Goal: Task Accomplishment & Management: Manage account settings

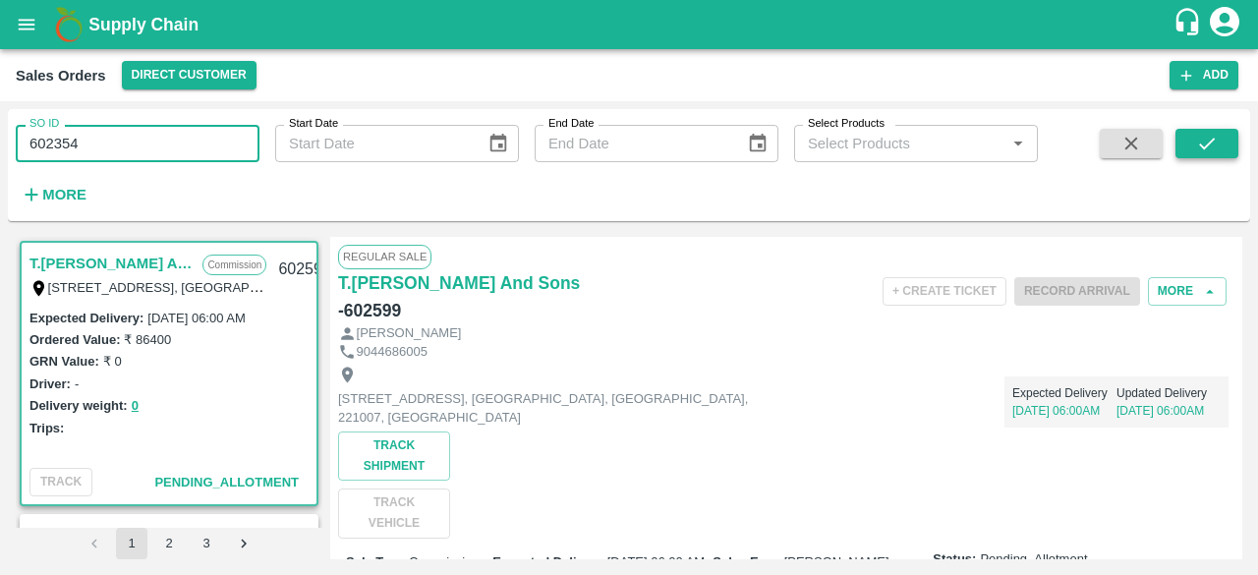
type input "602354"
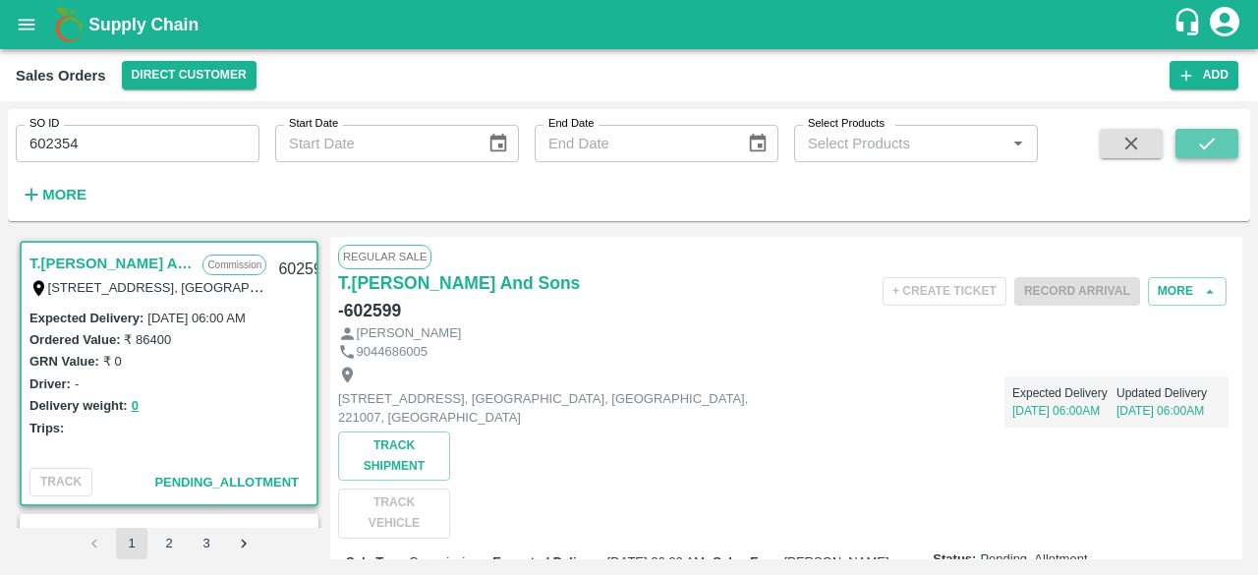
click at [1205, 152] on icon "submit" at bounding box center [1207, 144] width 22 height 22
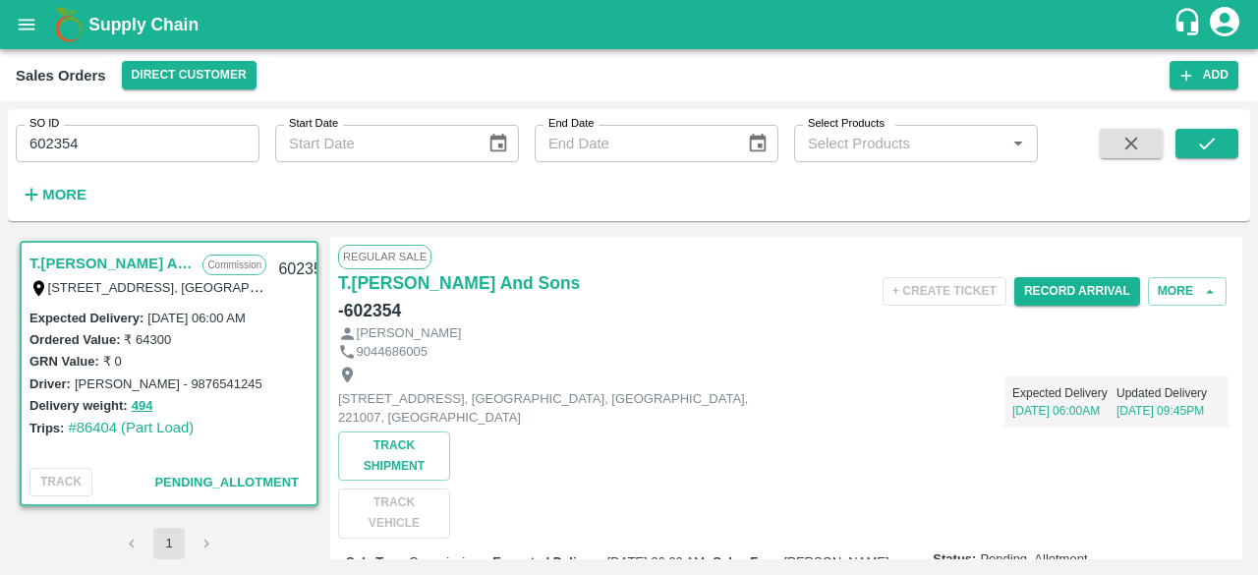
click at [1240, 253] on div "Regular Sale T.Kishore Kapoor And Sons - 602354 + Create Ticket Record Arrival …" at bounding box center [786, 398] width 912 height 322
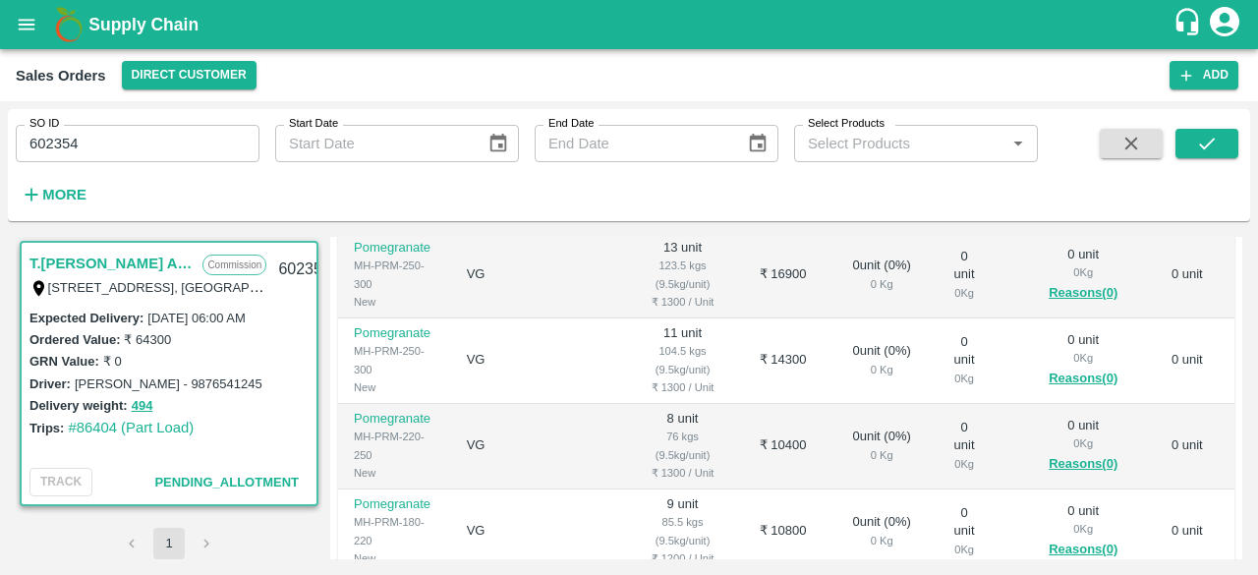
scroll to position [516, 0]
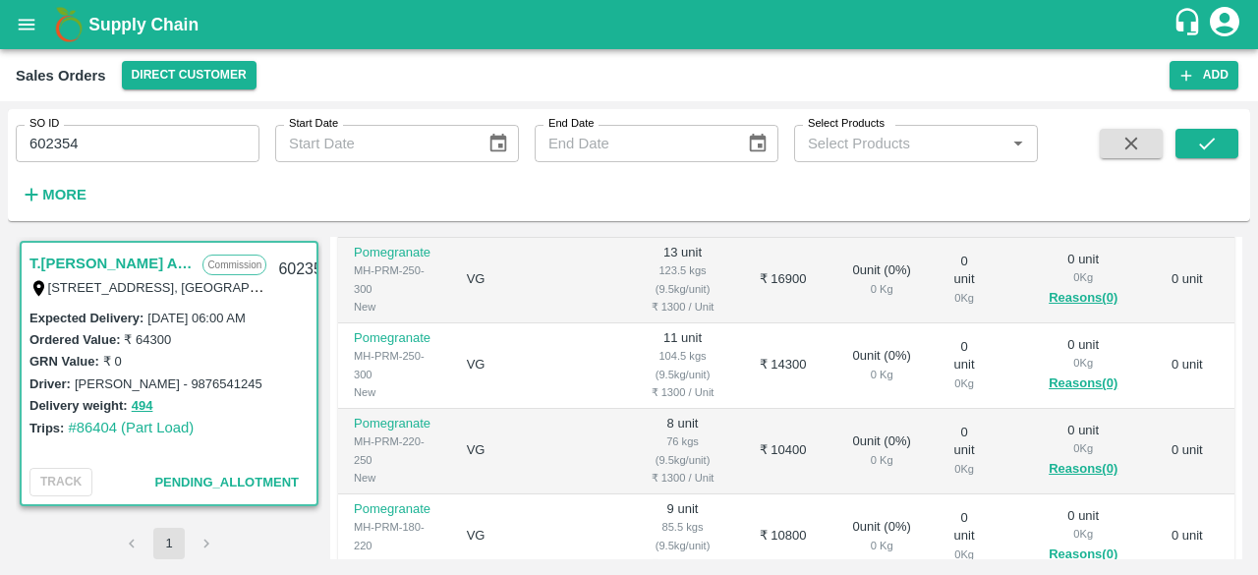
drag, startPoint x: 1236, startPoint y: 406, endPoint x: 1243, endPoint y: 393, distance: 14.5
click at [1243, 393] on div "T.Kishore Kapoor And Sons Commission Shop No B 27 , , Pahariya fruit mandi, Pah…" at bounding box center [629, 398] width 1242 height 338
click at [1237, 396] on div "T.Kishore Kapoor And Sons Commission Shop No B 27 , , Pahariya fruit mandi, Pah…" at bounding box center [629, 398] width 1242 height 338
drag, startPoint x: 1237, startPoint y: 396, endPoint x: 1237, endPoint y: 240, distance: 156.2
click at [1237, 240] on div "Regular Sale T.Kishore Kapoor And Sons - 602354 + Create Ticket Record Arrival …" at bounding box center [786, 398] width 912 height 322
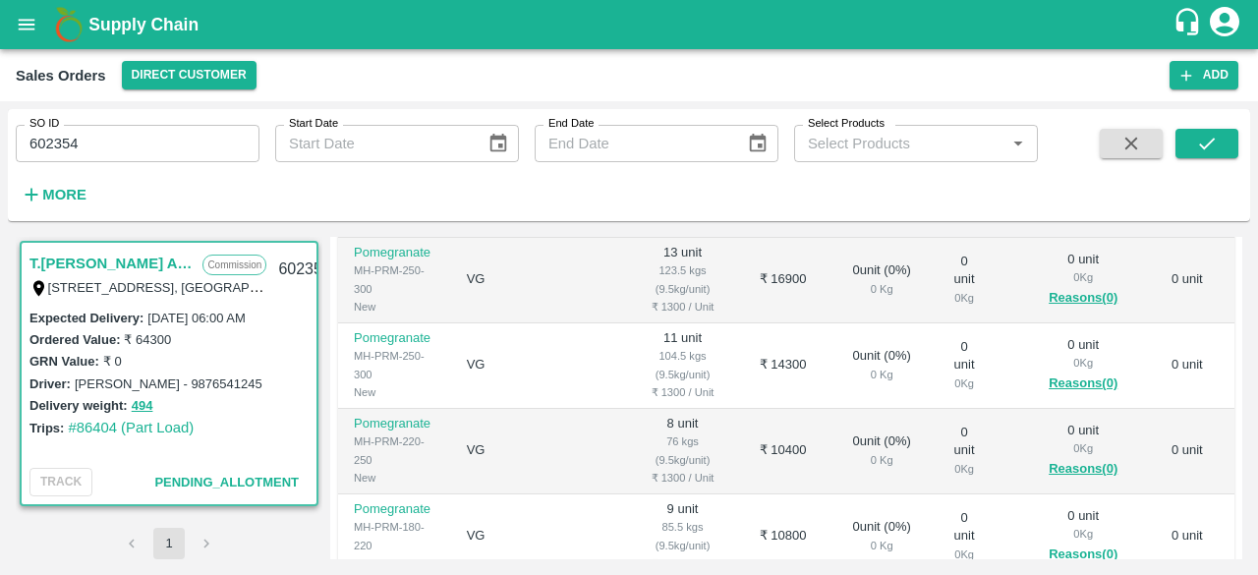
click at [1237, 240] on div "Regular Sale T.Kishore Kapoor And Sons - 602354 + Create Ticket Record Arrival …" at bounding box center [786, 398] width 912 height 322
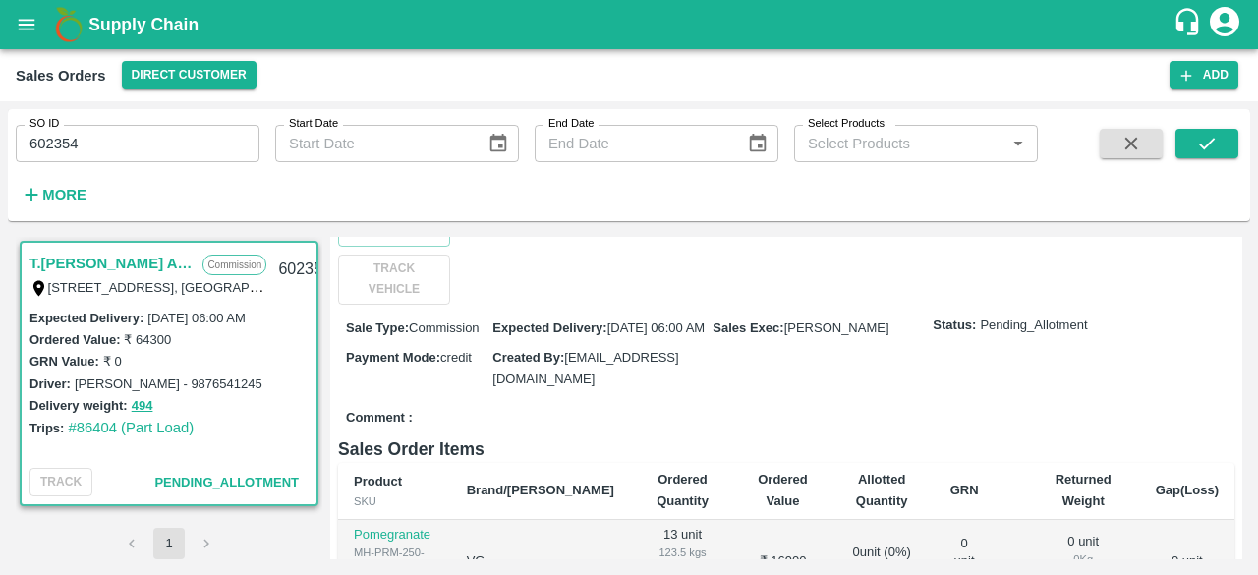
scroll to position [22, 0]
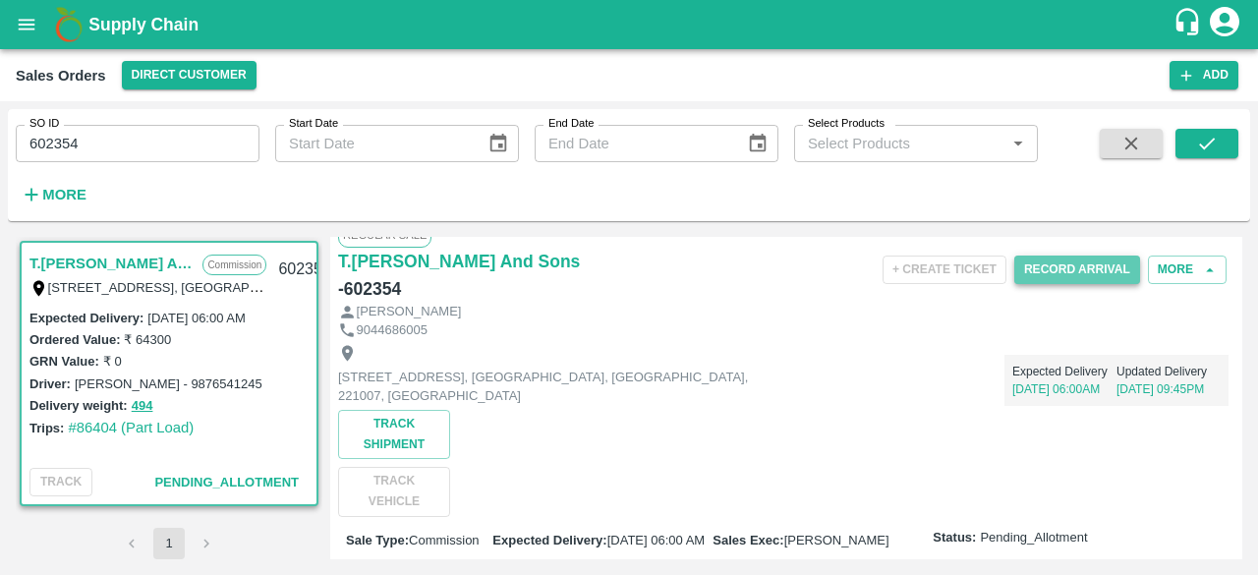
click at [1077, 262] on button "Record Arrival" at bounding box center [1077, 269] width 126 height 28
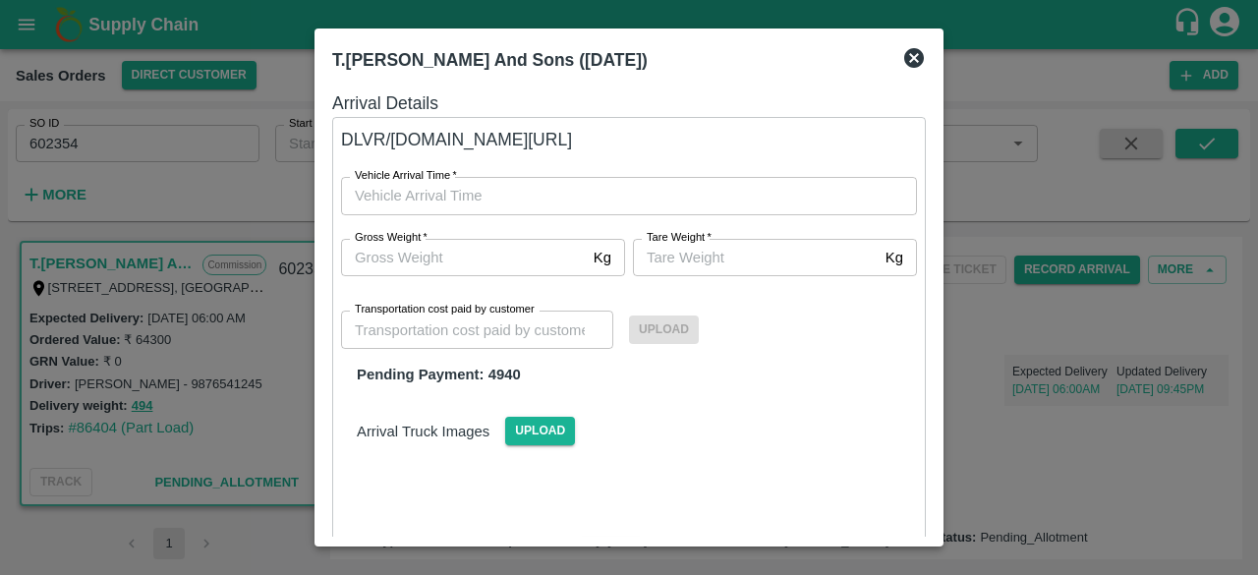
type input "DD/MM/YYYY hh:mm aa"
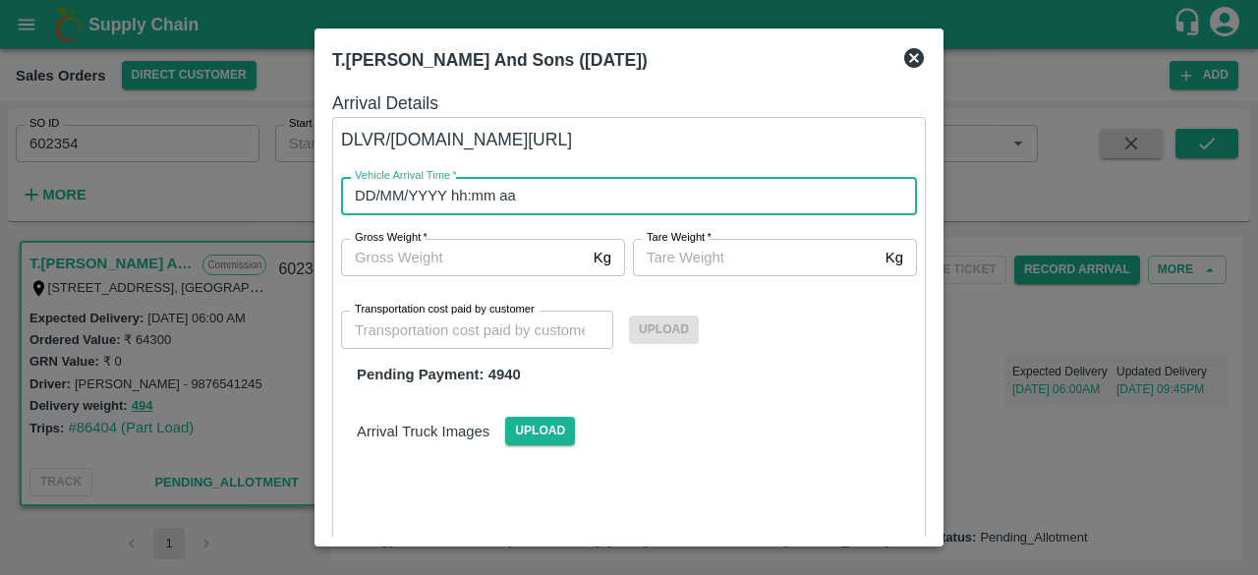
click at [501, 192] on input "DD/MM/YYYY hh:mm aa" at bounding box center [622, 195] width 562 height 37
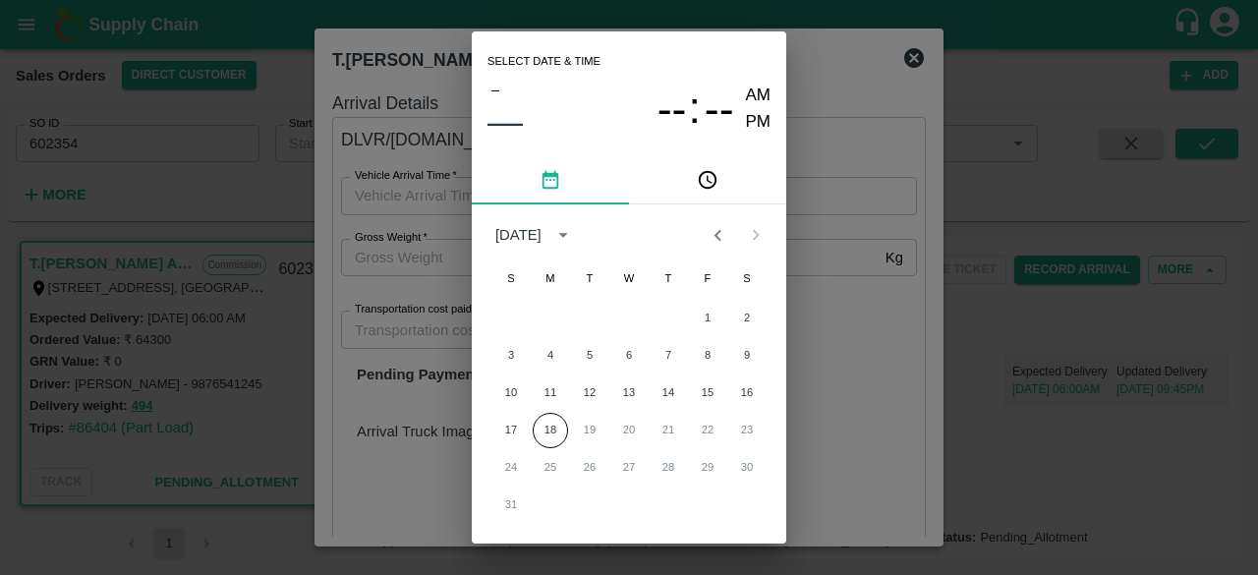
click at [848, 176] on div "Select date & time – –– -- : -- AM PM August 2025 S M T W T F S 1 2 3 4 5 6 7 8…" at bounding box center [629, 287] width 1258 height 575
type input "DD/MM/YYYY hh:mm aa"
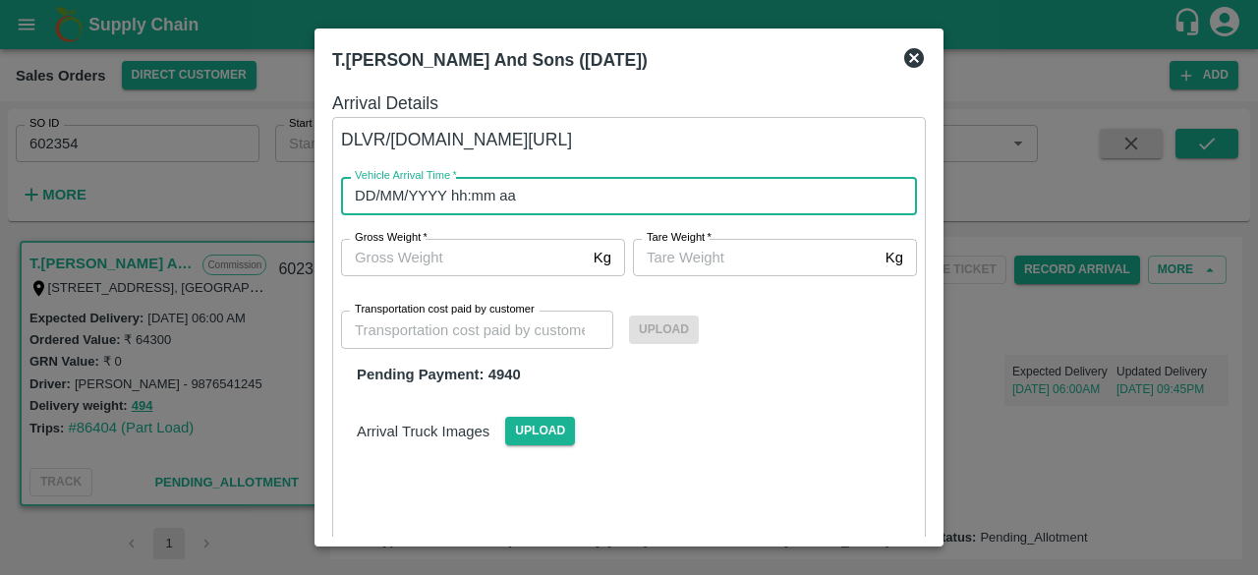
click at [468, 194] on input "DD/MM/YYYY hh:mm aa" at bounding box center [622, 195] width 562 height 37
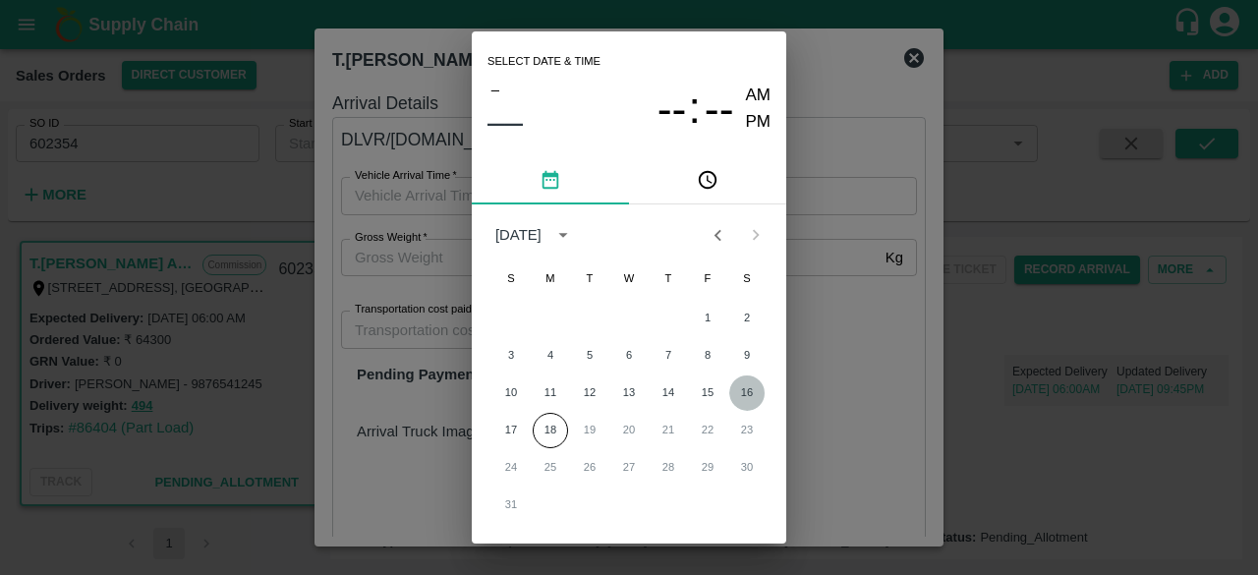
click at [746, 394] on button "16" at bounding box center [746, 392] width 35 height 35
type input "16/08/2025 12:00 AM"
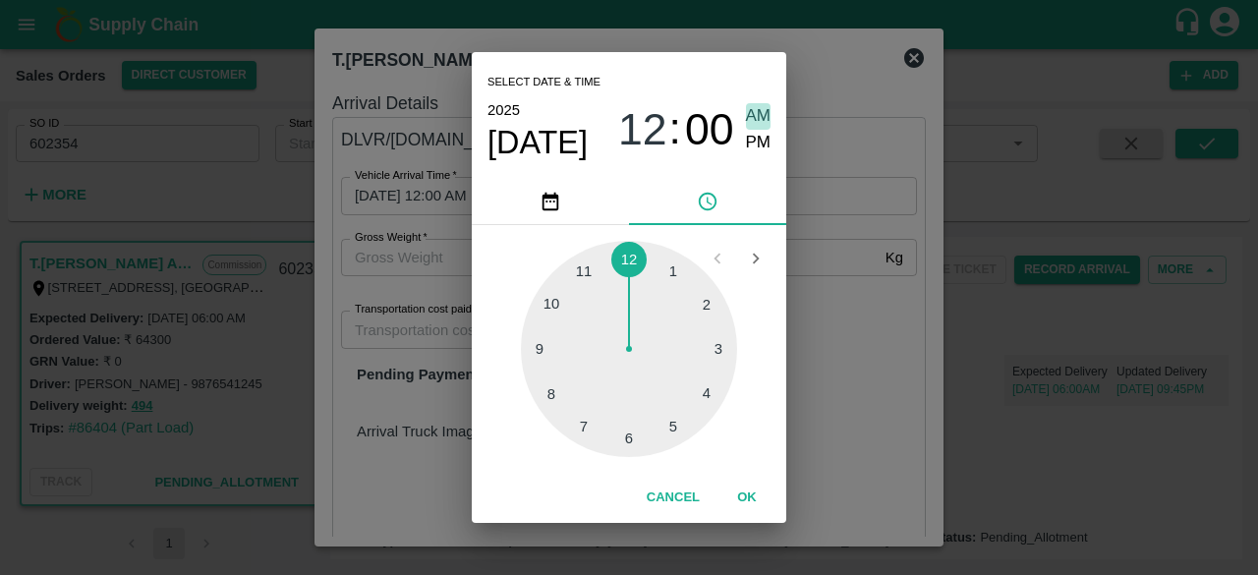
click at [761, 113] on span "AM" at bounding box center [759, 116] width 26 height 27
click at [743, 490] on button "OK" at bounding box center [746, 498] width 63 height 34
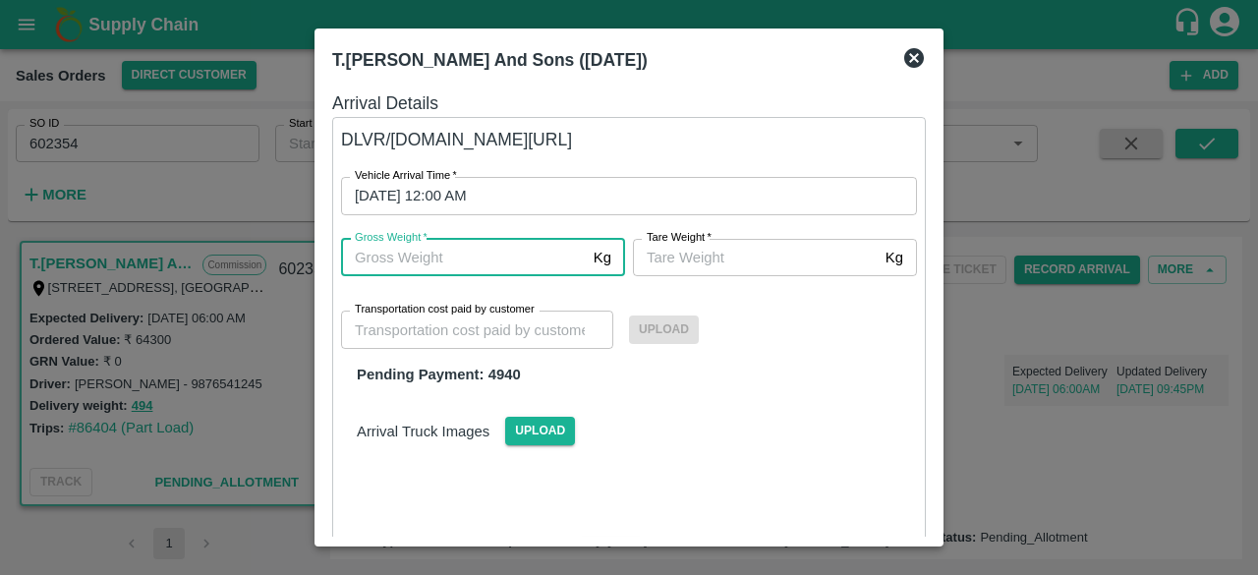
click at [452, 256] on input "Gross Weight   *" at bounding box center [463, 257] width 245 height 37
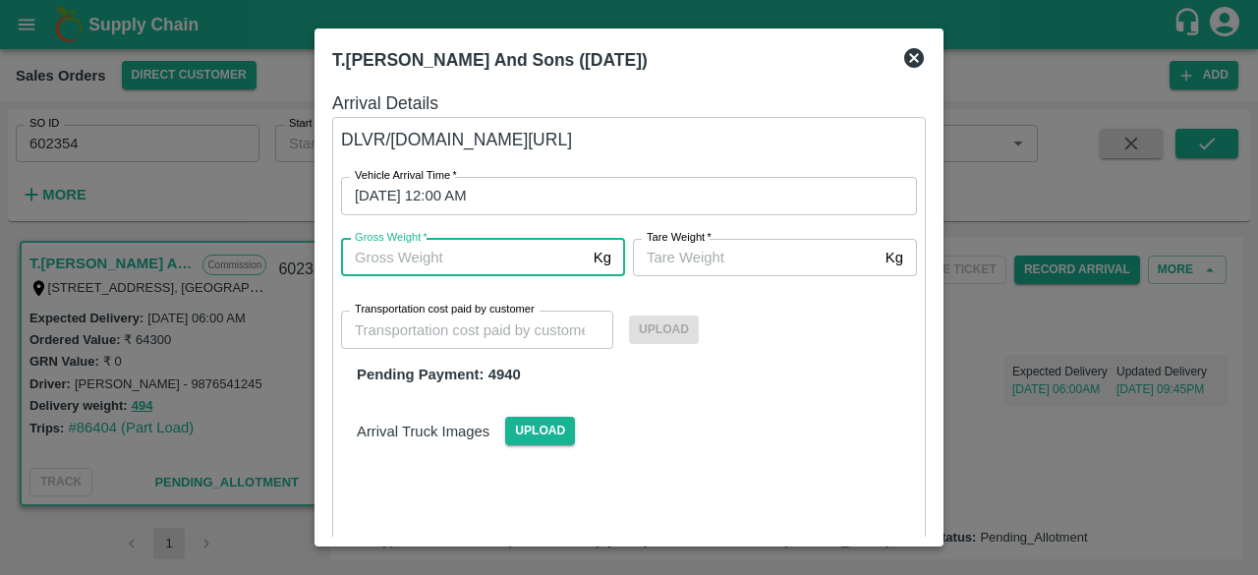
click at [452, 256] on input "Gross Weight   *" at bounding box center [463, 257] width 245 height 37
click at [528, 257] on input "Gross Weight   *" at bounding box center [463, 257] width 245 height 37
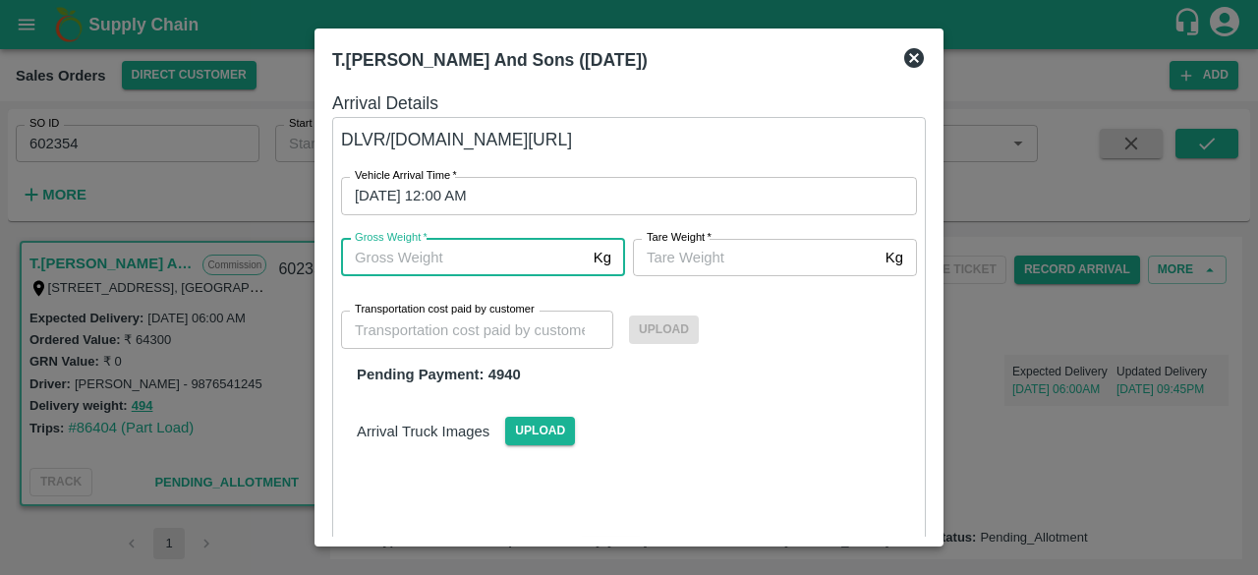
click at [528, 257] on input "Gross Weight   *" at bounding box center [463, 257] width 245 height 37
click at [389, 262] on input "Gross Weight   *" at bounding box center [463, 257] width 245 height 37
type input "494"
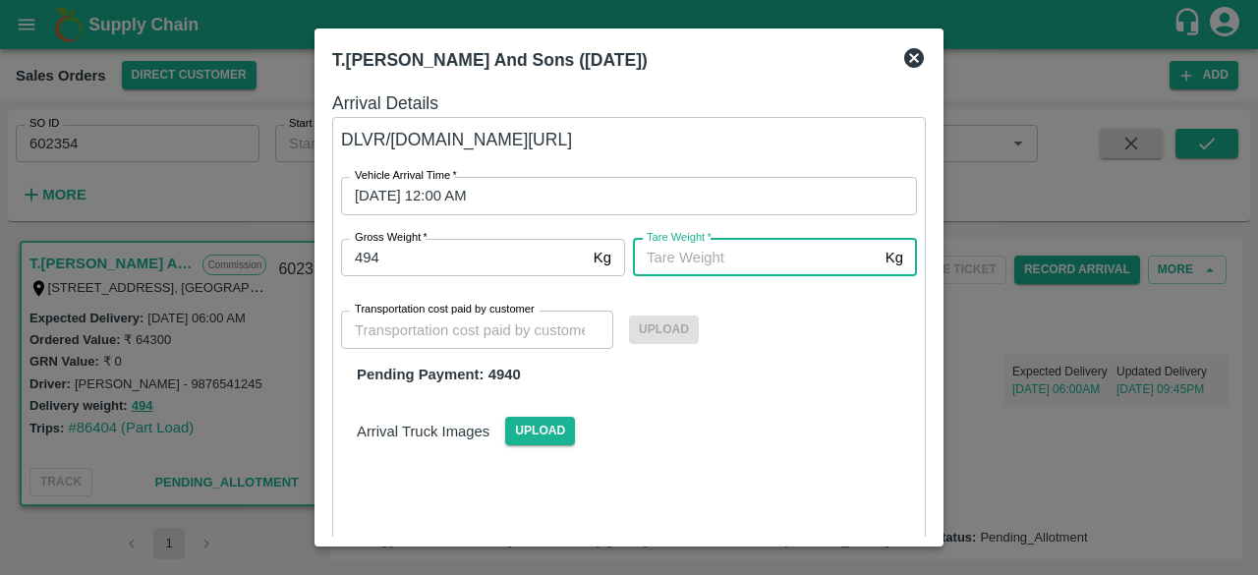
click at [674, 257] on input "Tare Weight   *" at bounding box center [755, 257] width 245 height 37
type input "494"
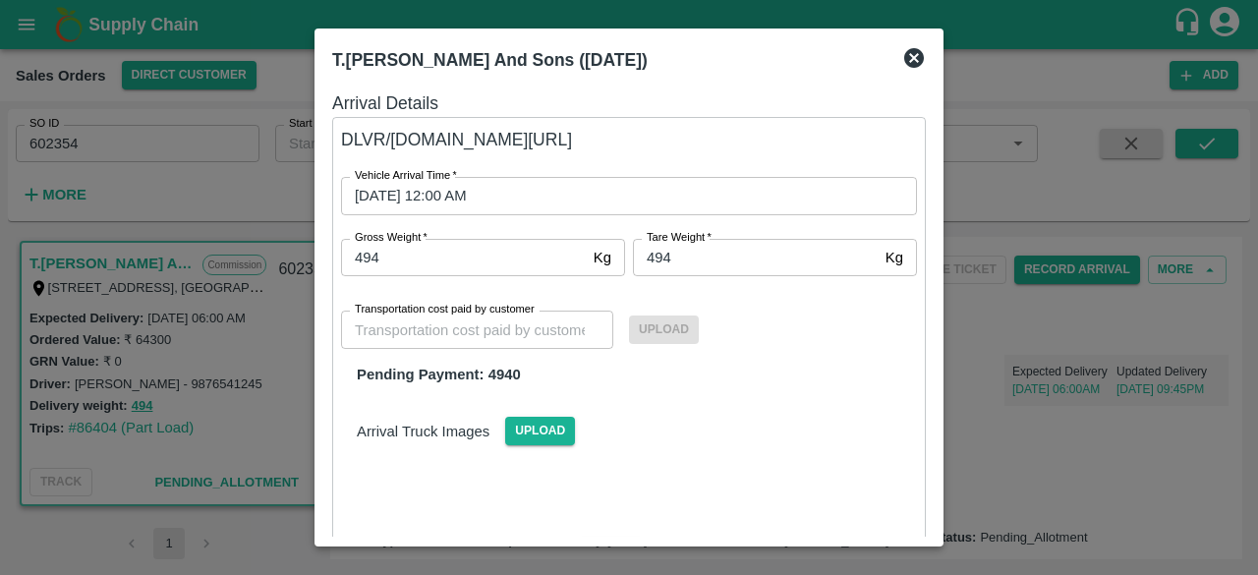
click at [727, 388] on div "Arrival Truck Images Upload" at bounding box center [628, 415] width 607 height 60
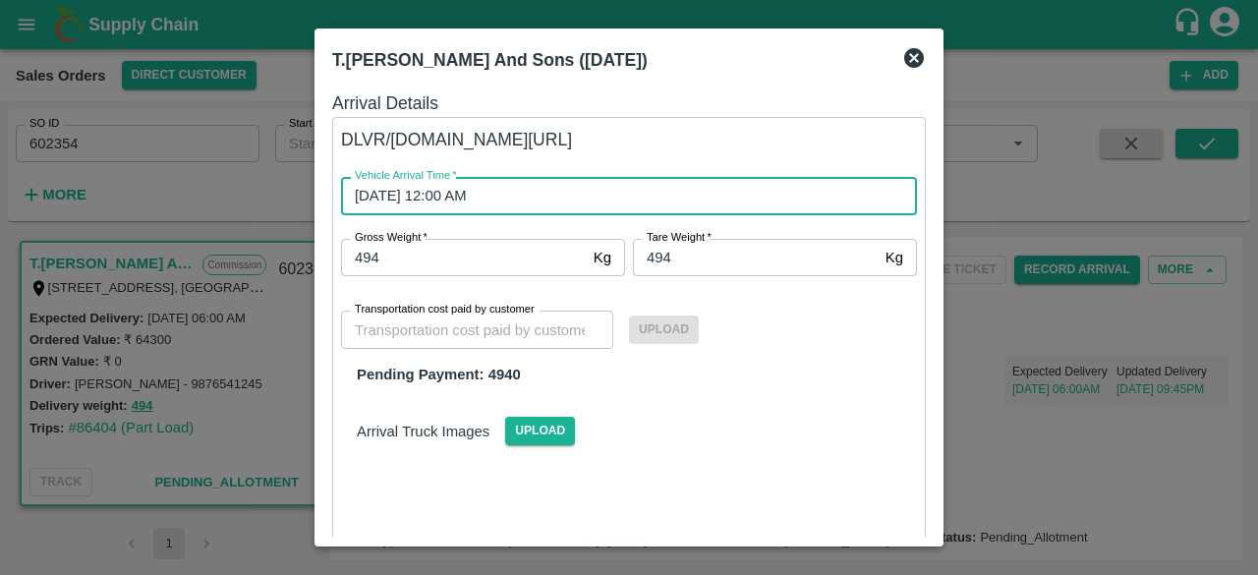
click at [513, 196] on input "16/08/2025 12:00 AM" at bounding box center [622, 195] width 562 height 37
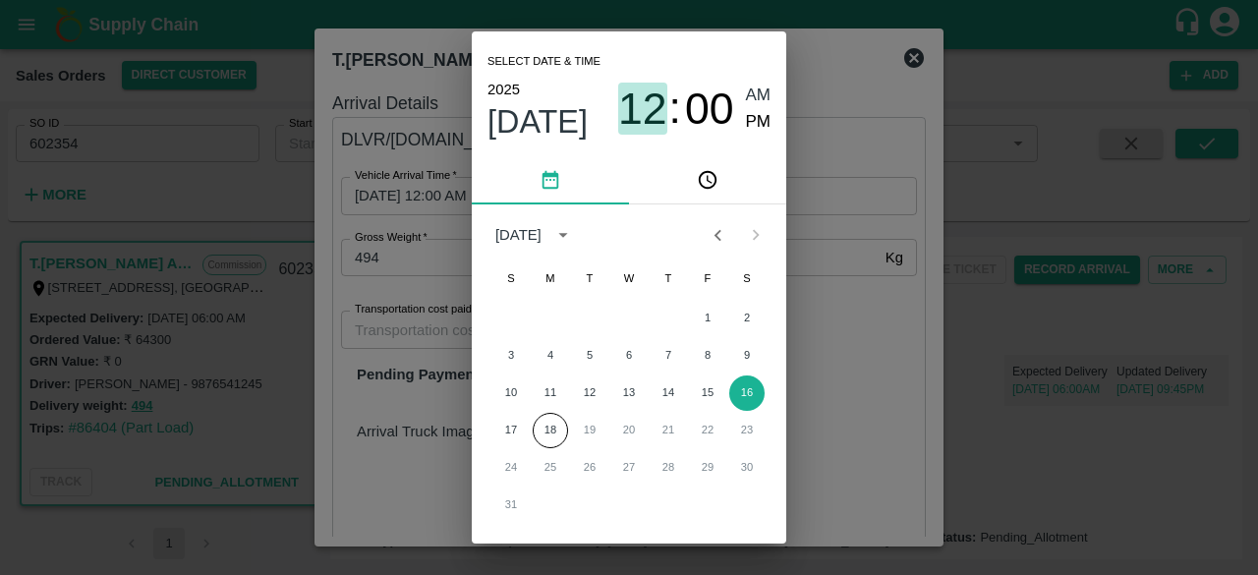
click at [645, 95] on span "12" at bounding box center [642, 109] width 49 height 51
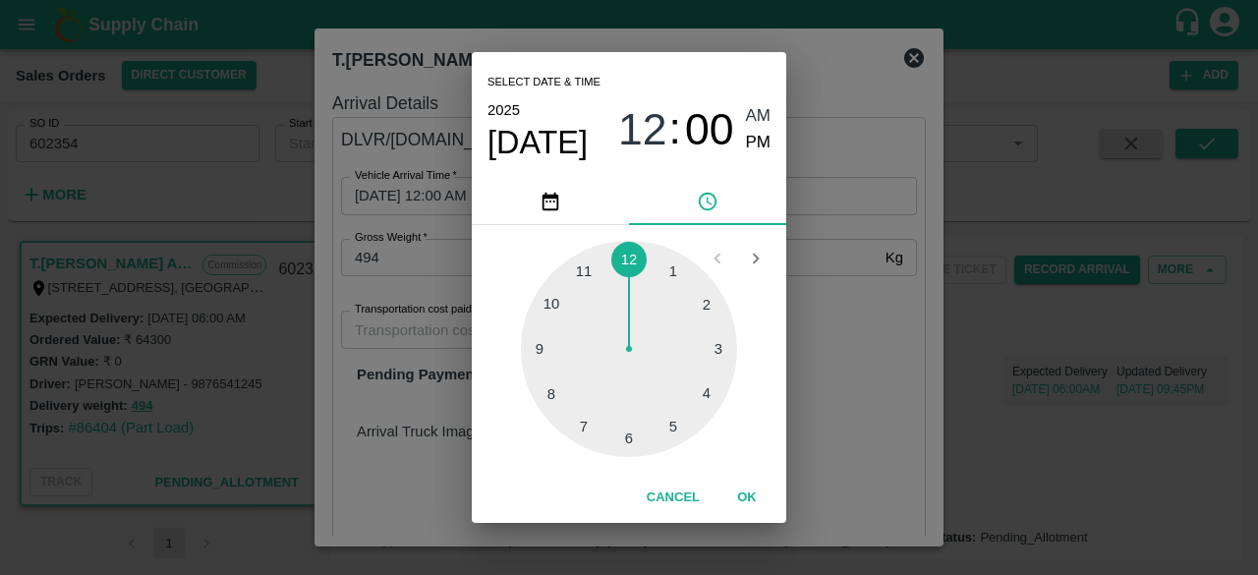
click at [631, 439] on div at bounding box center [629, 349] width 216 height 216
type input "[DATE] 06:00 AM"
click at [766, 111] on span "AM" at bounding box center [759, 116] width 26 height 27
click at [749, 492] on button "OK" at bounding box center [746, 498] width 63 height 34
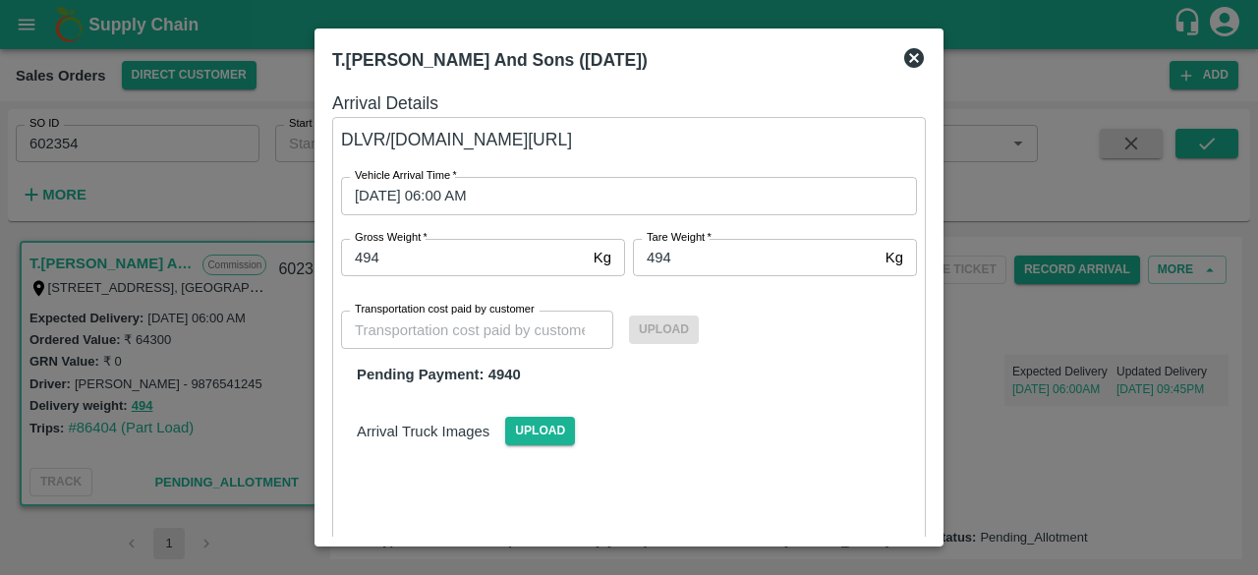
drag, startPoint x: 928, startPoint y: 202, endPoint x: 936, endPoint y: 191, distance: 14.2
click at [936, 191] on div "T.Kishore Kapoor And Sons (23 Aug 2025) Arrival Details DLVR/T.KI/218050 Vehicl…" at bounding box center [628, 287] width 629 height 518
click at [930, 183] on div "T.Kishore Kapoor And Sons (23 Aug 2025) Arrival Details DLVR/T.KI/218050 Vehicl…" at bounding box center [628, 287] width 629 height 518
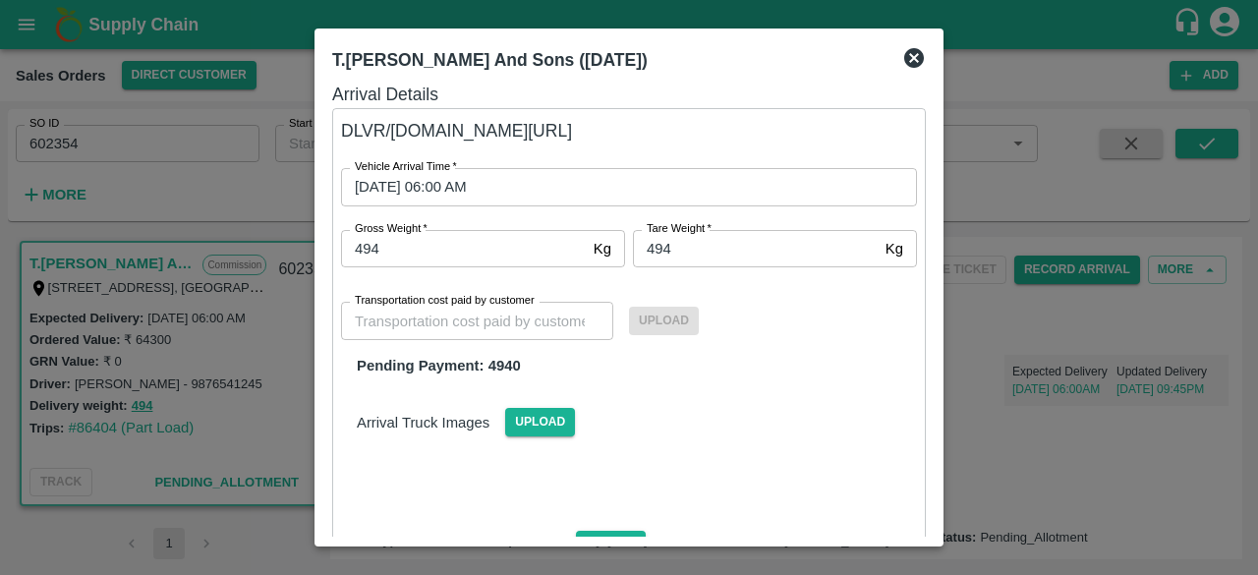
scroll to position [0, 0]
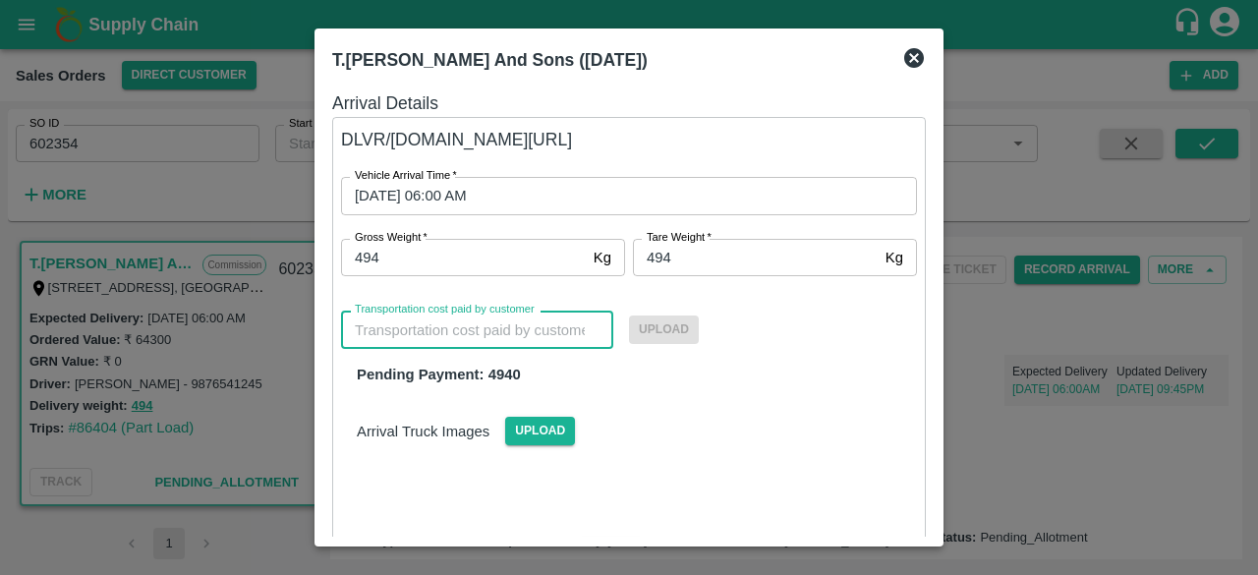
click at [433, 331] on input "Transportation cost paid by customer" at bounding box center [477, 329] width 272 height 37
type input "4940"
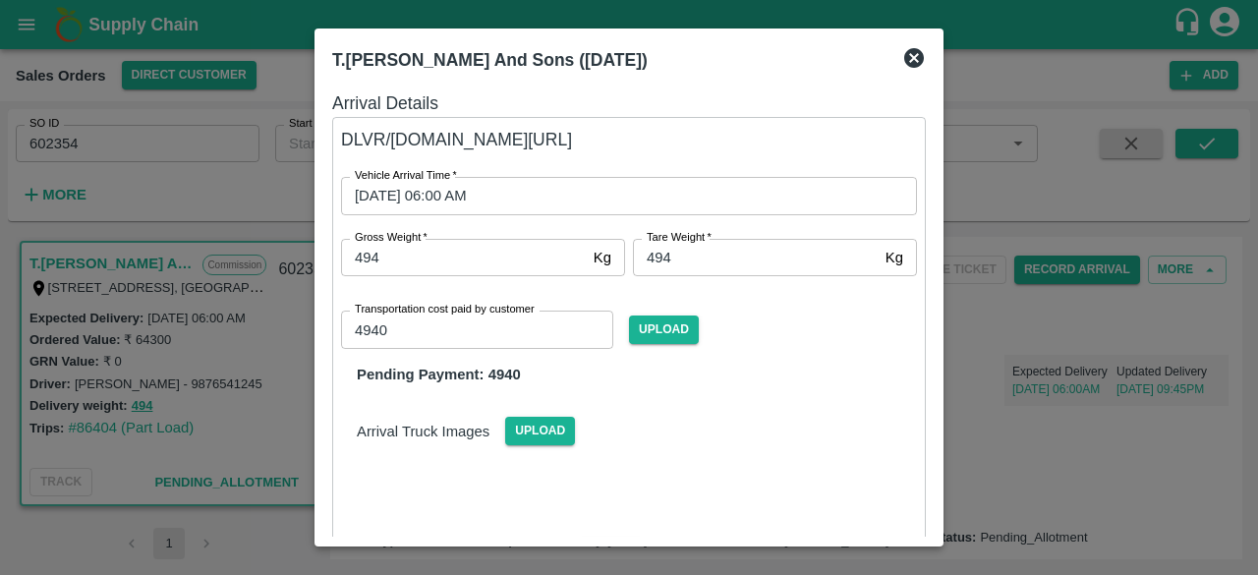
drag, startPoint x: 928, startPoint y: 294, endPoint x: 932, endPoint y: 306, distance: 12.4
click at [932, 306] on div "Arrival Details DLVR/T.KI/218050 Vehicle Arrival Time   * 16/08/2025 06:00 AM V…" at bounding box center [628, 309] width 609 height 455
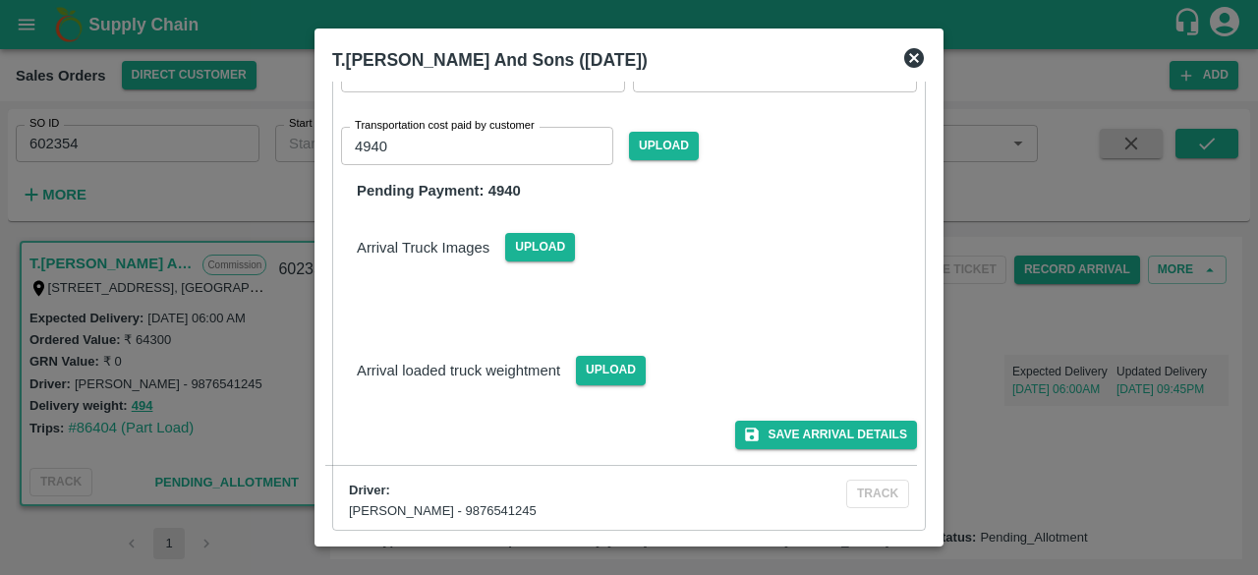
scroll to position [184, 0]
click at [932, 239] on div "T.Kishore Kapoor And Sons (23 Aug 2025) Arrival Details DLVR/T.KI/218050 Vehicl…" at bounding box center [628, 287] width 629 height 518
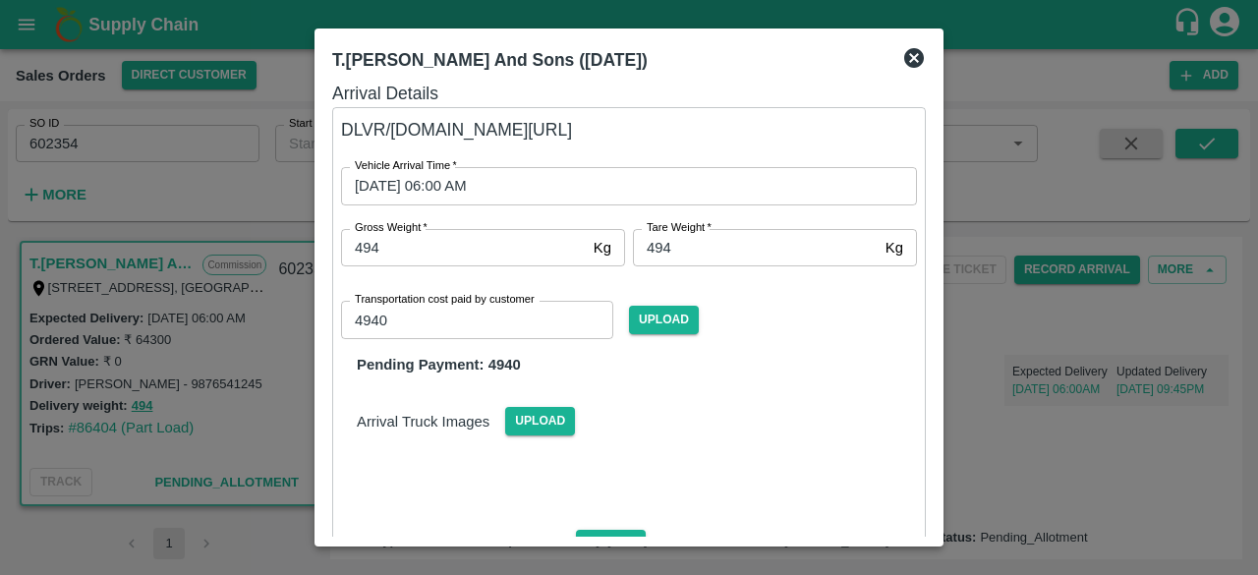
scroll to position [0, 0]
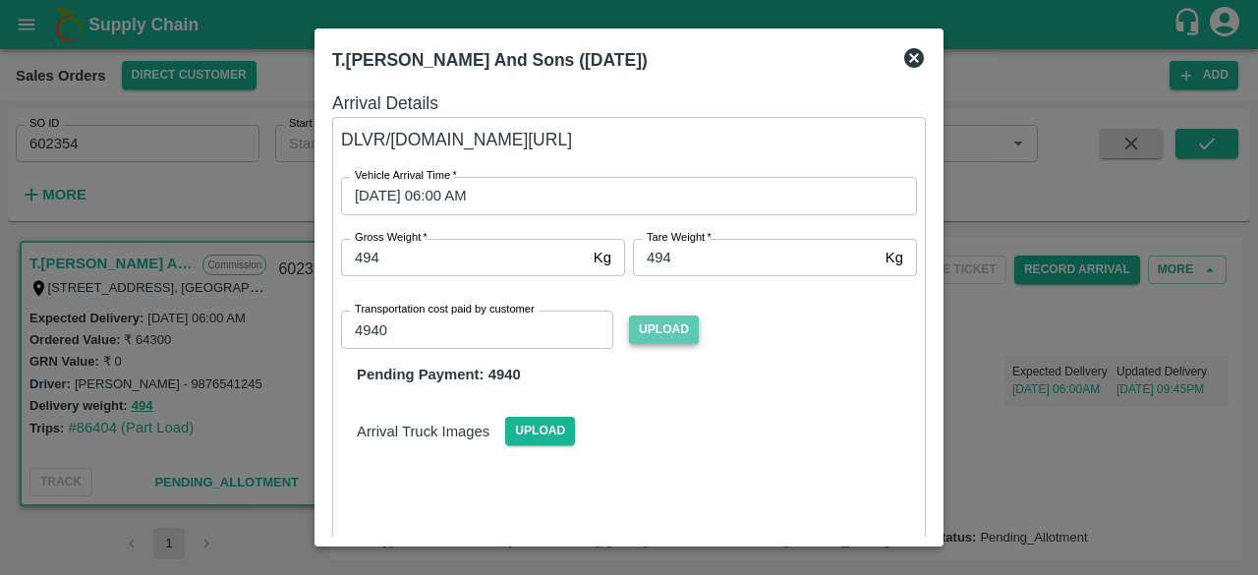
click at [671, 337] on span "Upload" at bounding box center [664, 329] width 70 height 28
click at [0, 0] on input "Upload" at bounding box center [0, 0] width 0 height 0
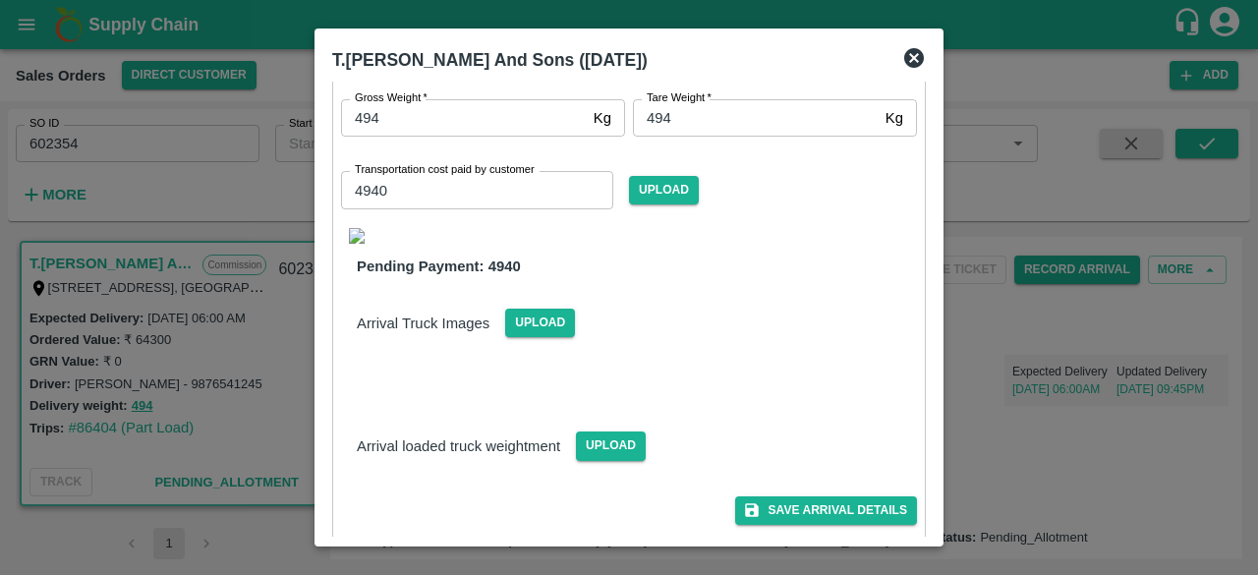
scroll to position [215, 0]
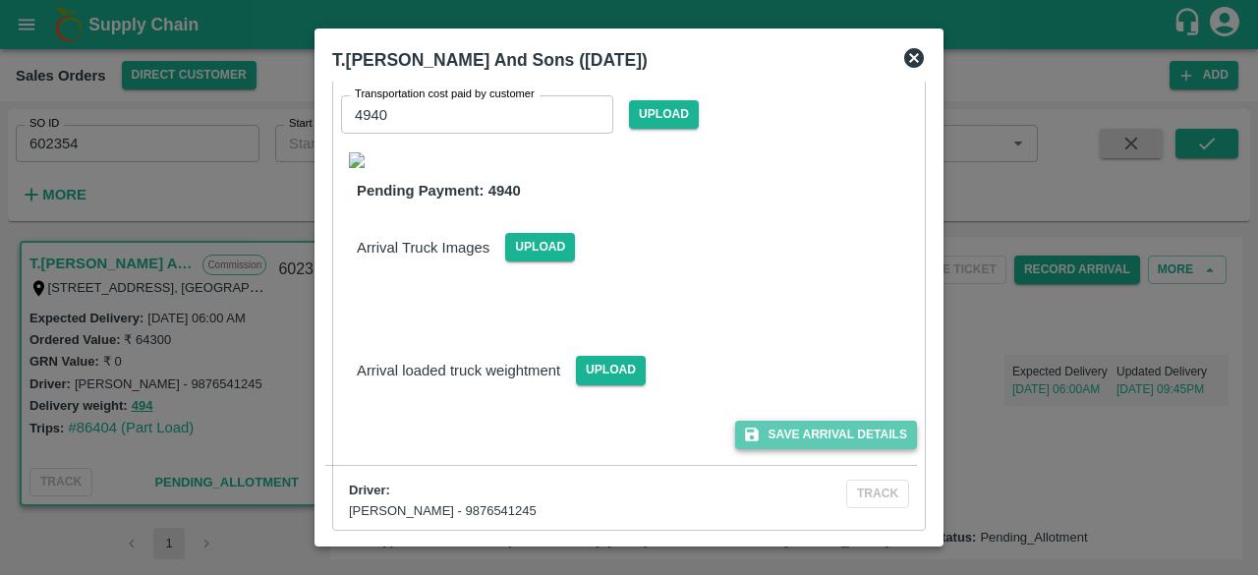
click at [823, 431] on button "Save Arrival Details" at bounding box center [826, 435] width 182 height 28
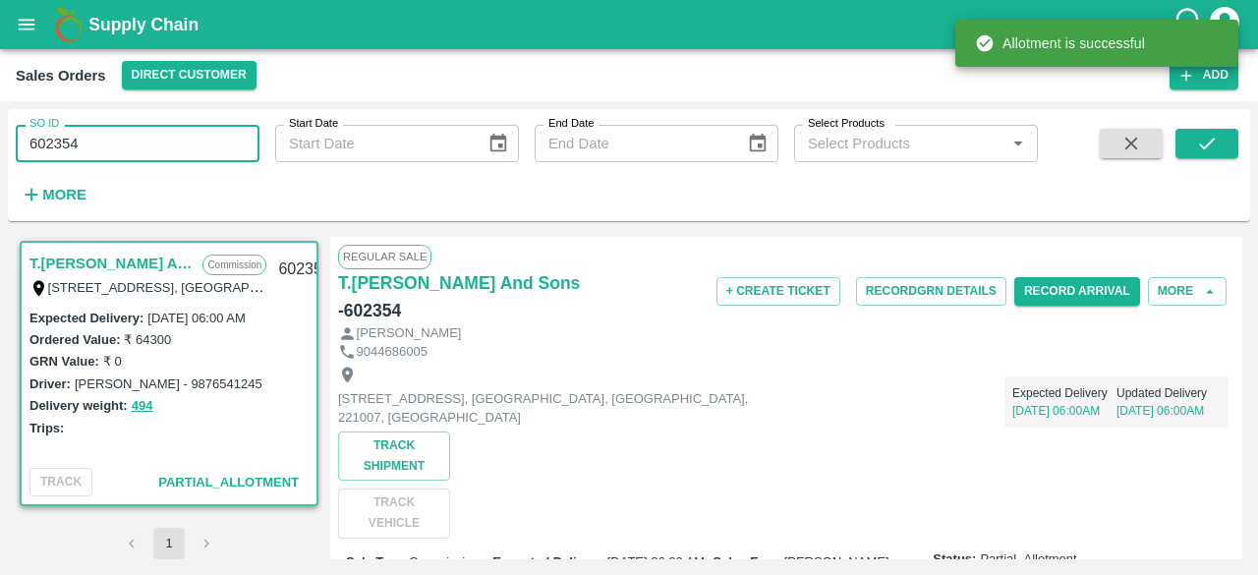
drag, startPoint x: 83, startPoint y: 138, endPoint x: 16, endPoint y: 141, distance: 66.9
click at [16, 141] on input "602354" at bounding box center [138, 143] width 244 height 37
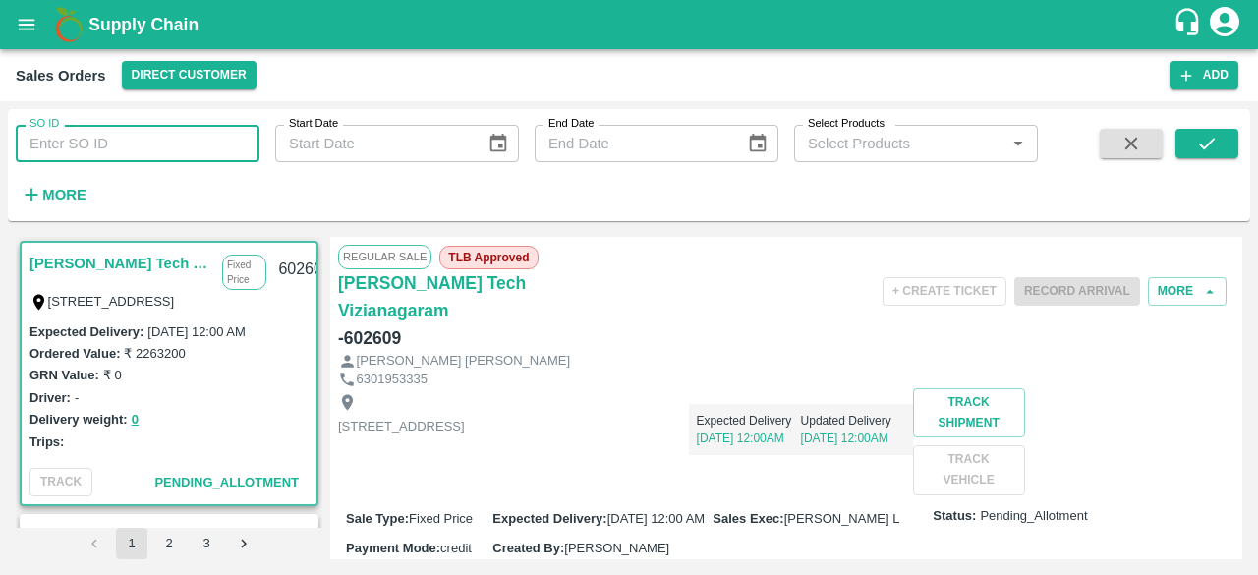
click at [49, 135] on input "SO ID" at bounding box center [138, 143] width 244 height 37
paste input "602354"
type input "602354"
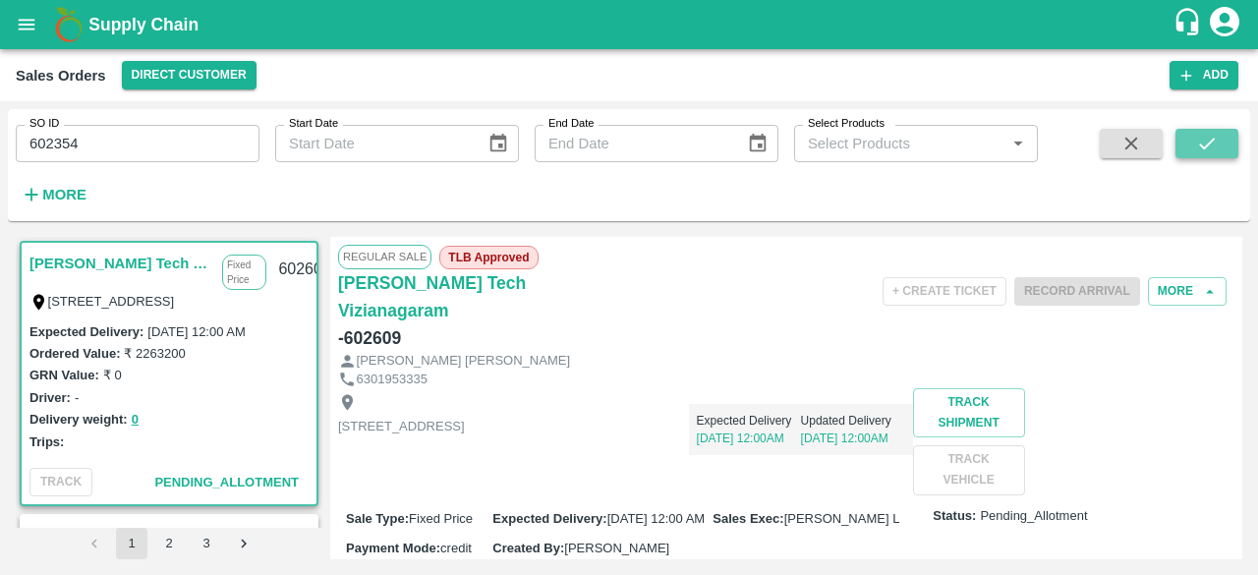
click at [1211, 140] on icon "submit" at bounding box center [1207, 144] width 22 height 22
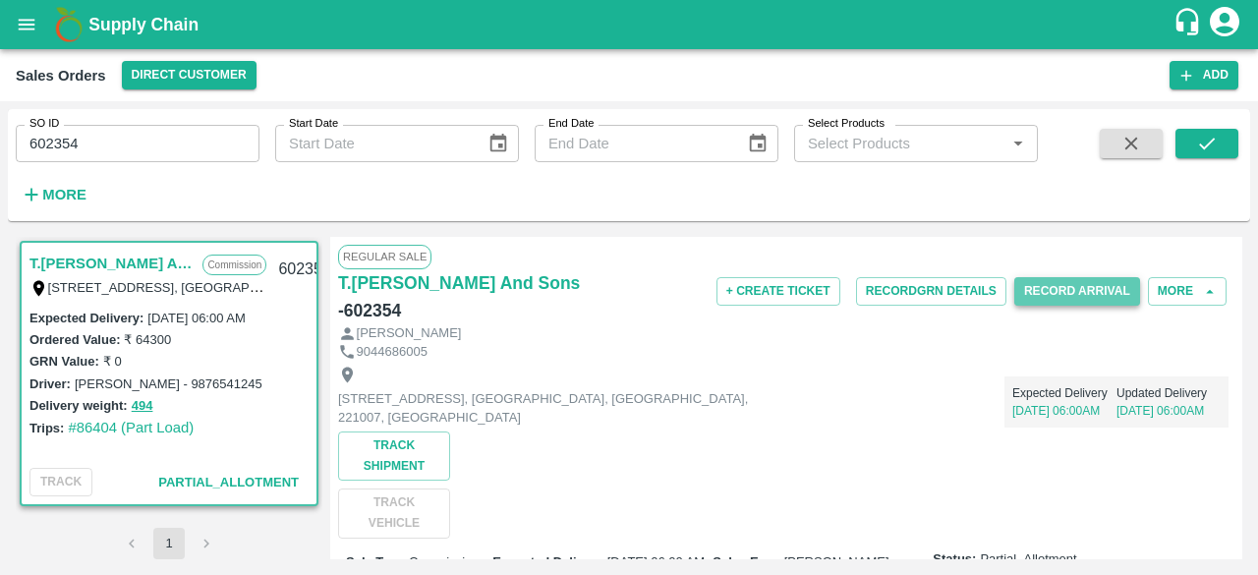
click at [1058, 294] on button "Record Arrival" at bounding box center [1077, 291] width 126 height 28
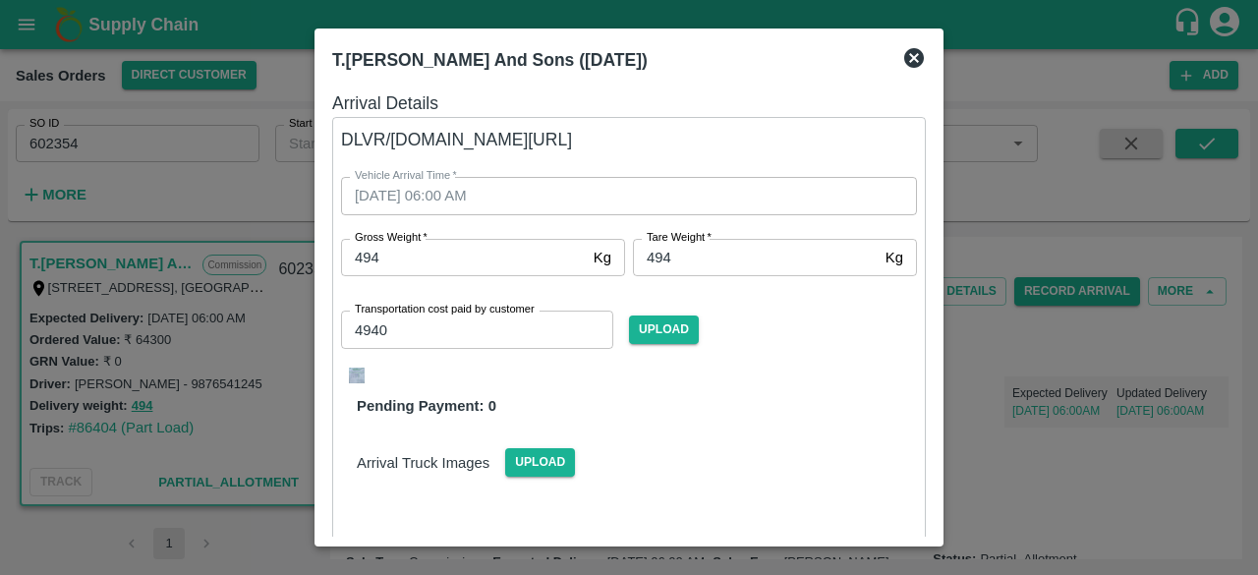
drag, startPoint x: 929, startPoint y: 202, endPoint x: 929, endPoint y: 170, distance: 32.4
click at [929, 170] on div "Arrival Details DLVR/T.KI/218050 Vehicle Arrival Time   * 16/08/2025 06:00 AM V…" at bounding box center [628, 309] width 609 height 455
drag, startPoint x: 929, startPoint y: 170, endPoint x: 928, endPoint y: 327, distance: 157.2
click at [928, 327] on div "Arrival Details DLVR/T.KI/218050 Vehicle Arrival Time   * 16/08/2025 06:00 AM V…" at bounding box center [628, 309] width 609 height 455
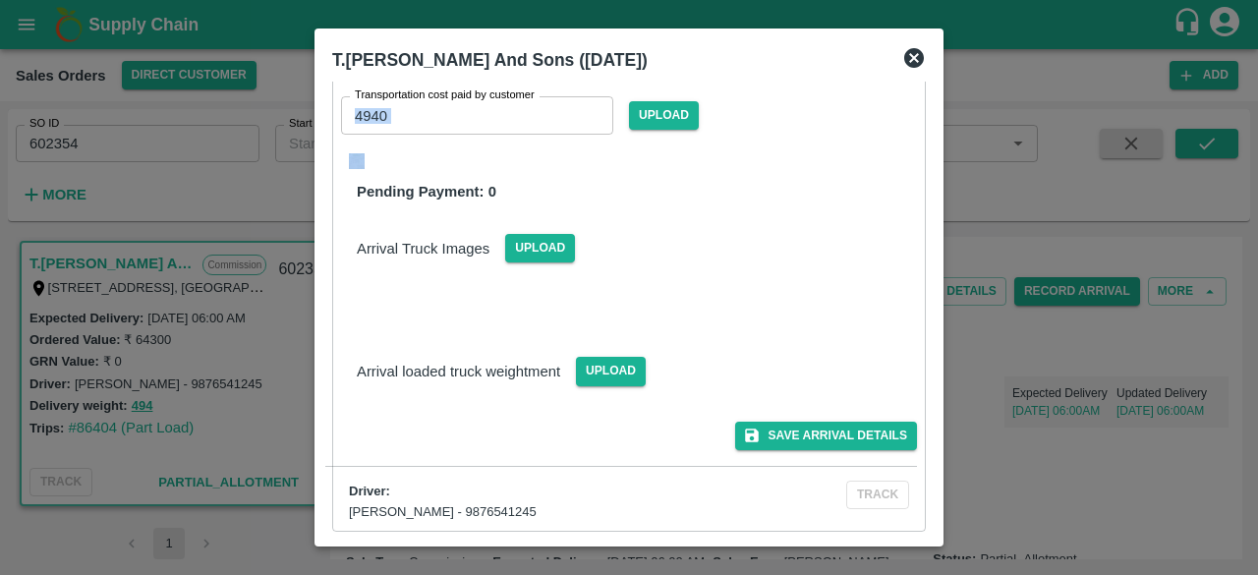
scroll to position [215, 0]
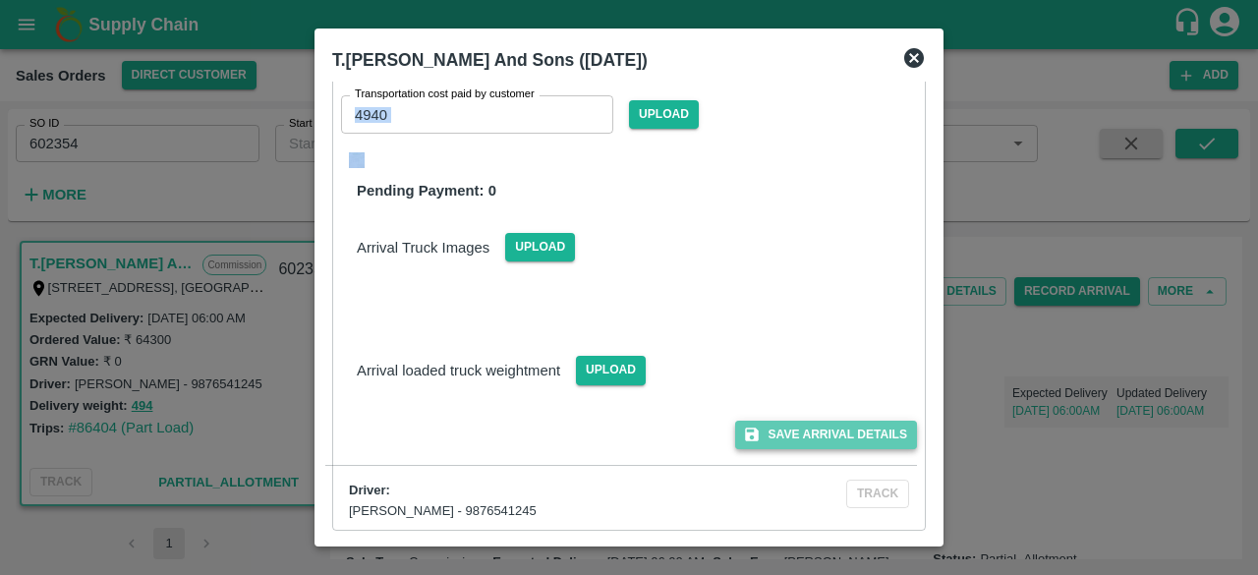
click at [843, 431] on button "Save Arrival Details" at bounding box center [826, 435] width 182 height 28
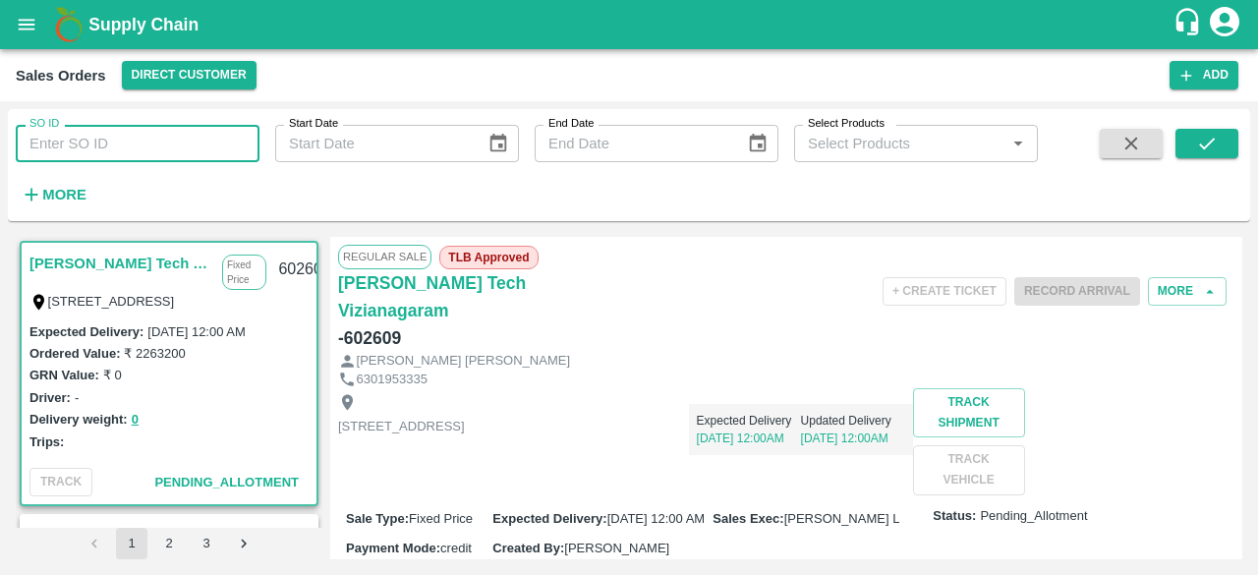
click at [151, 146] on input "SO ID" at bounding box center [138, 143] width 244 height 37
type input "602358"
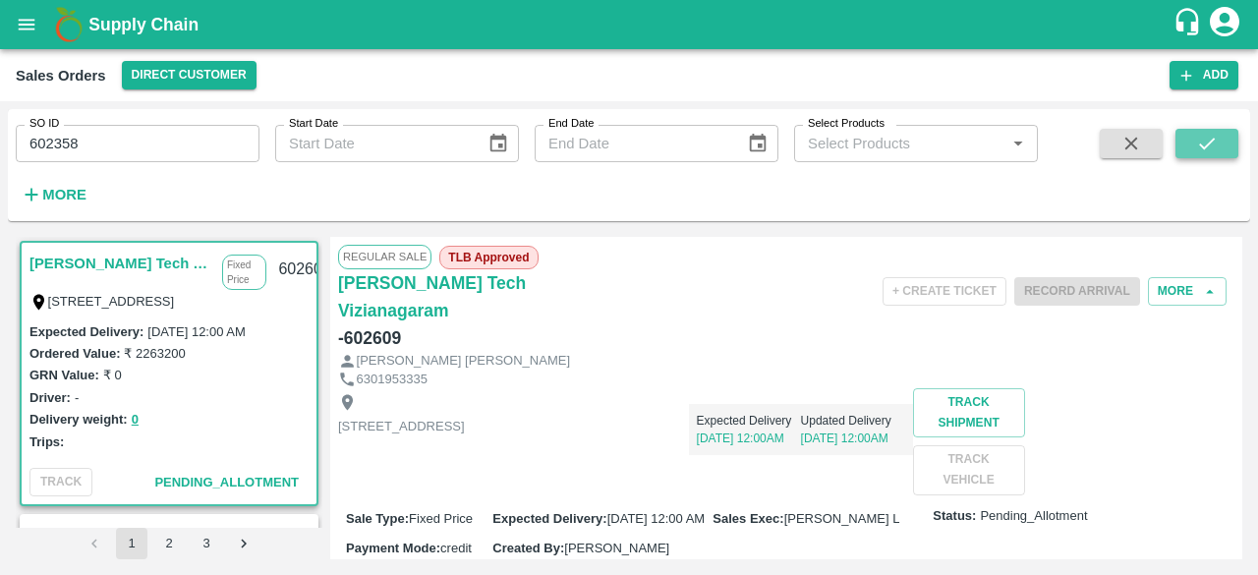
click at [1205, 146] on icon "submit" at bounding box center [1207, 144] width 16 height 12
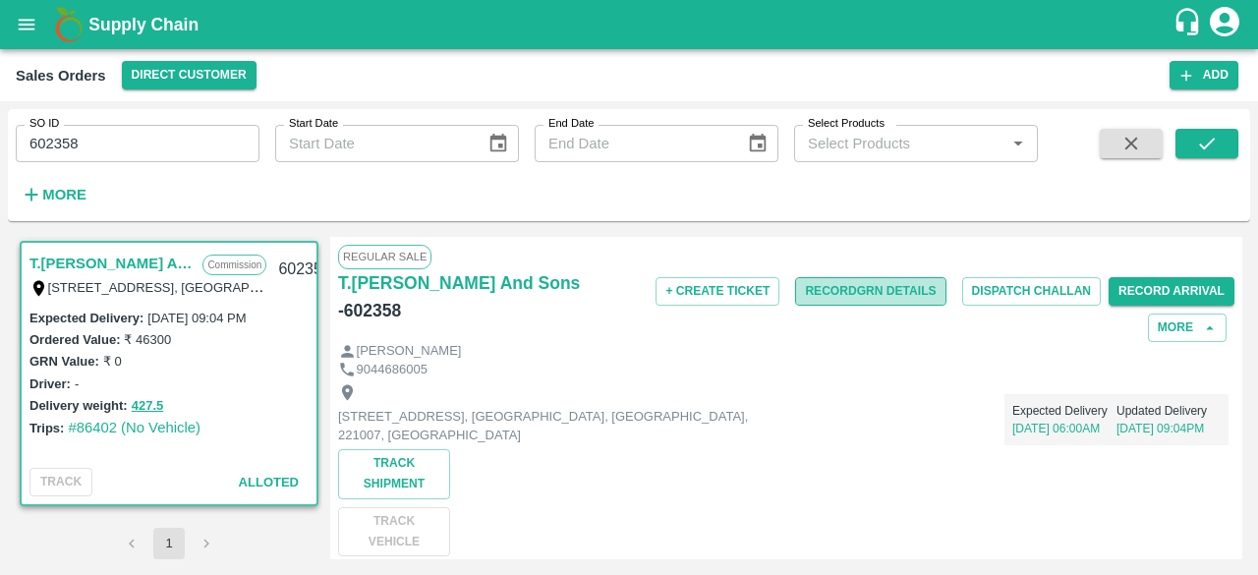
click at [863, 286] on button "Record GRN Details" at bounding box center [870, 291] width 150 height 28
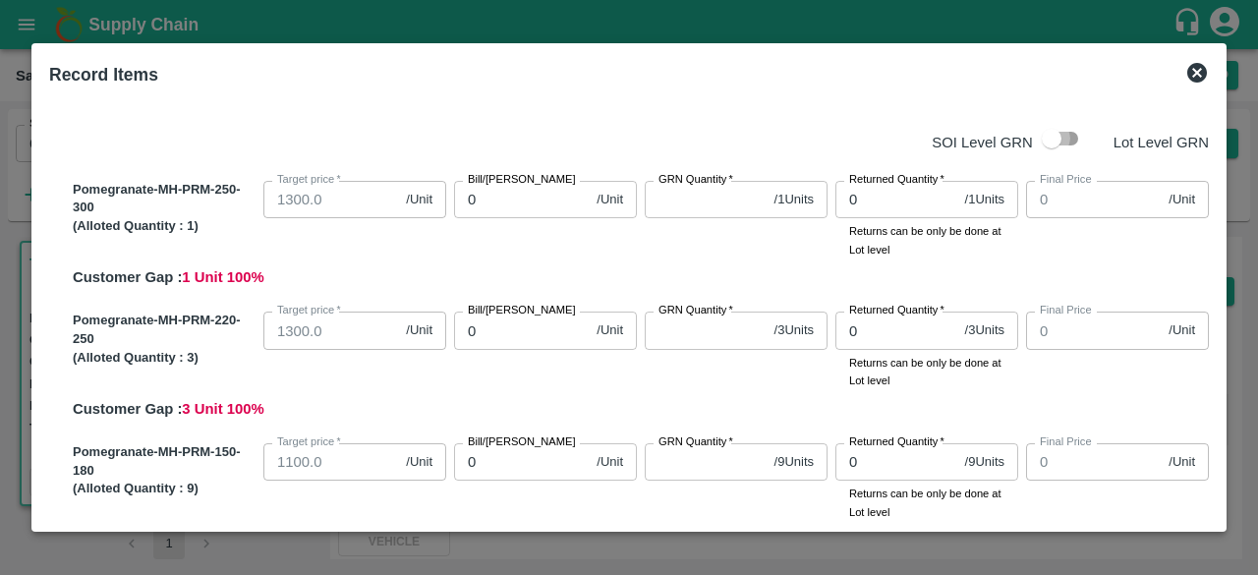
click at [1065, 141] on input "checkbox" at bounding box center [1051, 138] width 112 height 37
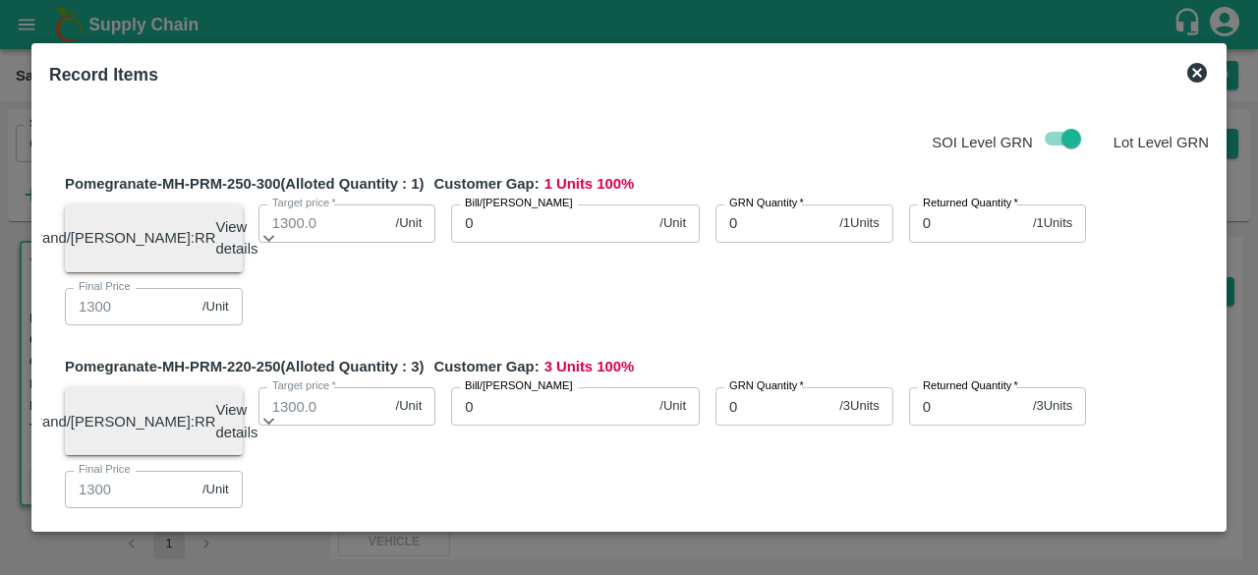
click at [1057, 135] on input "checkbox" at bounding box center [1071, 138] width 112 height 37
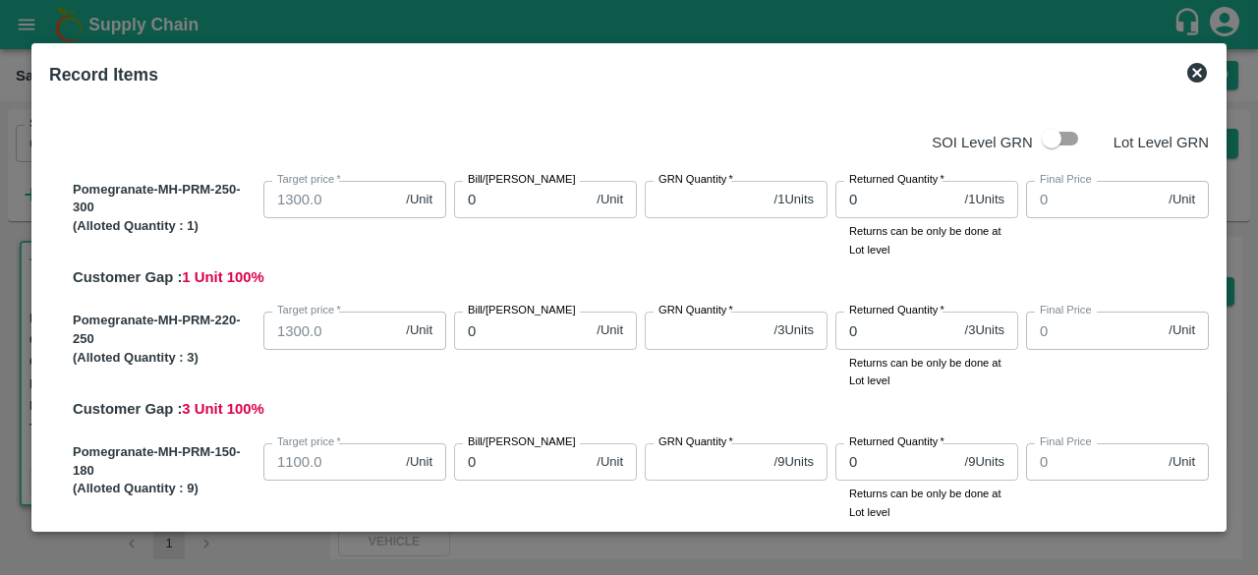
click at [1069, 133] on input "checkbox" at bounding box center [1051, 138] width 112 height 37
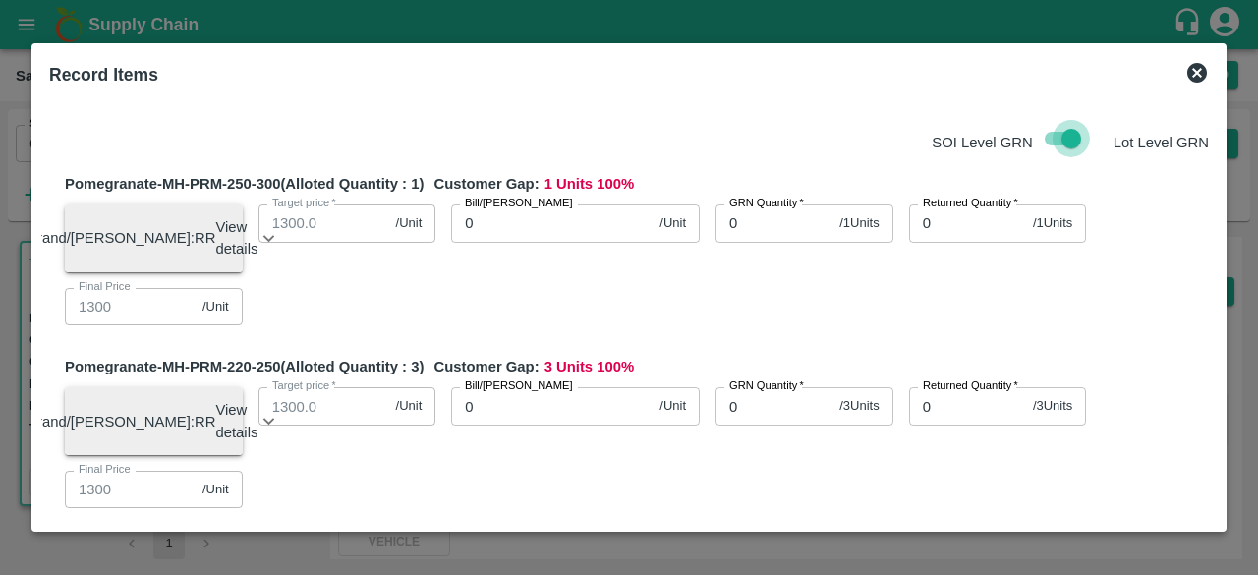
click at [1069, 133] on input "checkbox" at bounding box center [1071, 138] width 112 height 37
checkbox input "false"
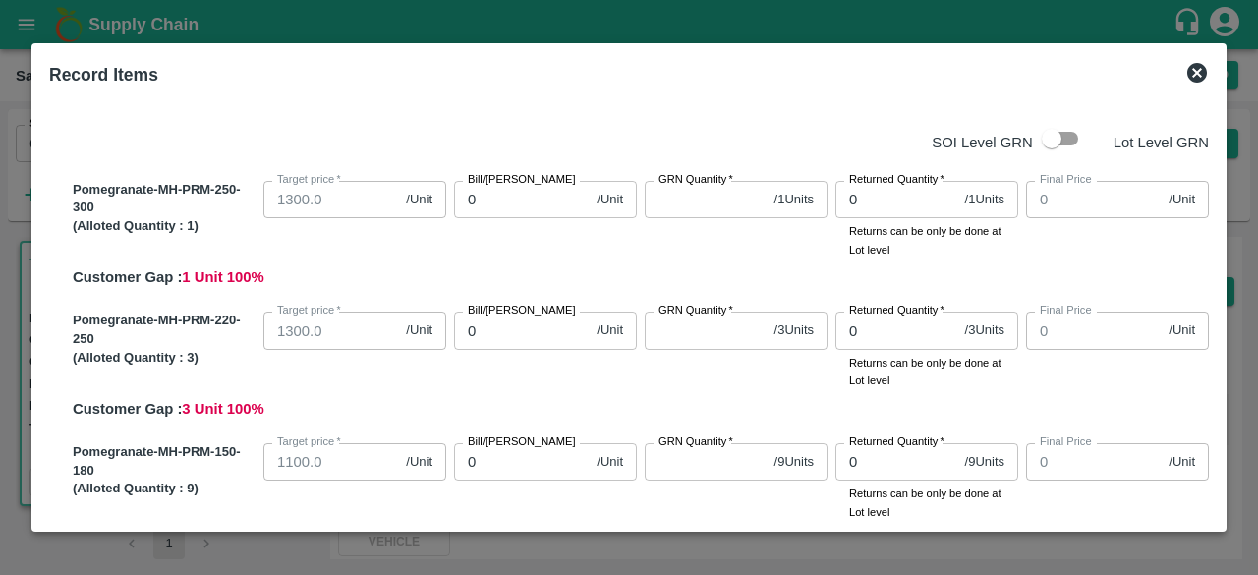
click at [480, 198] on input "0" at bounding box center [521, 199] width 135 height 37
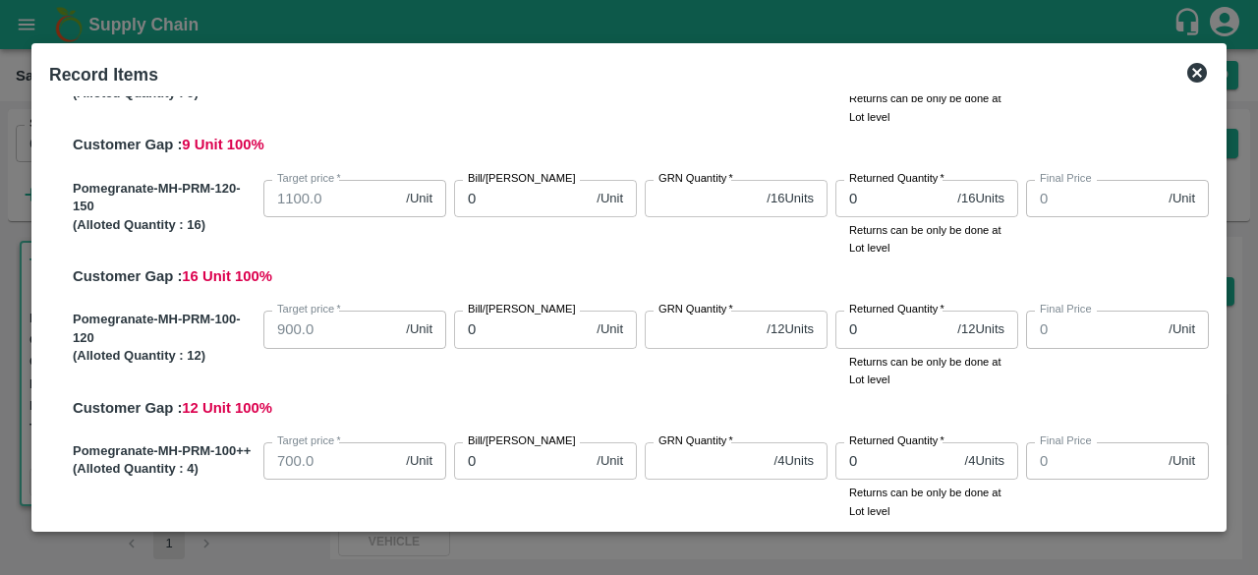
scroll to position [408, 0]
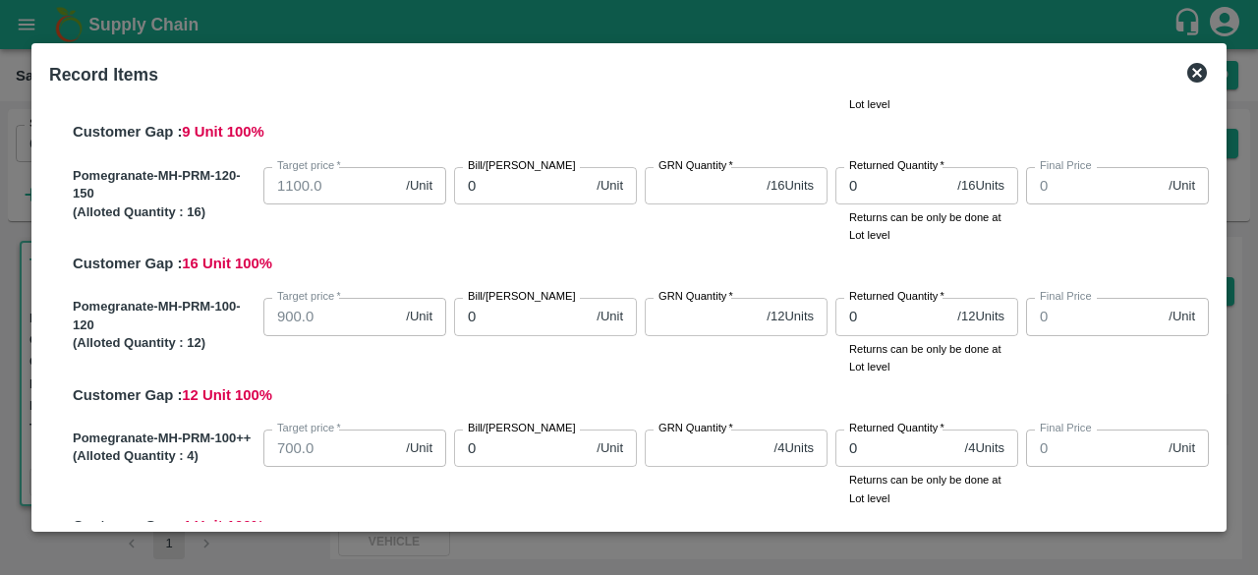
drag, startPoint x: 1212, startPoint y: 253, endPoint x: 1213, endPoint y: 262, distance: 9.9
click at [1213, 262] on div "SOI Level GRN Lot Level GRN Pomegranate-MH-PRM-250-300 (Alloted Quantity : 1 ) …" at bounding box center [628, 309] width 1175 height 426
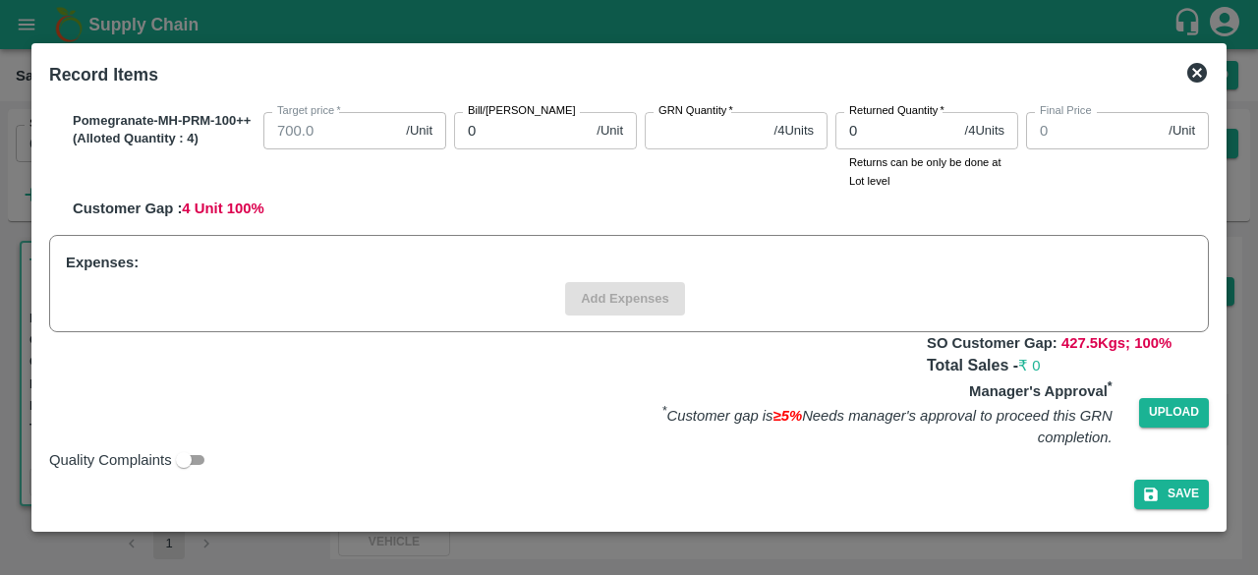
scroll to position [721, 0]
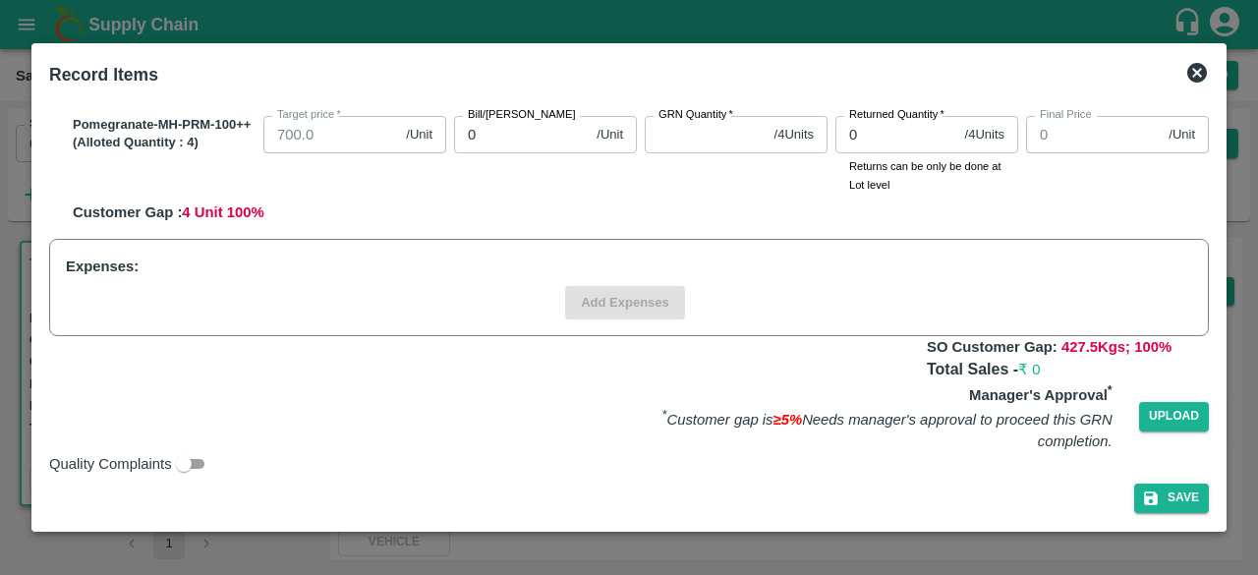
click at [1208, 378] on div "SOI Level GRN Lot Level GRN Pomegranate-MH-PRM-250-300 (Alloted Quantity : 1 ) …" at bounding box center [628, 309] width 1175 height 426
click at [1199, 74] on icon at bounding box center [1197, 73] width 20 height 20
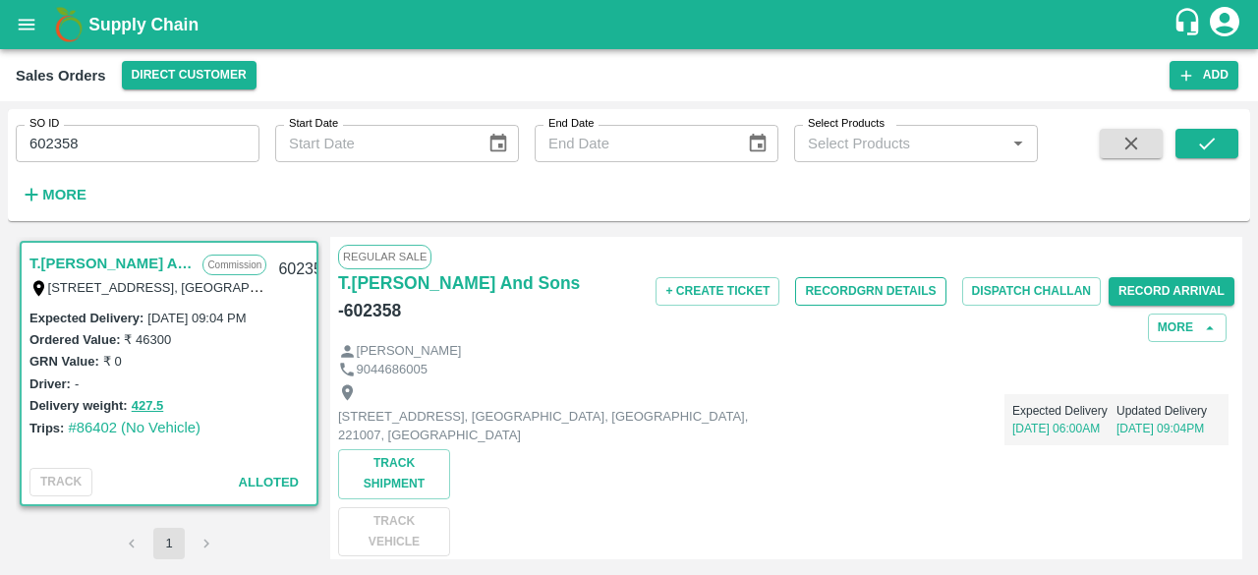
click at [867, 293] on button "Record GRN Details" at bounding box center [870, 291] width 150 height 28
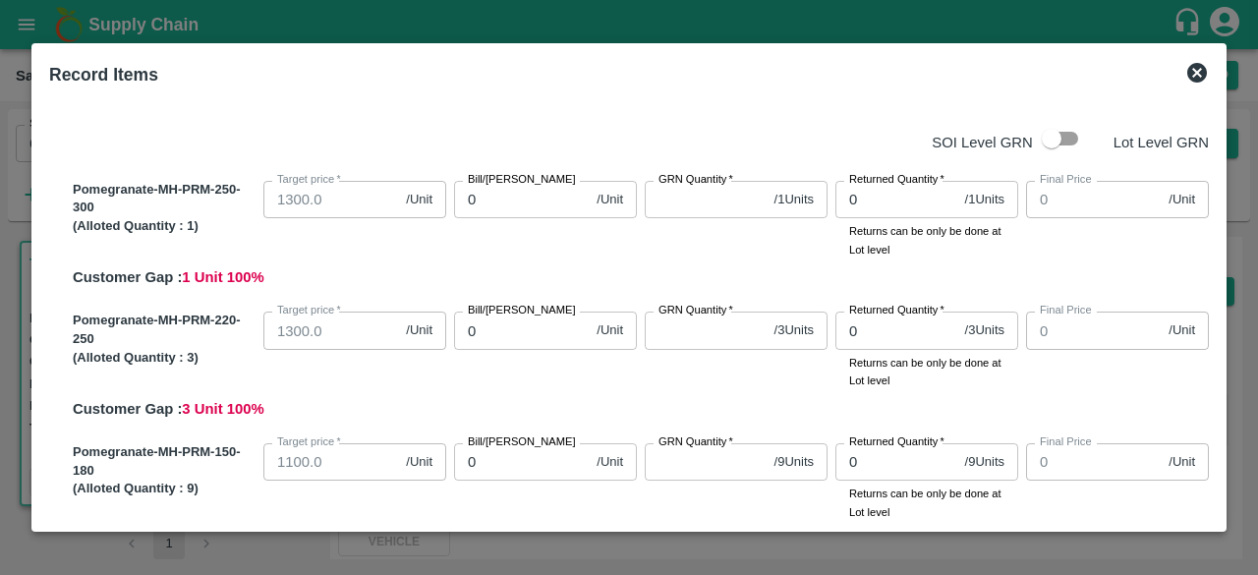
click at [1197, 70] on icon at bounding box center [1197, 73] width 20 height 20
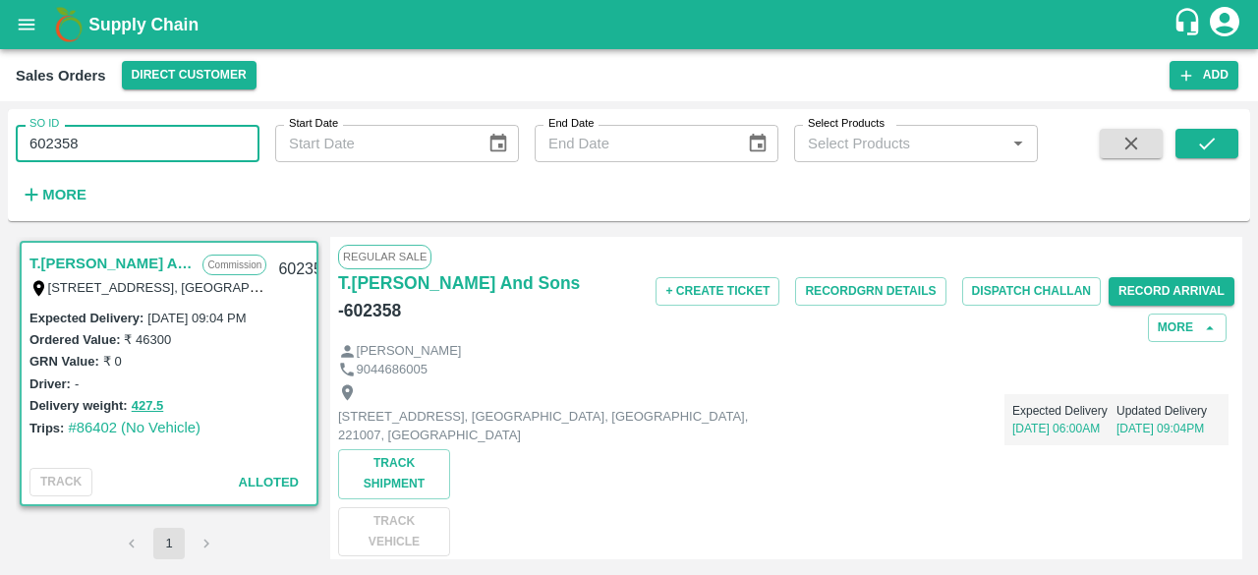
click at [94, 141] on input "602358" at bounding box center [138, 143] width 244 height 37
type input "6"
click at [1203, 148] on icon "submit" at bounding box center [1207, 144] width 16 height 12
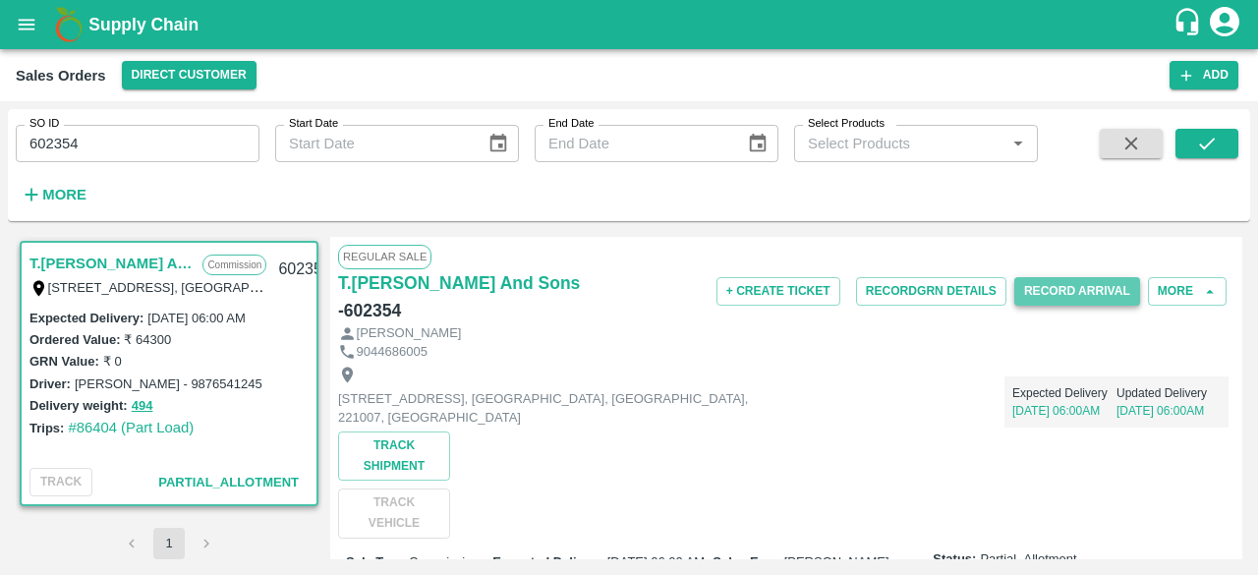
click at [1077, 292] on button "Record Arrival" at bounding box center [1077, 291] width 126 height 28
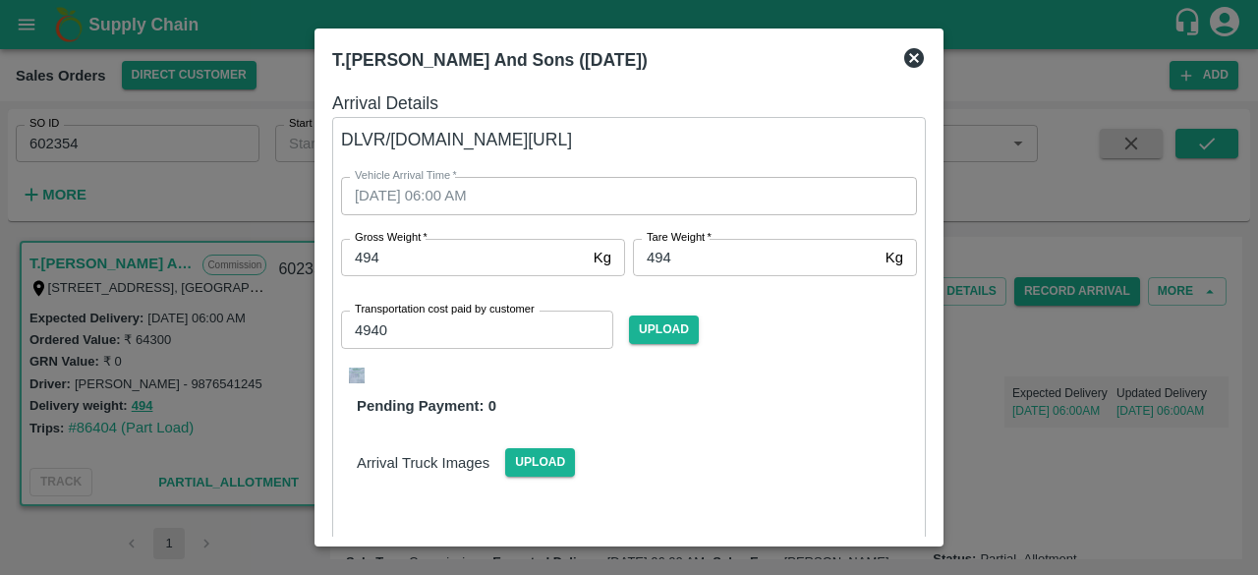
click at [912, 57] on icon at bounding box center [914, 58] width 24 height 24
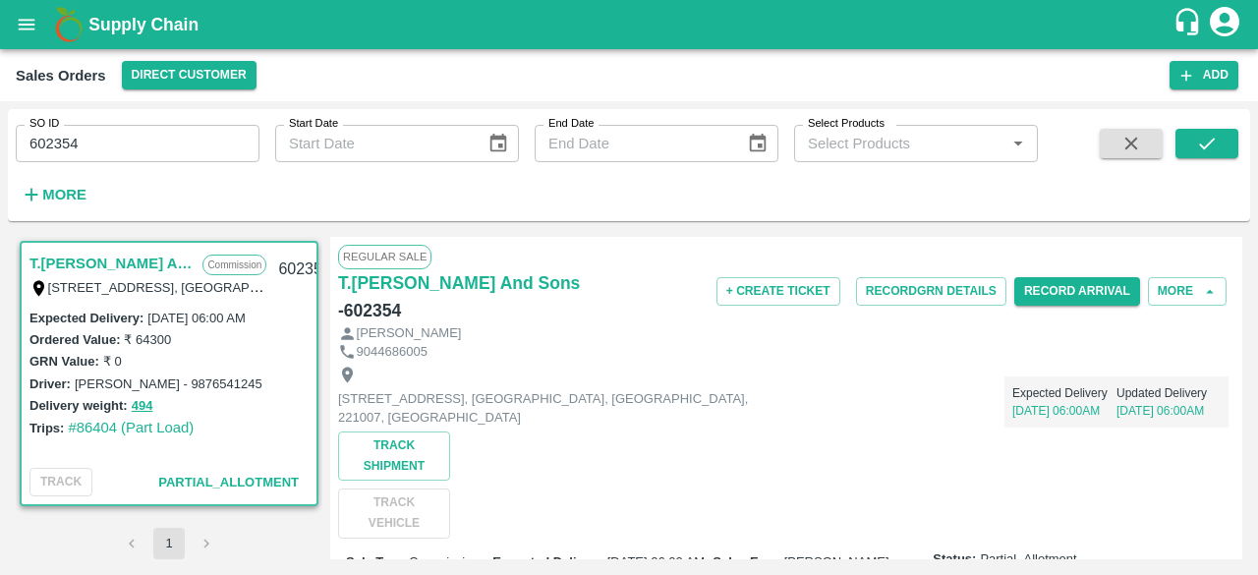
click at [157, 145] on input "602354" at bounding box center [138, 143] width 244 height 37
type input "602361"
click at [1203, 147] on icon "submit" at bounding box center [1207, 144] width 16 height 12
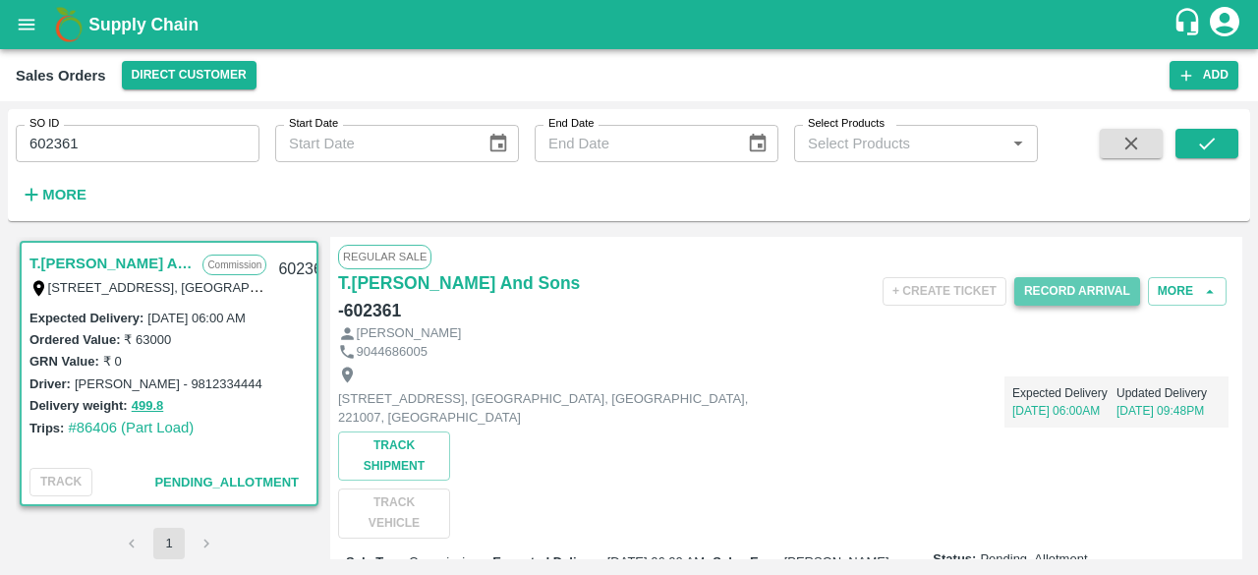
click at [1108, 286] on button "Record Arrival" at bounding box center [1077, 291] width 126 height 28
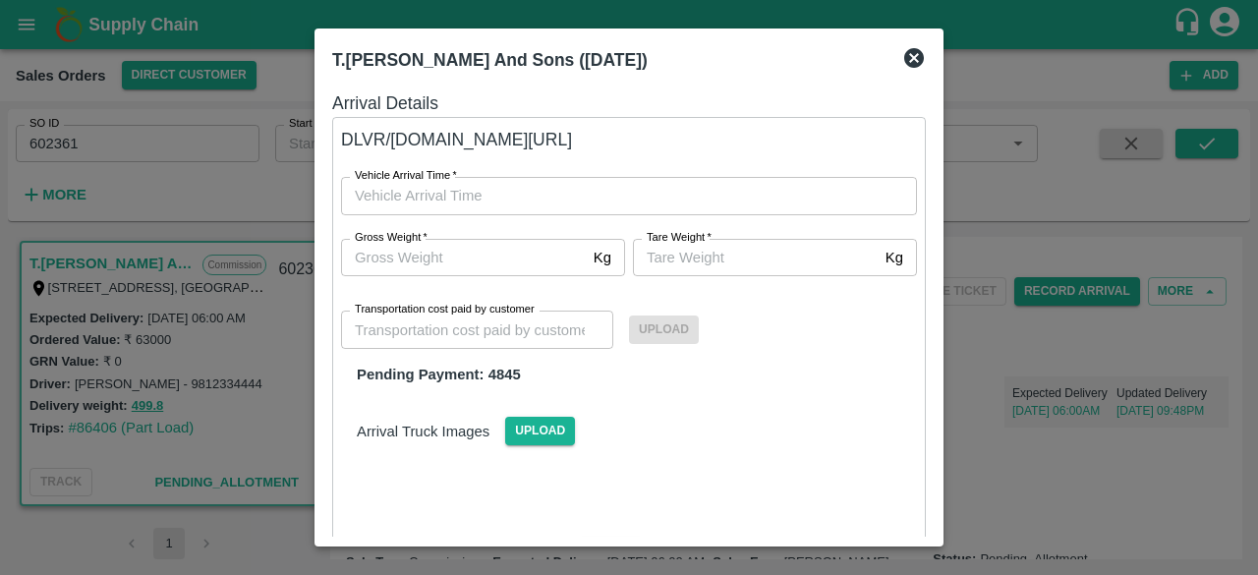
click at [916, 54] on icon at bounding box center [914, 58] width 24 height 24
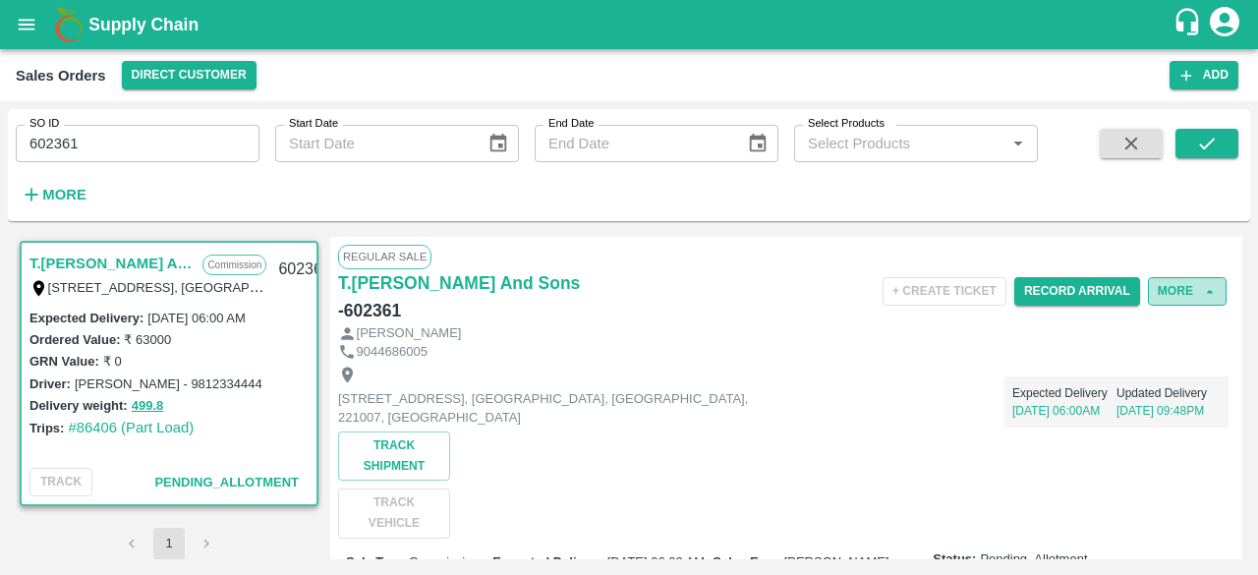
click at [1192, 289] on button "More" at bounding box center [1187, 291] width 79 height 28
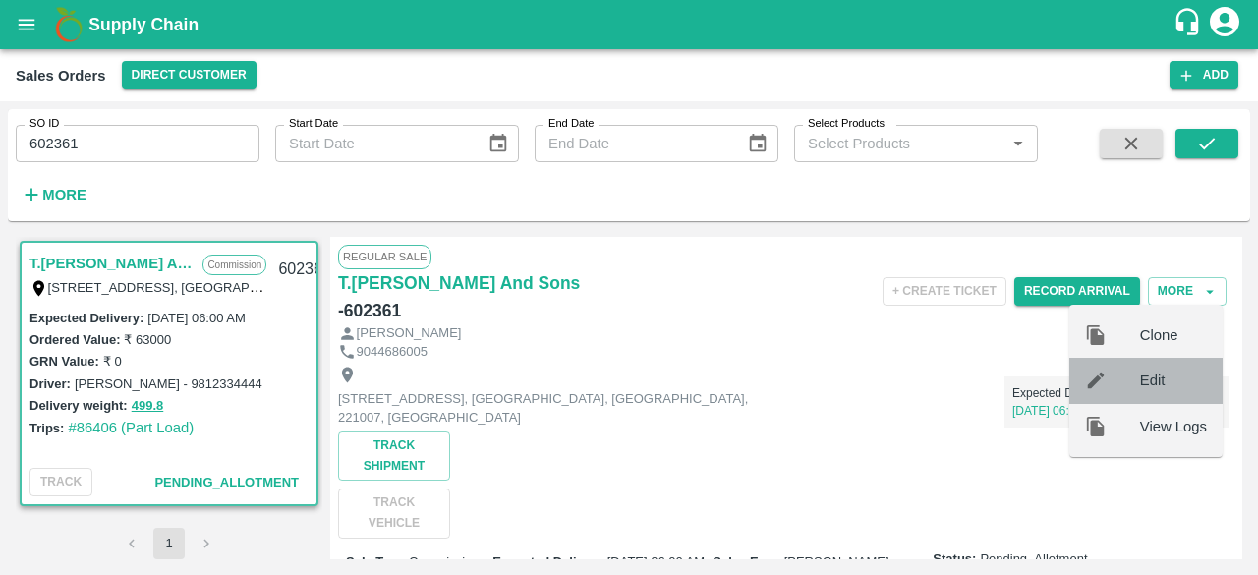
click at [1162, 379] on span "Edit" at bounding box center [1173, 380] width 67 height 22
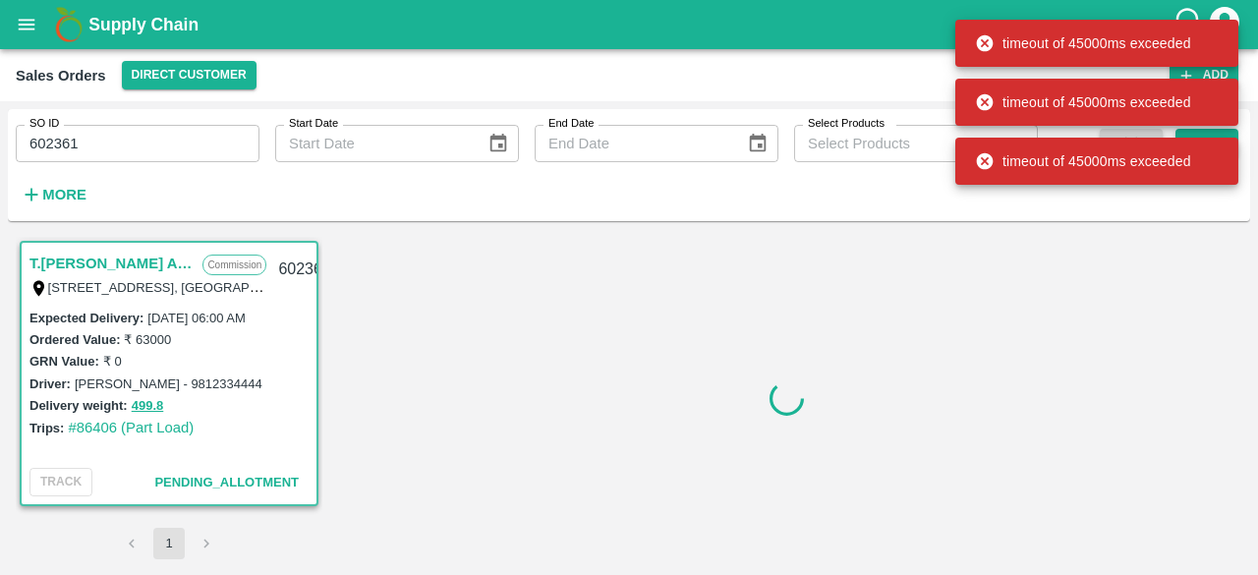
click at [935, 441] on div at bounding box center [786, 398] width 912 height 322
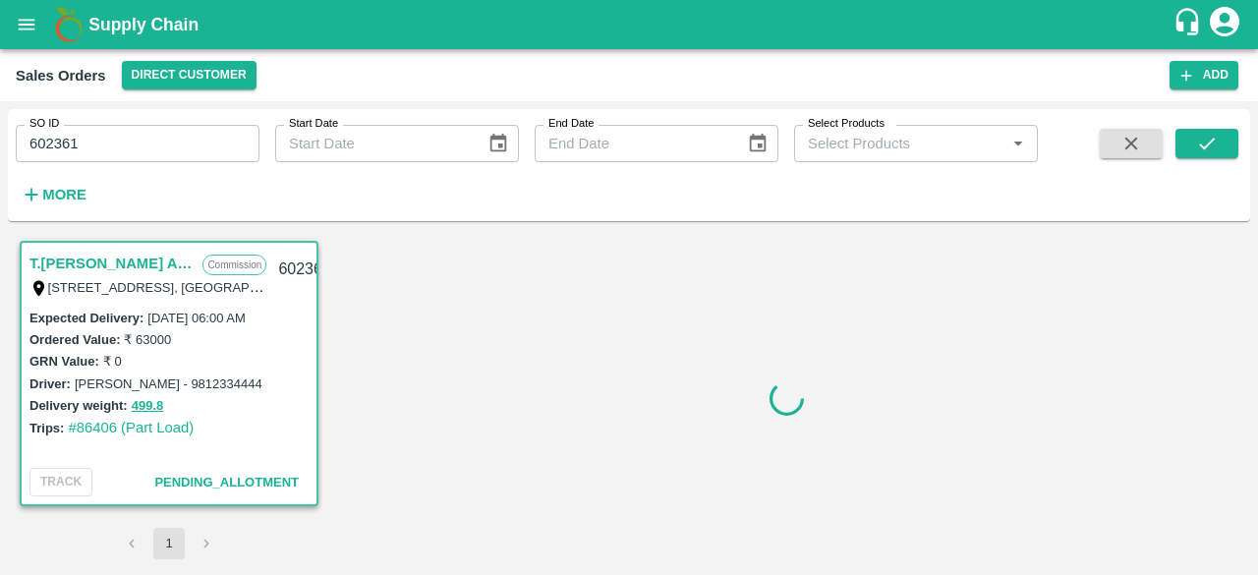
click at [1227, 23] on icon "account of current user" at bounding box center [1224, 21] width 29 height 29
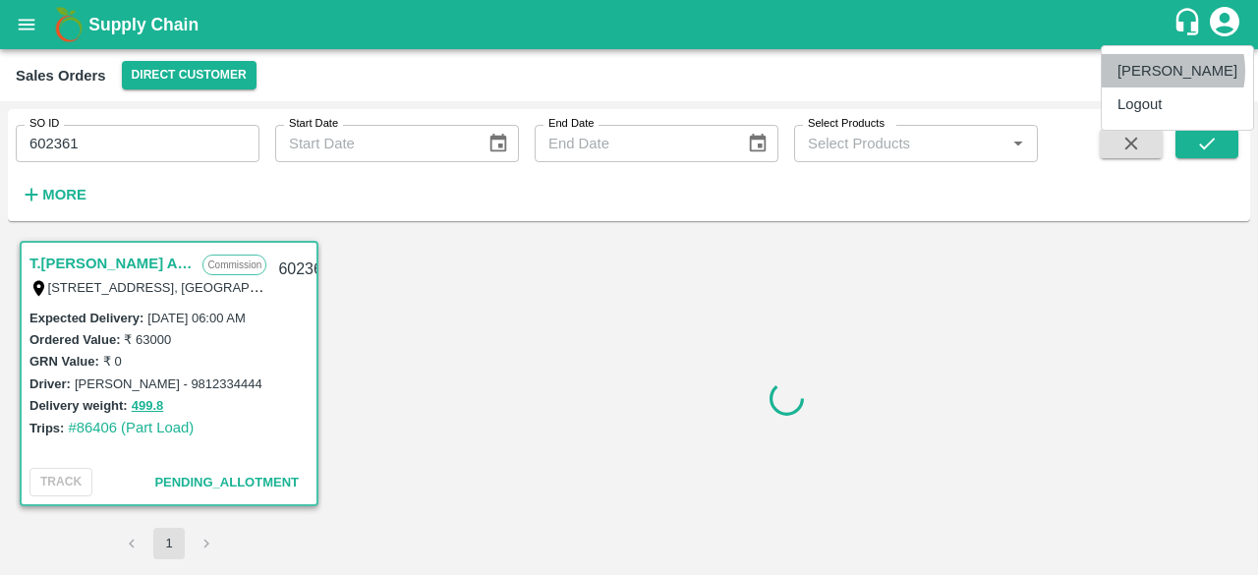
click at [1152, 71] on li "[PERSON_NAME]" at bounding box center [1177, 70] width 151 height 33
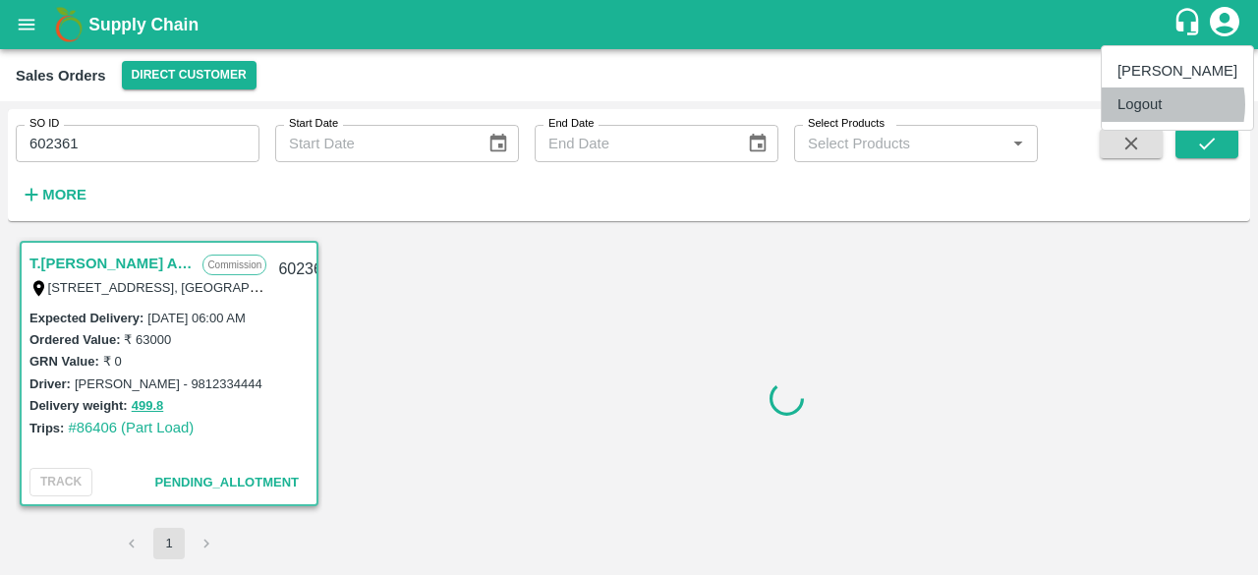
click at [1141, 104] on li "Logout" at bounding box center [1177, 103] width 151 height 33
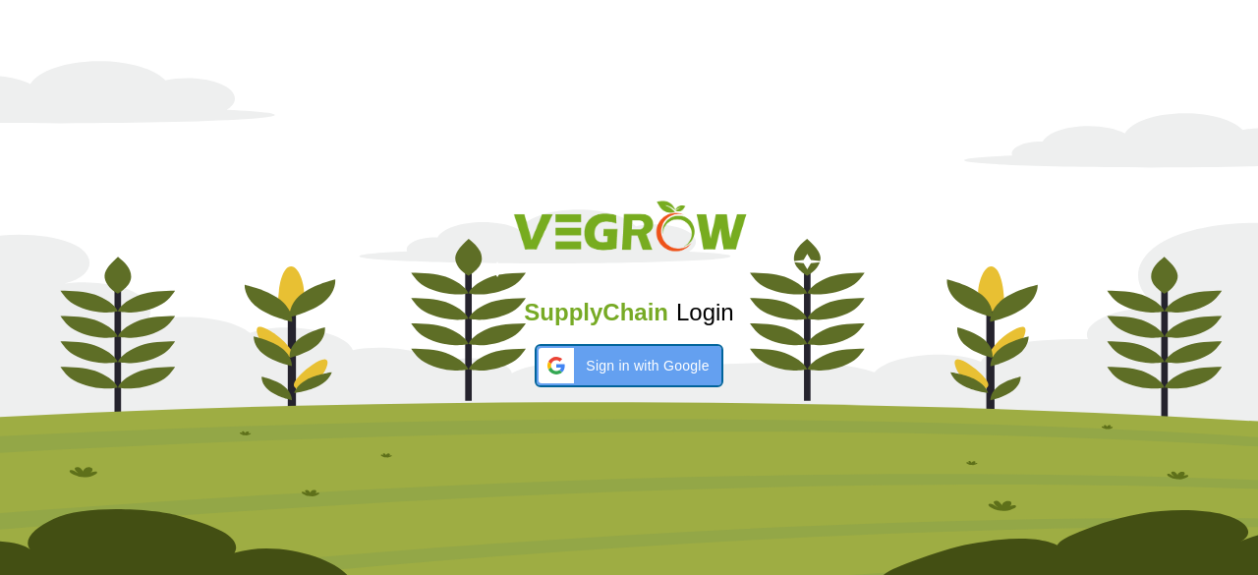
click at [637, 369] on span "Sign in with Google" at bounding box center [647, 366] width 123 height 21
click at [1046, 72] on img at bounding box center [629, 308] width 1258 height 534
click at [607, 365] on span "Sign in with Google" at bounding box center [647, 366] width 123 height 21
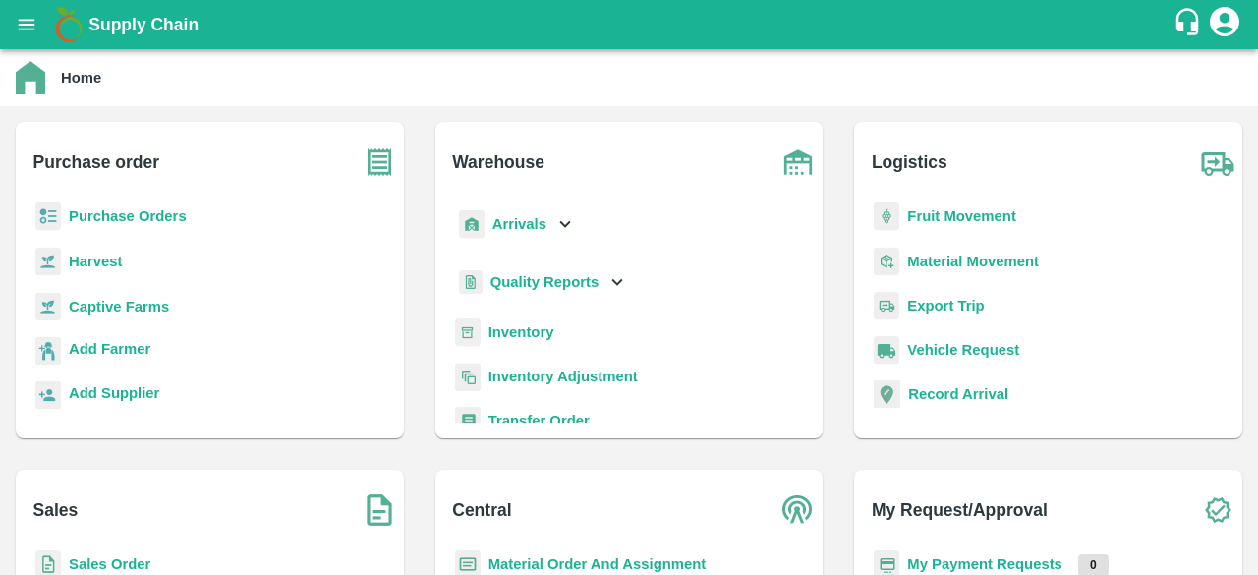
click at [122, 566] on b "Sales Order" at bounding box center [110, 564] width 82 height 16
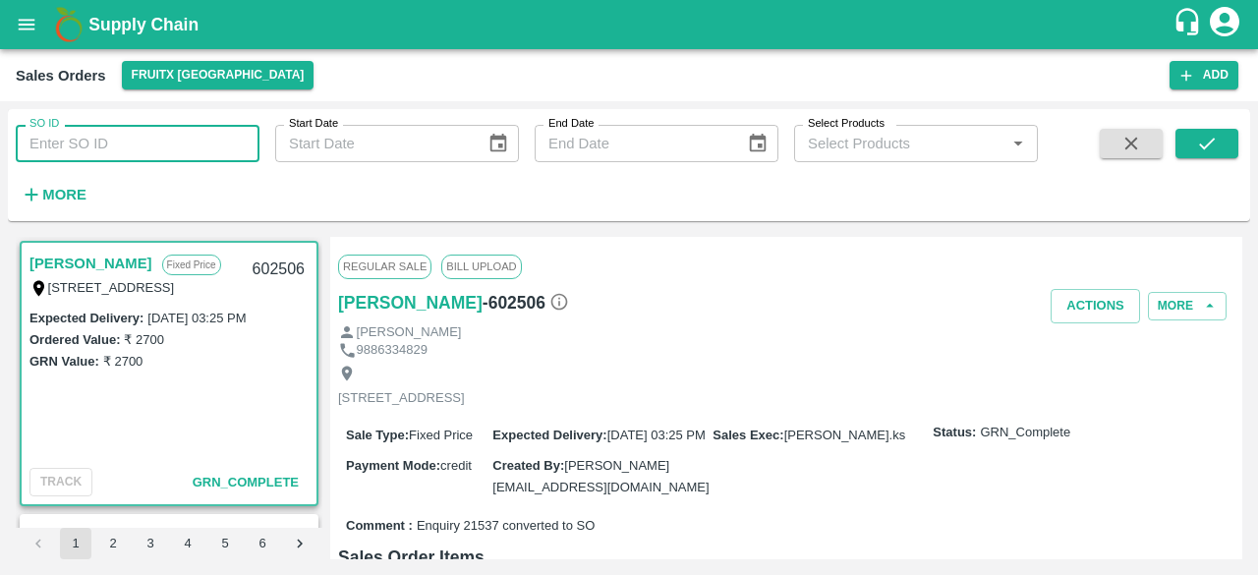
click at [136, 146] on input "SO ID" at bounding box center [138, 143] width 244 height 37
click at [1197, 146] on icon "submit" at bounding box center [1207, 144] width 22 height 22
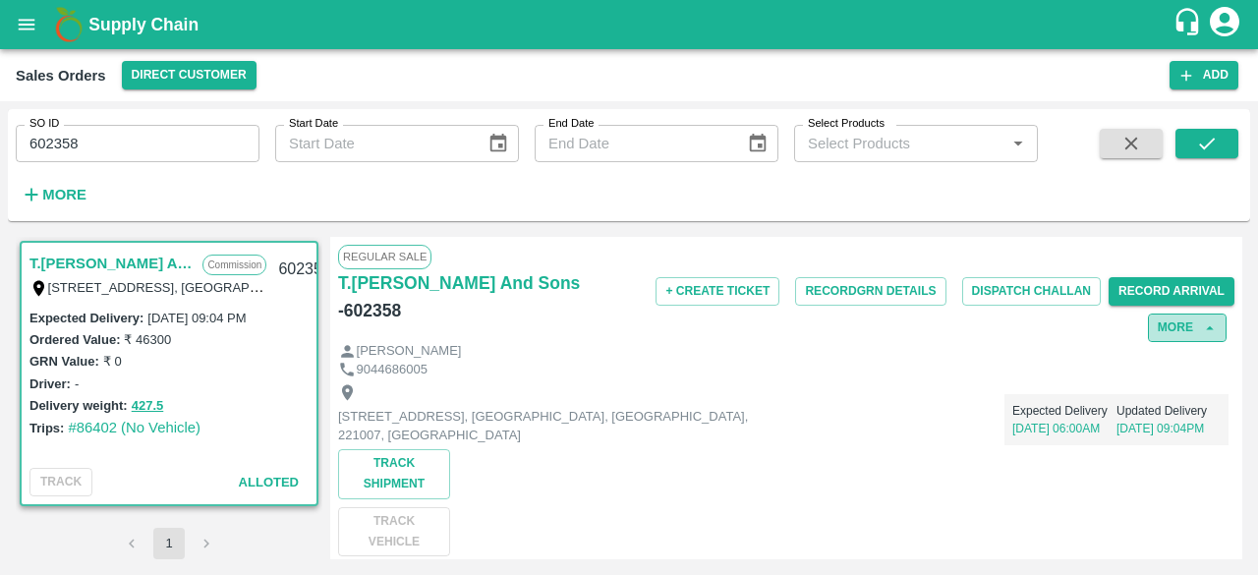
click at [1179, 331] on button "More" at bounding box center [1187, 327] width 79 height 28
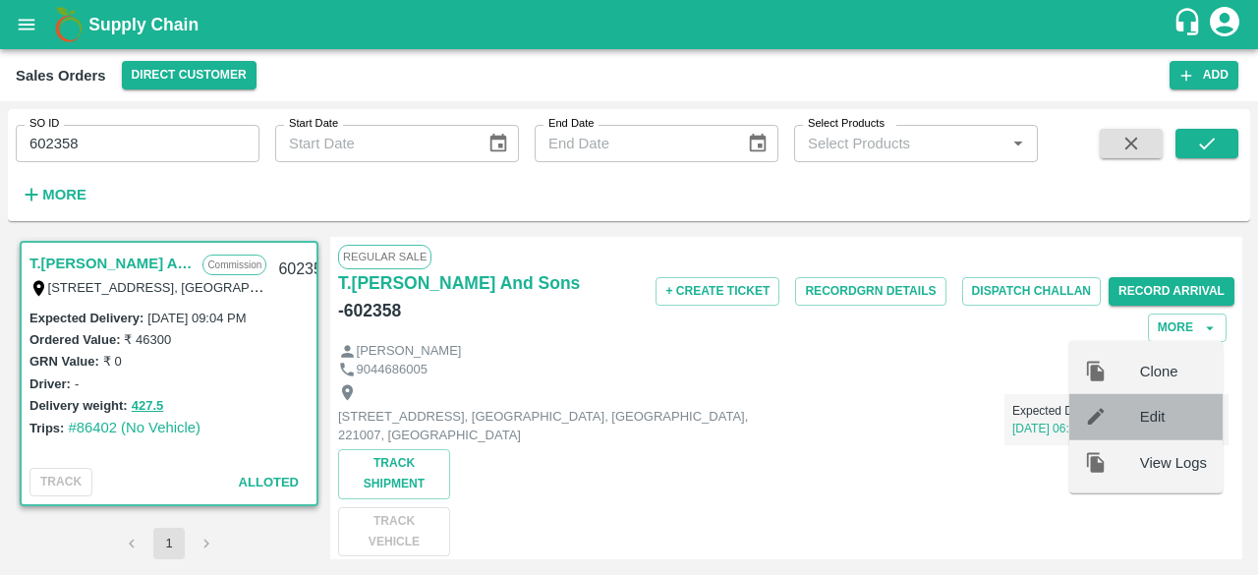
click at [1154, 417] on span "Edit" at bounding box center [1173, 417] width 67 height 22
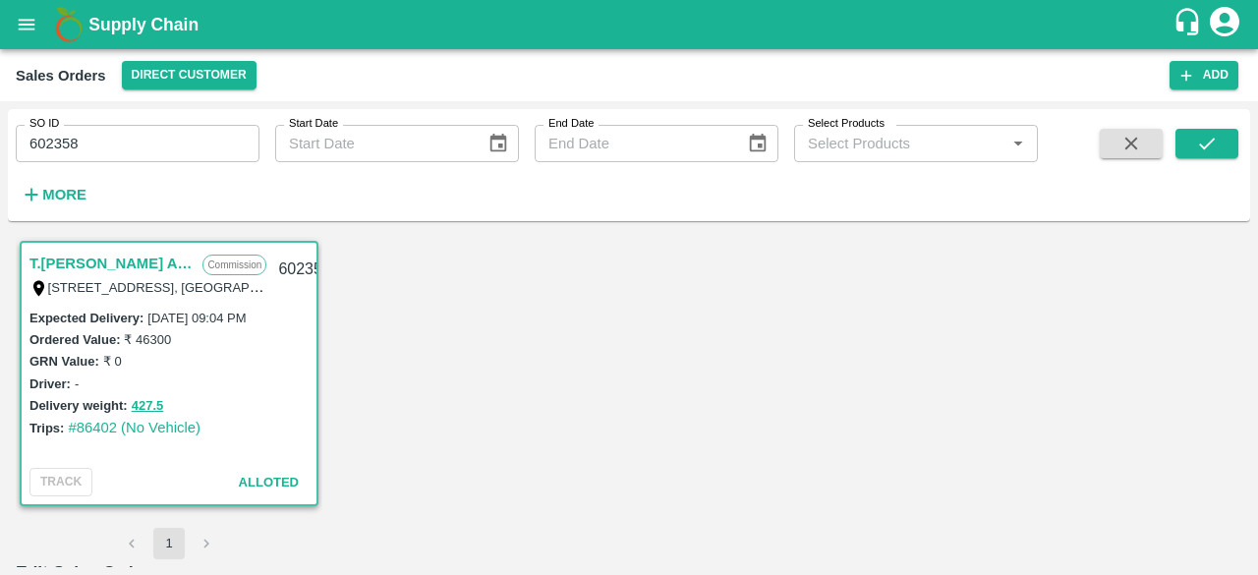
drag, startPoint x: 1242, startPoint y: 257, endPoint x: 1242, endPoint y: 241, distance: 16.7
click at [1242, 241] on div "T.Kishore Kapoor And Sons Commission Shop No B 27 , , Pahariya fruit mandi, Pah…" at bounding box center [629, 398] width 1242 height 338
drag, startPoint x: 1244, startPoint y: 313, endPoint x: 1238, endPoint y: 300, distance: 15.0
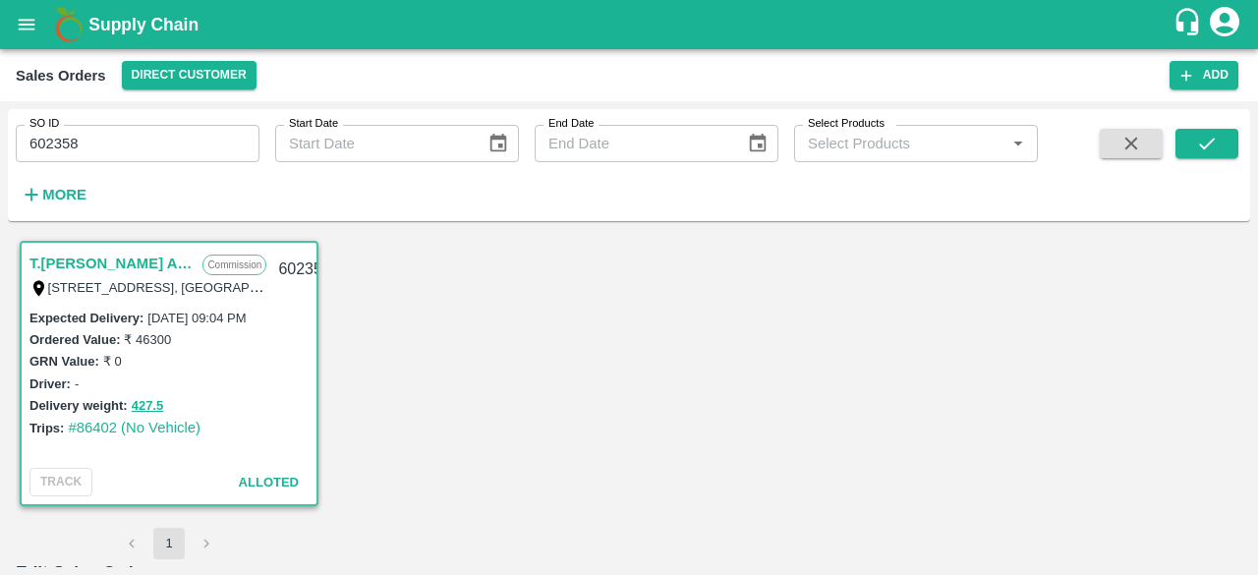
click at [1238, 300] on div "T.Kishore Kapoor And Sons Commission Shop No B 27 , , Pahariya fruit mandi, Pah…" at bounding box center [629, 398] width 1242 height 338
click at [1209, 144] on icon "submit" at bounding box center [1207, 144] width 16 height 12
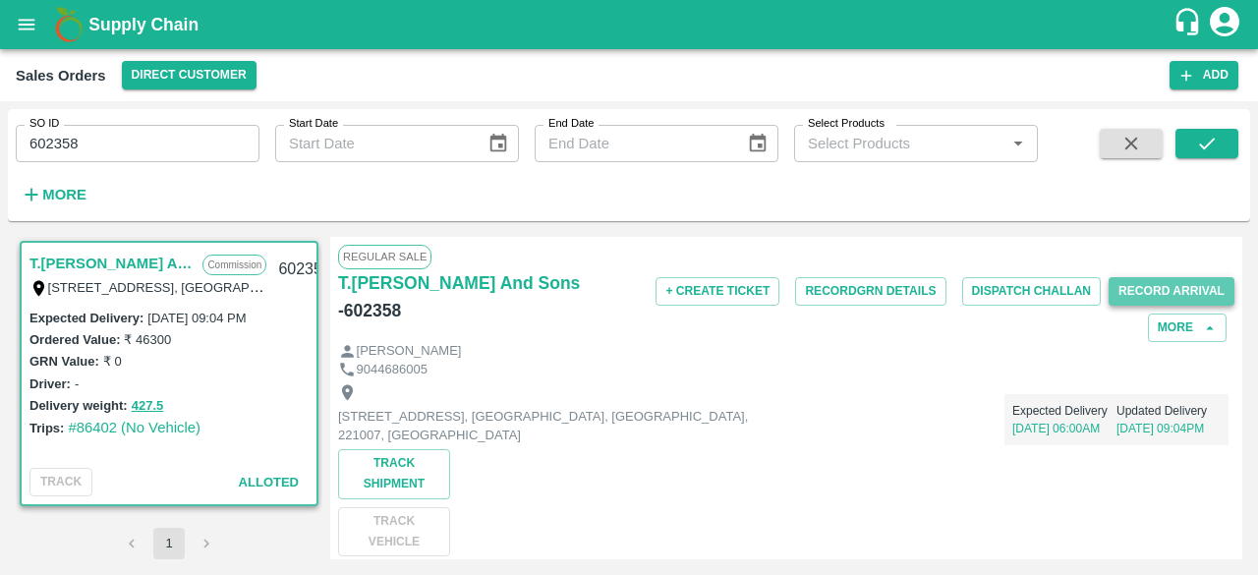
click at [1139, 291] on button "Record Arrival" at bounding box center [1171, 291] width 126 height 28
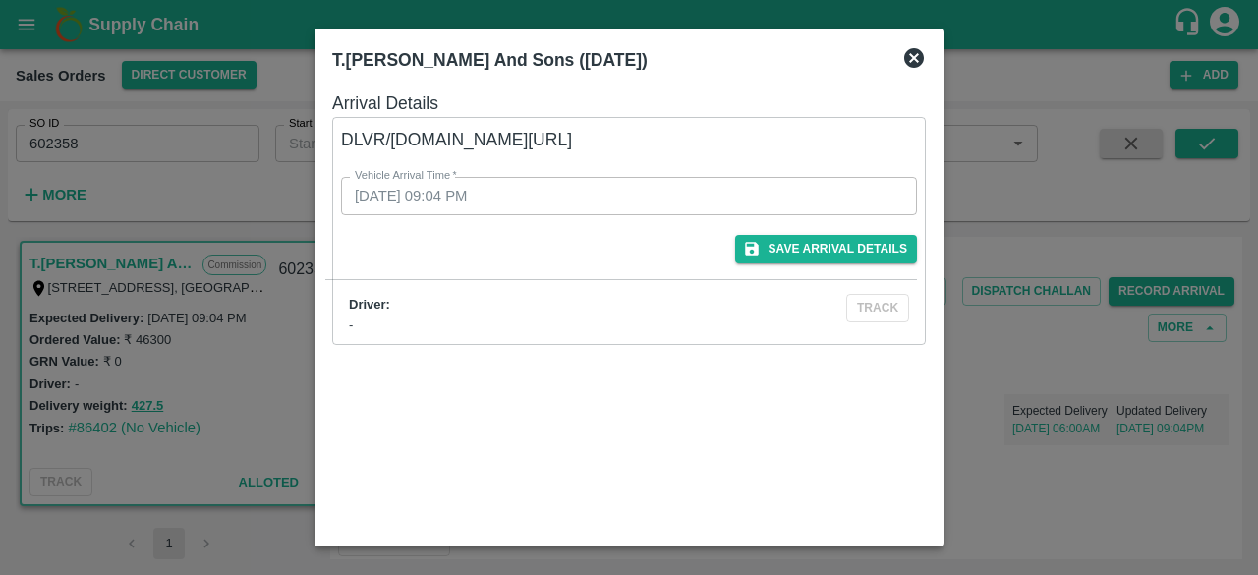
click at [647, 296] on div "Driver:" at bounding box center [557, 305] width 417 height 19
click at [562, 220] on div "Save Arrival Details" at bounding box center [621, 241] width 592 height 44
click at [908, 55] on icon at bounding box center [914, 58] width 20 height 20
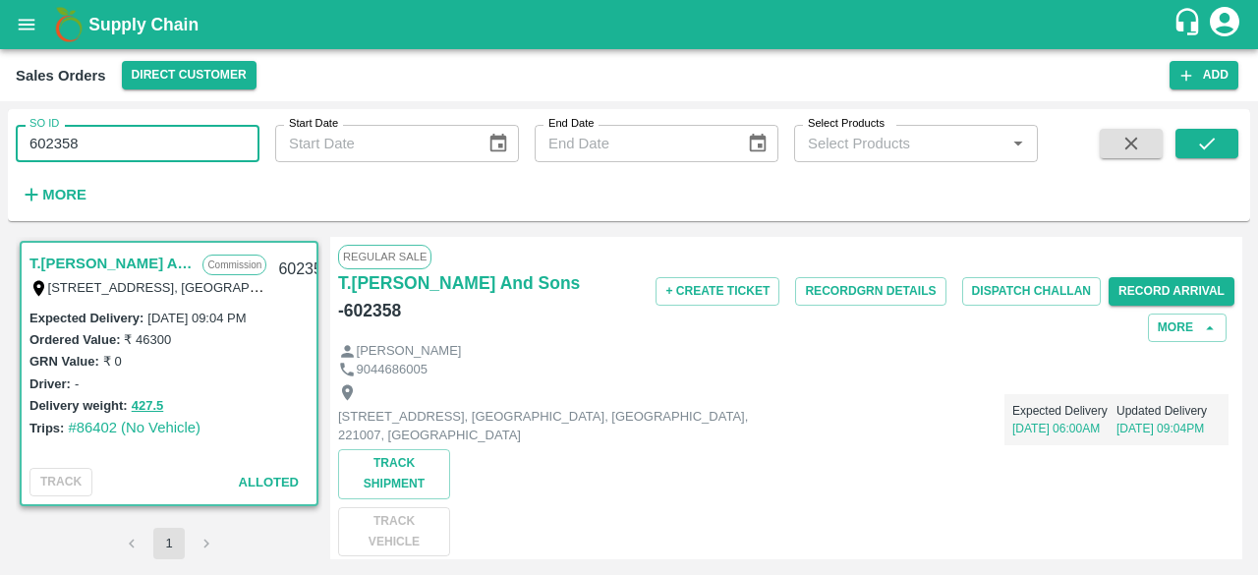
click at [119, 144] on input "602358" at bounding box center [138, 143] width 244 height 37
type input "602354"
click at [1220, 141] on button "submit" at bounding box center [1206, 143] width 63 height 29
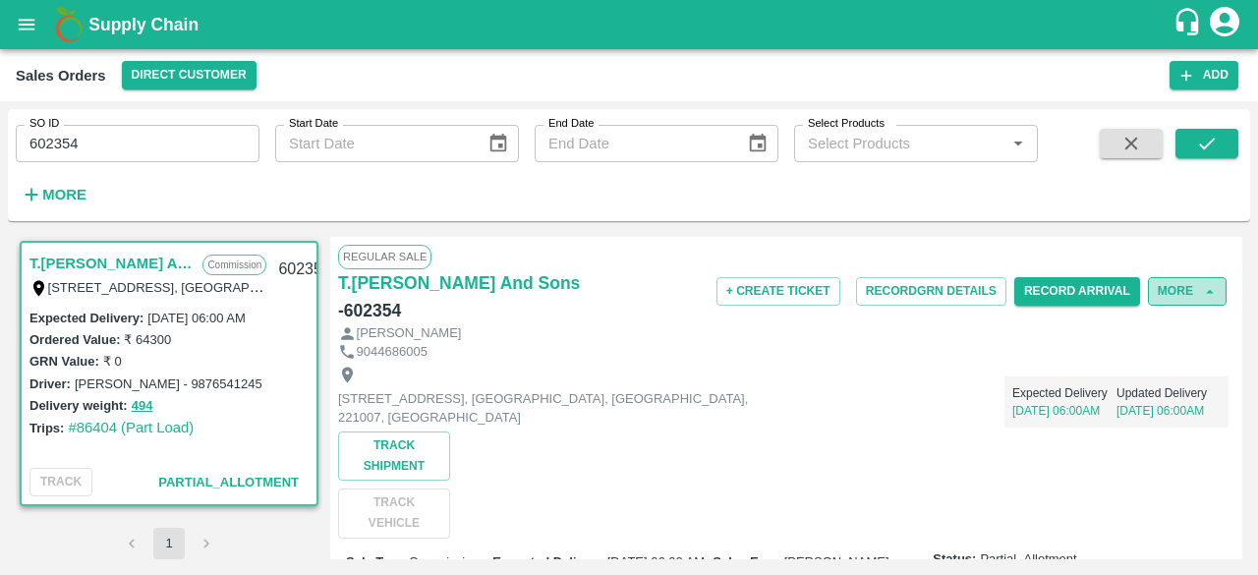
click at [1191, 290] on button "More" at bounding box center [1187, 291] width 79 height 28
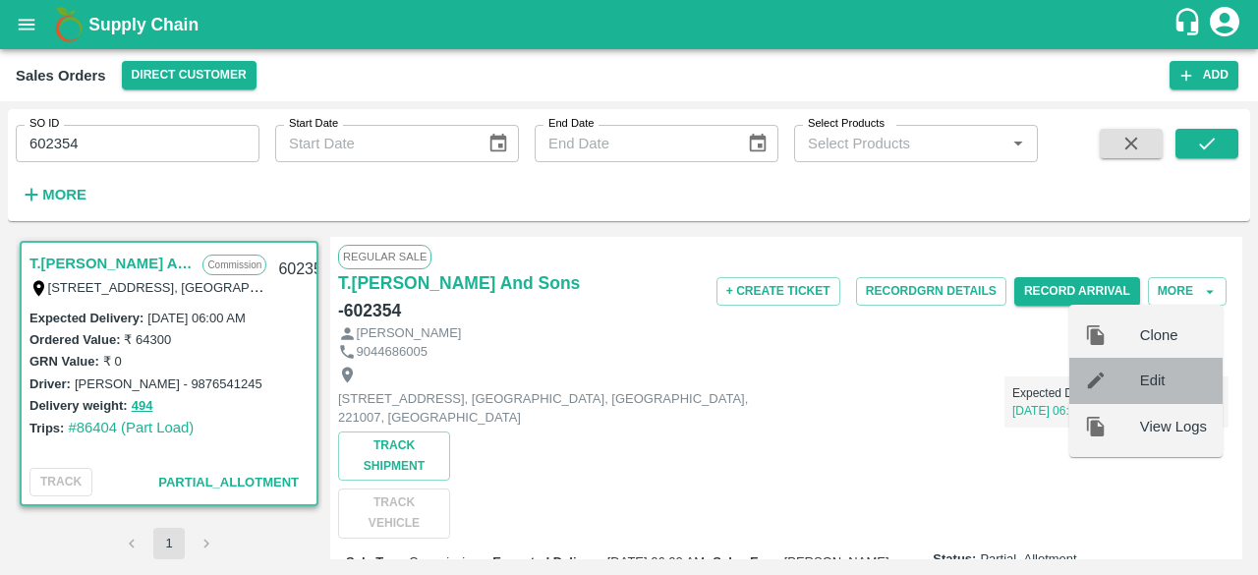
click at [1160, 379] on span "Edit" at bounding box center [1173, 380] width 67 height 22
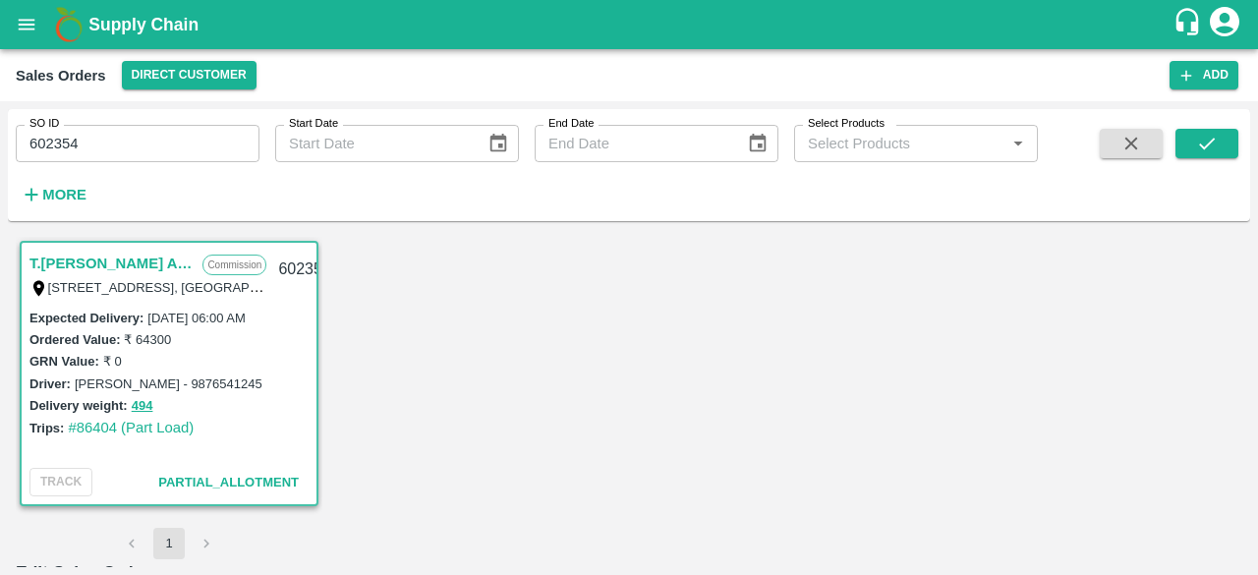
scroll to position [191, 0]
drag, startPoint x: 1243, startPoint y: 317, endPoint x: 1239, endPoint y: 302, distance: 16.2
click at [1239, 302] on div "T.Kishore Kapoor And Sons Commission Shop No B 27 , , Pahariya fruit mandi, Pah…" at bounding box center [629, 398] width 1242 height 338
click at [1209, 142] on icon "submit" at bounding box center [1207, 144] width 16 height 12
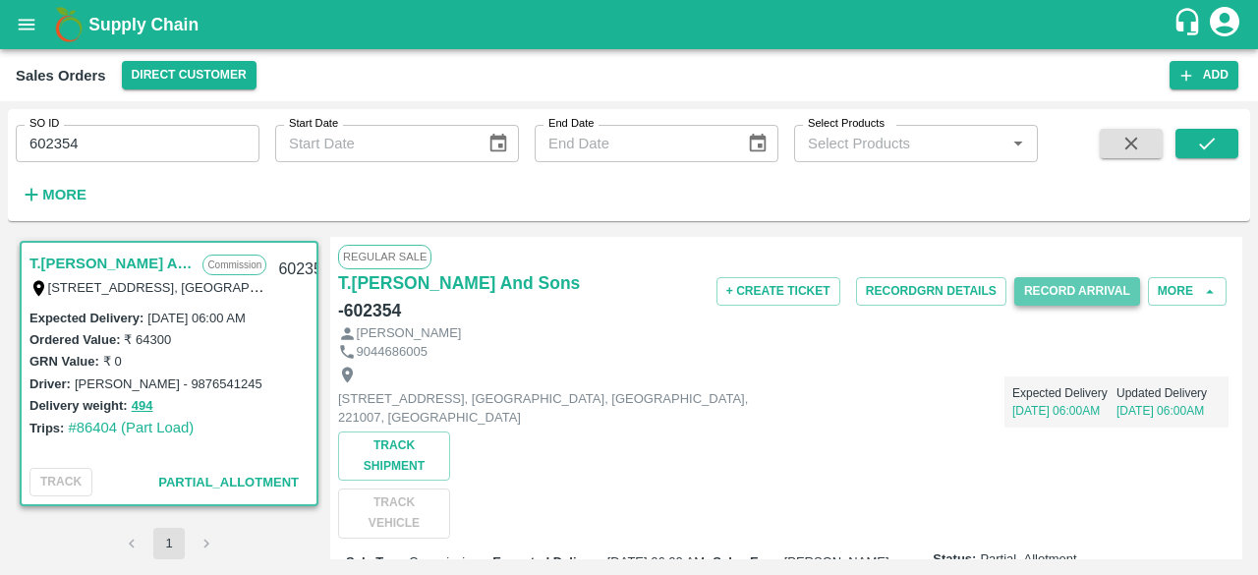
click at [1079, 294] on button "Record Arrival" at bounding box center [1077, 291] width 126 height 28
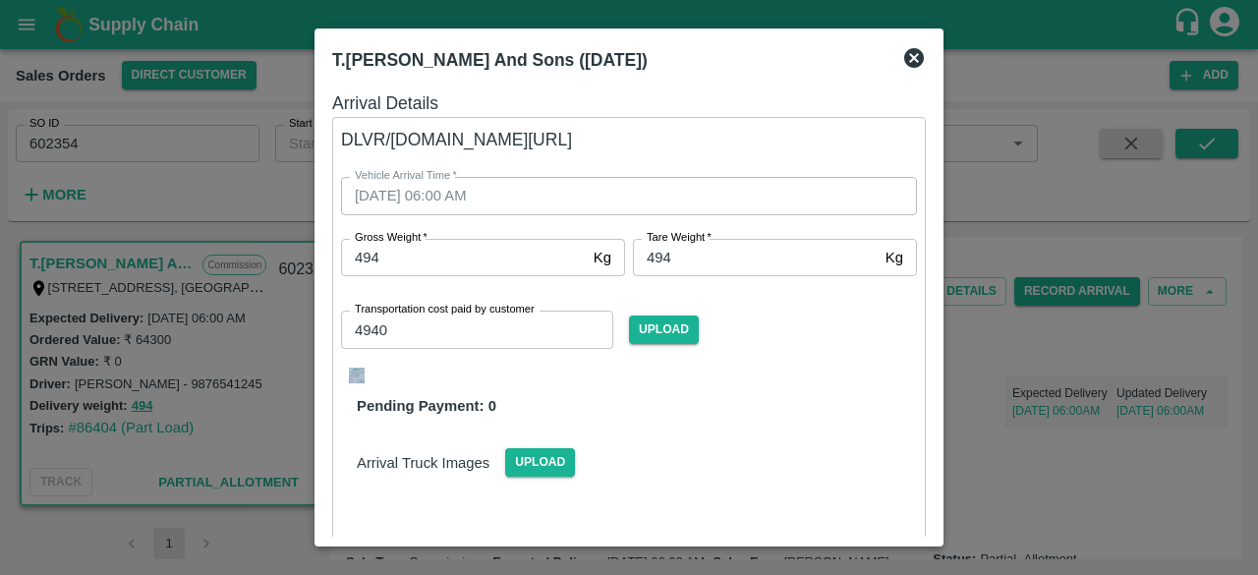
click at [914, 52] on icon at bounding box center [914, 58] width 20 height 20
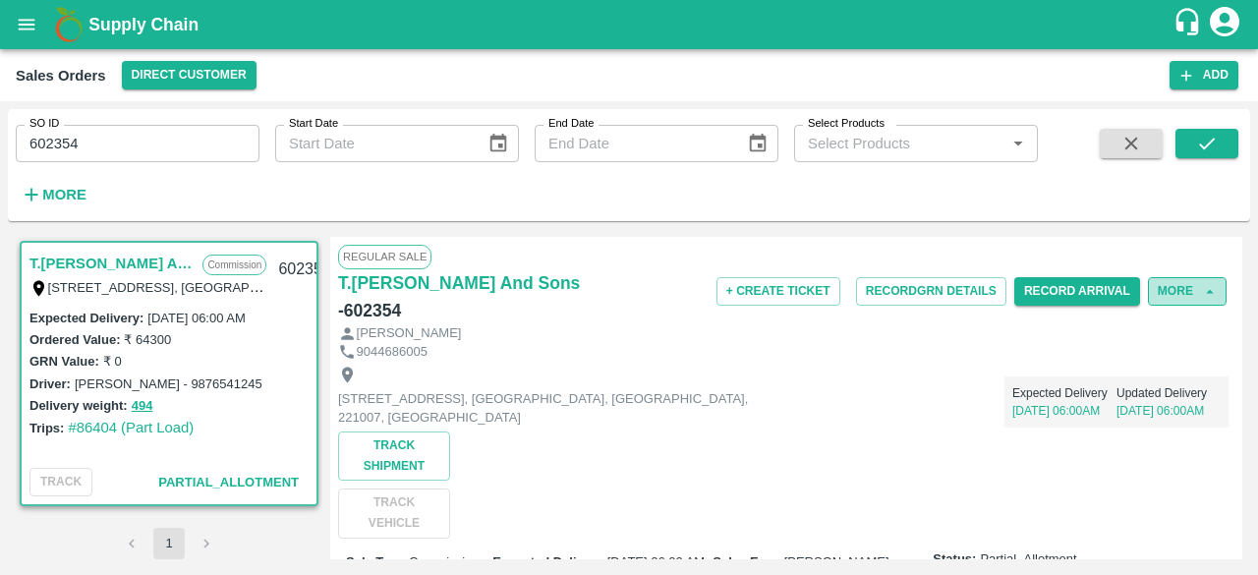
click at [1180, 294] on button "More" at bounding box center [1187, 291] width 79 height 28
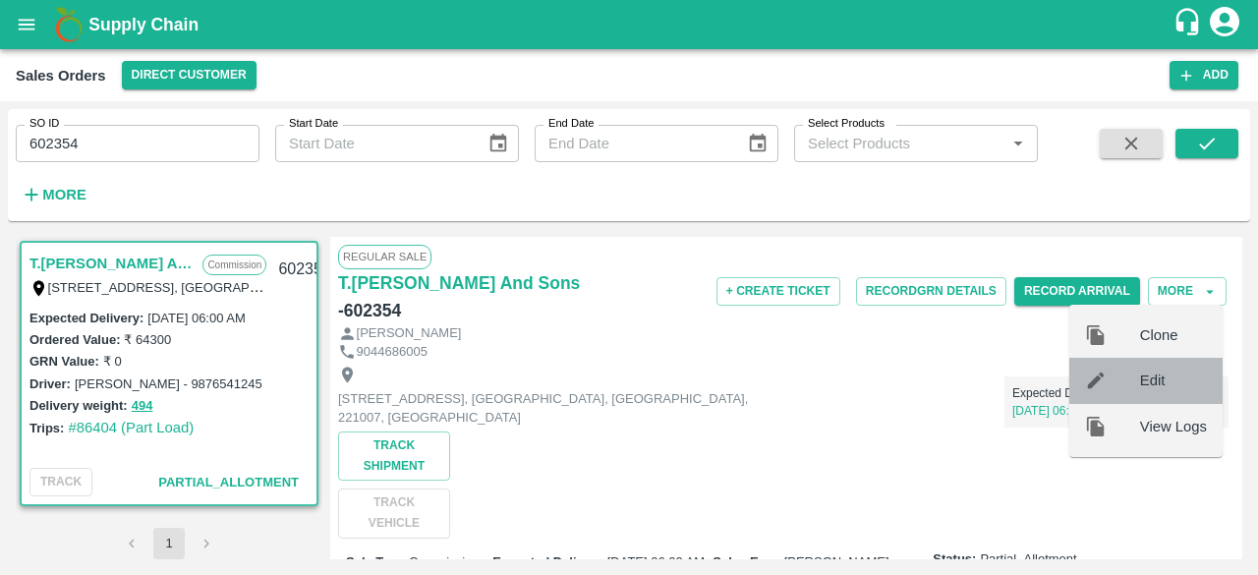
click at [1150, 380] on span "Edit" at bounding box center [1173, 380] width 67 height 22
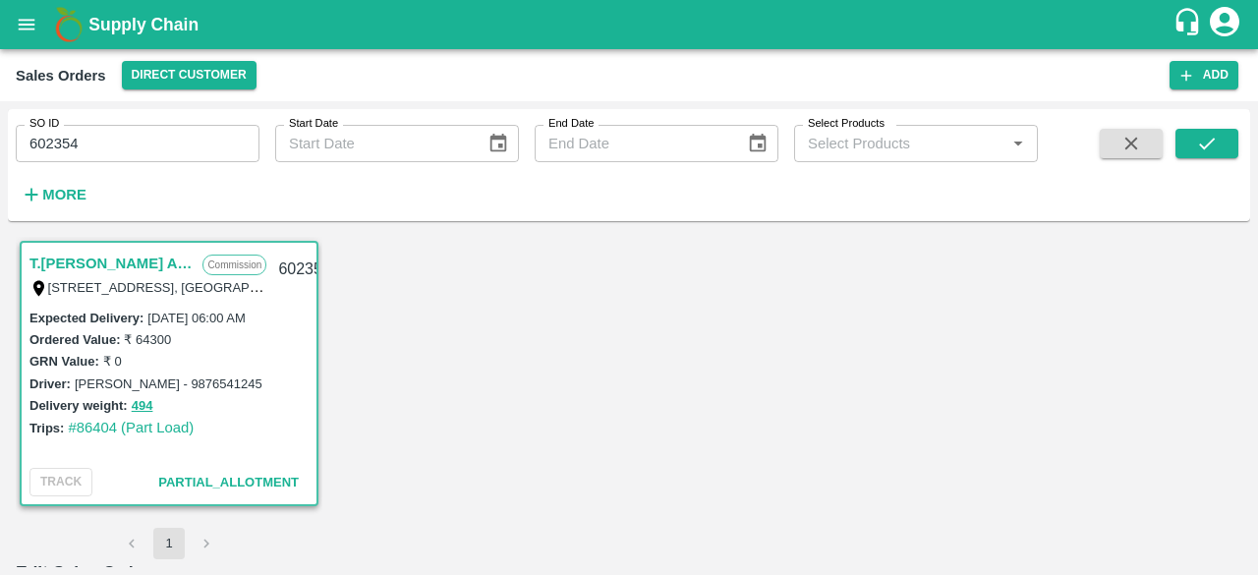
scroll to position [1275, 0]
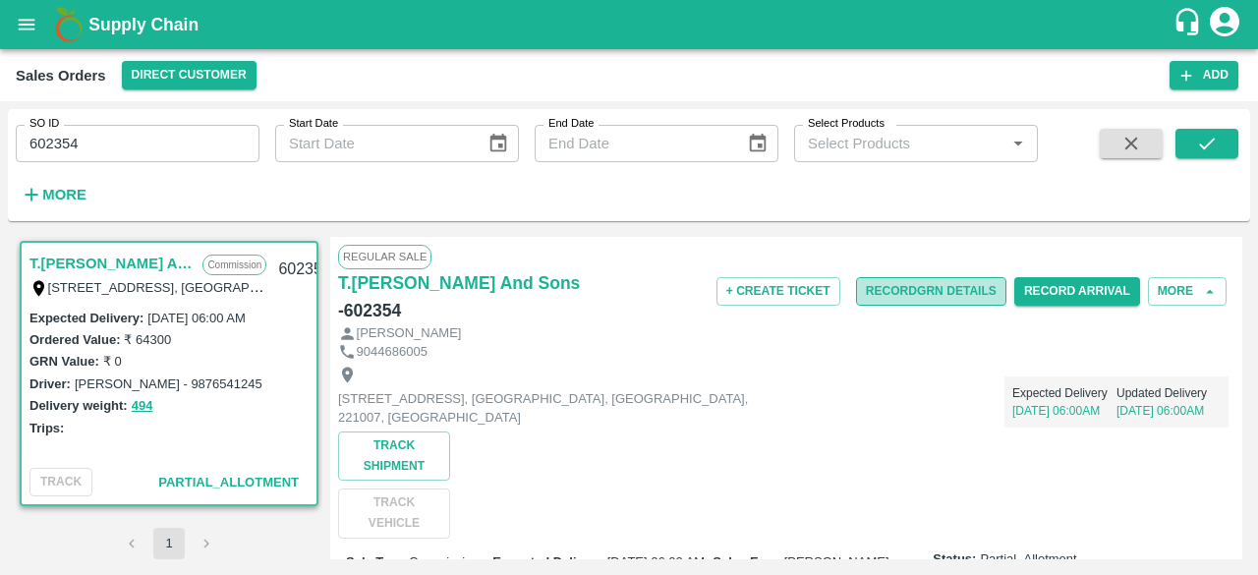
click at [939, 286] on button "Record GRN Details" at bounding box center [931, 291] width 150 height 28
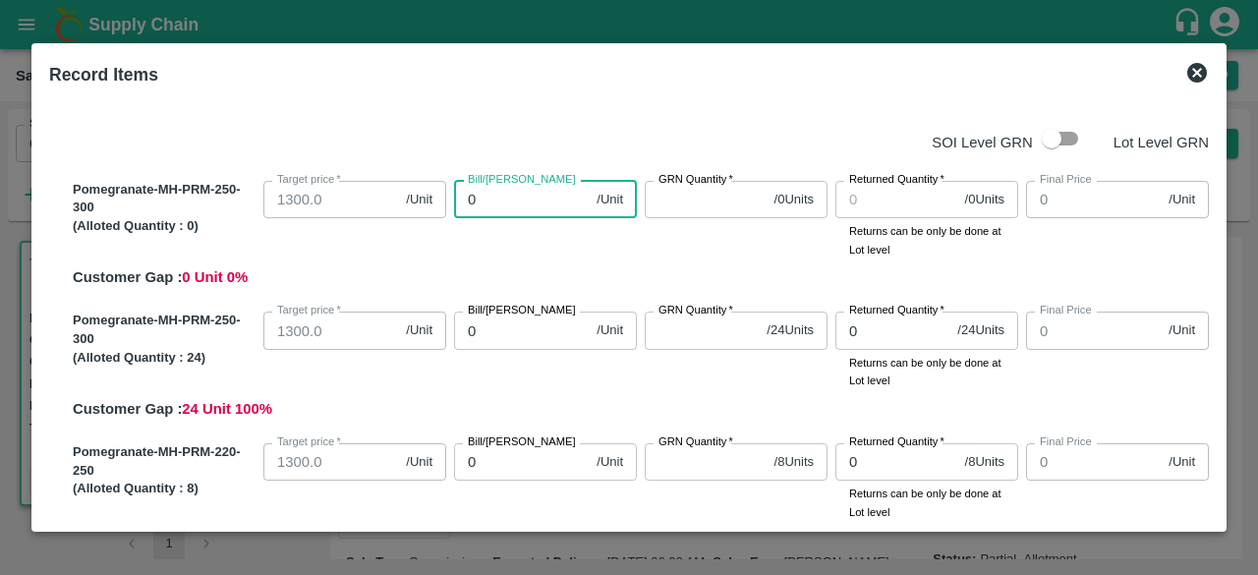
click at [513, 194] on input "0" at bounding box center [521, 199] width 135 height 37
click at [1065, 135] on input "checkbox" at bounding box center [1051, 138] width 112 height 37
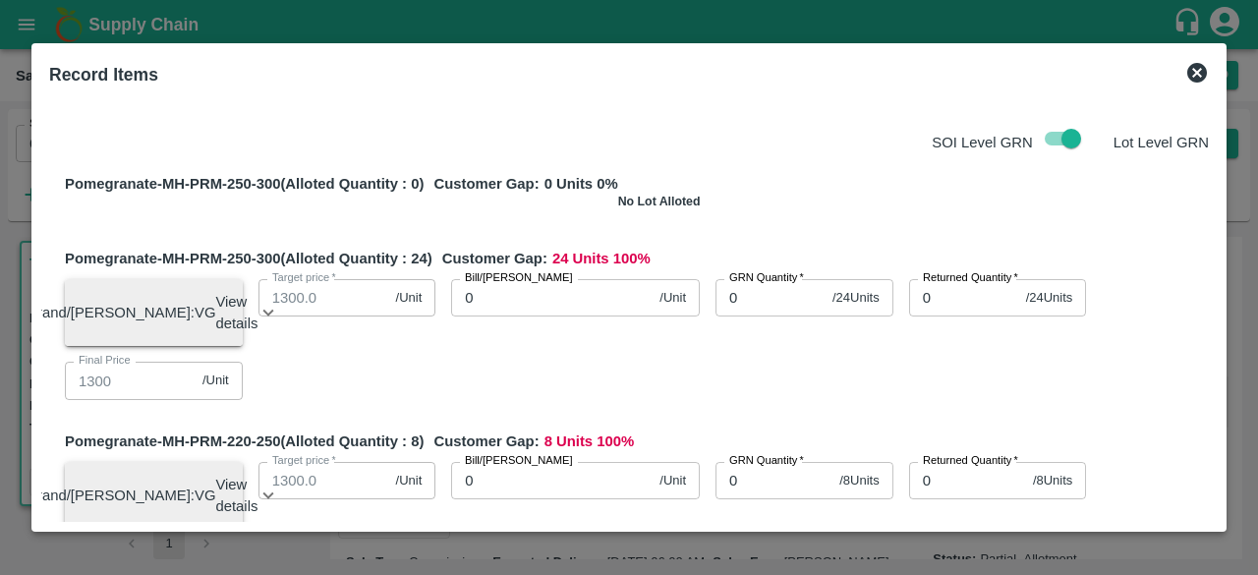
drag, startPoint x: 1217, startPoint y: 114, endPoint x: 1215, endPoint y: 103, distance: 11.0
click at [1215, 103] on div "Record Items SOI Level GRN Lot Level GRN Pomegranate-MH-PRM-250-300 (Alloted Qu…" at bounding box center [628, 287] width 1195 height 488
click at [1053, 141] on input "checkbox" at bounding box center [1071, 138] width 112 height 37
checkbox input "false"
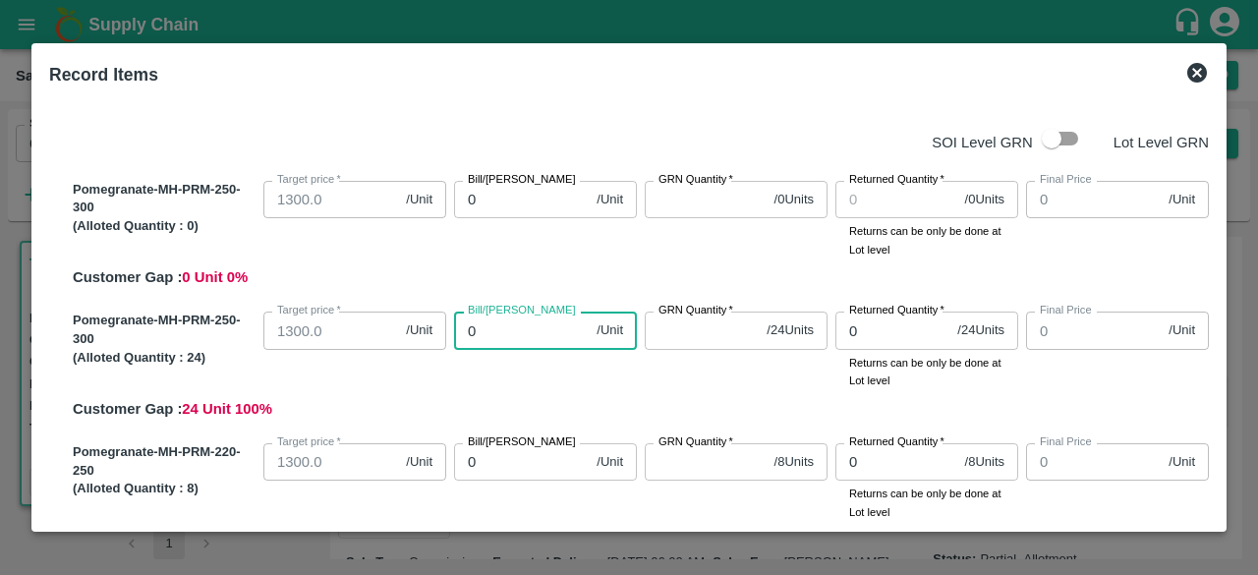
click at [482, 336] on input "0" at bounding box center [521, 330] width 135 height 37
click at [1199, 67] on icon at bounding box center [1197, 73] width 20 height 20
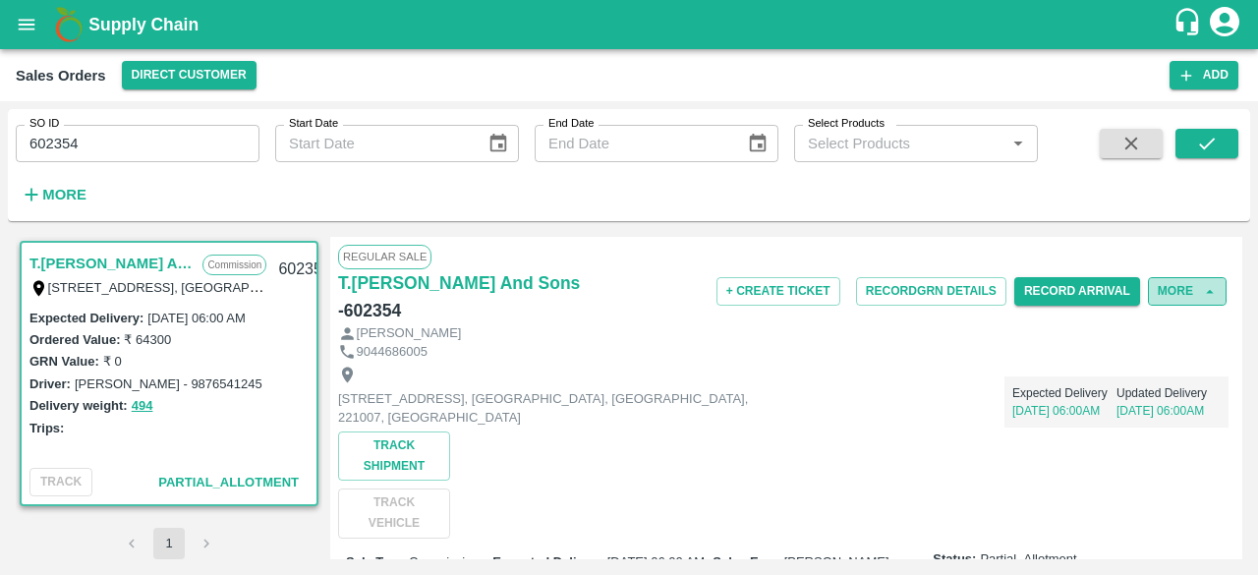
click at [1189, 294] on button "More" at bounding box center [1187, 291] width 79 height 28
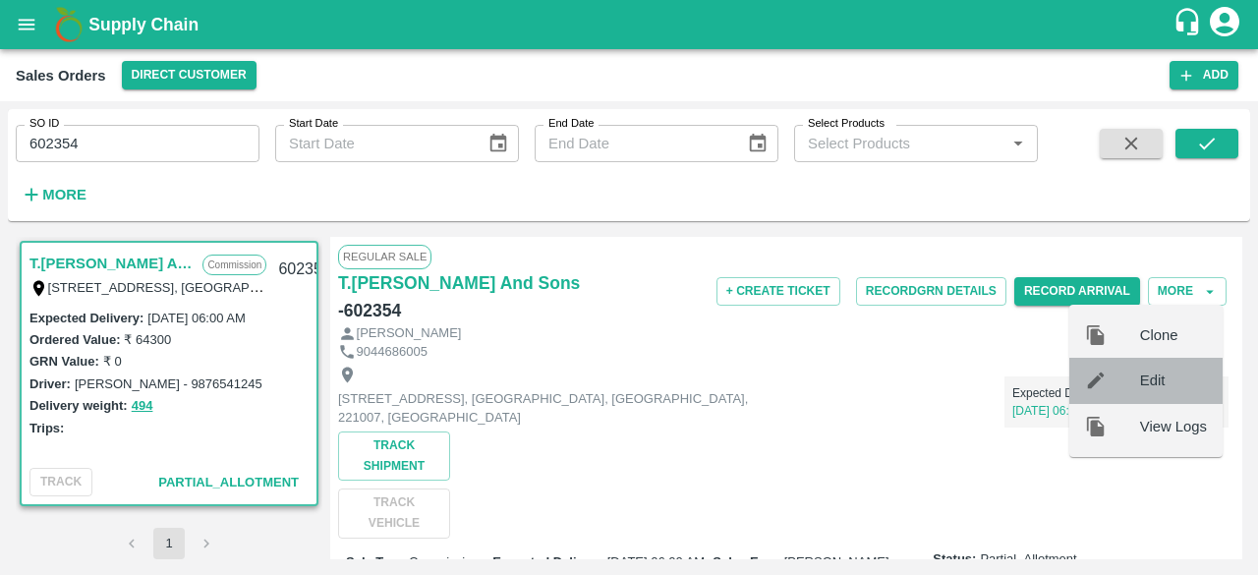
click at [1154, 382] on span "Edit" at bounding box center [1173, 380] width 67 height 22
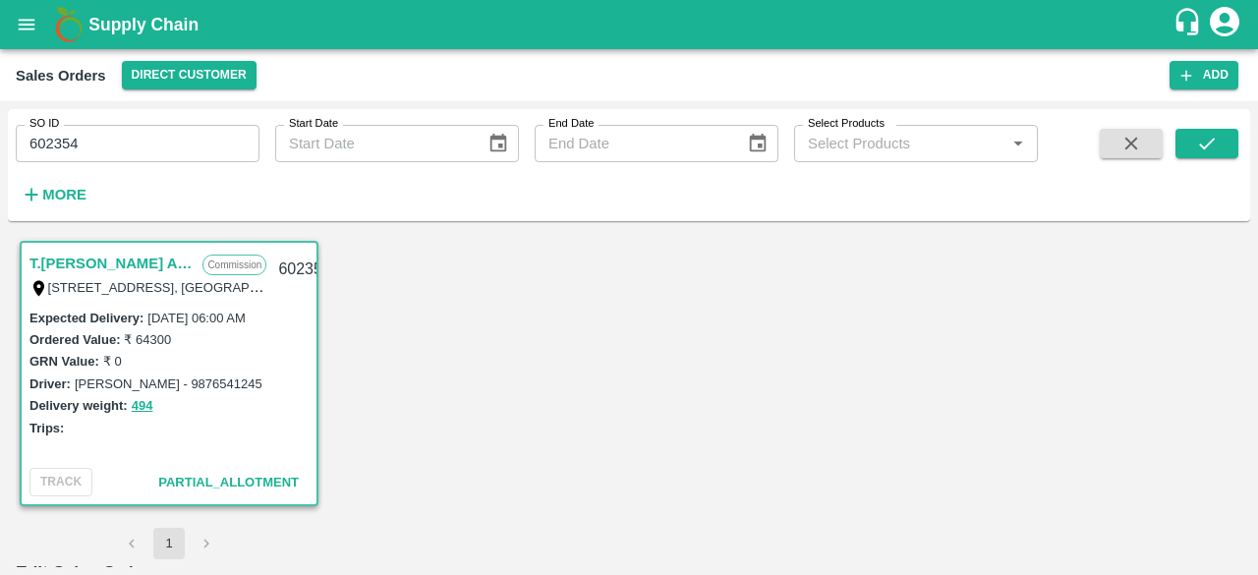
scroll to position [224, 0]
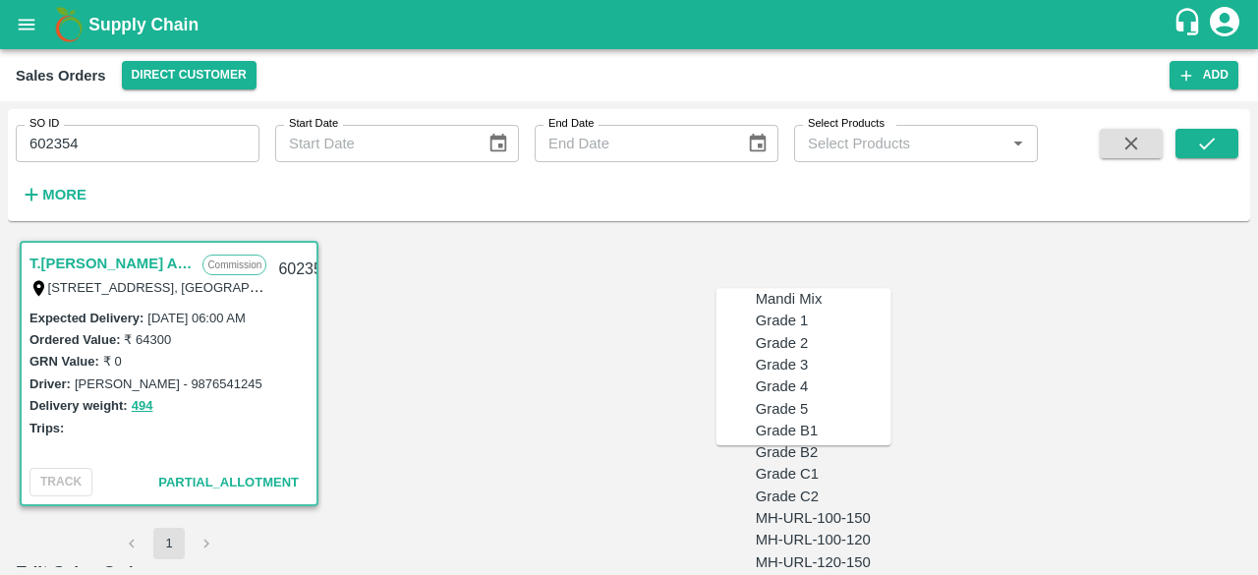
scroll to position [1467, 0]
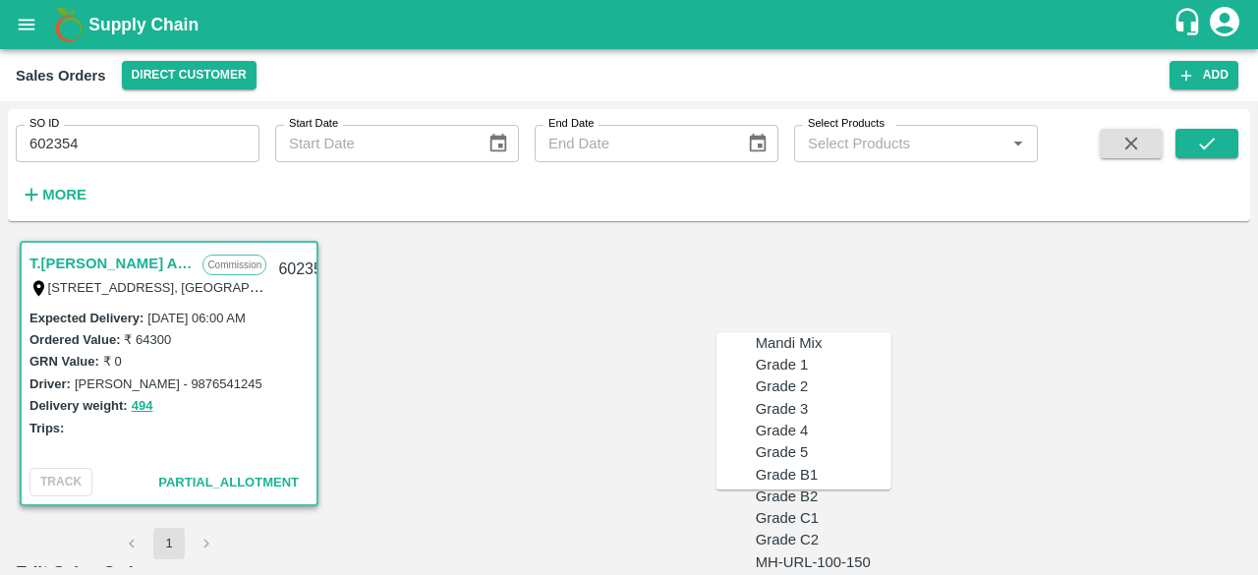
scroll to position [1587, 0]
type input "MH-PRM-300-350"
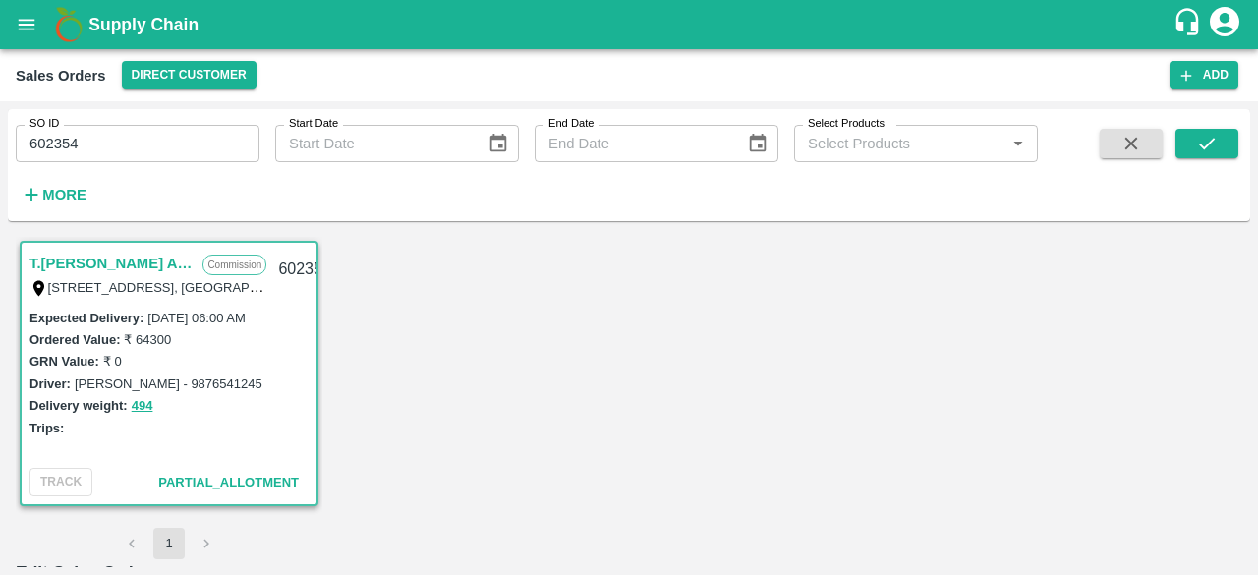
scroll to position [1275, 0]
click at [151, 147] on input "602354" at bounding box center [138, 143] width 244 height 37
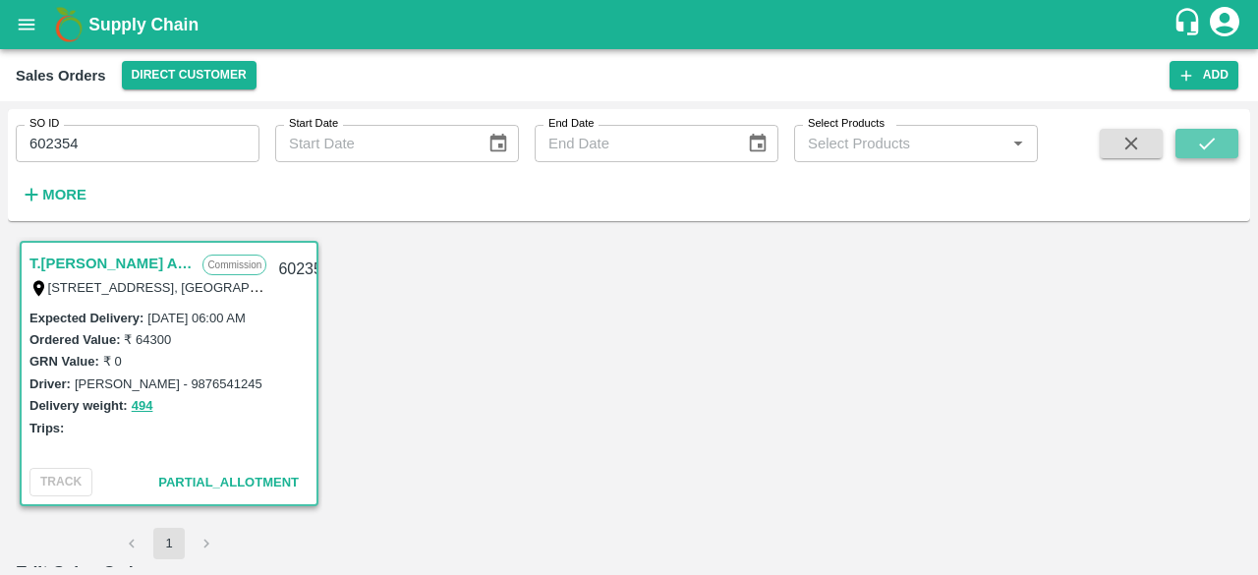
click at [1209, 145] on icon "submit" at bounding box center [1207, 144] width 22 height 22
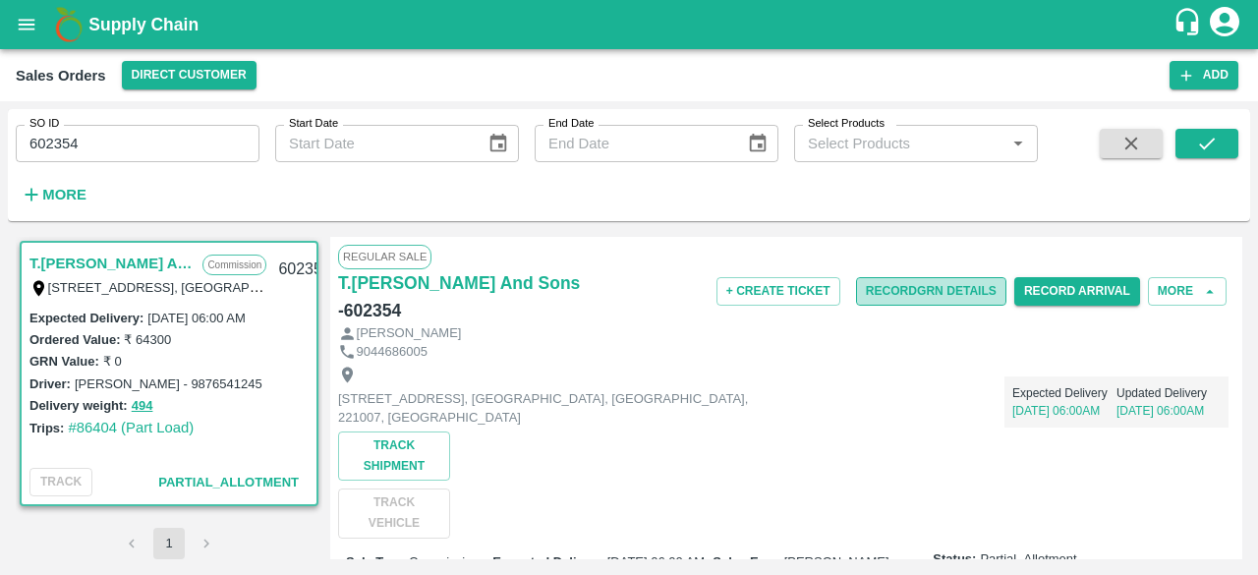
click at [933, 289] on button "Record GRN Details" at bounding box center [931, 291] width 150 height 28
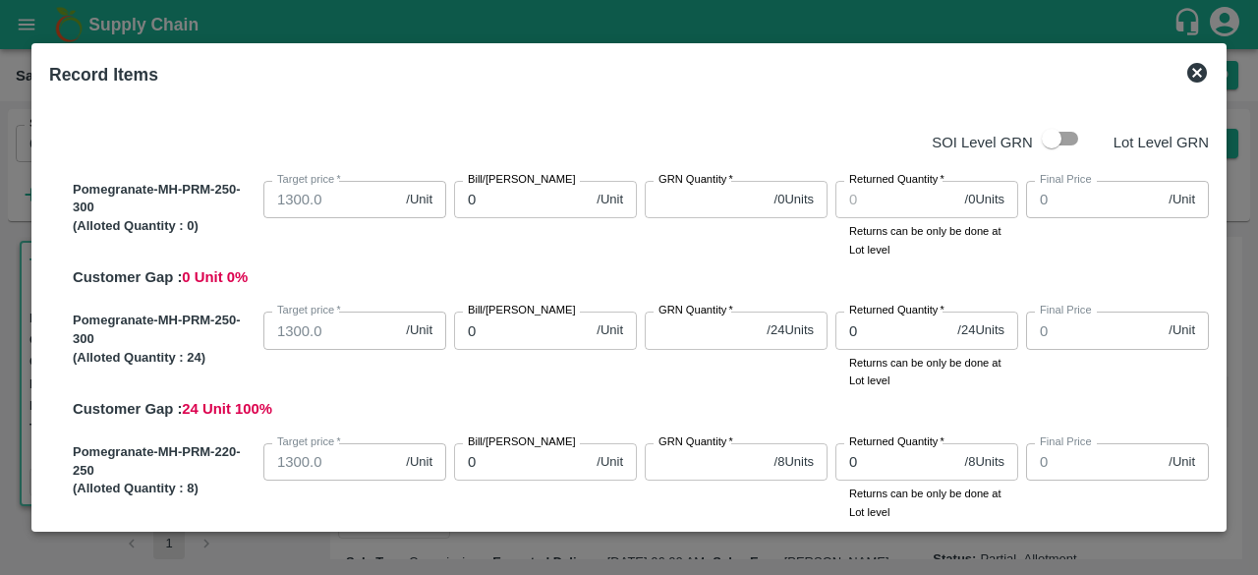
click at [1196, 67] on icon at bounding box center [1197, 73] width 20 height 20
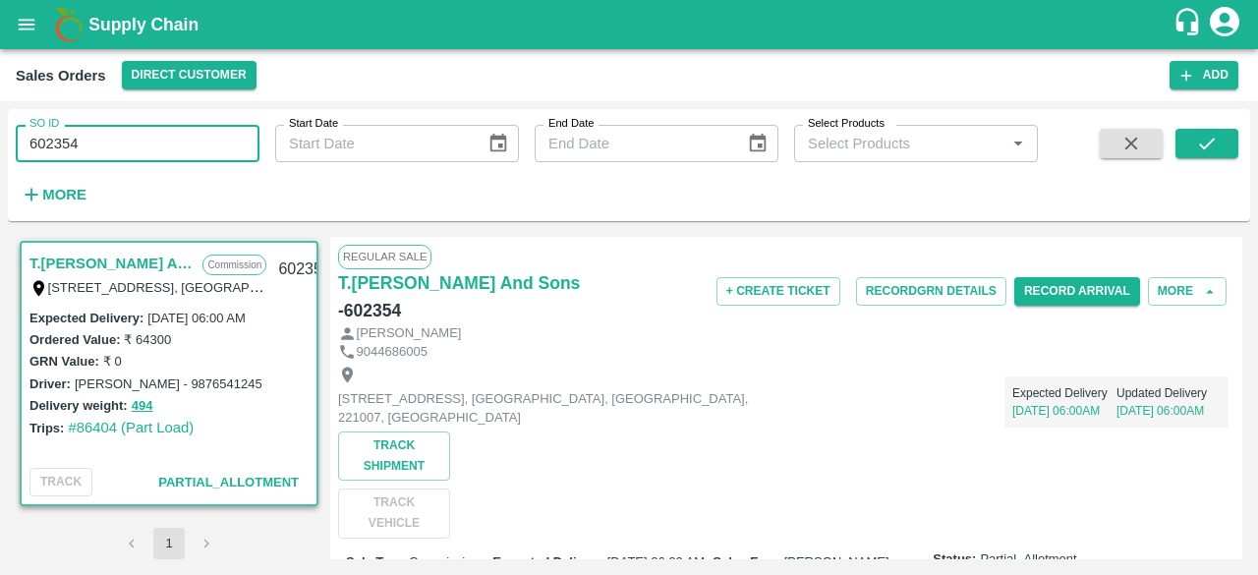
click at [90, 146] on input "602354" at bounding box center [138, 143] width 244 height 37
click at [1207, 148] on icon "submit" at bounding box center [1207, 144] width 22 height 22
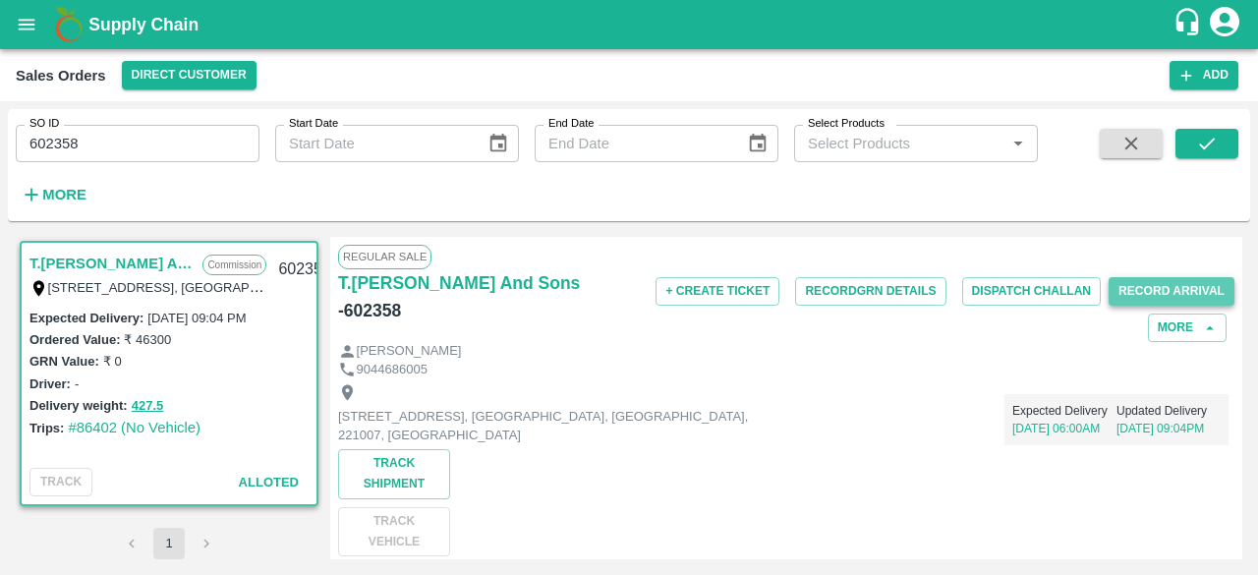
click at [1164, 292] on button "Record Arrival" at bounding box center [1171, 291] width 126 height 28
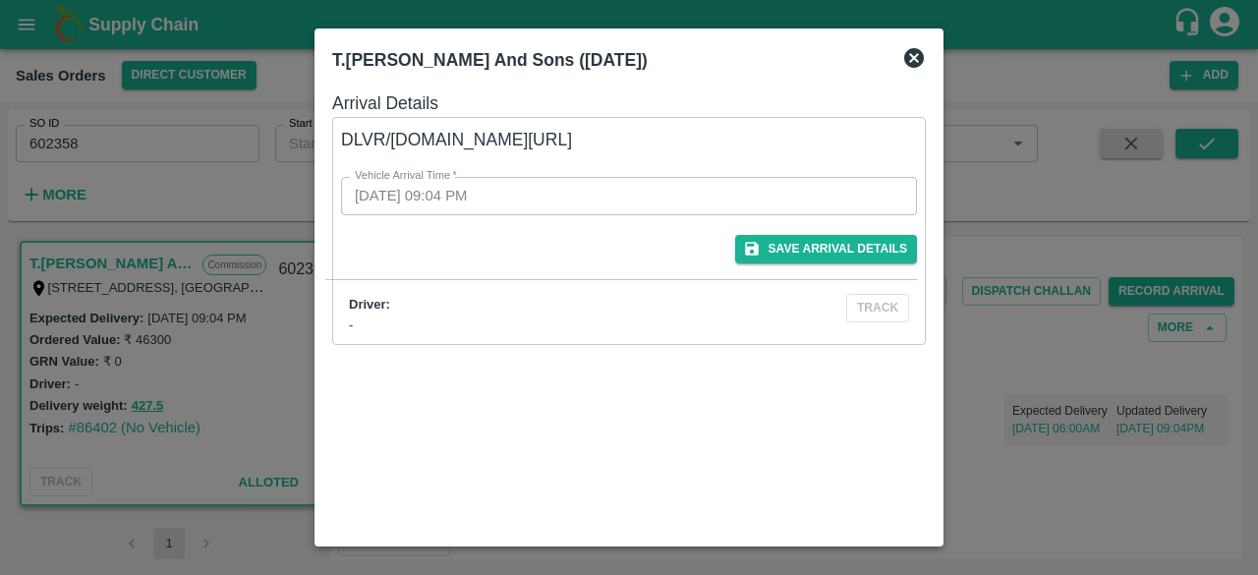
click at [920, 62] on icon at bounding box center [914, 58] width 20 height 20
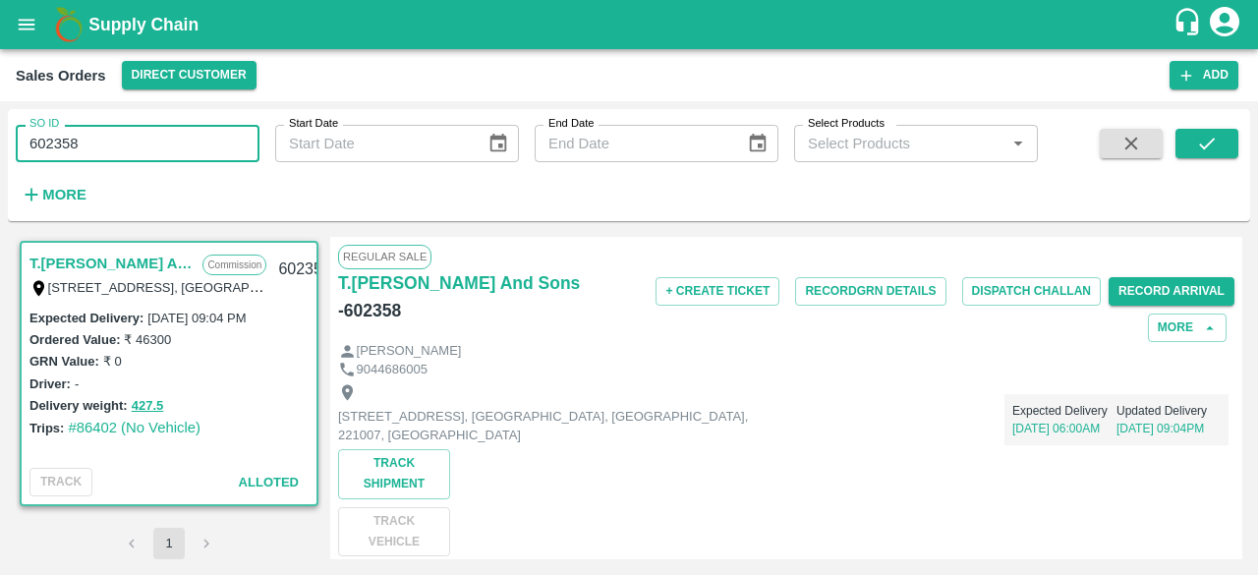
click at [100, 149] on input "602358" at bounding box center [138, 143] width 244 height 37
click at [1209, 151] on icon "submit" at bounding box center [1207, 144] width 22 height 22
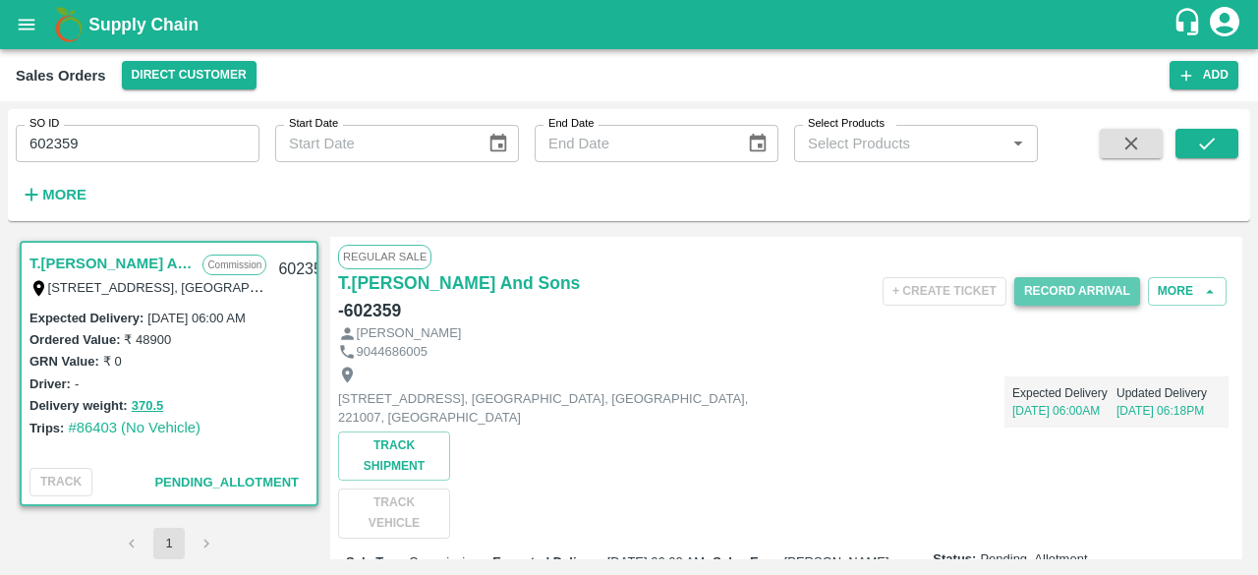
click at [1065, 287] on button "Record Arrival" at bounding box center [1077, 291] width 126 height 28
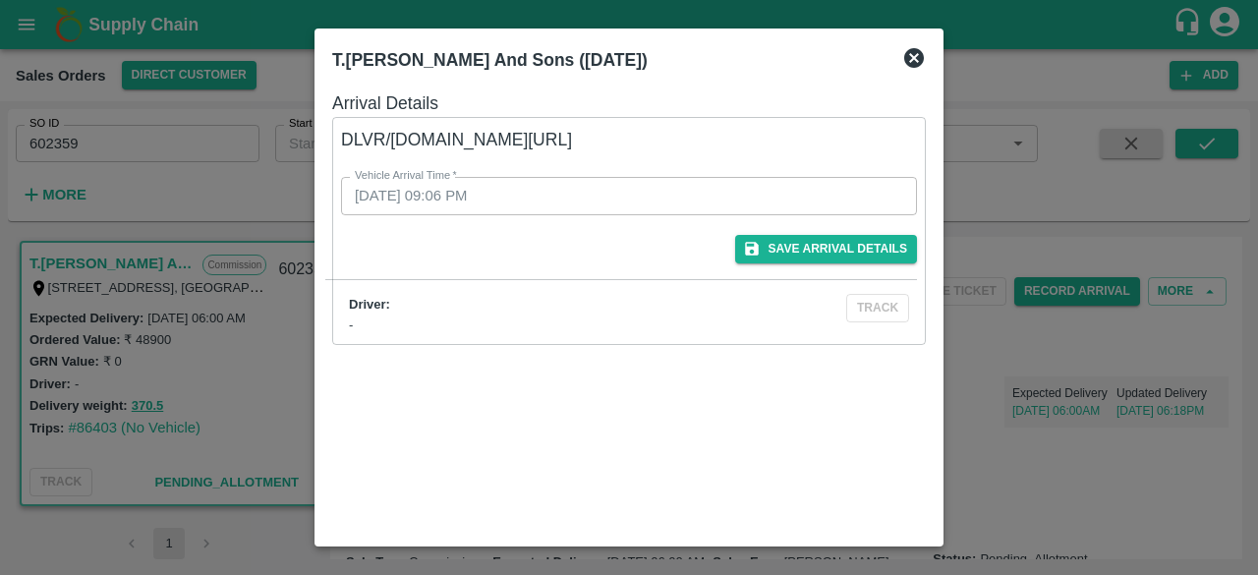
click at [913, 49] on icon at bounding box center [914, 58] width 20 height 20
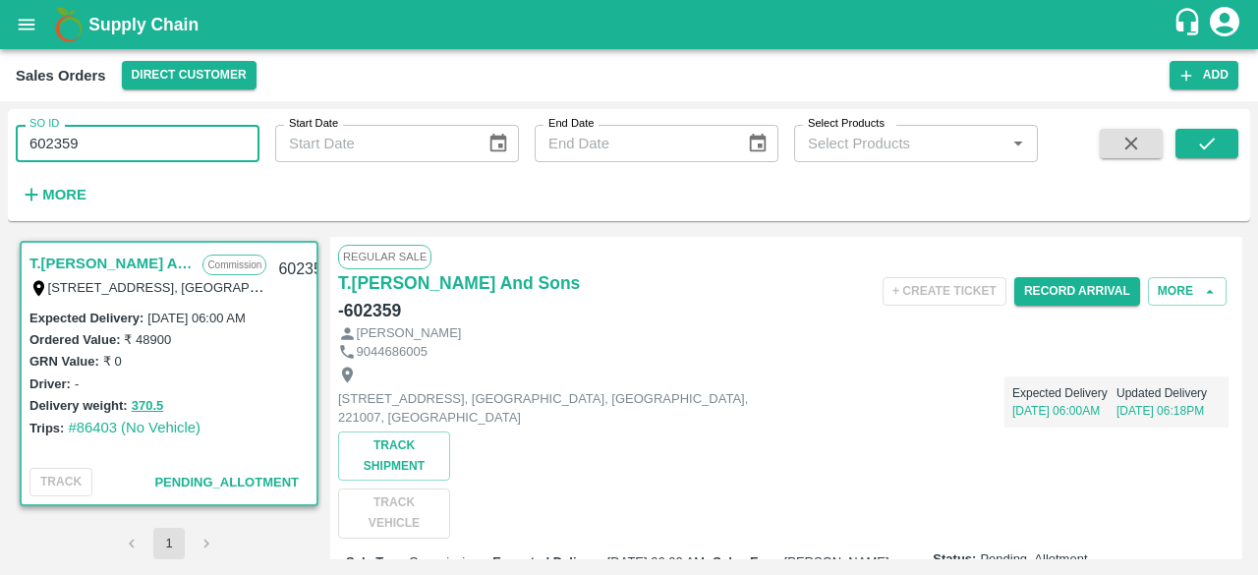
click at [114, 144] on input "602359" at bounding box center [138, 143] width 244 height 37
type input "602361"
click at [1212, 142] on icon "submit" at bounding box center [1207, 144] width 22 height 22
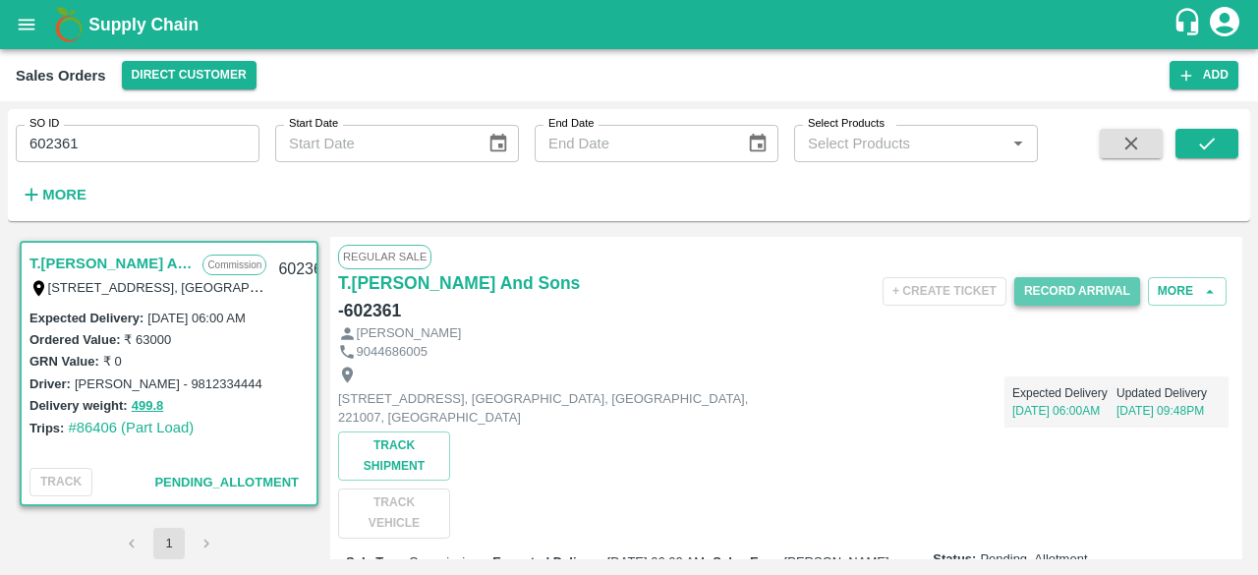
click at [1069, 294] on button "Record Arrival" at bounding box center [1077, 291] width 126 height 28
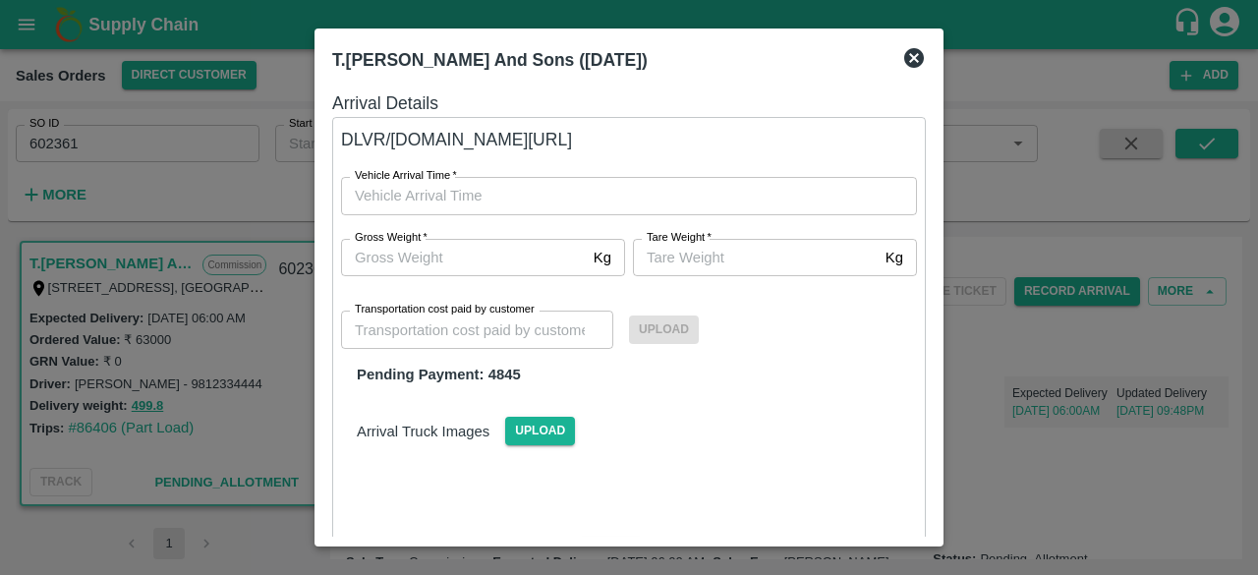
click at [916, 60] on icon at bounding box center [914, 58] width 24 height 24
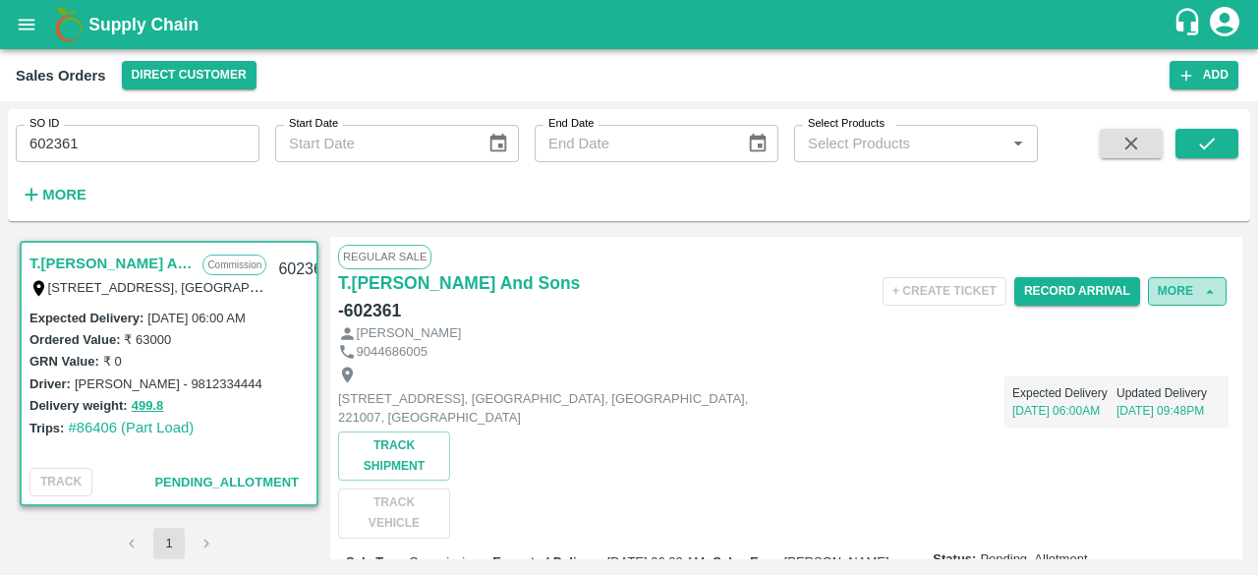
click at [1176, 292] on button "More" at bounding box center [1187, 291] width 79 height 28
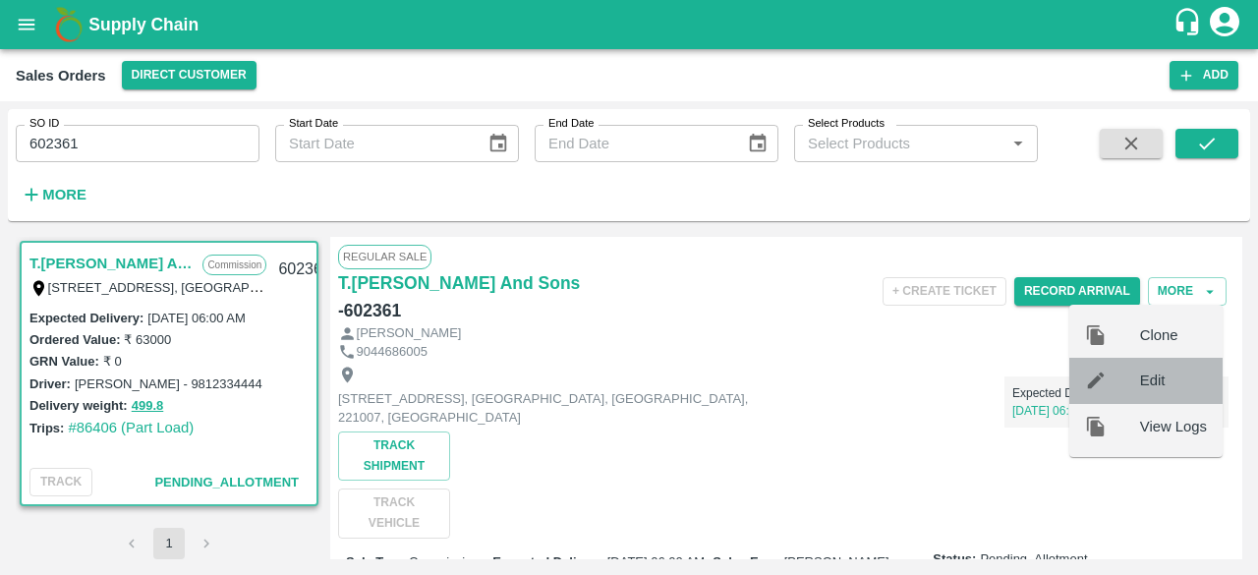
click at [1154, 374] on span "Edit" at bounding box center [1173, 380] width 67 height 22
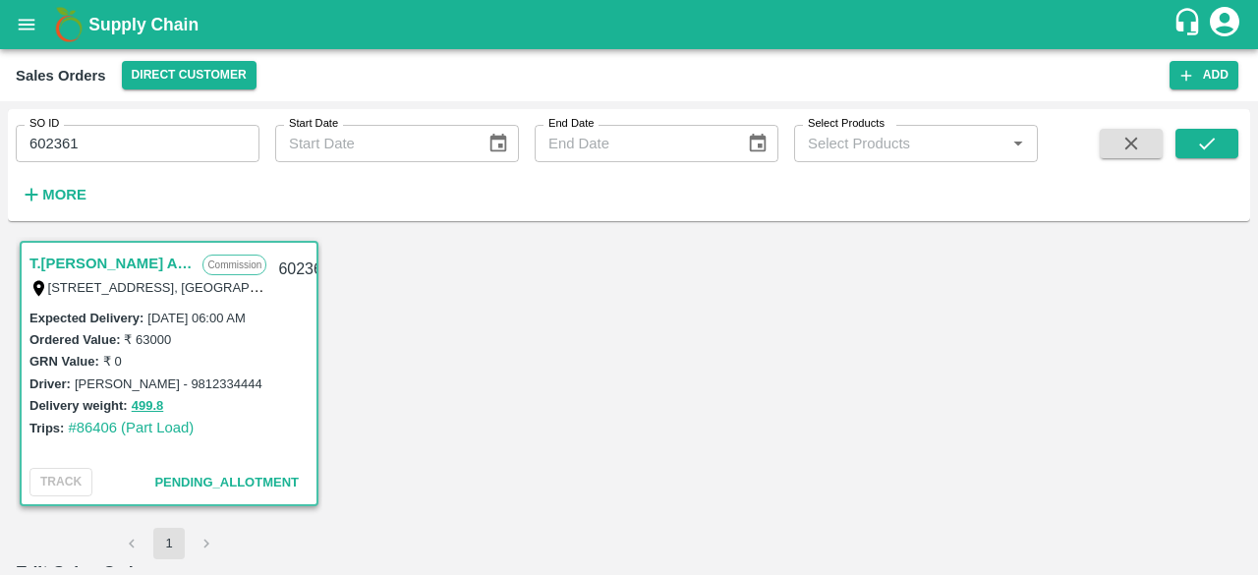
click at [1238, 263] on div "T.Kishore Kapoor And Sons Commission Shop No B 27 , , Pahariya fruit mandi, Pah…" at bounding box center [629, 398] width 1242 height 338
click at [1242, 255] on div "T.Kishore Kapoor And Sons Commission Shop No B 27 , , Pahariya fruit mandi, Pah…" at bounding box center [629, 398] width 1242 height 338
click at [1212, 144] on icon "submit" at bounding box center [1207, 144] width 22 height 22
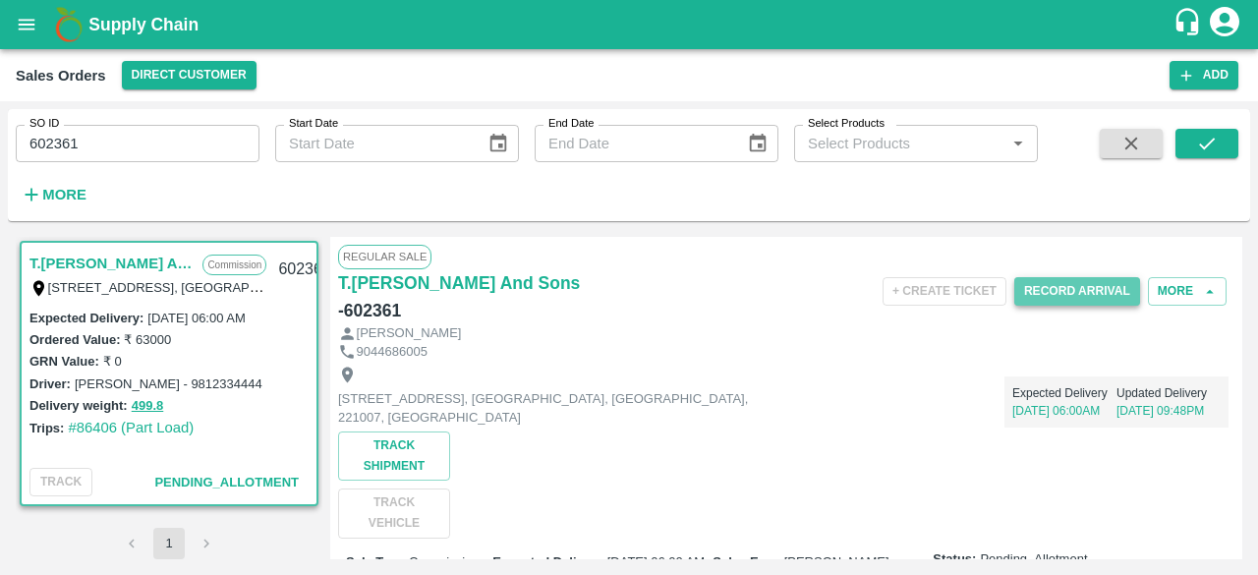
click at [1065, 296] on button "Record Arrival" at bounding box center [1077, 291] width 126 height 28
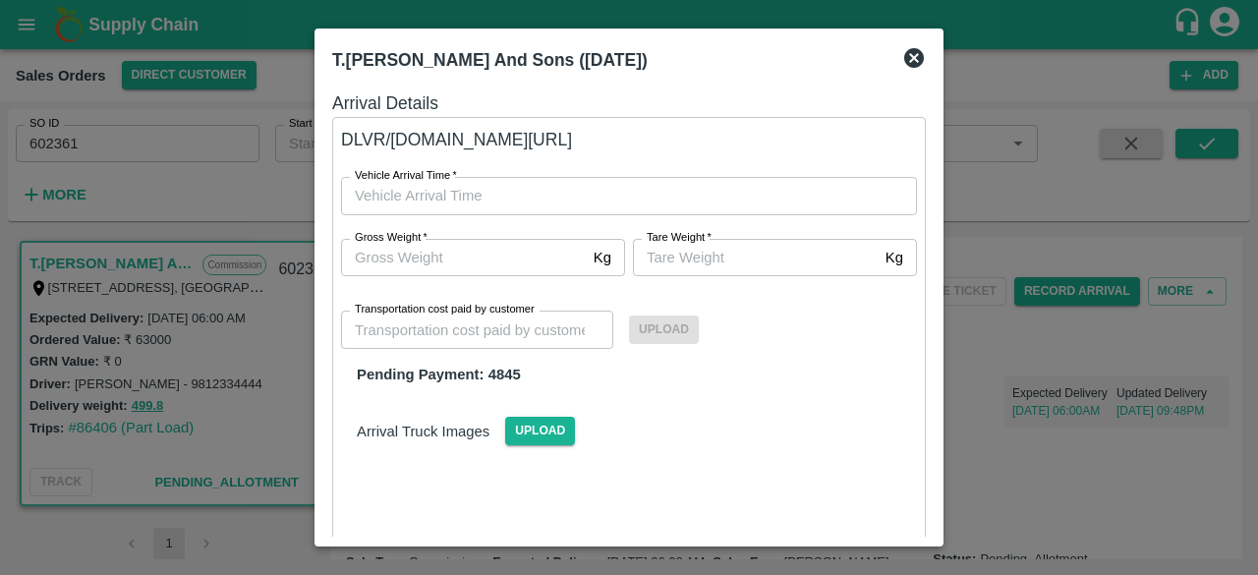
type input "DD/MM/YYYY hh:mm aa"
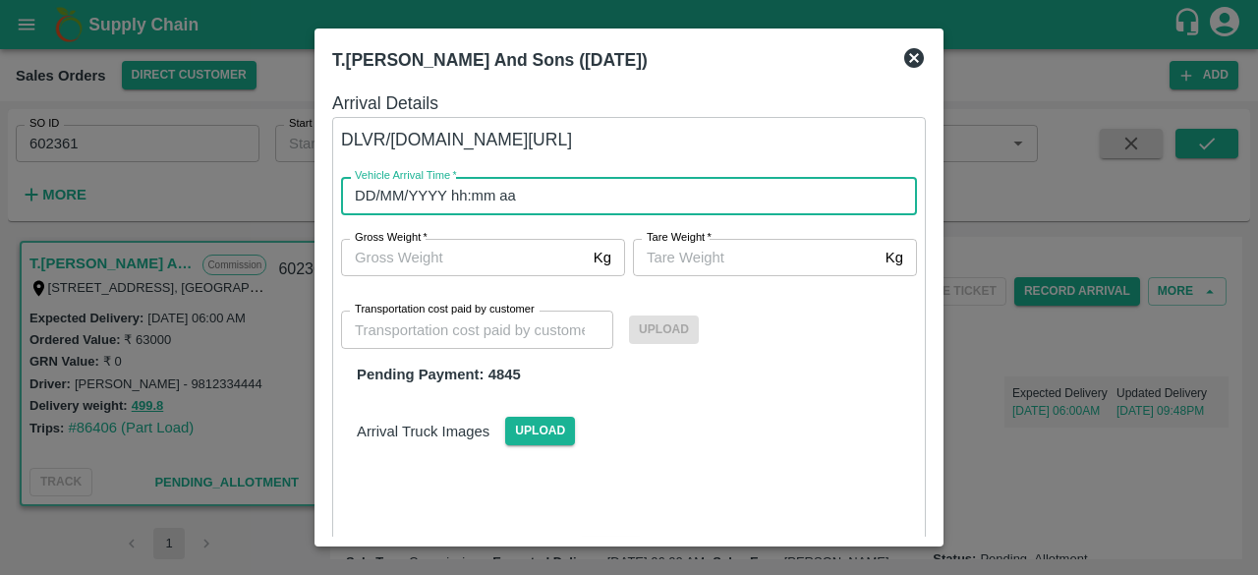
click at [427, 195] on input "DD/MM/YYYY hh:mm aa" at bounding box center [622, 195] width 562 height 37
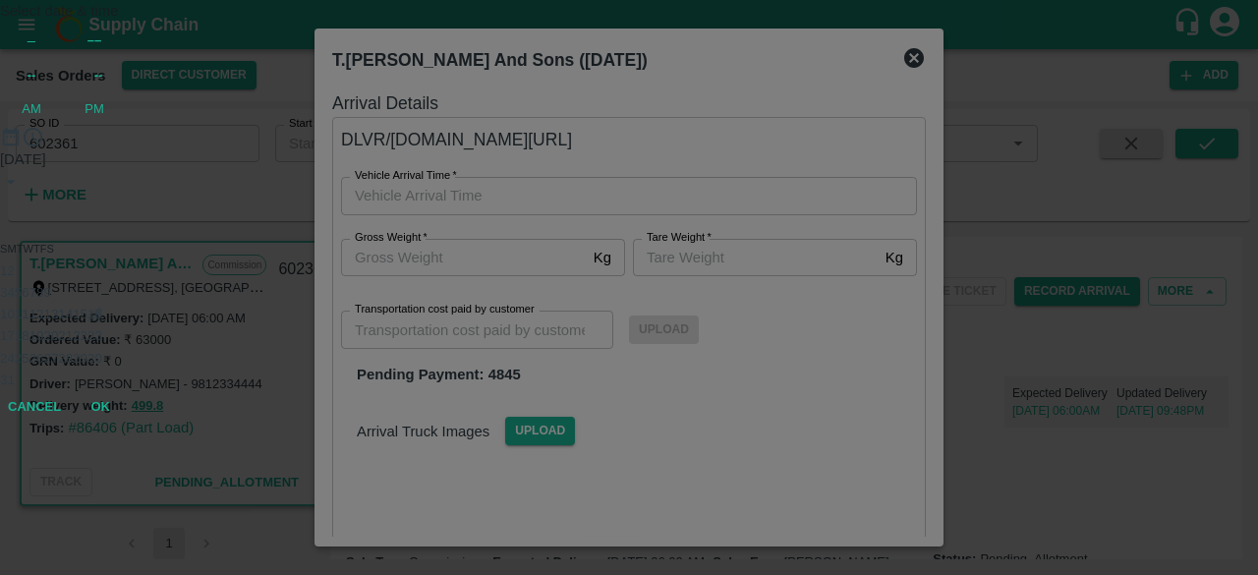
click at [102, 321] on button "16" at bounding box center [94, 314] width 15 height 15
click at [623, 148] on div at bounding box center [629, 148] width 1258 height 0
type input "[DATE] 06:00 AM"
click at [41, 114] on span "AM" at bounding box center [32, 109] width 20 height 20
click at [132, 335] on button "OK" at bounding box center [100, 318] width 63 height 34
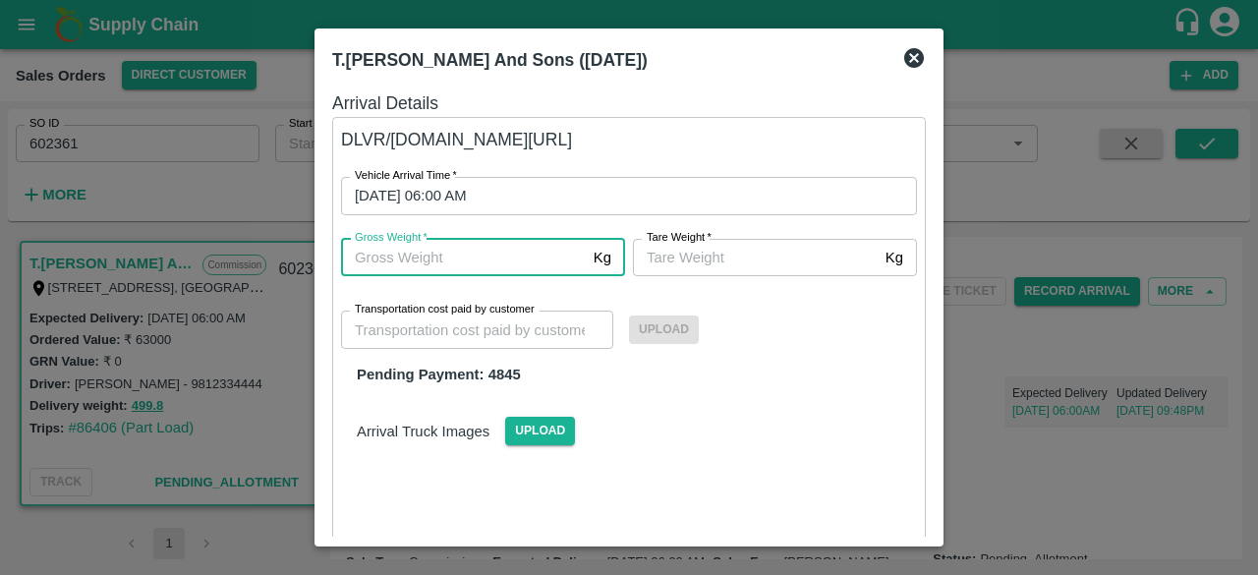
click at [482, 265] on input "Gross Weight   *" at bounding box center [463, 257] width 245 height 37
type input "499.8"
click at [647, 263] on input "Tare Weight   *" at bounding box center [755, 257] width 245 height 37
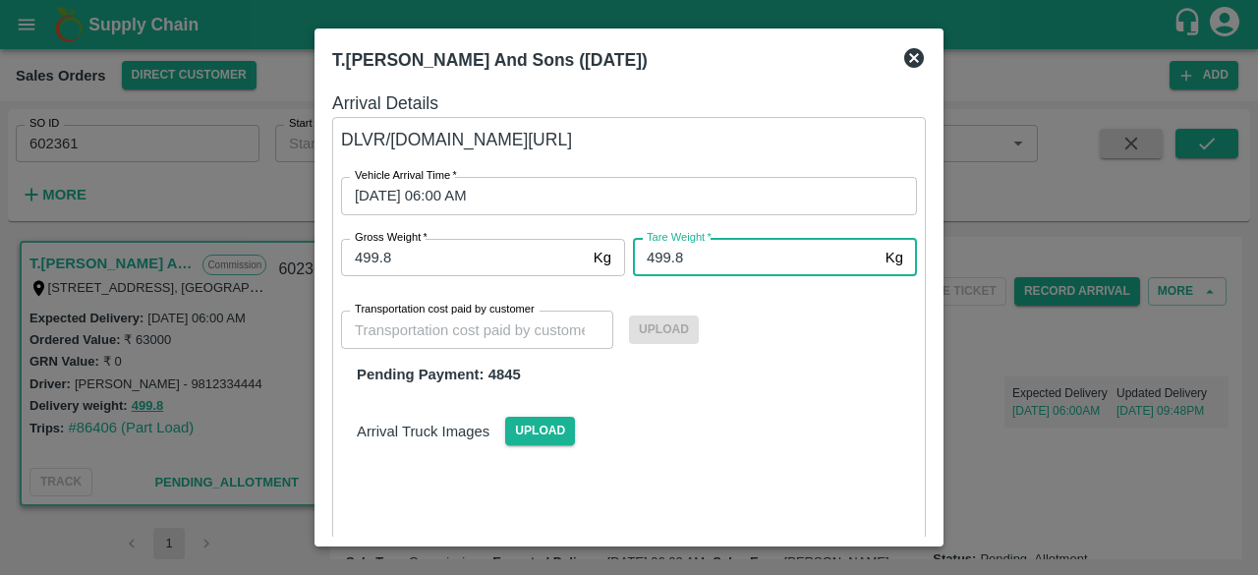
type input "499.8"
click at [523, 332] on input "Transportation cost paid by customer" at bounding box center [477, 329] width 272 height 37
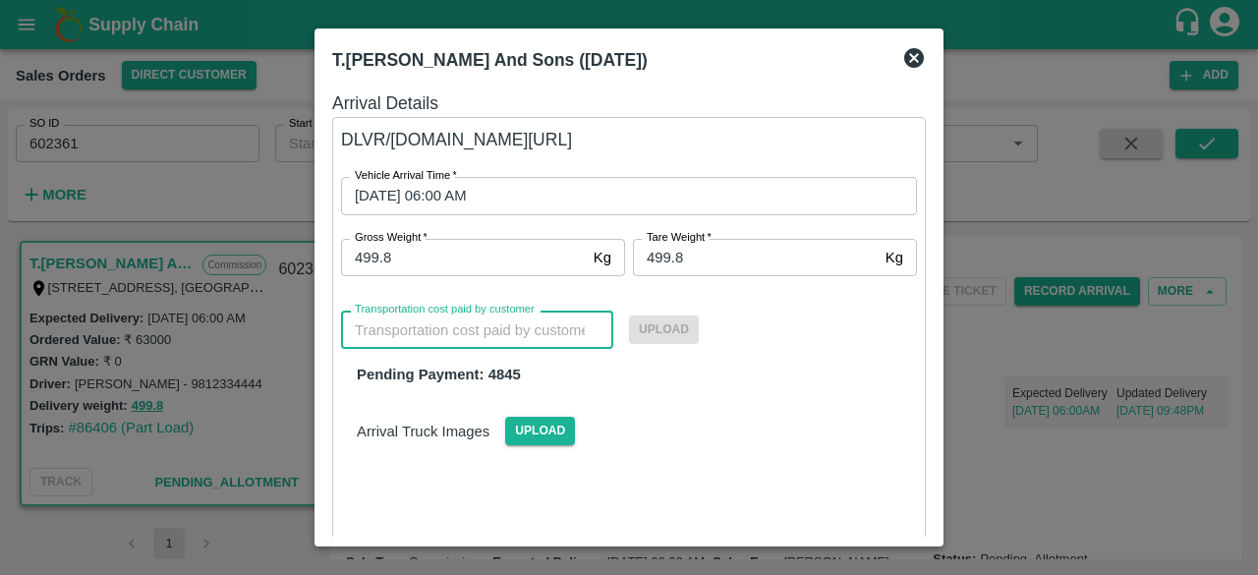
click at [394, 335] on input "Transportation cost paid by customer" at bounding box center [477, 329] width 272 height 37
type input "4845"
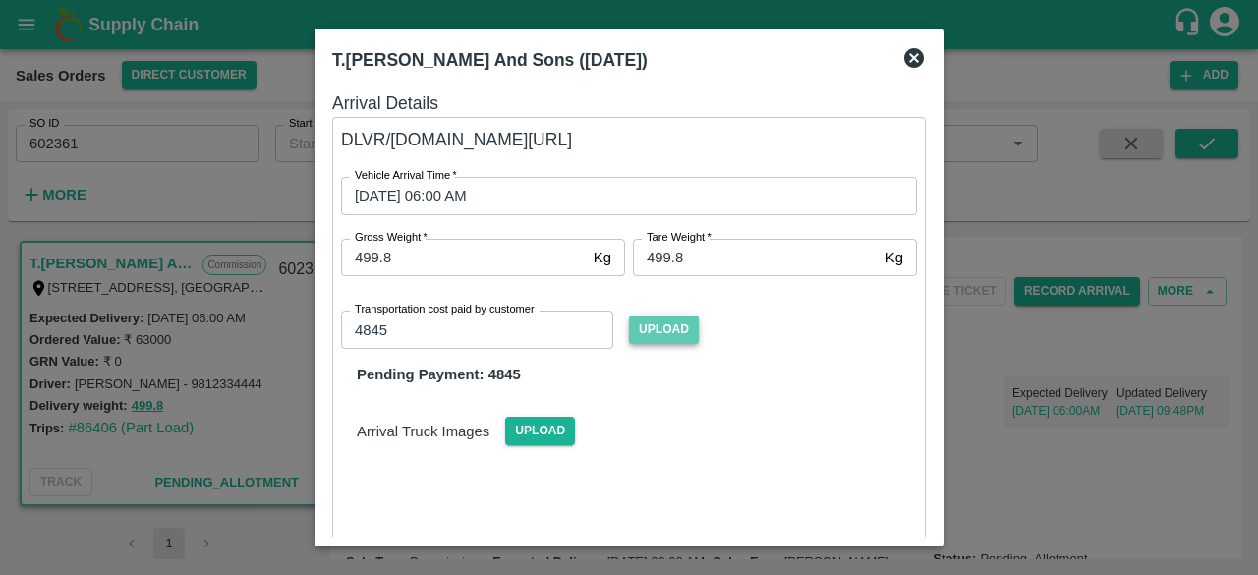
click at [660, 330] on span "Upload" at bounding box center [664, 329] width 70 height 28
click at [0, 0] on input "Upload" at bounding box center [0, 0] width 0 height 0
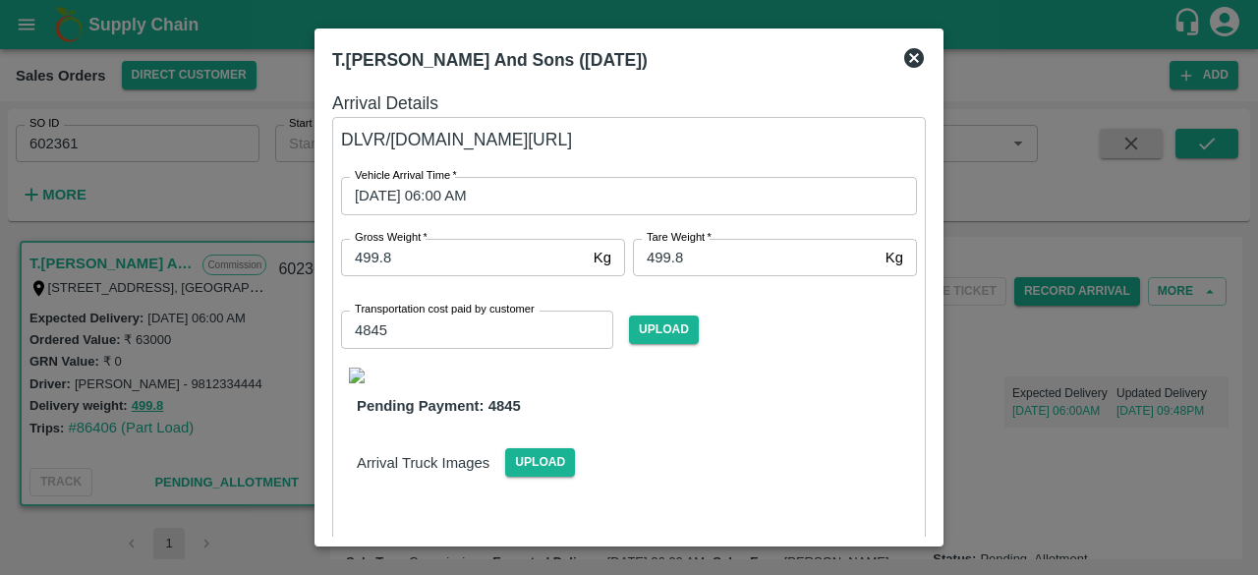
click at [930, 196] on div "T.Kishore Kapoor And Sons (23 Aug 2025) Arrival Details DLVR/T.KI/218052 Vehicl…" at bounding box center [628, 287] width 629 height 518
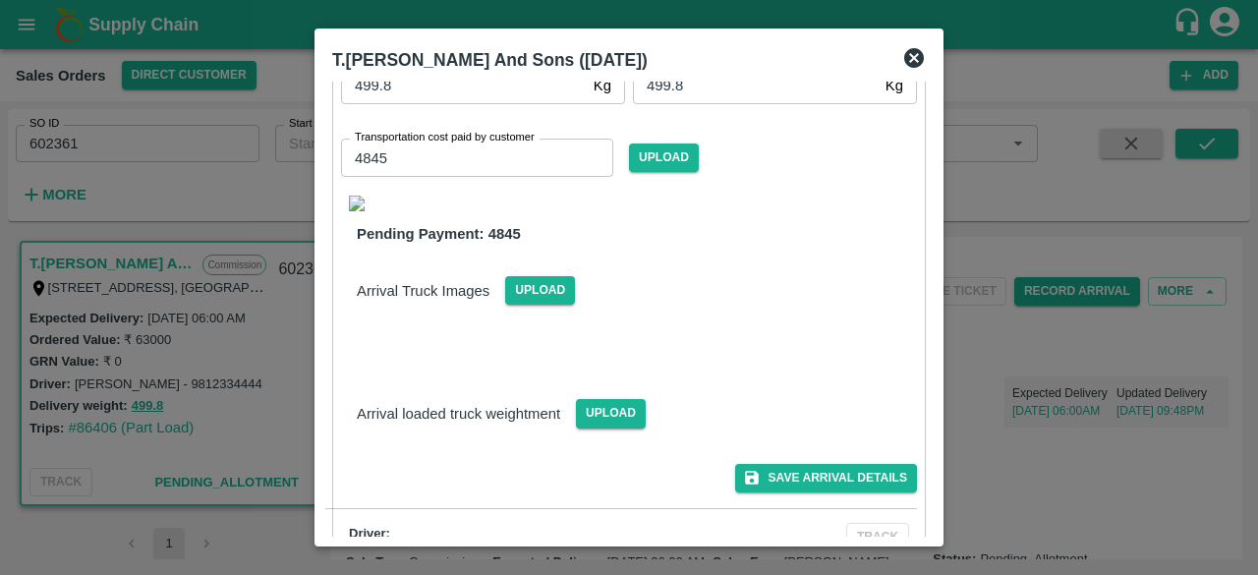
scroll to position [215, 0]
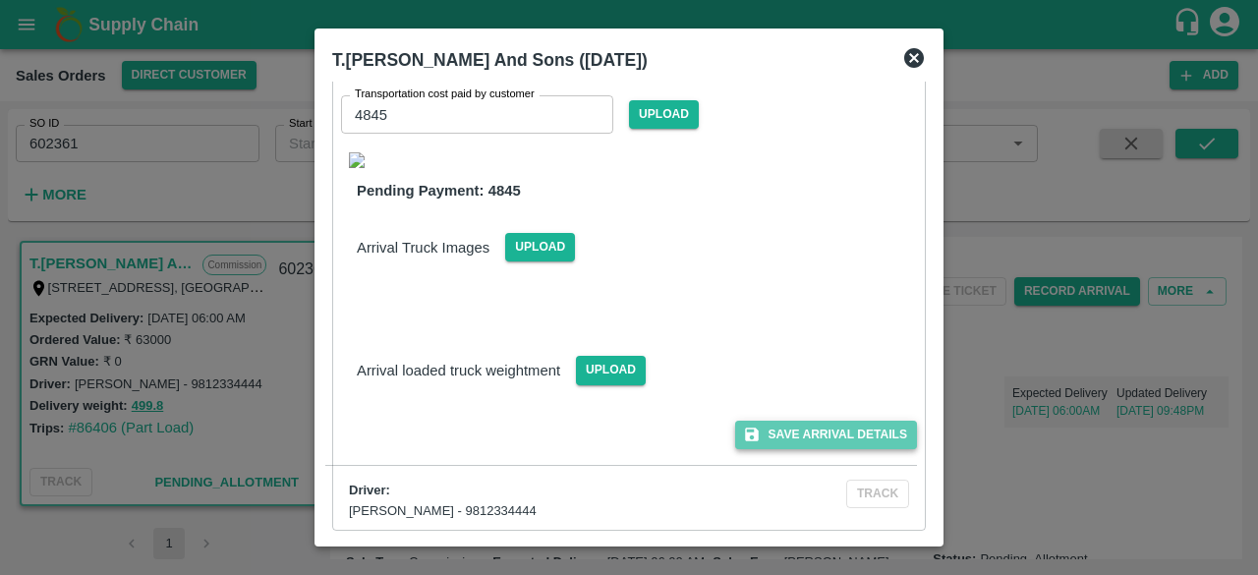
click at [837, 432] on button "Save Arrival Details" at bounding box center [826, 435] width 182 height 28
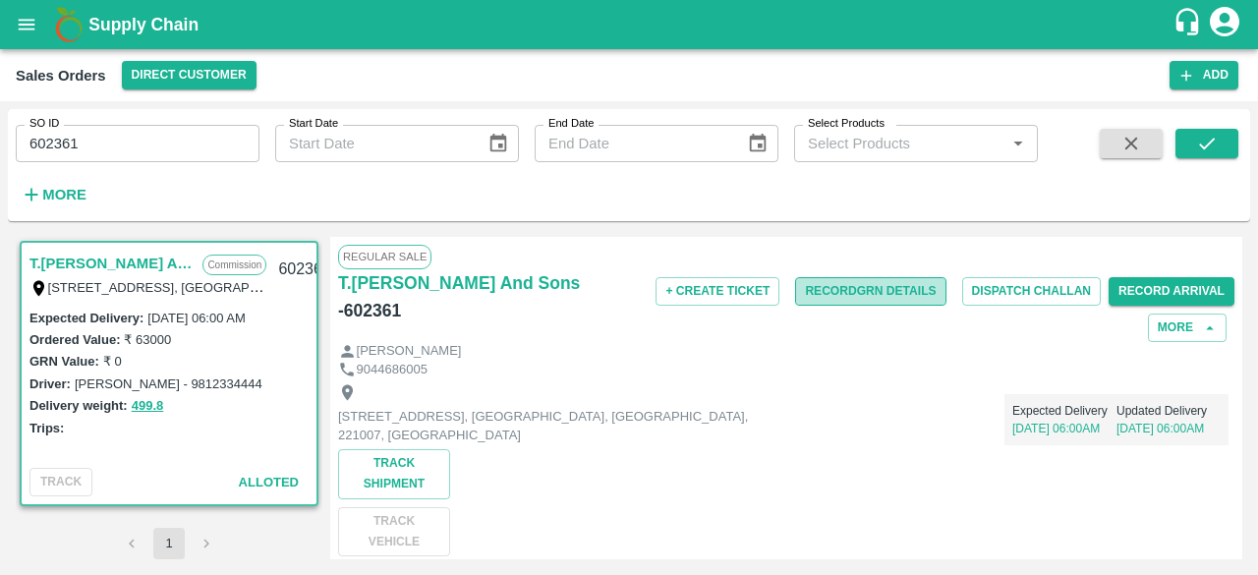
click at [869, 294] on button "Record GRN Details" at bounding box center [870, 291] width 150 height 28
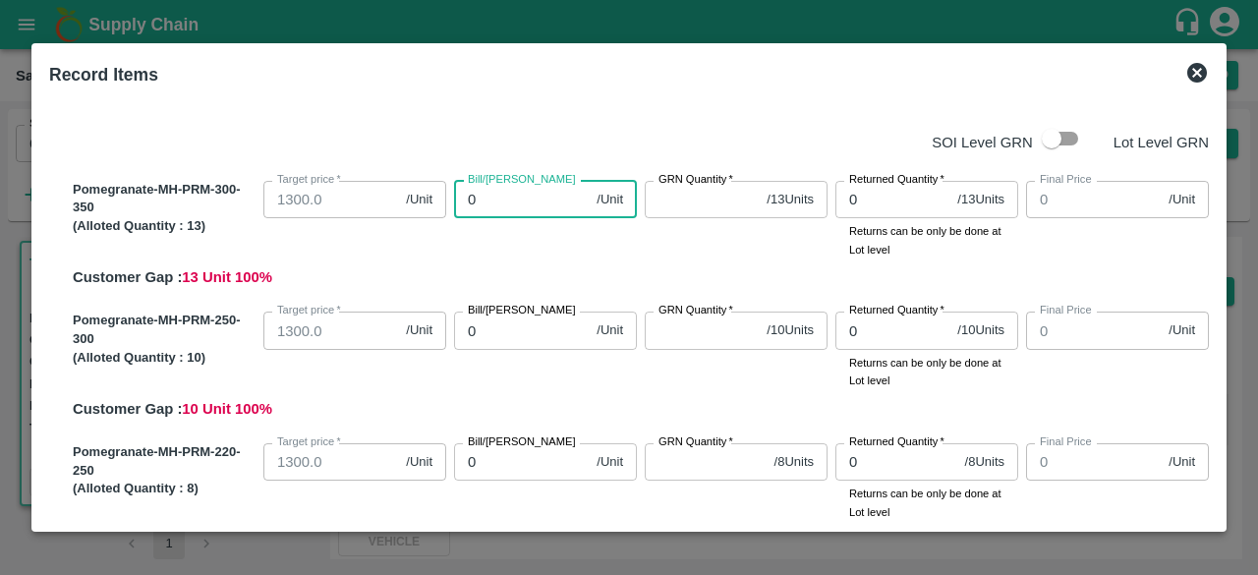
click at [549, 199] on input "0" at bounding box center [521, 199] width 135 height 37
type input "01"
type input "1"
type input "014"
type input "14"
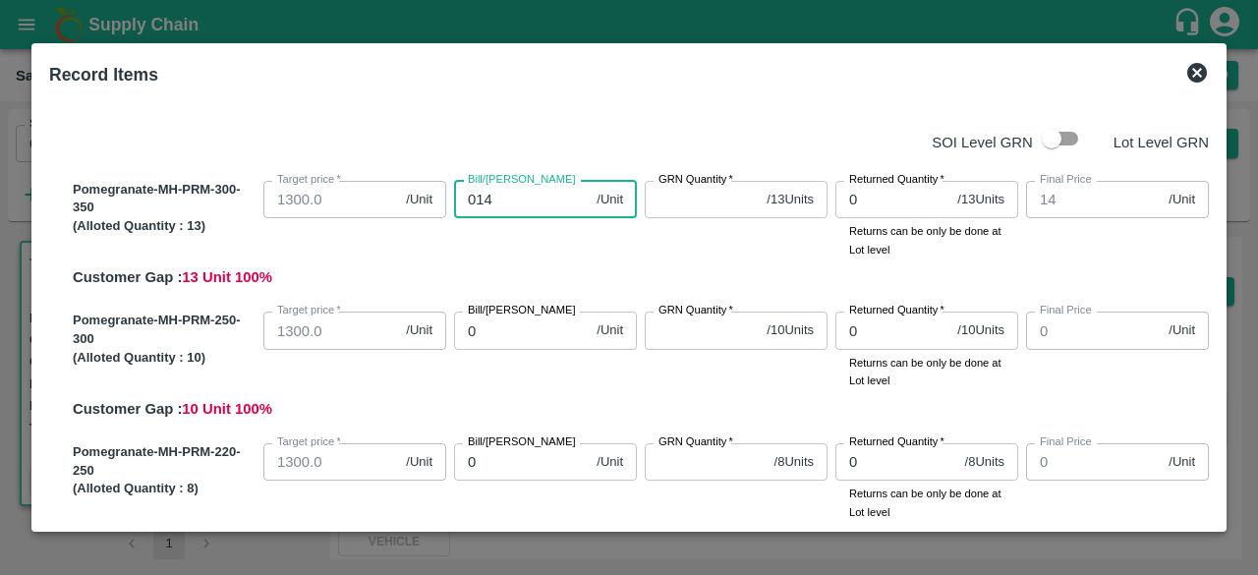
type input "0140"
type input "140"
type input "01400"
type input "1400"
type input "01400"
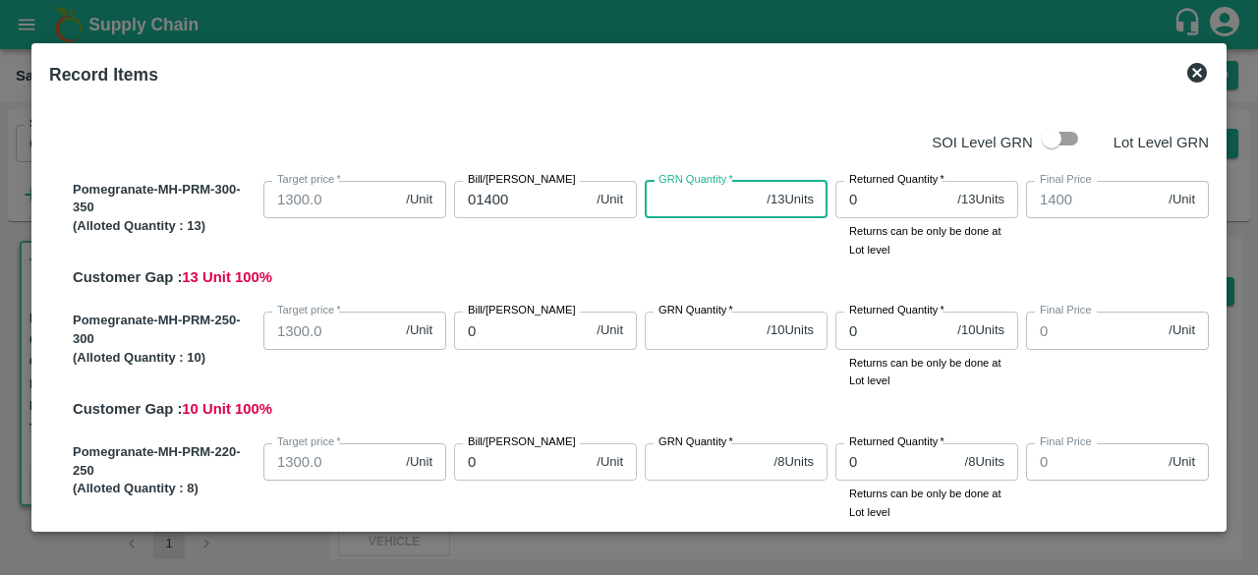
click at [668, 210] on input "GRN Quantity   *" at bounding box center [702, 199] width 114 height 37
type input "13"
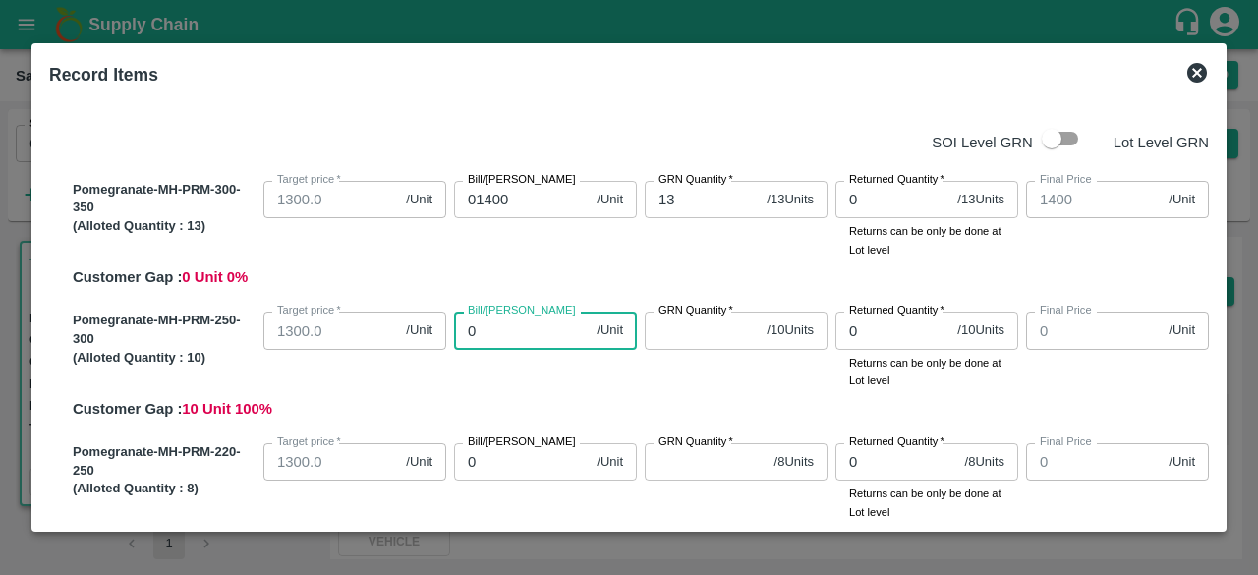
click at [491, 337] on input "0" at bounding box center [521, 330] width 135 height 37
type input "01"
type input "1"
type input "013"
type input "13"
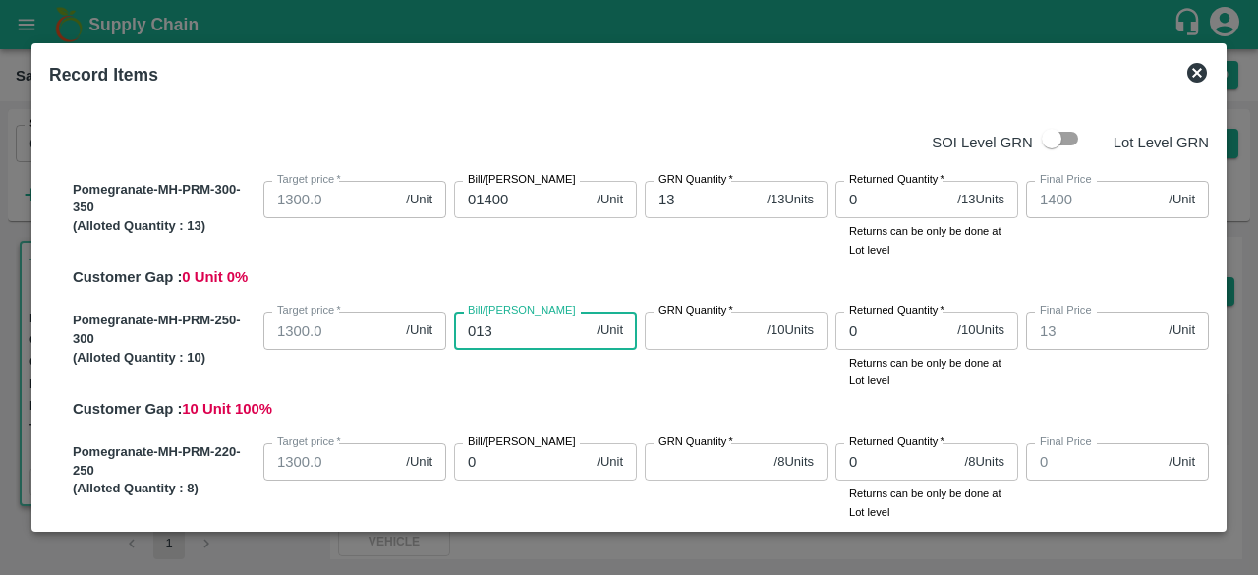
type input "0130"
type input "130"
type input "01300"
type input "1300"
type input "01300"
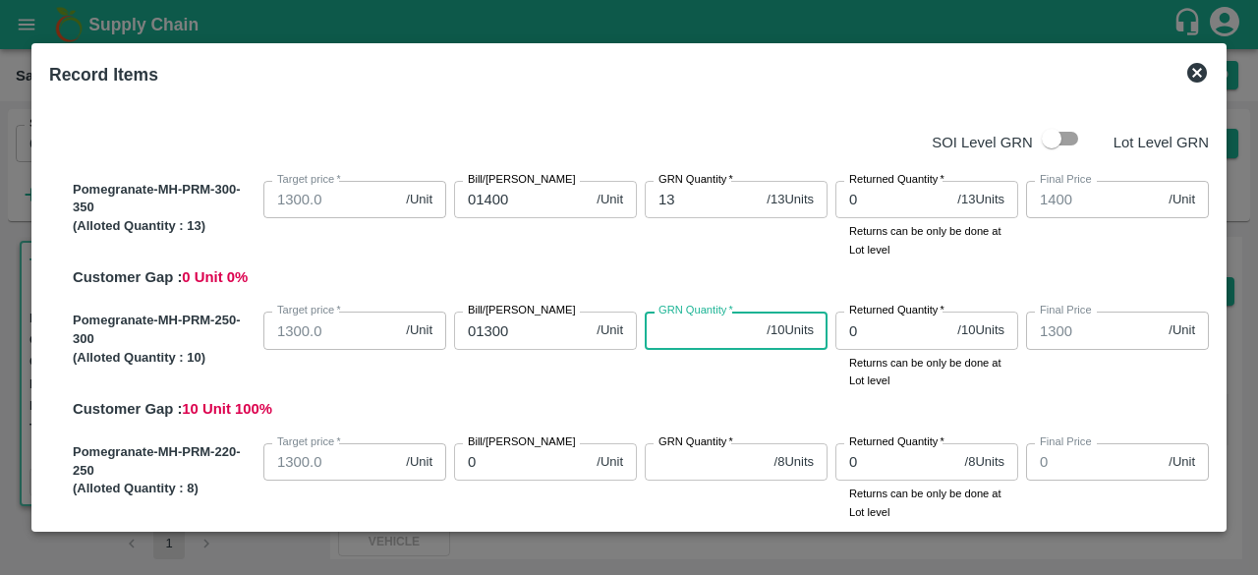
click at [669, 330] on input "GRN Quantity   *" at bounding box center [702, 330] width 114 height 37
type input "10"
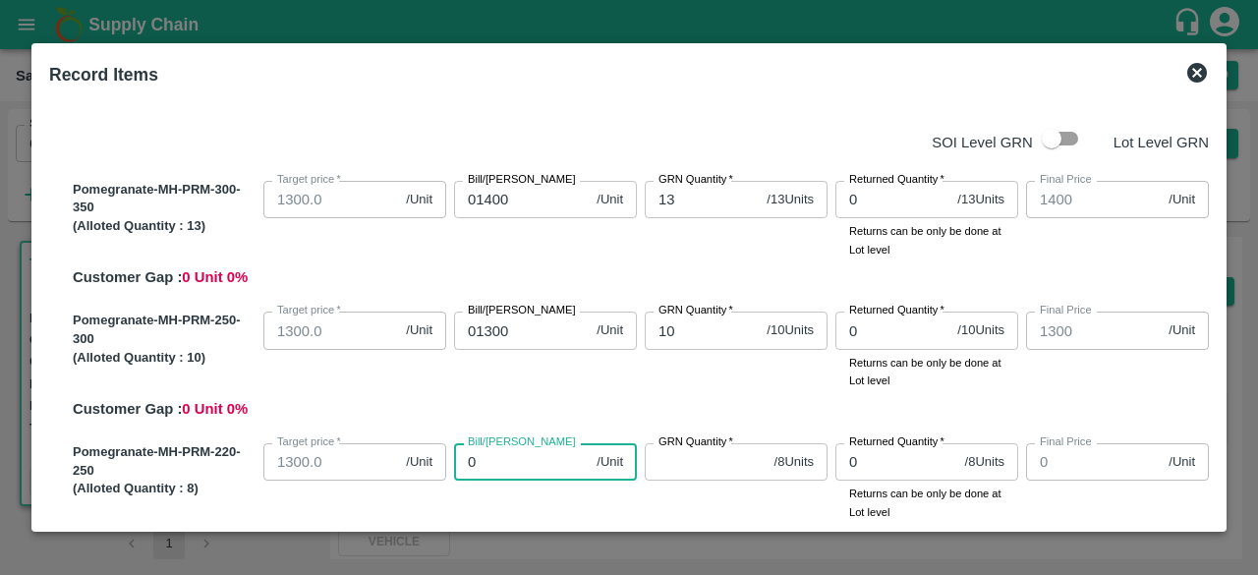
click at [481, 469] on input "0" at bounding box center [521, 461] width 135 height 37
type input "01"
type input "1"
type input "012"
type input "12"
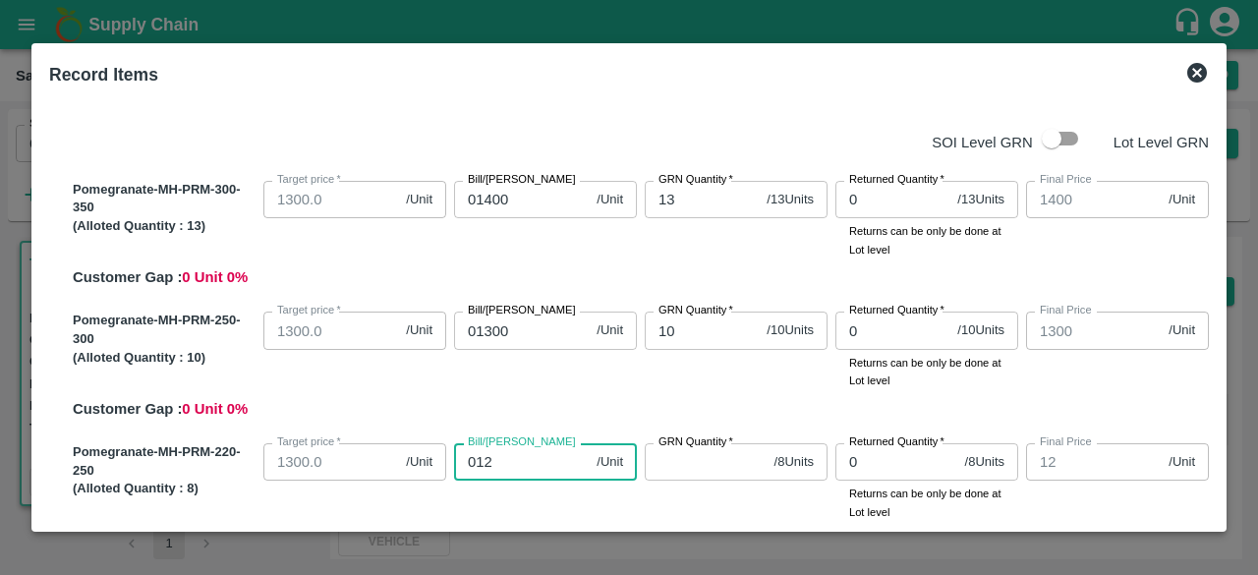
type input "0126"
type input "126"
type input "01260"
type input "1260"
type input "01260"
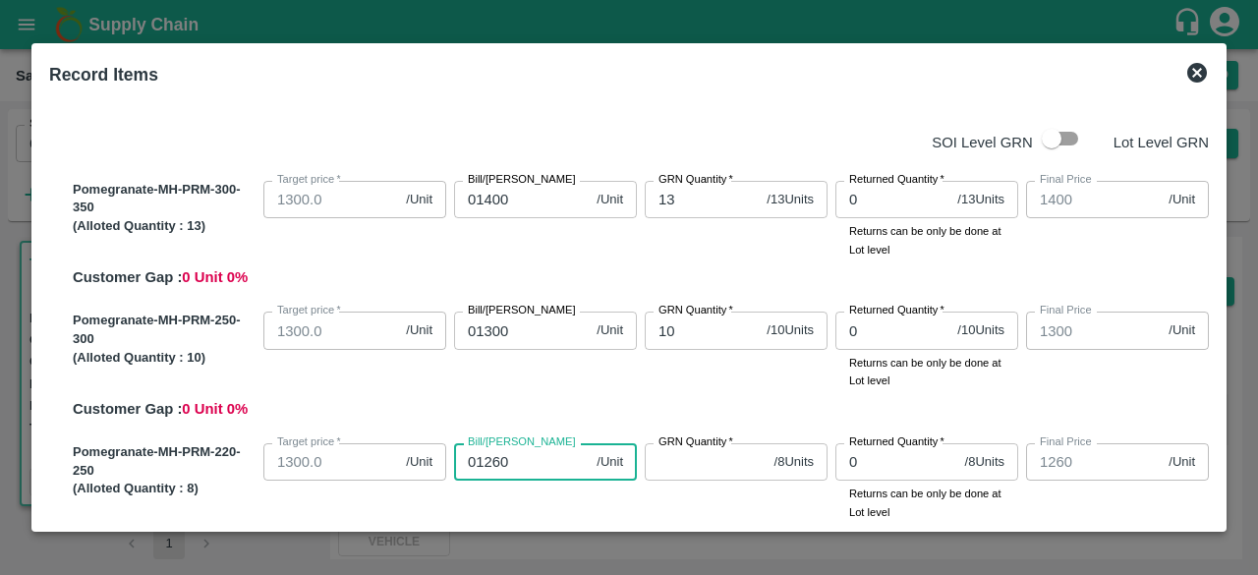
click at [694, 467] on input "GRN Quantity   *" at bounding box center [706, 461] width 122 height 37
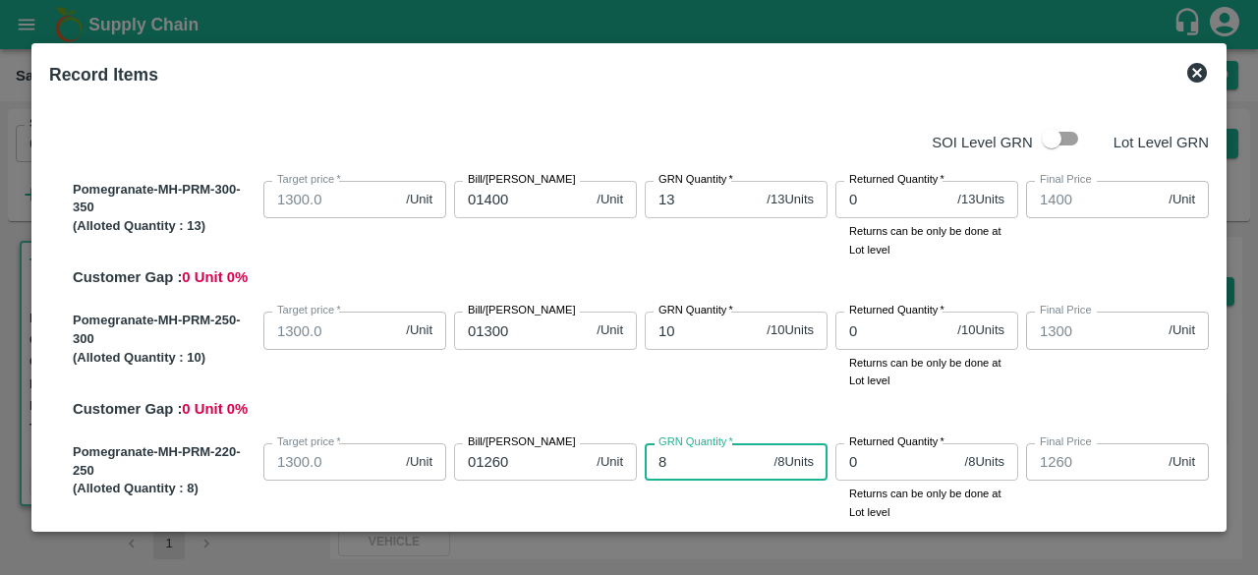
type input "8"
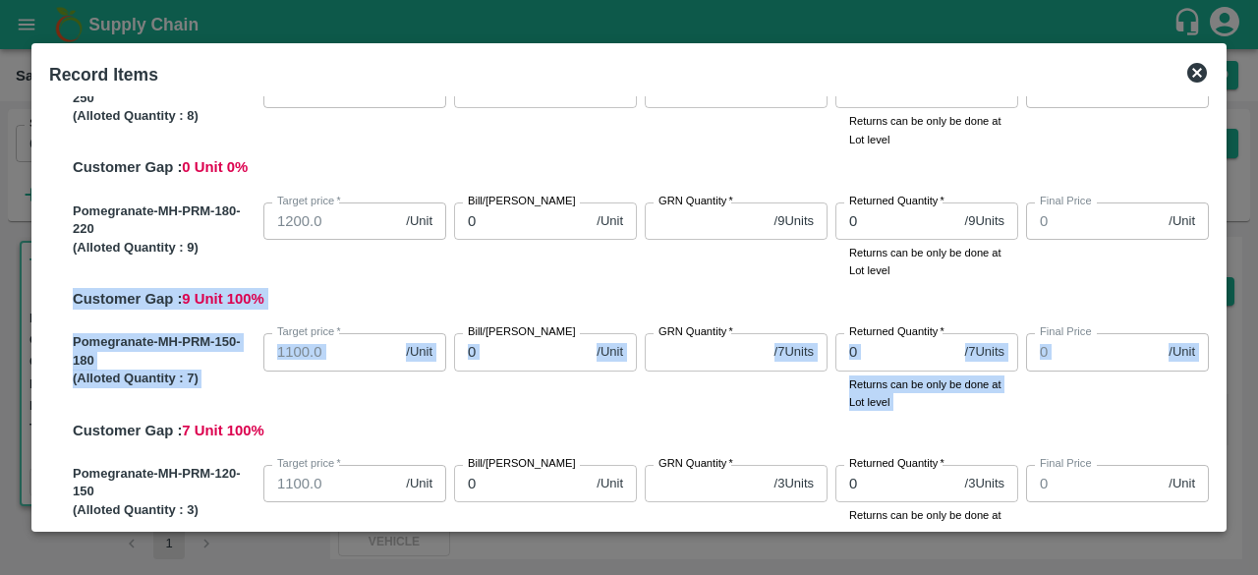
drag, startPoint x: 1211, startPoint y: 318, endPoint x: 1206, endPoint y: 270, distance: 48.4
click at [1206, 270] on div "SOI Level GRN Lot Level GRN Pomegranate-MH-PRM-300-350 (Alloted Quantity : 13 )…" at bounding box center [628, 309] width 1175 height 426
click at [1138, 329] on div "Final Price 0 /Unit Final Price" at bounding box center [1113, 367] width 191 height 85
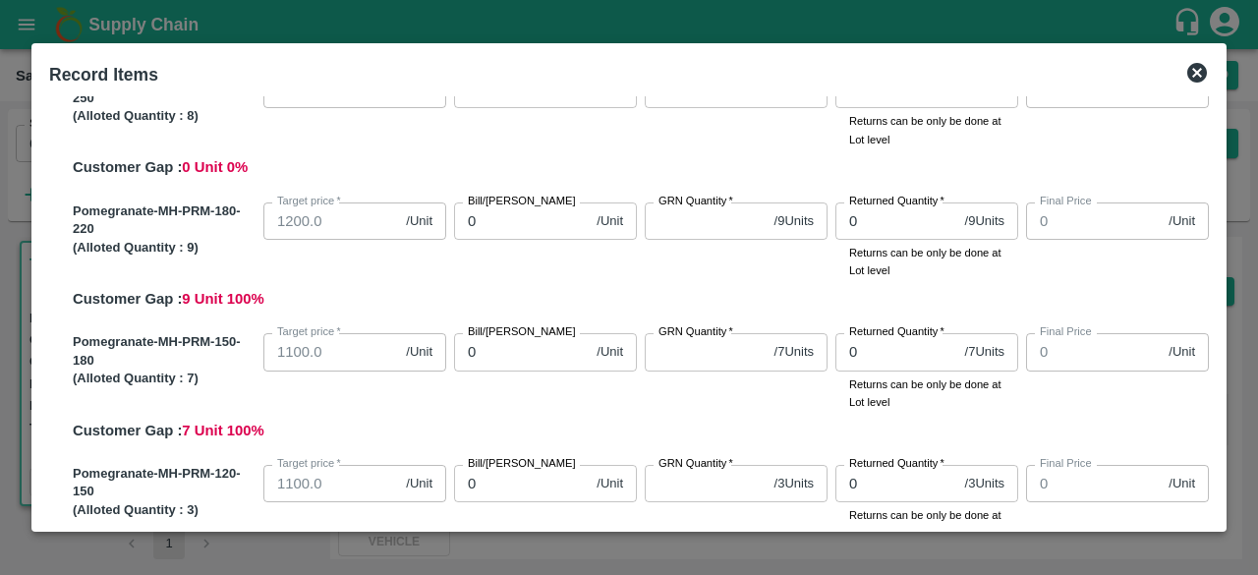
drag, startPoint x: 1217, startPoint y: 251, endPoint x: 1215, endPoint y: 223, distance: 27.6
click at [1215, 223] on div "Record Items SOI Level GRN Lot Level GRN Pomegranate-MH-PRM-300-350 (Alloted Qu…" at bounding box center [628, 287] width 1195 height 488
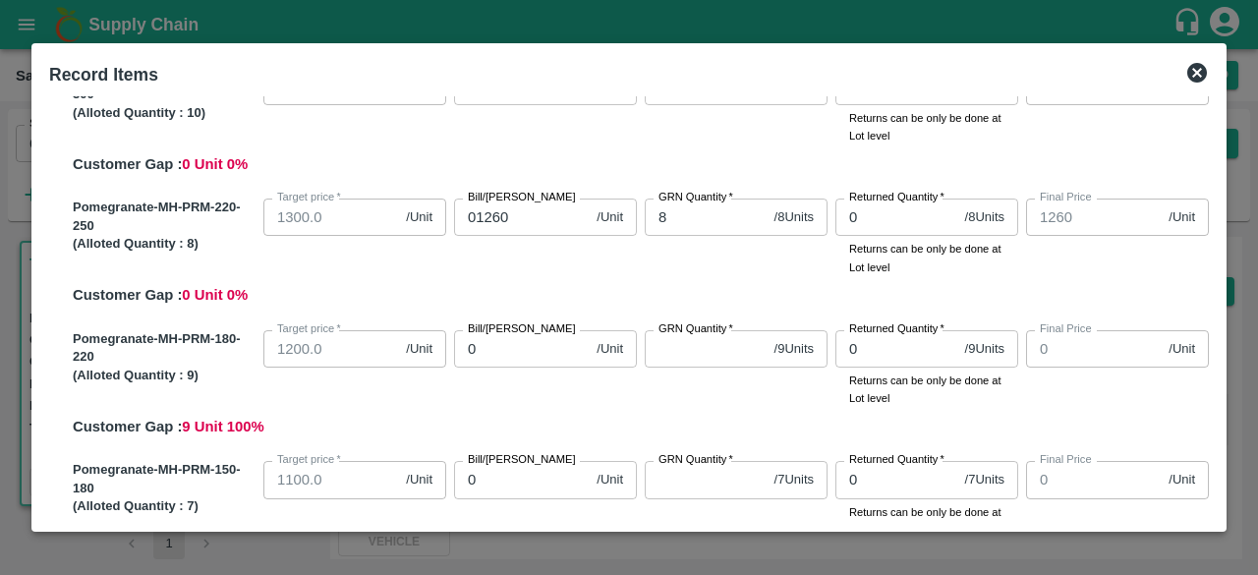
scroll to position [240, 0]
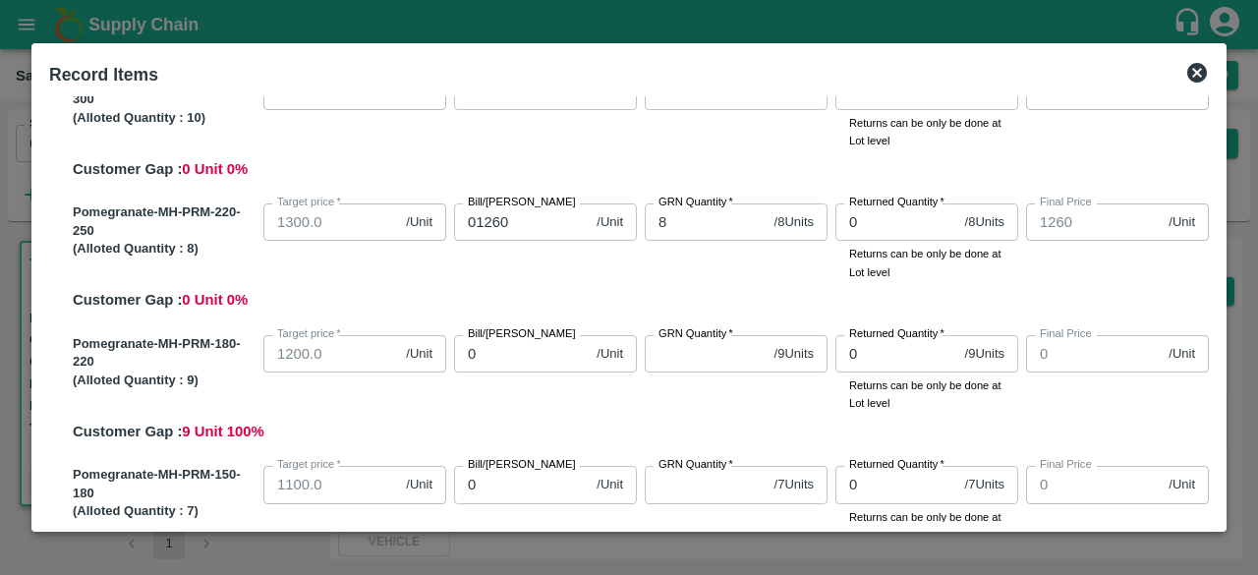
click at [536, 360] on input "0" at bounding box center [521, 353] width 135 height 37
type input "01"
type input "1"
type input "011"
type input "11"
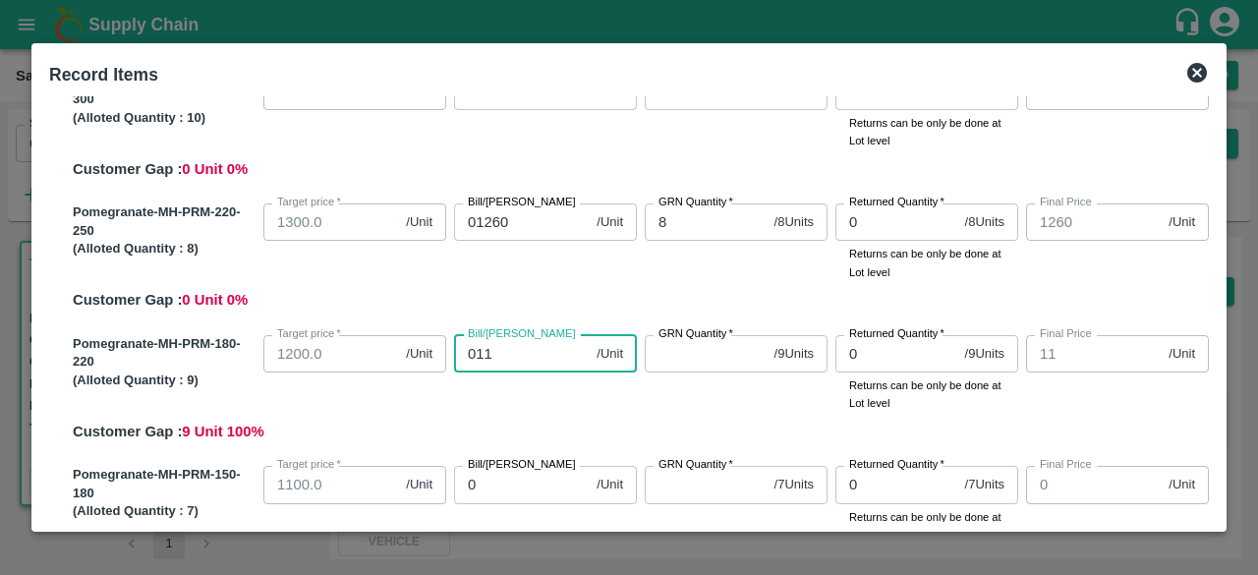
type input "0115"
type input "115"
type input "01150"
type input "1150"
type input "01150"
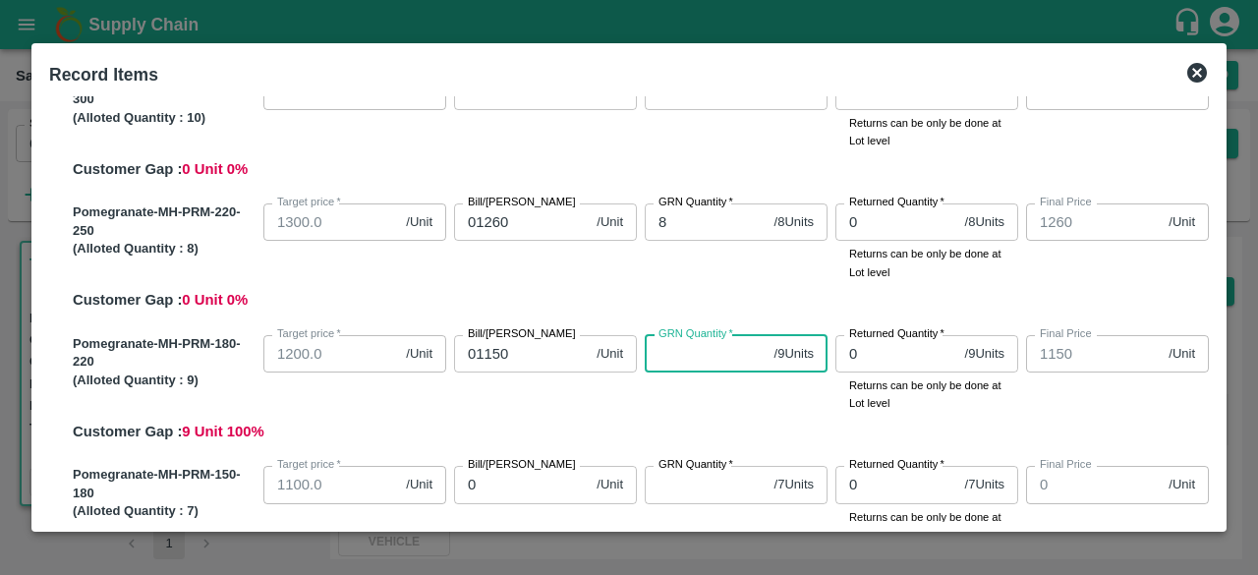
click at [684, 361] on input "GRN Quantity   *" at bounding box center [706, 353] width 122 height 37
type input "9"
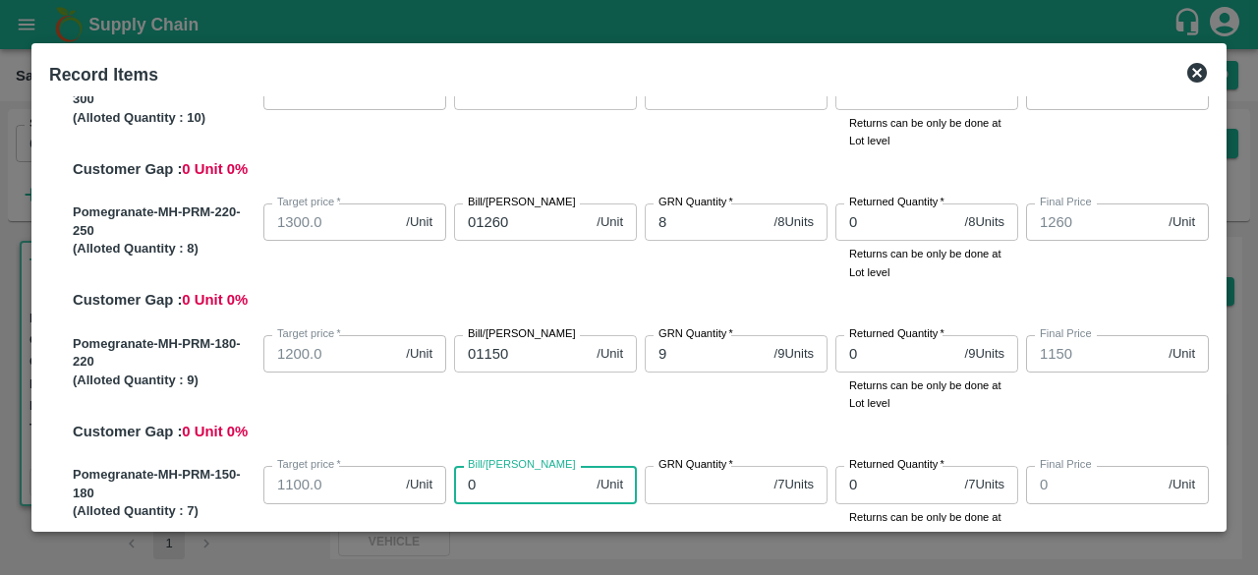
click at [513, 491] on input "0" at bounding box center [521, 484] width 135 height 37
type input "01"
type input "1"
type input "010"
type input "10"
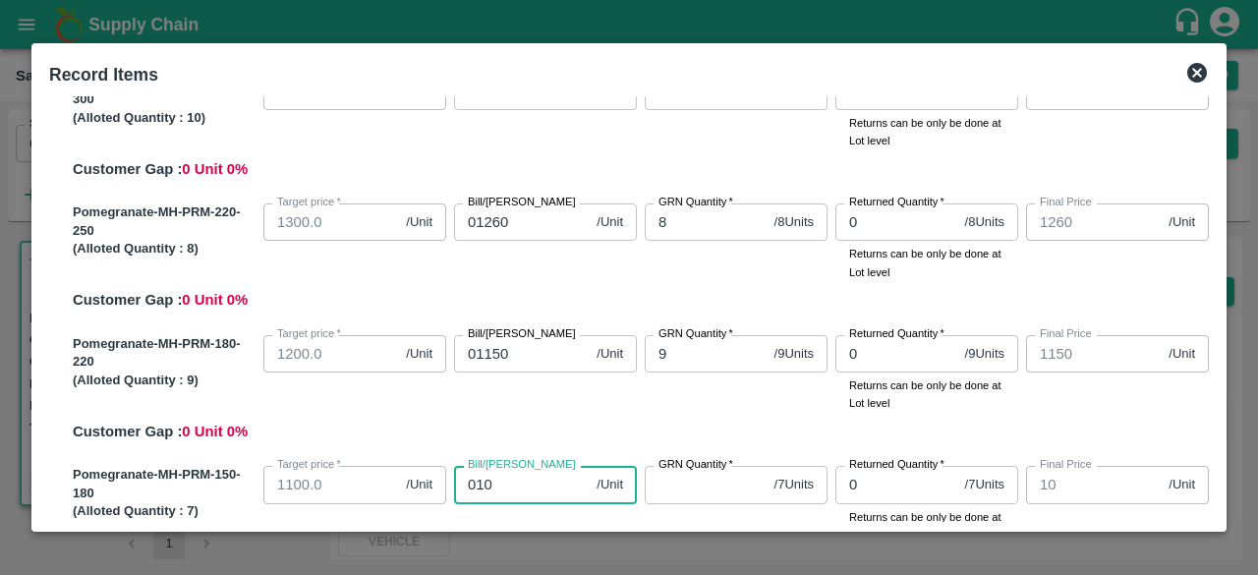
type input "0105"
type input "105"
type input "01050"
type input "1050"
type input "01050"
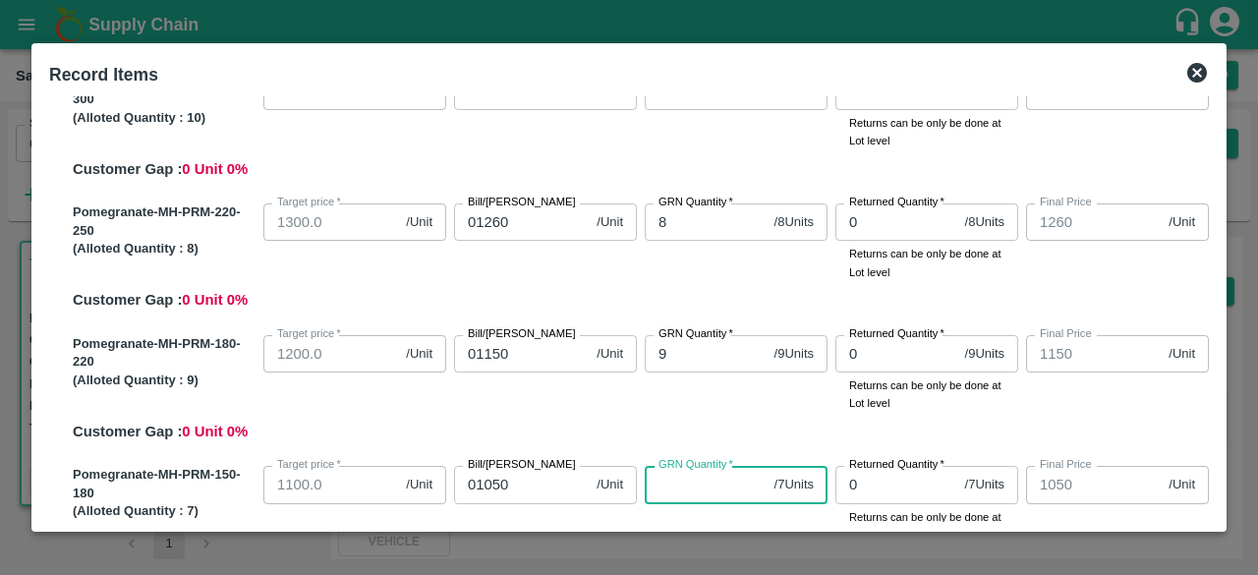
click at [676, 486] on input "GRN Quantity   *" at bounding box center [706, 484] width 122 height 37
type input "7"
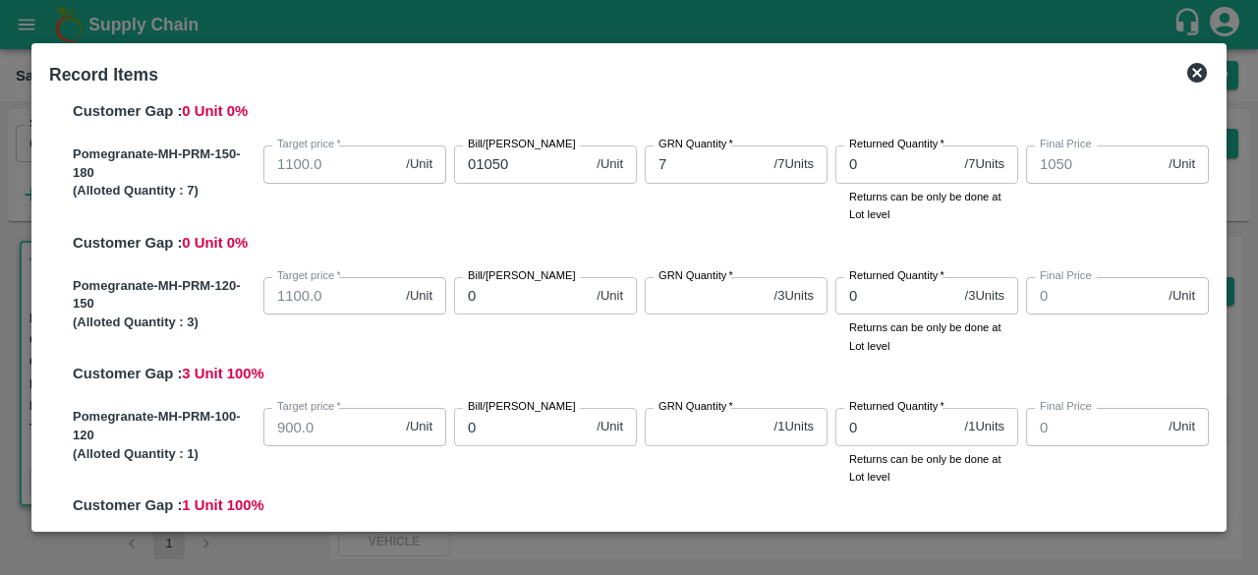
scroll to position [570, 0]
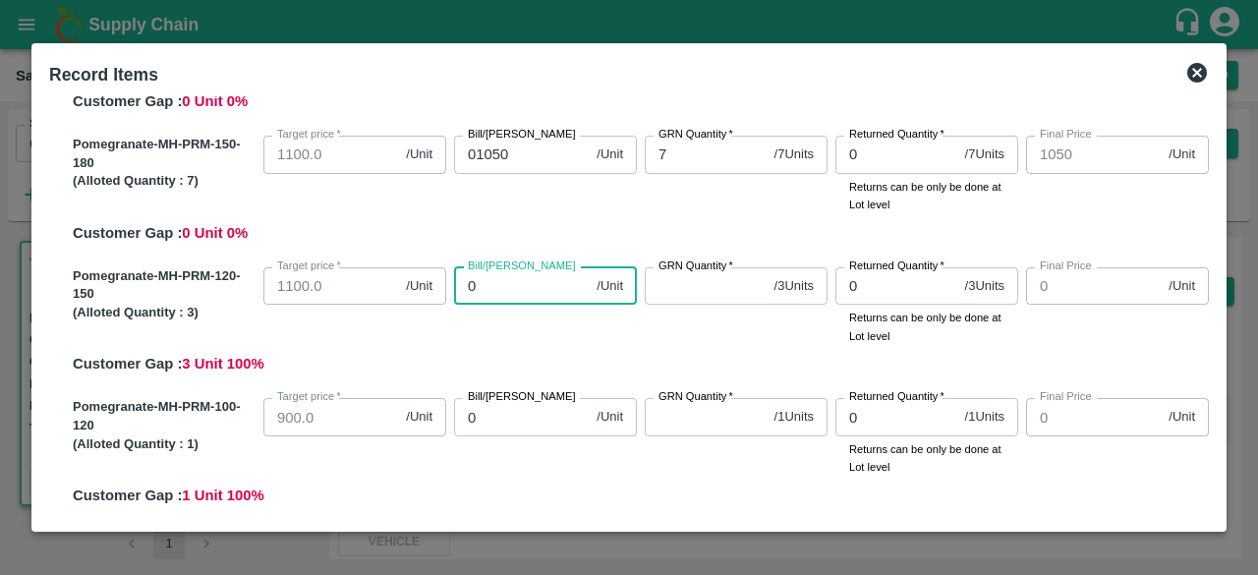
click at [515, 288] on input "0" at bounding box center [521, 285] width 135 height 37
type input "09"
type input "9"
type input "095"
type input "95"
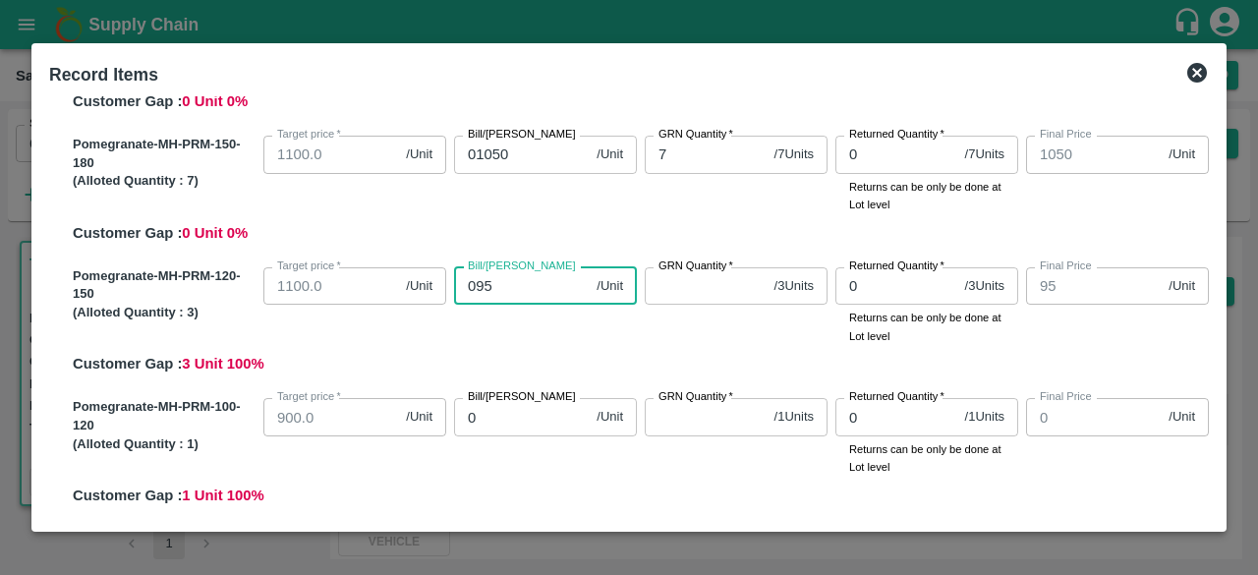
type input "0950"
type input "950"
type input "0950"
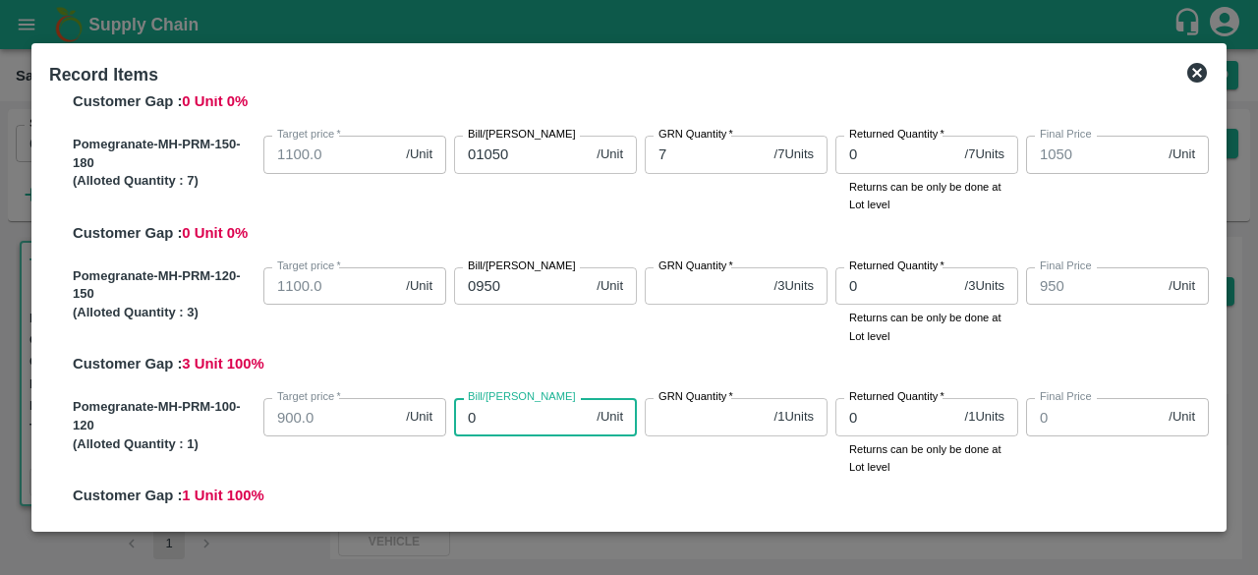
click at [485, 417] on input "0" at bounding box center [521, 416] width 135 height 37
type input "07"
type input "7"
type input "075"
type input "75"
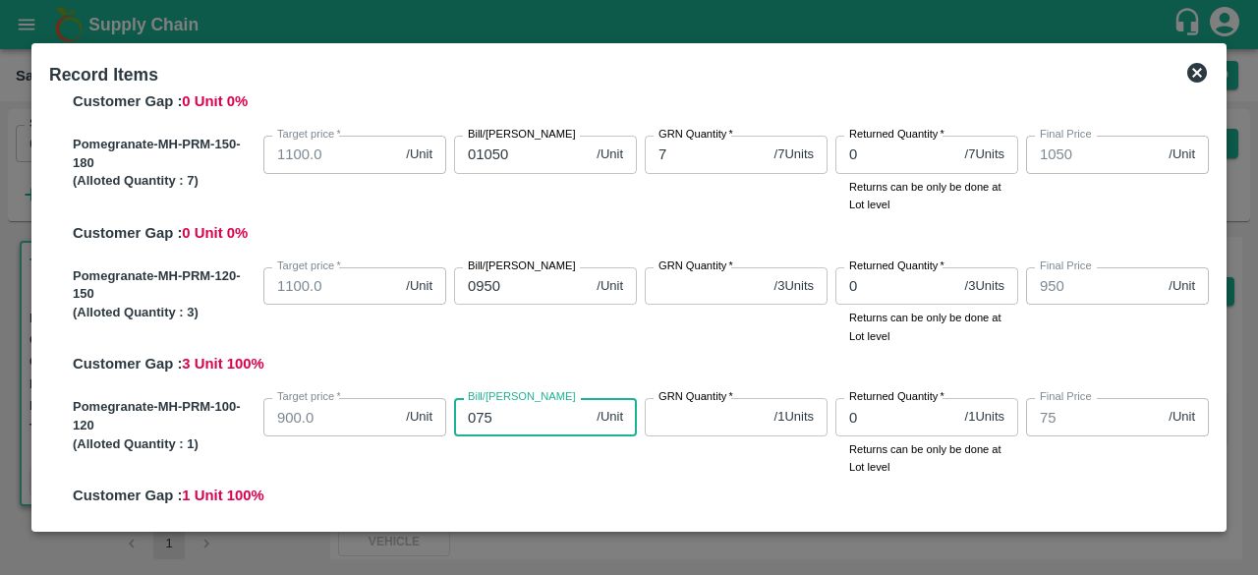
type input "0750"
type input "750"
type input "0750"
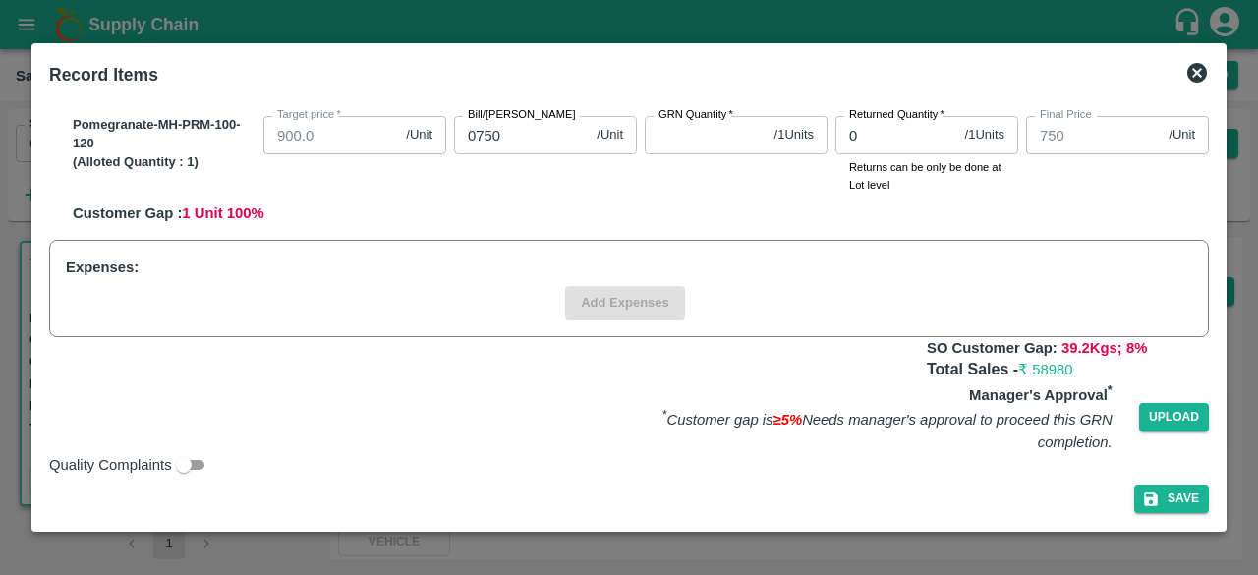
scroll to position [857, 0]
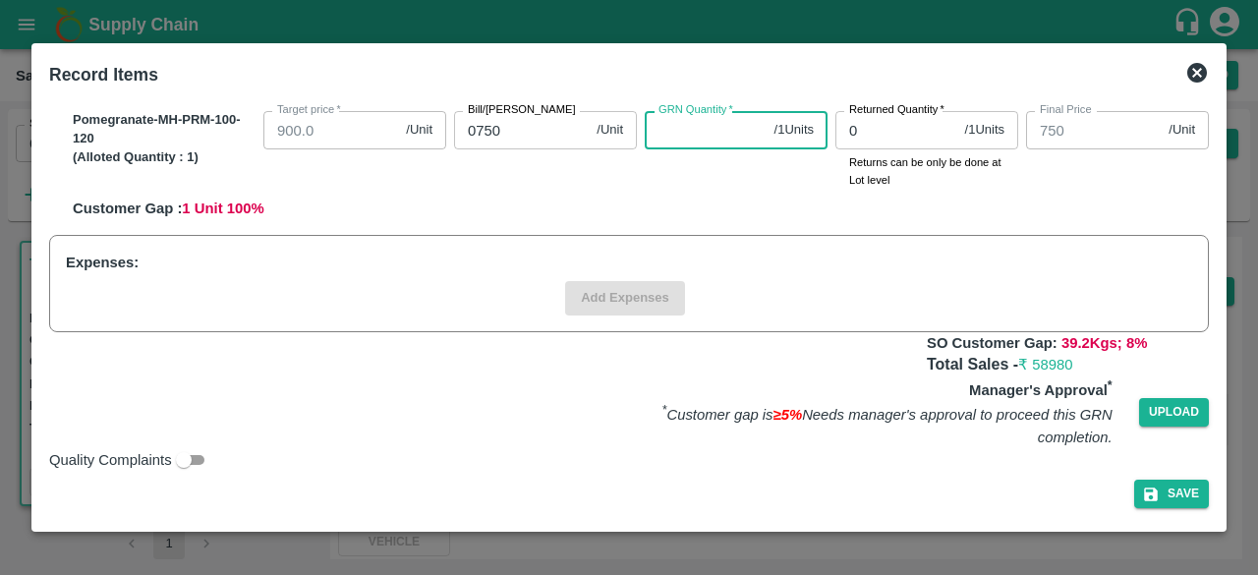
click at [724, 121] on input "GRN Quantity   *" at bounding box center [706, 129] width 122 height 37
type input "1"
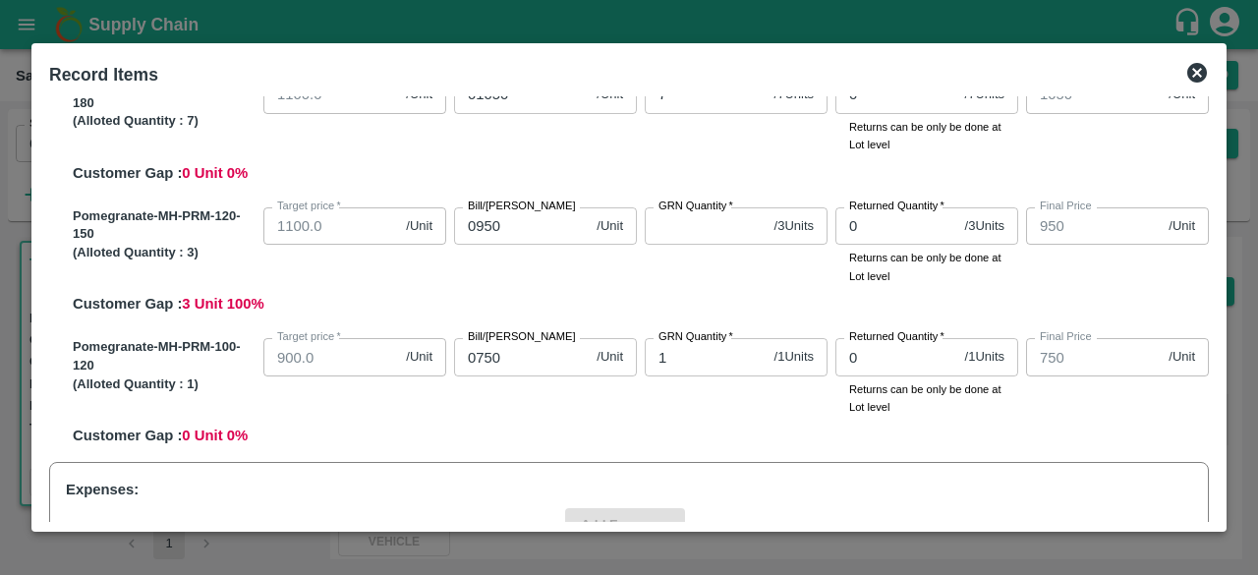
scroll to position [611, 0]
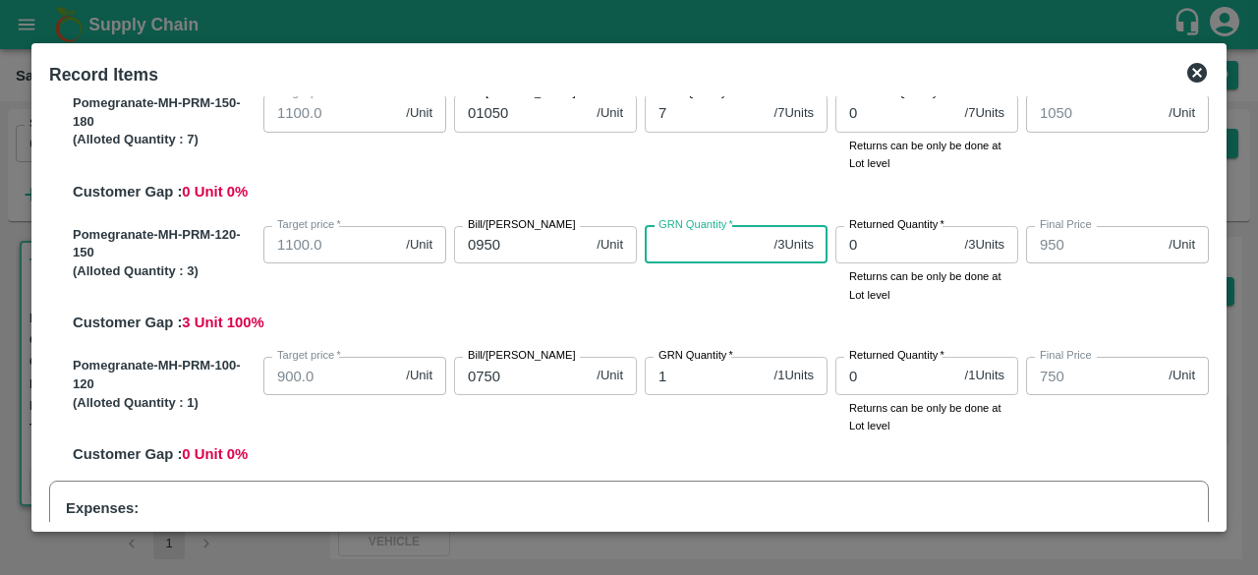
click at [684, 243] on input "GRN Quantity   *" at bounding box center [706, 244] width 122 height 37
type input "3"
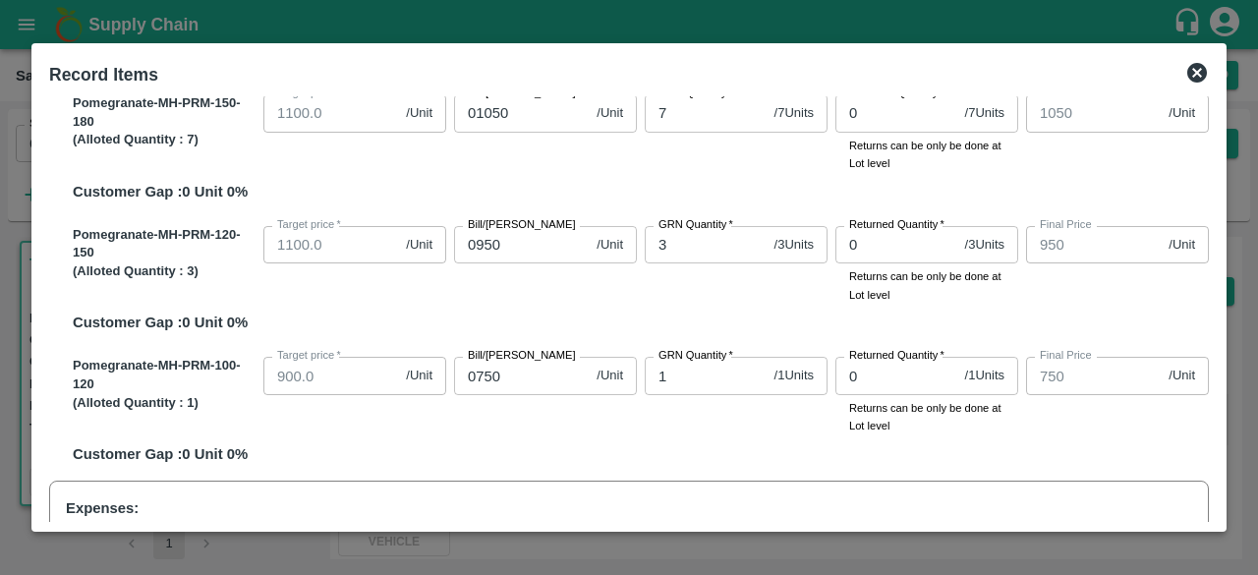
click at [1214, 324] on div "SOI Level GRN Lot Level GRN Pomegranate-MH-PRM-300-350 (Alloted Quantity : 13 )…" at bounding box center [628, 309] width 1175 height 426
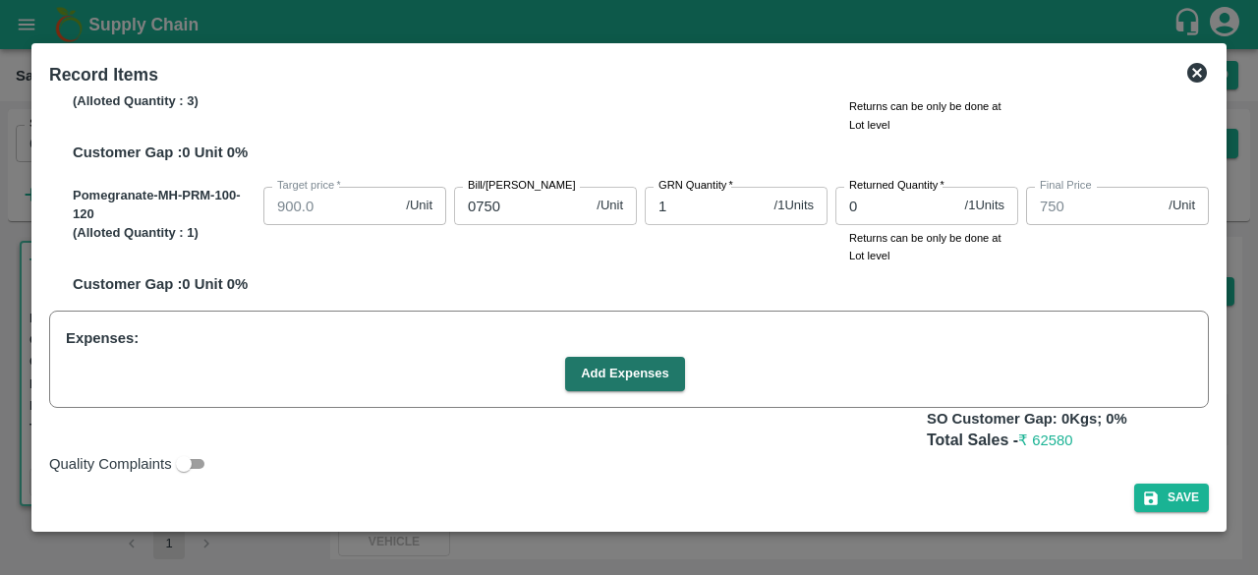
scroll to position [786, 0]
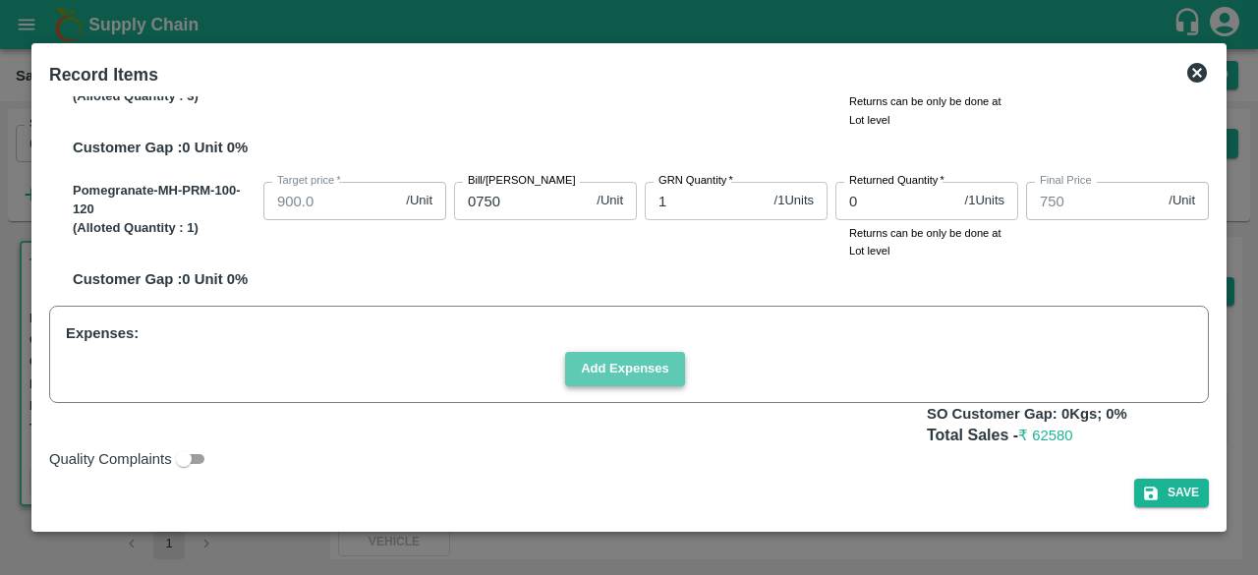
click at [614, 367] on button "Add Expenses" at bounding box center [625, 369] width 120 height 34
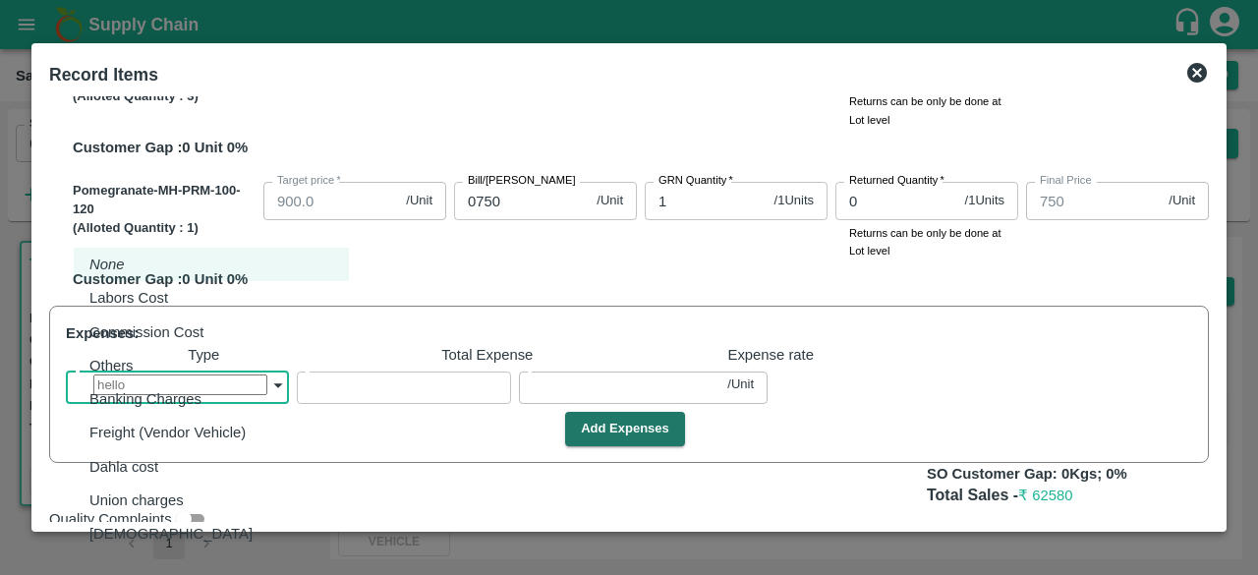
click at [170, 378] on body "Supply Chain Sales Orders Direct Customer Add SO ID 602361 SO ID Start Date Sta…" at bounding box center [629, 287] width 1258 height 575
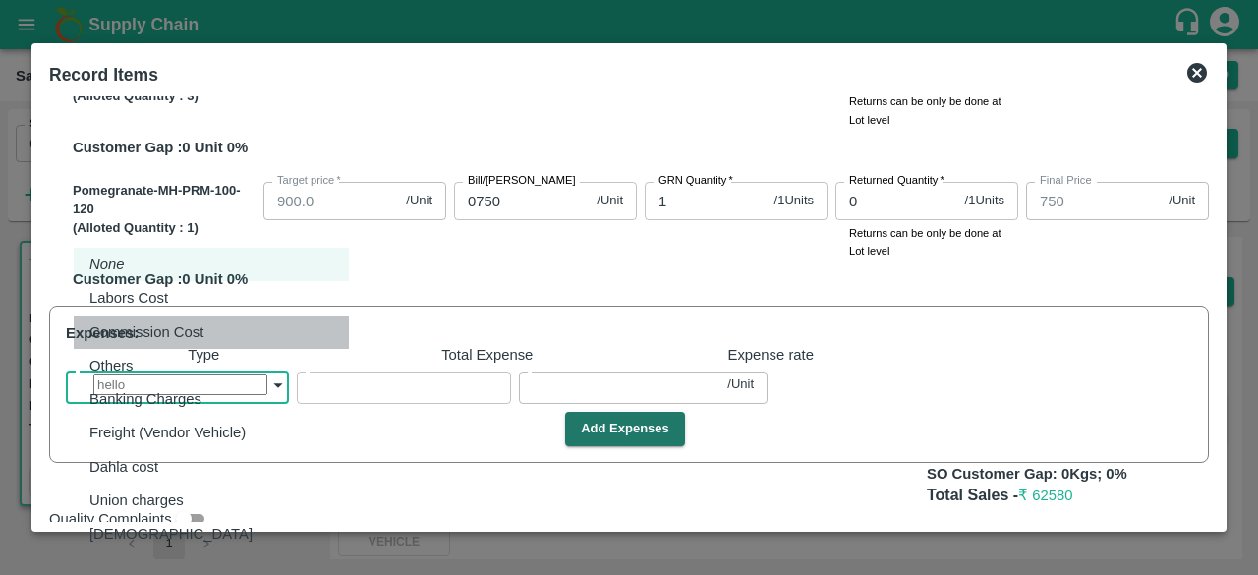
click at [176, 332] on p "Commission Cost" at bounding box center [146, 332] width 114 height 22
type input "Commission Cost"
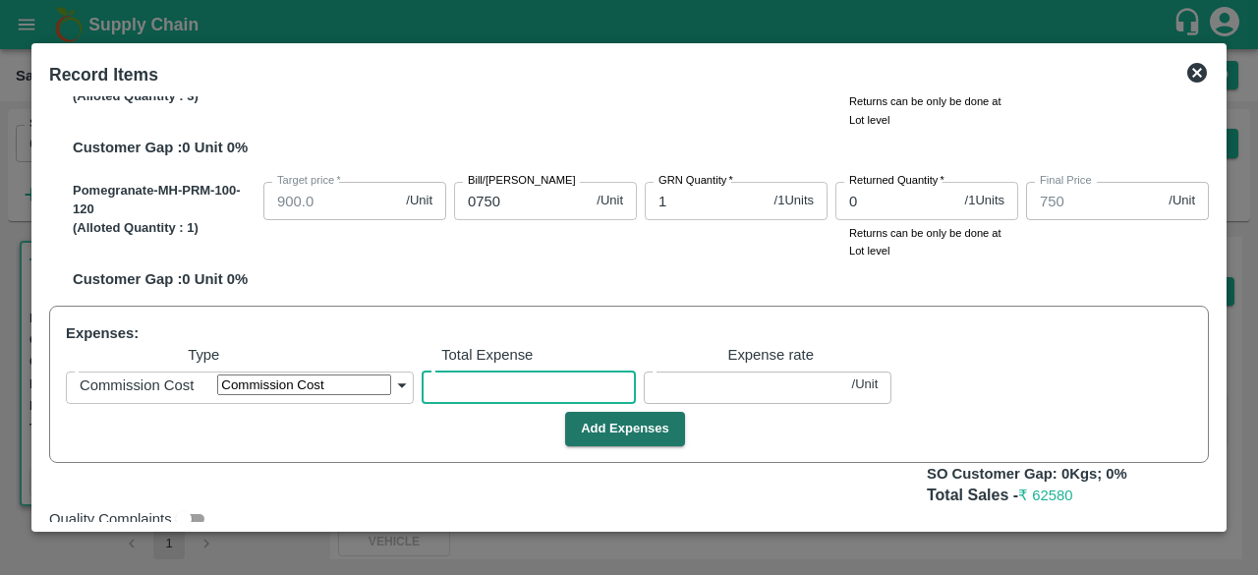
click at [422, 396] on input "number" at bounding box center [529, 385] width 214 height 37
type input "1399.9608"
type input "1299.9608"
type input "1259.9608"
type input "1149.9608"
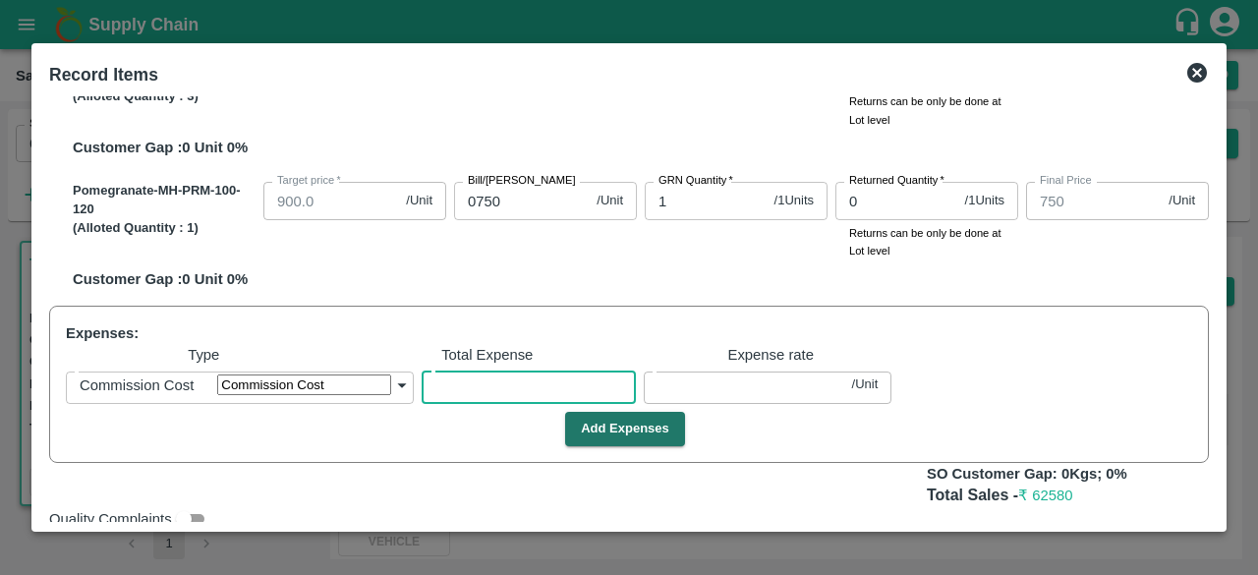
type input "1049.9608"
type input "949.9608"
type input "749.9608"
type input "2"
type input "0.03922"
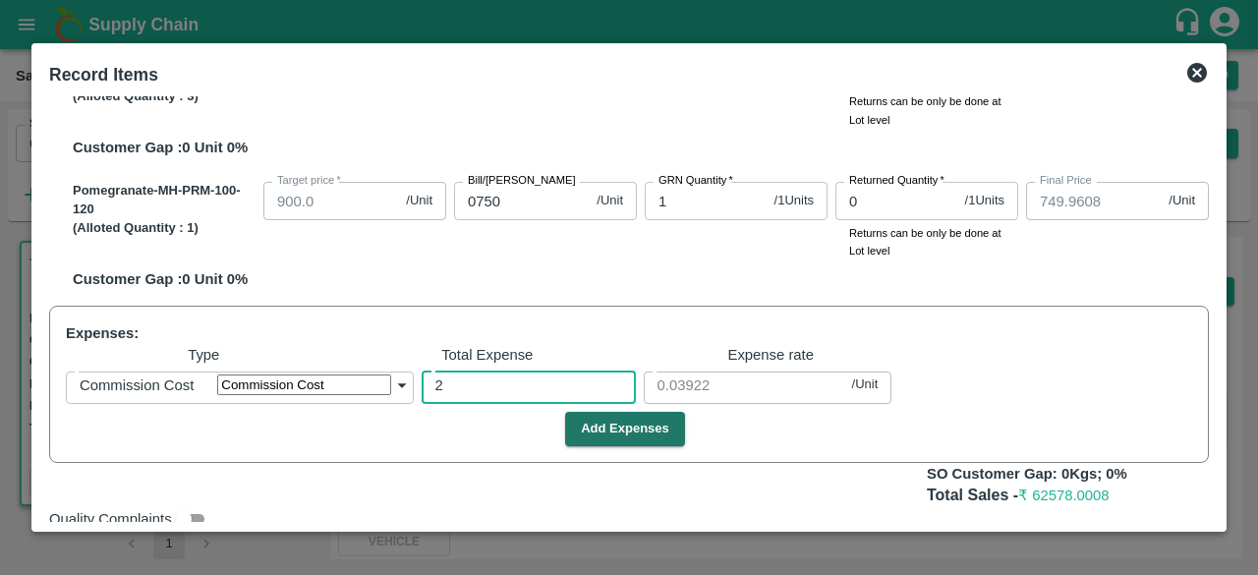
type input "1399.5098"
type input "1299.5098"
type input "1259.5098"
type input "1149.5098"
type input "1049.5098"
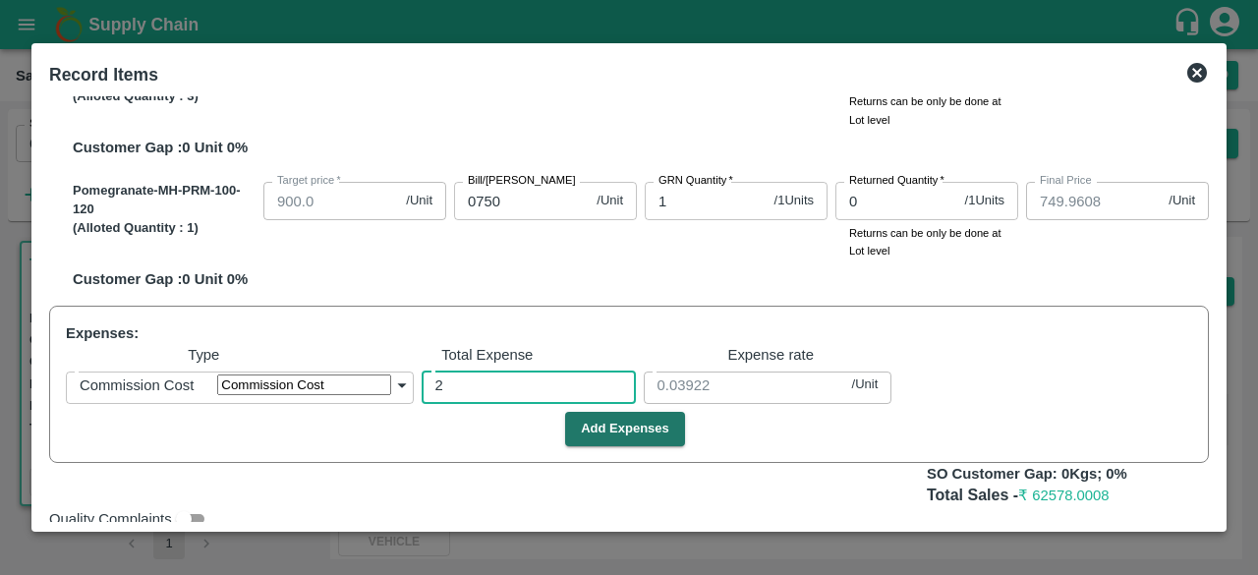
type input "949.5098"
type input "749.5098"
type input "25"
type input "0.4902"
type input "1395.098"
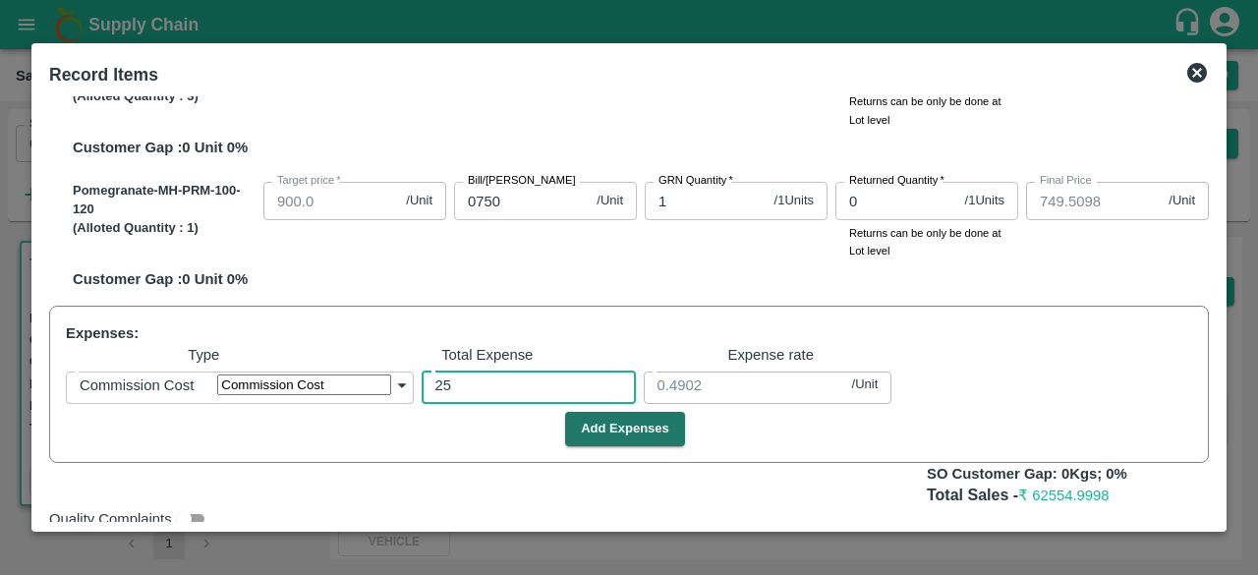
type input "1295.098"
type input "1255.098"
type input "1145.098"
type input "1045.098"
type input "945.098"
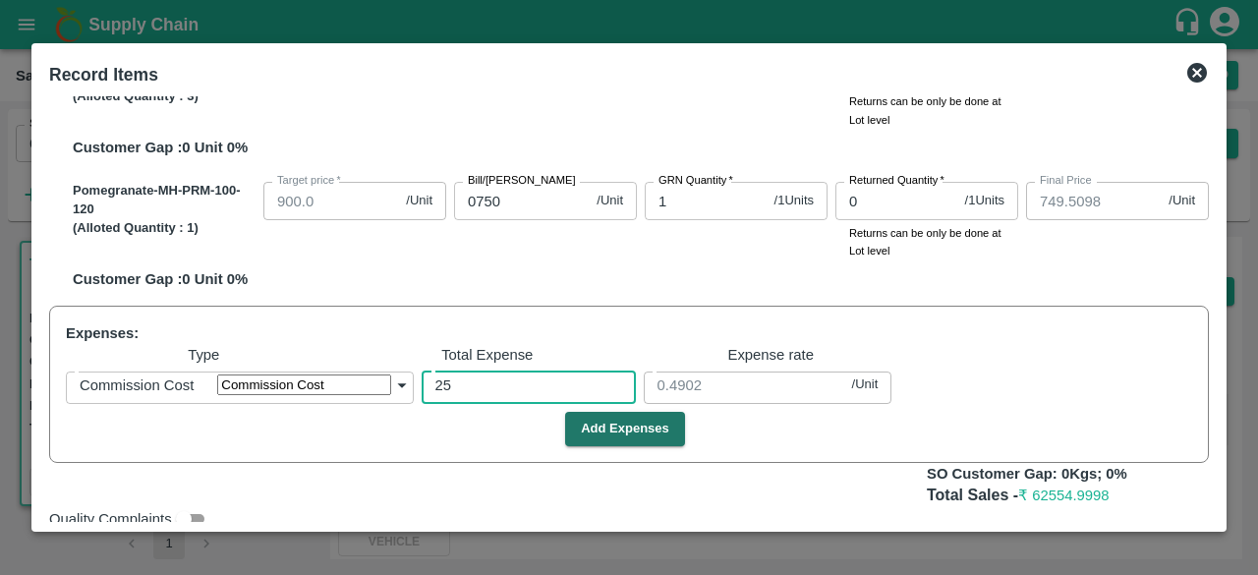
type input "745.098"
type input "250"
type input "4.90196"
type input "1350.9216"
type input "1250.9216"
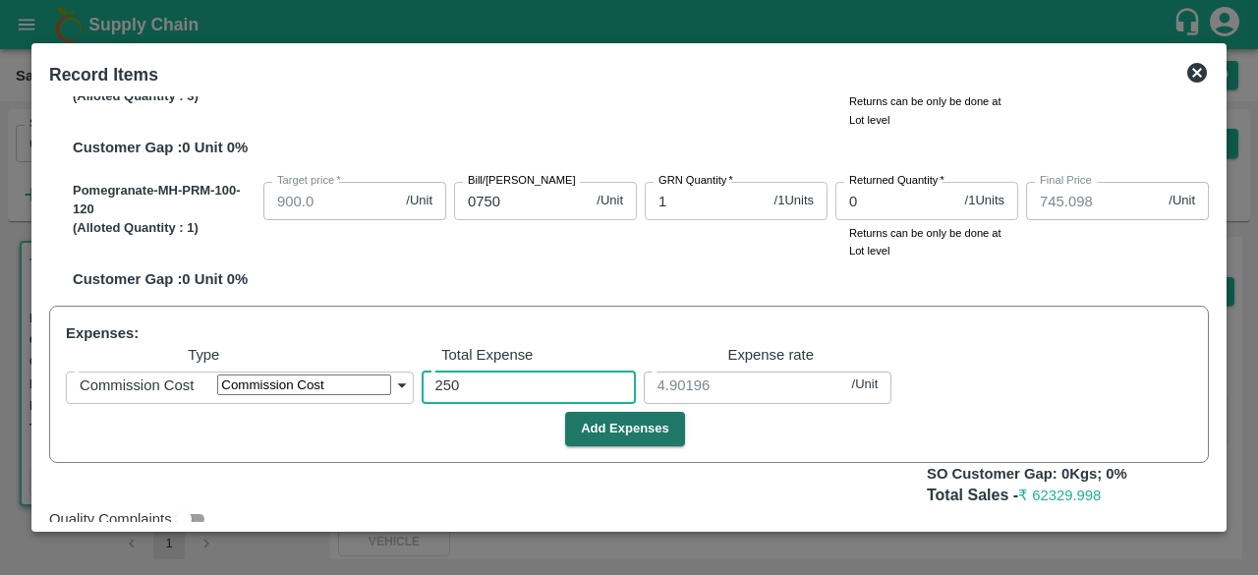
type input "1210.9216"
type input "1100.9216"
type input "1000.9216"
type input "900.9216"
type input "700.9216"
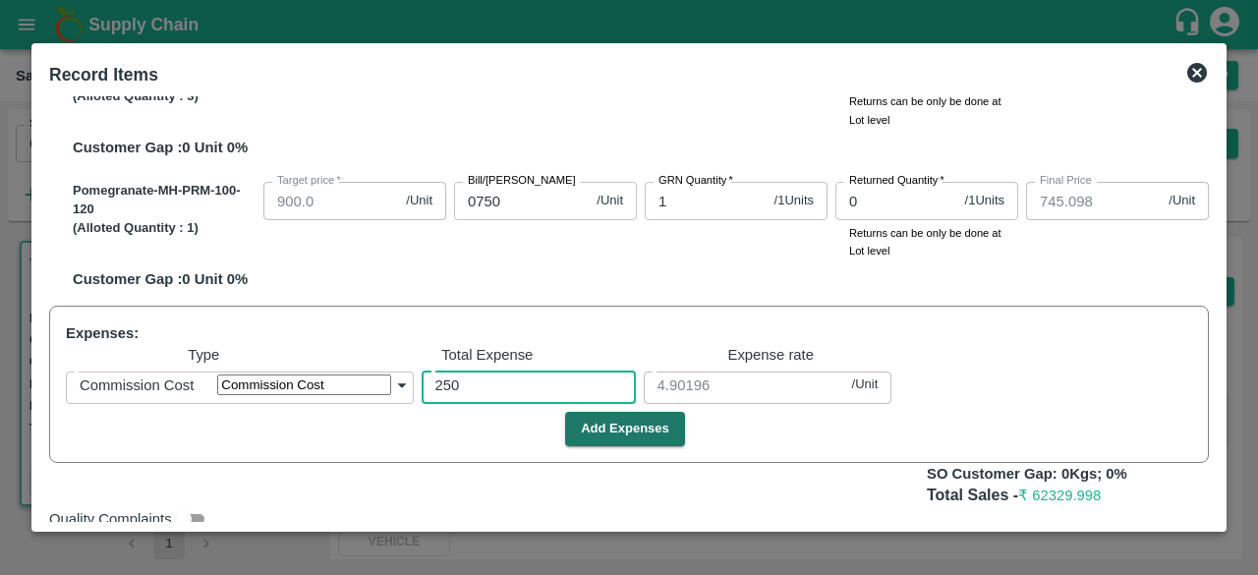
type input "2503"
type input "49.07843"
type input "2503"
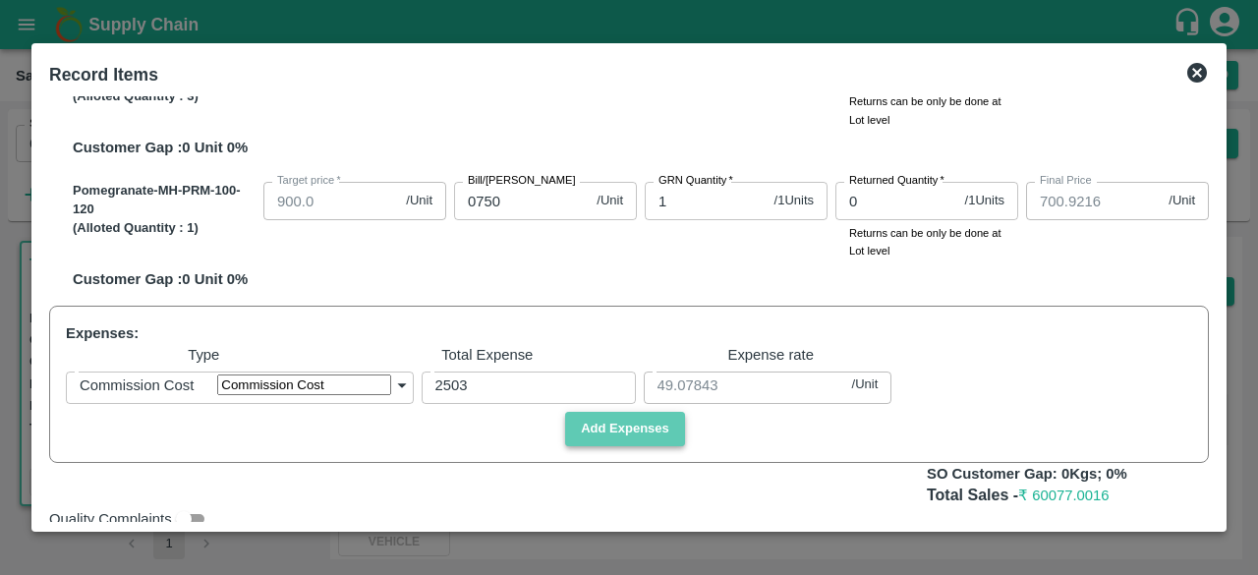
click at [603, 446] on button "Add Expenses" at bounding box center [625, 429] width 120 height 34
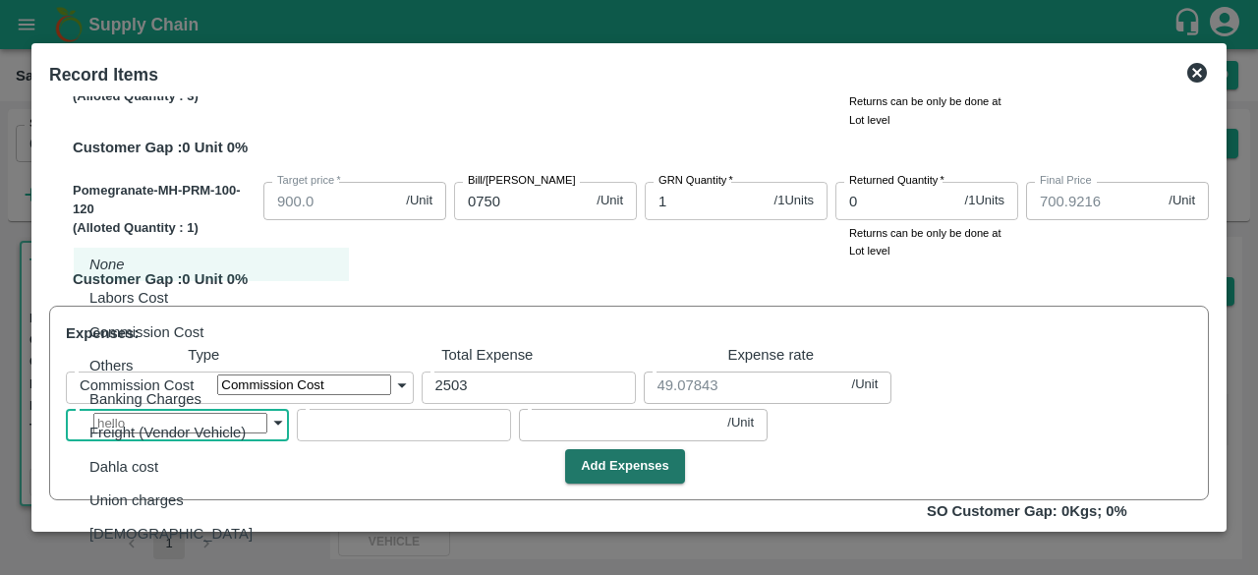
click at [206, 437] on body "Supply Chain Sales Orders Direct Customer Add SO ID 602361 SO ID Start Date Sta…" at bounding box center [629, 287] width 1258 height 575
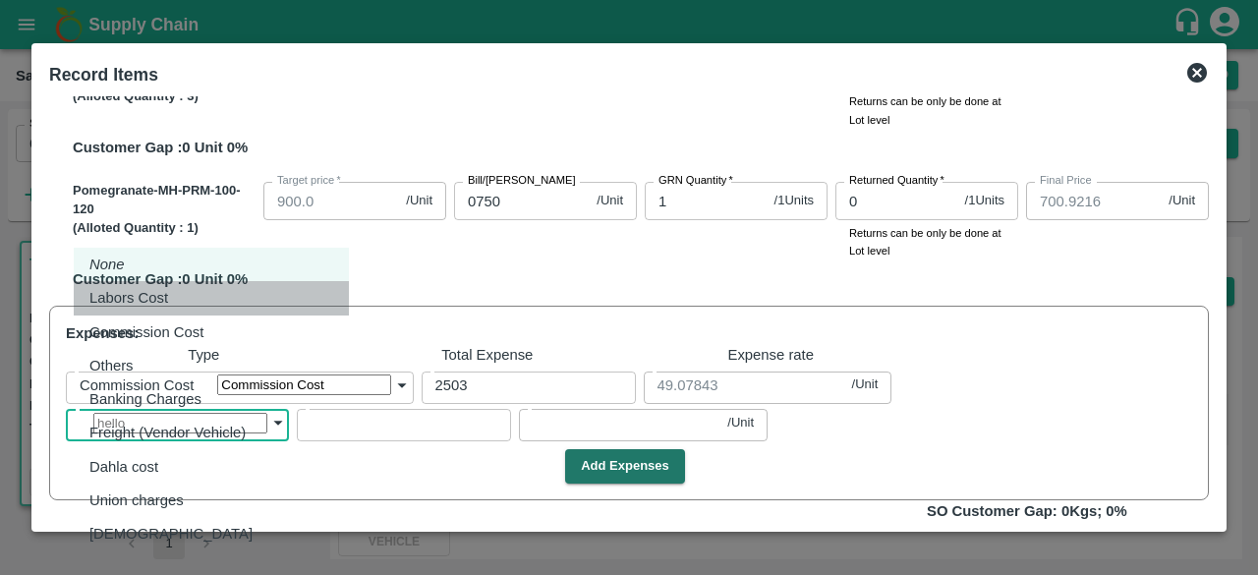
click at [173, 312] on li "Labors Cost" at bounding box center [211, 297] width 275 height 33
type input "Labors Cost"
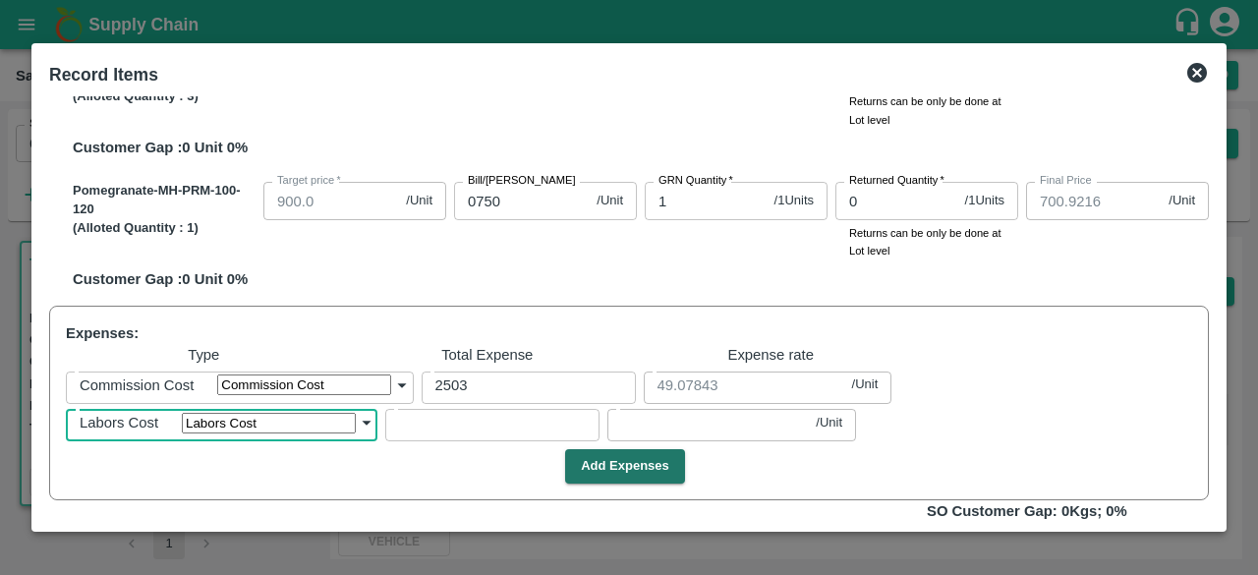
click at [451, 441] on input "number" at bounding box center [492, 422] width 214 height 37
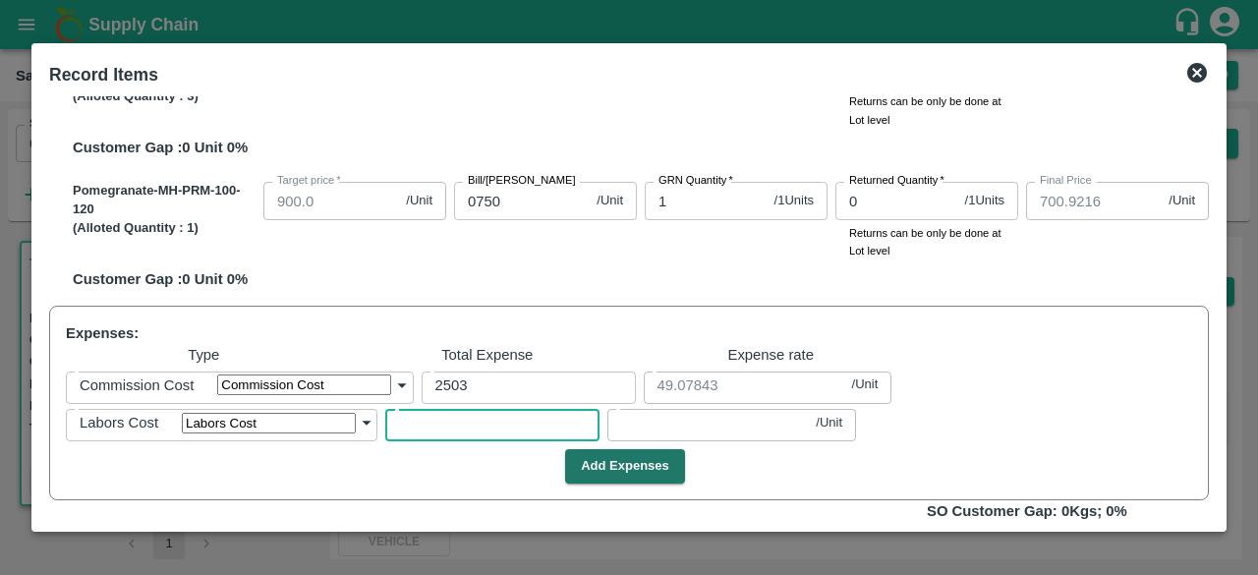
type input "1350.902"
type input "1250.902"
type input "1210.902"
type input "1100.902"
type input "1000.902"
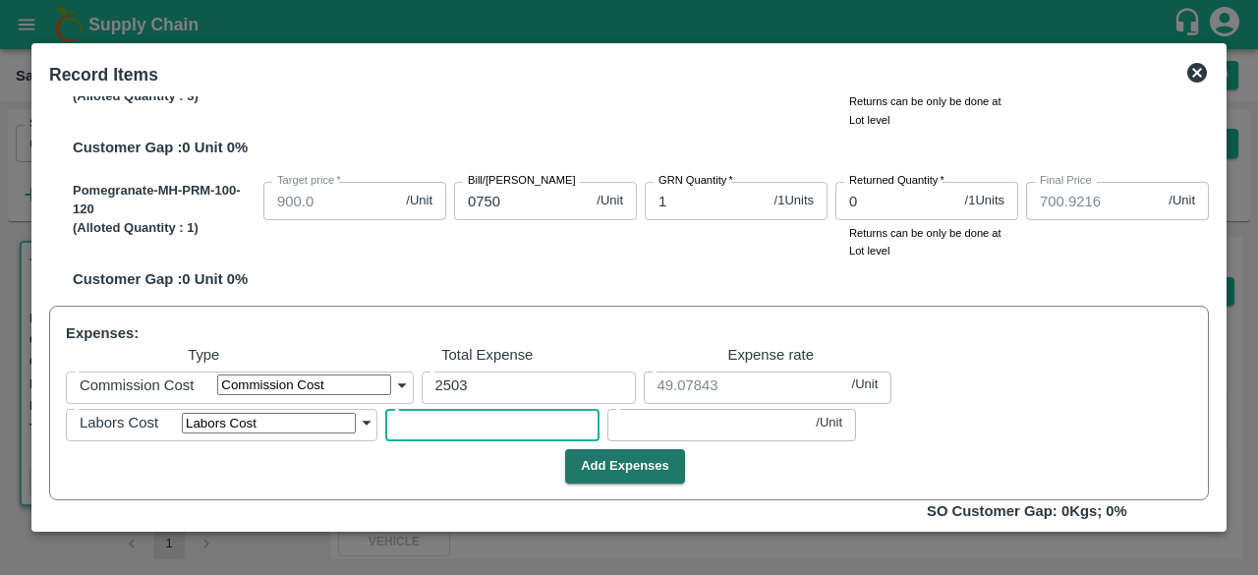
type input "900.902"
type input "700.902"
type input "1"
type input "0.01961"
type input "1350.6274"
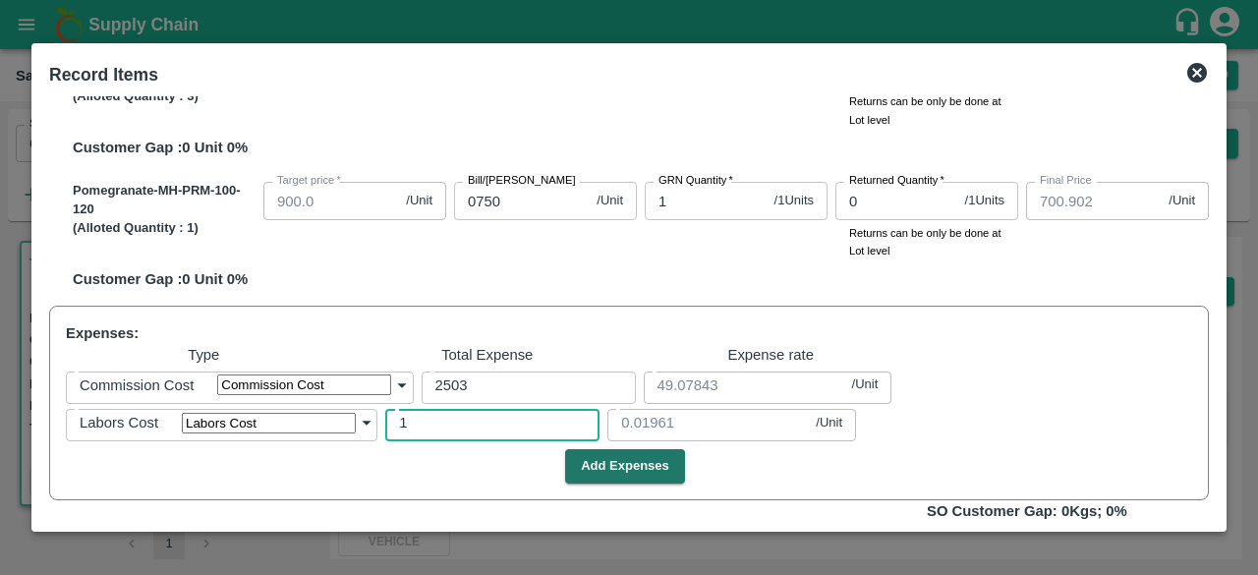
type input "1250.6274"
type input "1210.6274"
type input "1100.6274"
type input "1000.6274"
type input "900.6274"
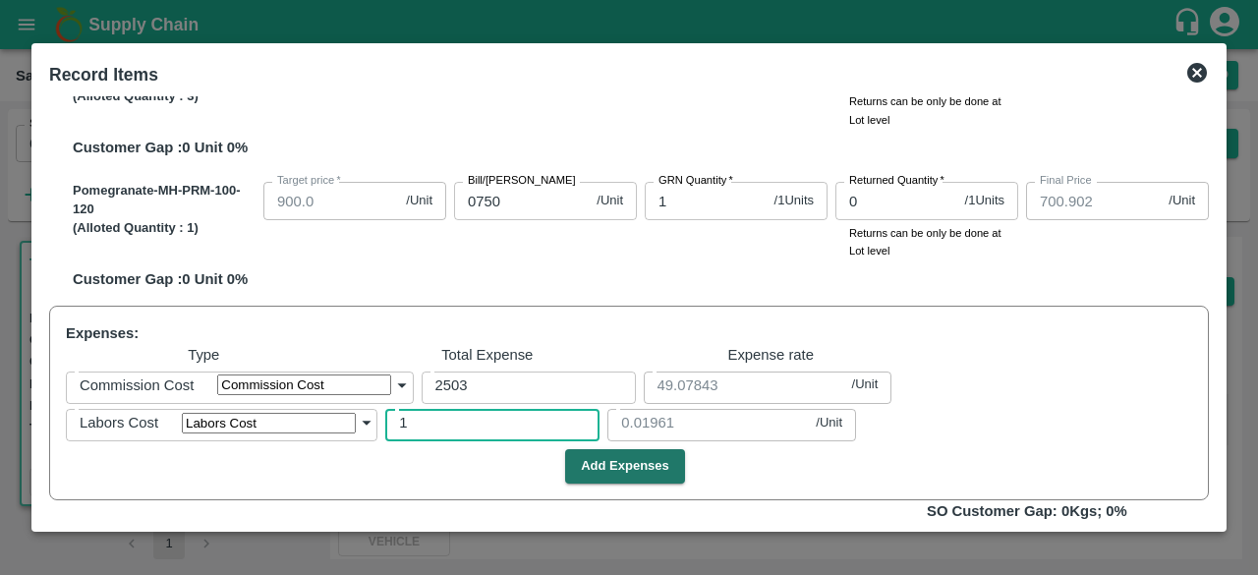
type input "700.6274"
type input "15"
type input "0.29412"
type input "153"
type input "1347.9216"
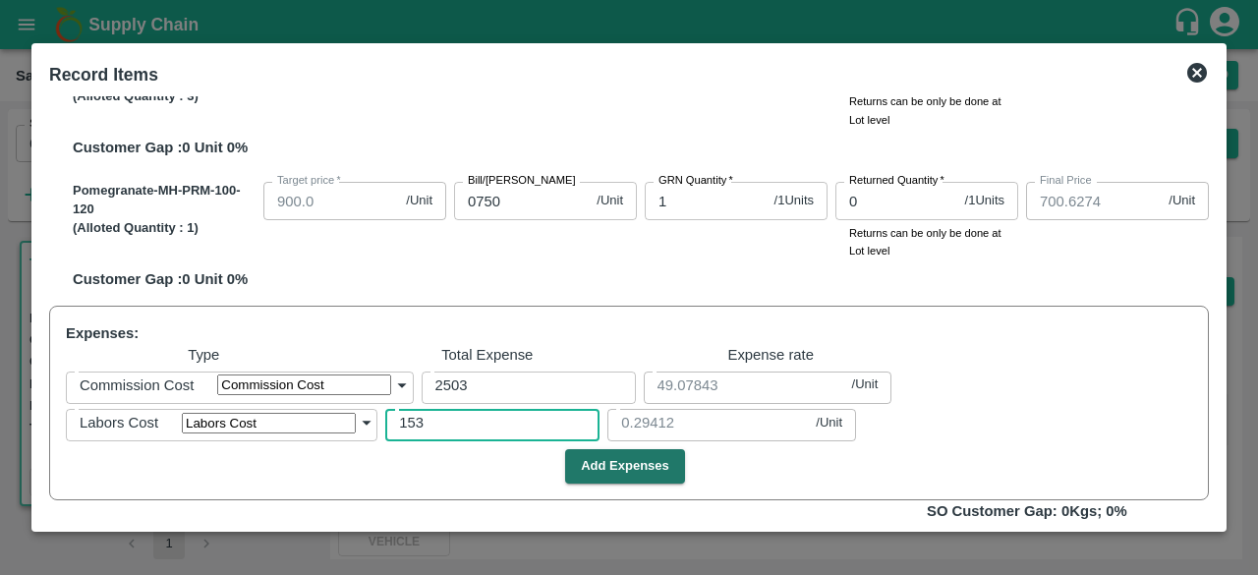
type input "1247.9216"
type input "1207.9216"
type input "1097.9216"
type input "997.9216"
type input "897.9216"
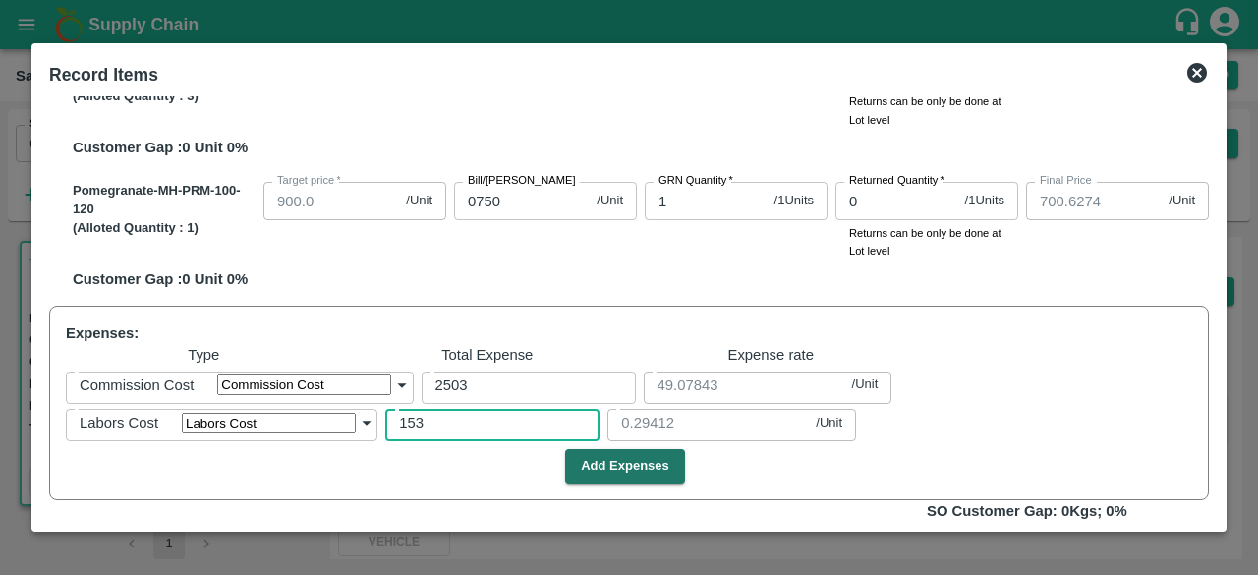
type input "697.9216"
type input "3"
type input "153"
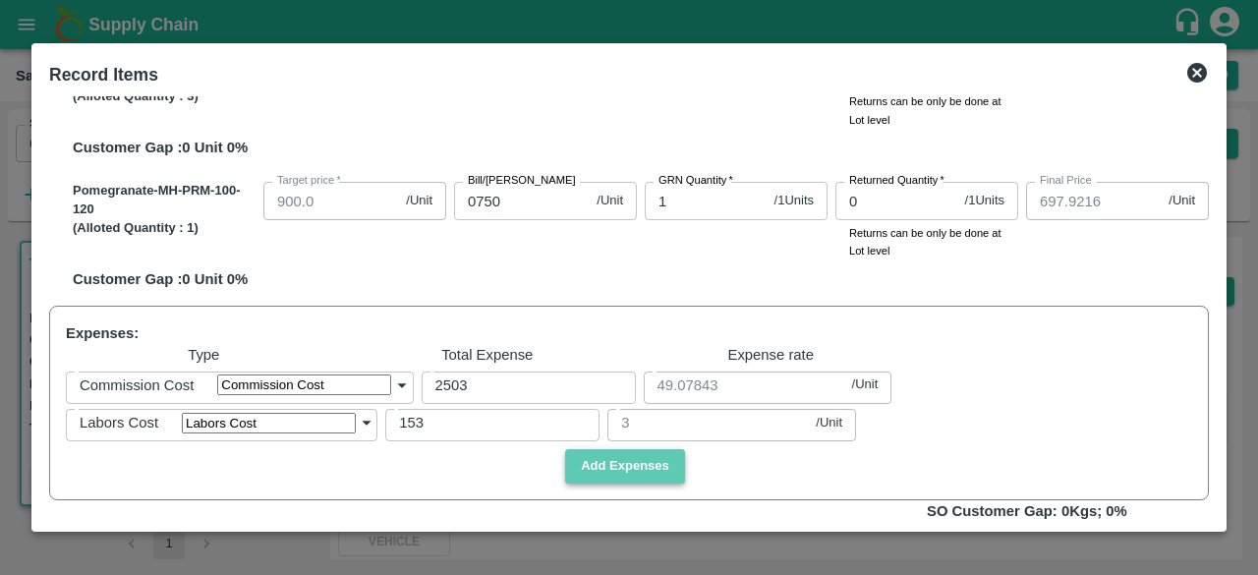
click at [631, 483] on button "Add Expenses" at bounding box center [625, 466] width 120 height 34
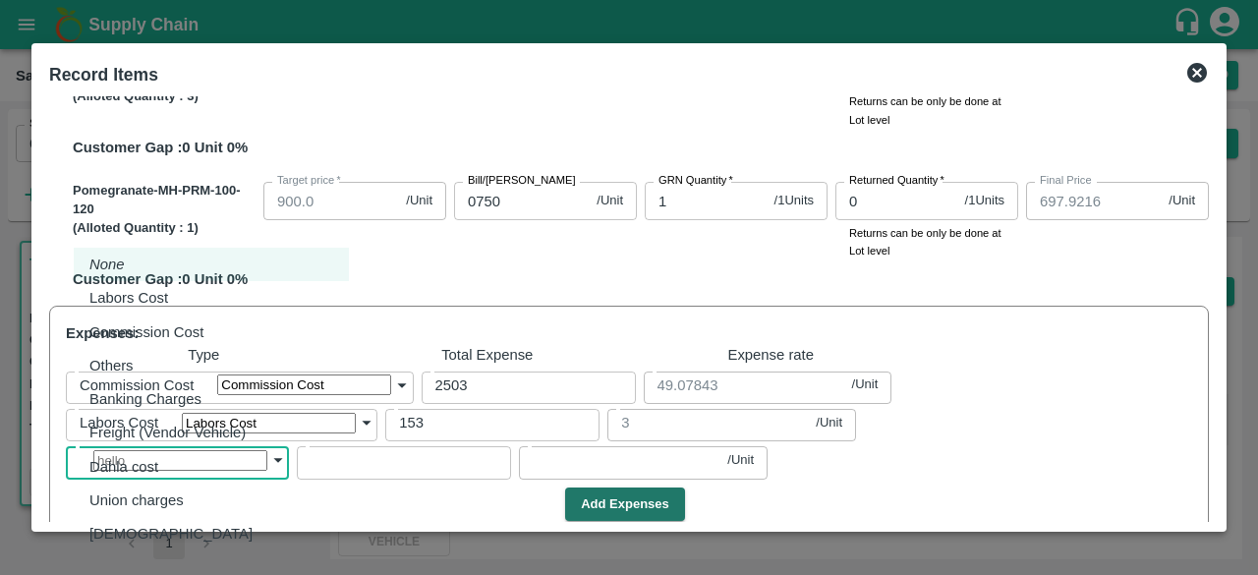
click at [235, 500] on body "Supply Chain Sales Orders Direct Customer Add SO ID 602361 SO ID Start Date Sta…" at bounding box center [629, 287] width 1258 height 575
click at [159, 433] on p "Freight (Vendor Vehicle)" at bounding box center [167, 433] width 156 height 22
type input "Freight (Vendor Vehicle)"
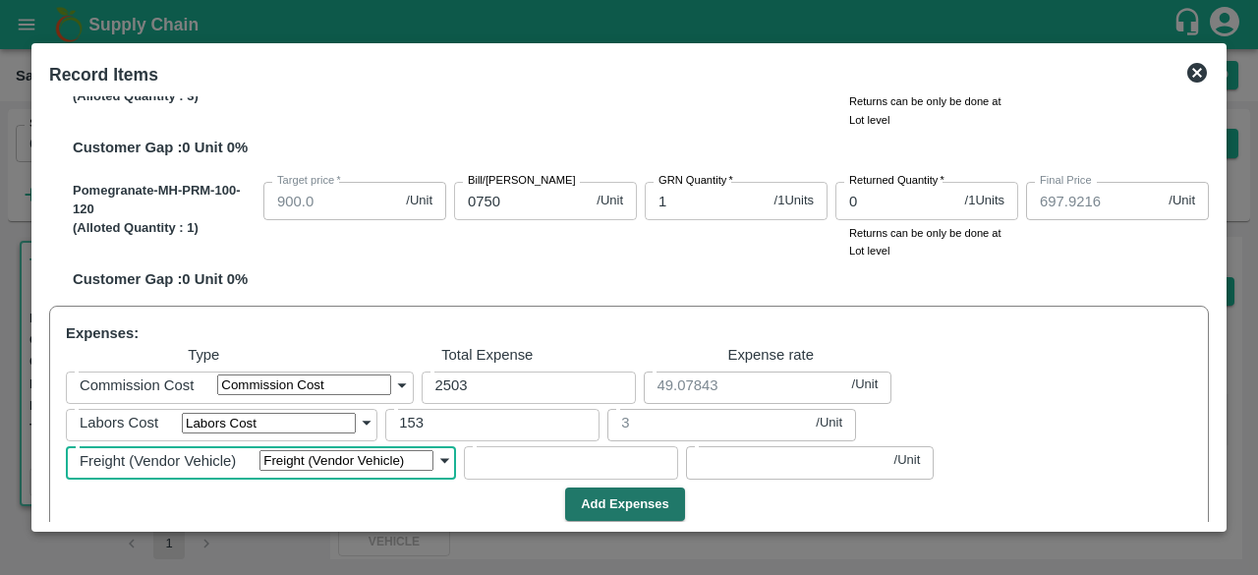
click at [464, 479] on input "number" at bounding box center [571, 459] width 214 height 37
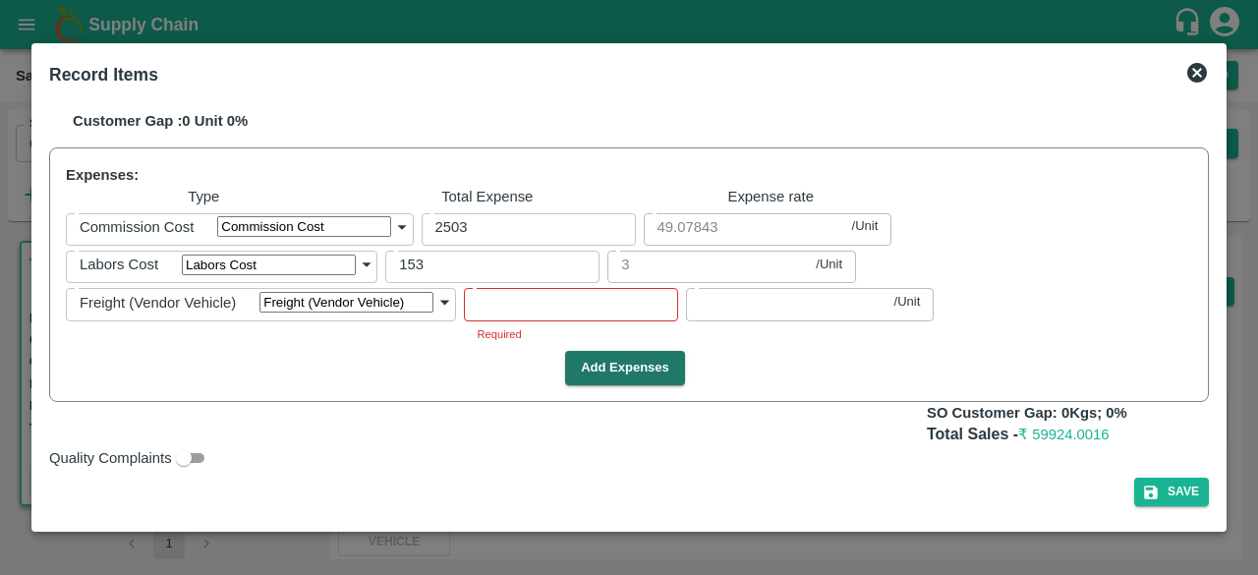
scroll to position [969, 0]
click at [955, 312] on icon at bounding box center [946, 303] width 20 height 20
type input "1347.92157"
type input "1247.92157"
type input "1207.92157"
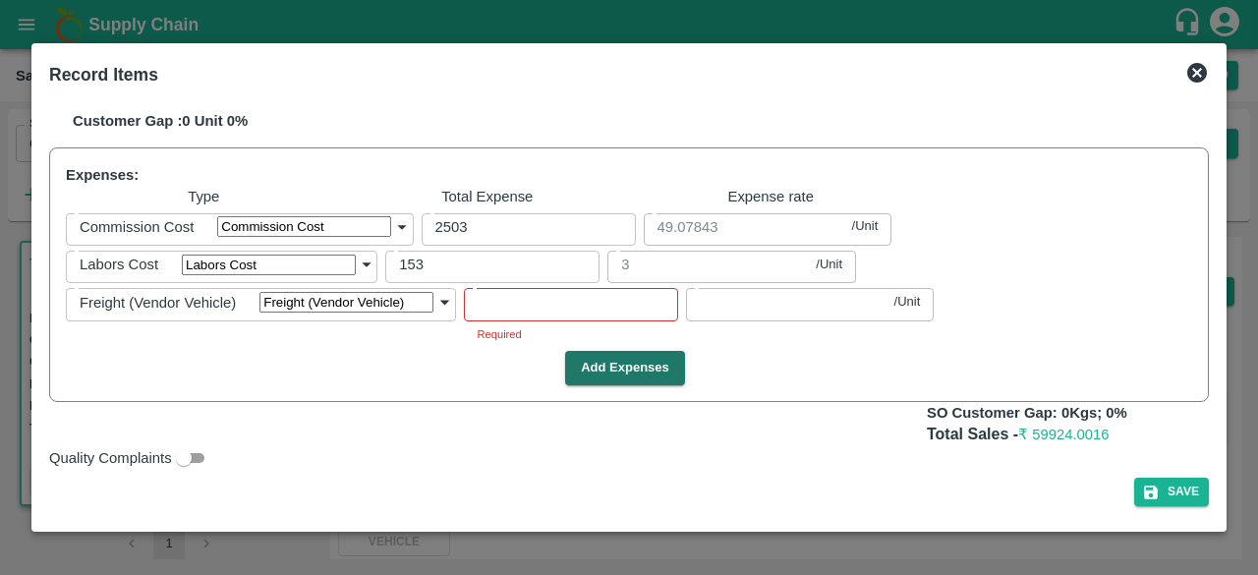
type input "1097.92157"
type input "997.92157"
type input "897.92157"
type input "697.92157"
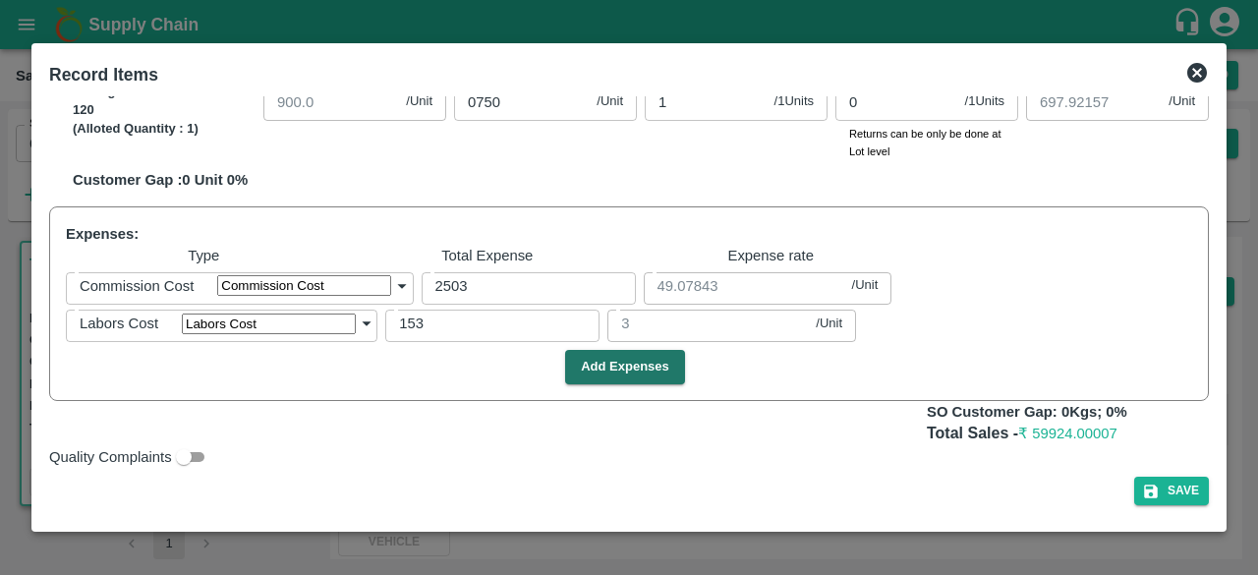
scroll to position [918, 0]
drag, startPoint x: 1217, startPoint y: 398, endPoint x: 1215, endPoint y: 408, distance: 10.0
click at [1215, 408] on div "Record Items SOI Level GRN Lot Level GRN Pomegranate-MH-PRM-300-350 (Alloted Qu…" at bounding box center [628, 287] width 1195 height 488
click at [1189, 424] on p "Total Sales - ₹ 59924.00007" at bounding box center [1068, 434] width 282 height 23
click at [629, 371] on button "Add Expenses" at bounding box center [625, 367] width 120 height 34
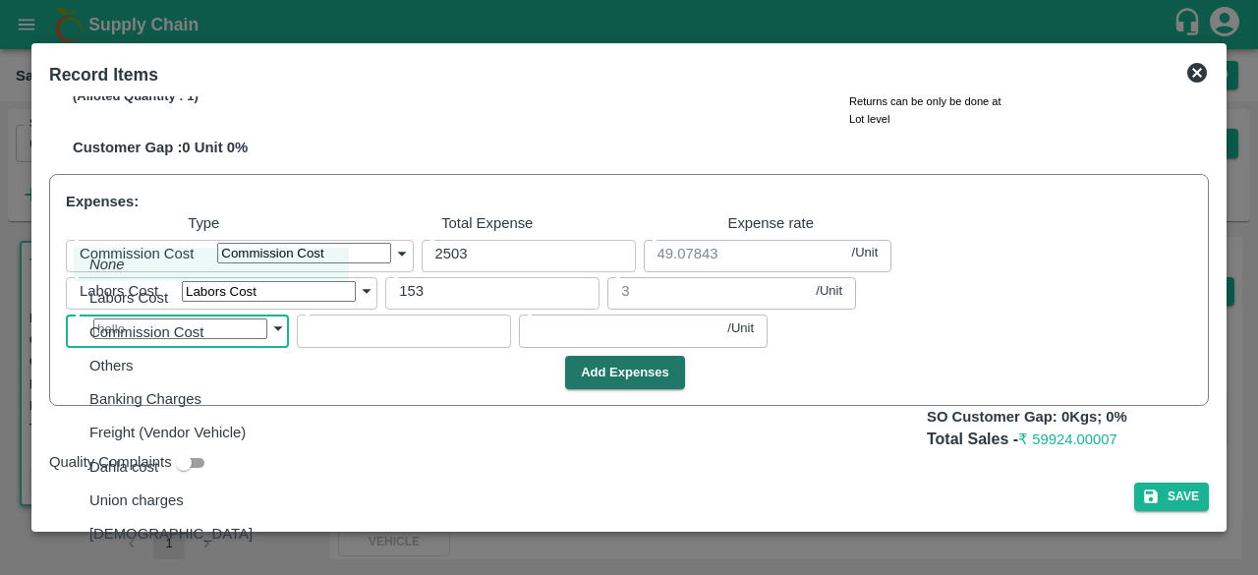
click at [261, 369] on body "Supply Chain Sales Orders Direct Customer Add SO ID 602361 SO ID Start Date Sta…" at bounding box center [629, 287] width 1258 height 575
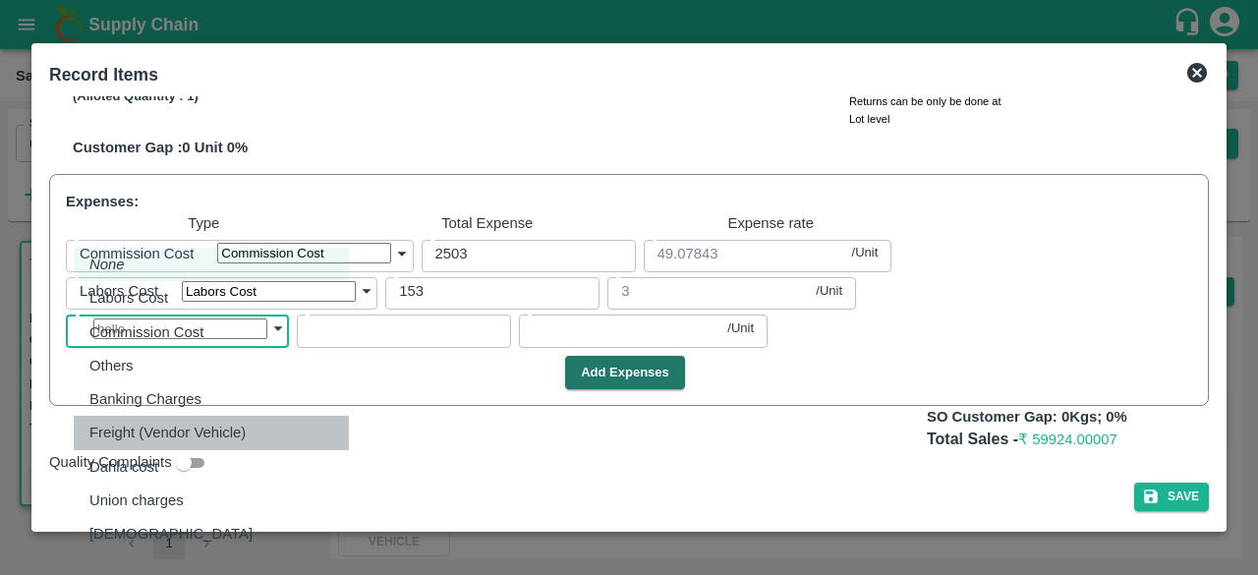
click at [214, 433] on p "Freight (Vendor Vehicle)" at bounding box center [167, 433] width 156 height 22
type input "Freight (Vendor Vehicle)"
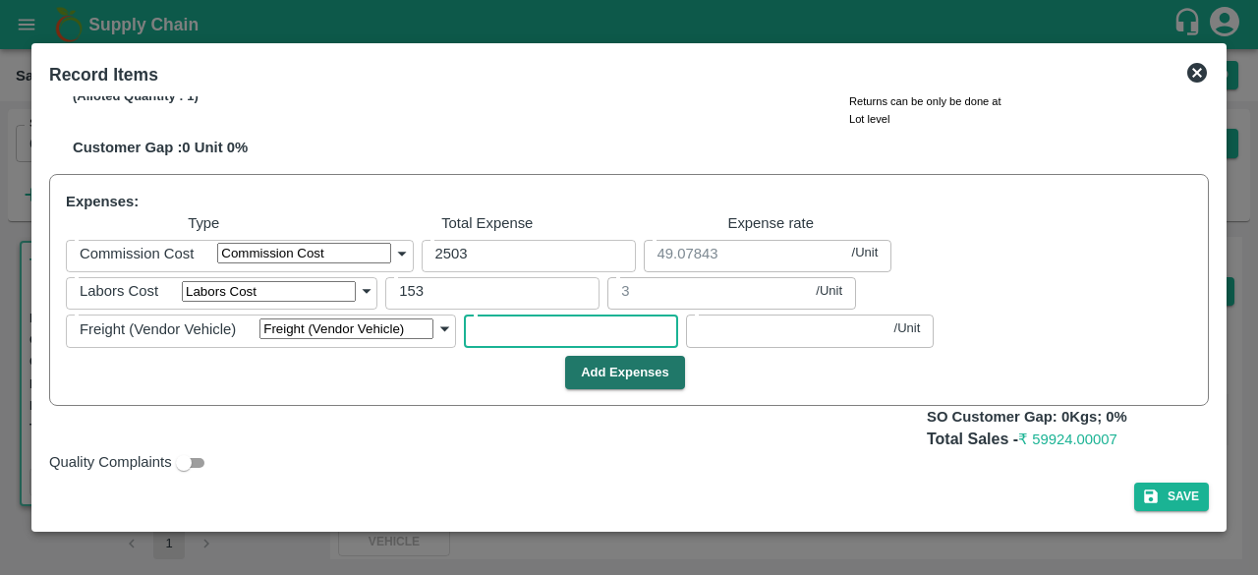
click at [464, 347] on input "number" at bounding box center [571, 328] width 214 height 37
type input "1347.8431"
type input "1247.8431"
type input "1207.8431"
type input "1097.8431"
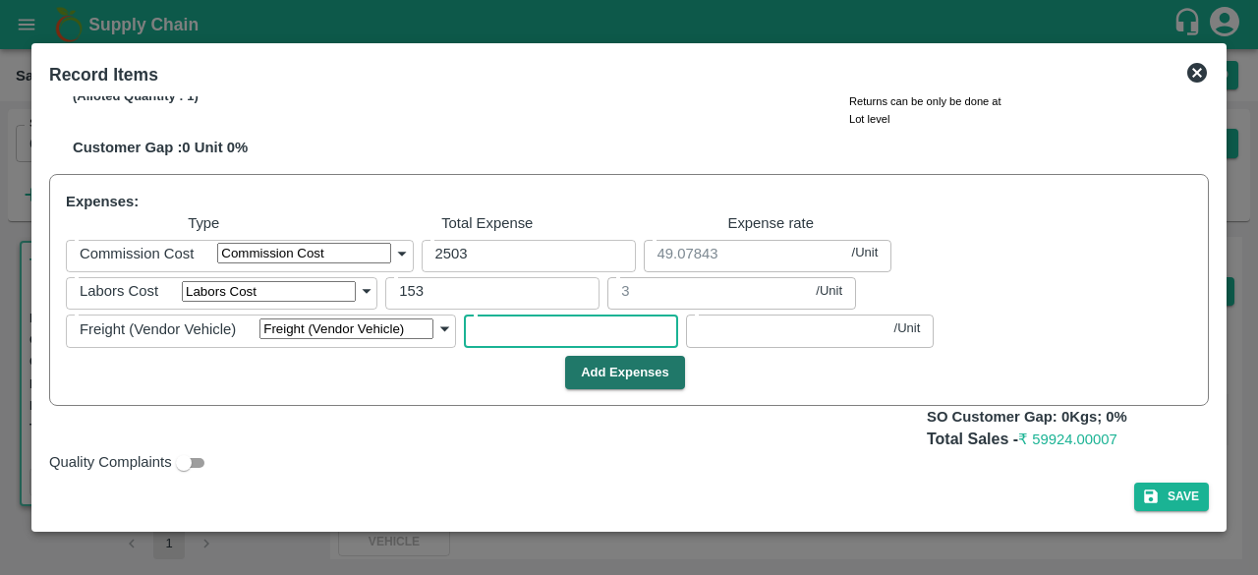
type input "997.8431"
type input "897.8431"
type input "697.8431"
type input "4"
type input "0.07843"
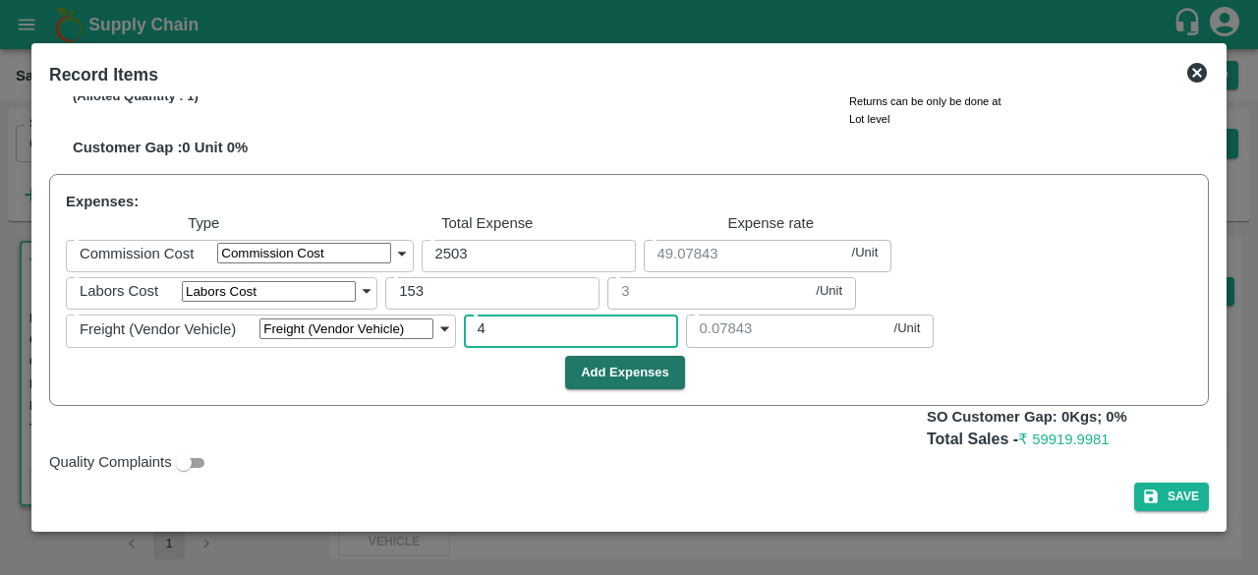
type input "48"
type input "1346.9804"
type input "1246.9804"
type input "1206.9804"
type input "1096.9804"
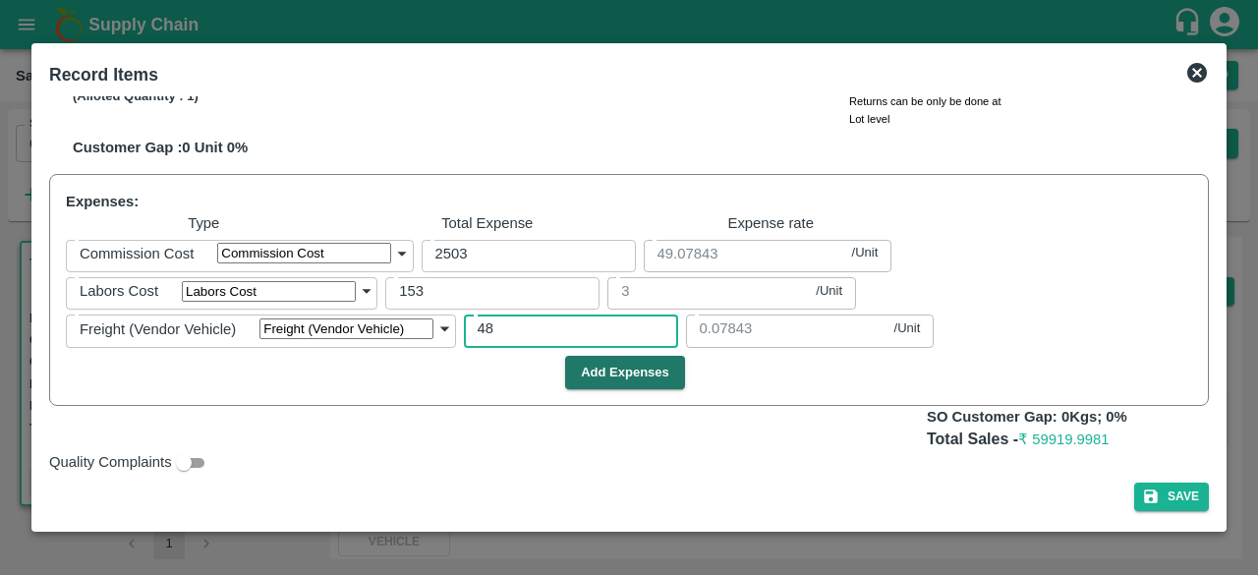
type input "996.9804"
type input "896.9804"
type input "696.9804"
type input "0.94118"
type input "48545"
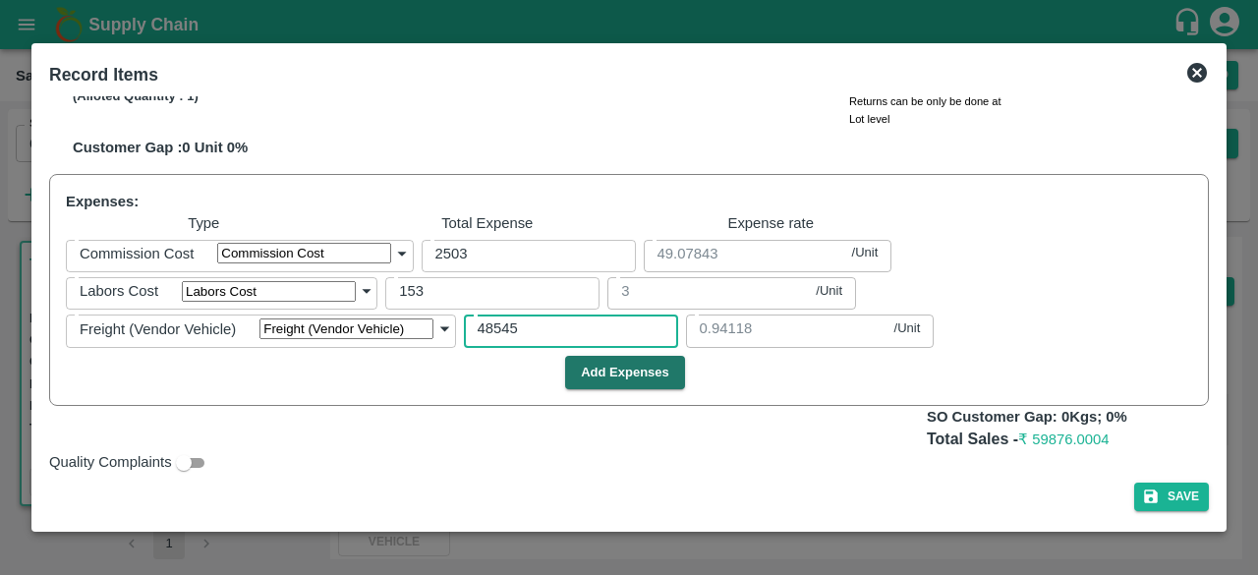
type input "396.0588"
type input "296.0588"
type input "256.0588"
type input "146.0588"
type input "46.0588"
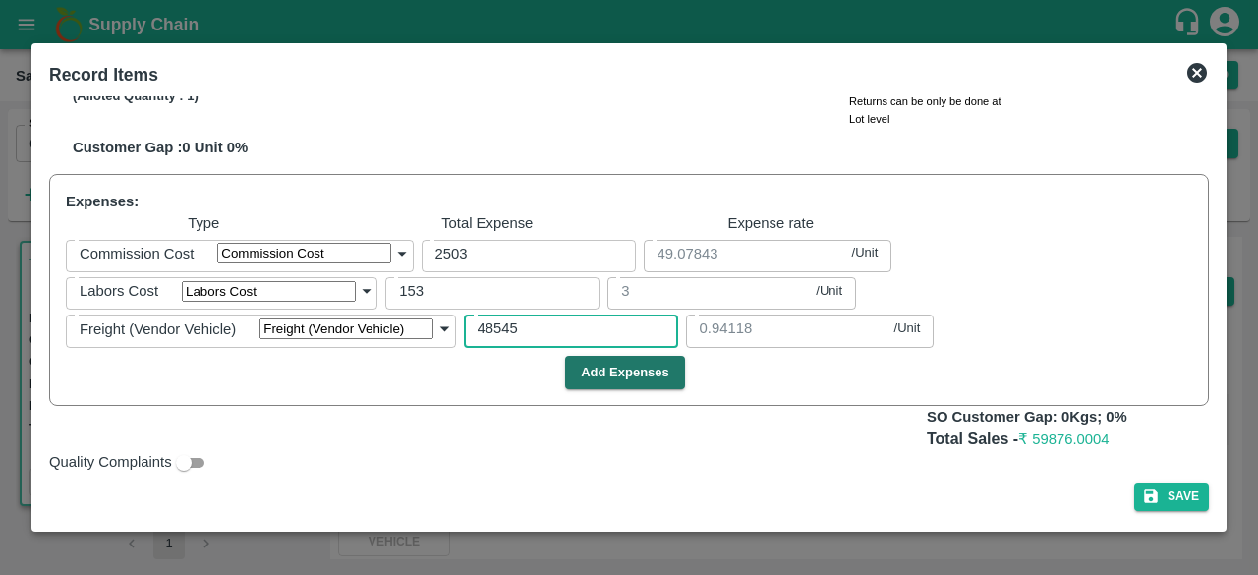
type input "-53.9412"
type input "-253.9412"
type input "951.86275"
type input "1252.7451"
type input "1152.7451"
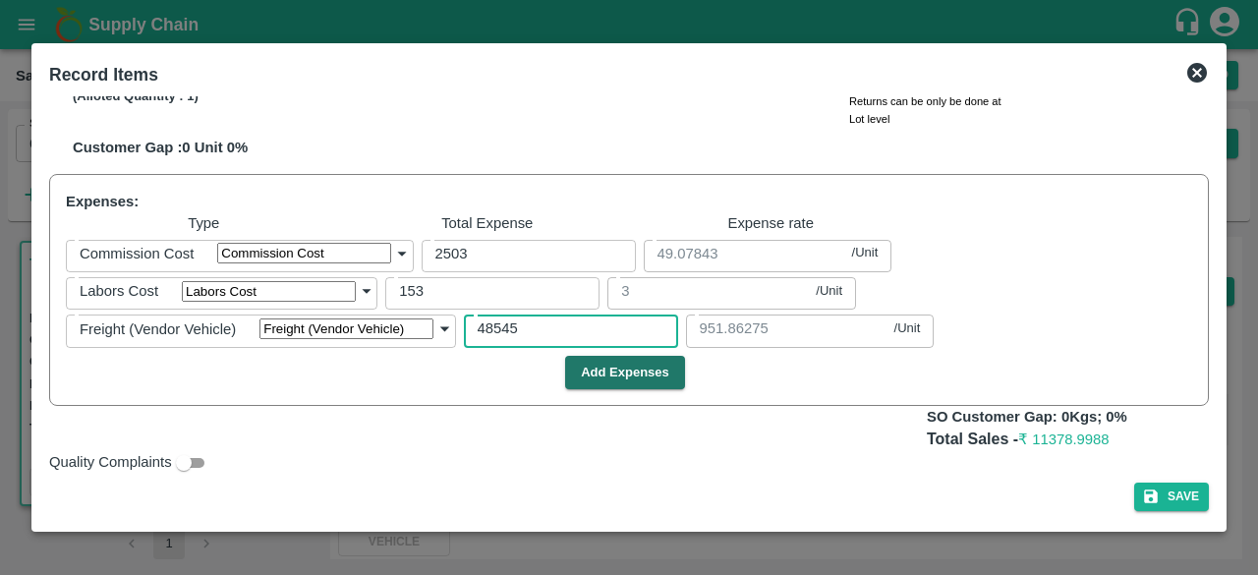
type input "1112.7451"
type input "1002.7451"
type input "902.7451"
type input "802.7451"
type input "602.7451"
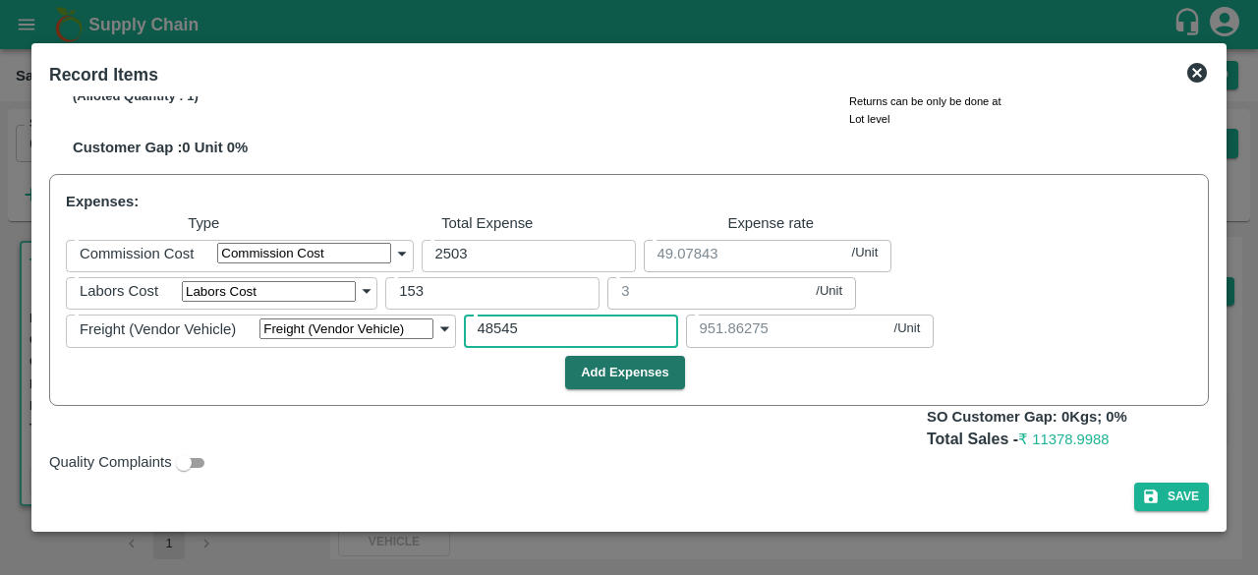
type input "4854"
type input "95.17647"
type input "1338.4118"
type input "1238.4118"
type input "1198.4118"
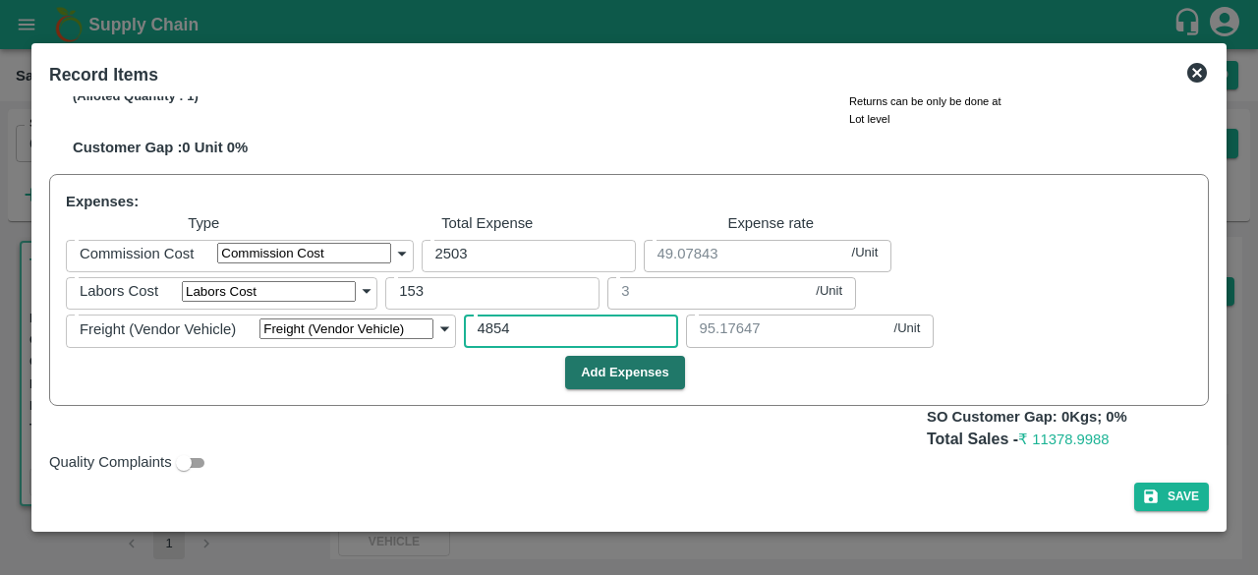
type input "1088.4118"
type input "988.4118"
type input "888.4118"
click at [1063, 390] on div "Add Expenses" at bounding box center [625, 373] width 1134 height 34
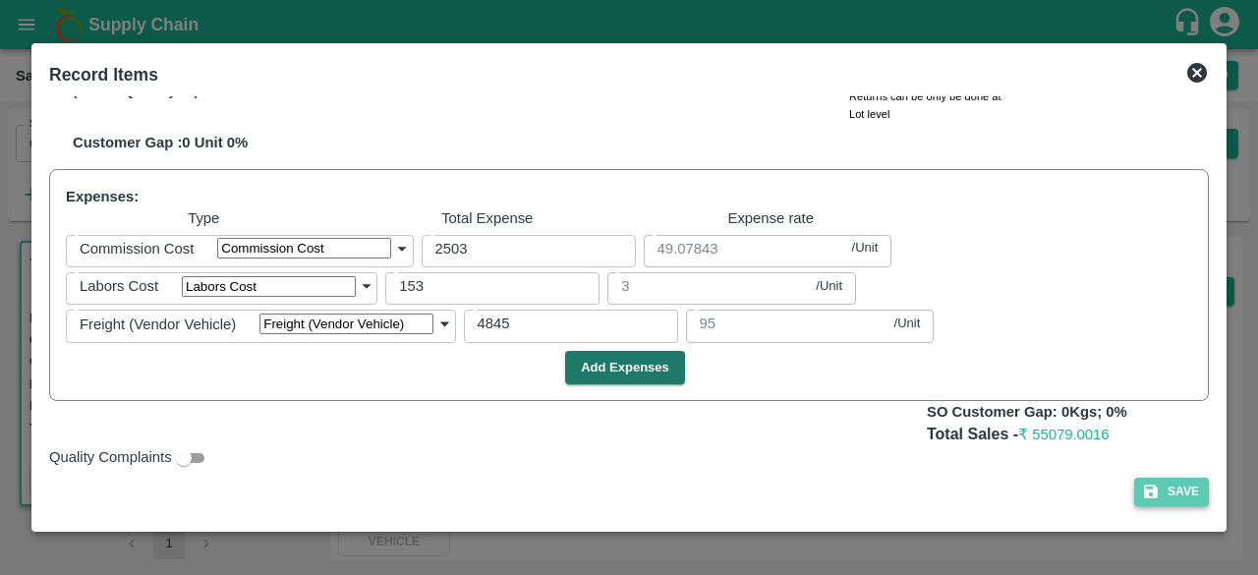
click at [1174, 494] on button "Save" at bounding box center [1171, 492] width 75 height 28
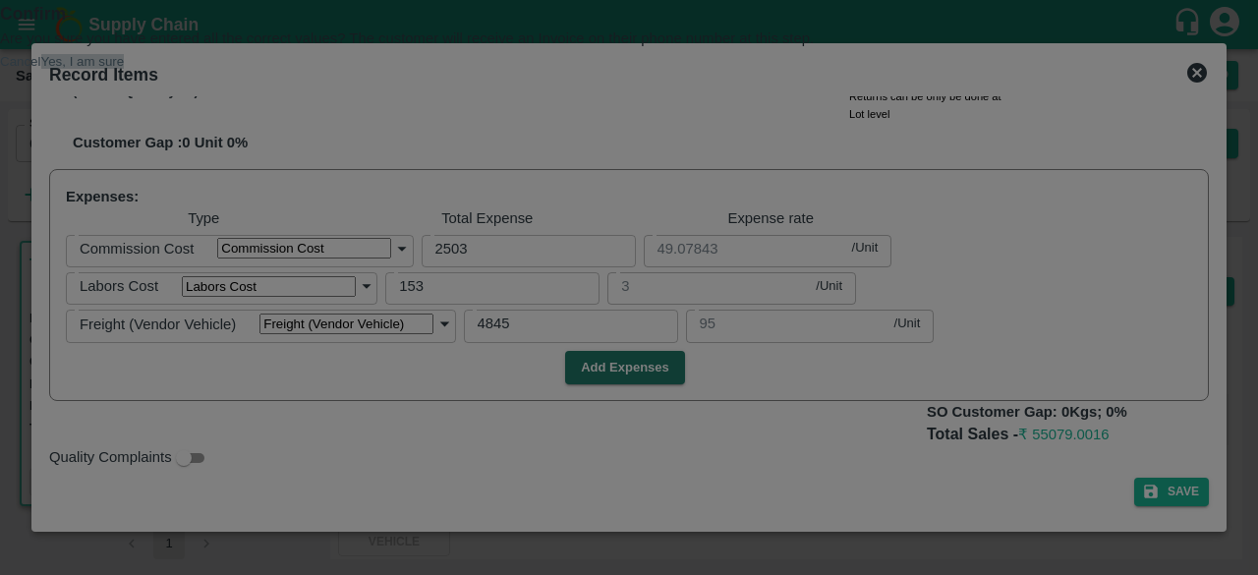
click at [125, 69] on button "Yes, I am sure" at bounding box center [83, 61] width 84 height 15
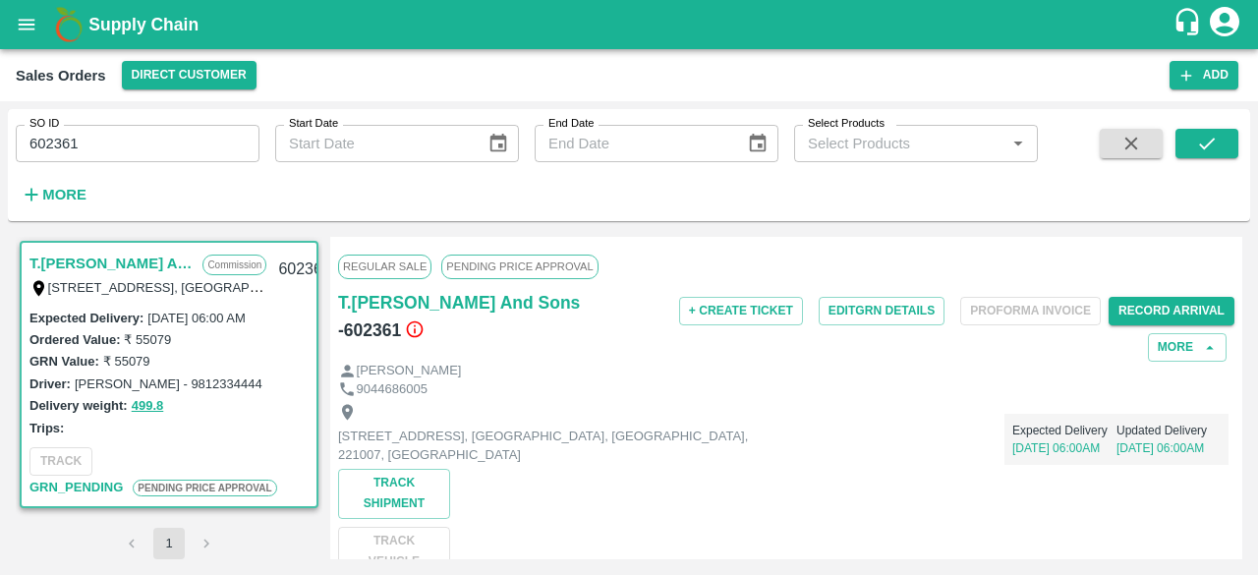
drag, startPoint x: 1242, startPoint y: 273, endPoint x: 1182, endPoint y: 266, distance: 60.3
click at [1182, 266] on div "T.Kishore Kapoor And Sons Commission Shop No B 27 , , Pahariya fruit mandi, Pah…" at bounding box center [629, 398] width 1242 height 338
click at [1182, 266] on div "Regular Sale PENDING PRICE APPROVAL" at bounding box center [786, 266] width 896 height 43
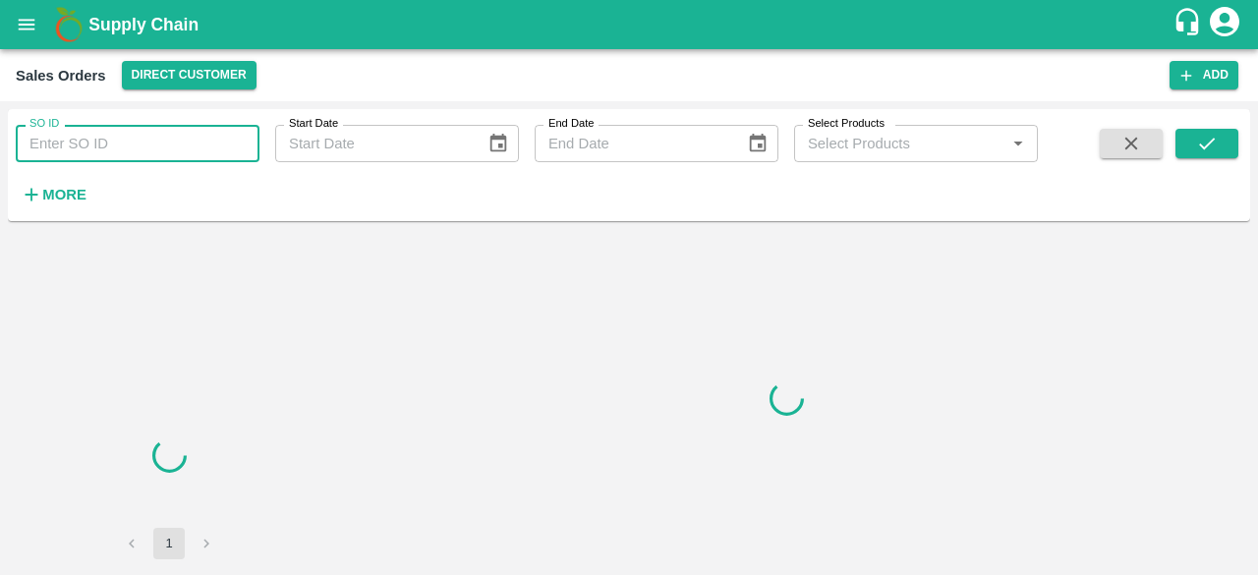
click at [101, 142] on input "SO ID" at bounding box center [138, 143] width 244 height 37
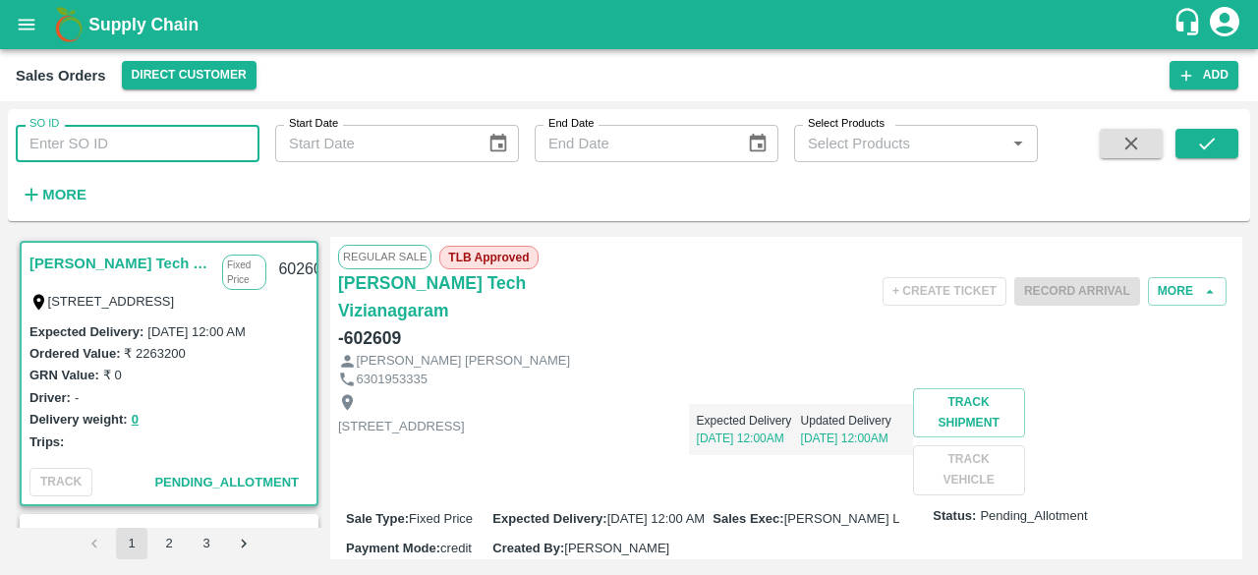
click at [101, 142] on input "SO ID" at bounding box center [138, 143] width 244 height 37
type input "602361"
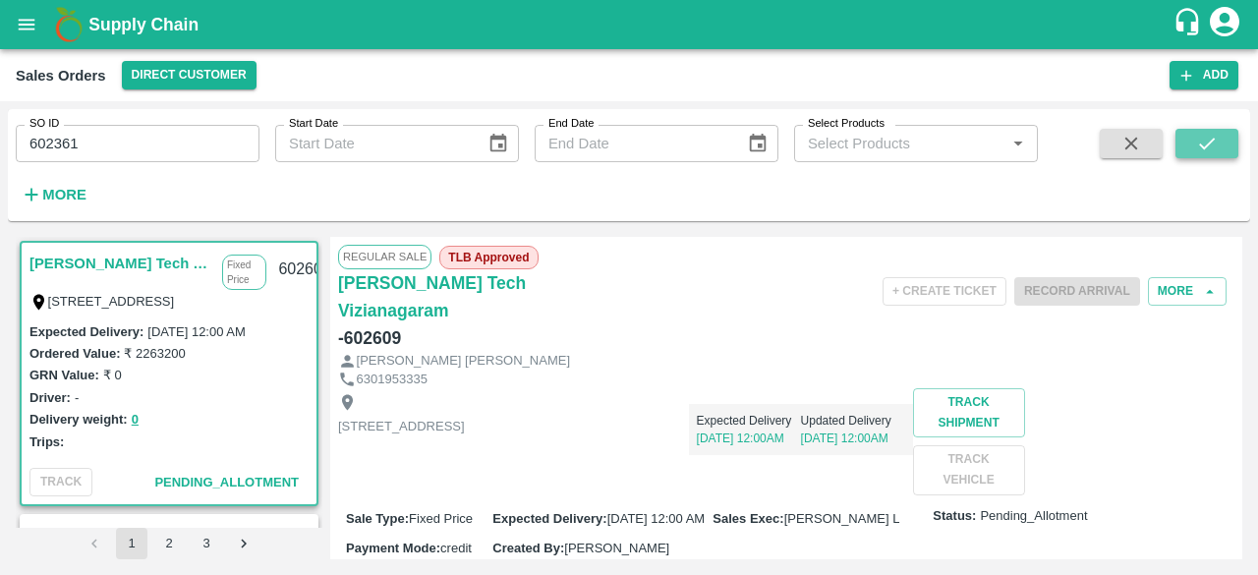
click at [1201, 144] on icon "submit" at bounding box center [1207, 144] width 16 height 12
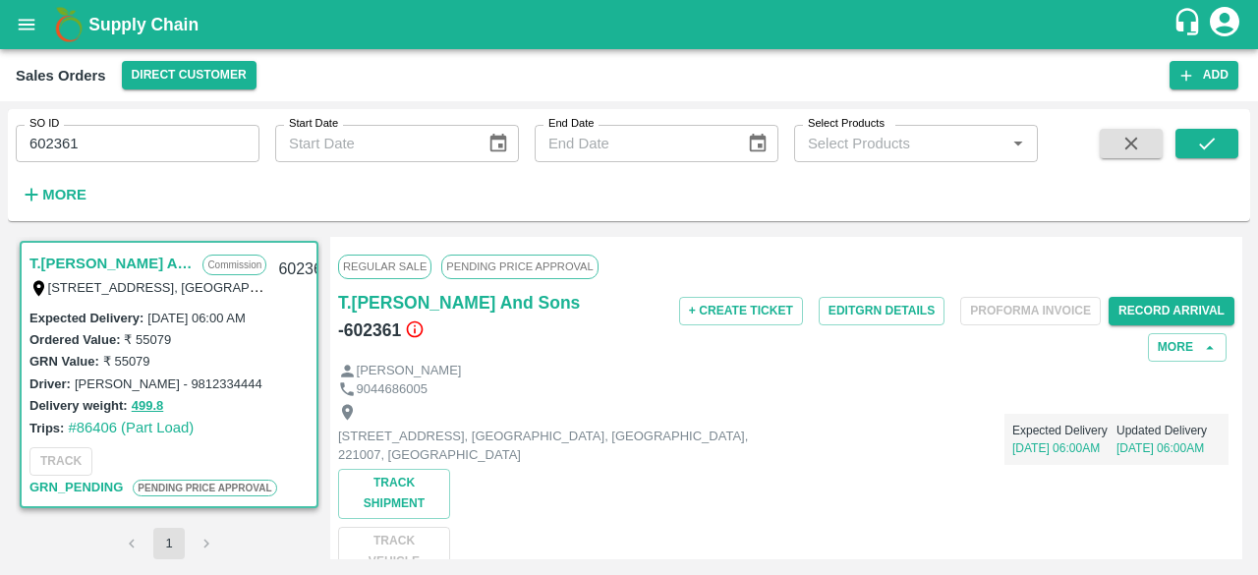
drag, startPoint x: 1237, startPoint y: 248, endPoint x: 1234, endPoint y: 282, distance: 34.5
click at [1234, 282] on div "Regular Sale PENDING PRICE APPROVAL T.[PERSON_NAME] And Sons - 602361 + Create …" at bounding box center [786, 398] width 912 height 322
click at [859, 309] on button "Edit GRN Details" at bounding box center [882, 311] width 126 height 28
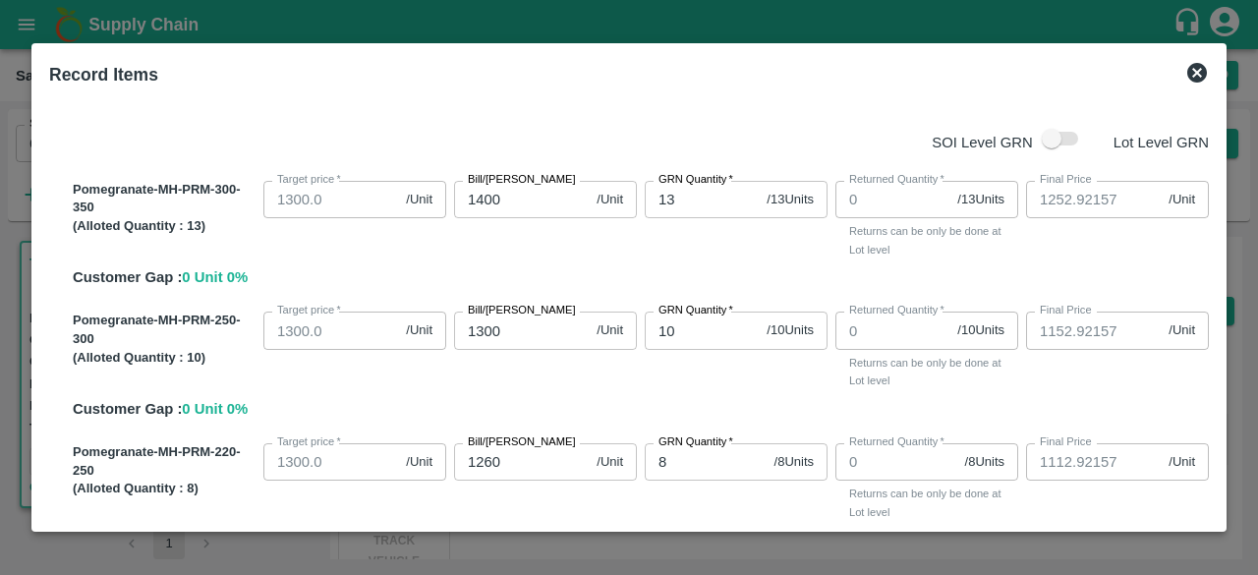
click at [1211, 512] on div "SOI Level GRN Lot Level GRN Pomegranate-MH-PRM-300-350 (Alloted Quantity : 13 )…" at bounding box center [628, 309] width 1175 height 426
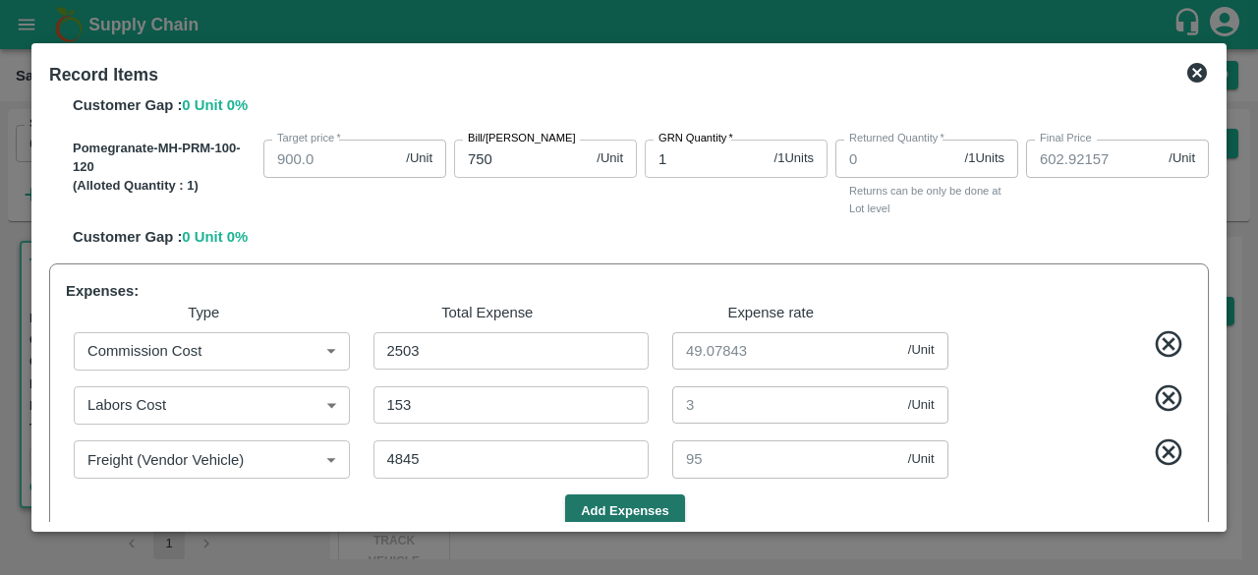
scroll to position [972, 0]
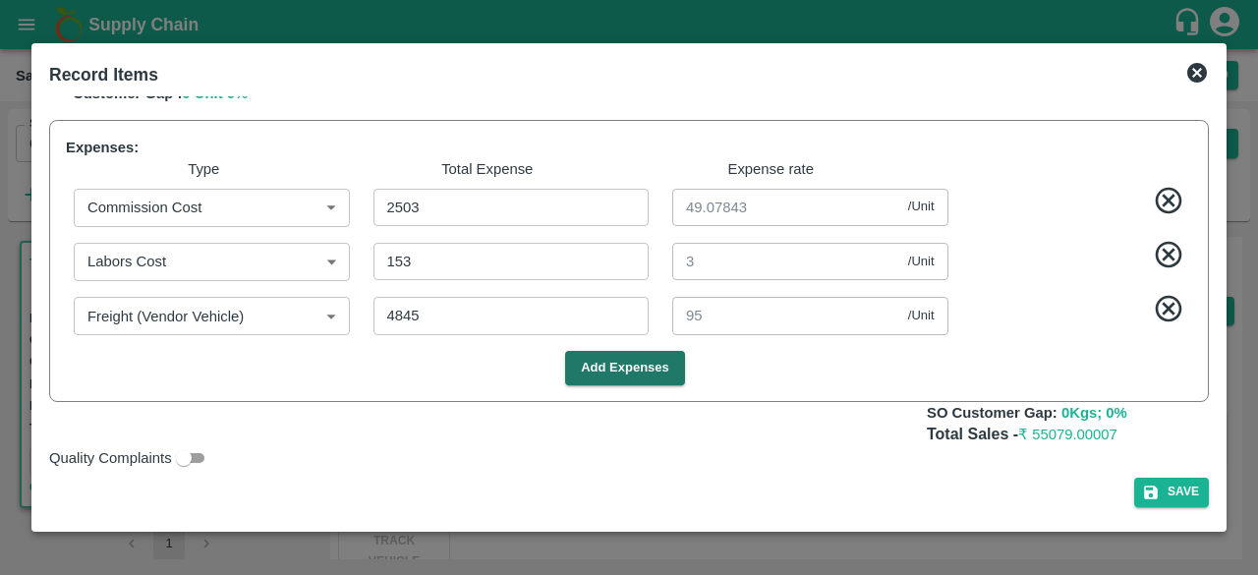
click at [1167, 312] on icon at bounding box center [1168, 309] width 27 height 27
type input "1347.92157"
type input "1247.92157"
type input "1207.92157"
type input "1097.92157"
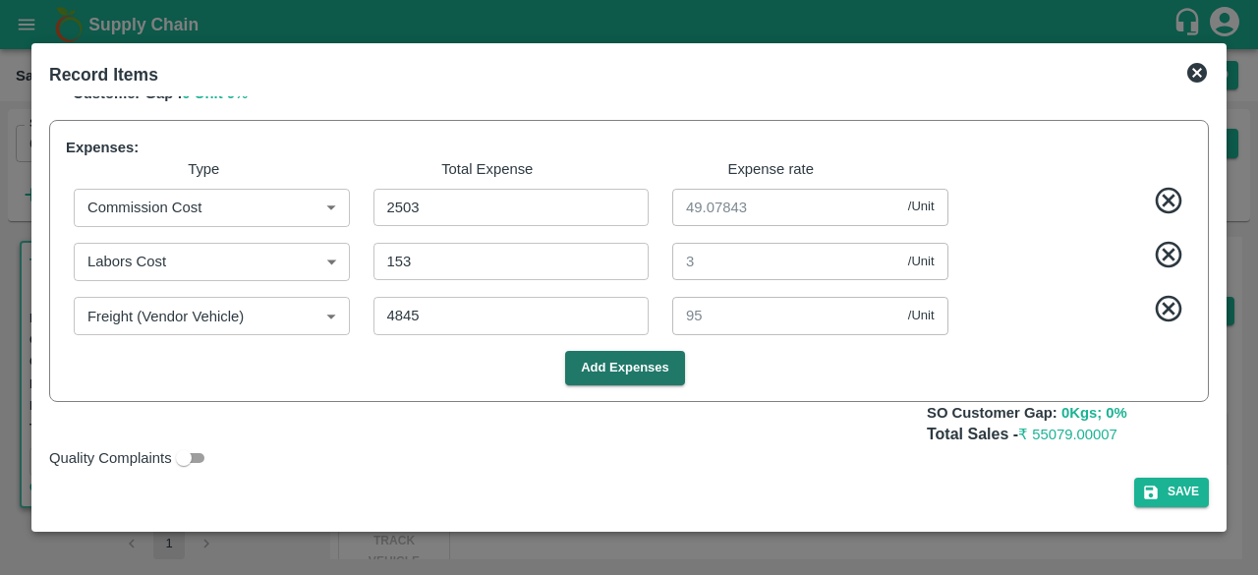
type input "997.92157"
type input "897.92157"
type input "697.92157"
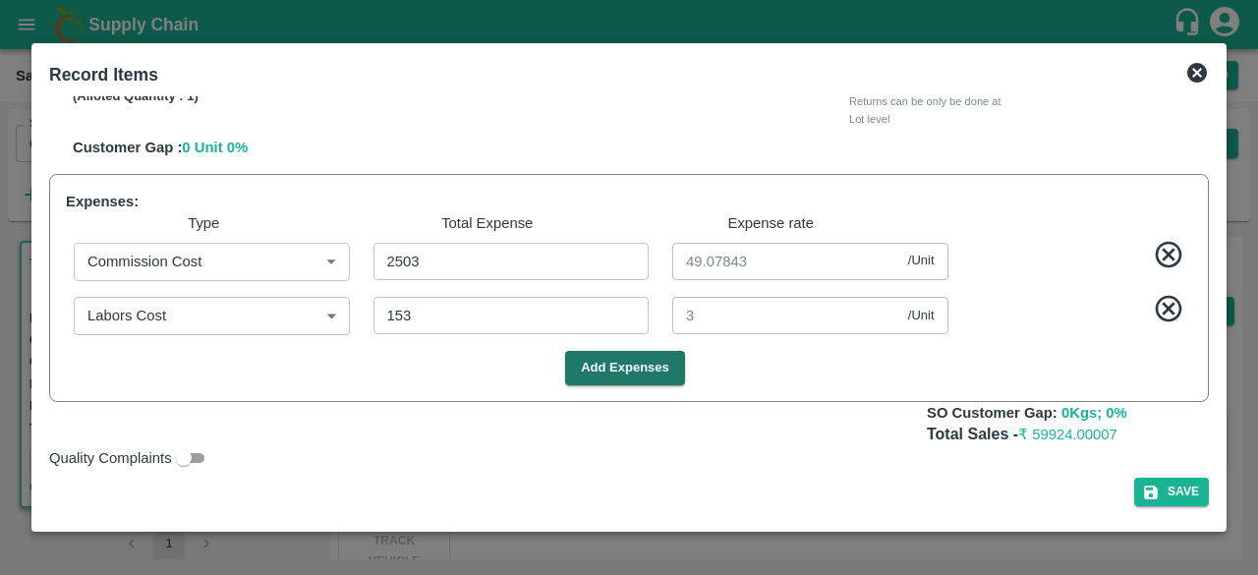
scroll to position [918, 0]
click at [1166, 496] on button "Save" at bounding box center [1171, 492] width 75 height 28
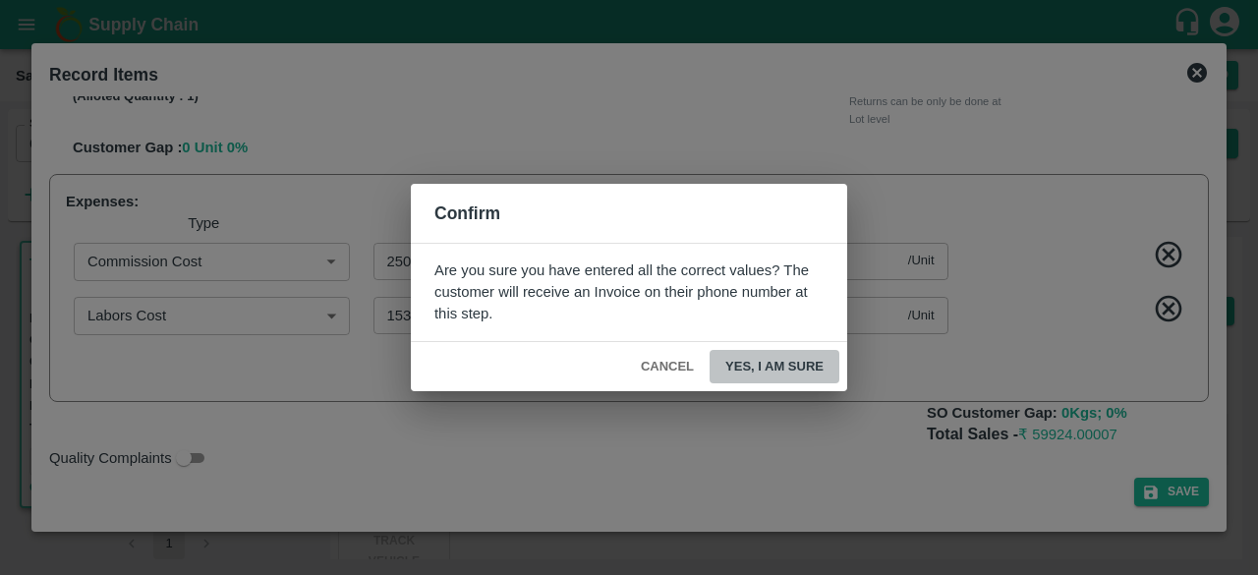
click at [787, 370] on button "Yes, I am sure" at bounding box center [774, 367] width 130 height 34
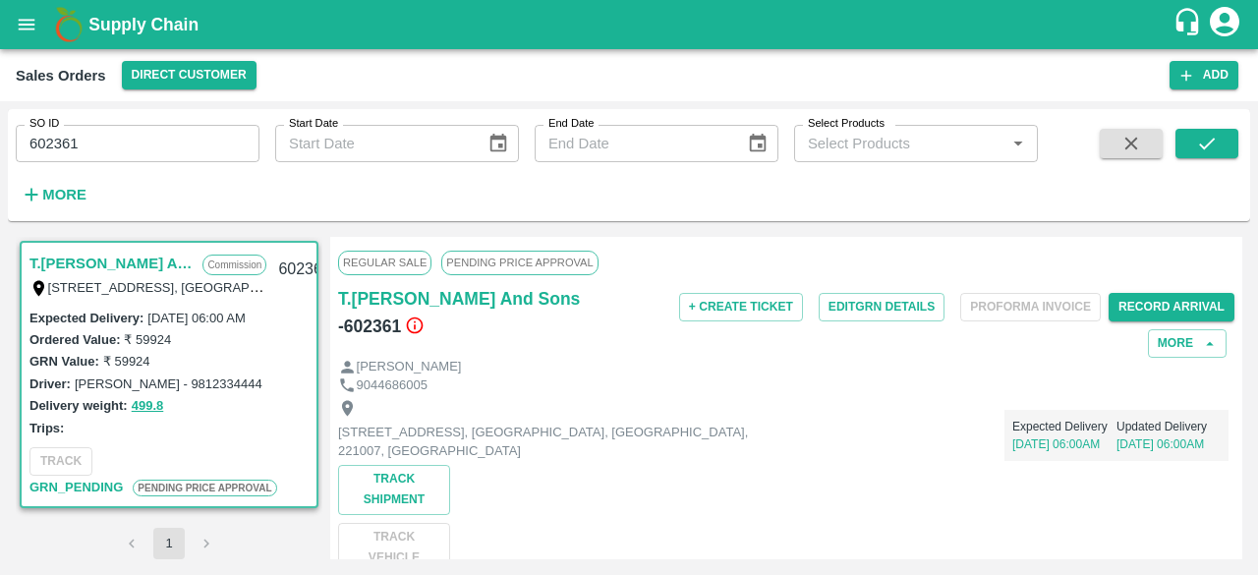
scroll to position [0, 0]
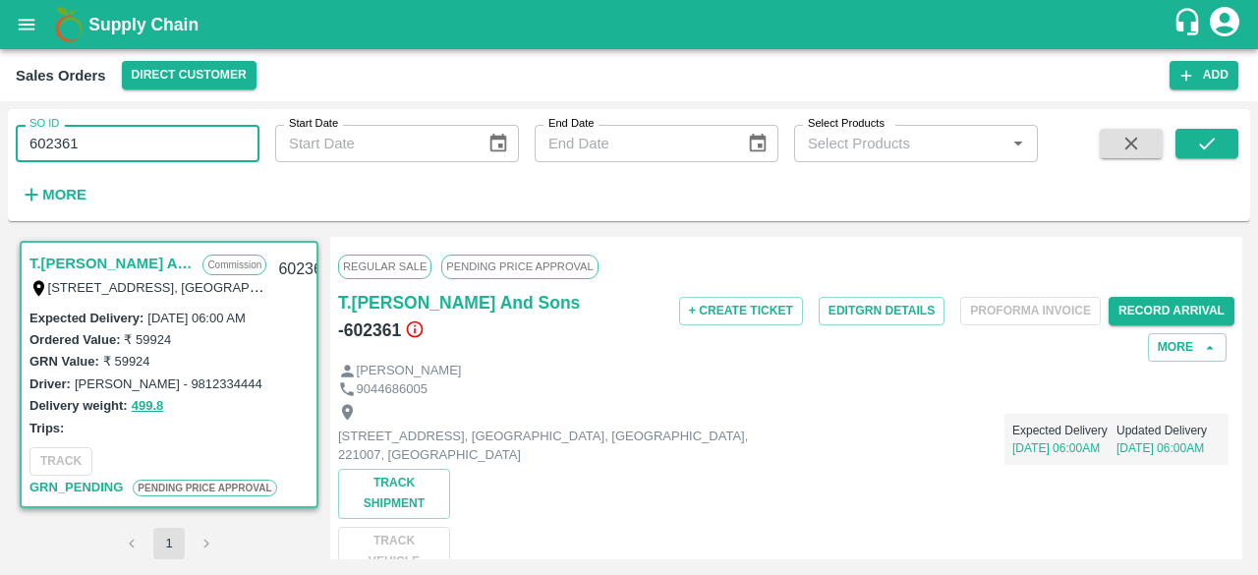
click at [92, 142] on input "602361" at bounding box center [138, 143] width 244 height 37
type input "602359"
click at [1212, 135] on icon "submit" at bounding box center [1207, 144] width 22 height 22
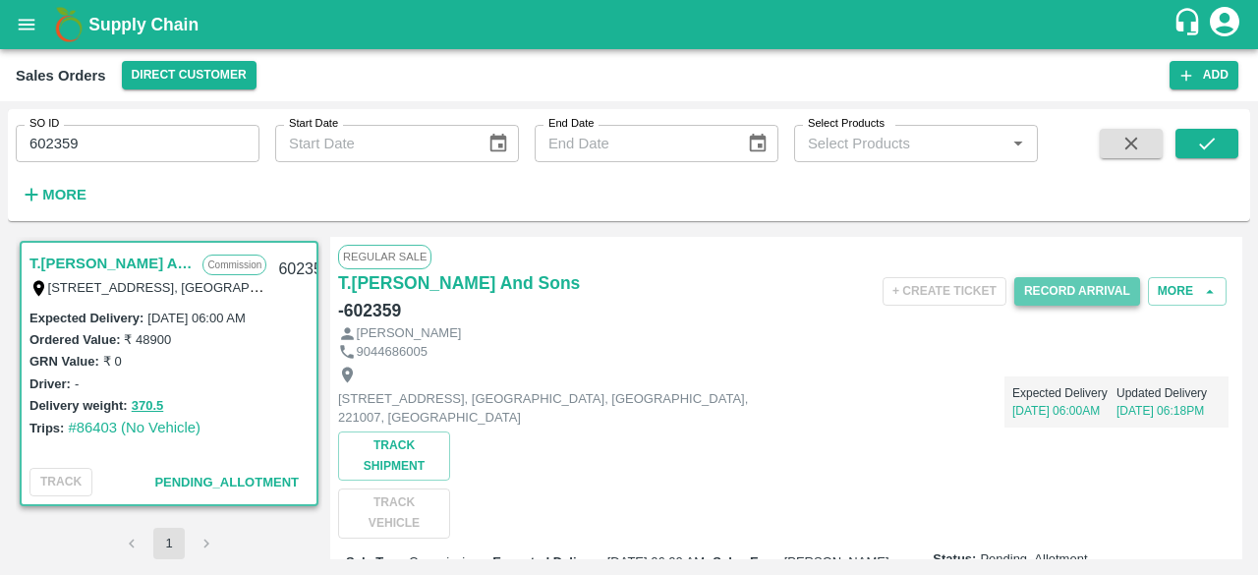
click at [1074, 286] on button "Record Arrival" at bounding box center [1077, 291] width 126 height 28
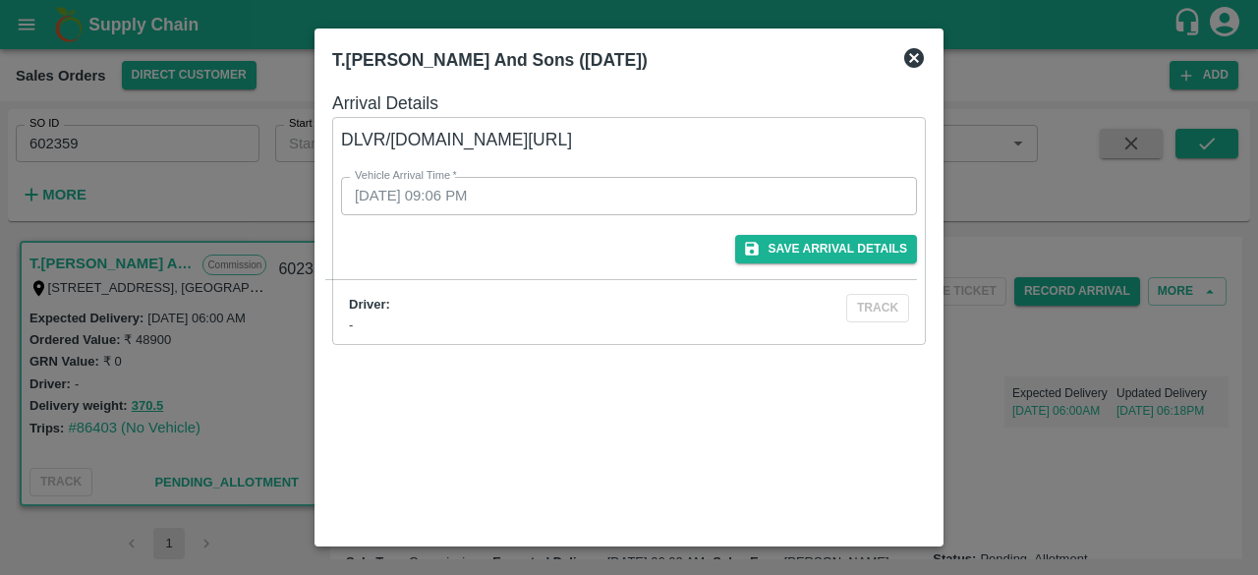
click at [923, 56] on icon at bounding box center [914, 58] width 20 height 20
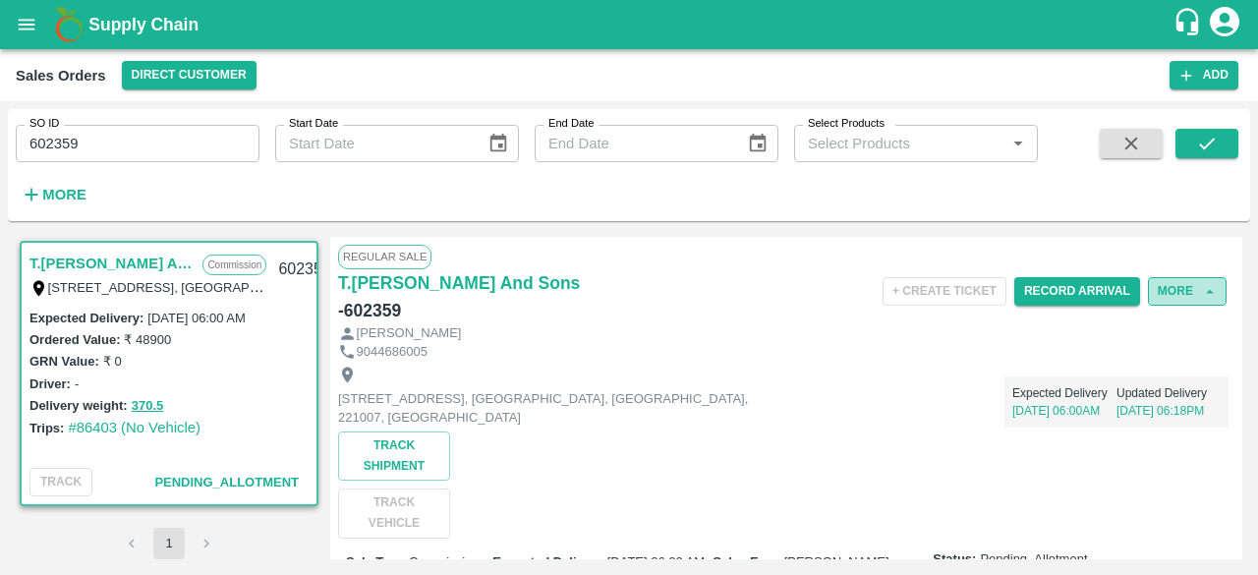
click at [1189, 295] on button "More" at bounding box center [1187, 291] width 79 height 28
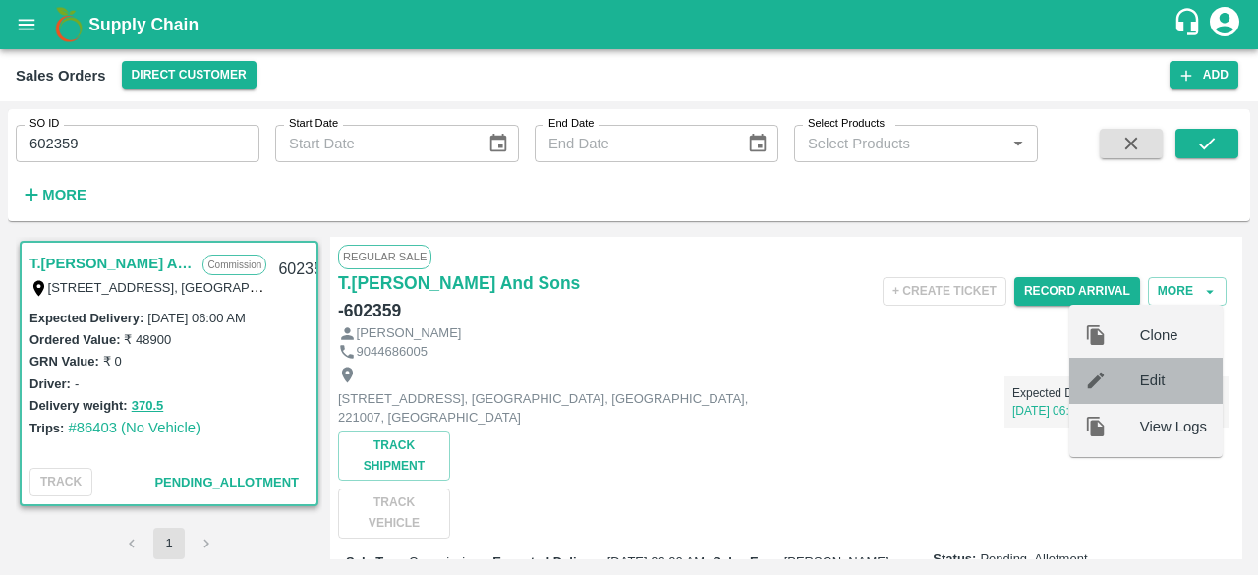
click at [1159, 375] on span "Edit" at bounding box center [1173, 380] width 67 height 22
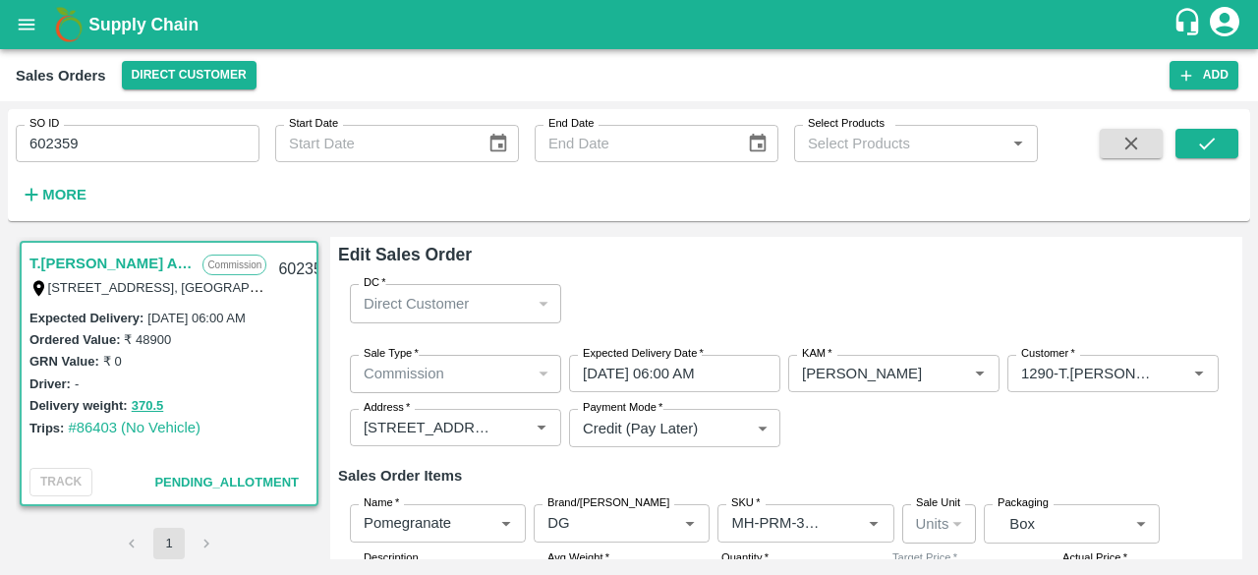
drag, startPoint x: 1249, startPoint y: 267, endPoint x: 1239, endPoint y: 266, distance: 9.9
click at [1239, 266] on div "T.[PERSON_NAME] And Sons Commission Shop [STREET_ADDRESS] 221007, [GEOGRAPHIC_D…" at bounding box center [629, 398] width 1242 height 338
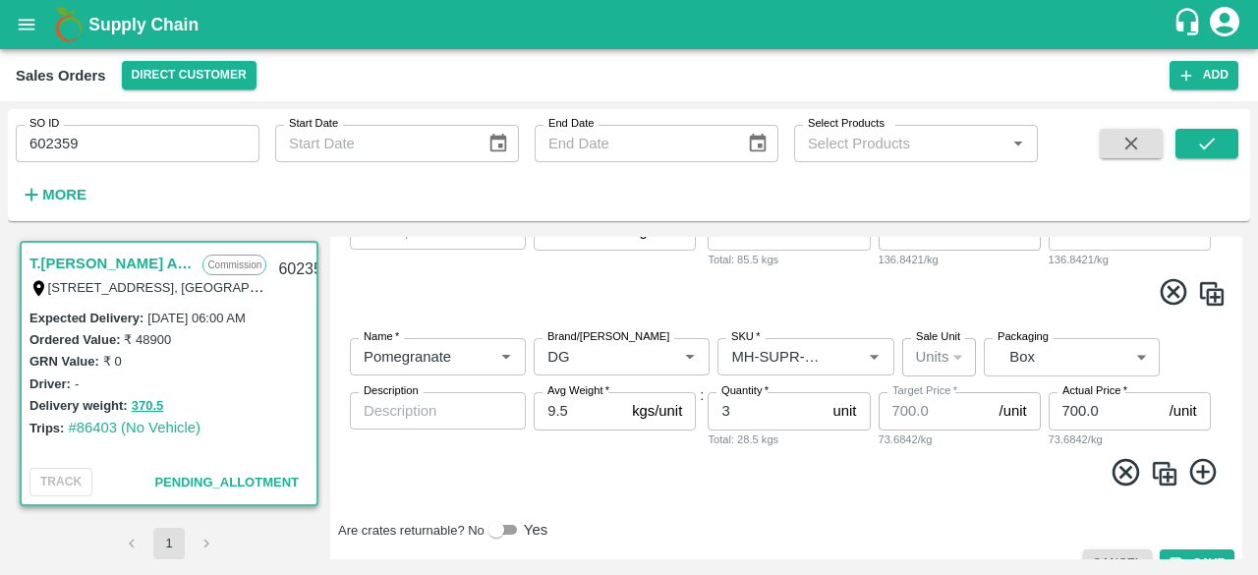
scroll to position [735, 0]
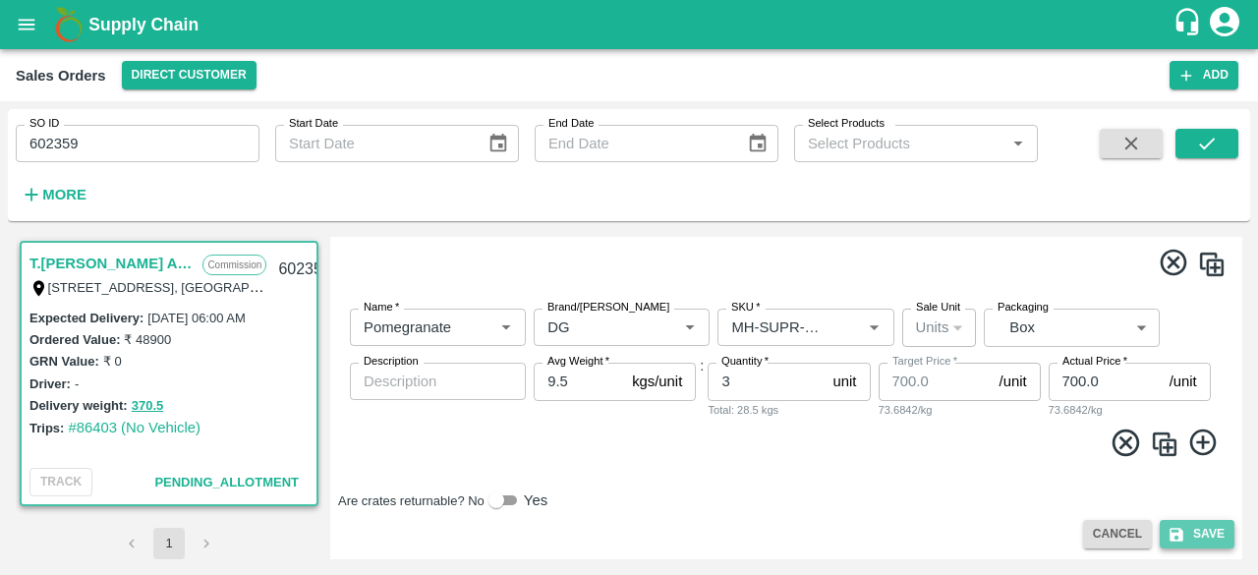
click at [1195, 538] on button "Save" at bounding box center [1197, 534] width 75 height 28
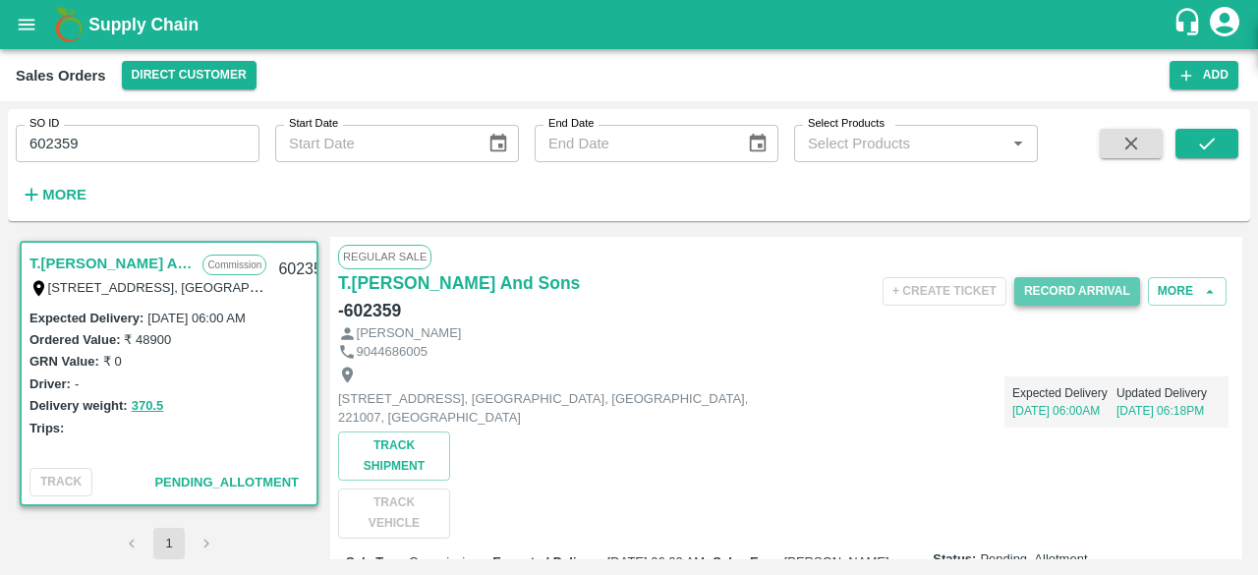
click at [1085, 299] on button "Record Arrival" at bounding box center [1077, 291] width 126 height 28
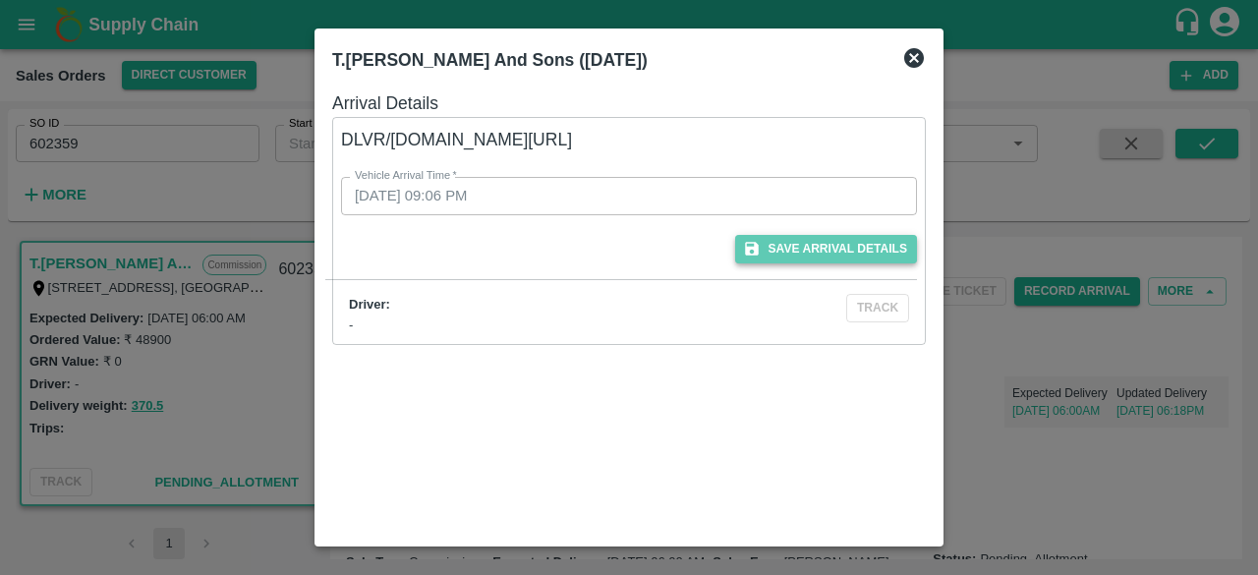
click at [790, 251] on button "Save Arrival Details" at bounding box center [826, 249] width 182 height 28
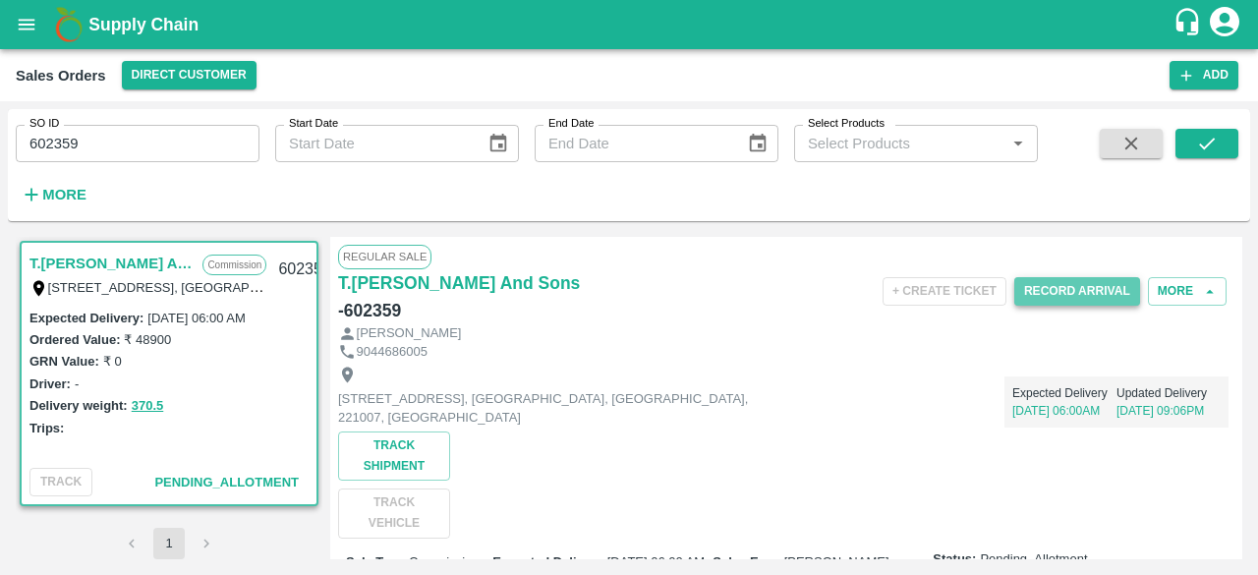
click at [1071, 290] on button "Record Arrival" at bounding box center [1077, 291] width 126 height 28
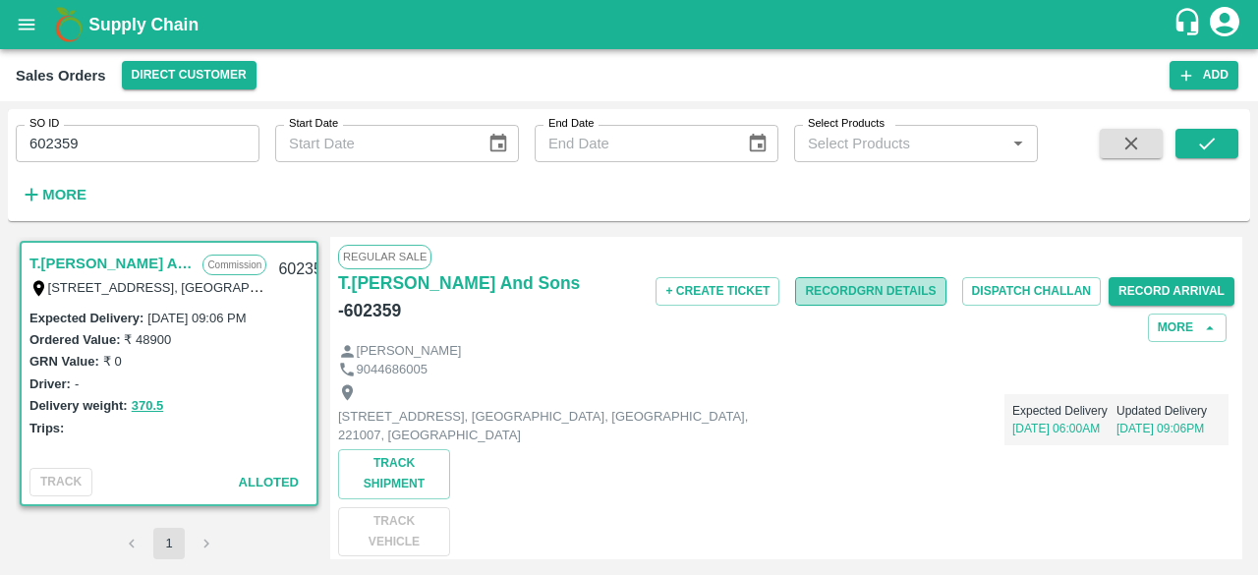
click at [845, 289] on button "Record GRN Details" at bounding box center [870, 291] width 150 height 28
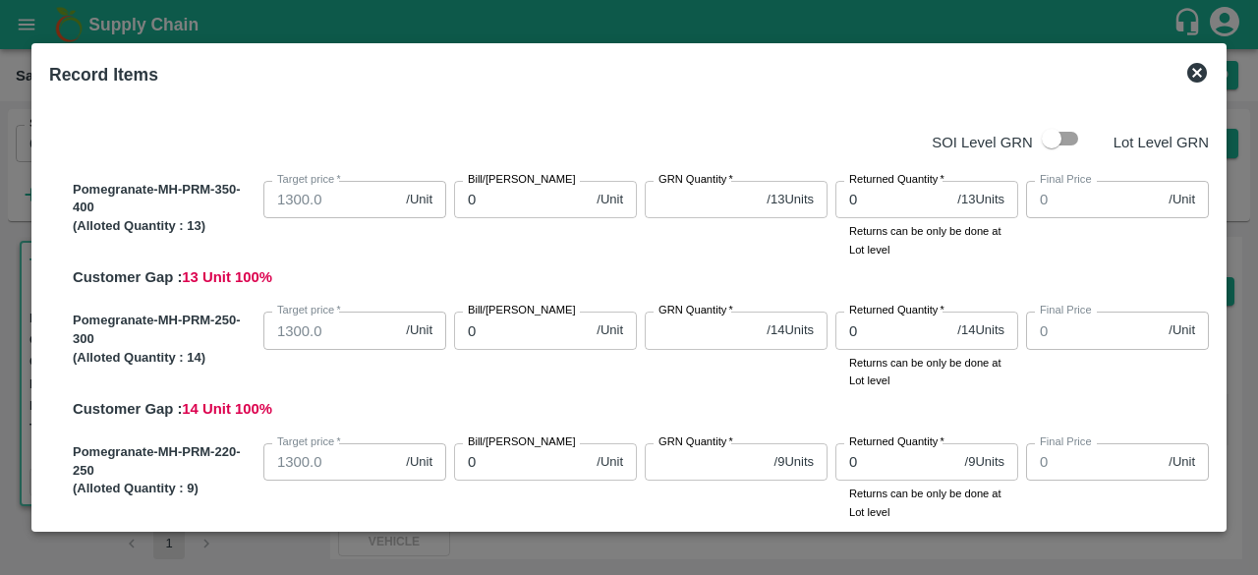
click at [492, 196] on input "0" at bounding box center [521, 199] width 135 height 37
type input "11"
type input "110"
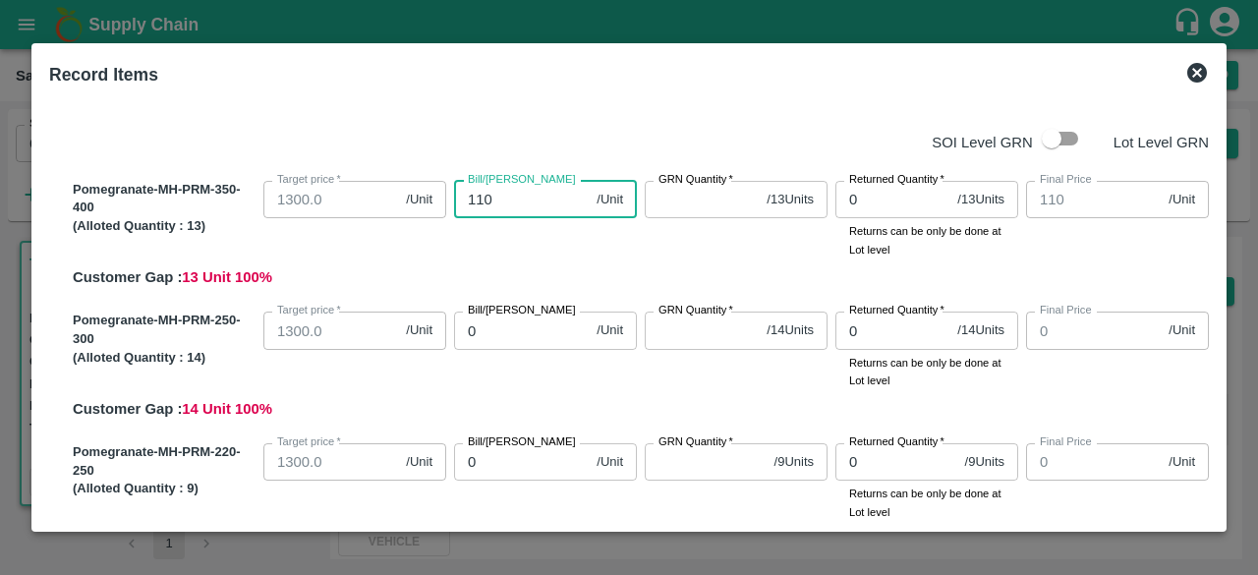
type input "1100"
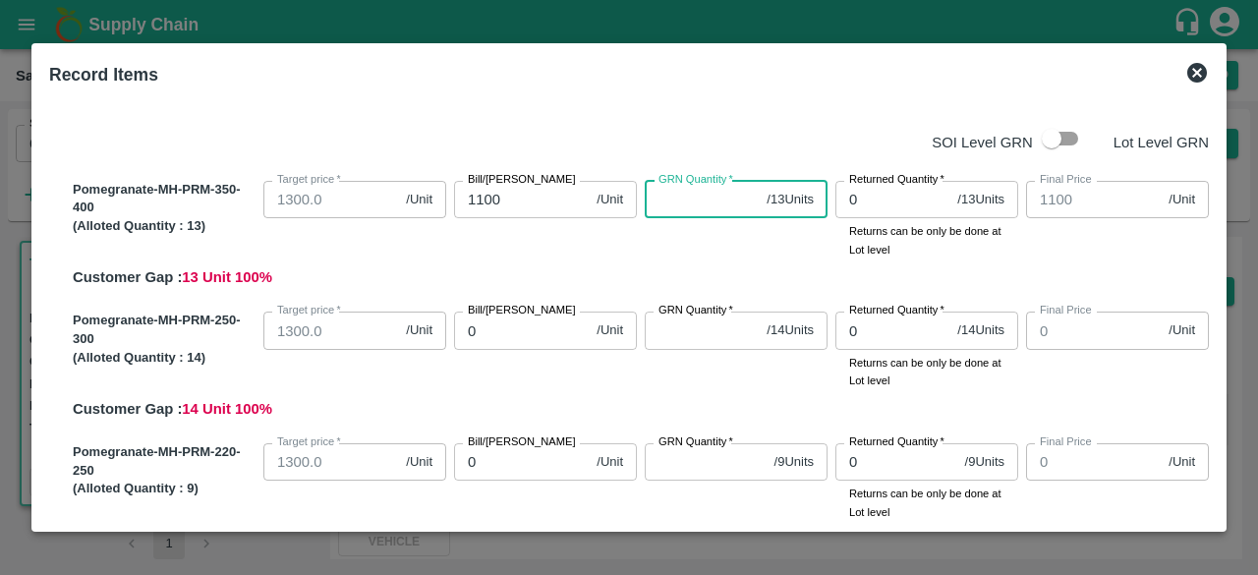
click at [681, 203] on input "GRN Quantity   *" at bounding box center [702, 199] width 114 height 37
type input "13"
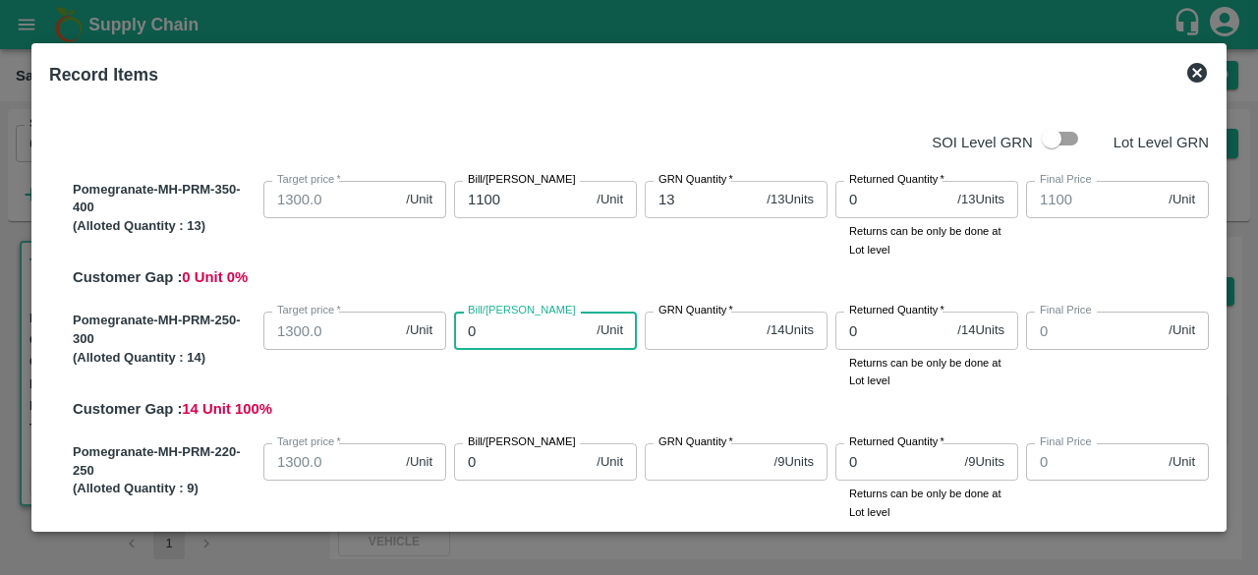
click at [475, 334] on input "0" at bounding box center [521, 330] width 135 height 37
type input "01"
type input "1"
type input "011"
type input "11"
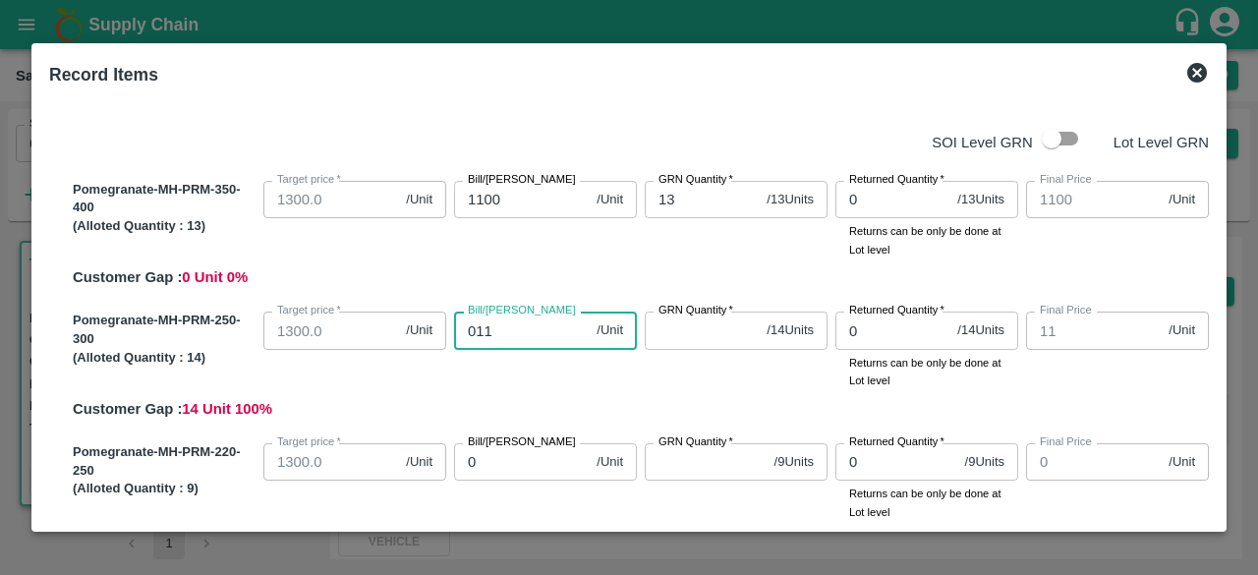
type input "0110"
type input "110"
type input "01100"
type input "1100"
type input "01100"
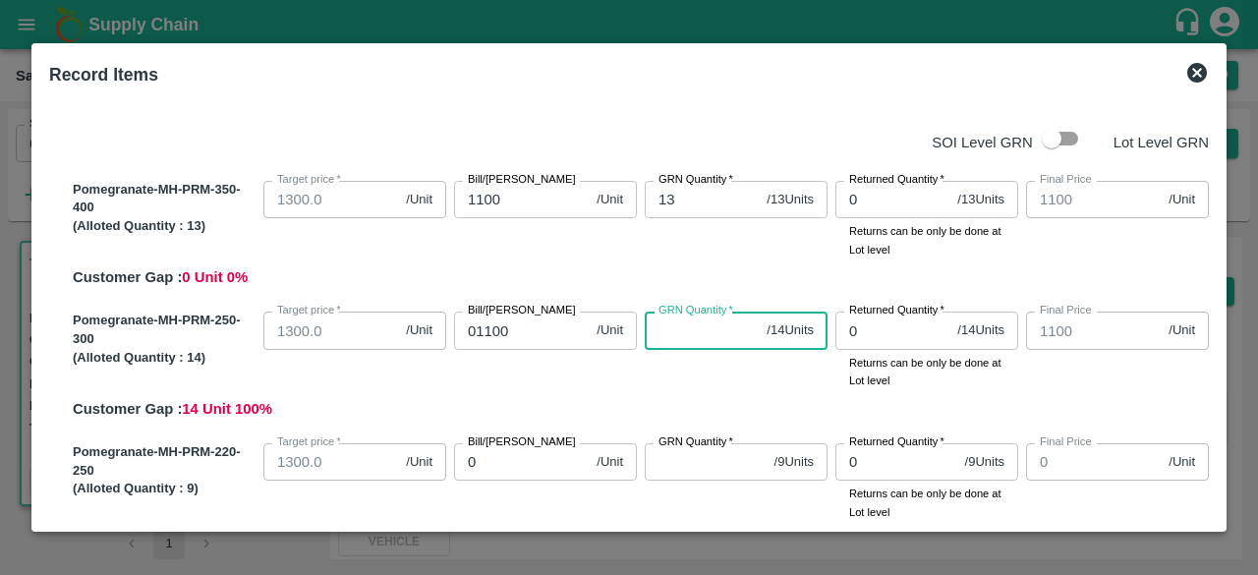
click at [684, 326] on input "GRN Quantity   *" at bounding box center [702, 330] width 114 height 37
type input "14"
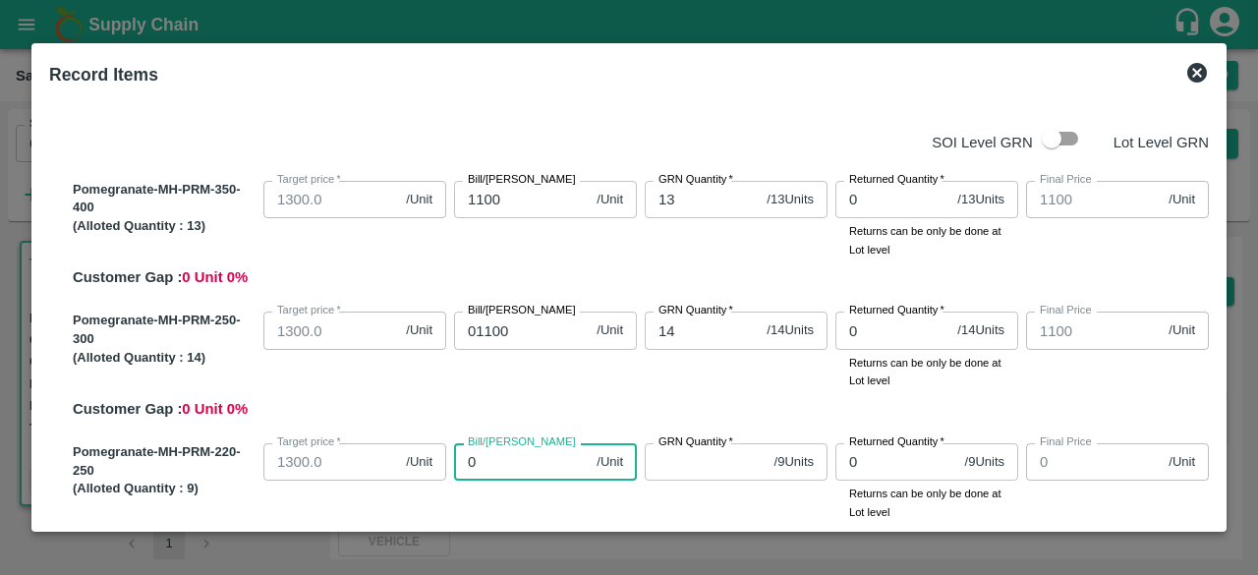
click at [489, 461] on input "0" at bounding box center [521, 461] width 135 height 37
type input "01"
type input "1"
type input "011"
type input "11"
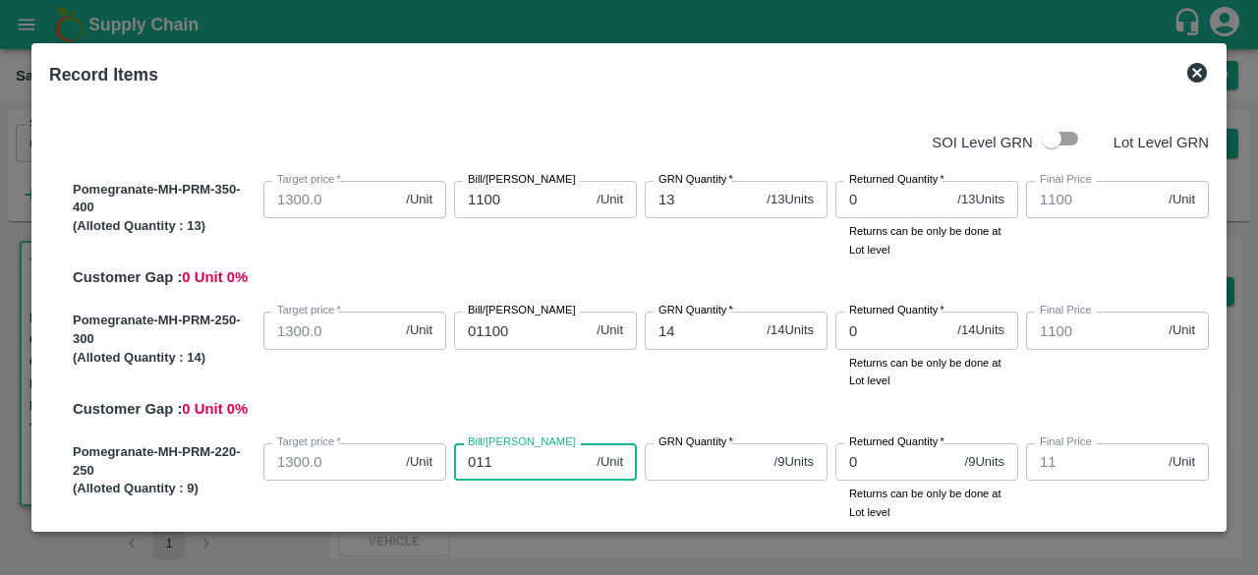
type input "0110"
type input "110"
type input "01100"
type input "1100"
type input "01100"
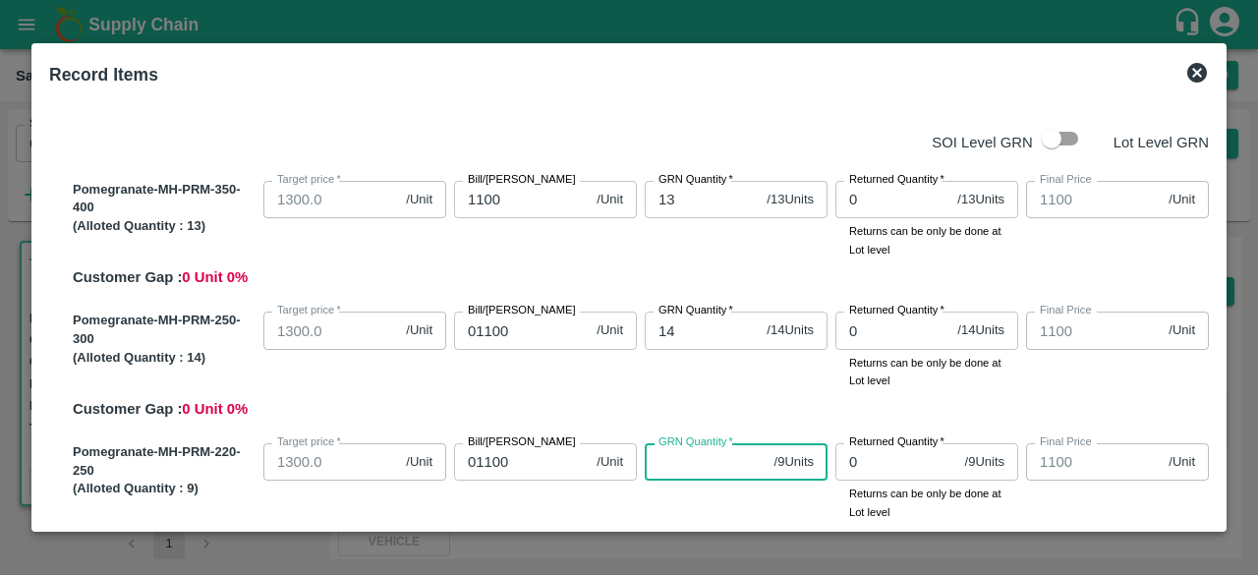
click at [702, 468] on input "GRN Quantity   *" at bounding box center [706, 461] width 122 height 37
type input "9"
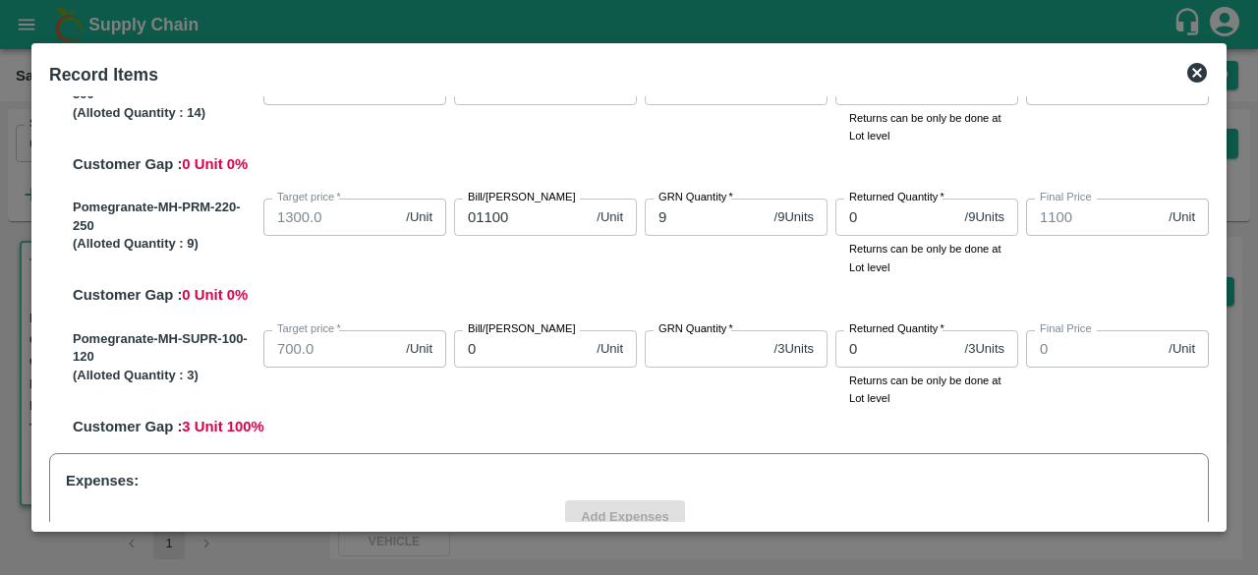
scroll to position [248, 0]
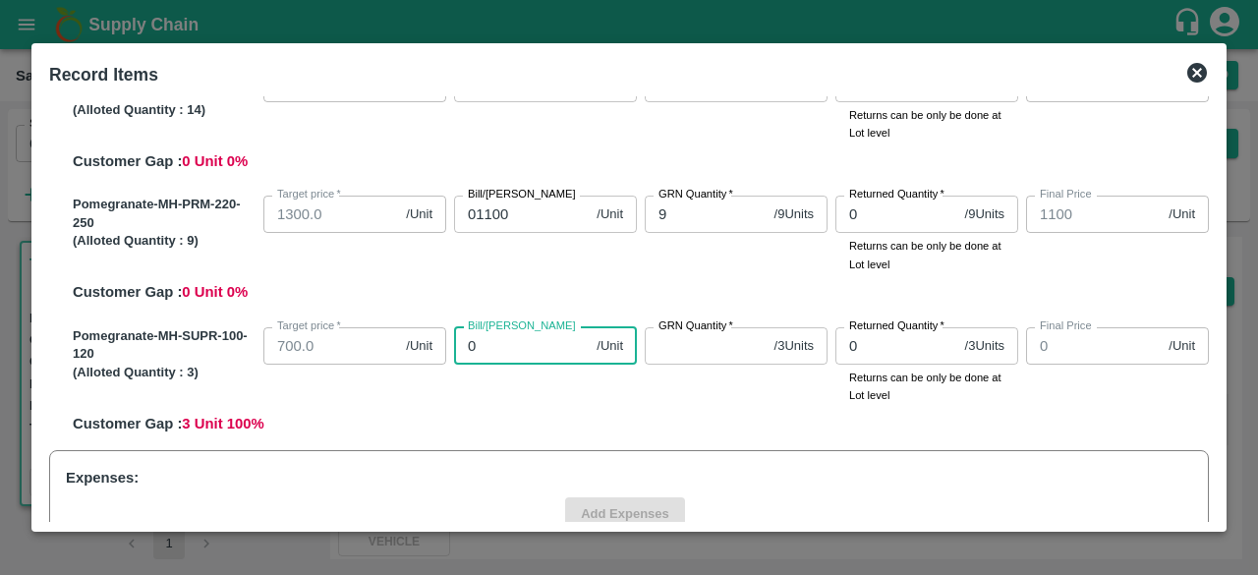
click at [546, 356] on input "0" at bounding box center [521, 345] width 135 height 37
type input "06"
type input "6"
type input "060"
type input "60"
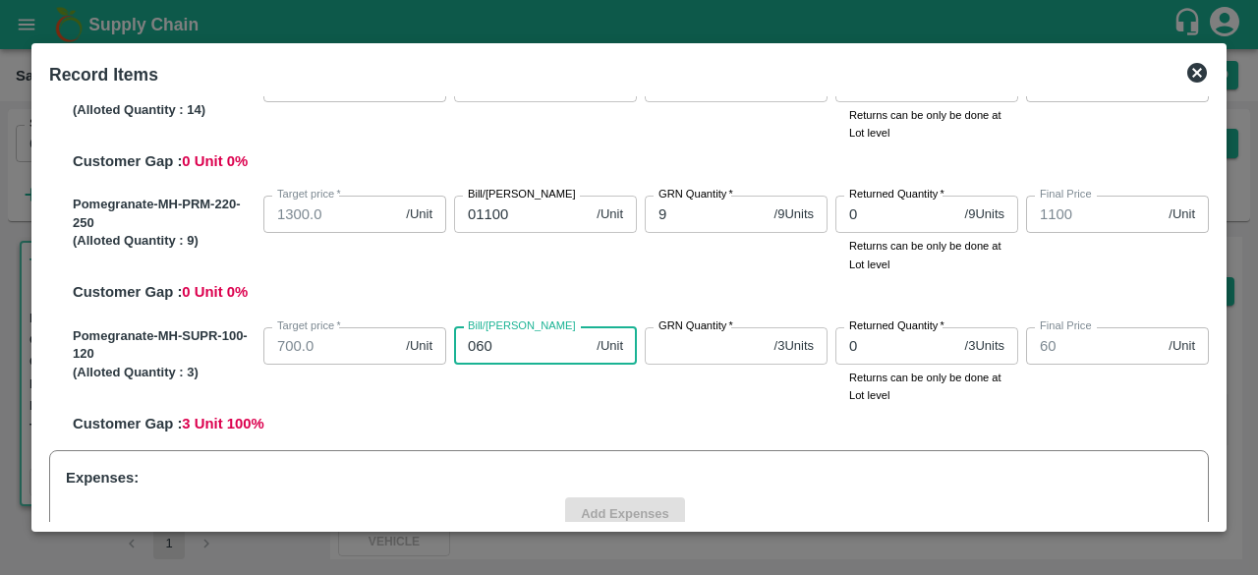
type input "0600"
type input "600"
type input "0600"
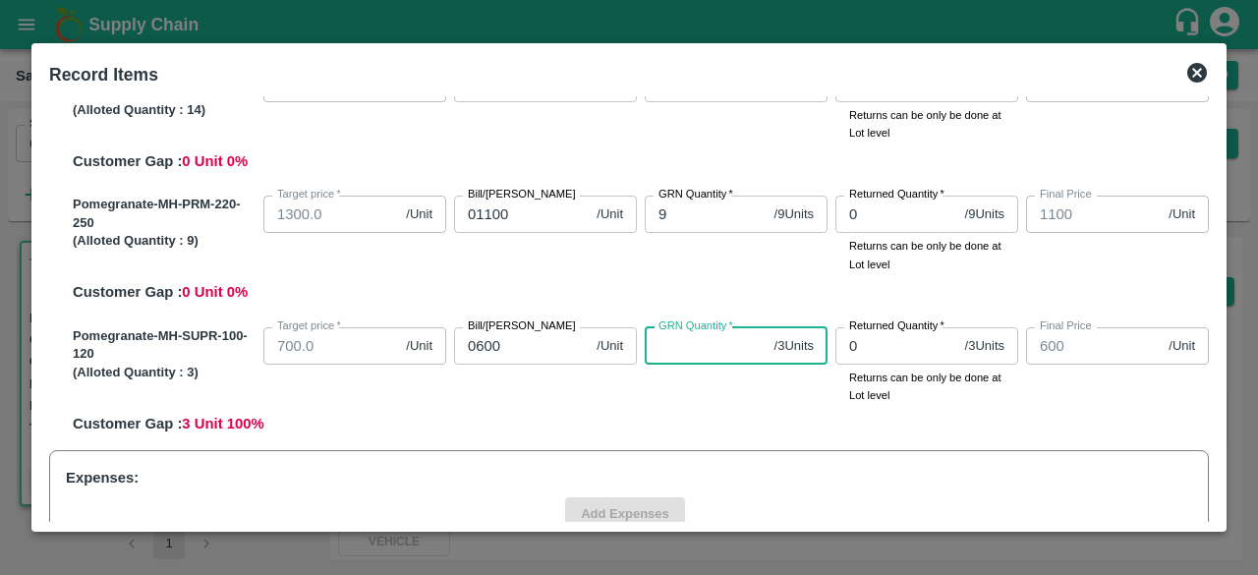
click at [693, 344] on input "GRN Quantity   *" at bounding box center [706, 345] width 122 height 37
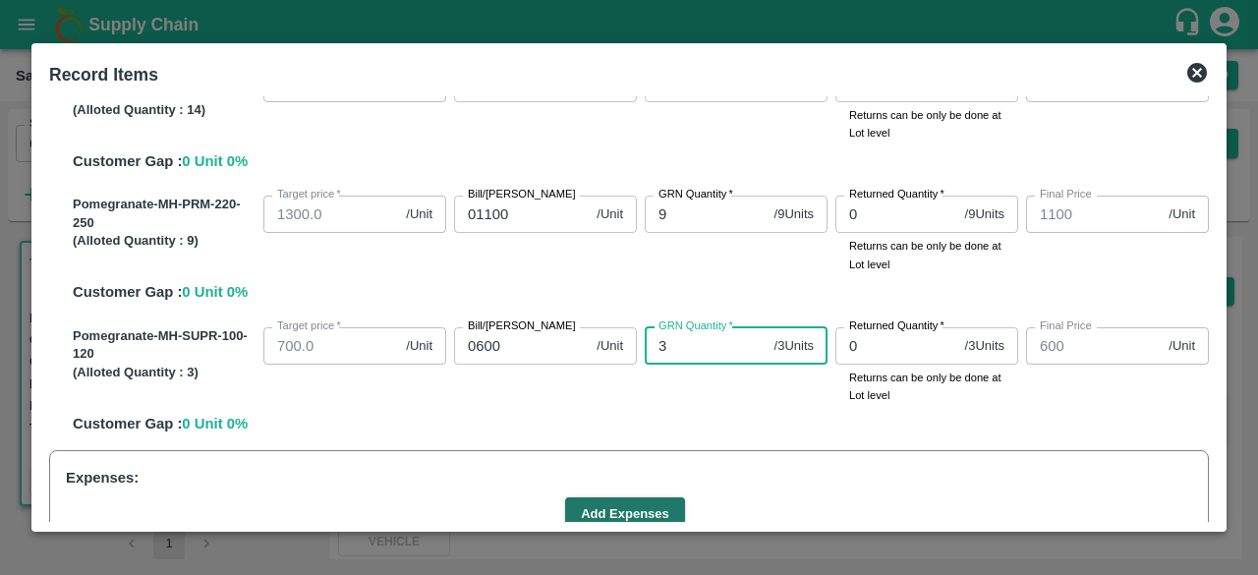
type input "3"
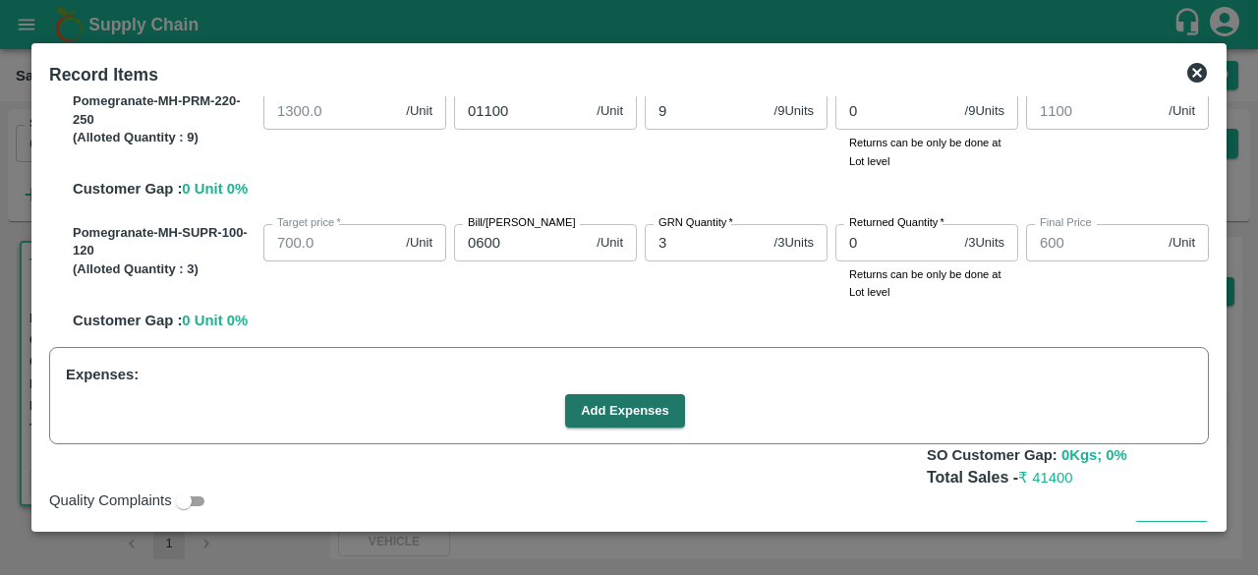
scroll to position [377, 0]
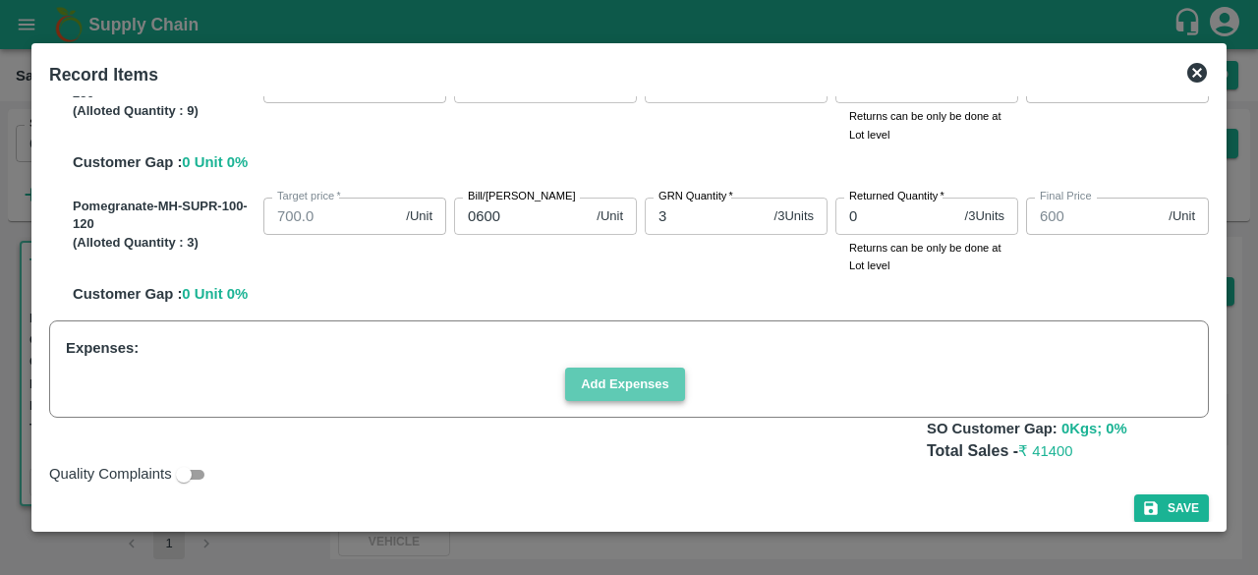
click at [590, 382] on button "Add Expenses" at bounding box center [625, 385] width 120 height 34
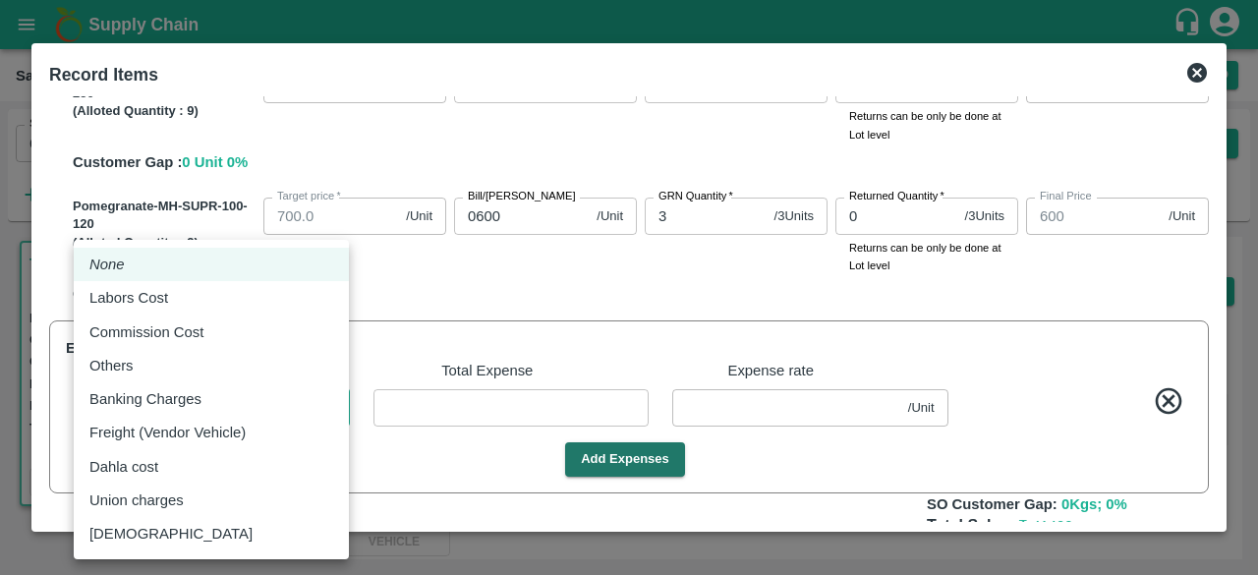
click at [199, 399] on body "Supply Chain Sales Orders Direct Customer Add SO ID 602359 SO ID Start Date Sta…" at bounding box center [629, 287] width 1258 height 575
click at [176, 329] on p "Commission Cost" at bounding box center [146, 332] width 114 height 22
type input "Commission Cost"
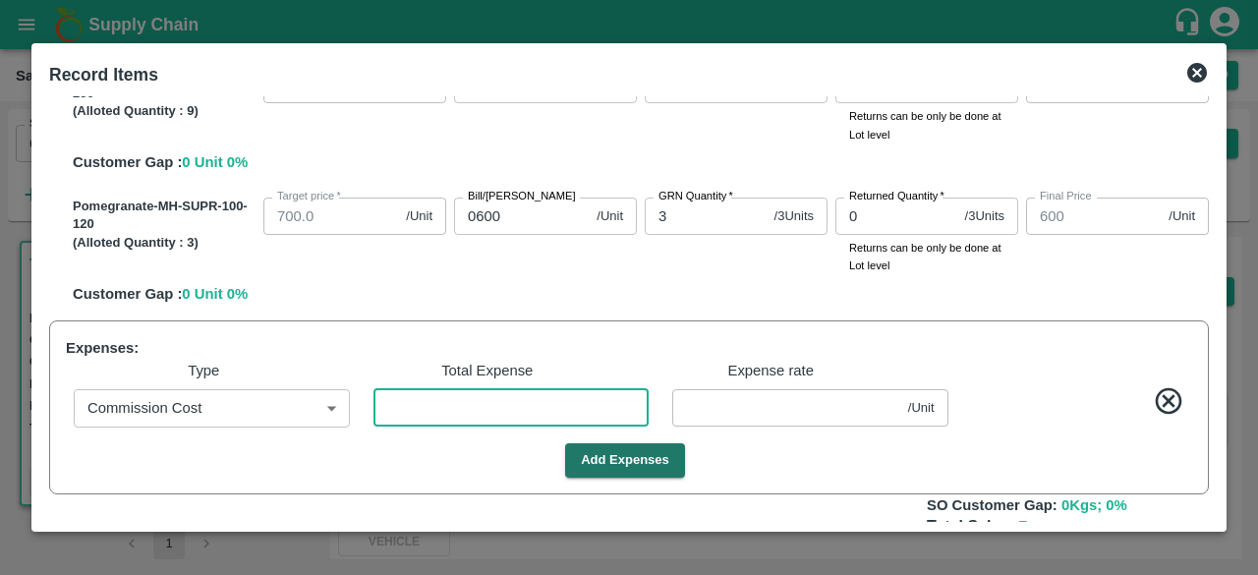
click at [438, 414] on input "number" at bounding box center [511, 407] width 276 height 37
type input "1099.9744"
type input "599.9744"
type input "1099.9744"
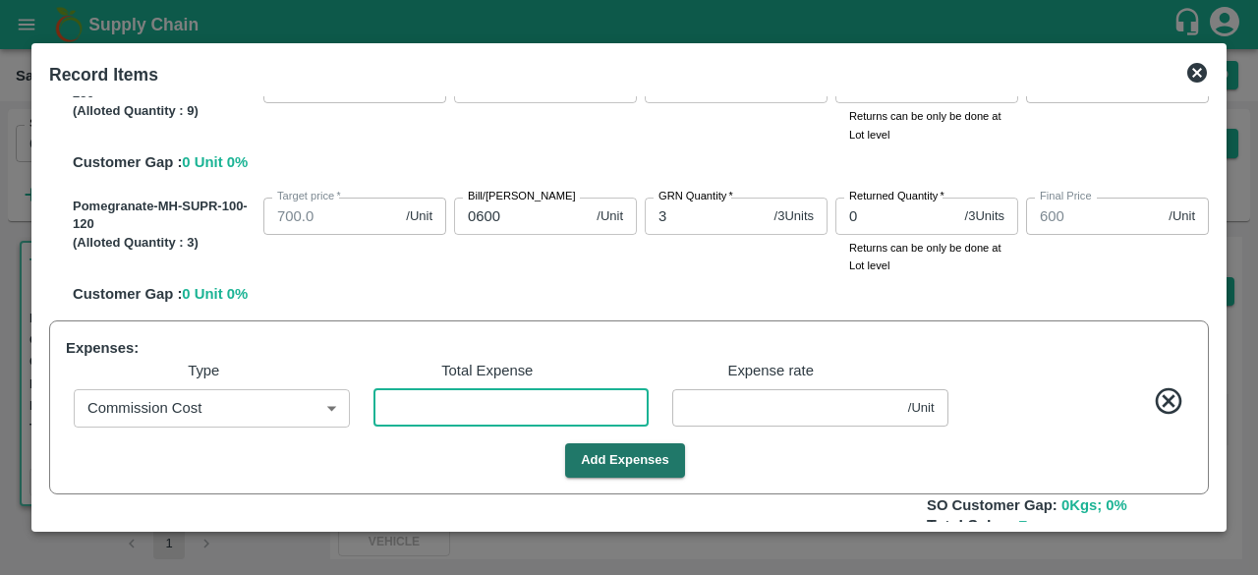
type input "1"
type input "0.02564"
type input "1099.5897"
type input "599.5897"
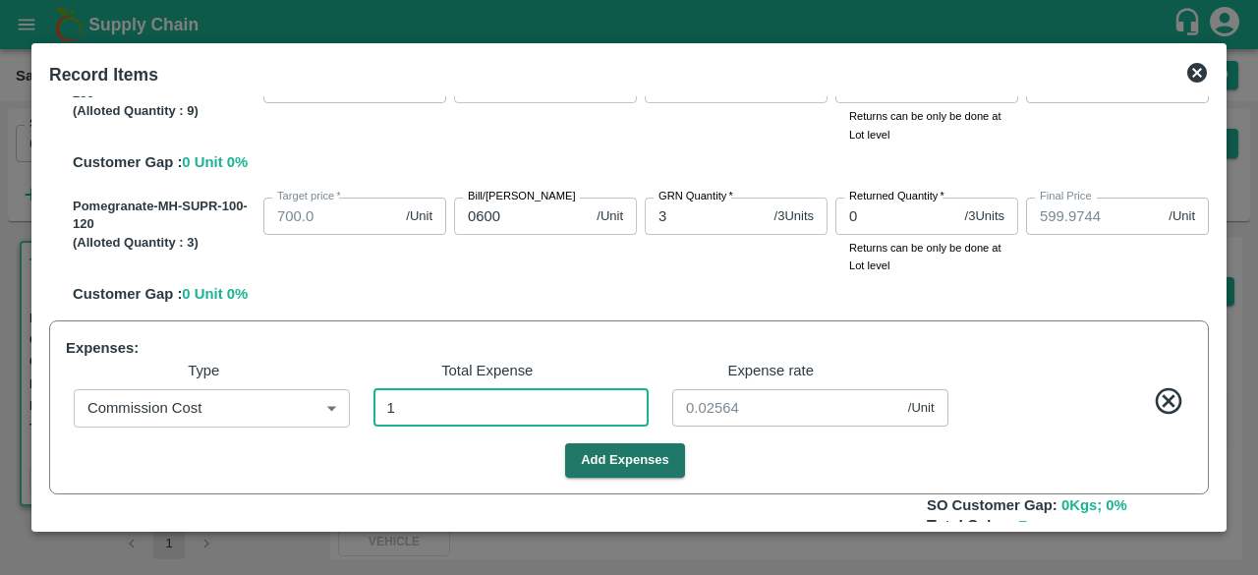
type input "1099.5897"
type input "16"
type input "0.41026"
type input "1095.7692"
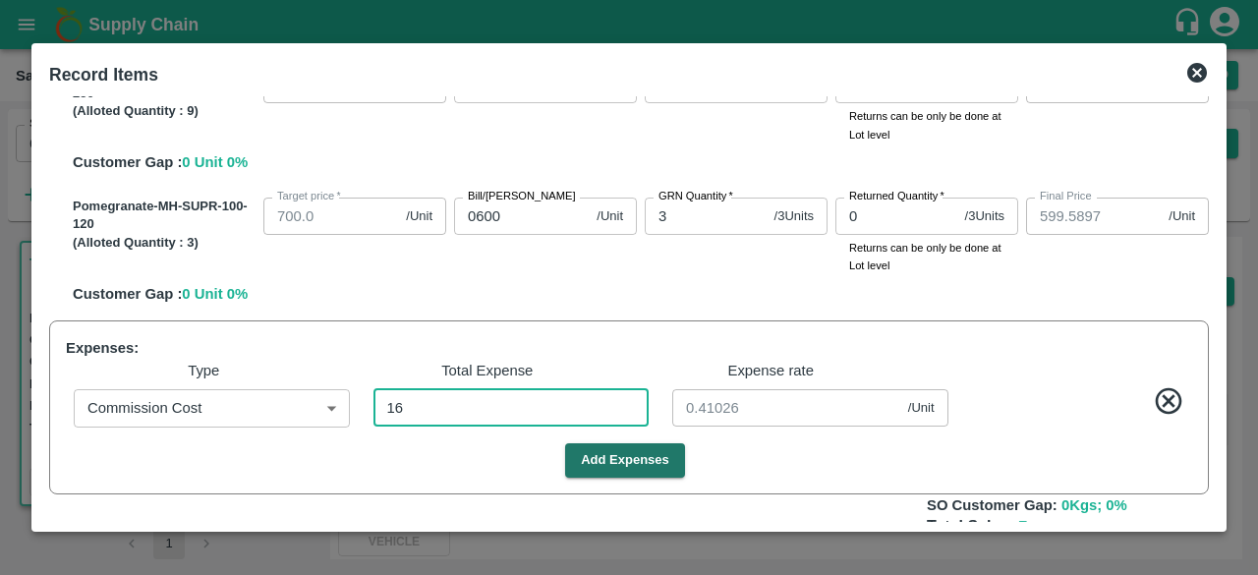
type input "595.7692"
type input "1095.7692"
type input "165"
type input "4.23077"
type input "1057.5385"
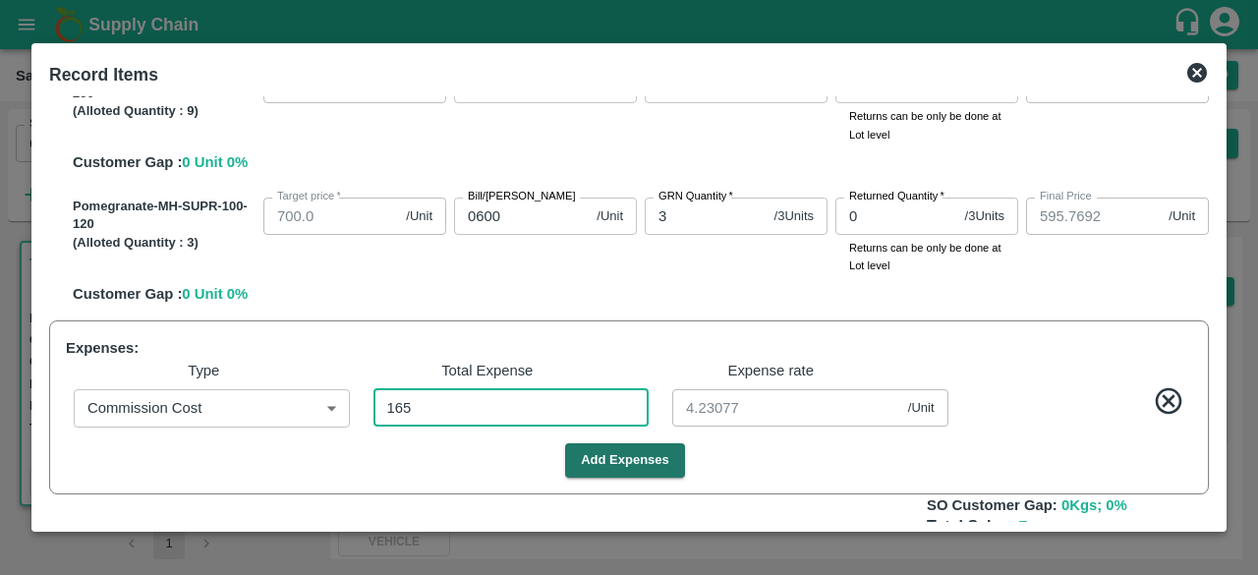
type input "1057.5385"
type input "557.5385"
type input "1057.5385"
type input "1656"
type input "42.46154"
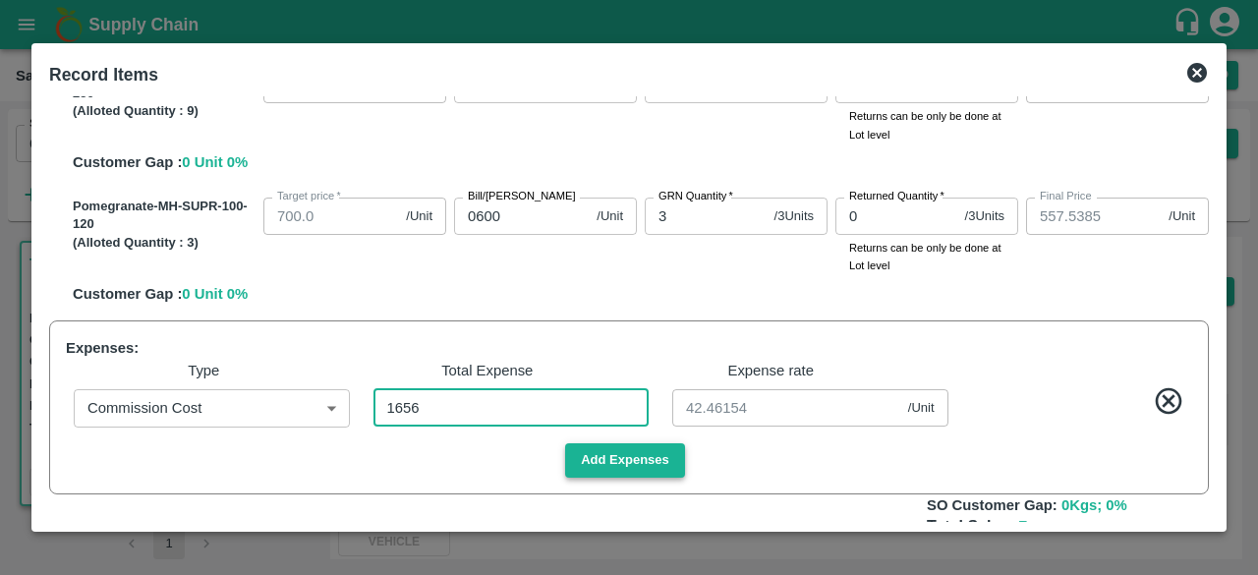
type input "1656"
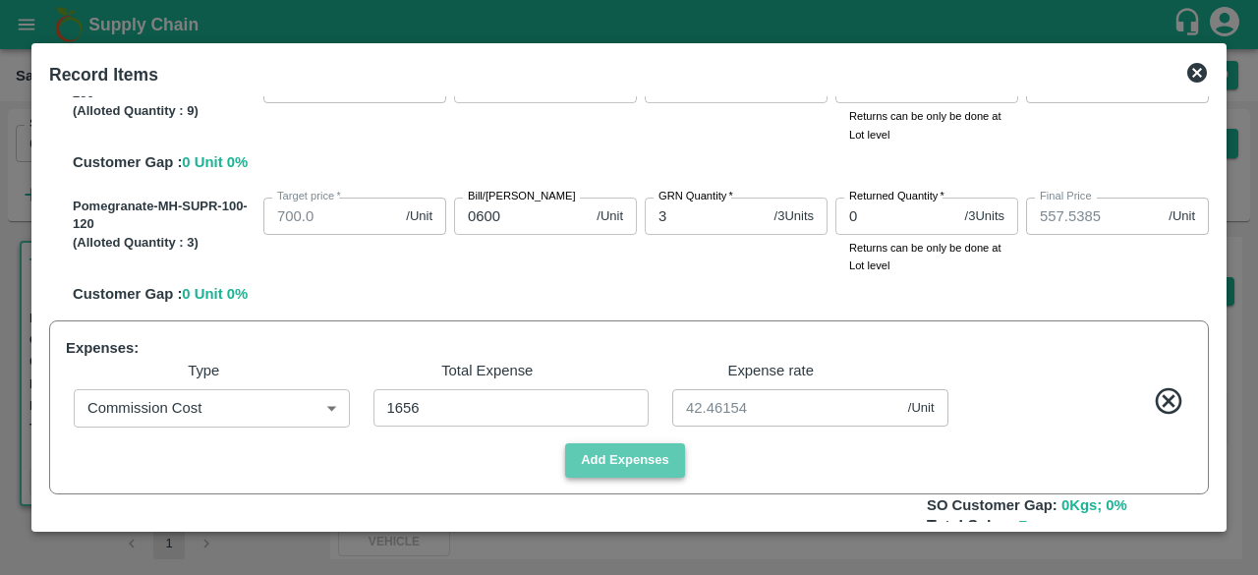
click at [629, 469] on button "Add Expenses" at bounding box center [625, 460] width 120 height 34
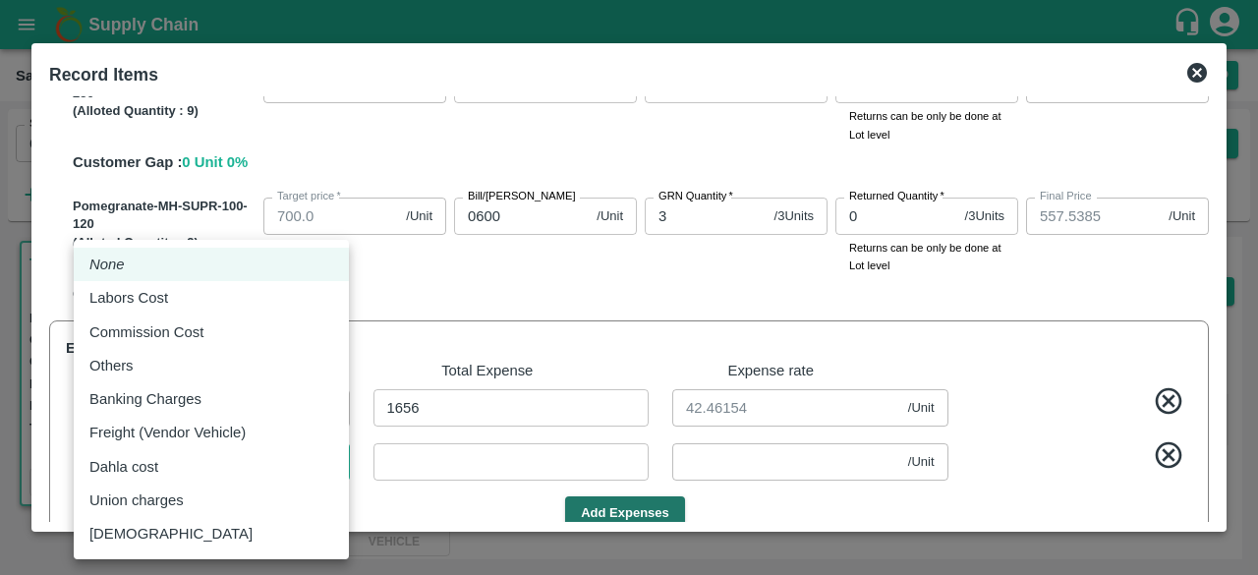
click at [279, 465] on body "Supply Chain Sales Orders Direct Customer Add SO ID 602359 SO ID Start Date Sta…" at bounding box center [629, 287] width 1258 height 575
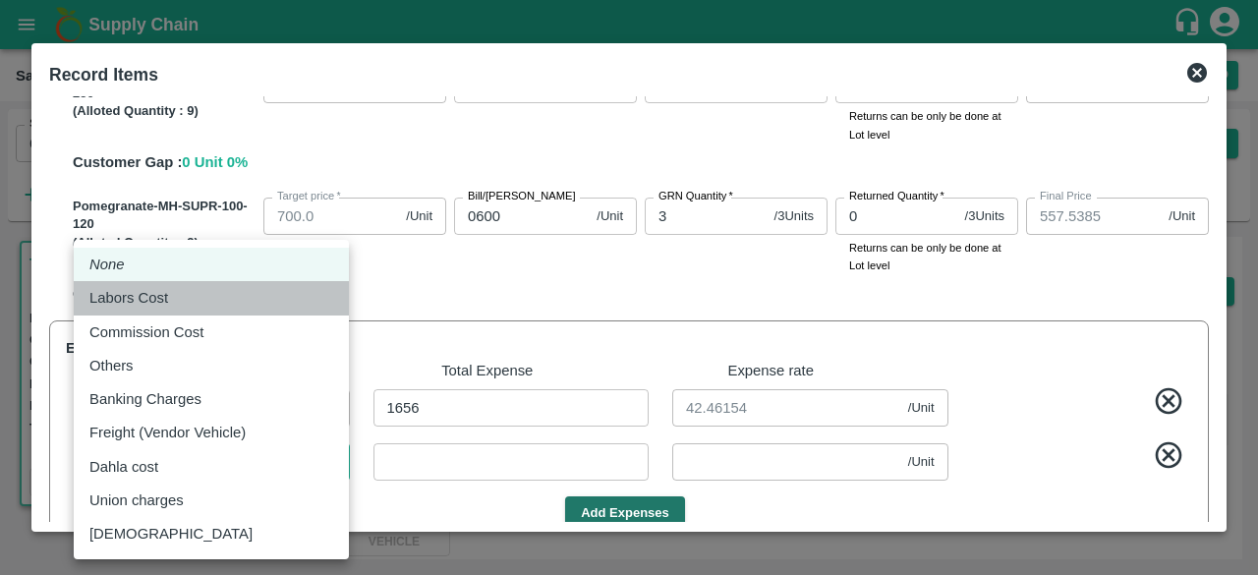
click at [197, 297] on div "Labors Cost" at bounding box center [211, 298] width 244 height 22
type input "Labors Cost"
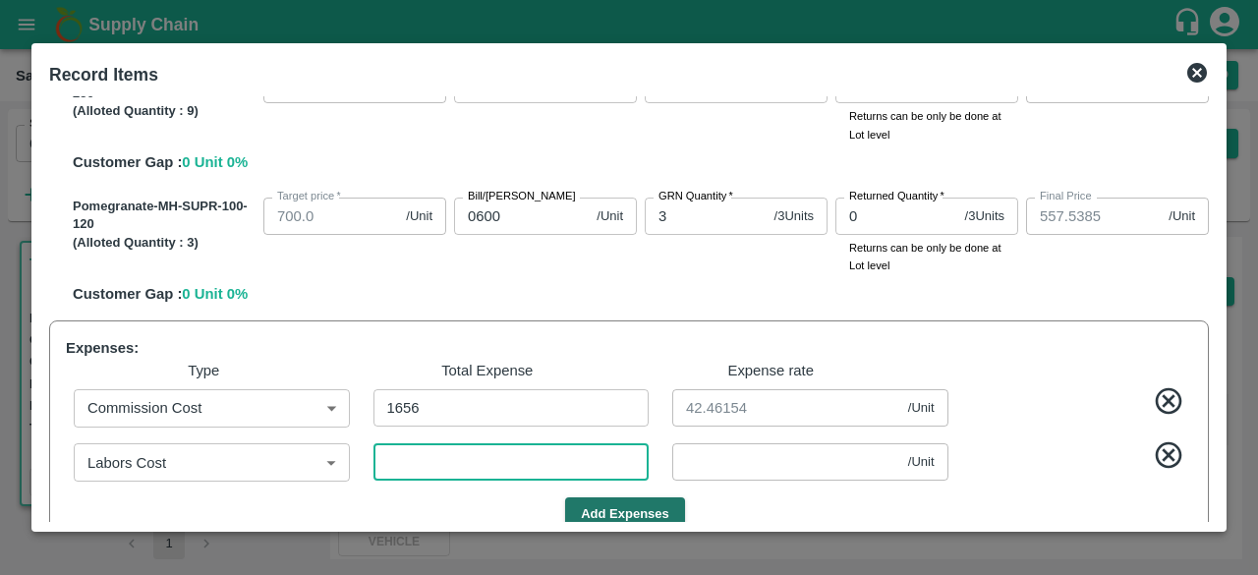
click at [425, 466] on input "number" at bounding box center [511, 461] width 276 height 37
type input "1057.5128"
type input "557.5128"
type input "1057.5128"
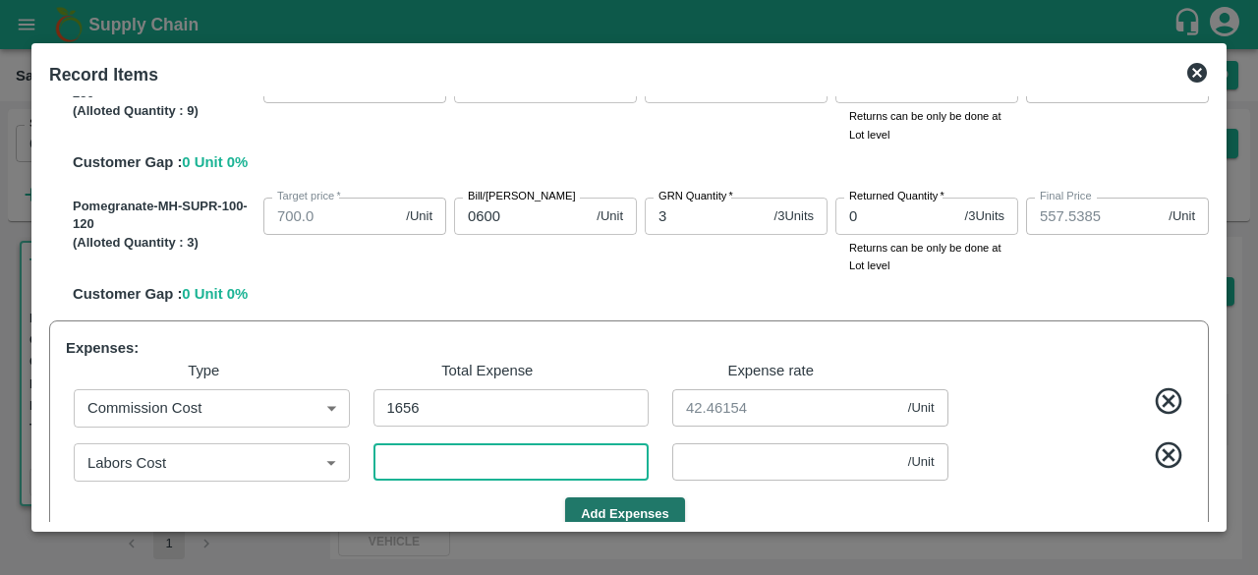
type input "1"
type input "0.02564"
type input "1057.2564"
type input "557.2564"
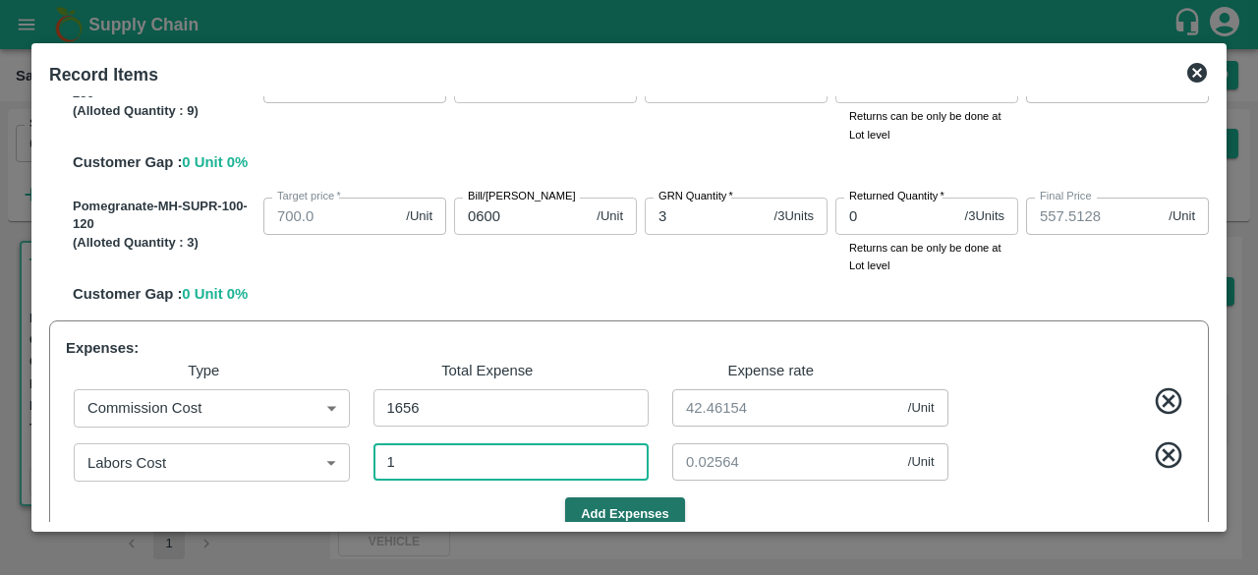
type input "1057.2564"
type input "11"
type input "0.28205"
type input "1054.5385"
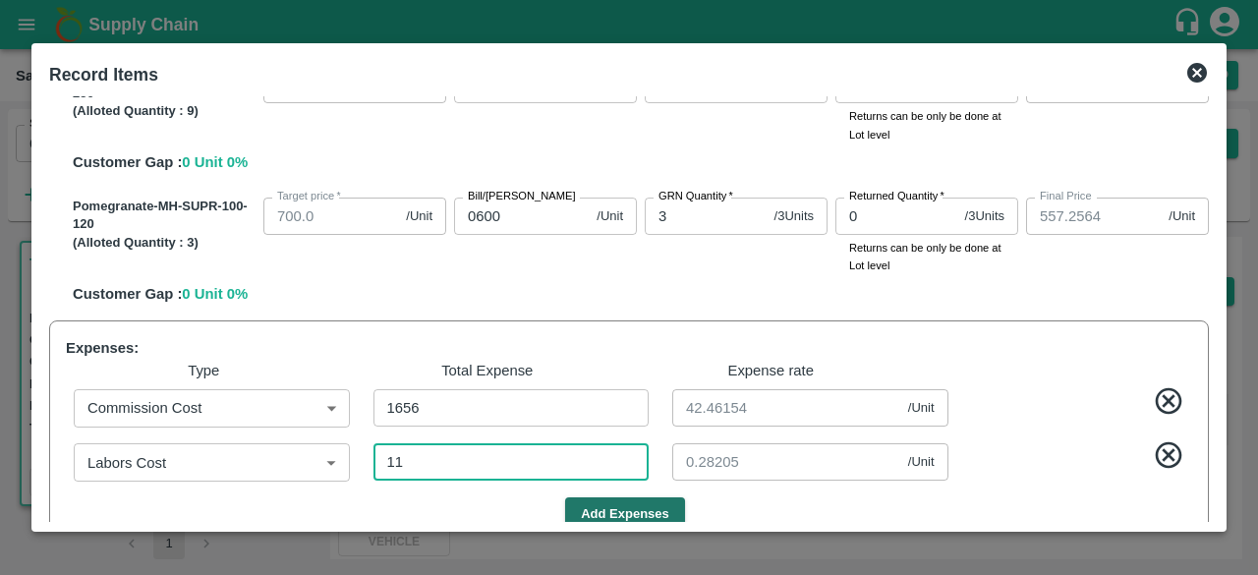
type input "554.5385"
type input "1054.5385"
type input "117"
type input "3"
type input "117"
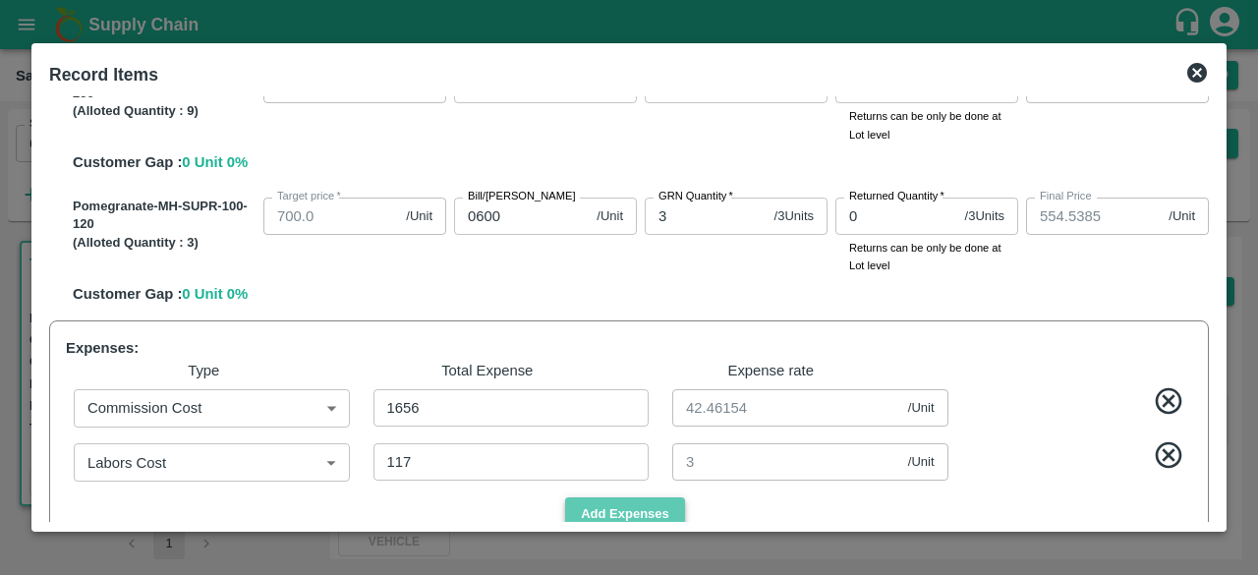
click at [645, 510] on button "Add Expenses" at bounding box center [625, 514] width 120 height 34
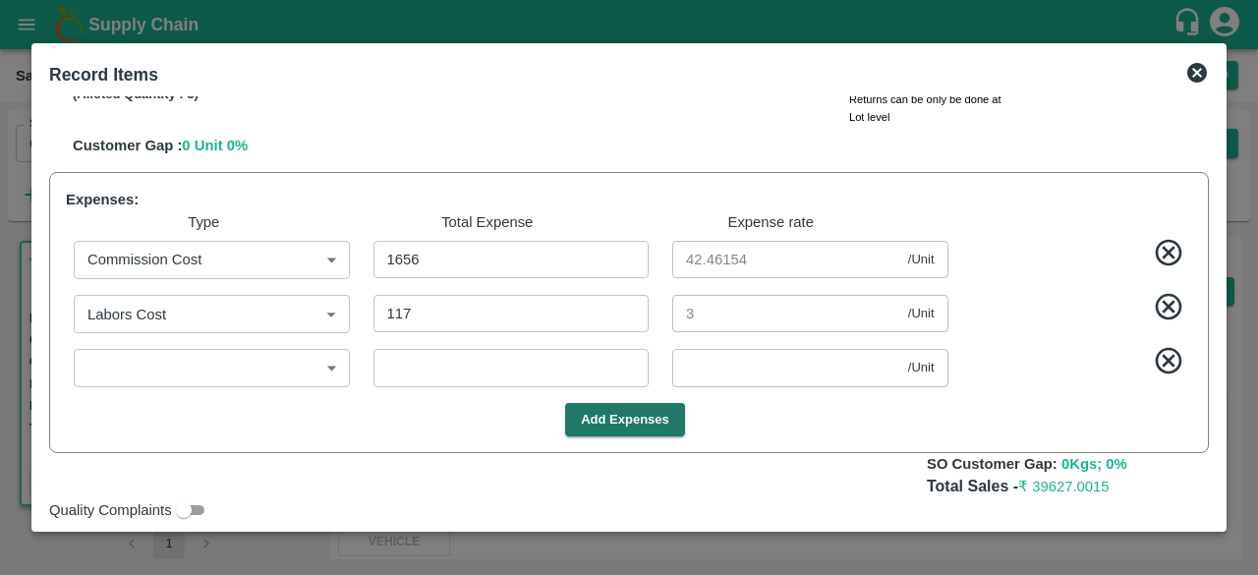
scroll to position [529, 0]
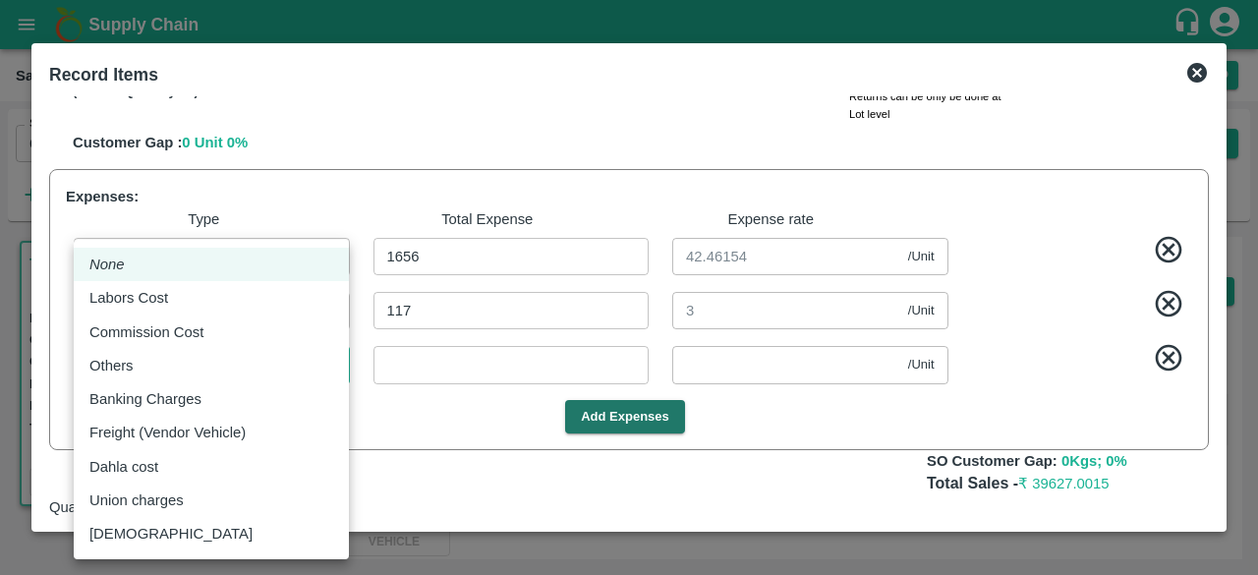
click at [143, 368] on body "Supply Chain Sales Orders Direct Customer Add SO ID 602359 SO ID Start Date Sta…" at bounding box center [629, 287] width 1258 height 575
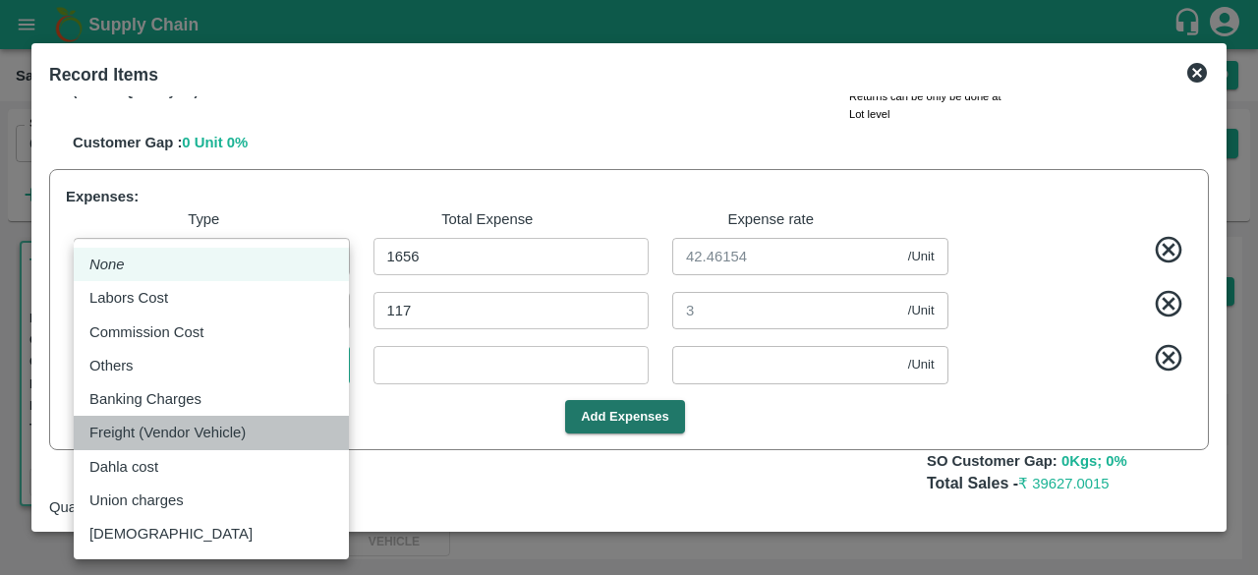
click at [153, 428] on p "Freight (Vendor Vehicle)" at bounding box center [167, 433] width 156 height 22
type input "Freight (Vendor Vehicle)"
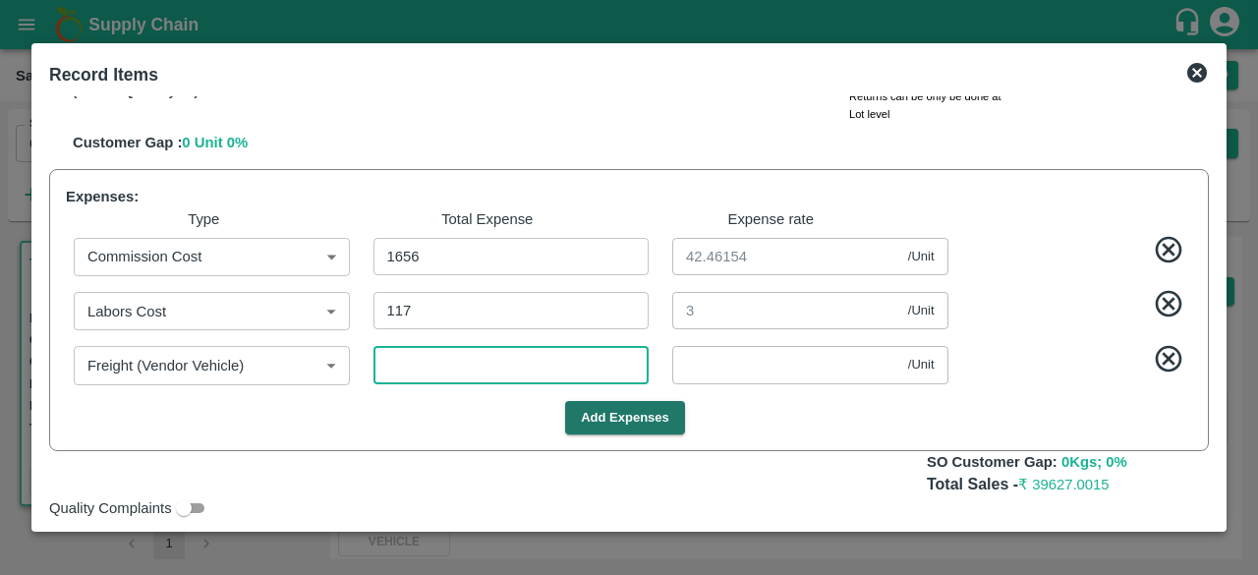
click at [428, 363] on input "number" at bounding box center [511, 364] width 276 height 37
type input "1054.4872"
type input "554.4872"
type input "1054.4872"
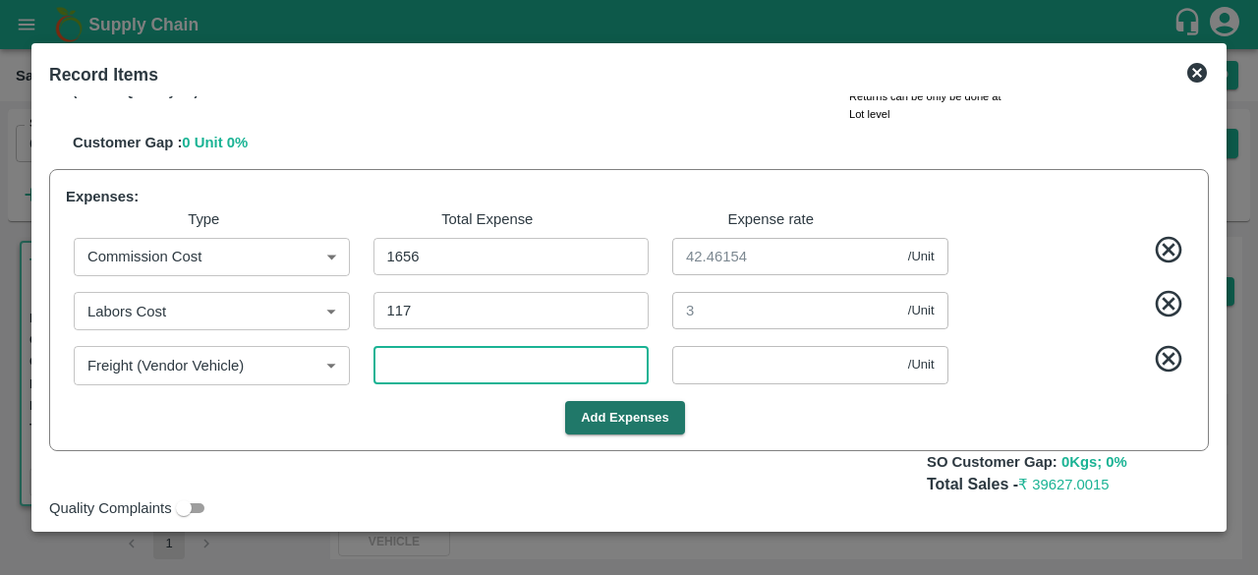
type input "2"
type input "0.05128"
type input "1053.9487"
type input "553.9487"
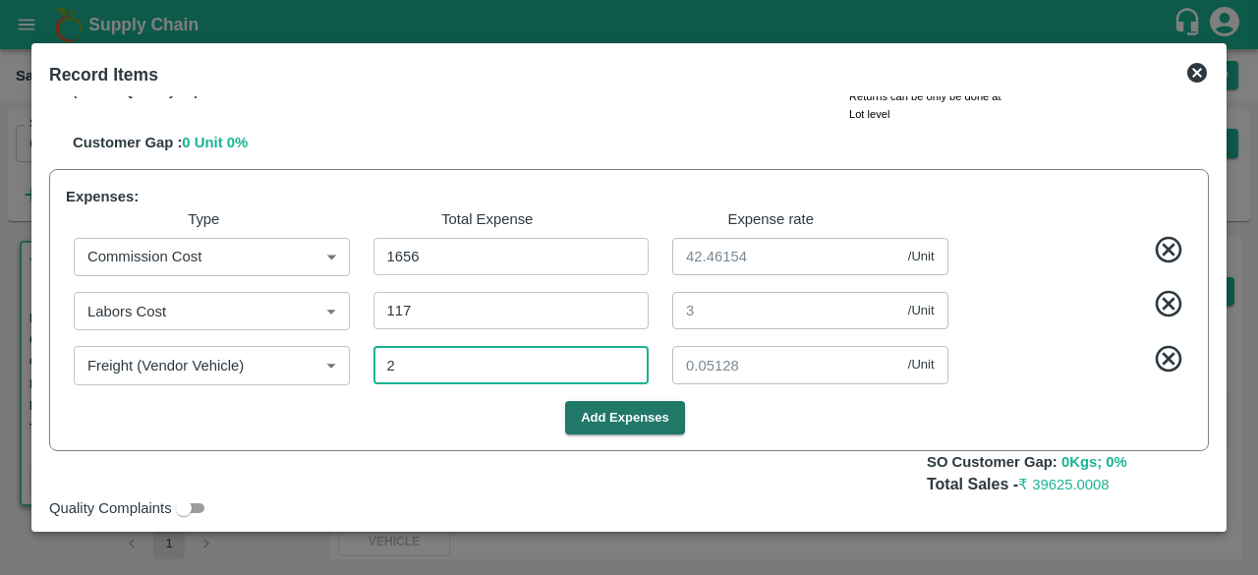
type input "1053.9487"
type input "23"
type input "0.58974"
type input "1048.5128"
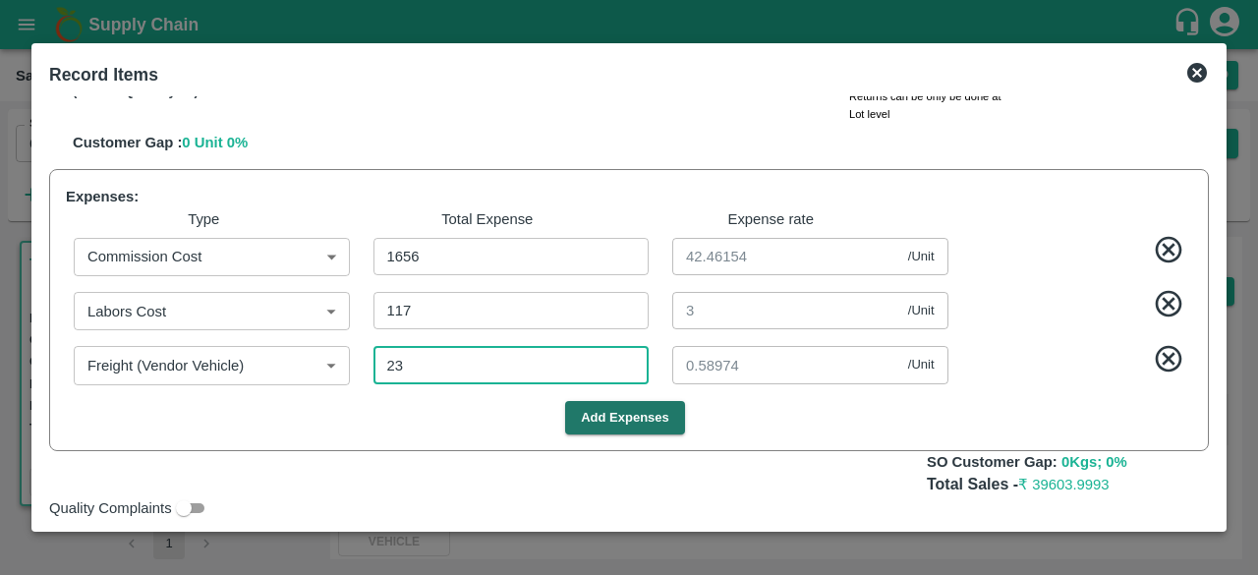
type input "548.5128"
type input "1048.5128"
type input "235"
type input "6.02564"
type input "994.2821"
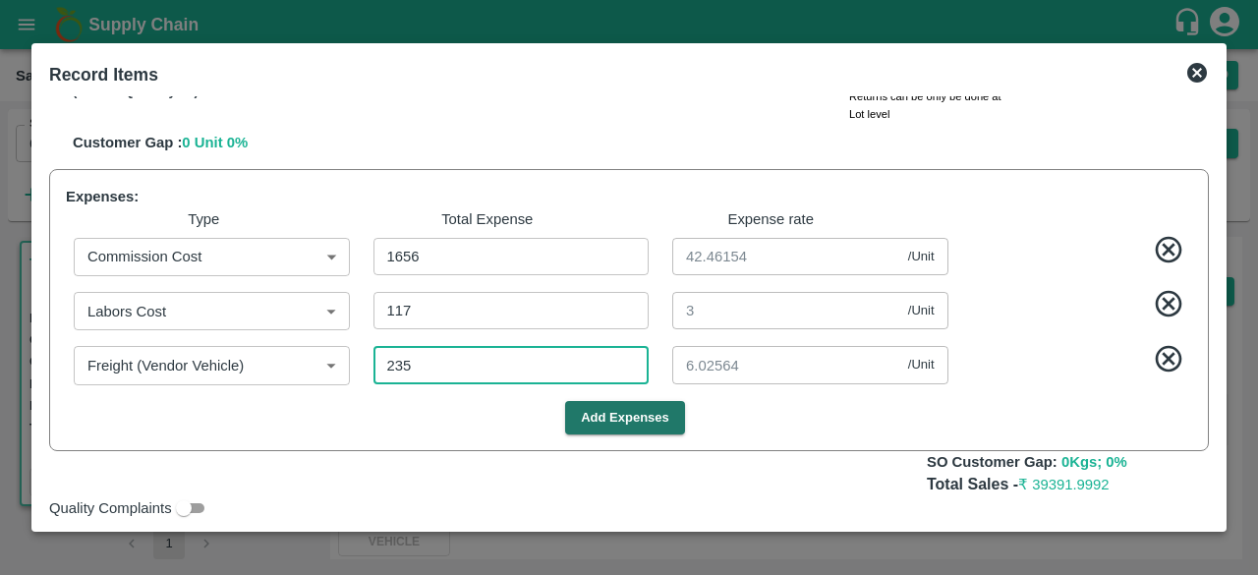
type input "994.2821"
type input "494.2821"
type input "994.2821"
type input "2350"
type input "60.25641"
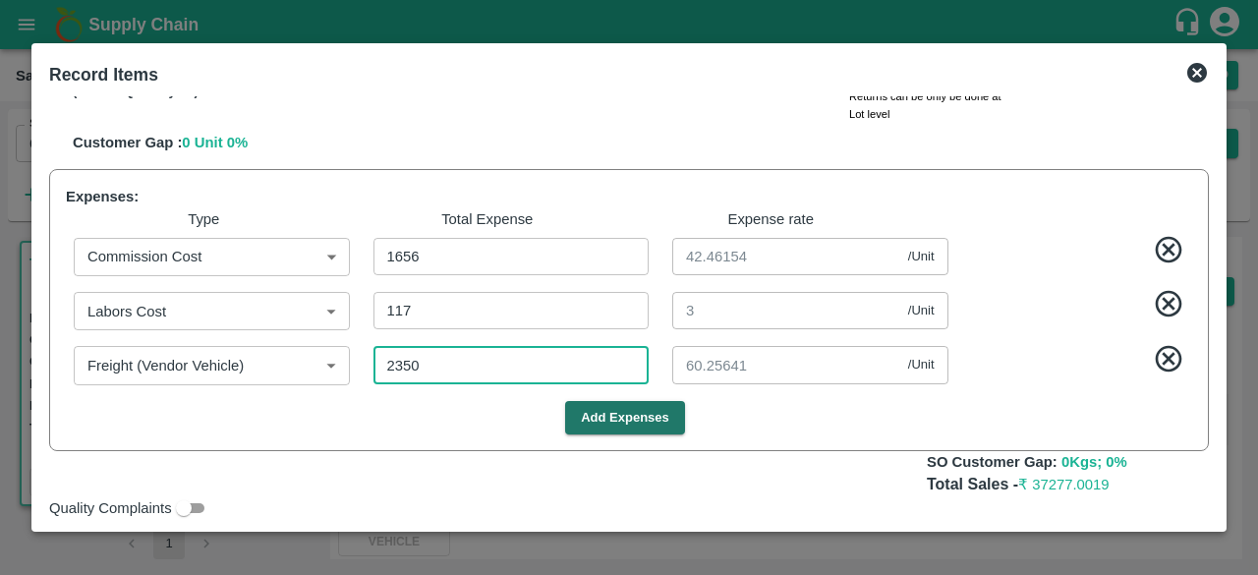
type input "2350"
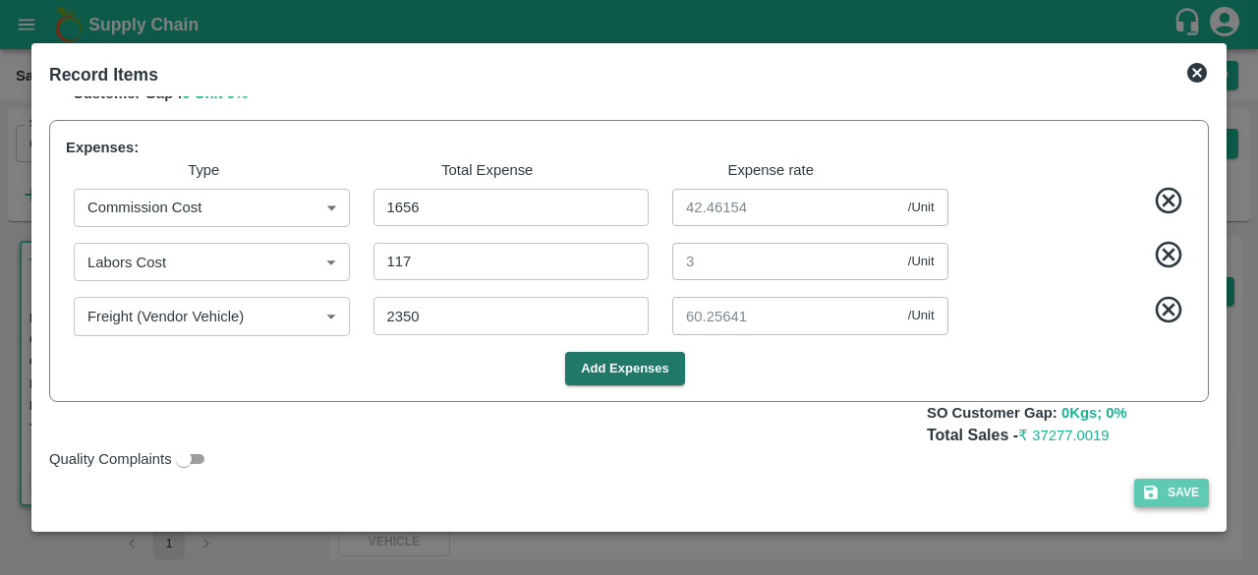
click at [1166, 494] on button "Save" at bounding box center [1171, 493] width 75 height 28
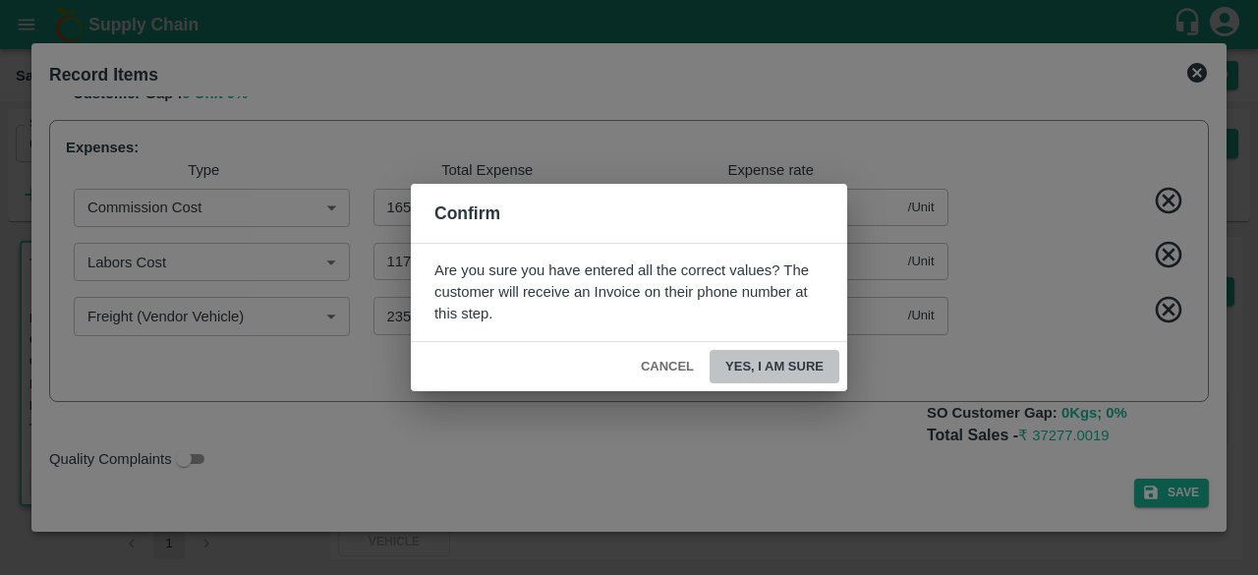
click at [802, 372] on button "Yes, I am sure" at bounding box center [774, 367] width 130 height 34
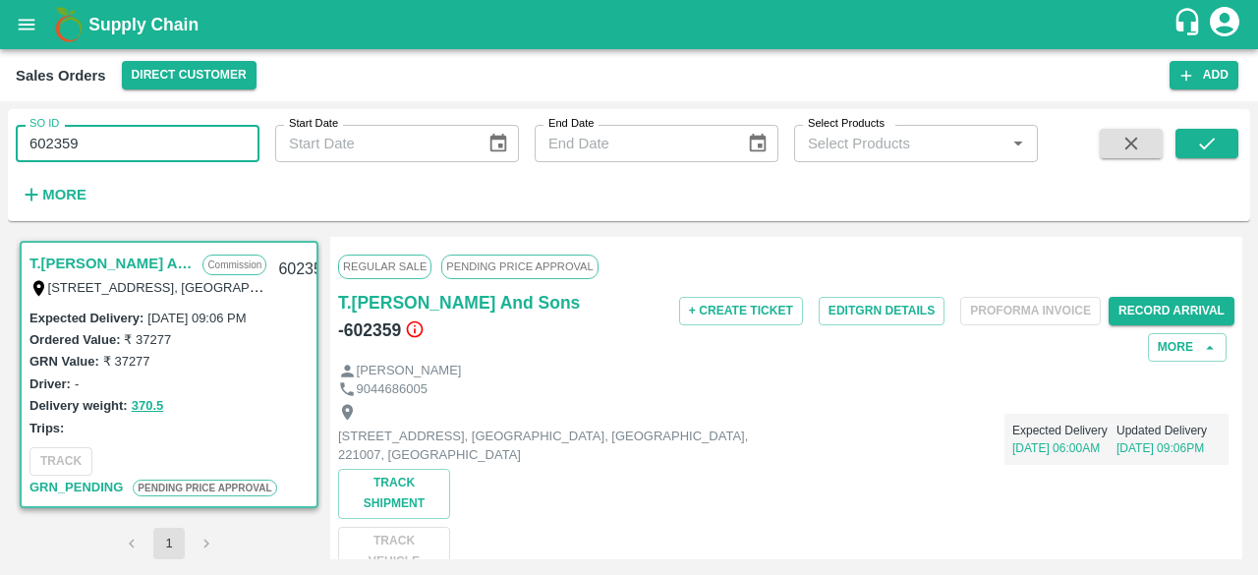
click at [87, 146] on input "602359" at bounding box center [138, 143] width 244 height 37
click at [1205, 140] on icon "submit" at bounding box center [1207, 144] width 22 height 22
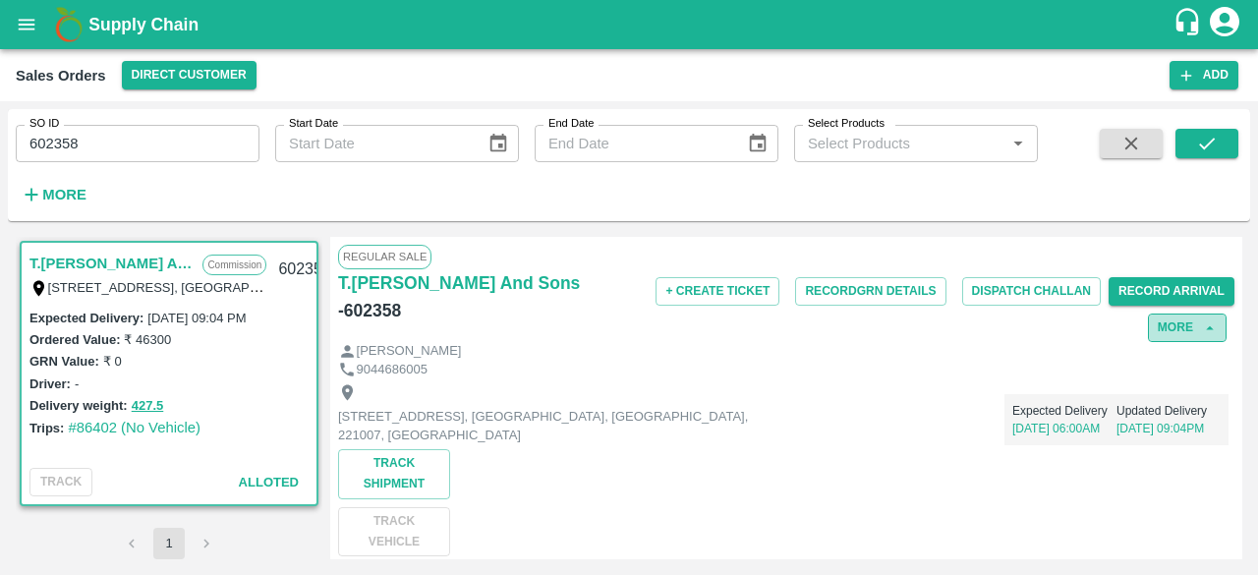
click at [1196, 321] on button "More" at bounding box center [1187, 327] width 79 height 28
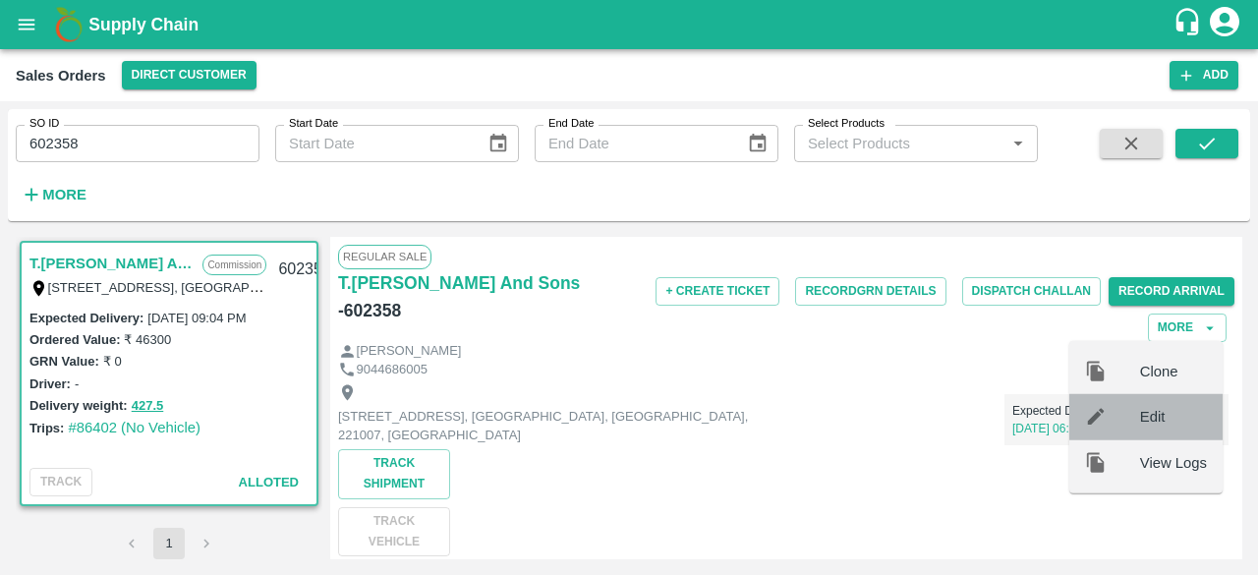
click at [1163, 413] on span "Edit" at bounding box center [1173, 417] width 67 height 22
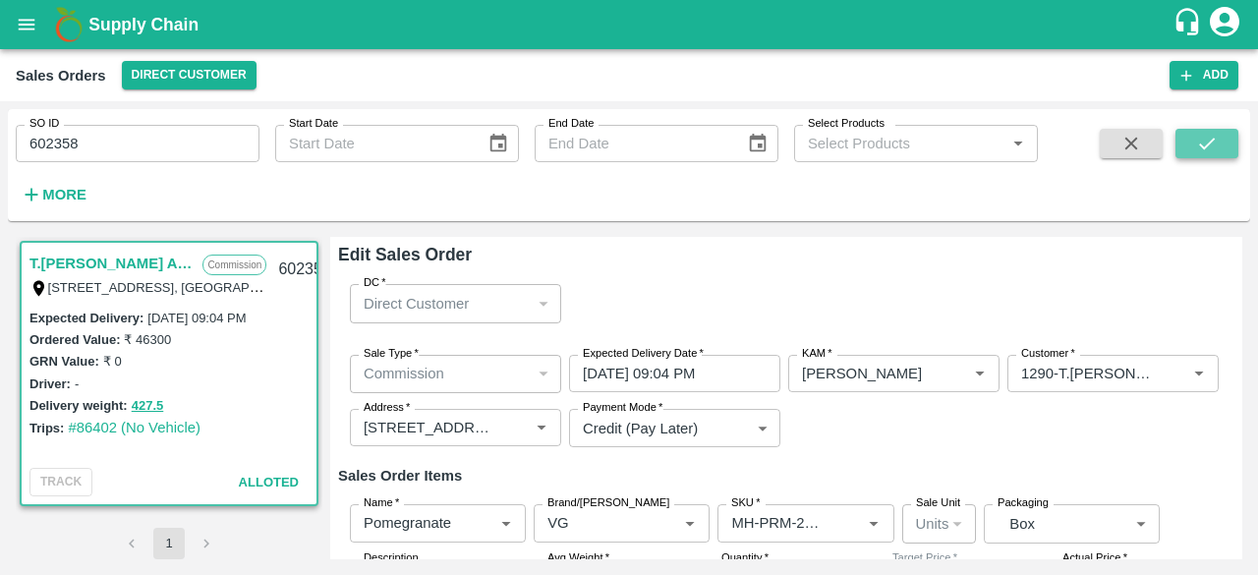
click at [1212, 152] on icon "submit" at bounding box center [1207, 144] width 22 height 22
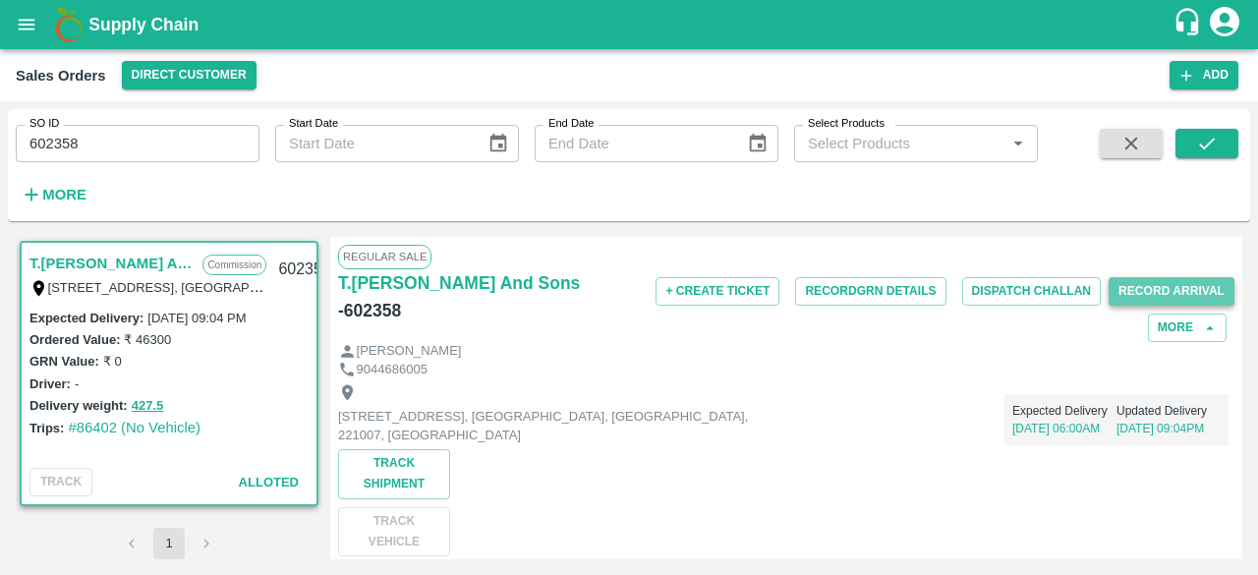
click at [1138, 294] on button "Record Arrival" at bounding box center [1171, 291] width 126 height 28
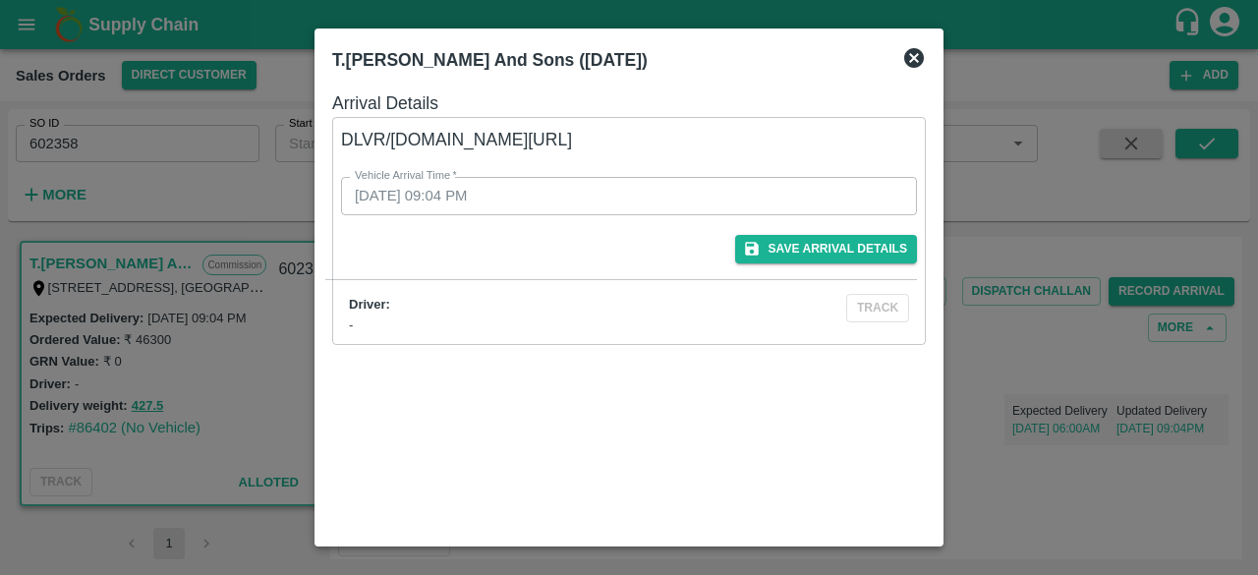
click at [916, 56] on icon at bounding box center [914, 58] width 24 height 24
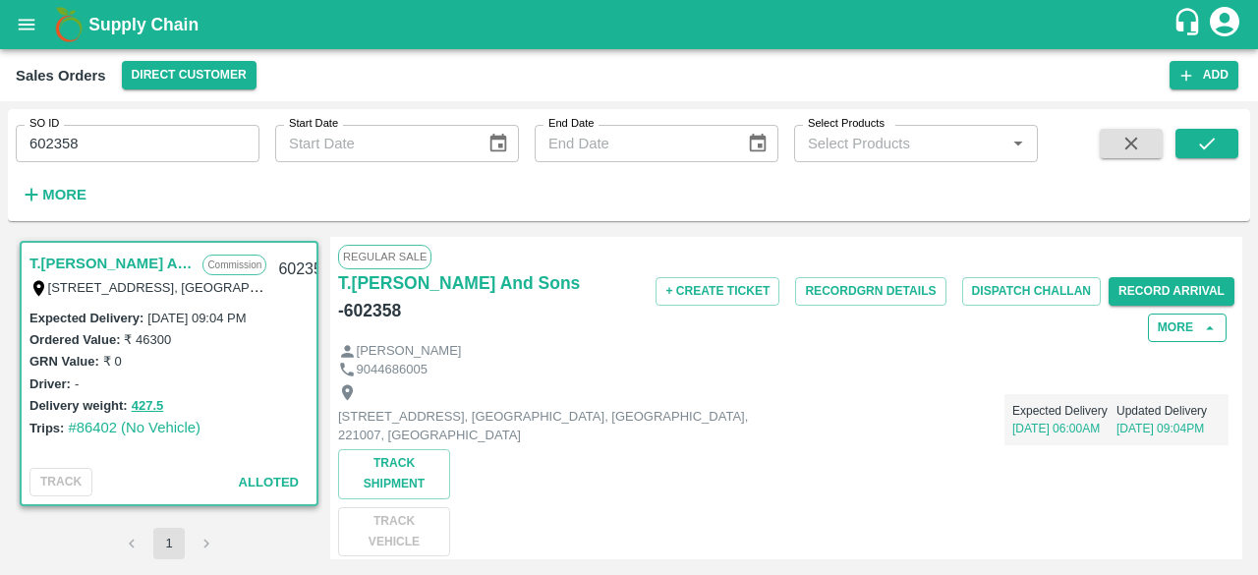
click at [1183, 322] on button "More" at bounding box center [1187, 327] width 79 height 28
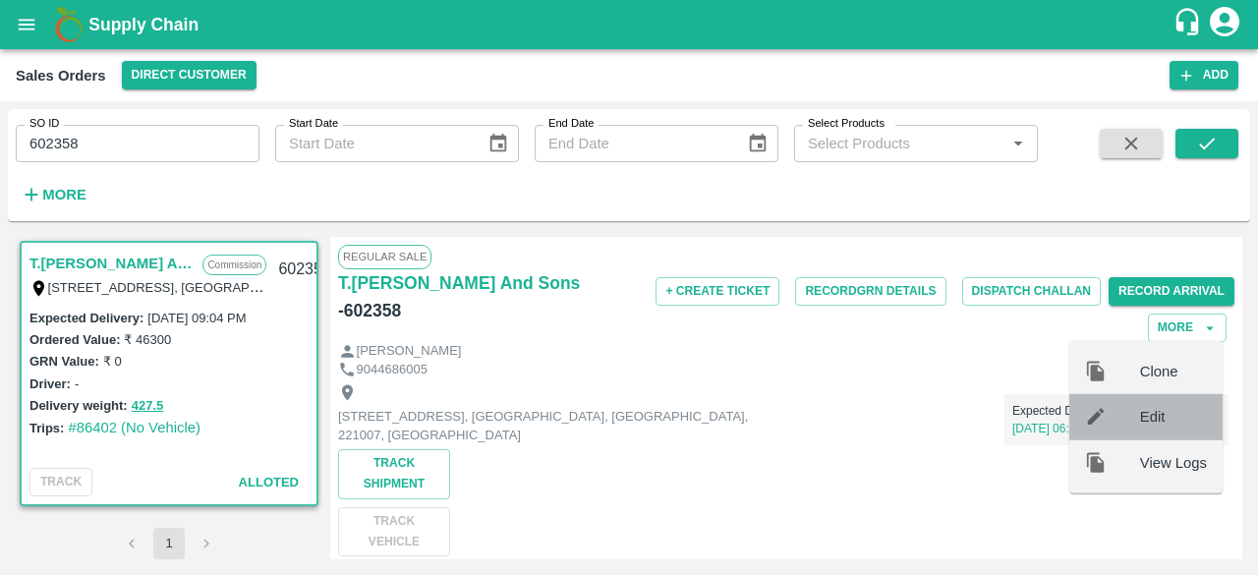
click at [1147, 413] on span "Edit" at bounding box center [1173, 417] width 67 height 22
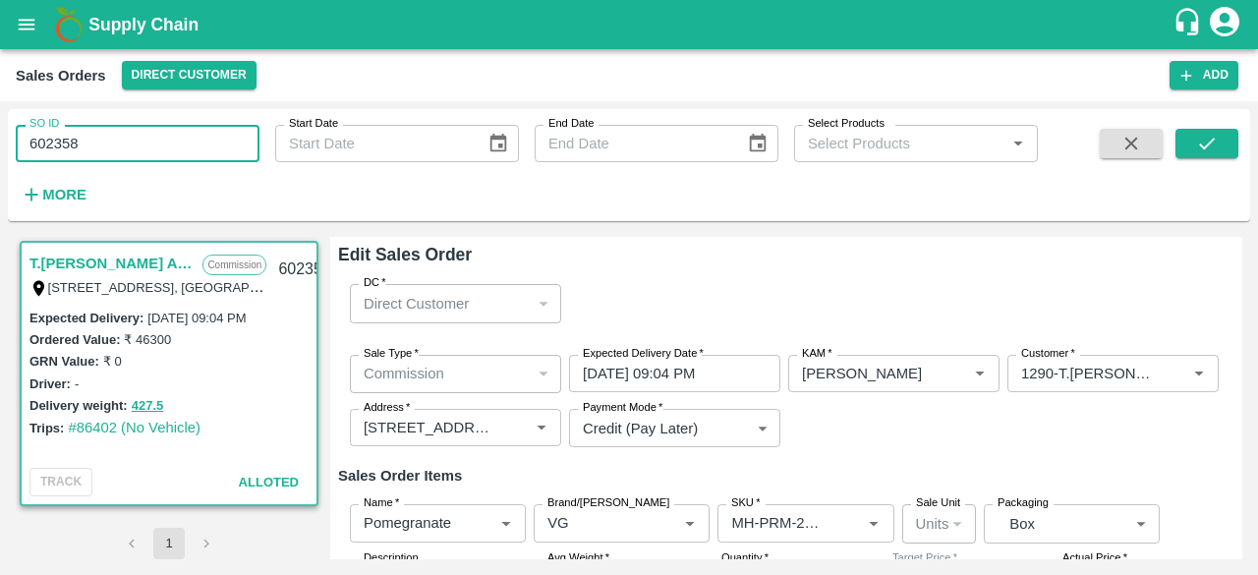
click at [85, 144] on input "602358" at bounding box center [138, 143] width 244 height 37
type input "602354"
click at [1201, 138] on icon "submit" at bounding box center [1207, 144] width 22 height 22
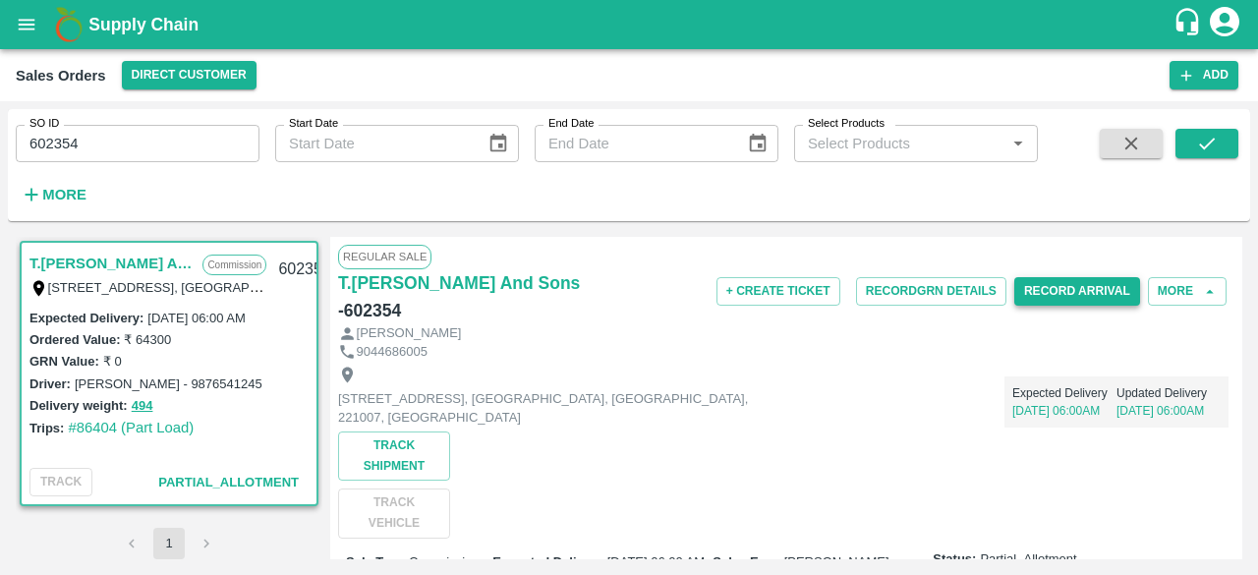
click at [1080, 280] on button "Record Arrival" at bounding box center [1077, 291] width 126 height 28
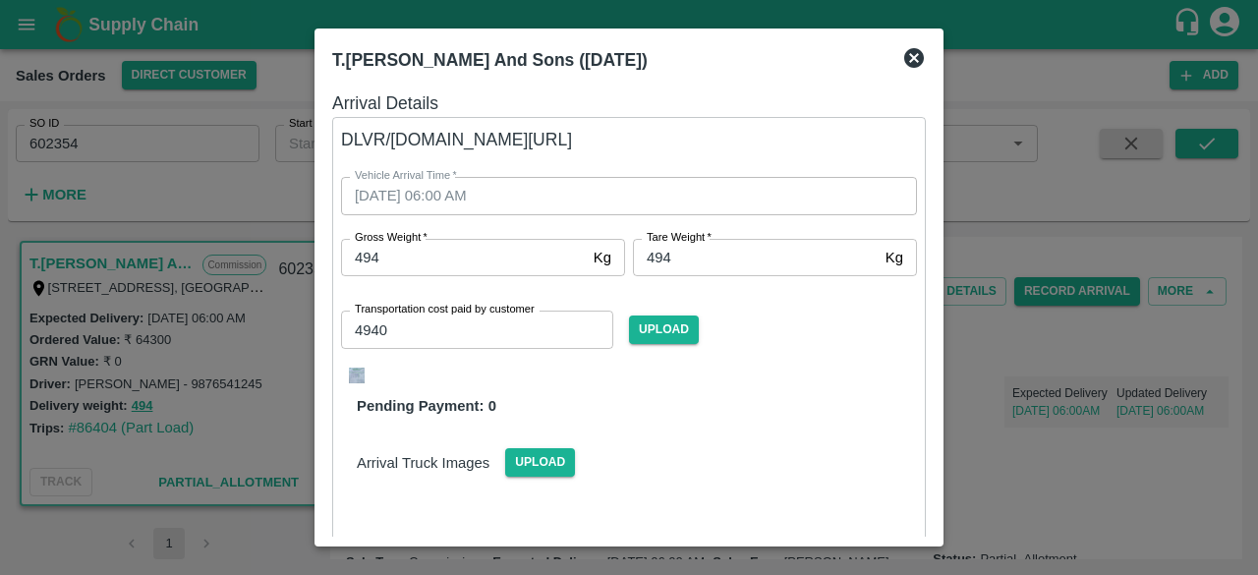
click at [910, 56] on icon at bounding box center [914, 58] width 20 height 20
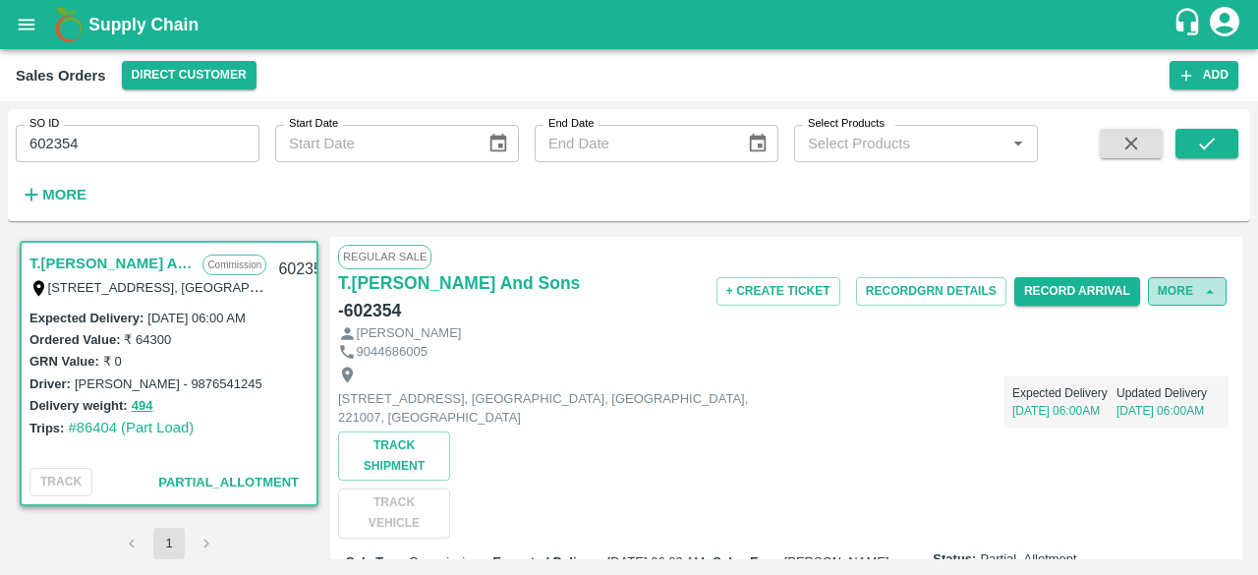
click at [1189, 291] on button "More" at bounding box center [1187, 291] width 79 height 28
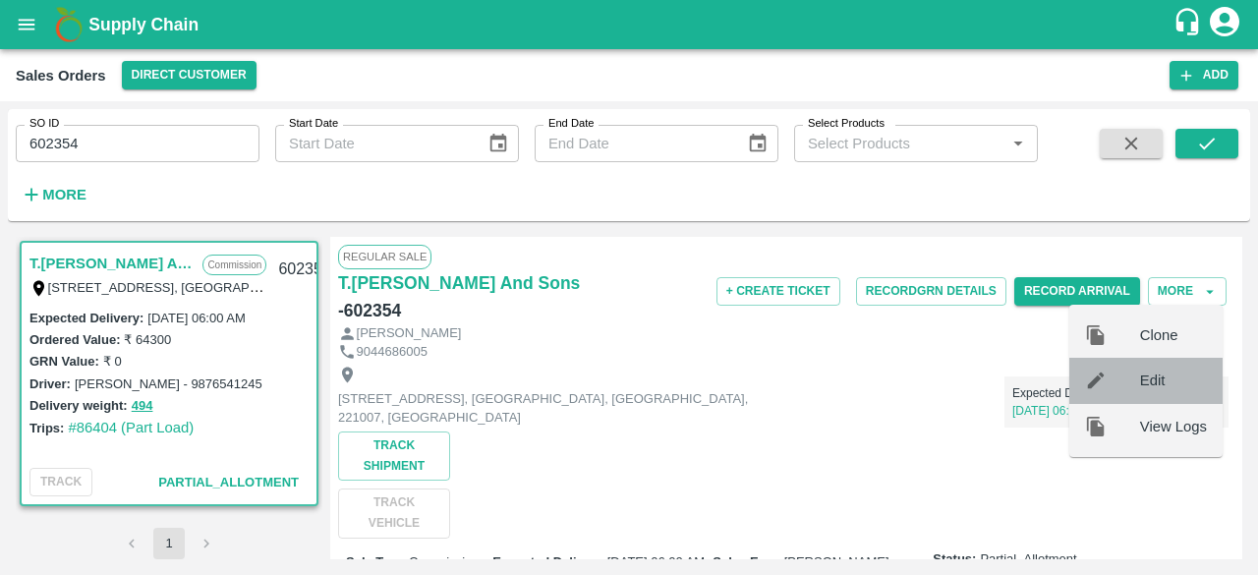
click at [1160, 380] on span "Edit" at bounding box center [1173, 380] width 67 height 22
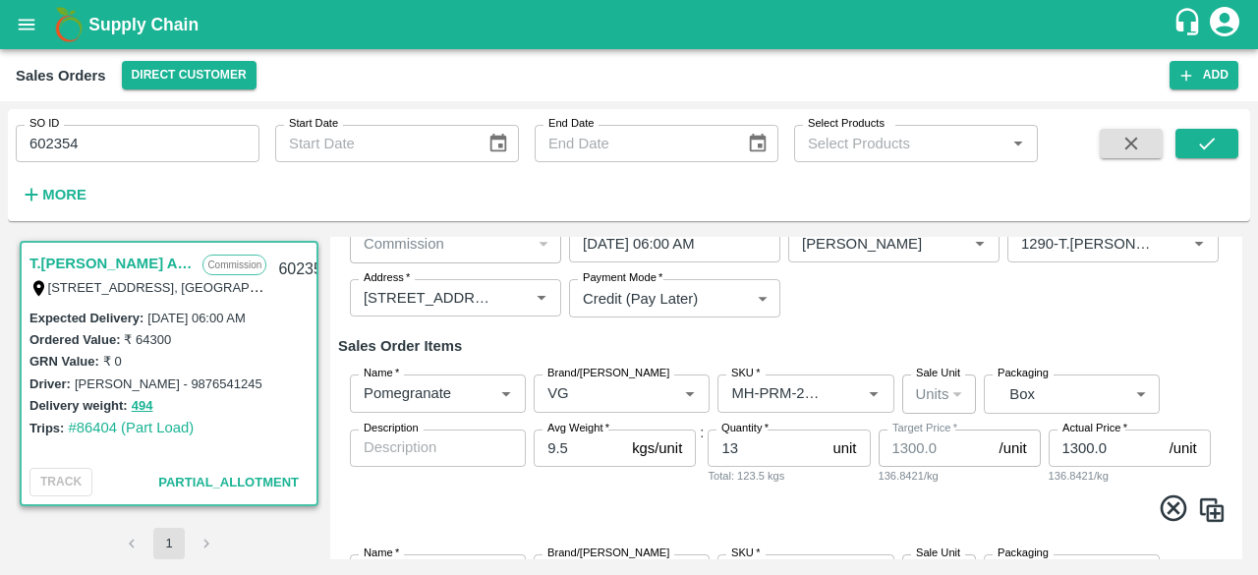
scroll to position [140, 0]
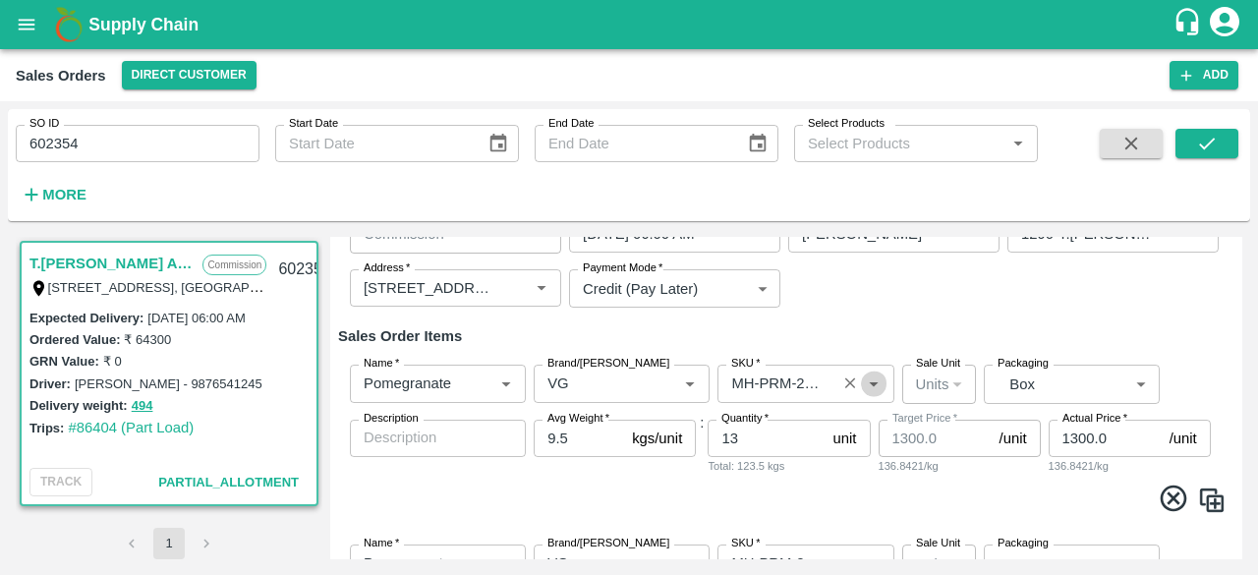
click at [872, 381] on icon "Open" at bounding box center [874, 383] width 22 height 22
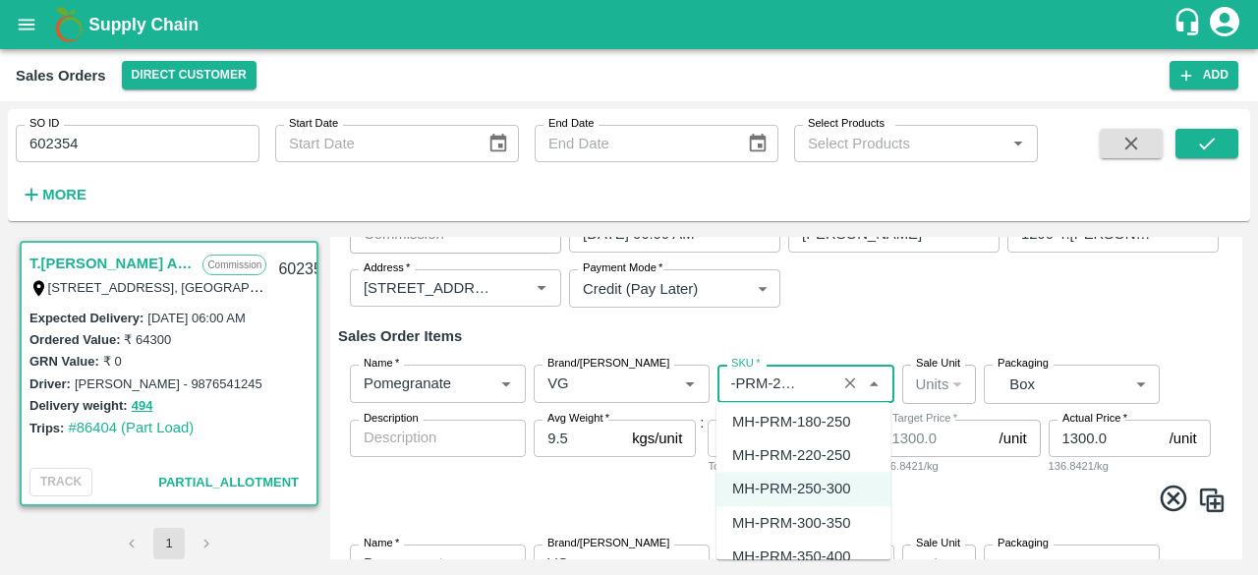
scroll to position [1587, 0]
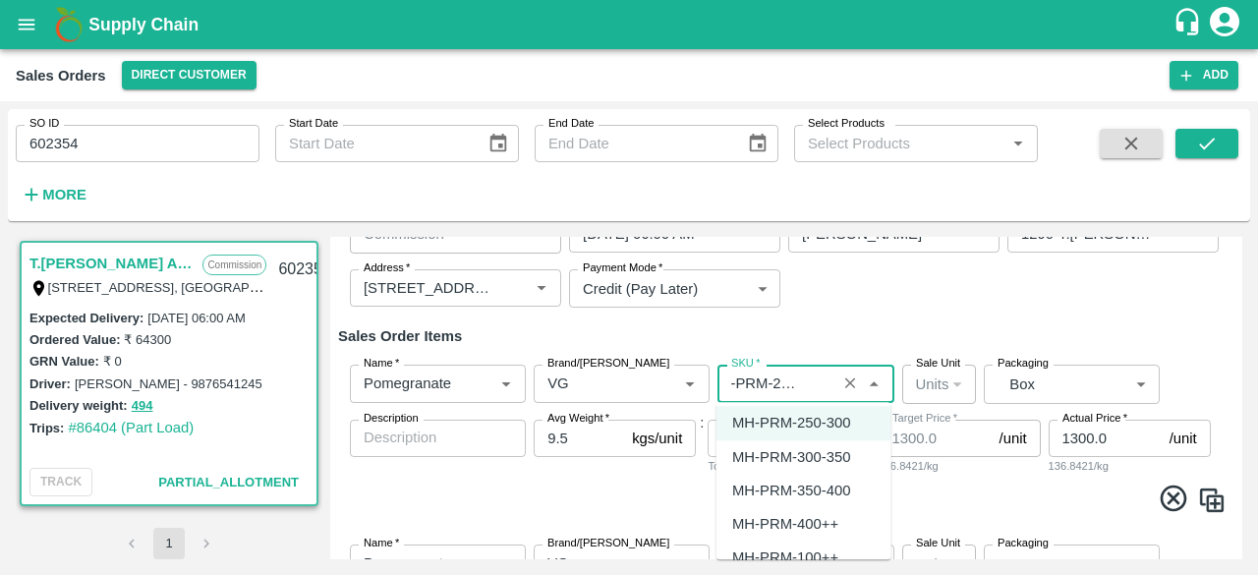
click at [818, 457] on div "MH-PRM-300-350" at bounding box center [791, 457] width 118 height 22
type input "MH-PRM-300-350"
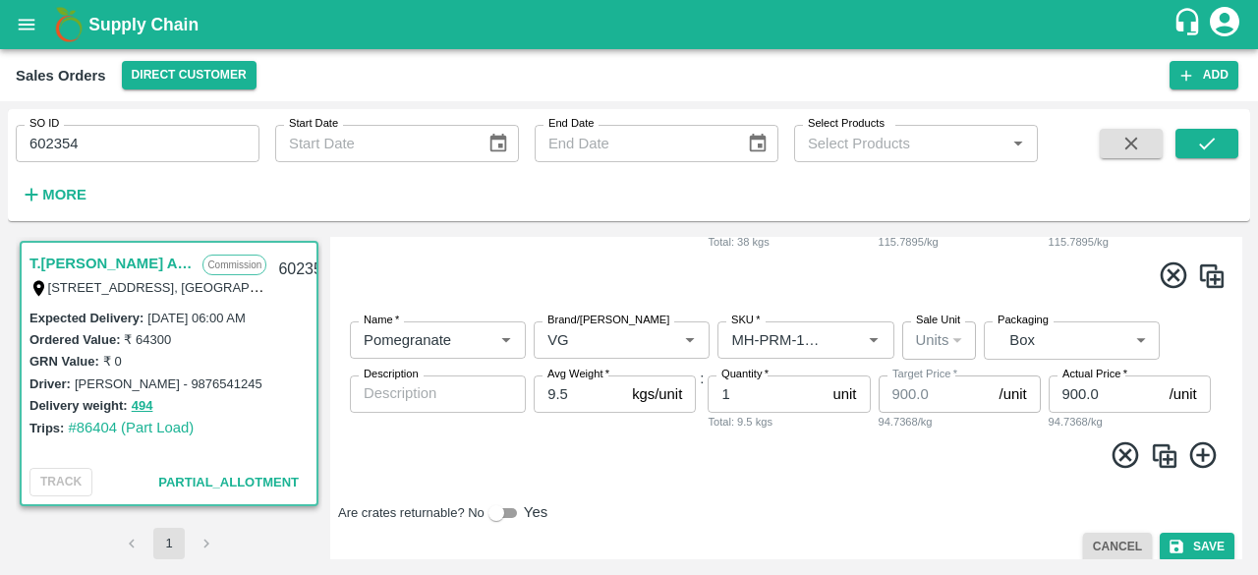
scroll to position [1275, 0]
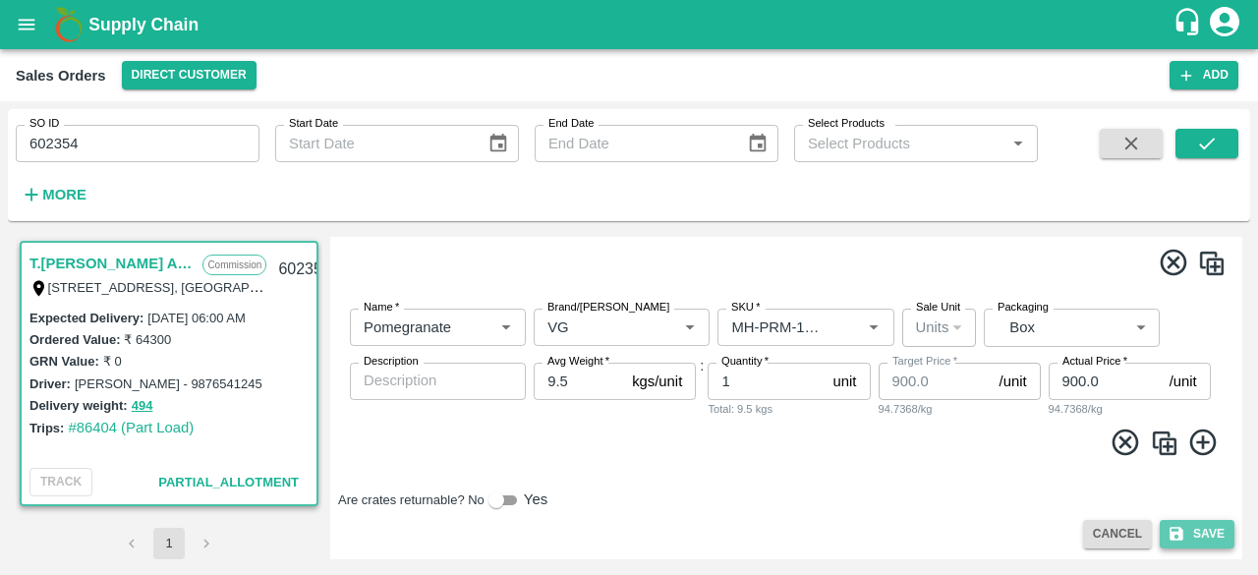
click at [1205, 536] on button "Save" at bounding box center [1197, 534] width 75 height 28
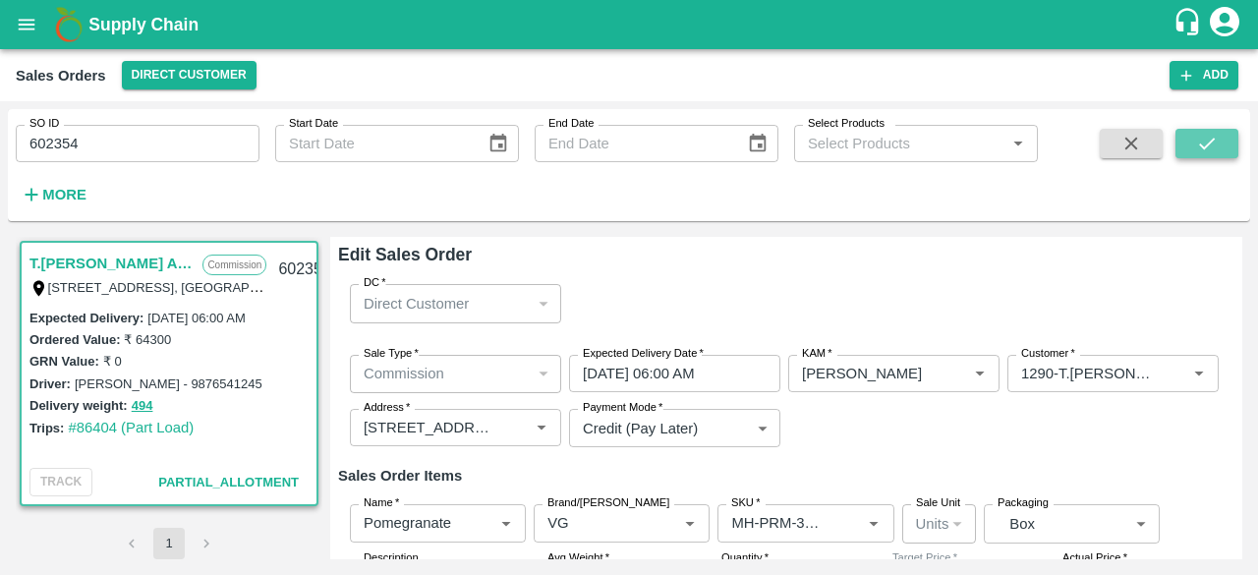
click at [1206, 149] on icon "submit" at bounding box center [1207, 144] width 22 height 22
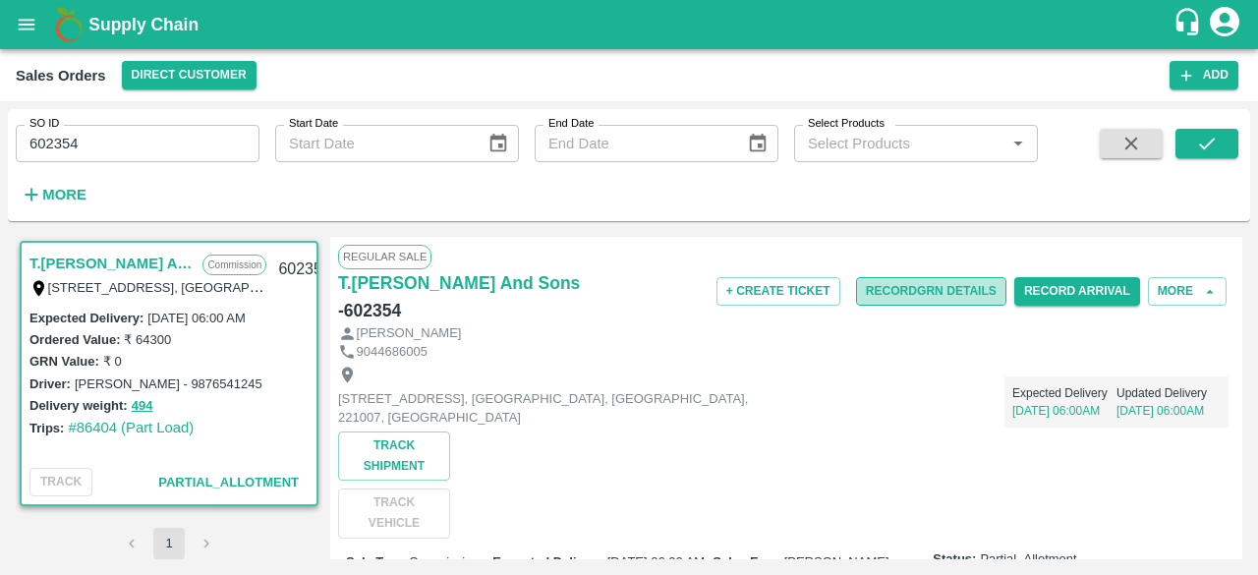
click at [935, 292] on button "Record GRN Details" at bounding box center [931, 291] width 150 height 28
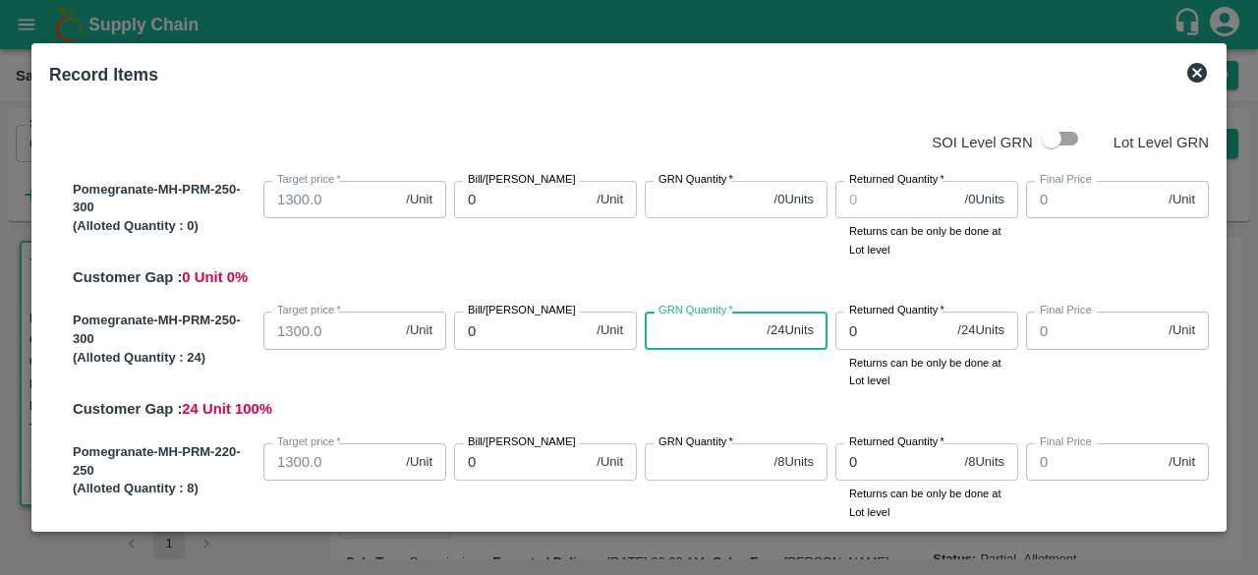
click at [675, 331] on input "GRN Quantity   *" at bounding box center [702, 330] width 114 height 37
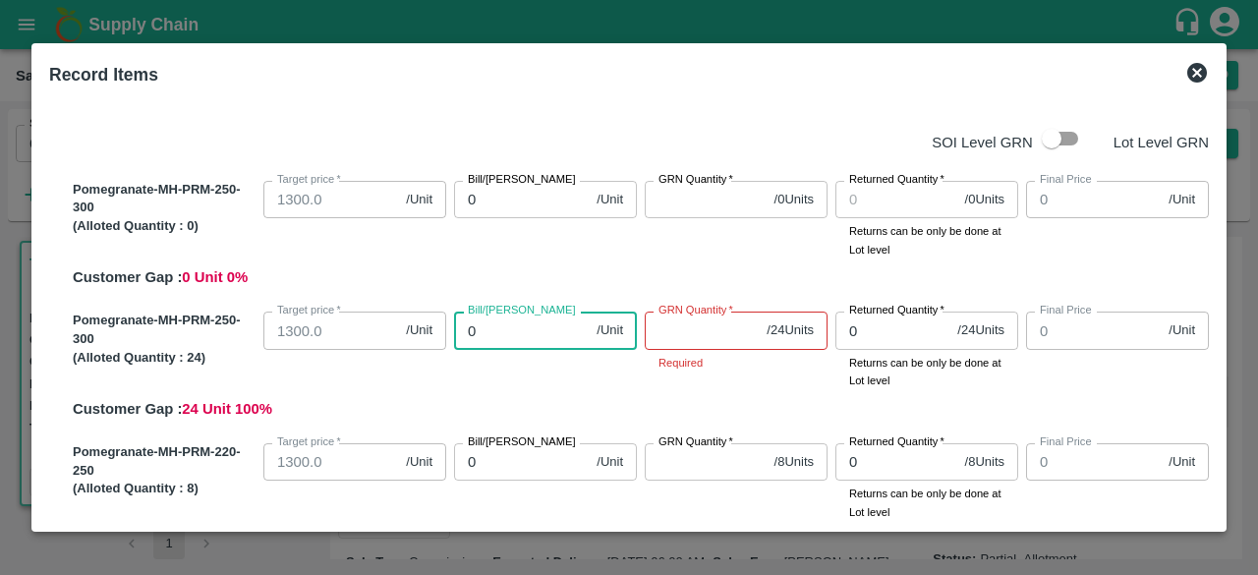
click at [484, 335] on input "0" at bounding box center [521, 330] width 135 height 37
type input "1"
type input "13"
type input "135"
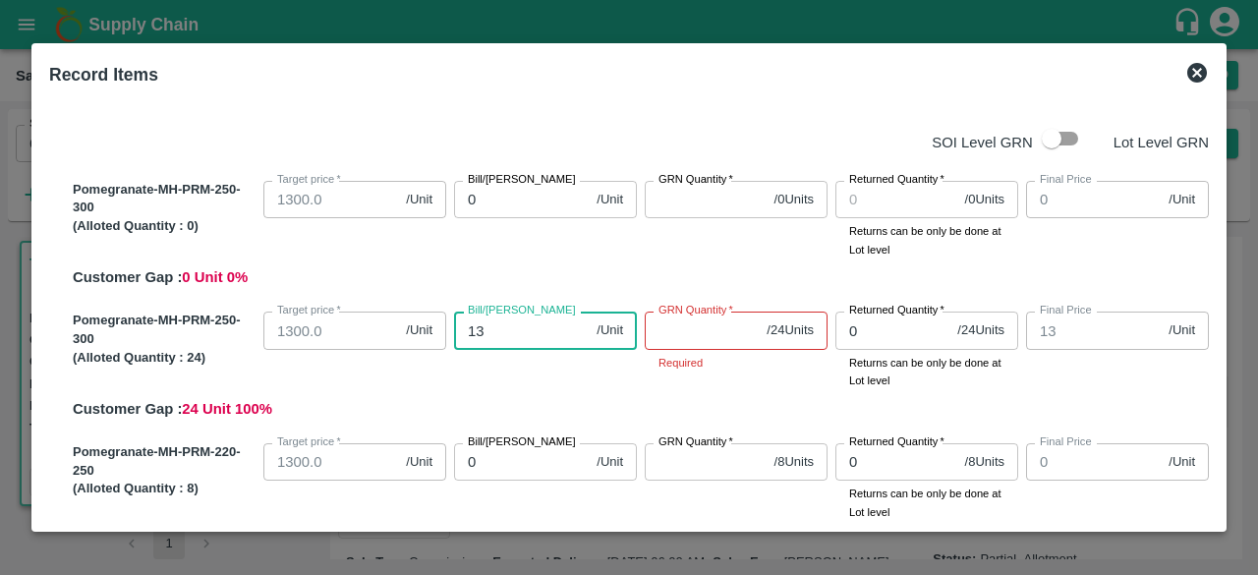
type input "135"
type input "1354"
type input "1354.1"
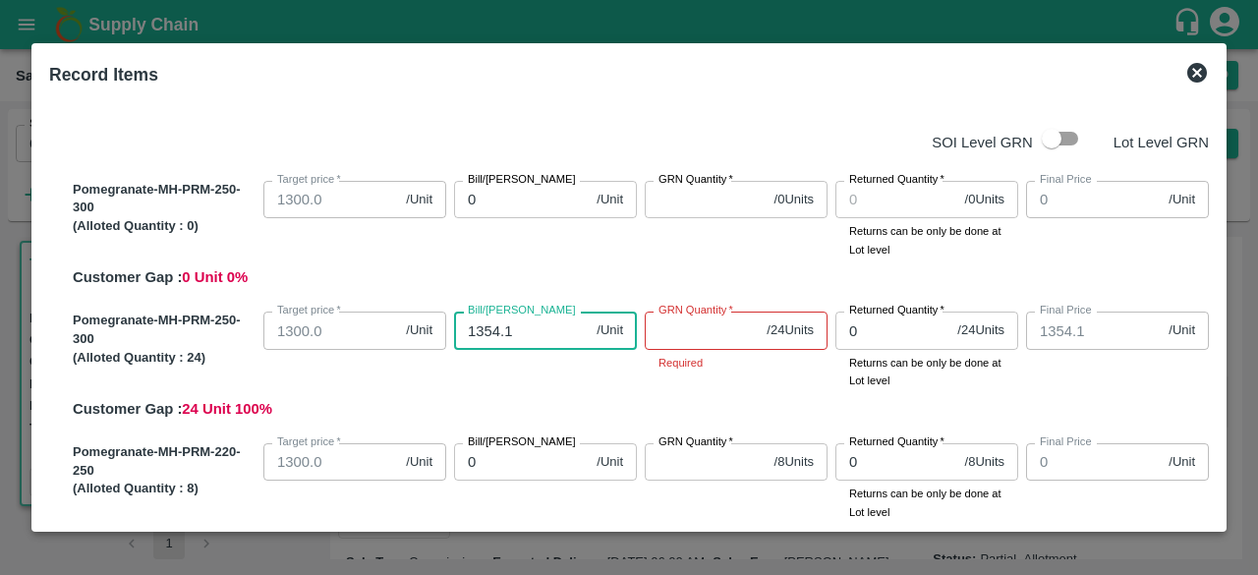
type input "1354.16"
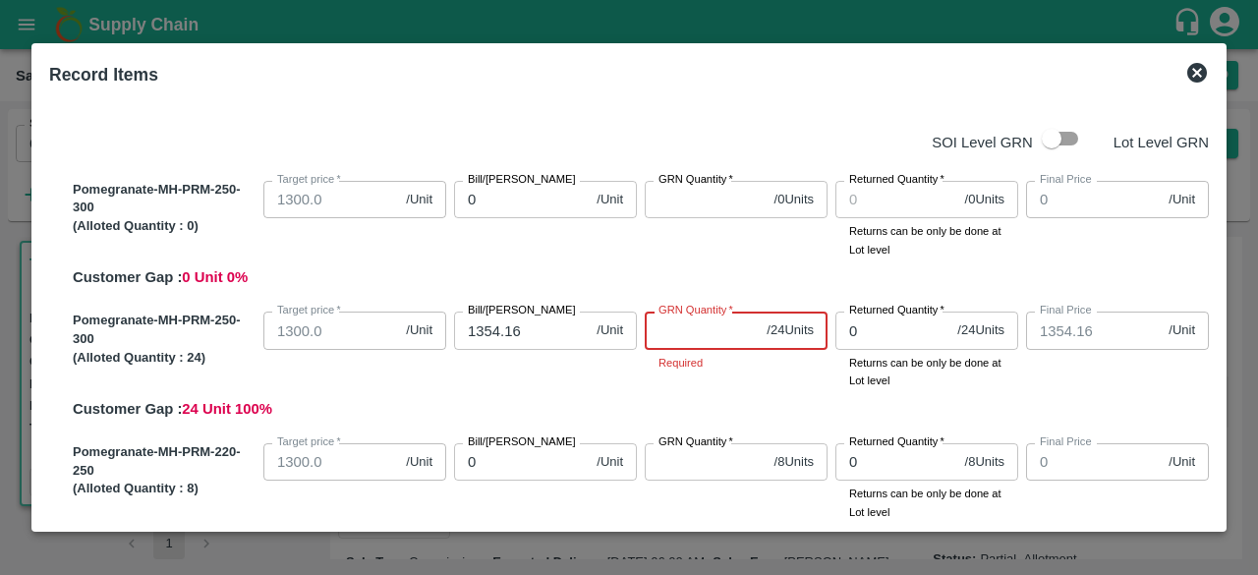
click at [680, 332] on input "GRN Quantity   *" at bounding box center [702, 330] width 114 height 37
type input "24"
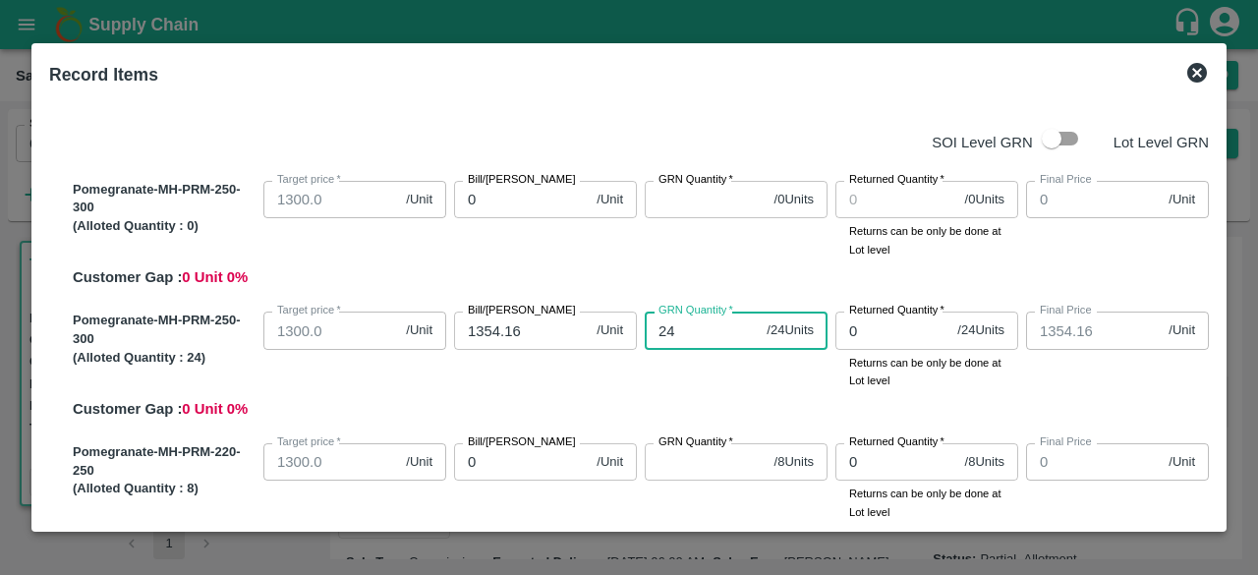
type input "24"
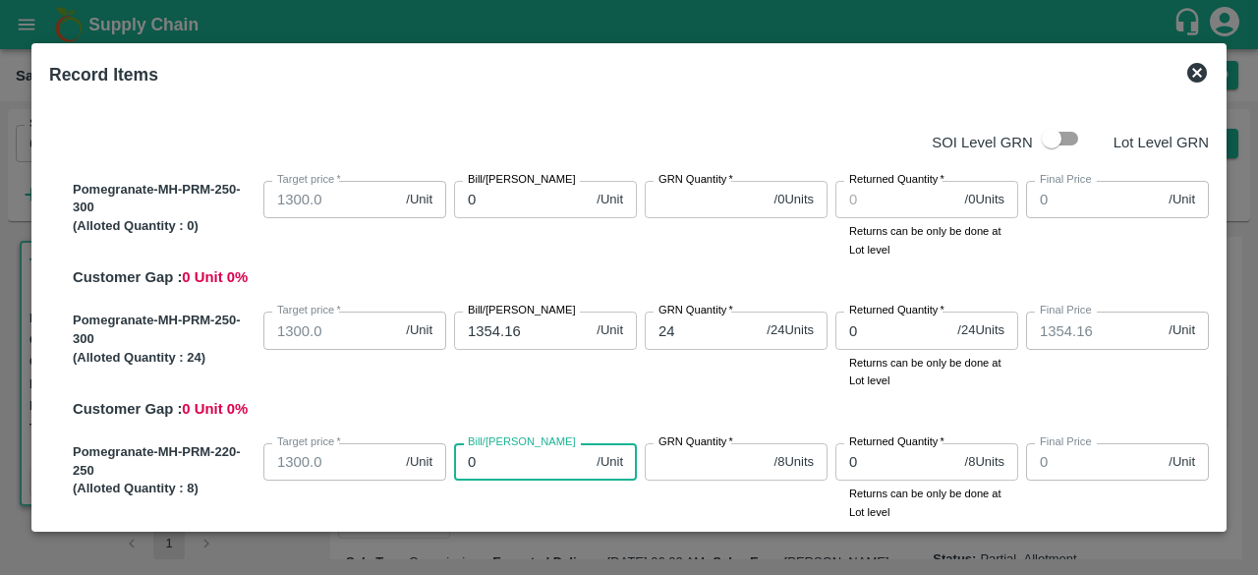
click at [506, 464] on input "0" at bounding box center [521, 461] width 135 height 37
type input "1"
type input "12"
type input "126"
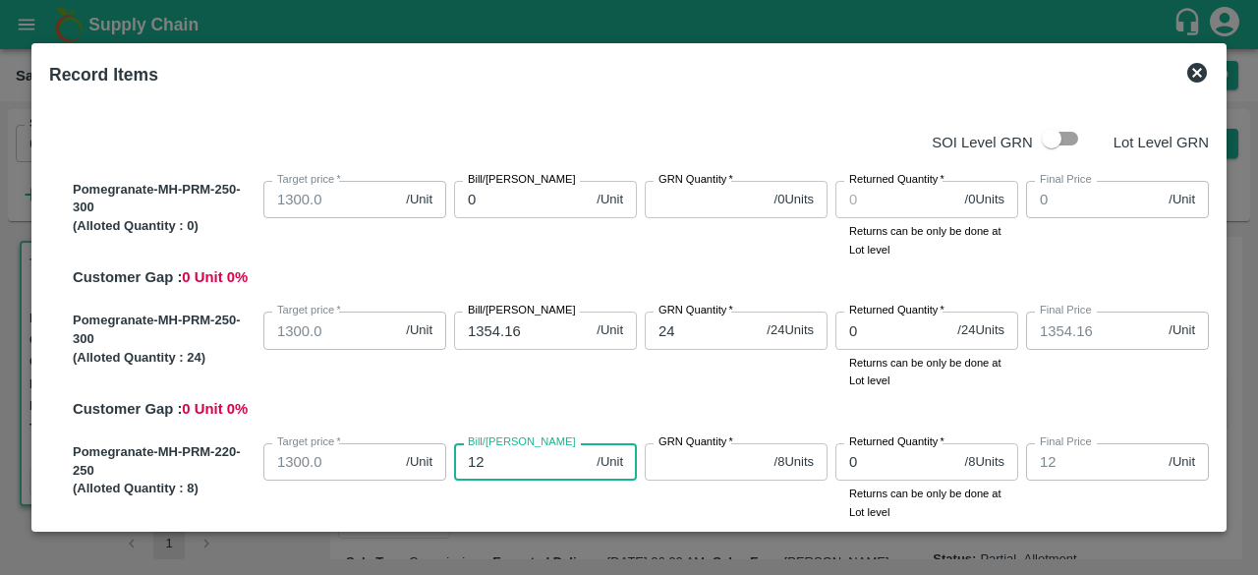
type input "126"
type input "1260"
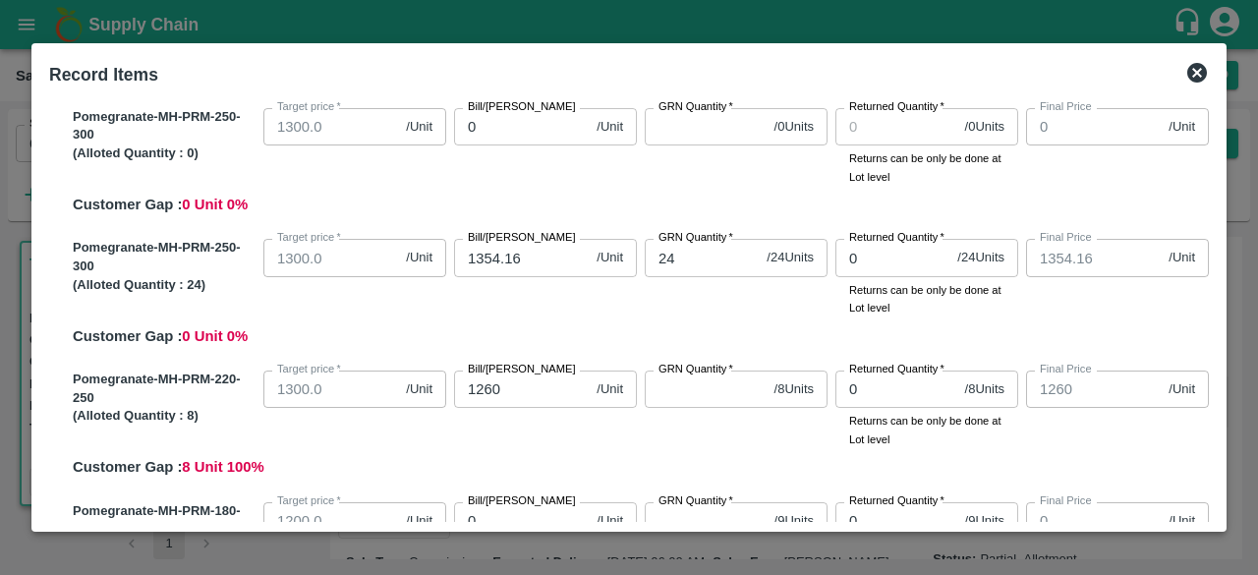
scroll to position [90, 0]
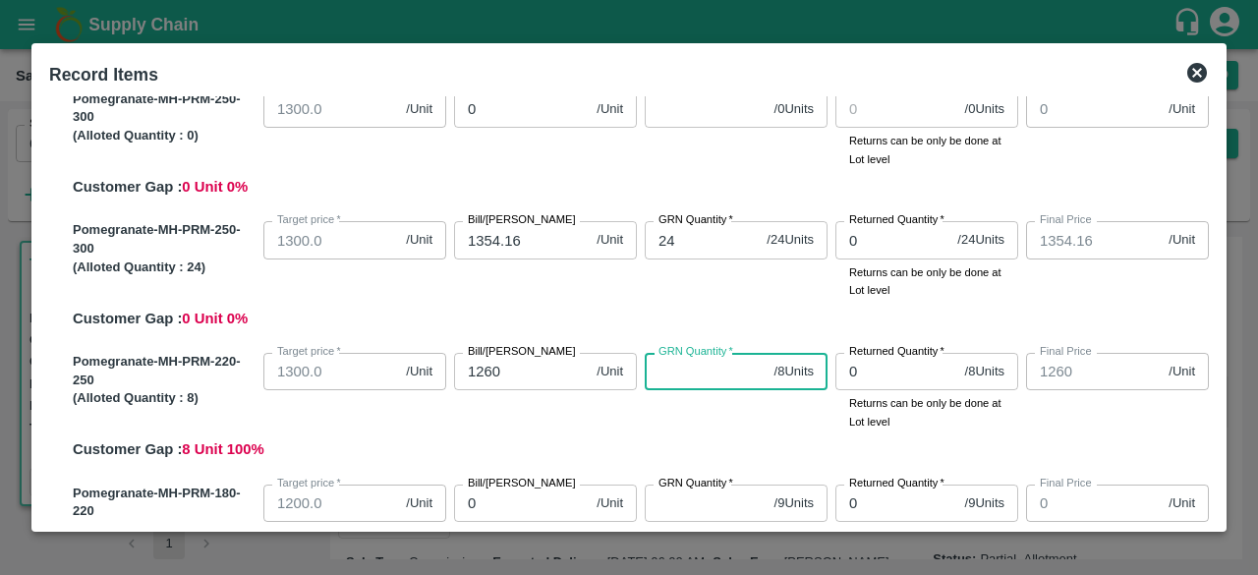
click at [678, 379] on input "GRN Quantity   *" at bounding box center [706, 371] width 122 height 37
type input "8"
drag, startPoint x: 1212, startPoint y: 166, endPoint x: 1213, endPoint y: 184, distance: 17.7
click at [1213, 184] on div "SOI Level GRN Lot Level GRN Pomegranate-MH-PRM-250-300 (Alloted Quantity : 0 ) …" at bounding box center [628, 309] width 1175 height 426
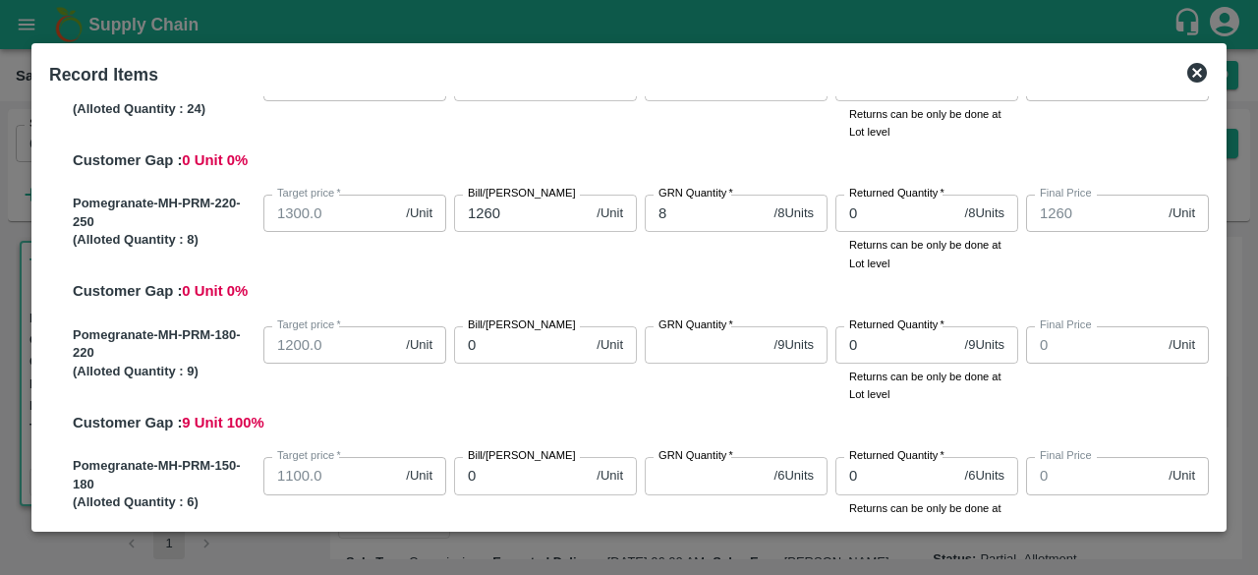
scroll to position [251, 0]
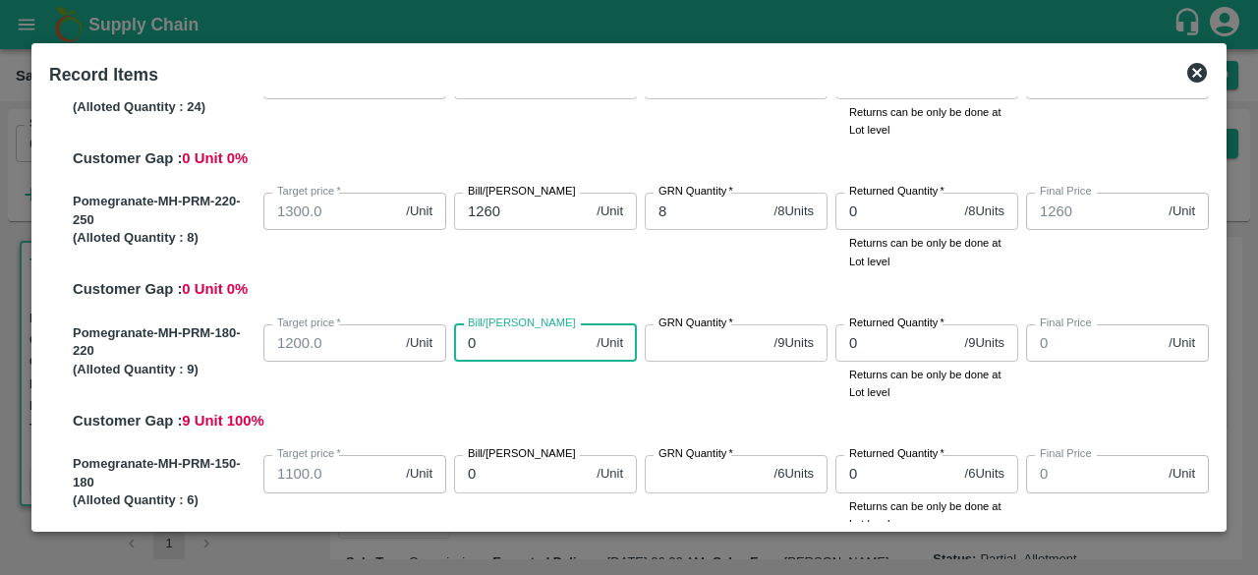
click at [491, 345] on input "0" at bounding box center [521, 342] width 135 height 37
type input "01"
type input "1"
type input "011"
type input "11"
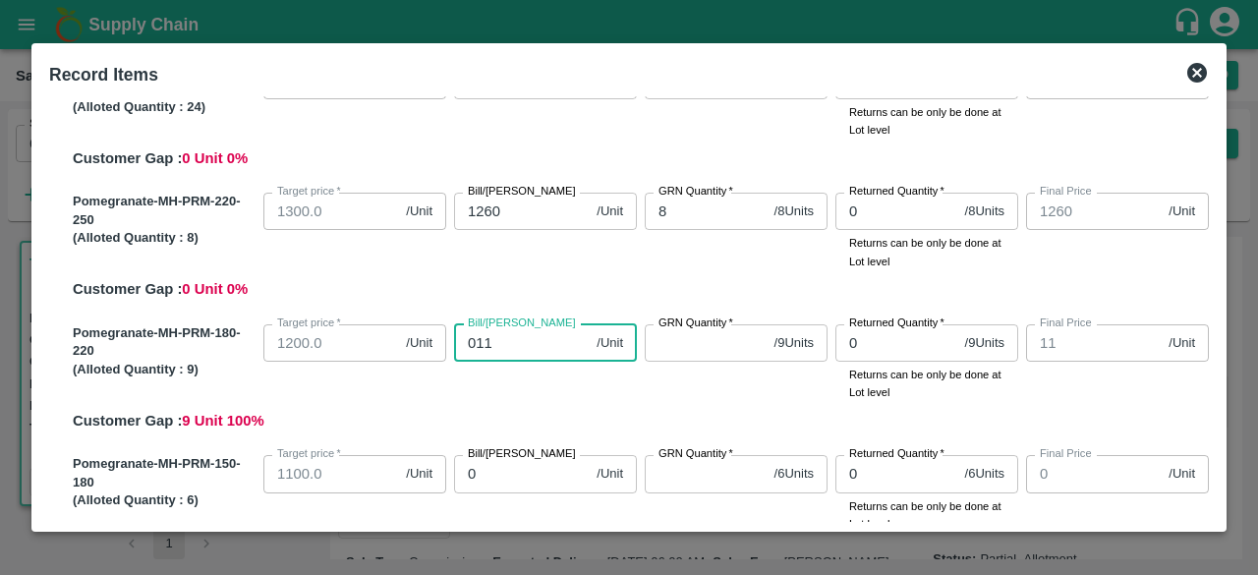
type input "0115"
type input "115"
type input "01150"
type input "1150"
type input "01150"
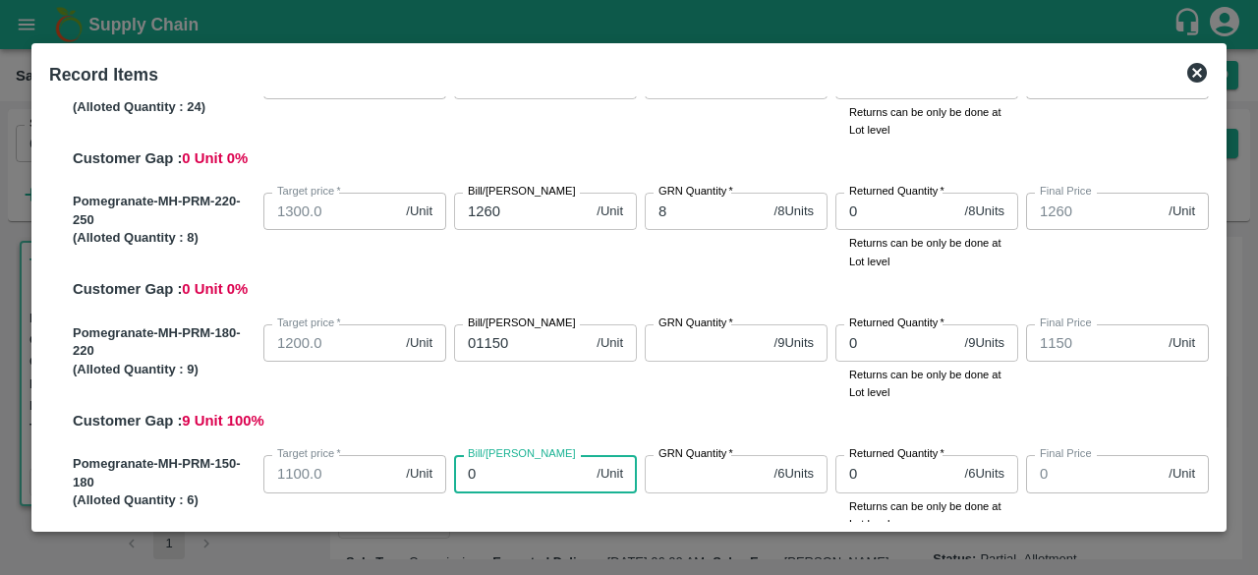
click at [487, 483] on input "0" at bounding box center [521, 473] width 135 height 37
type input "01"
type input "1"
type input "010"
type input "10"
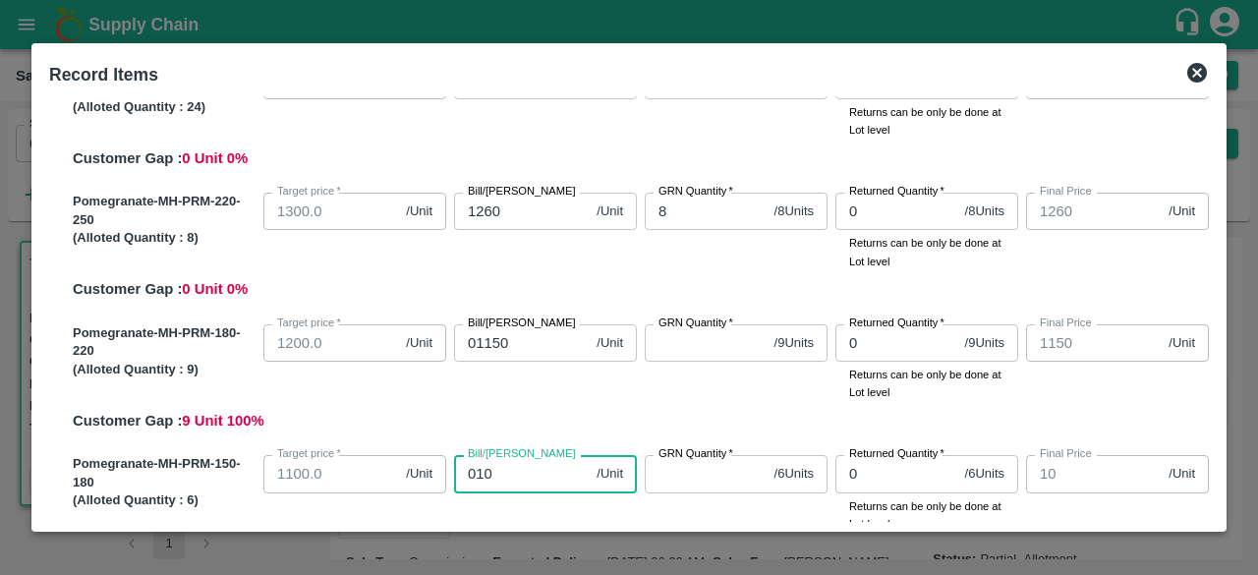
type input "0105"
type input "105"
type input "01050"
type input "1050"
type input "01050"
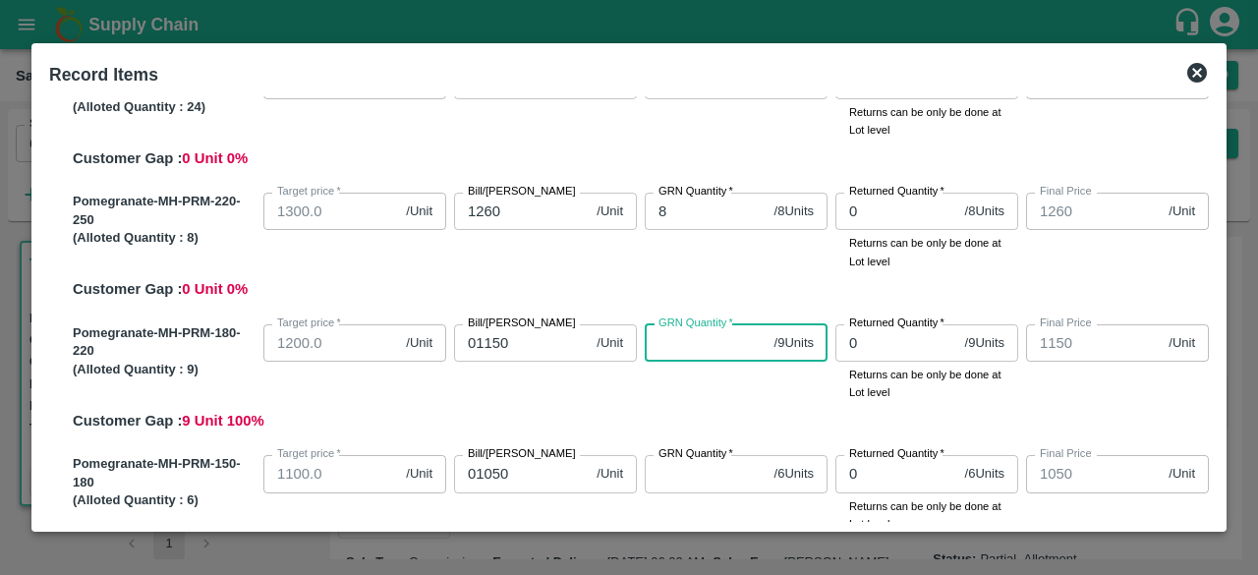
click at [693, 338] on input "GRN Quantity   *" at bounding box center [706, 342] width 122 height 37
type input "9"
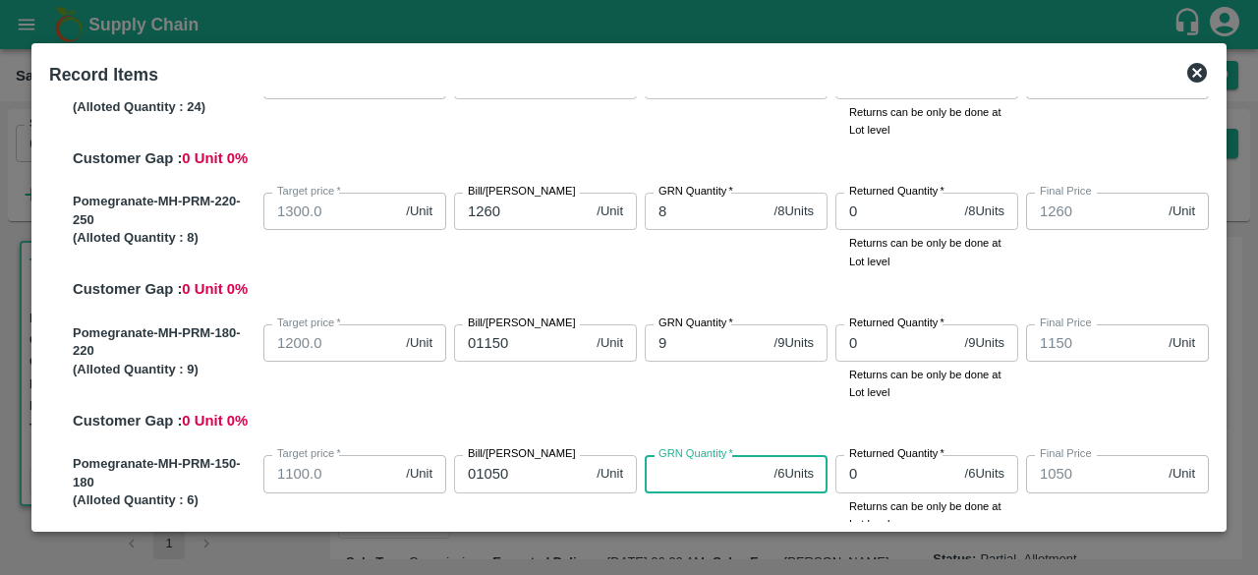
click at [682, 481] on input "GRN Quantity   *" at bounding box center [706, 473] width 122 height 37
type input "6"
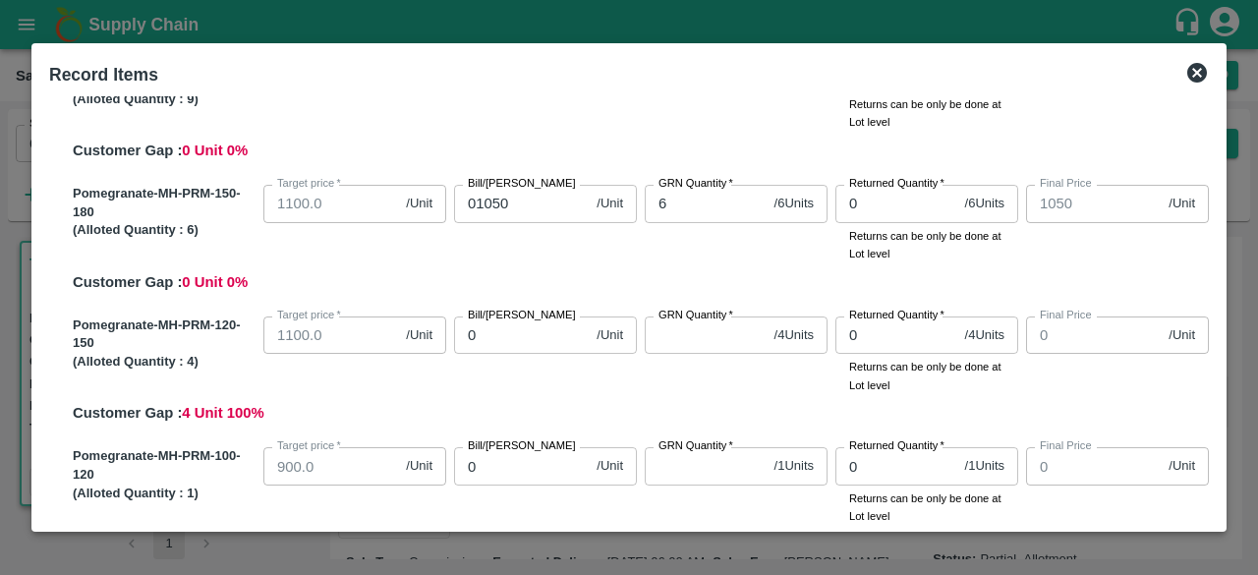
scroll to position [544, 0]
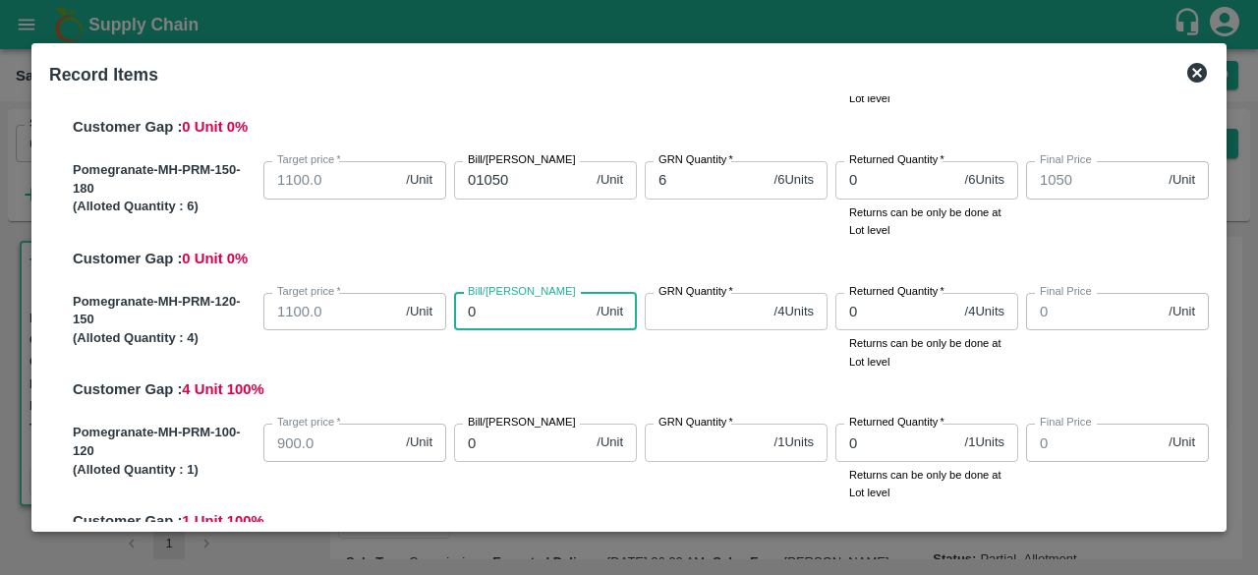
click at [503, 318] on input "0" at bounding box center [521, 311] width 135 height 37
type input "09"
type input "9"
type input "095"
type input "95"
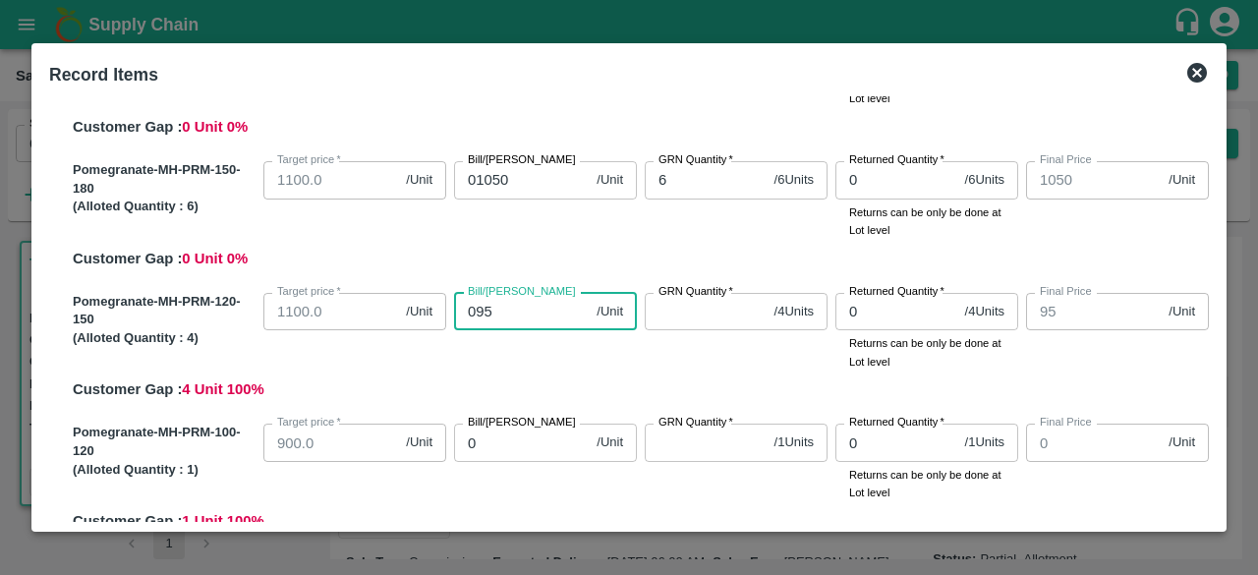
type input "0950"
type input "950"
type input "0950"
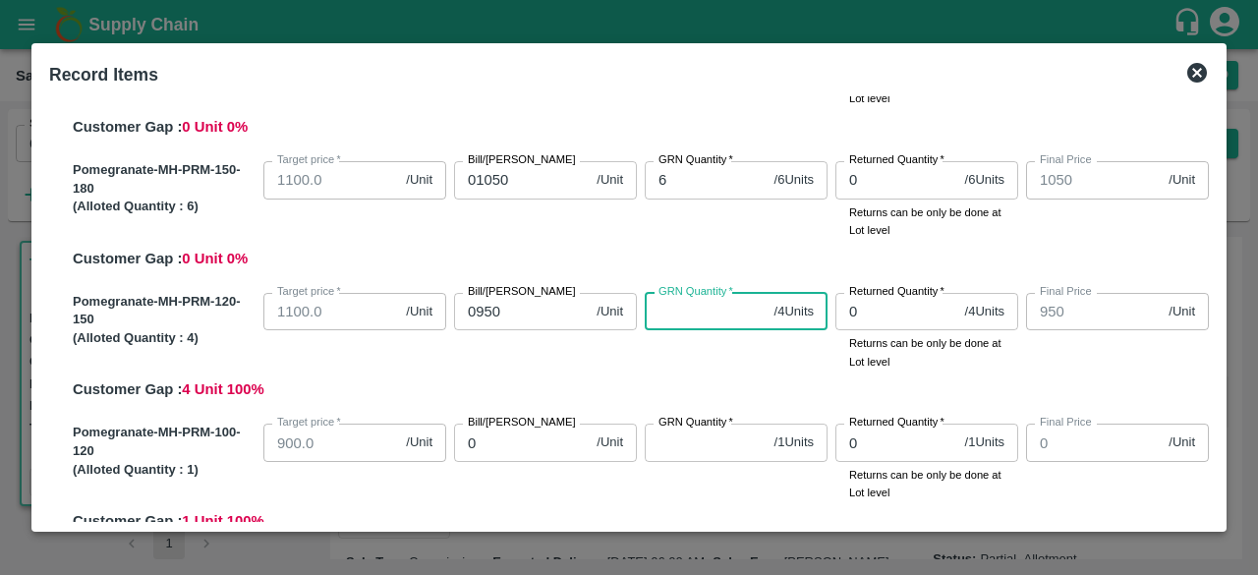
click at [666, 304] on input "GRN Quantity   *" at bounding box center [706, 311] width 122 height 37
click at [484, 440] on input "0" at bounding box center [521, 442] width 135 height 37
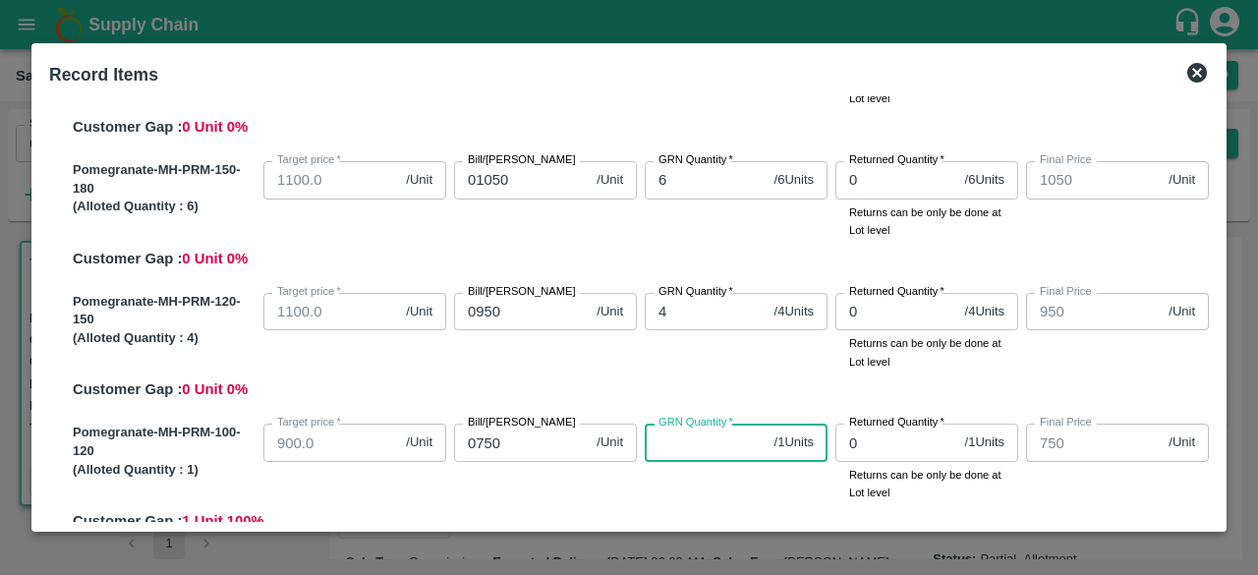
click at [658, 443] on input "GRN Quantity   *" at bounding box center [706, 442] width 122 height 37
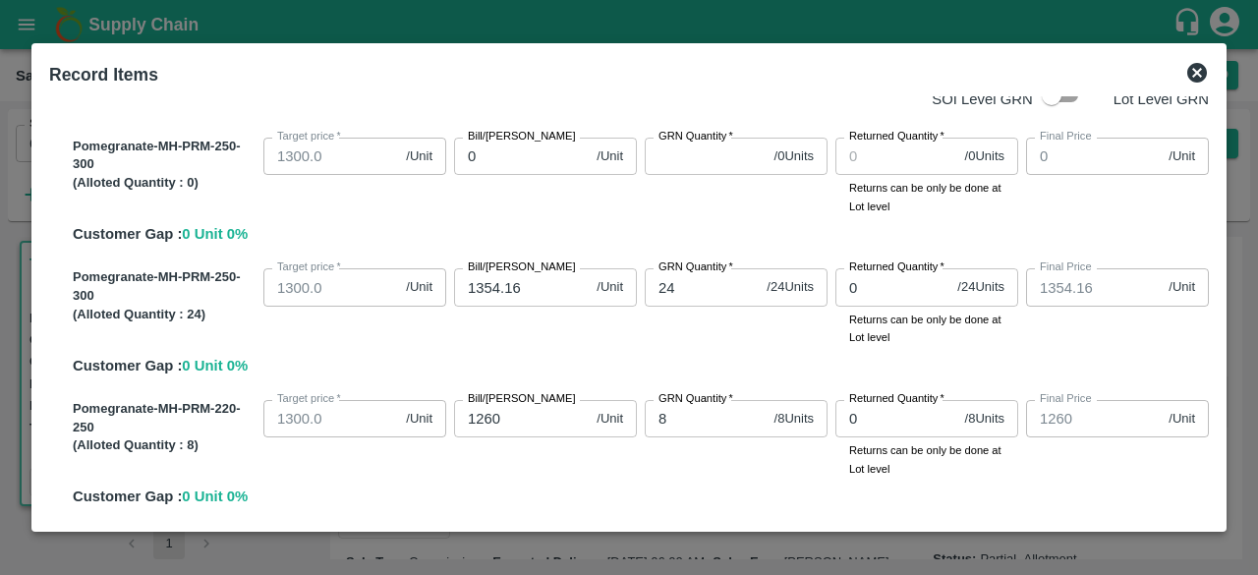
scroll to position [0, 0]
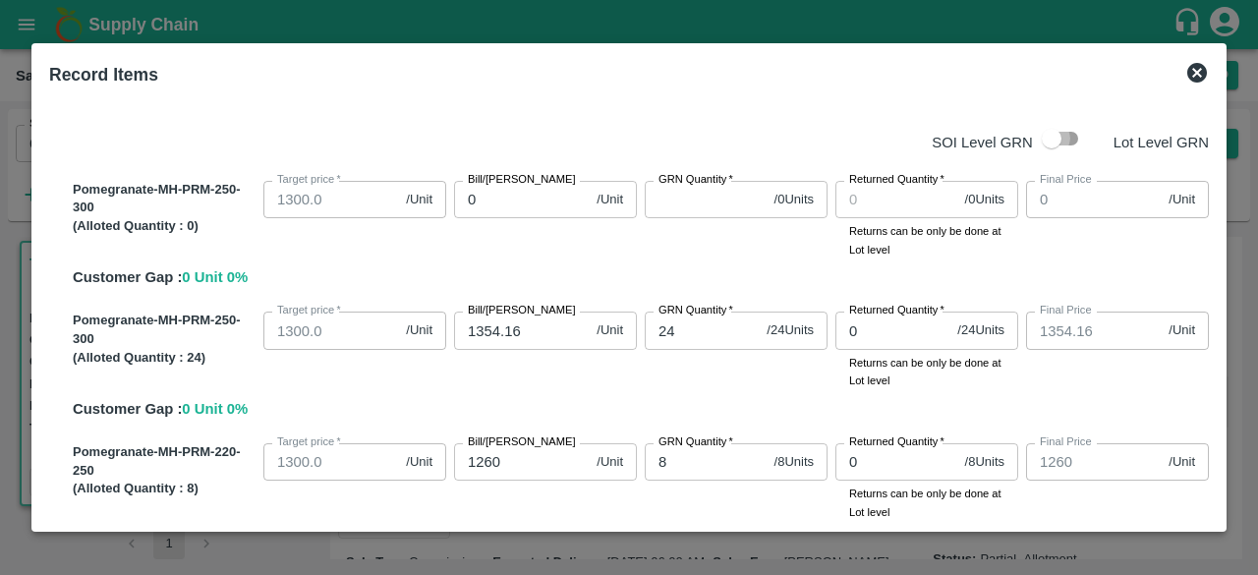
click at [1059, 132] on input "checkbox" at bounding box center [1051, 138] width 112 height 37
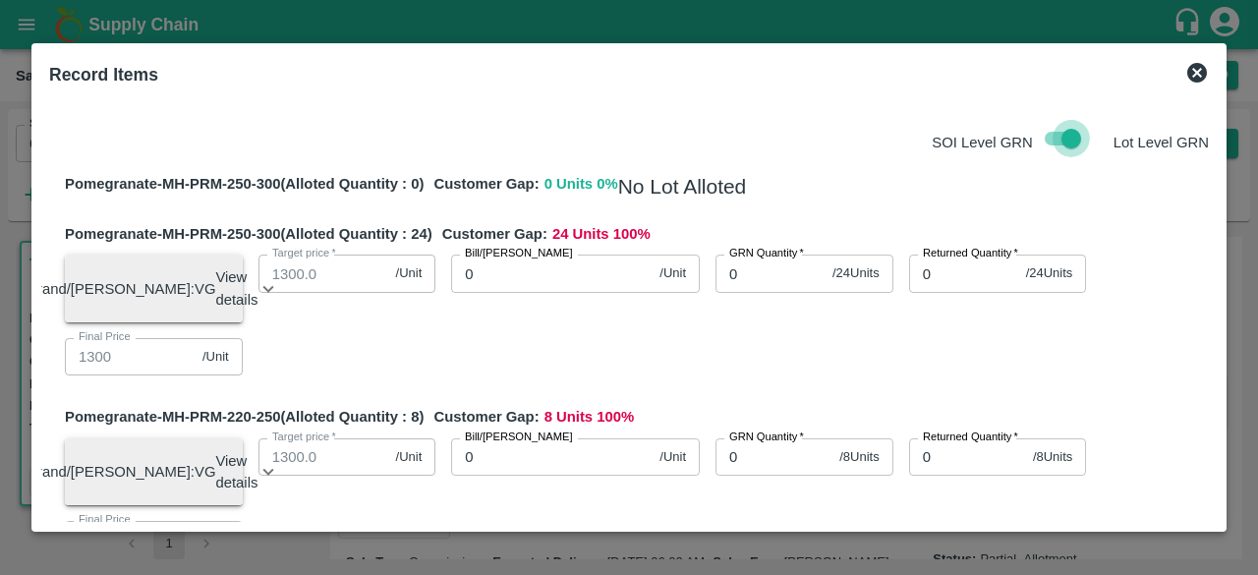
click at [1059, 132] on input "checkbox" at bounding box center [1071, 138] width 112 height 37
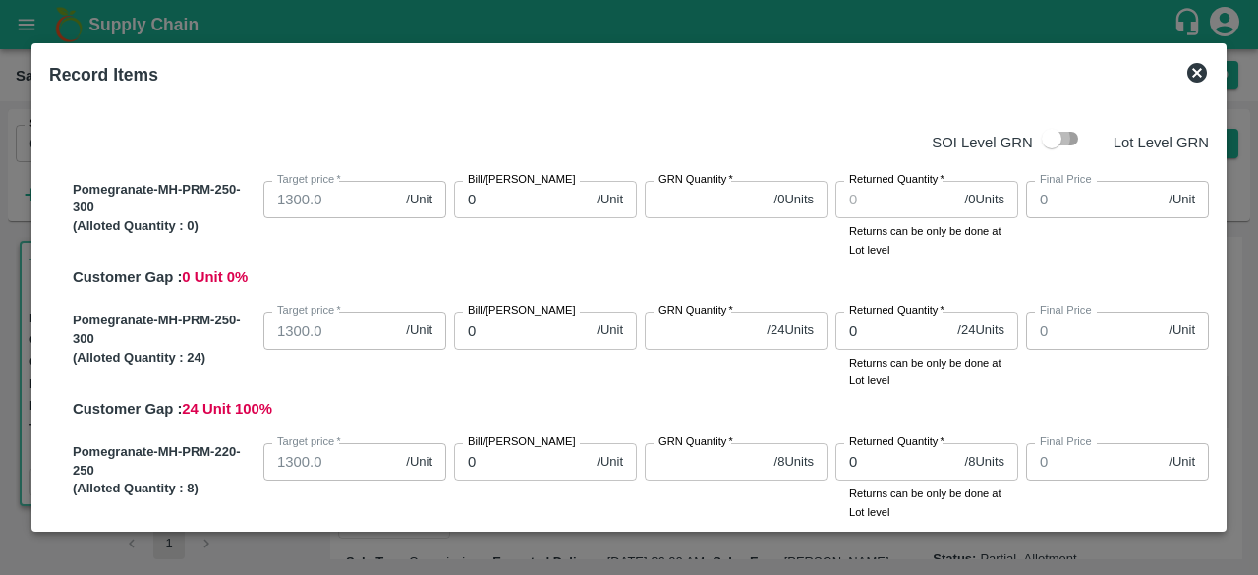
click at [1056, 138] on input "checkbox" at bounding box center [1051, 138] width 112 height 37
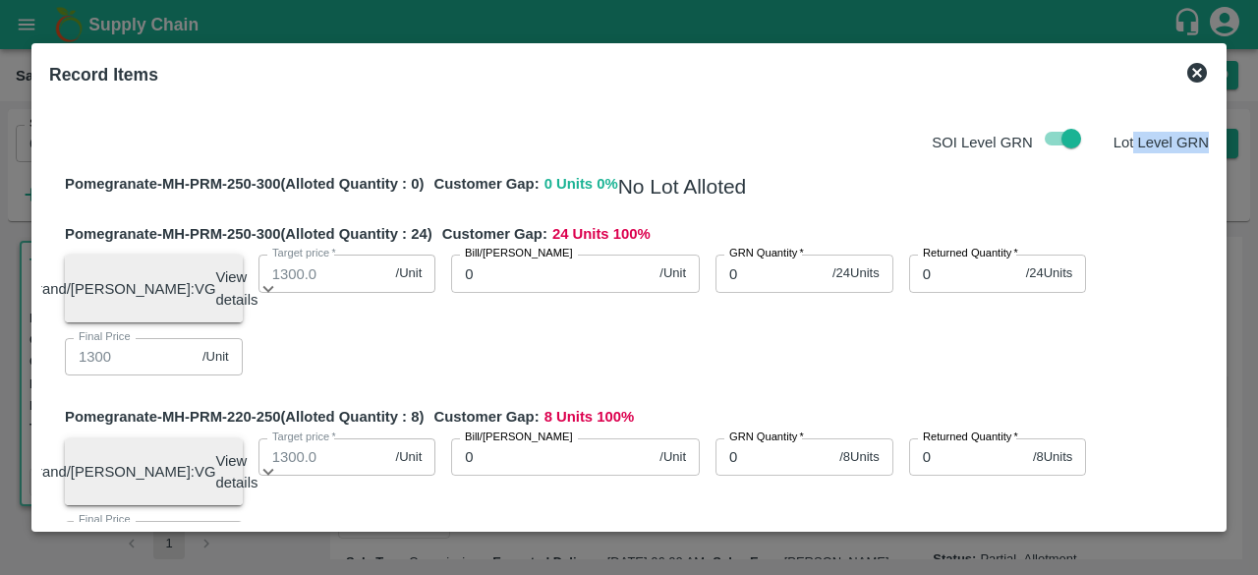
drag, startPoint x: 1212, startPoint y: 117, endPoint x: 1127, endPoint y: 113, distance: 84.6
click at [1127, 113] on div "SOI Level GRN Lot Level GRN Pomegranate-MH-PRM-250-300 (Alloted Quantity : 0 ) …" at bounding box center [628, 309] width 1175 height 426
click at [1079, 95] on div "Record Items" at bounding box center [605, 70] width 1144 height 51
click at [506, 286] on input "0" at bounding box center [551, 273] width 200 height 37
click at [1044, 140] on input "checkbox" at bounding box center [1071, 138] width 112 height 37
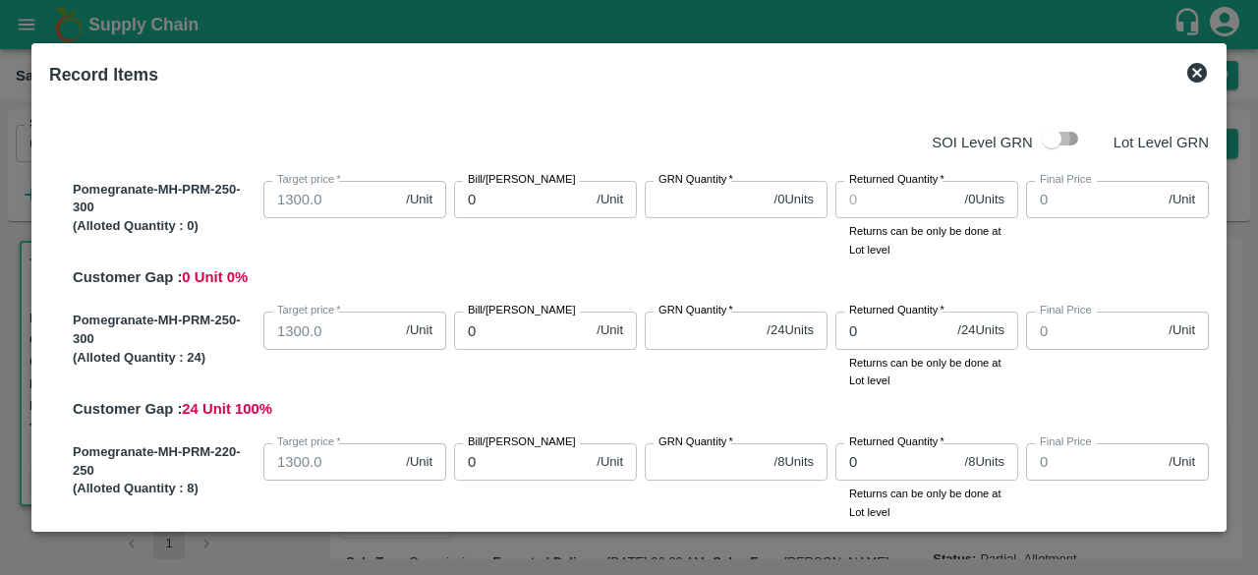
click at [1069, 131] on input "checkbox" at bounding box center [1051, 138] width 112 height 37
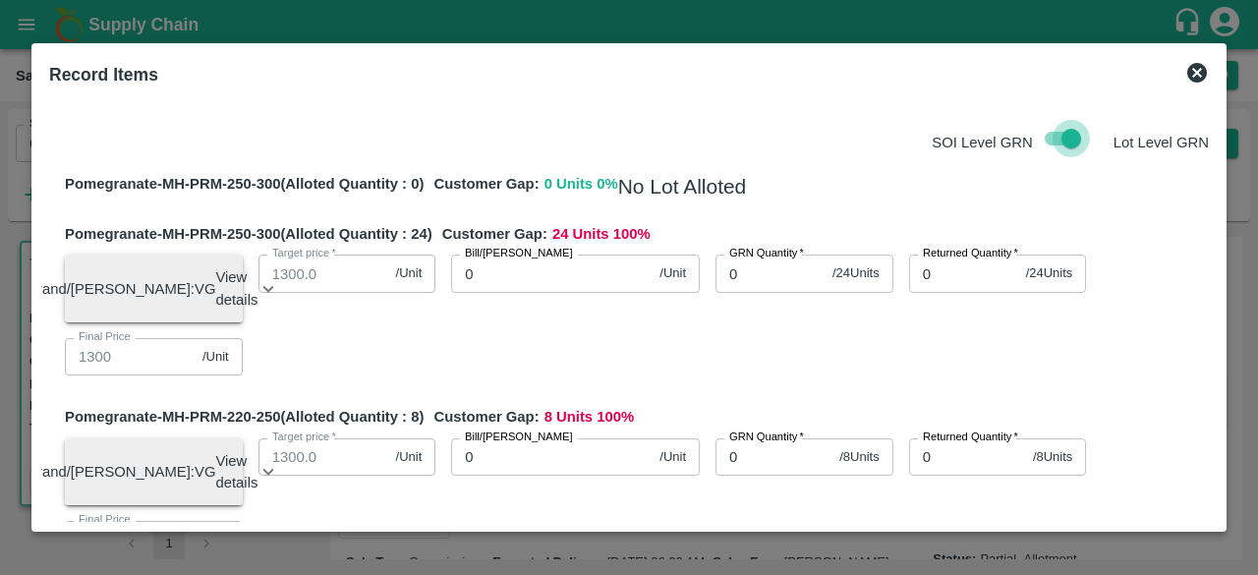
click at [1062, 142] on input "checkbox" at bounding box center [1071, 138] width 112 height 37
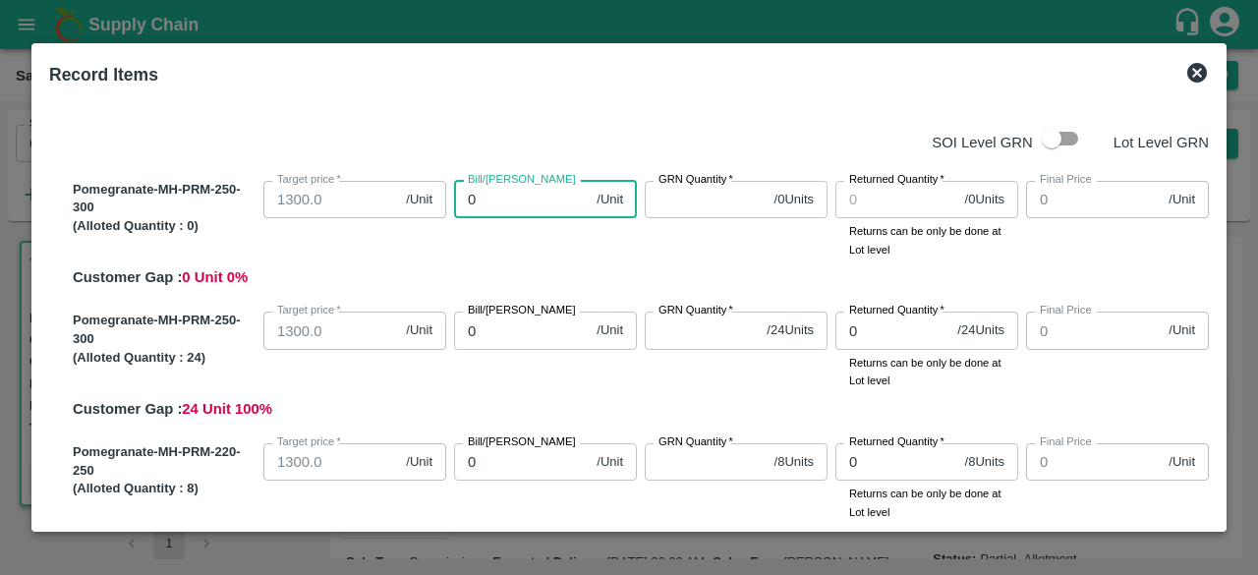
click at [509, 209] on input "0" at bounding box center [521, 199] width 135 height 37
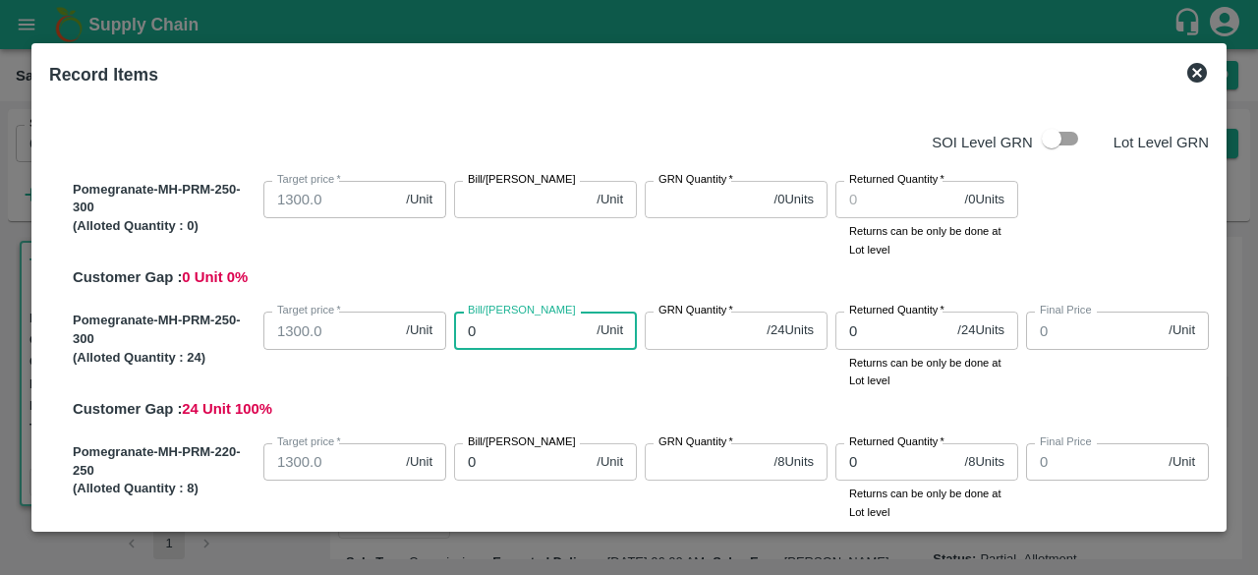
click at [517, 334] on input "0" at bounding box center [521, 330] width 135 height 37
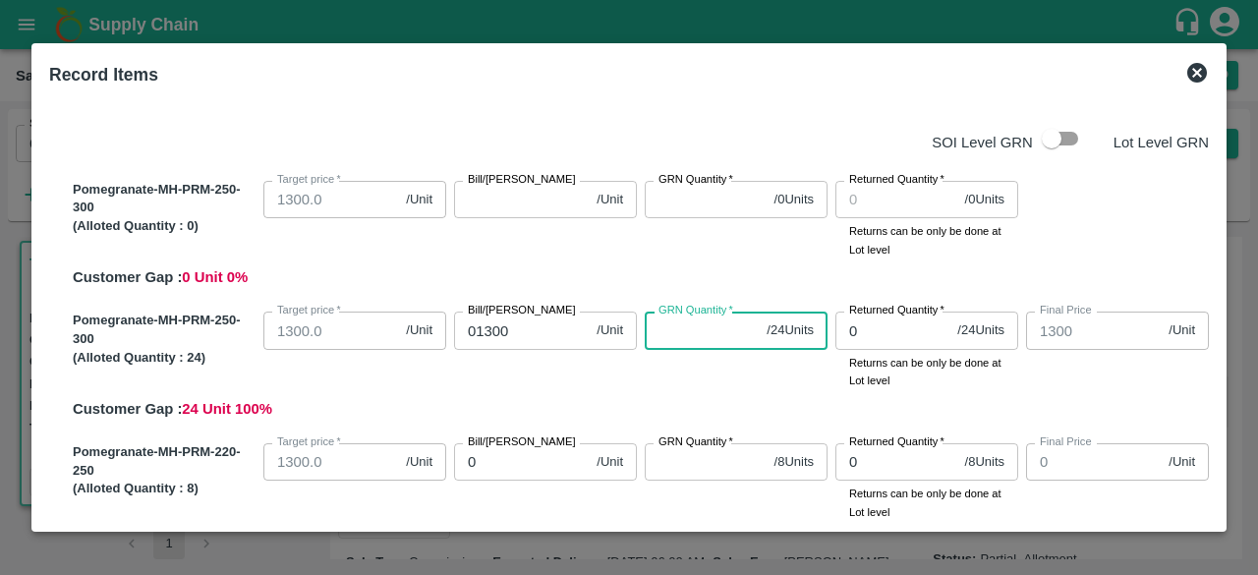
click at [659, 331] on input "GRN Quantity   *" at bounding box center [702, 330] width 114 height 37
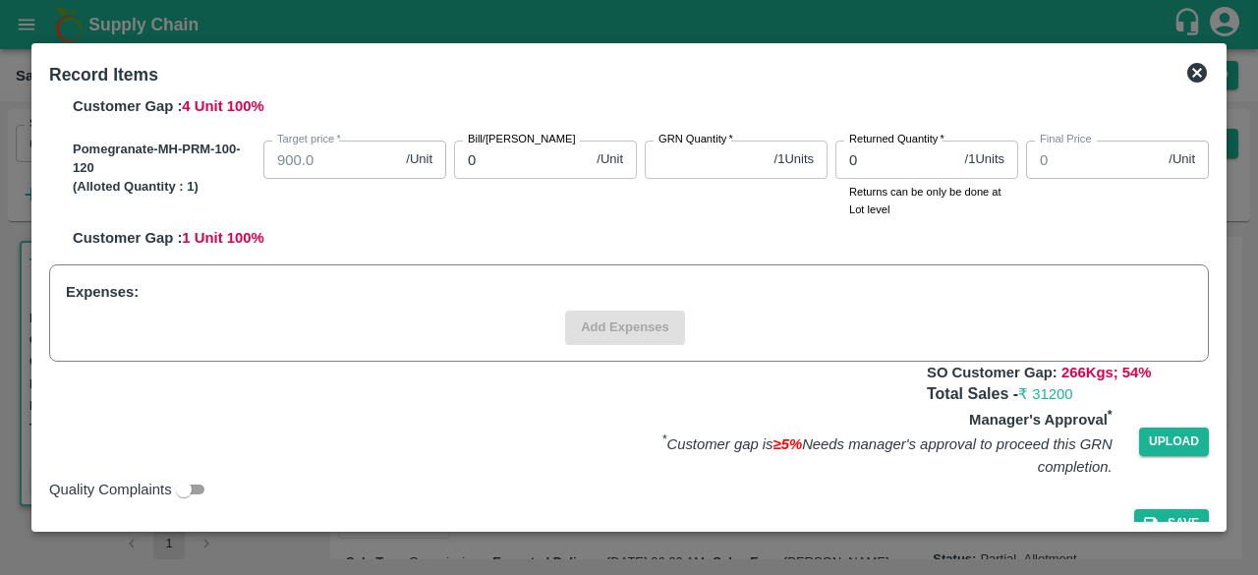
scroll to position [819, 0]
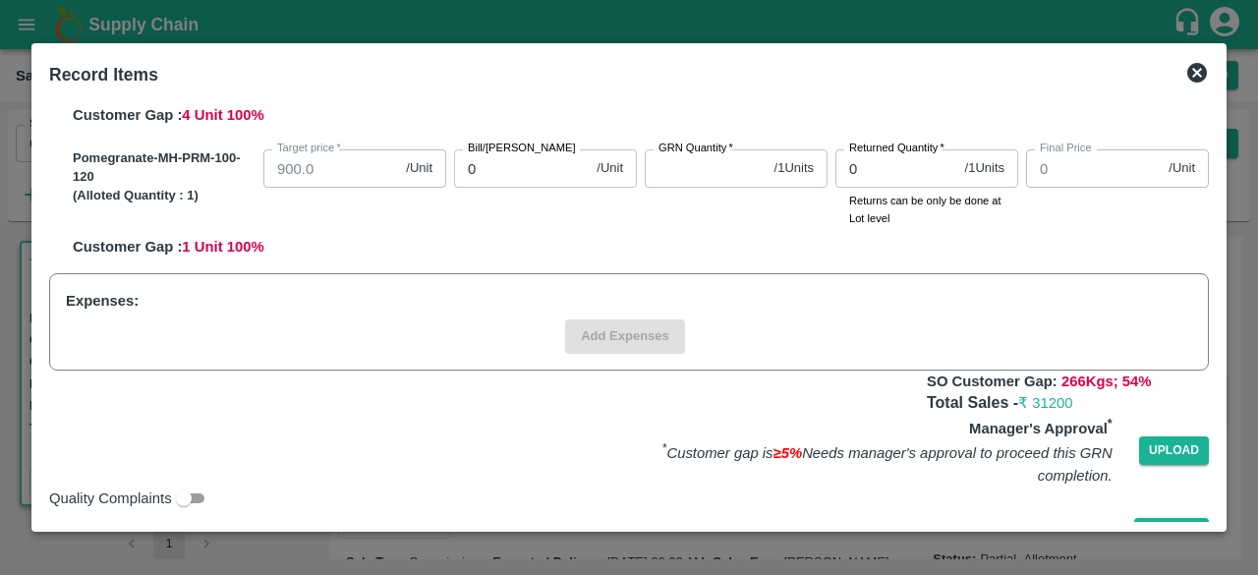
click at [1028, 329] on div "Add Expenses" at bounding box center [625, 336] width 1134 height 34
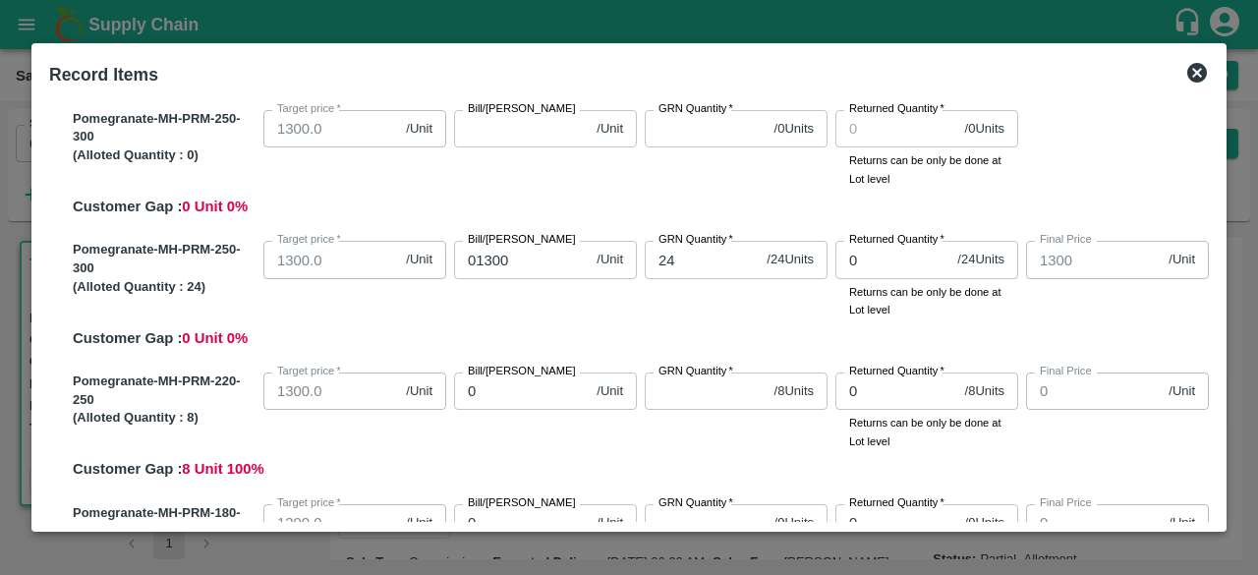
scroll to position [0, 0]
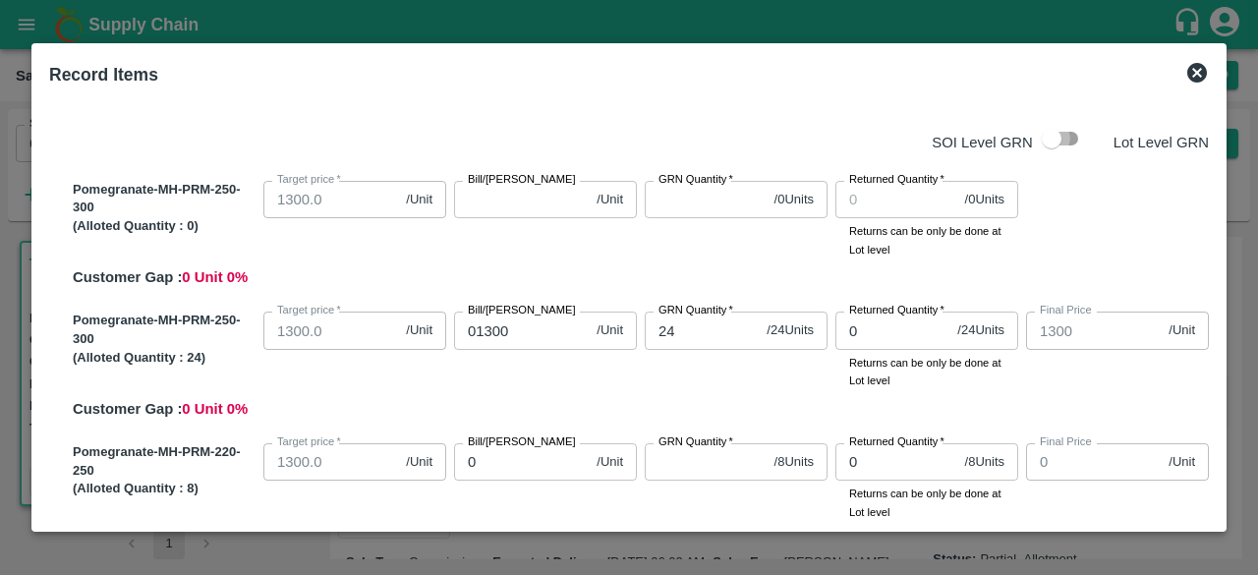
click at [1067, 136] on input "checkbox" at bounding box center [1051, 138] width 112 height 37
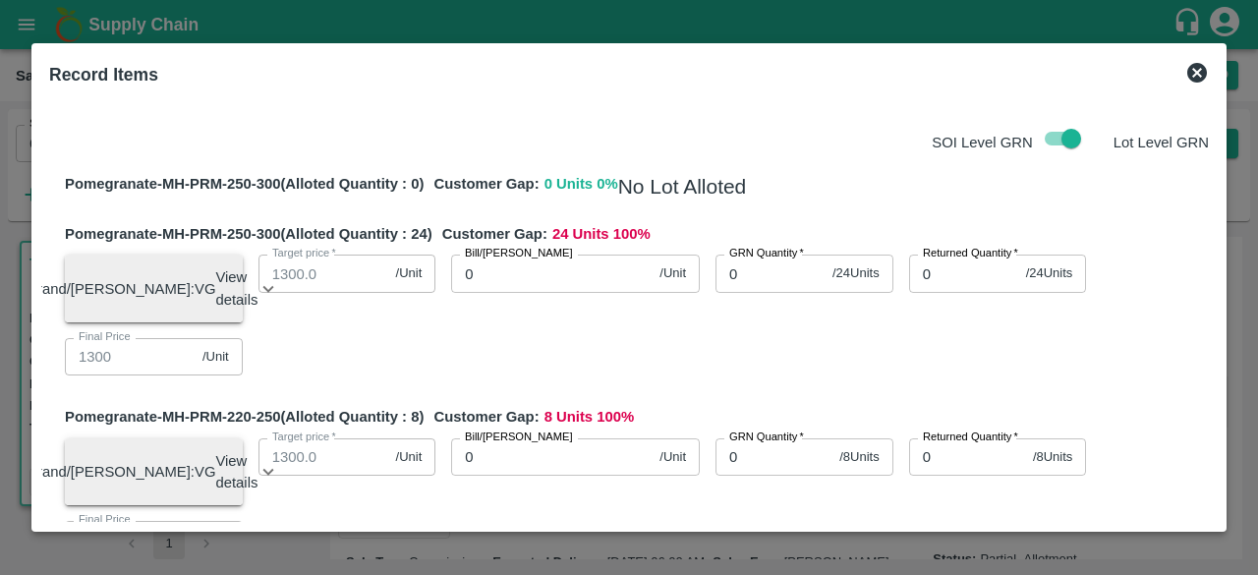
click at [513, 273] on input "0" at bounding box center [551, 273] width 200 height 37
click at [1063, 137] on input "checkbox" at bounding box center [1071, 138] width 112 height 37
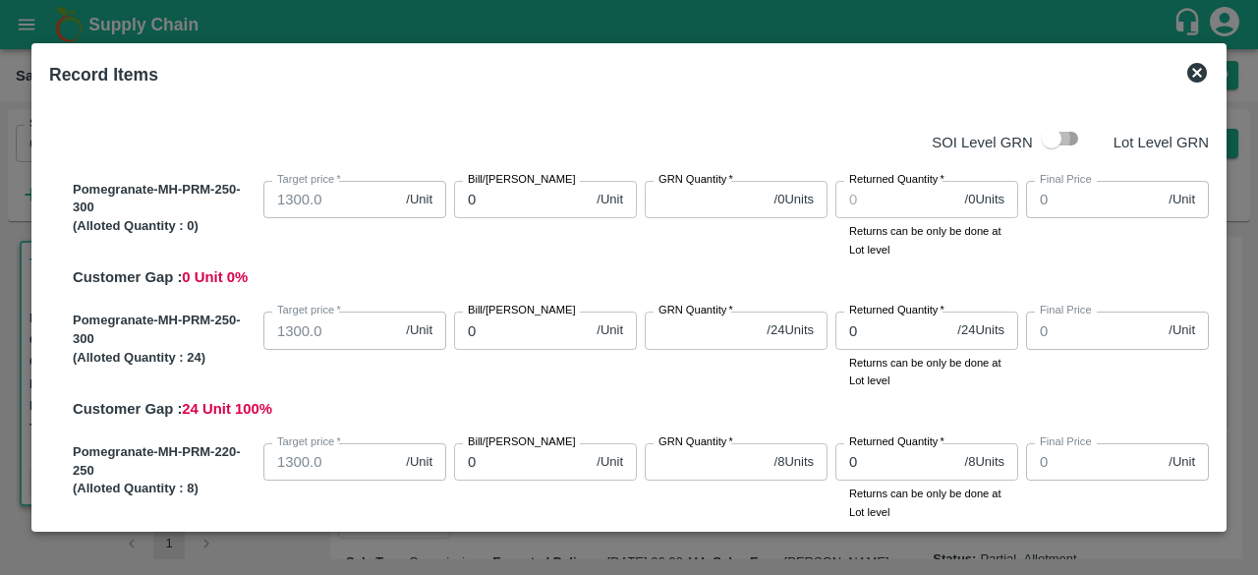
click at [1063, 137] on input "checkbox" at bounding box center [1051, 138] width 112 height 37
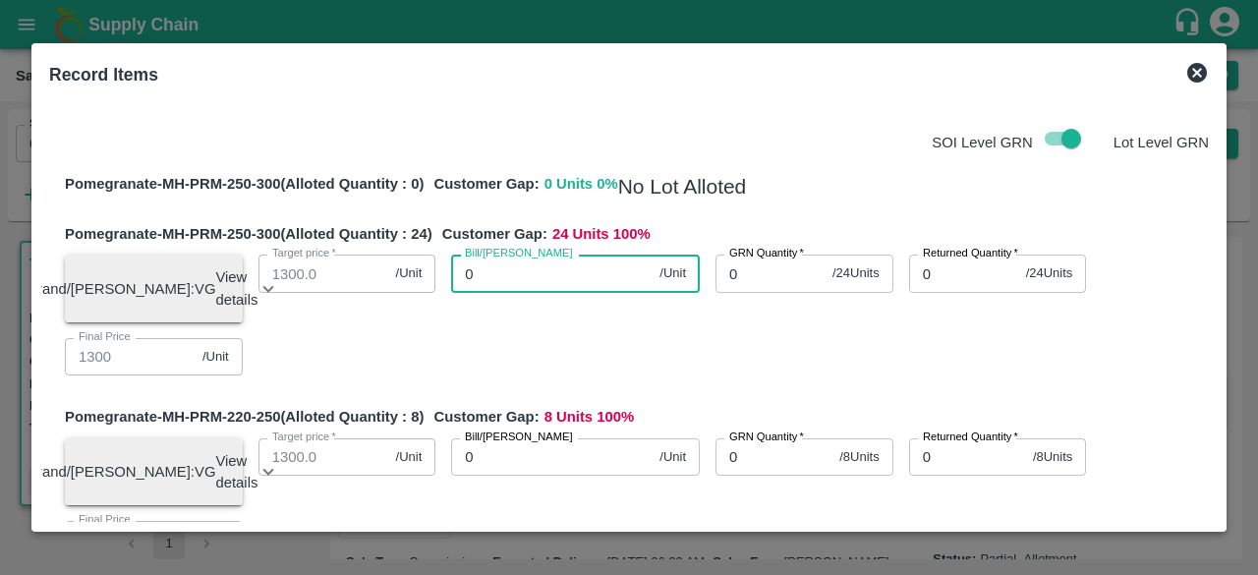
click at [473, 276] on input "0" at bounding box center [551, 273] width 200 height 37
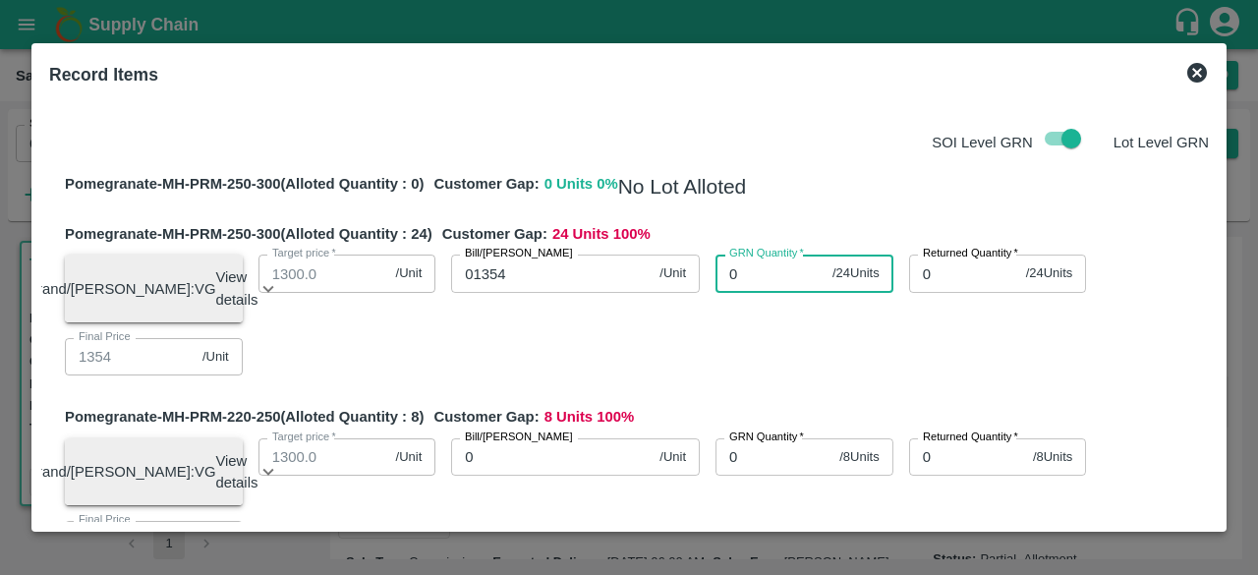
click at [753, 274] on input "0" at bounding box center [769, 273] width 109 height 37
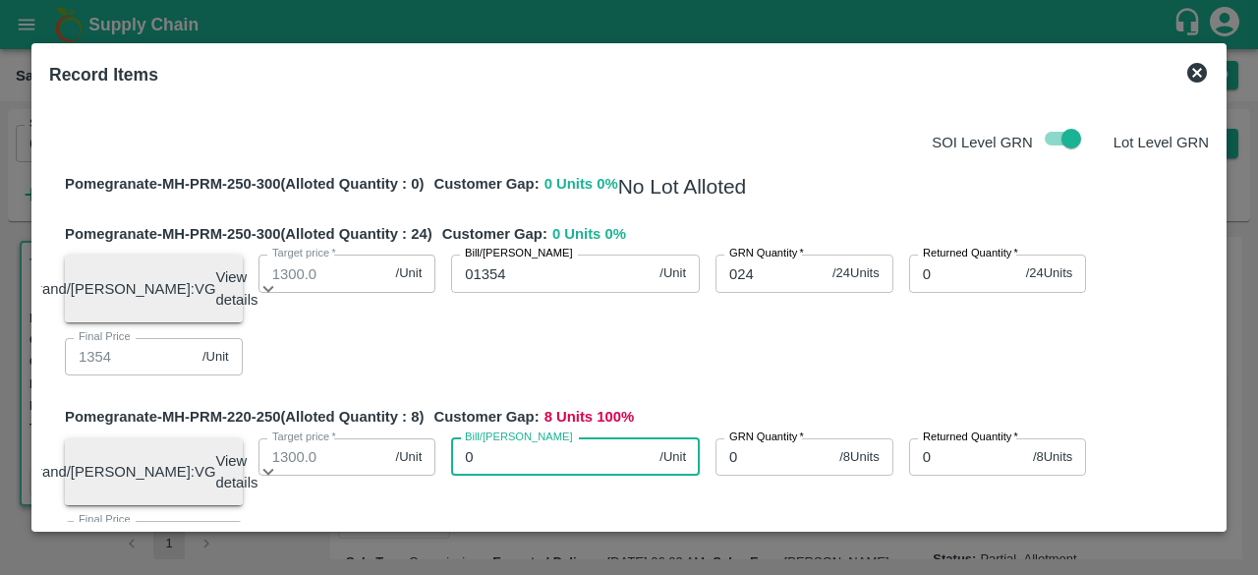
click at [487, 469] on input "0" at bounding box center [551, 456] width 200 height 37
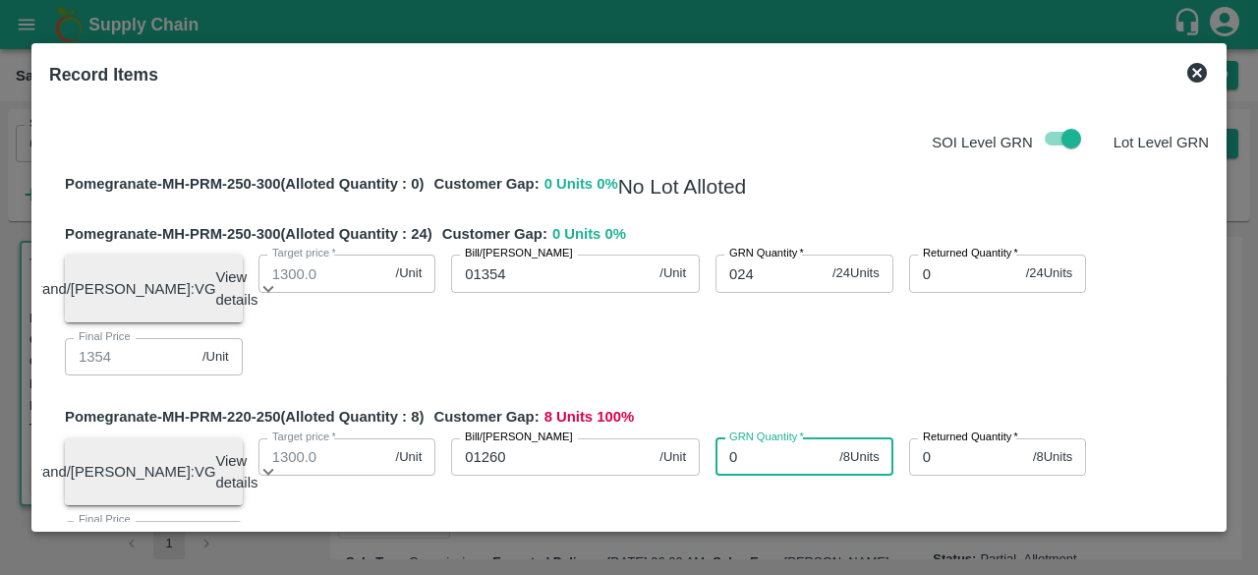
click at [758, 465] on input "0" at bounding box center [773, 456] width 116 height 37
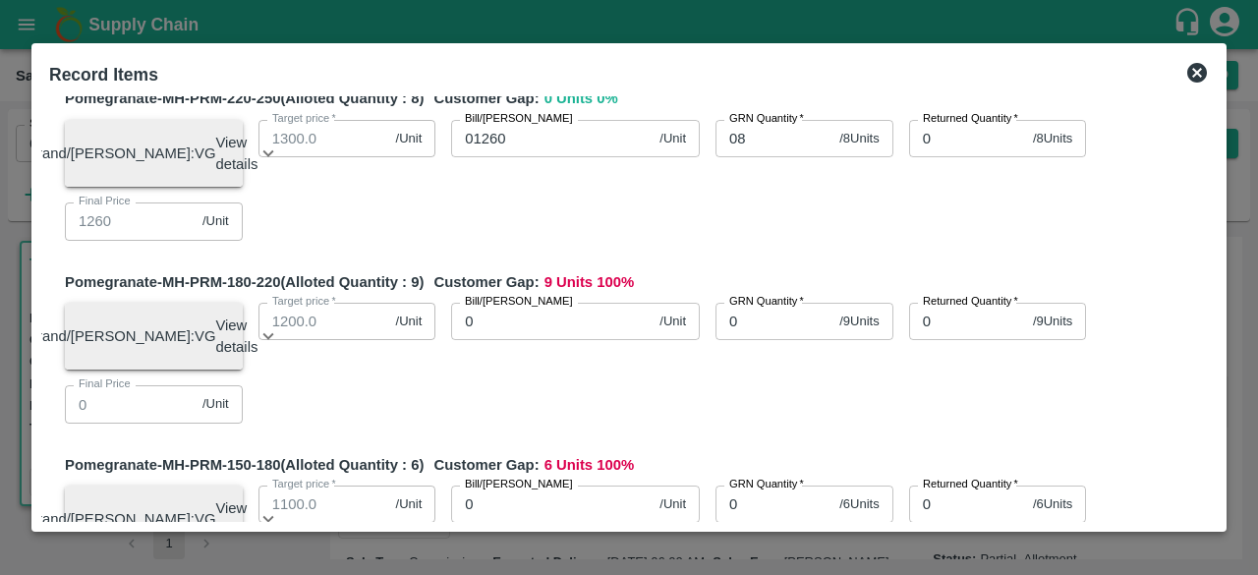
scroll to position [330, 0]
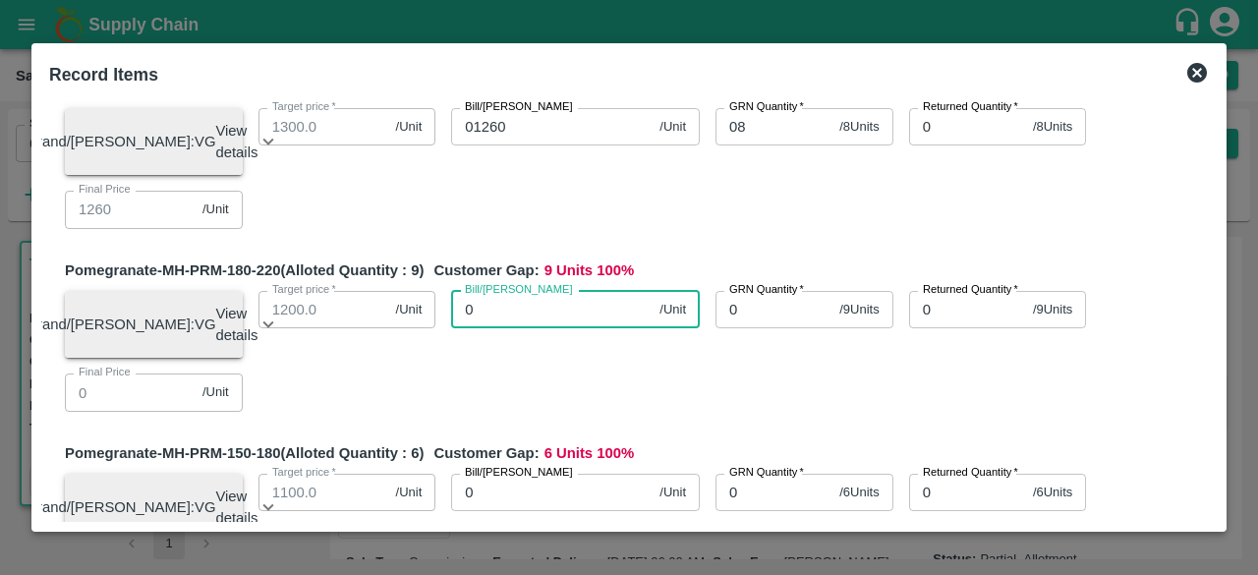
click at [543, 328] on input "0" at bounding box center [551, 309] width 200 height 37
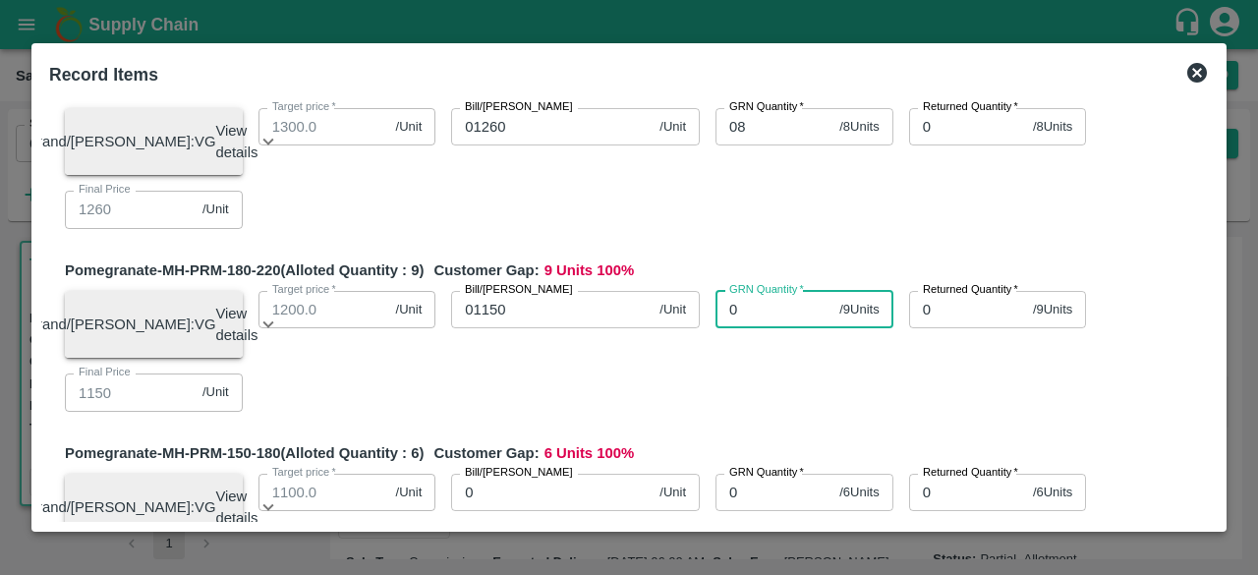
click at [729, 328] on input "0" at bounding box center [773, 309] width 116 height 37
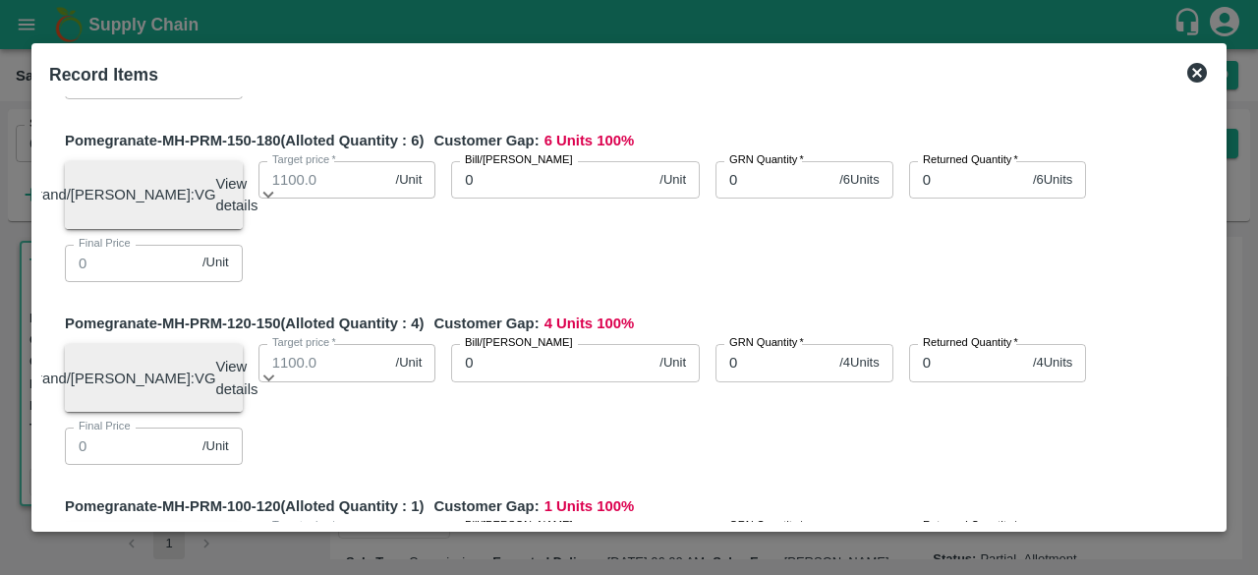
scroll to position [649, 0]
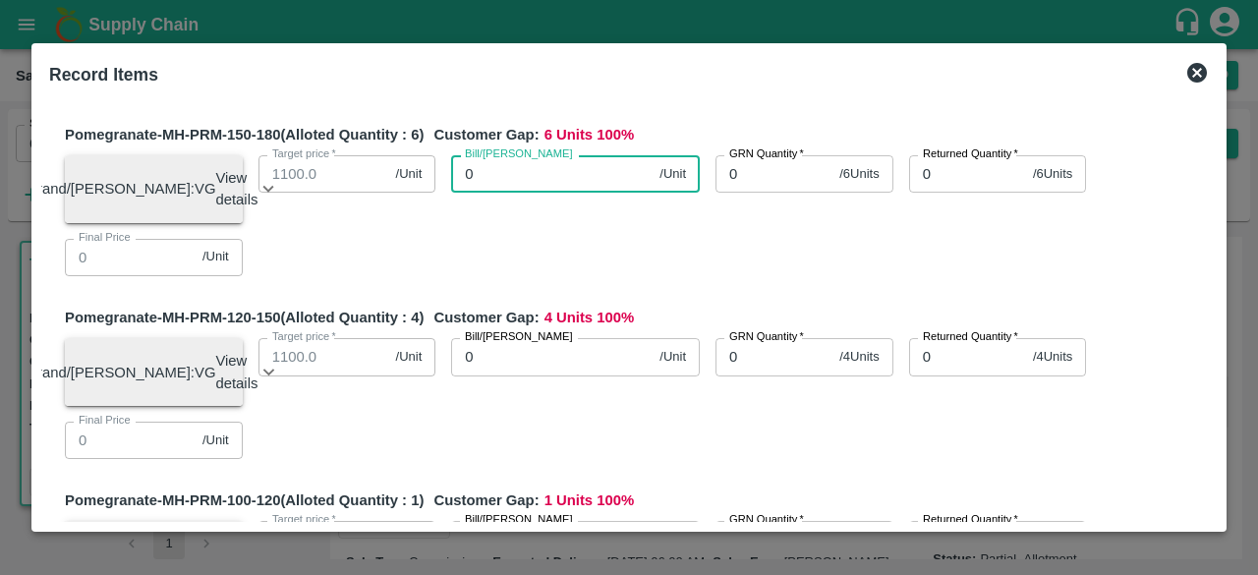
click at [525, 193] on input "0" at bounding box center [551, 173] width 200 height 37
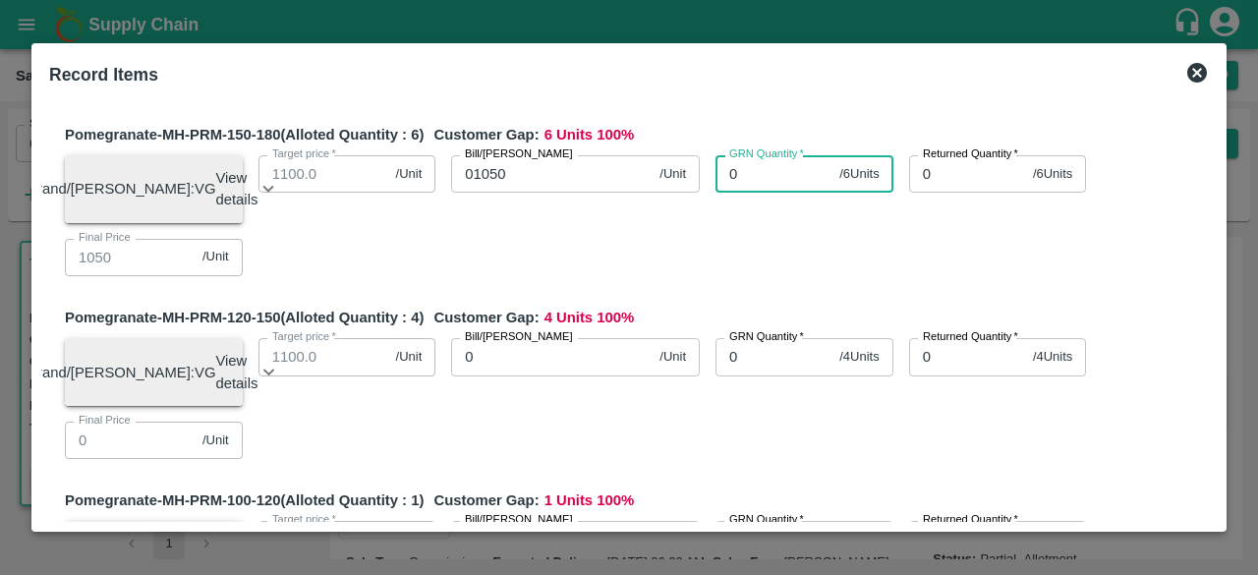
click at [742, 193] on input "0" at bounding box center [773, 173] width 116 height 37
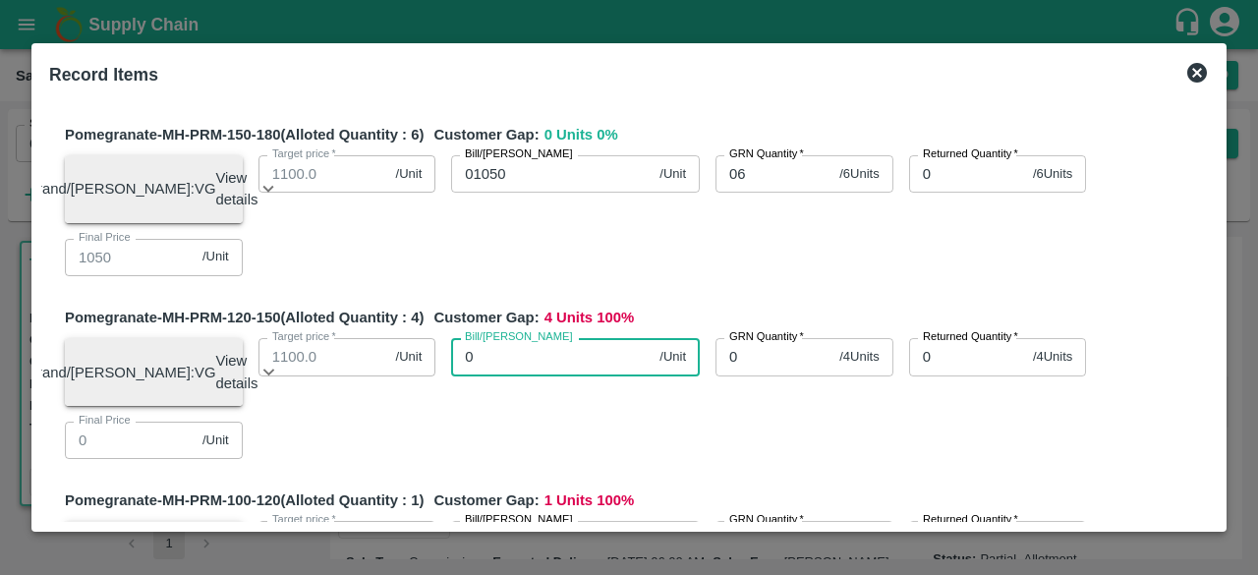
click at [506, 375] on input "0" at bounding box center [551, 356] width 200 height 37
click at [747, 375] on input "0" at bounding box center [773, 356] width 116 height 37
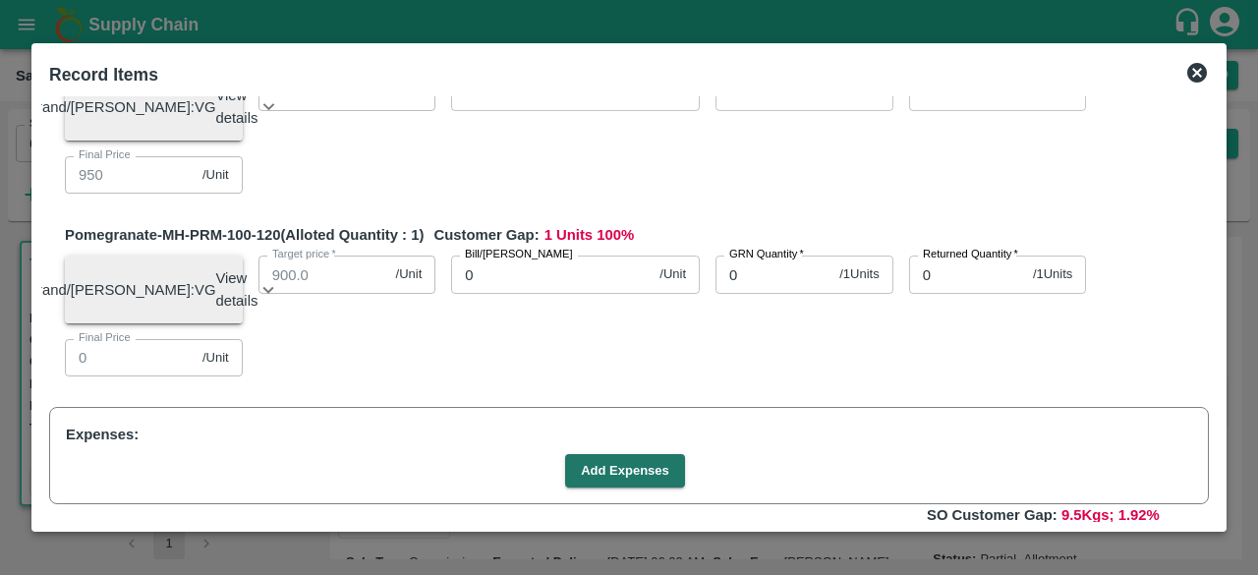
scroll to position [916, 0]
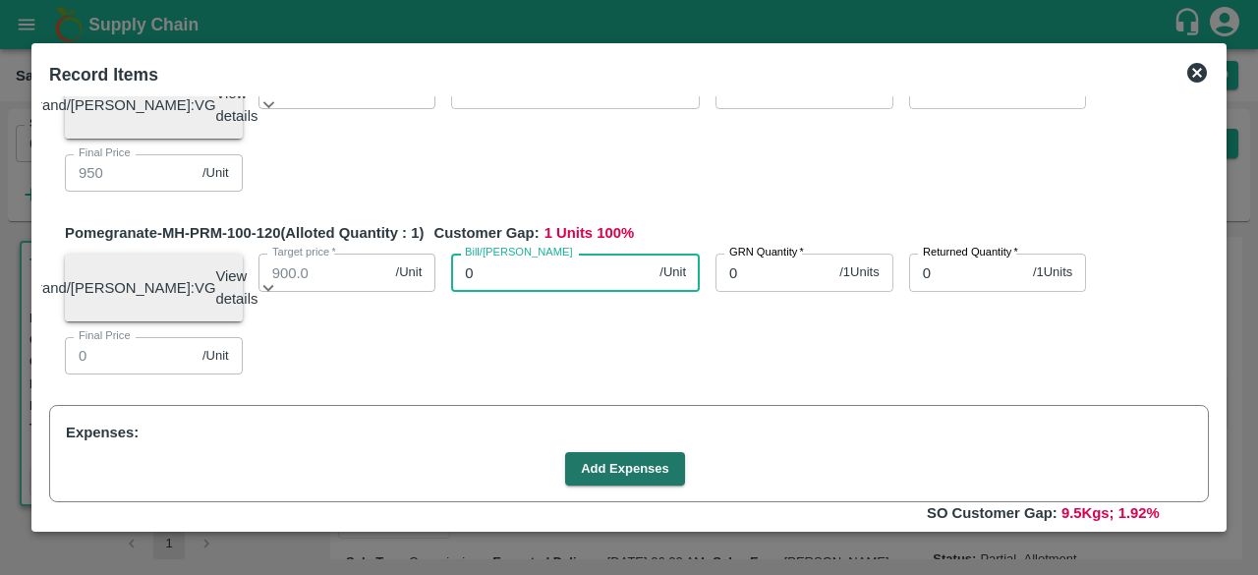
click at [544, 291] on input "0" at bounding box center [551, 272] width 200 height 37
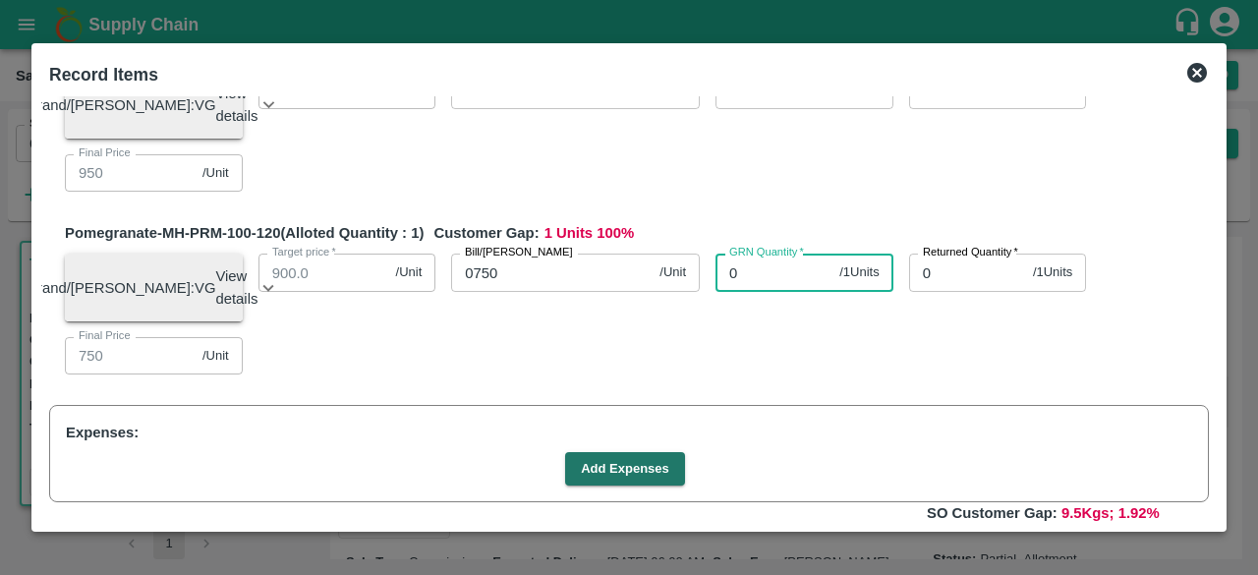
click at [746, 291] on input "0" at bounding box center [773, 272] width 116 height 37
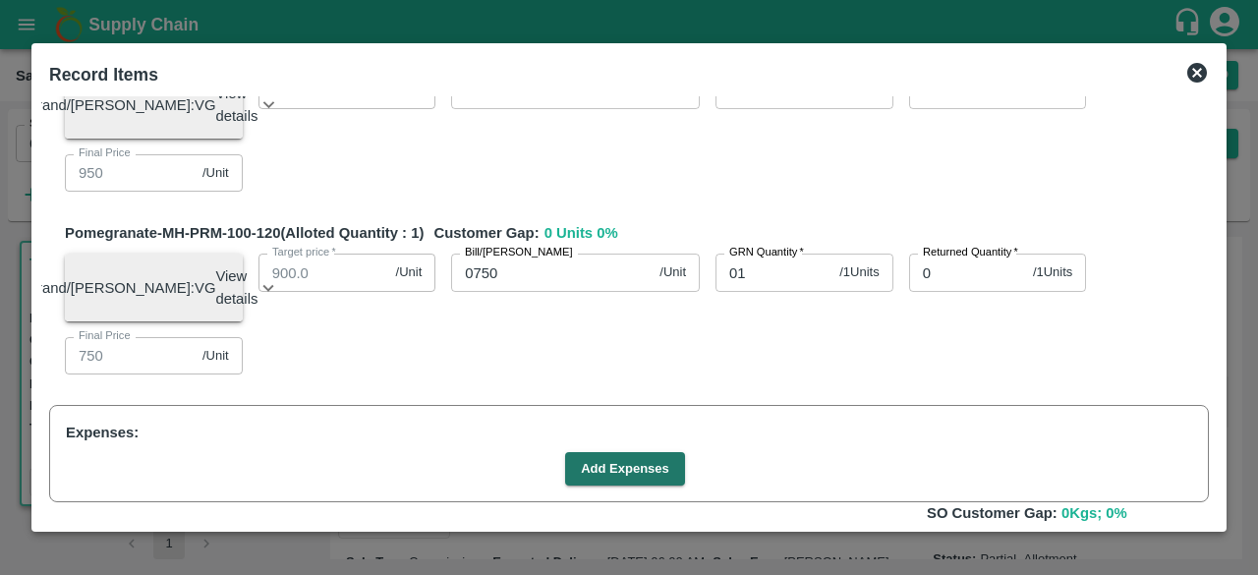
click at [1213, 369] on div "Record Items SOI Level GRN Lot Level GRN Pomegranate-MH-PRM-250-300 (Alloted Qu…" at bounding box center [628, 287] width 1195 height 488
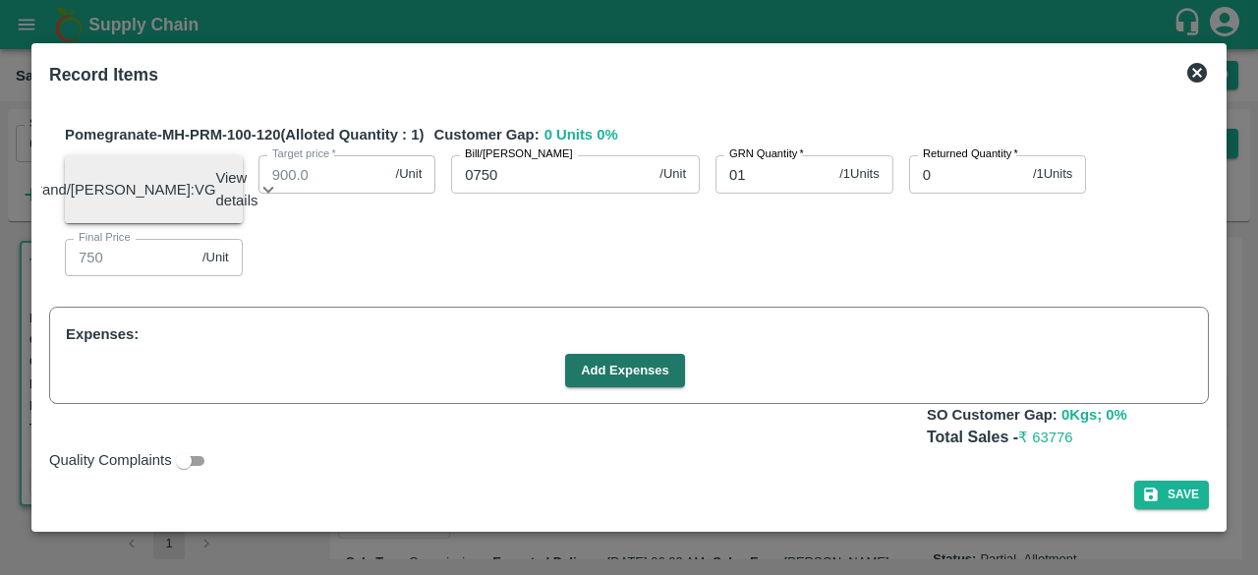
scroll to position [1059, 0]
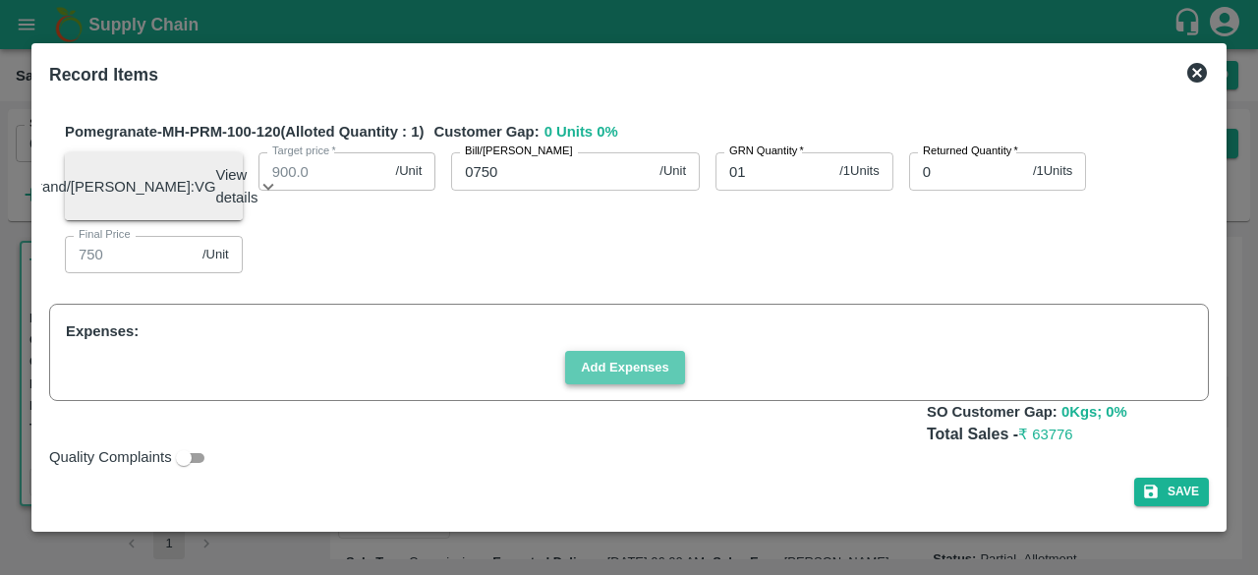
click at [639, 372] on button "Add Expenses" at bounding box center [625, 368] width 120 height 34
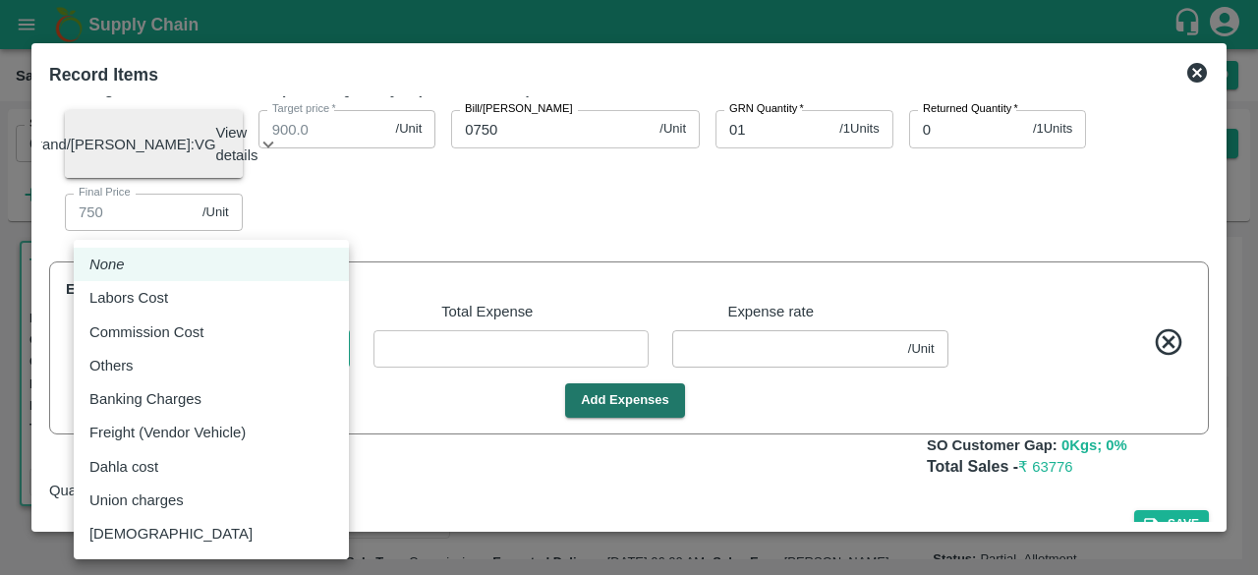
click at [216, 384] on body "Supply Chain Sales Orders Direct Customer Add SO ID 602354 SO ID Start Date Sta…" at bounding box center [629, 287] width 1258 height 575
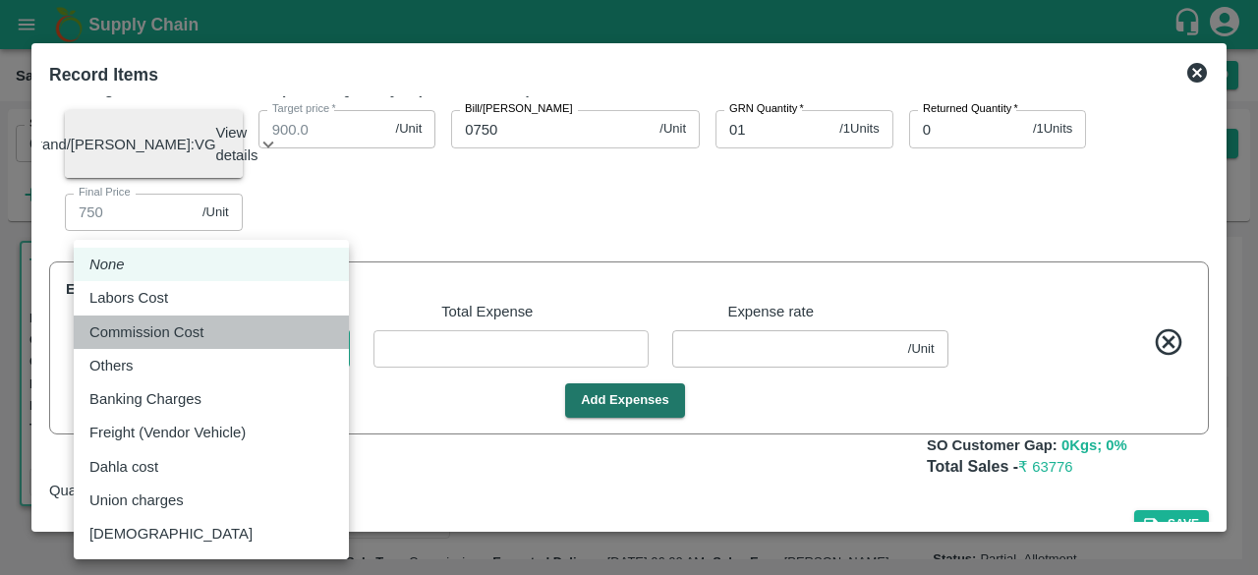
click at [179, 332] on p "Commission Cost" at bounding box center [146, 332] width 114 height 22
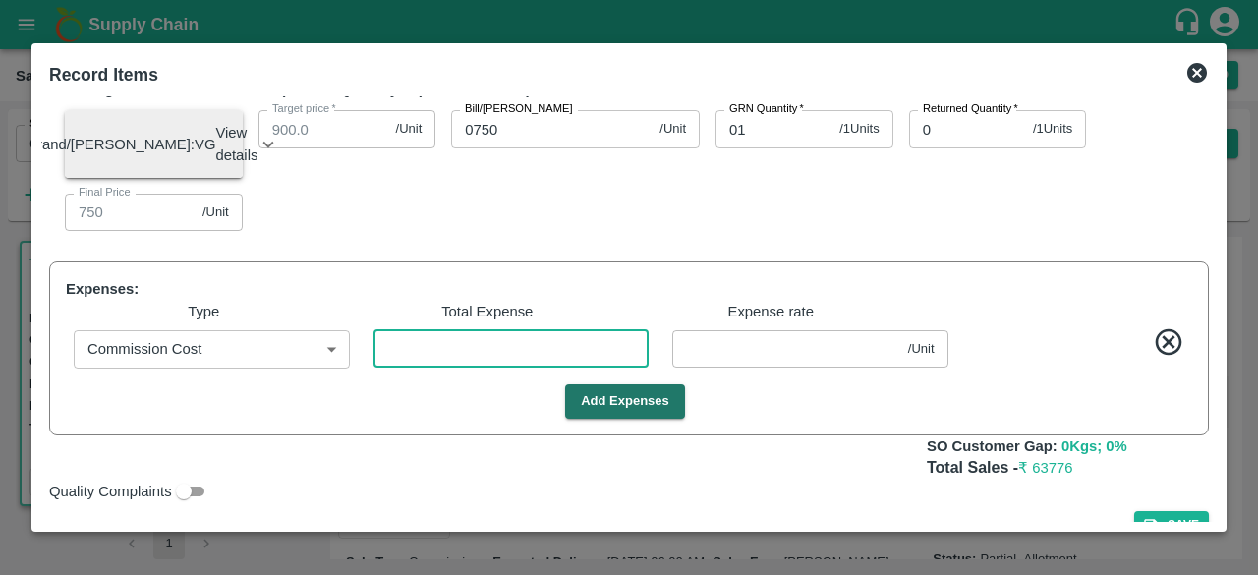
click at [476, 368] on input "number" at bounding box center [511, 348] width 276 height 37
click at [632, 419] on button "Add Expenses" at bounding box center [625, 401] width 120 height 34
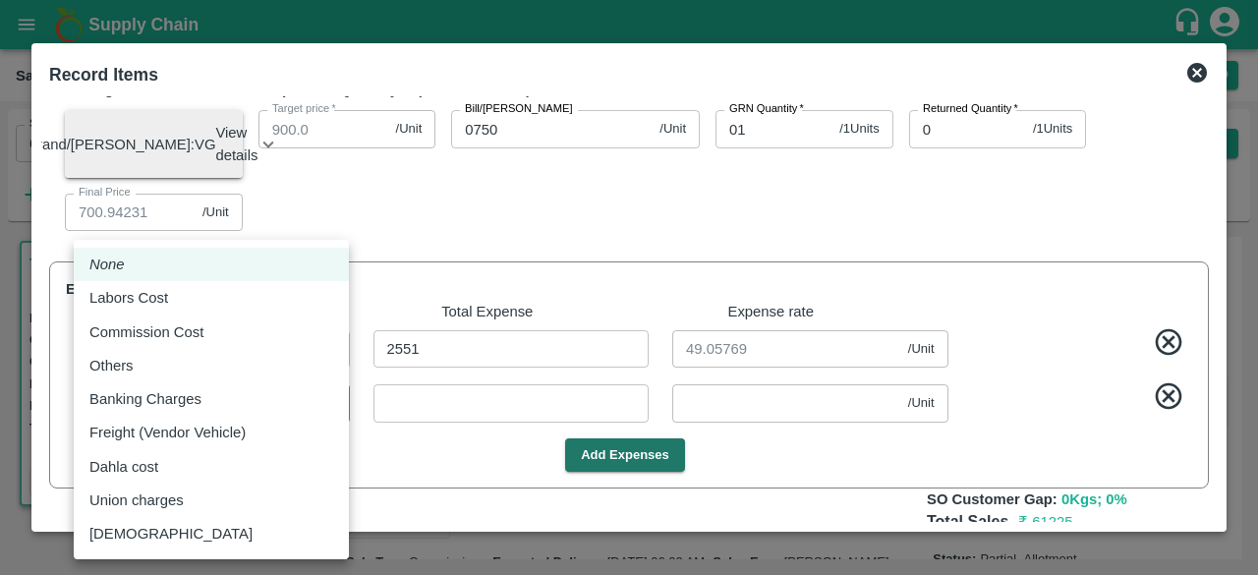
click at [195, 447] on body "Supply Chain Sales Orders Direct Customer Add SO ID 602354 SO ID Start Date Sta…" at bounding box center [629, 287] width 1258 height 575
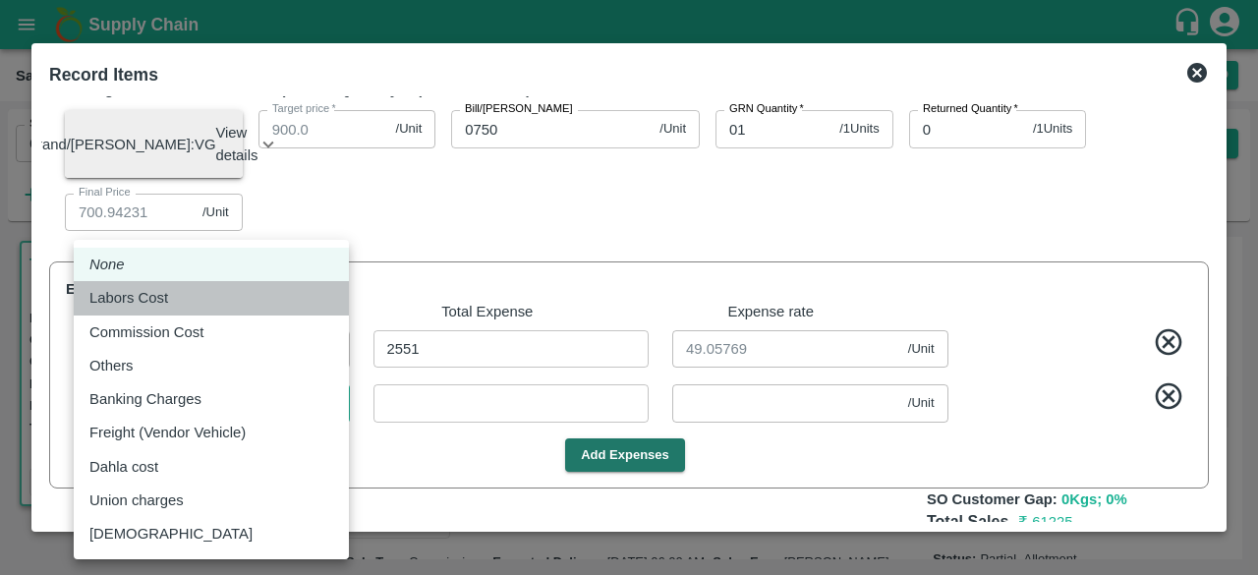
click at [157, 306] on p "Labors Cost" at bounding box center [128, 298] width 79 height 22
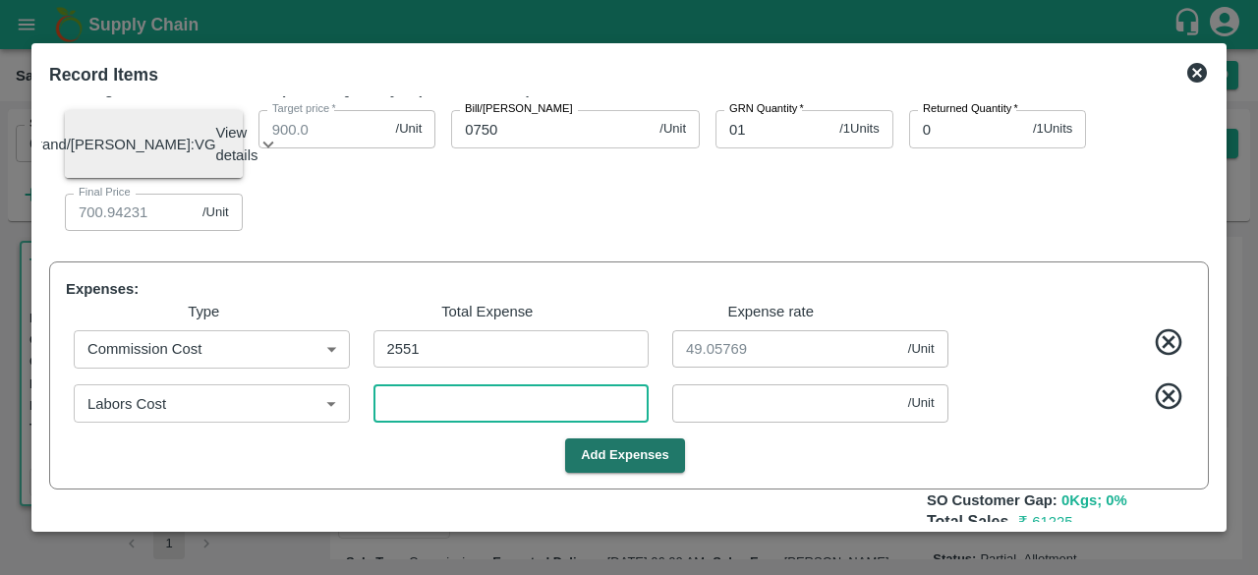
click at [434, 422] on input "number" at bounding box center [511, 402] width 276 height 37
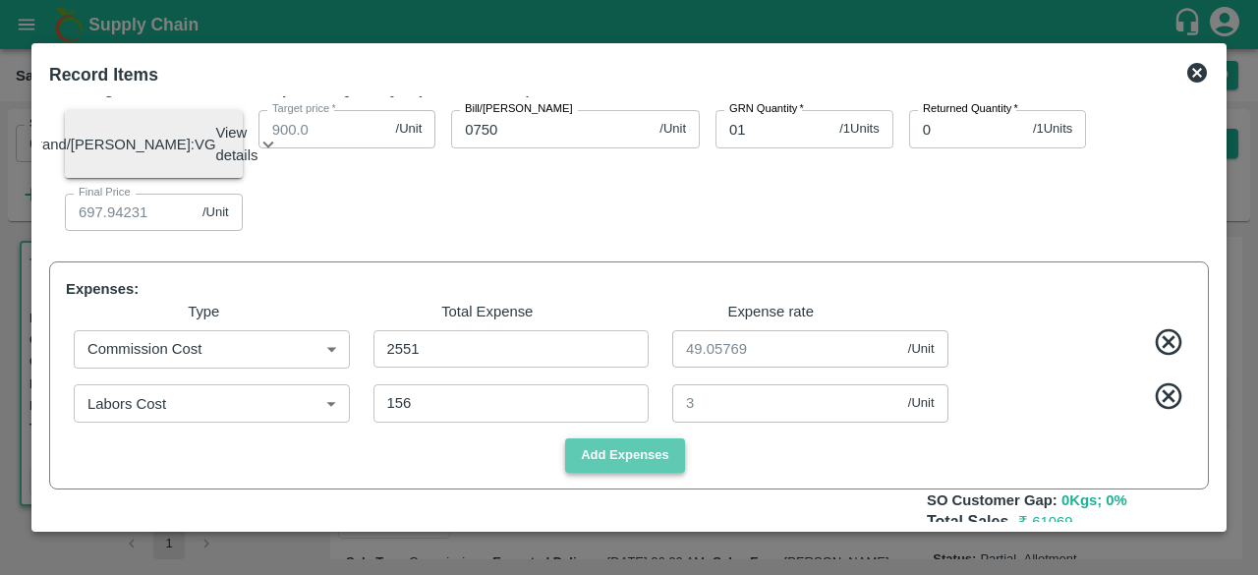
click at [617, 473] on button "Add Expenses" at bounding box center [625, 455] width 120 height 34
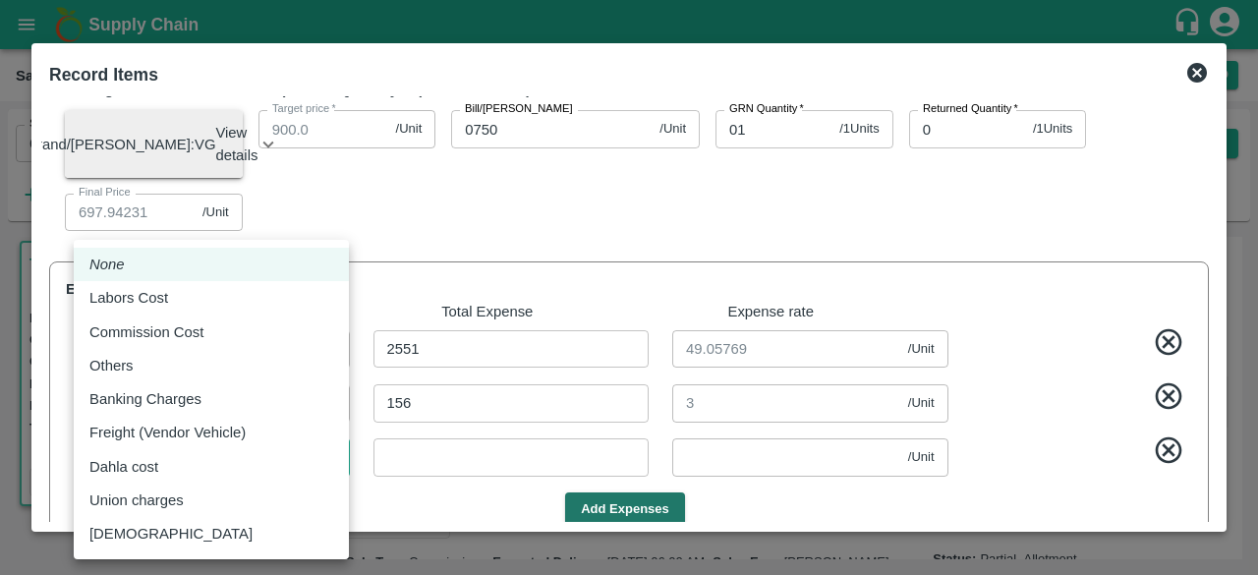
click at [248, 502] on body "Supply Chain Sales Orders Direct Customer Add SO ID 602354 SO ID Start Date Sta…" at bounding box center [629, 287] width 1258 height 575
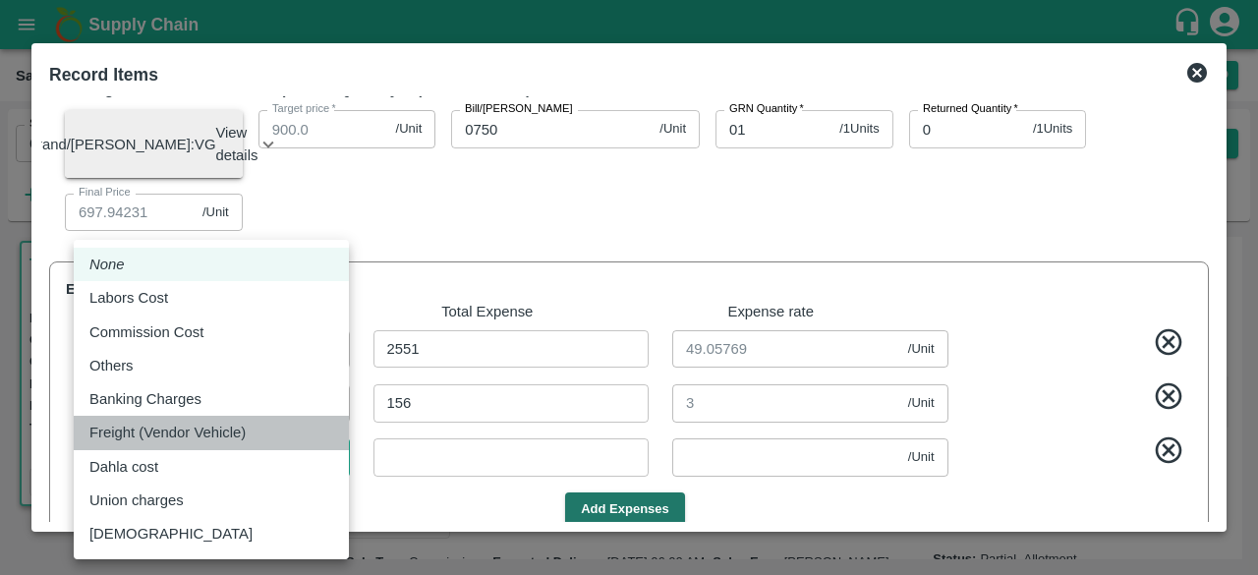
click at [181, 436] on p "Freight (Vendor Vehicle)" at bounding box center [167, 433] width 156 height 22
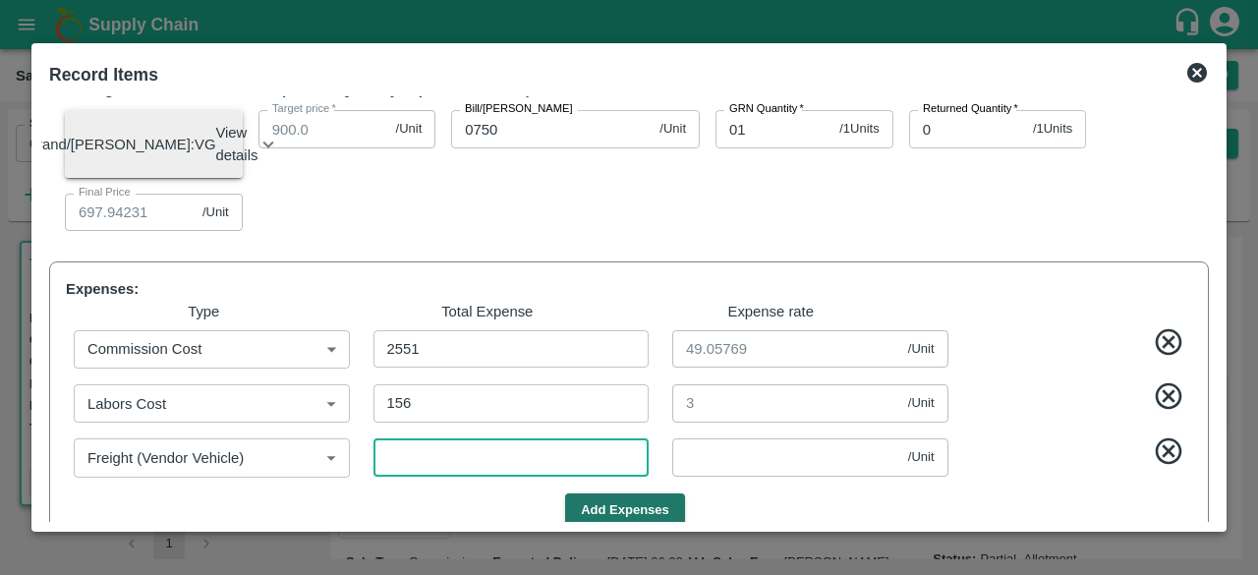
click at [413, 476] on input "number" at bounding box center [511, 456] width 276 height 37
click at [1163, 468] on icon at bounding box center [1169, 451] width 32 height 32
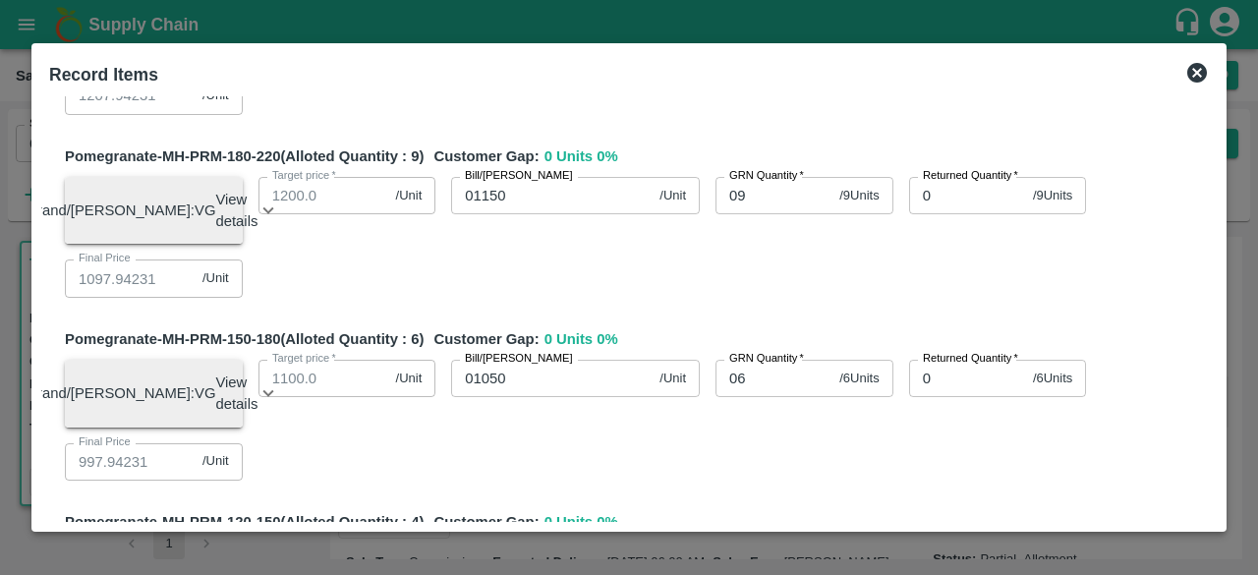
scroll to position [73, 0]
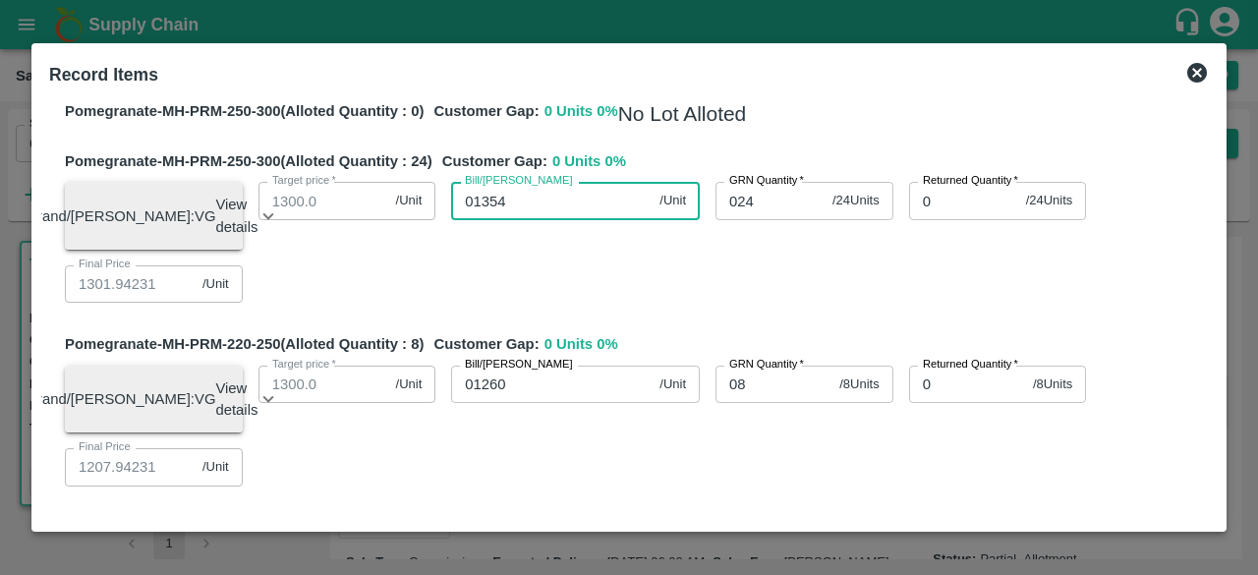
click at [512, 202] on input "01354" at bounding box center [551, 200] width 200 height 37
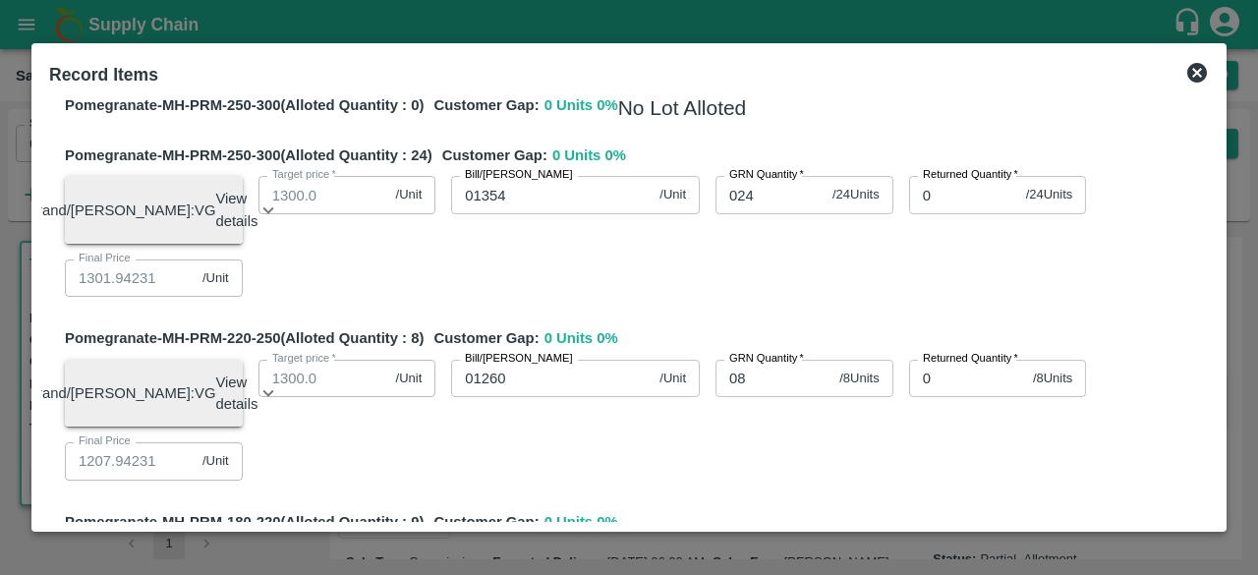
scroll to position [86, 0]
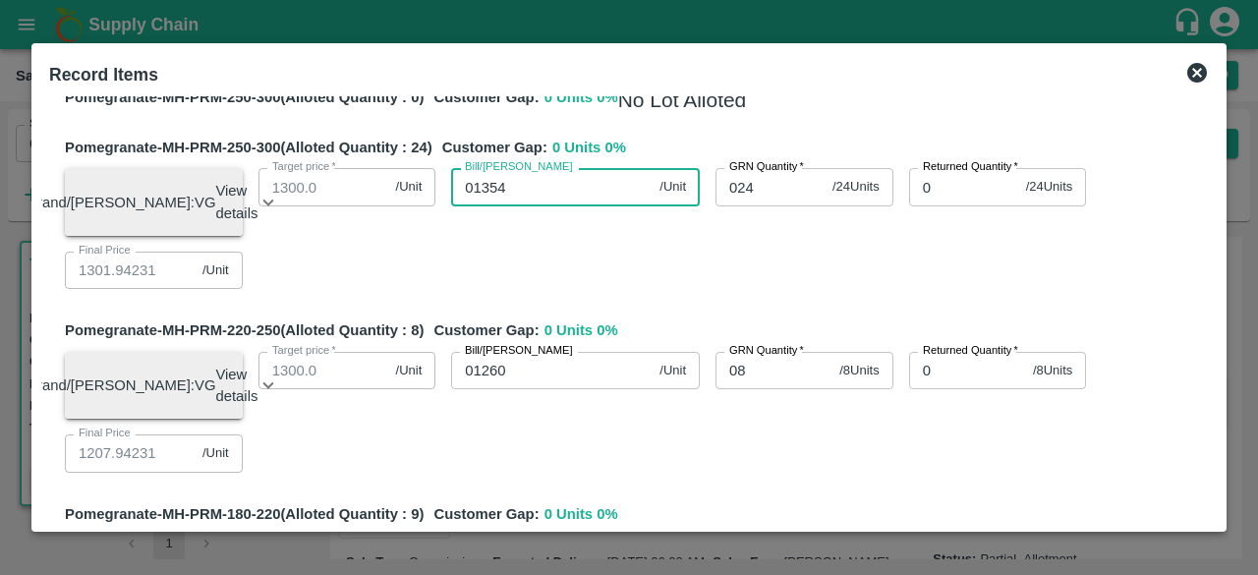
click at [511, 188] on input "01354" at bounding box center [551, 186] width 200 height 37
drag, startPoint x: 1220, startPoint y: 142, endPoint x: 1216, endPoint y: 158, distance: 16.5
click at [1216, 158] on div "Record Items SOI Level GRN Lot Level GRN Pomegranate-MH-PRM-250-300 (Alloted Qu…" at bounding box center [628, 287] width 1195 height 488
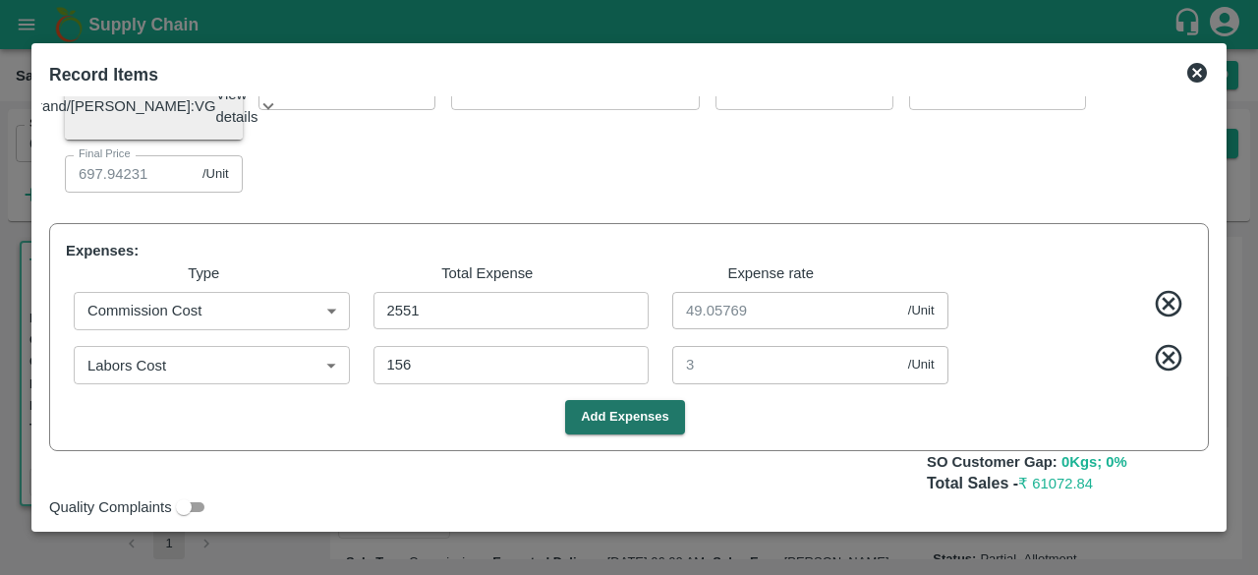
scroll to position [1190, 0]
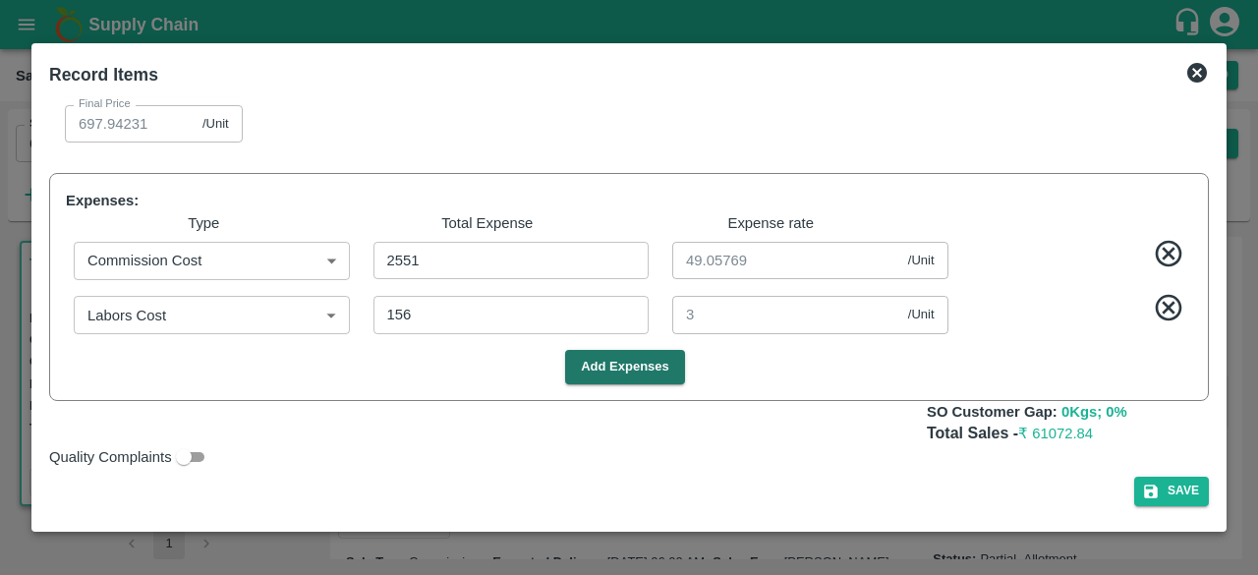
click at [1053, 463] on div "Quality Complaints" at bounding box center [624, 452] width 1167 height 31
click at [1167, 490] on button "Save" at bounding box center [1171, 491] width 75 height 28
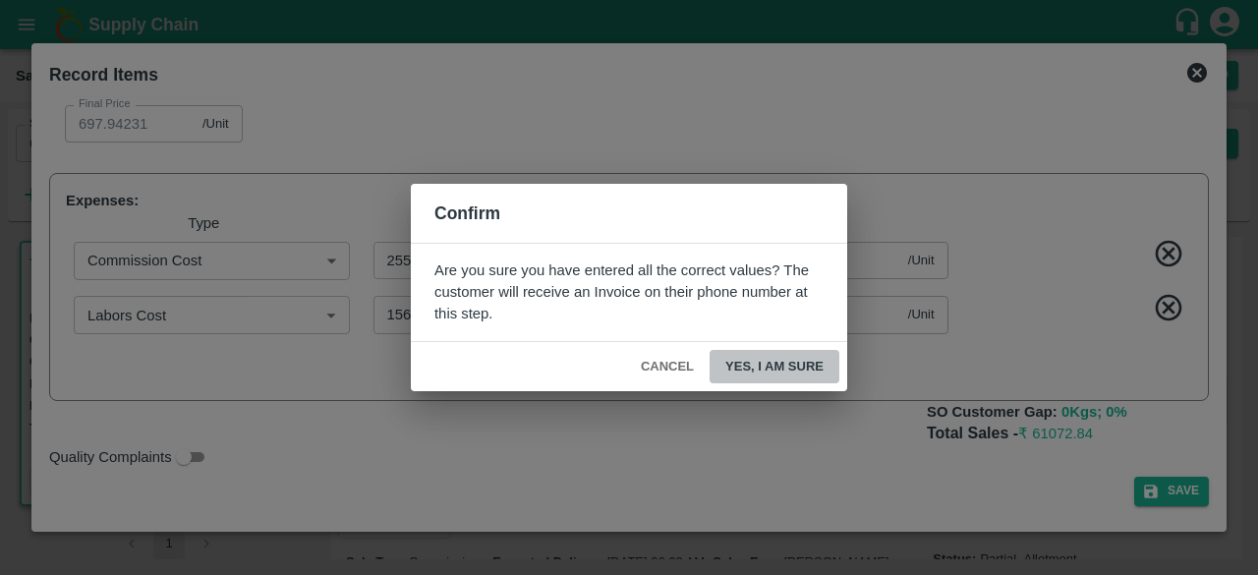
click at [792, 363] on button "Yes, I am sure" at bounding box center [774, 367] width 130 height 34
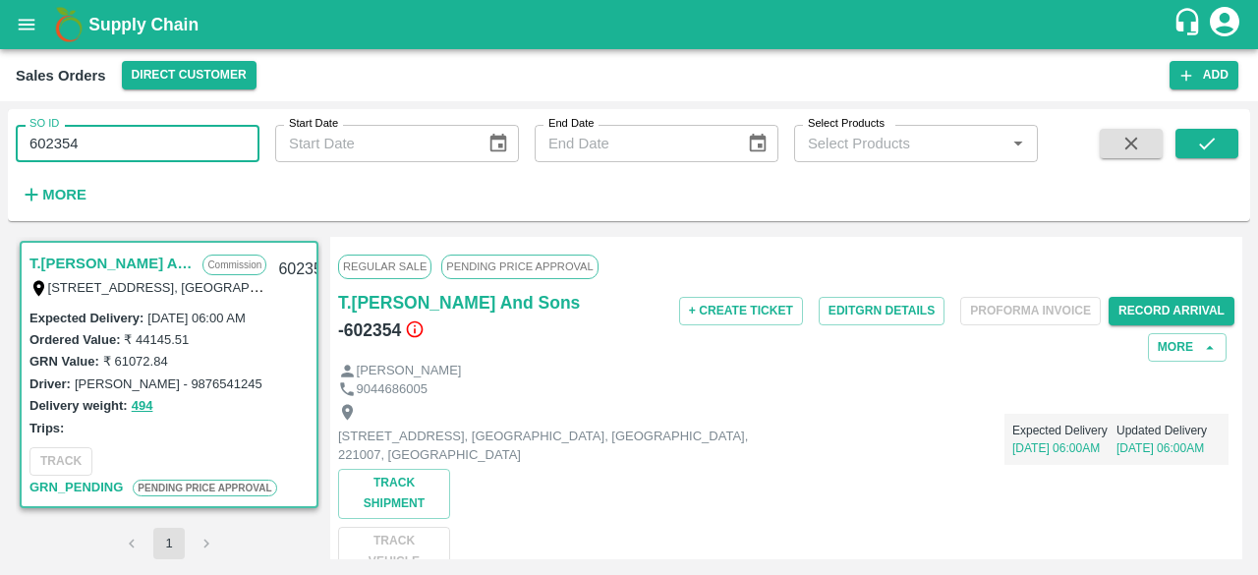
click at [82, 146] on input "602354" at bounding box center [138, 143] width 244 height 37
click at [1201, 142] on icon "submit" at bounding box center [1207, 144] width 22 height 22
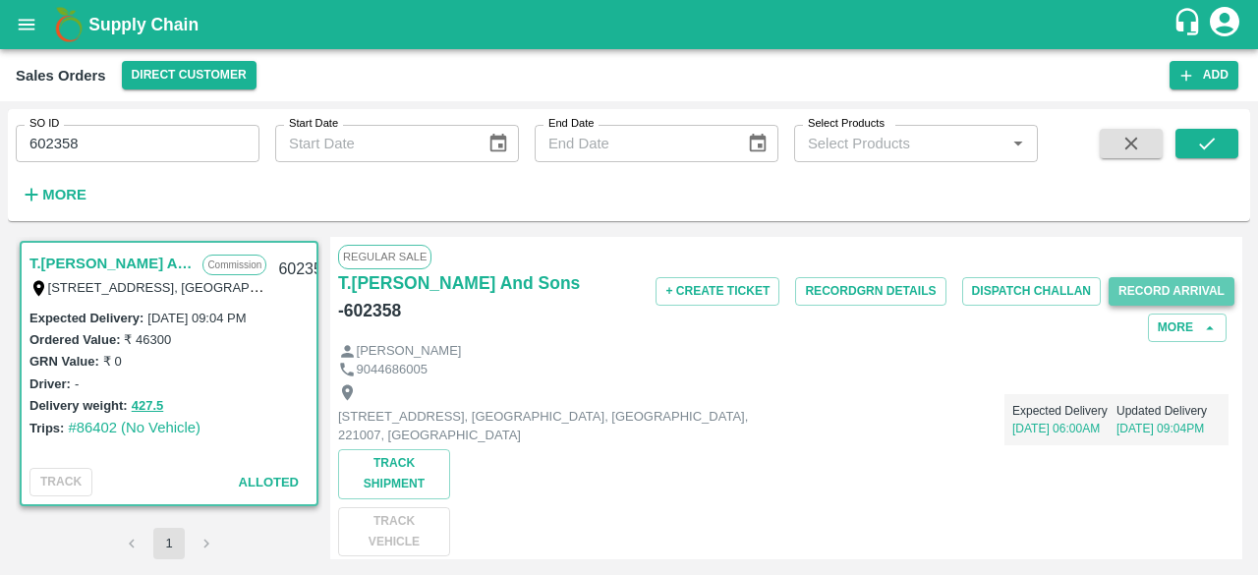
click at [1170, 292] on button "Record Arrival" at bounding box center [1171, 291] width 126 height 28
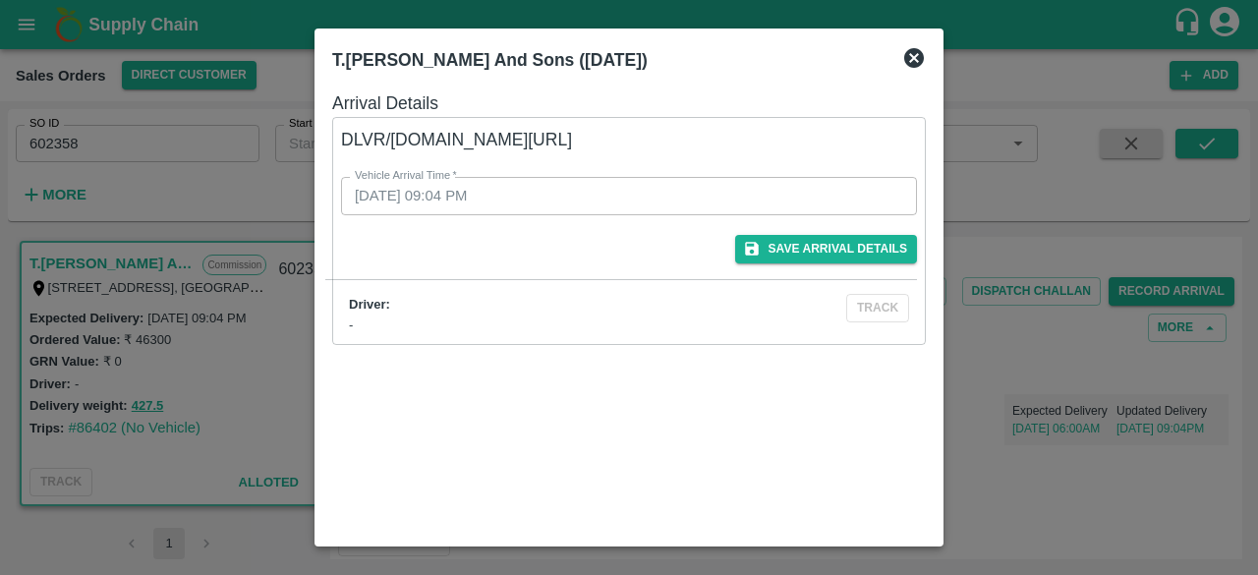
click at [916, 56] on icon at bounding box center [914, 58] width 24 height 24
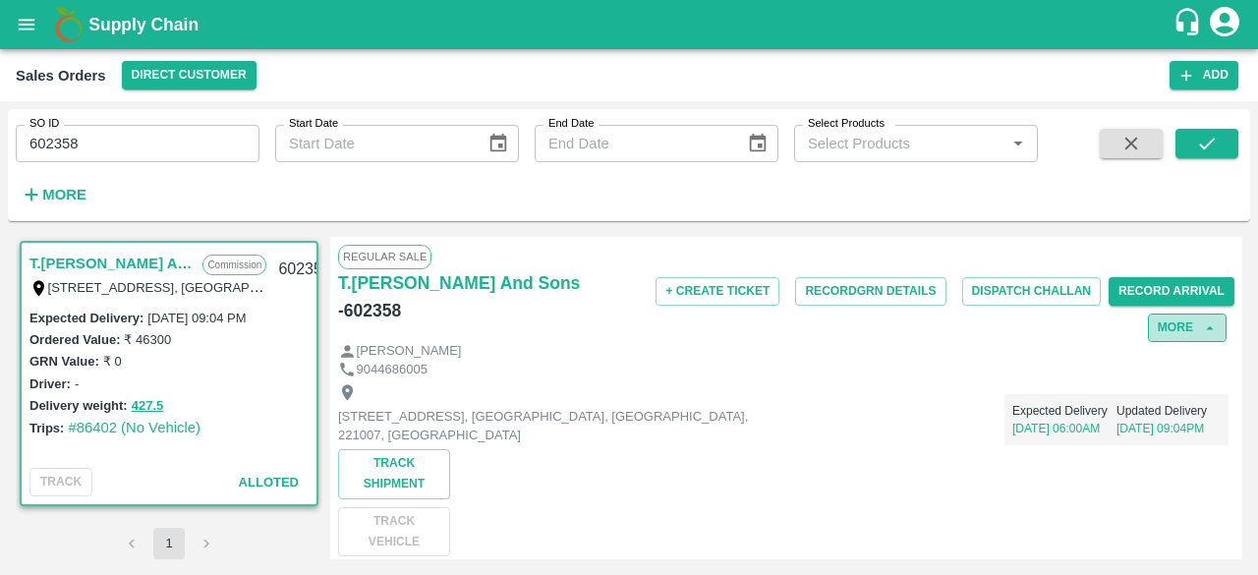
click at [1186, 323] on button "More" at bounding box center [1187, 327] width 79 height 28
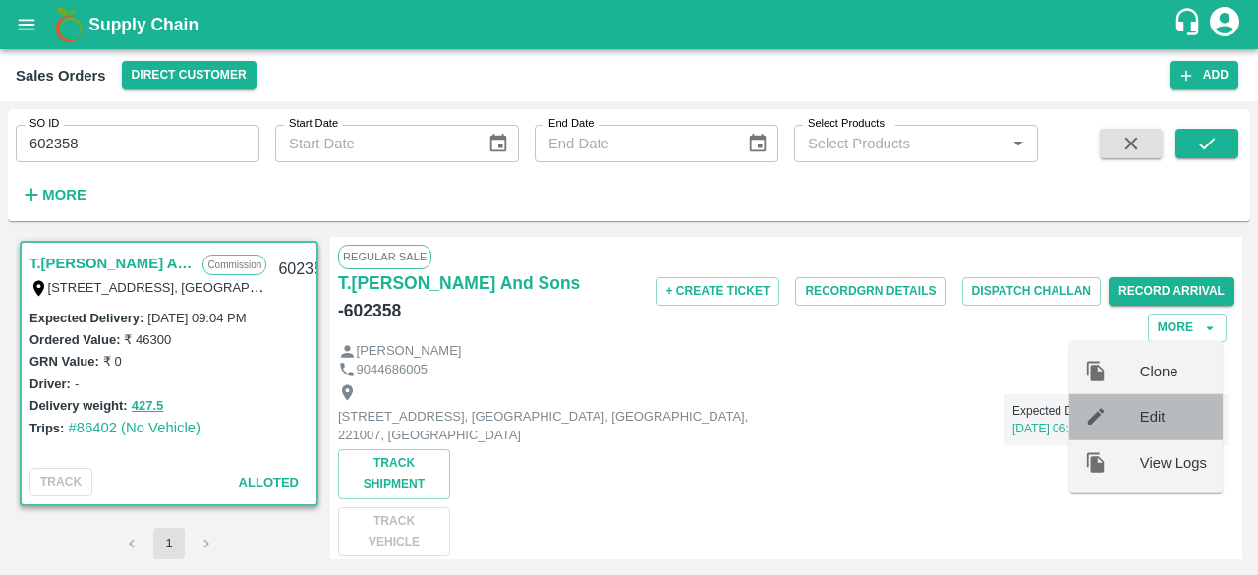
click at [1160, 423] on span "Edit" at bounding box center [1173, 417] width 67 height 22
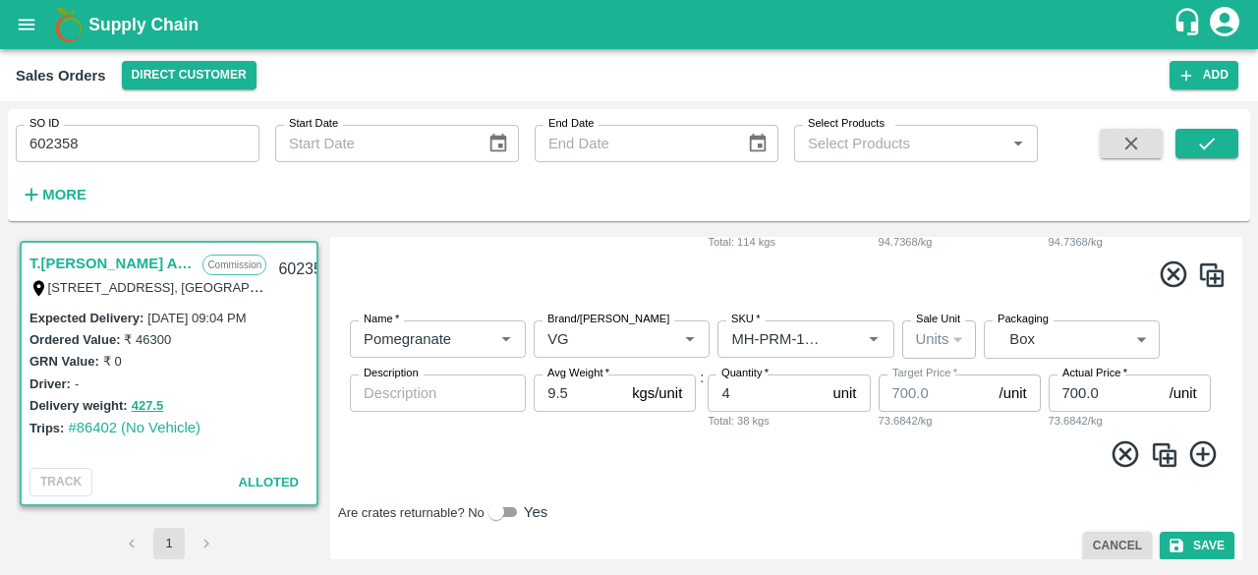
scroll to position [1095, 0]
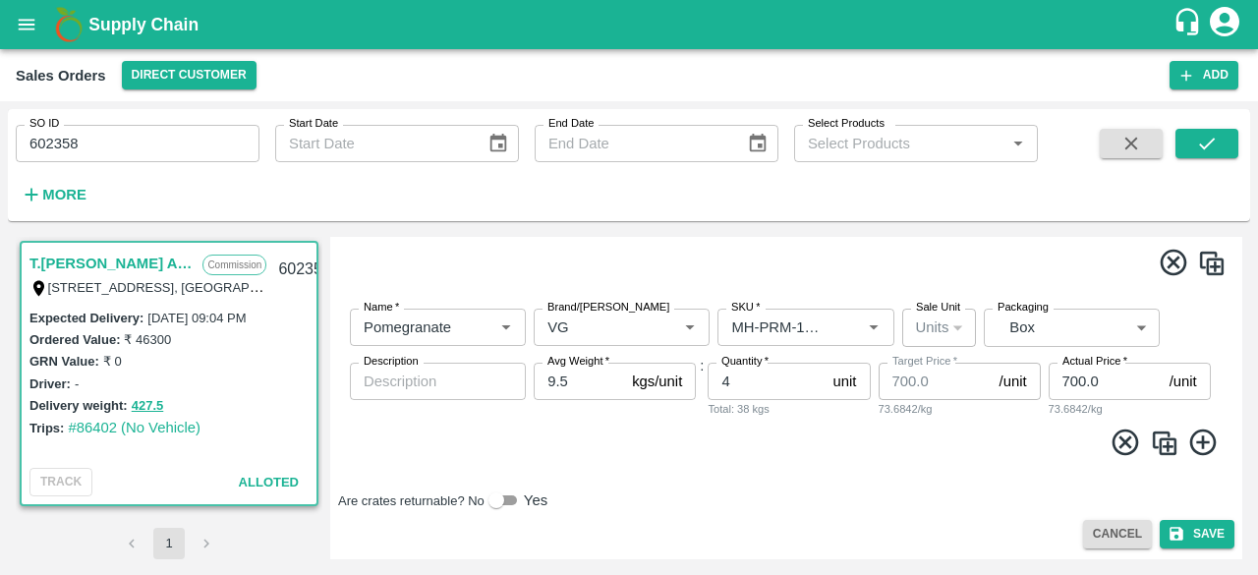
click at [1232, 241] on div "Edit Sales Order DC   * Direct Customer 6 DC Sale Type   * Commission 2 Sale Ty…" at bounding box center [786, 398] width 912 height 322
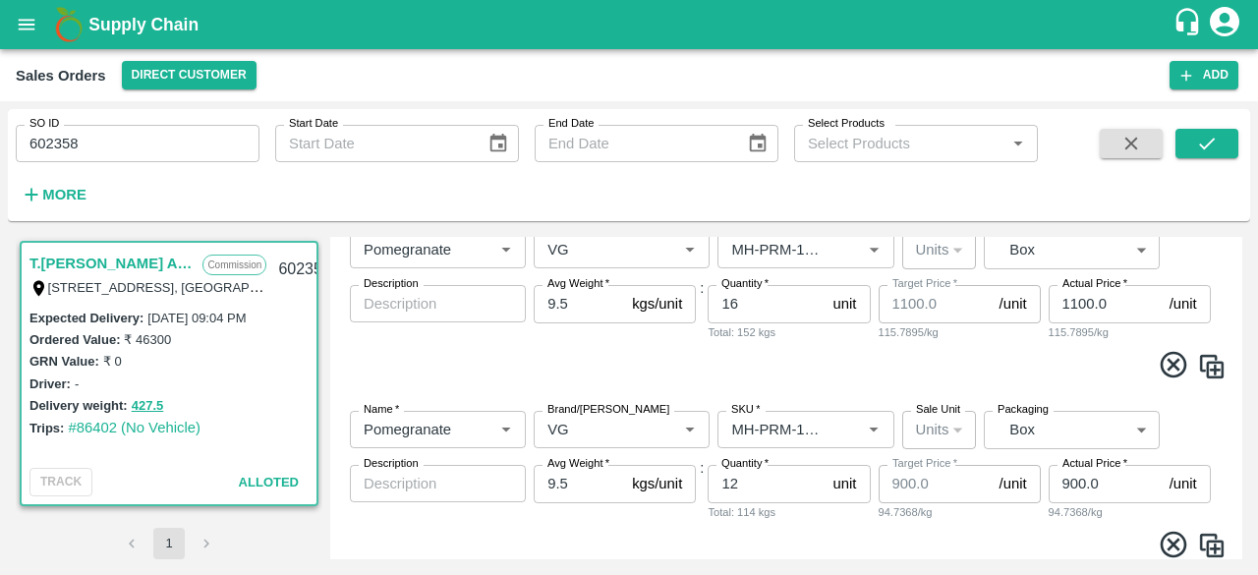
scroll to position [0, 0]
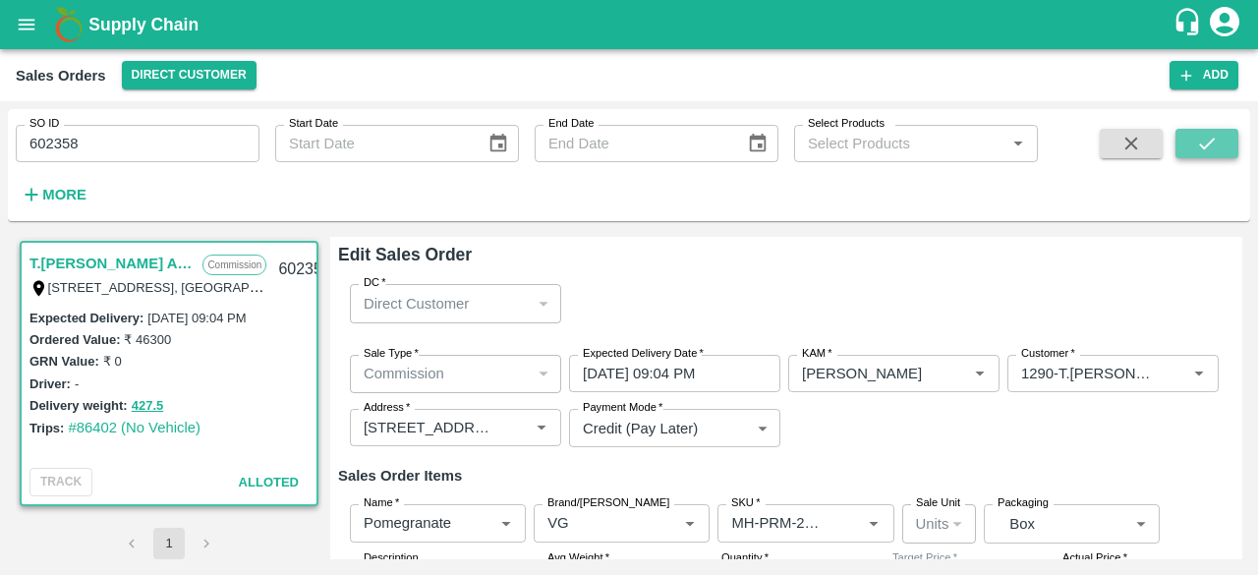
click at [1198, 144] on icon "submit" at bounding box center [1207, 144] width 22 height 22
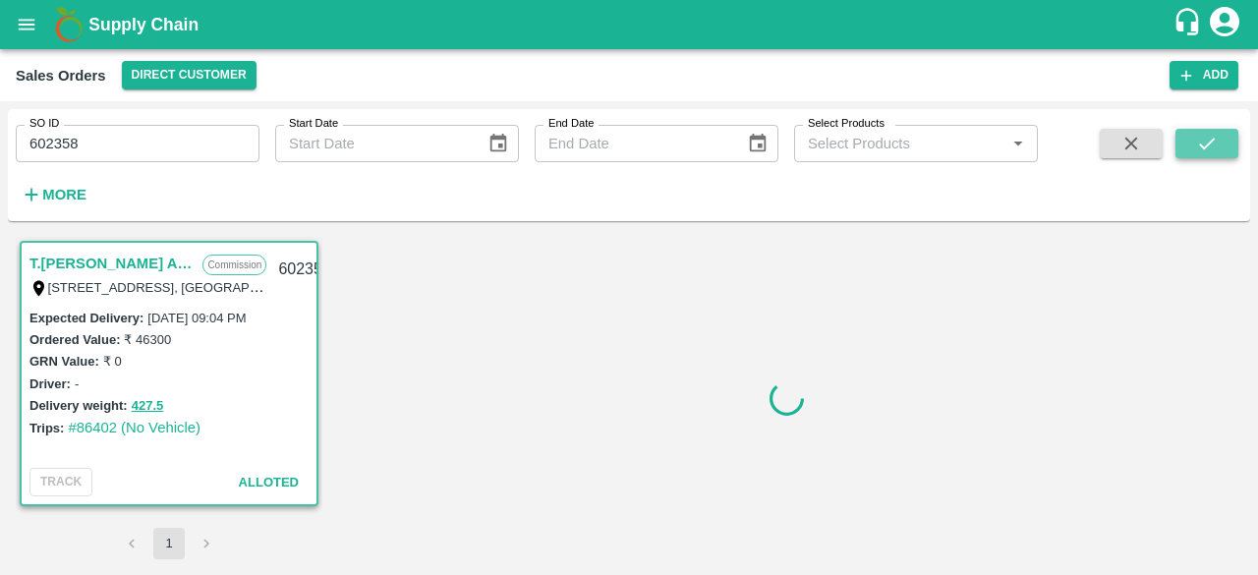
click at [1220, 144] on button "submit" at bounding box center [1206, 143] width 63 height 29
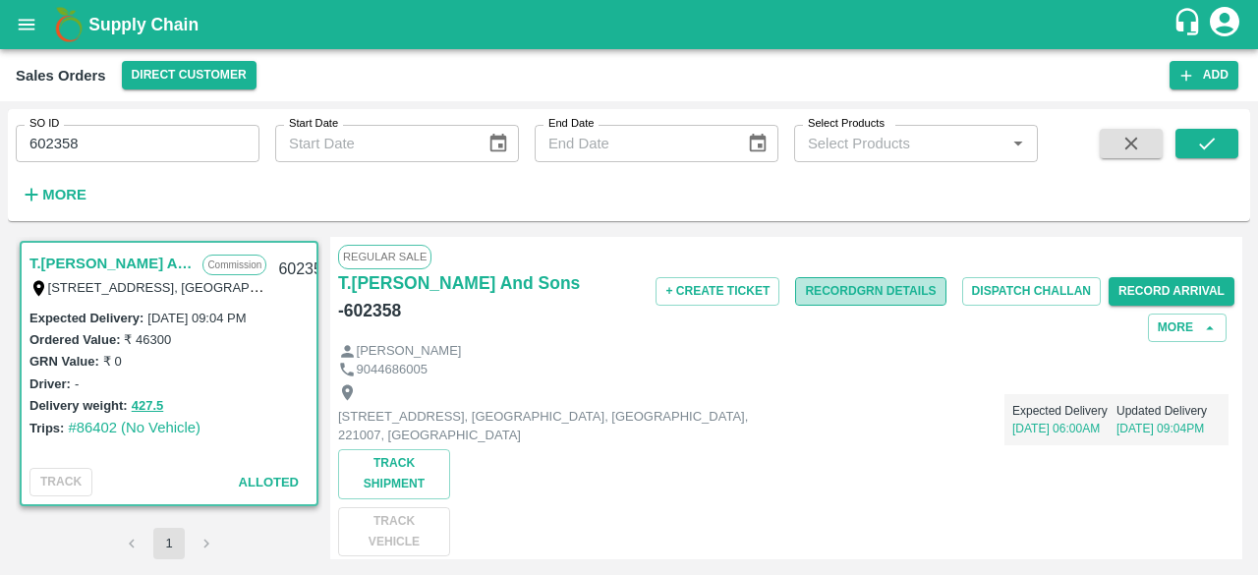
click at [873, 292] on button "Record GRN Details" at bounding box center [870, 291] width 150 height 28
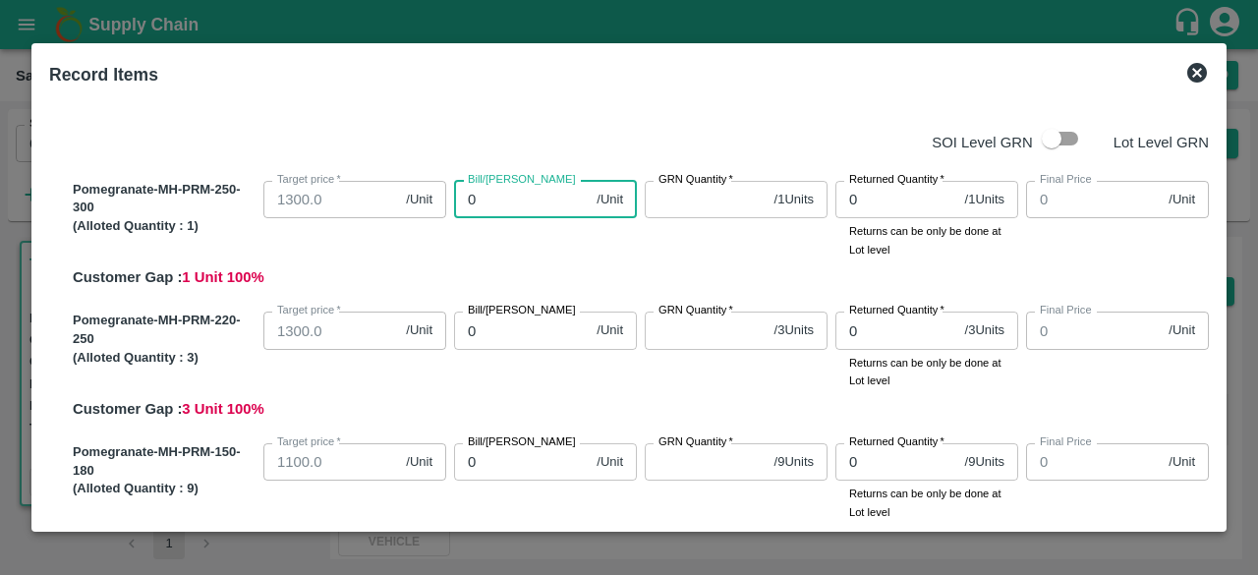
click at [540, 207] on input "0" at bounding box center [521, 199] width 135 height 37
click at [701, 203] on input "GRN Quantity   *" at bounding box center [706, 199] width 122 height 37
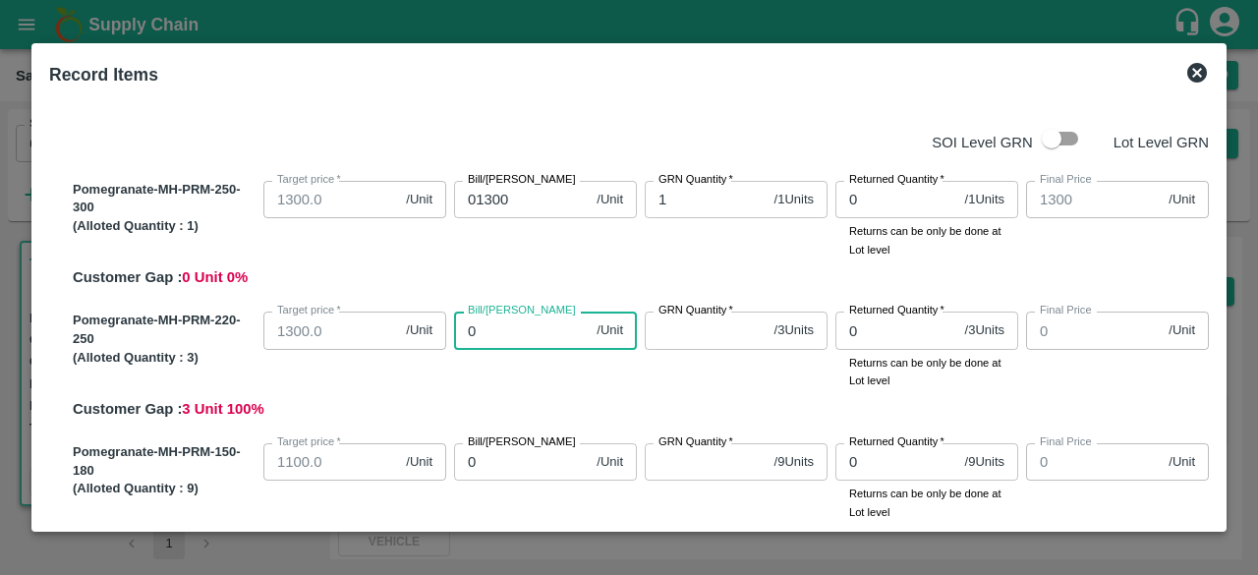
click at [507, 340] on input "0" at bounding box center [521, 330] width 135 height 37
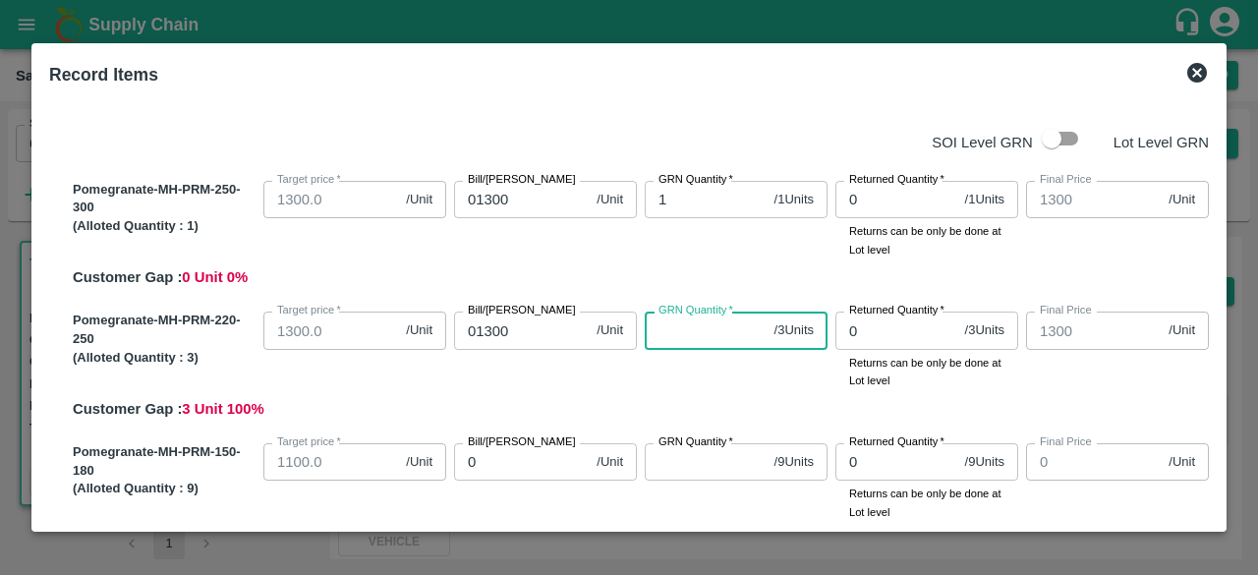
click at [658, 341] on input "GRN Quantity   *" at bounding box center [706, 330] width 122 height 37
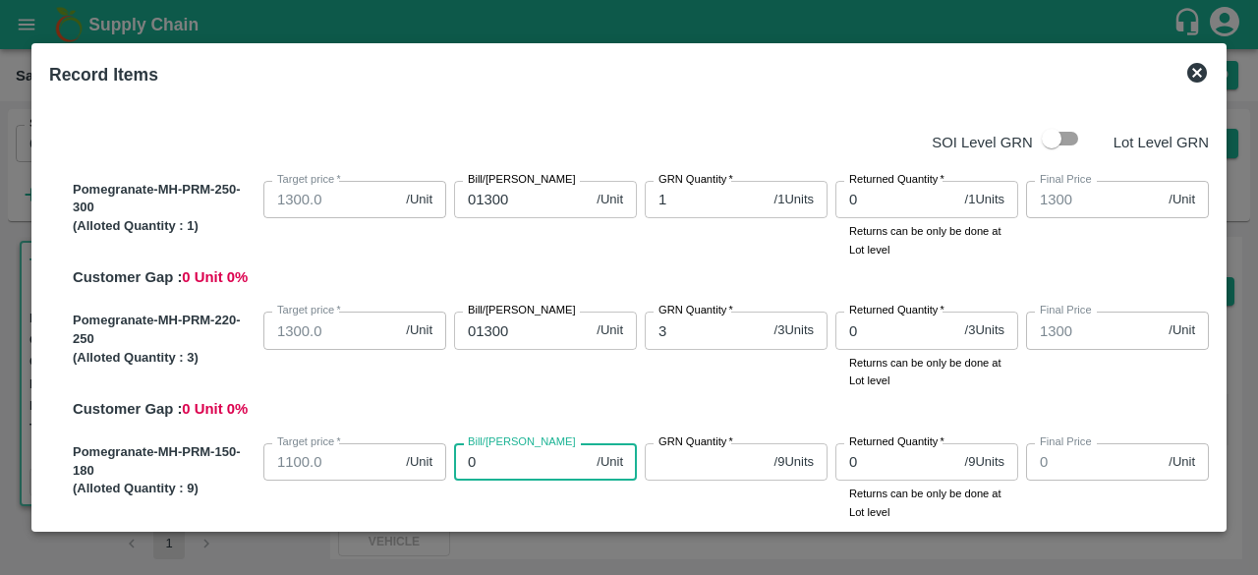
click at [511, 465] on input "0" at bounding box center [521, 461] width 135 height 37
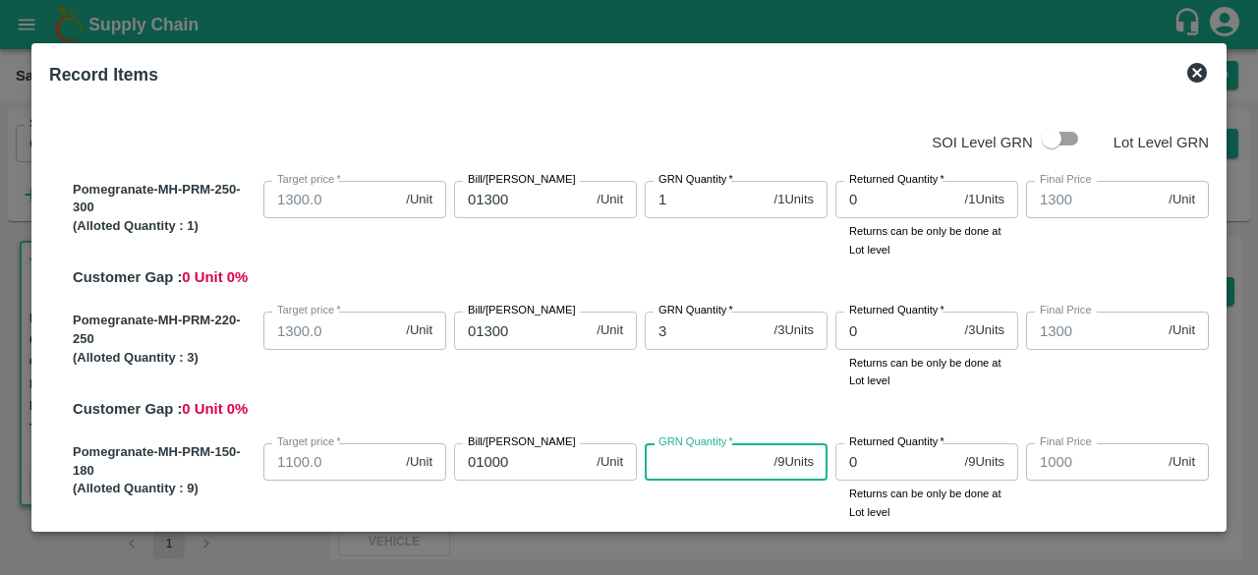
click at [691, 467] on input "GRN Quantity   *" at bounding box center [706, 461] width 122 height 37
click at [1057, 134] on input "checkbox" at bounding box center [1051, 138] width 112 height 37
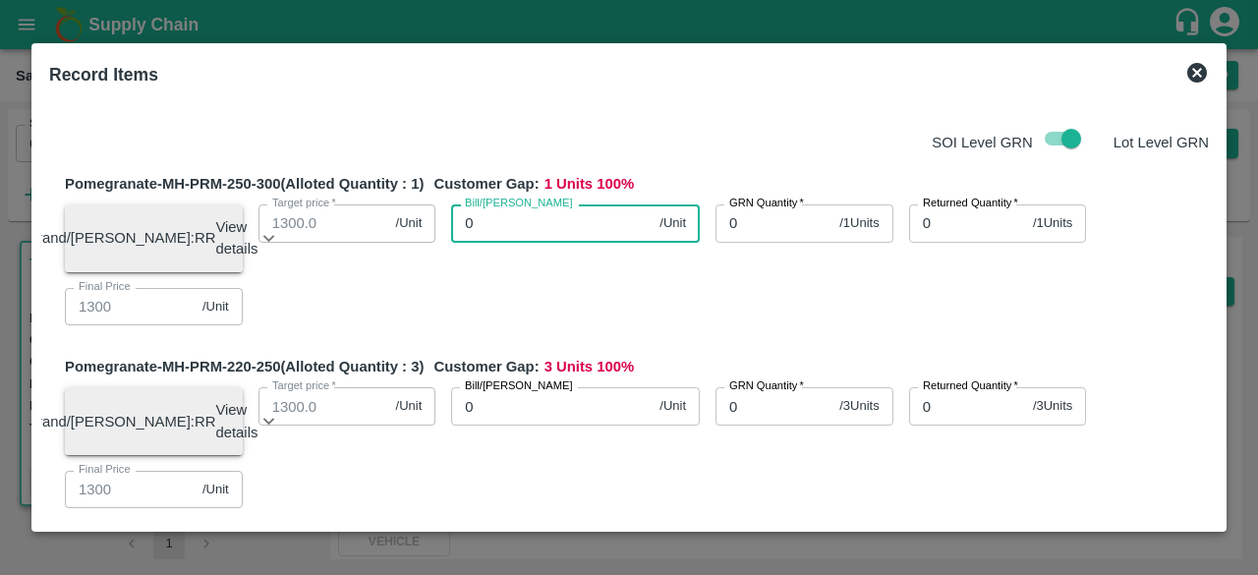
click at [505, 225] on input "0" at bounding box center [551, 222] width 200 height 37
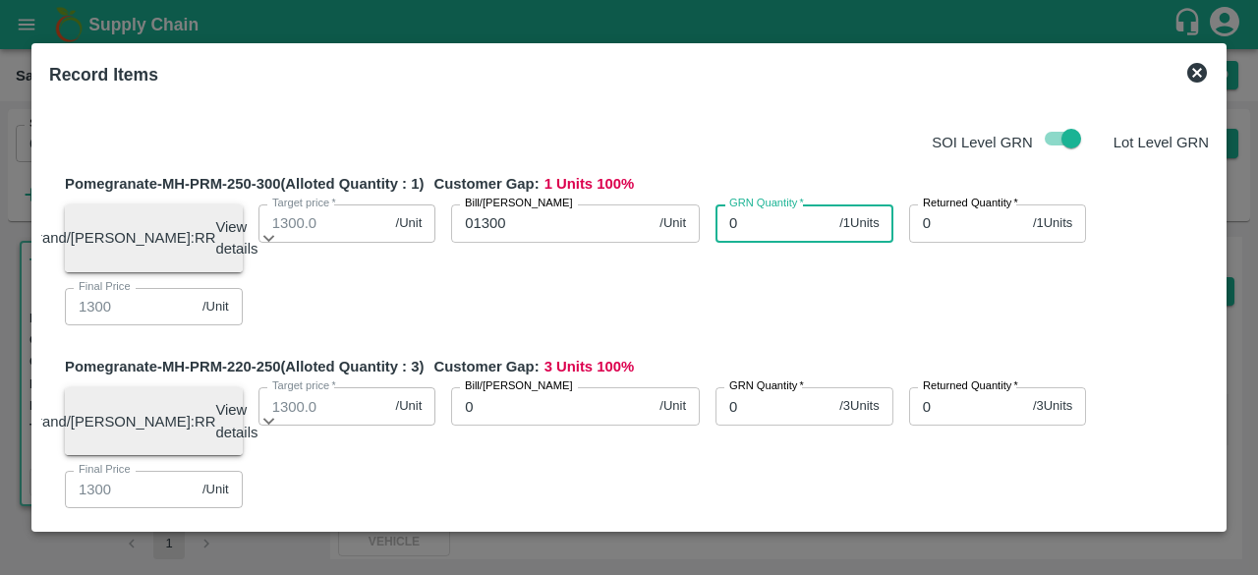
click at [742, 231] on input "0" at bounding box center [773, 222] width 116 height 37
click at [853, 319] on div "Brand/[PERSON_NAME]: RR View details Lot ID: 4510865 Age in days: 6 Average wei…" at bounding box center [629, 257] width 1160 height 137
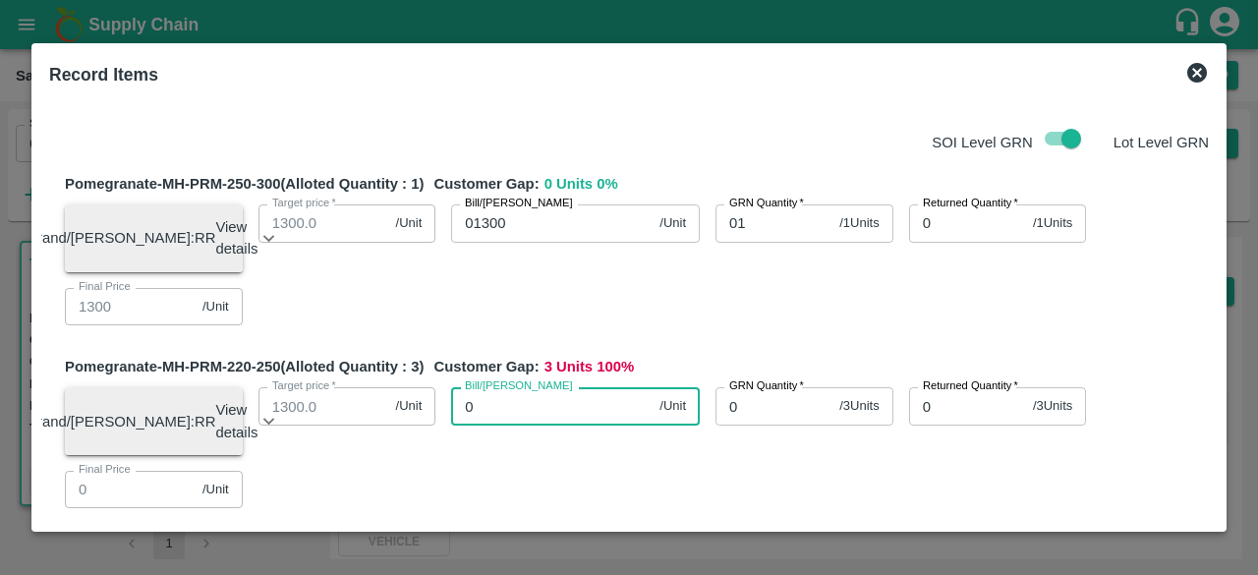
click at [515, 409] on input "0" at bounding box center [551, 405] width 200 height 37
drag, startPoint x: 1212, startPoint y: 166, endPoint x: 1212, endPoint y: 188, distance: 21.6
click at [1212, 188] on div "SOI Level GRN Lot Level GRN Pomegranate-MH-PRM-250-300 (Alloted Quantity : 1 ) …" at bounding box center [628, 309] width 1175 height 426
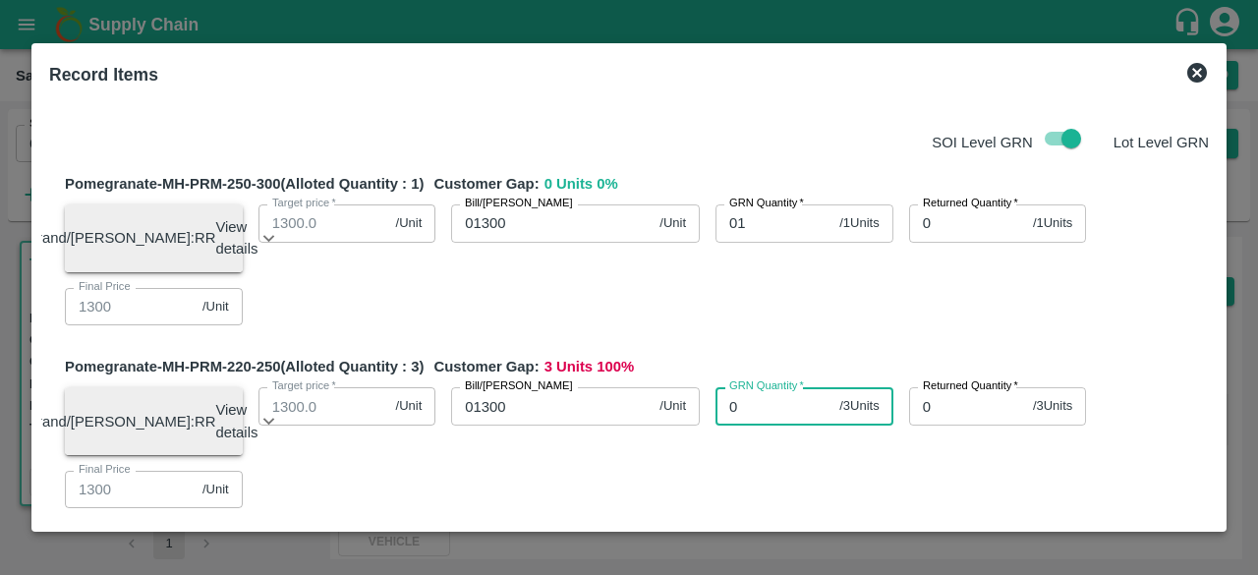
click at [739, 416] on input "0" at bounding box center [773, 405] width 116 height 37
drag, startPoint x: 1211, startPoint y: 164, endPoint x: 1212, endPoint y: 188, distance: 23.6
click at [1212, 188] on div "SOI Level GRN Lot Level GRN Pomegranate-MH-PRM-250-300 (Alloted Quantity : 1 ) …" at bounding box center [628, 309] width 1175 height 426
click at [1219, 192] on div "Record Items SOI Level GRN Lot Level GRN Pomegranate-MH-PRM-250-300 (Alloted Qu…" at bounding box center [628, 287] width 1195 height 488
drag, startPoint x: 1219, startPoint y: 192, endPoint x: 1216, endPoint y: 173, distance: 18.9
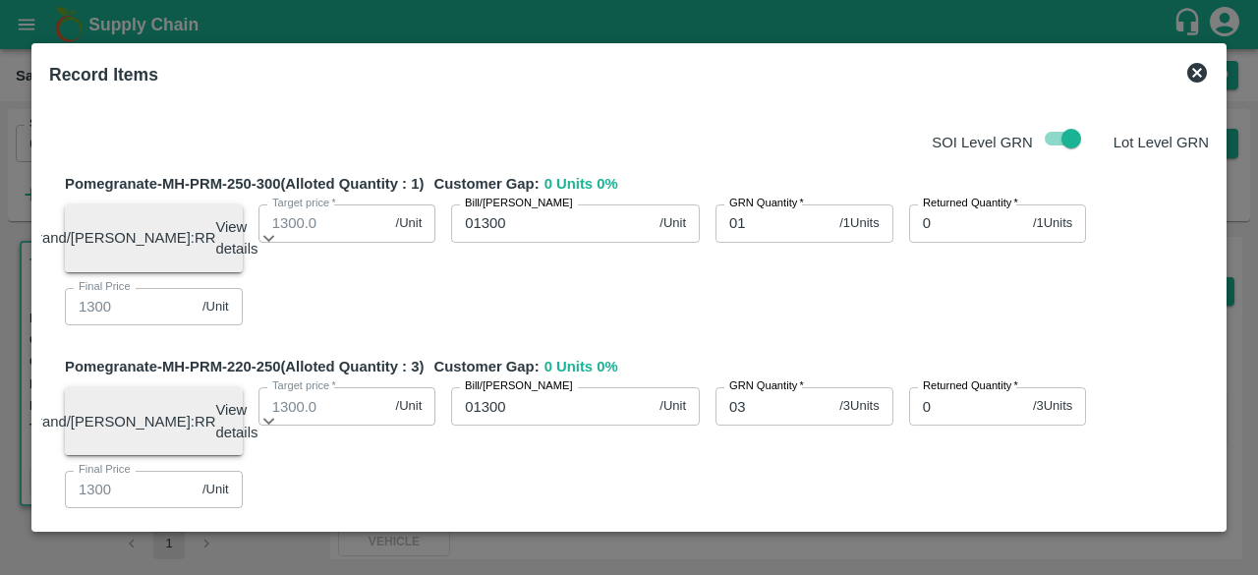
click at [1216, 173] on div "Record Items SOI Level GRN Lot Level GRN Pomegranate-MH-PRM-250-300 (Alloted Qu…" at bounding box center [628, 287] width 1195 height 488
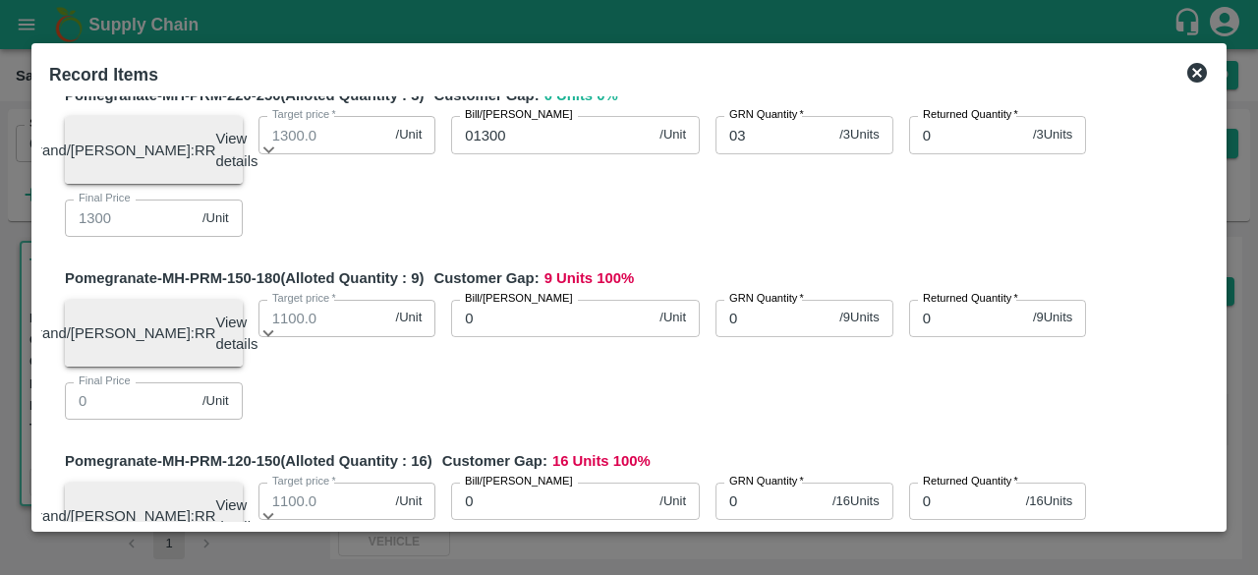
scroll to position [292, 0]
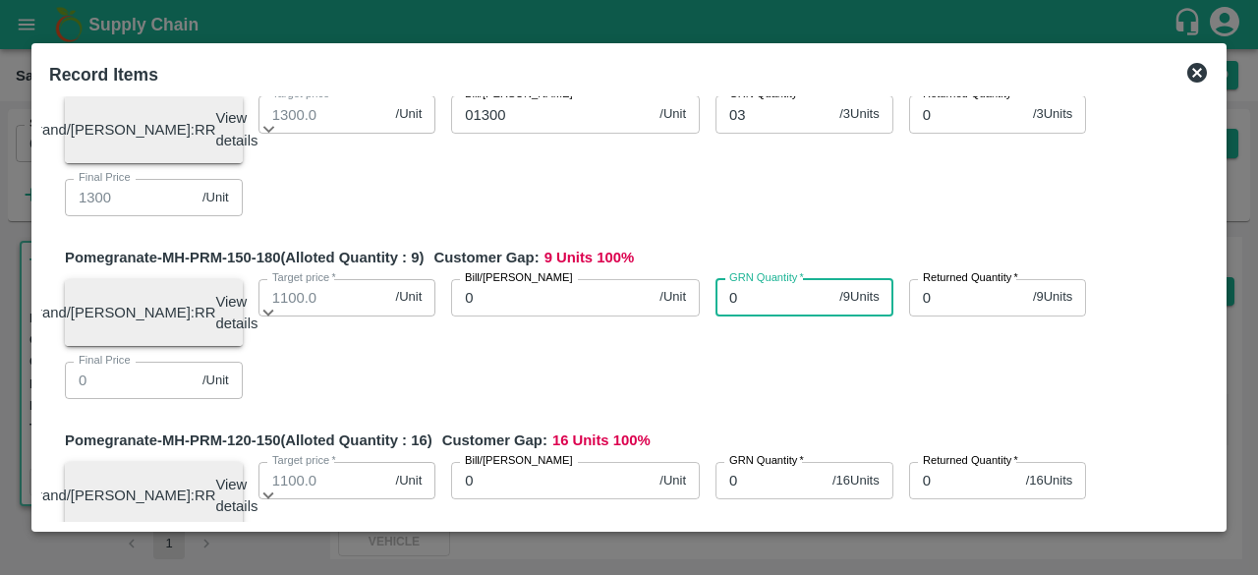
click at [763, 313] on input "0" at bounding box center [773, 297] width 116 height 37
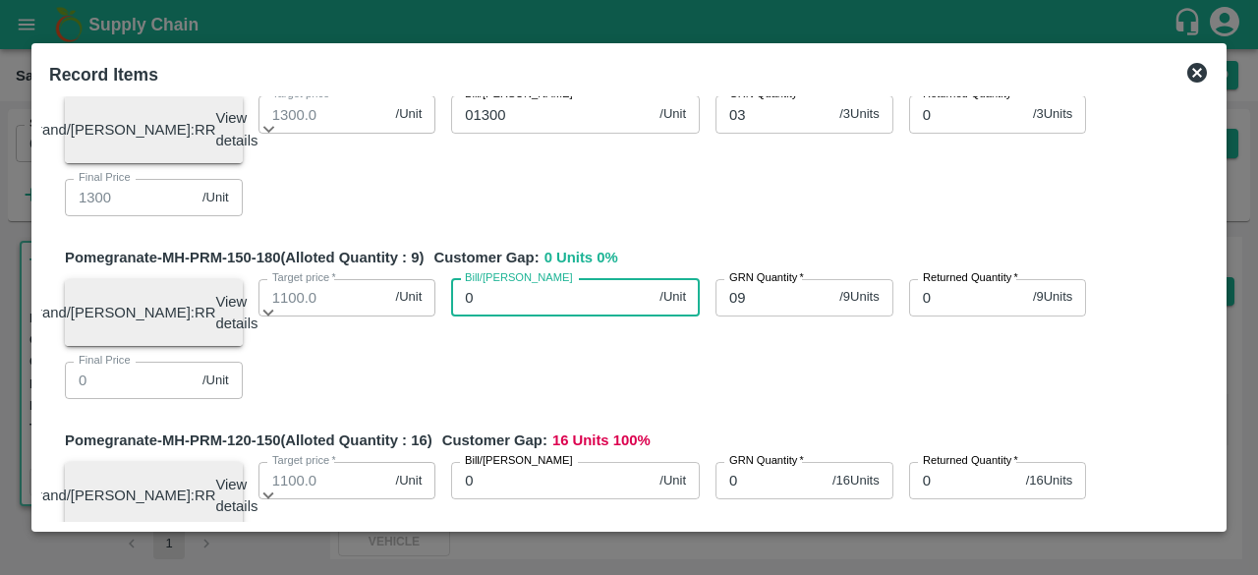
click at [568, 314] on input "0" at bounding box center [551, 297] width 200 height 37
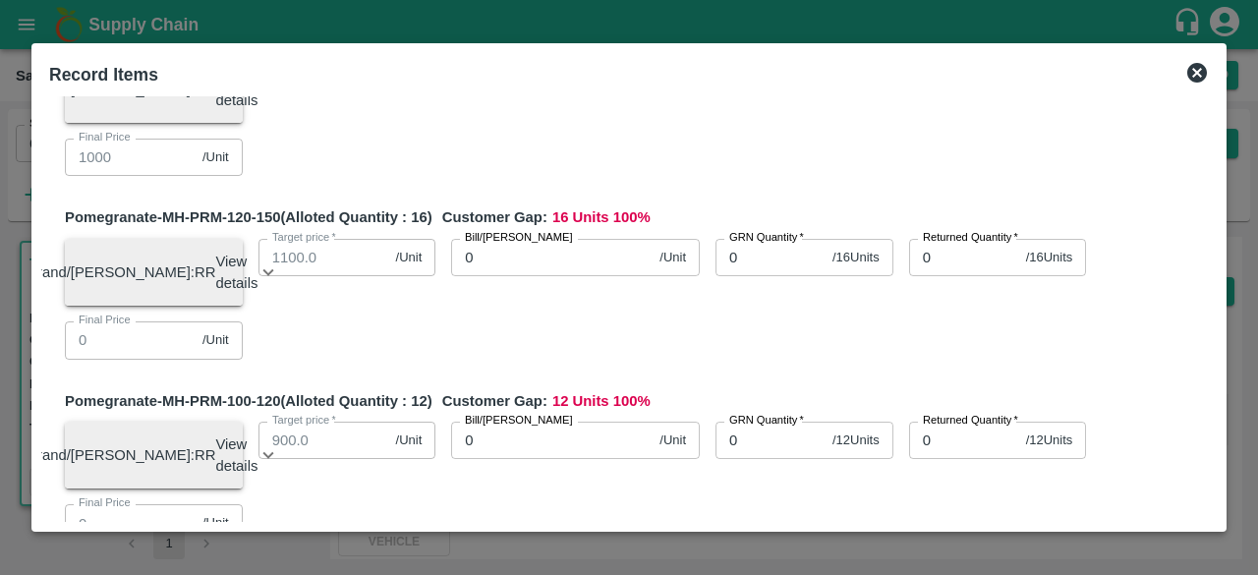
scroll to position [524, 0]
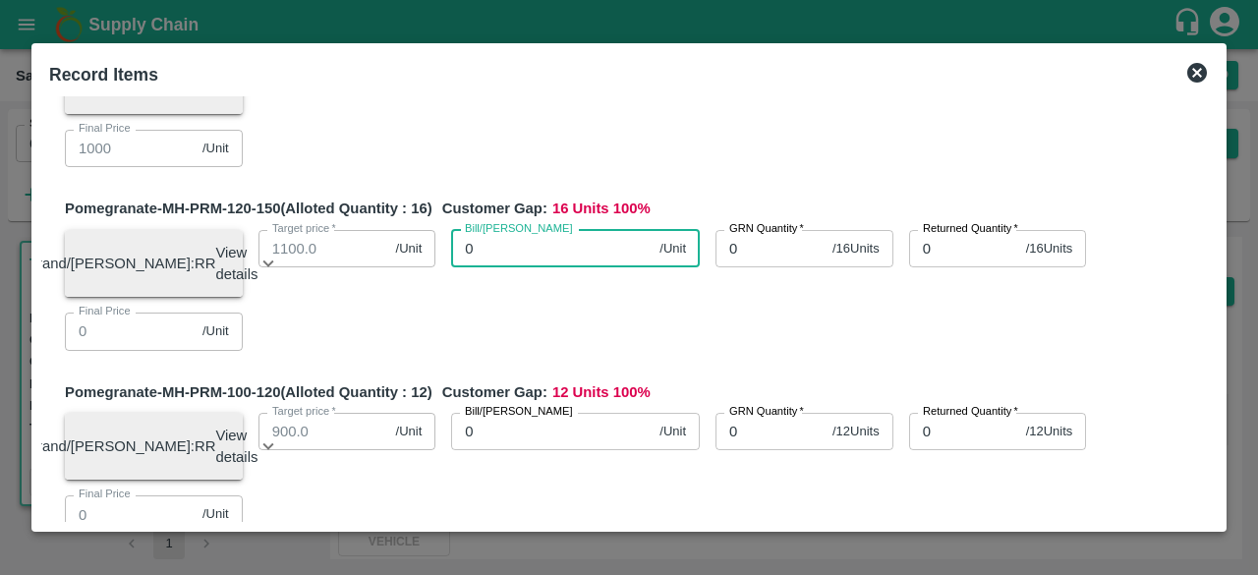
click at [568, 267] on input "0" at bounding box center [551, 248] width 200 height 37
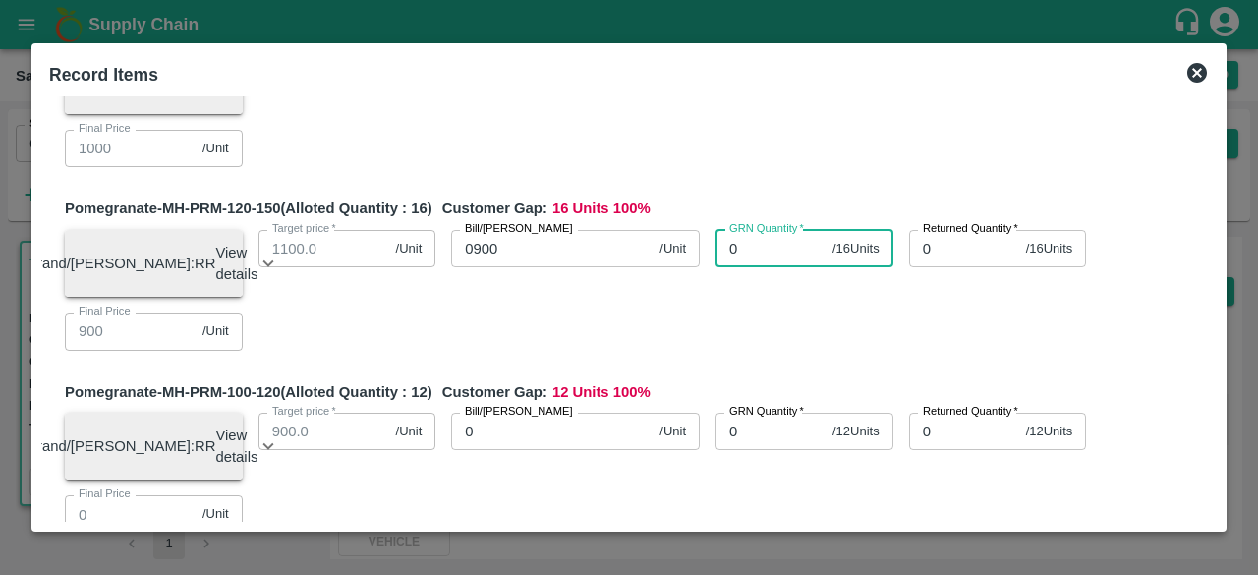
click at [746, 260] on input "0" at bounding box center [769, 248] width 109 height 37
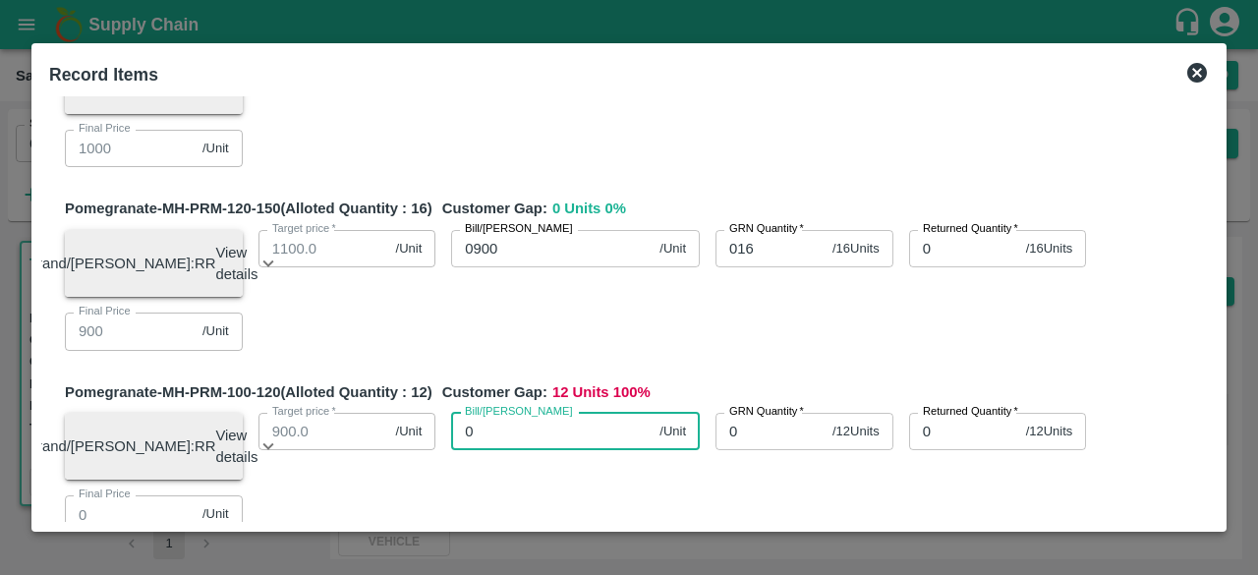
click at [574, 450] on input "0" at bounding box center [551, 431] width 200 height 37
click at [518, 450] on input "0" at bounding box center [551, 431] width 200 height 37
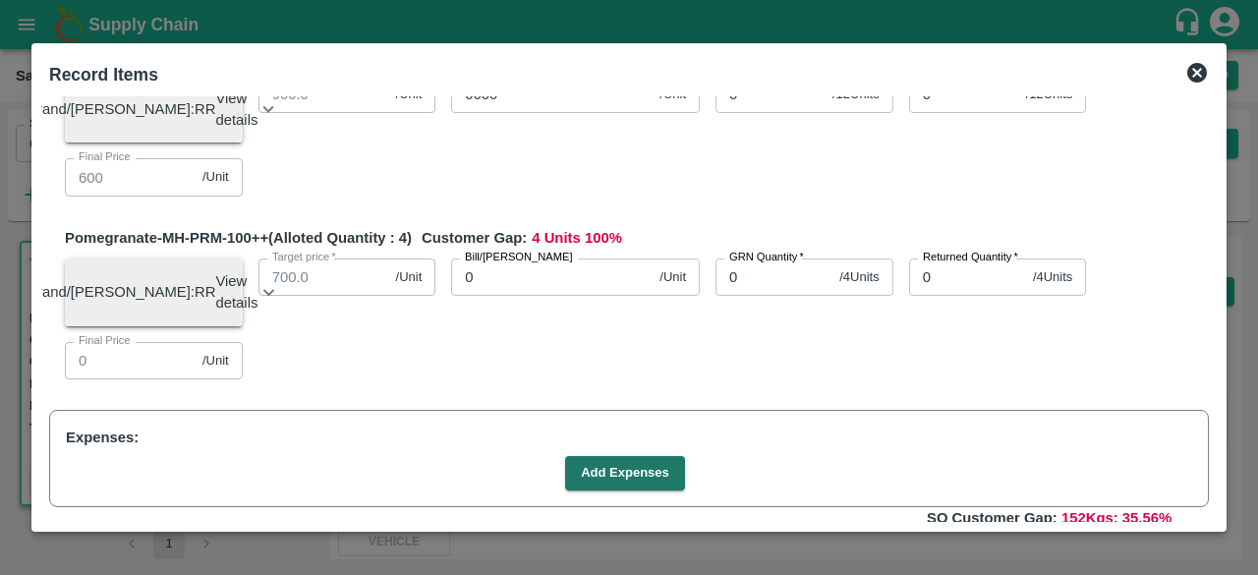
scroll to position [865, 0]
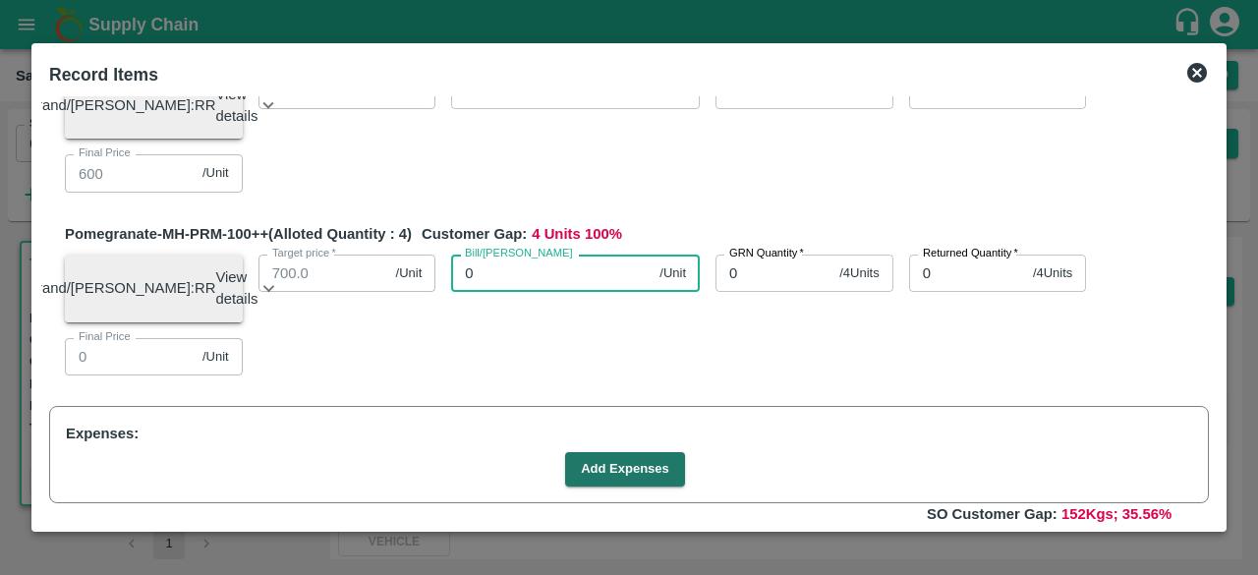
click at [573, 292] on input "0" at bounding box center [551, 273] width 200 height 37
click at [869, 375] on div "Brand/[PERSON_NAME]: RR View details Lot ID: 4510870 Age in days: 6 Average wei…" at bounding box center [629, 307] width 1160 height 137
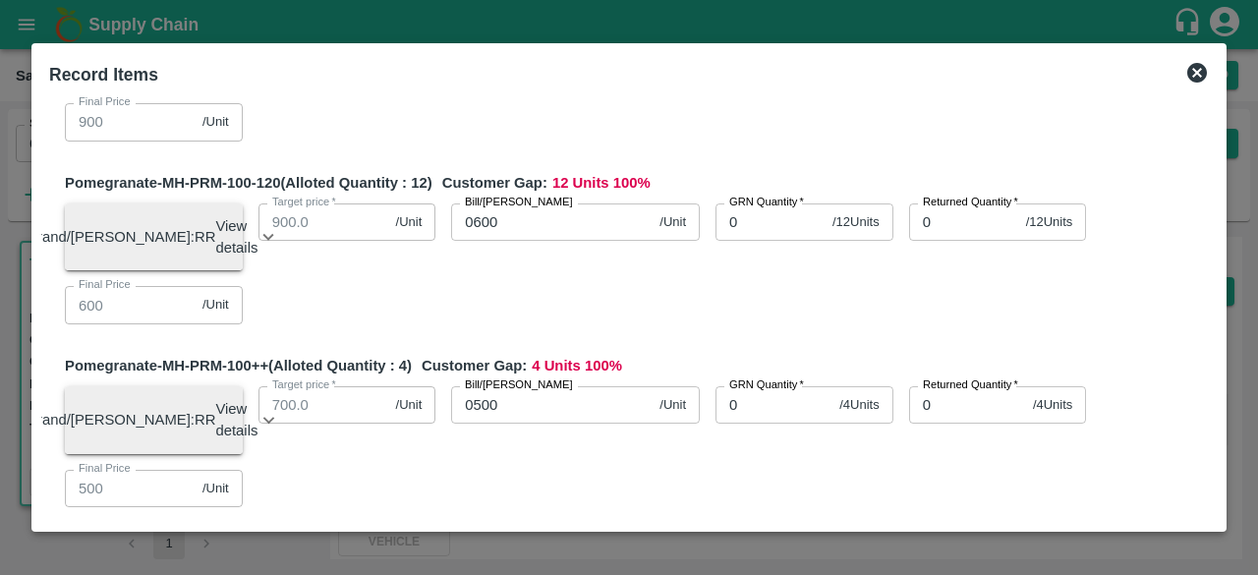
scroll to position [743, 0]
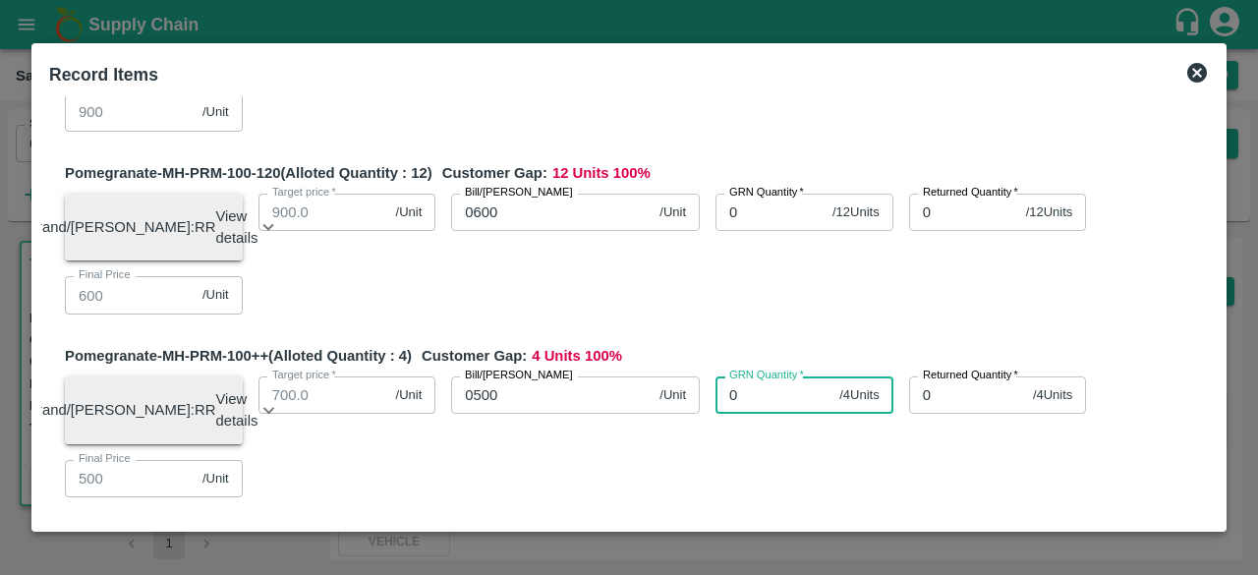
click at [743, 414] on input "0" at bounding box center [773, 394] width 116 height 37
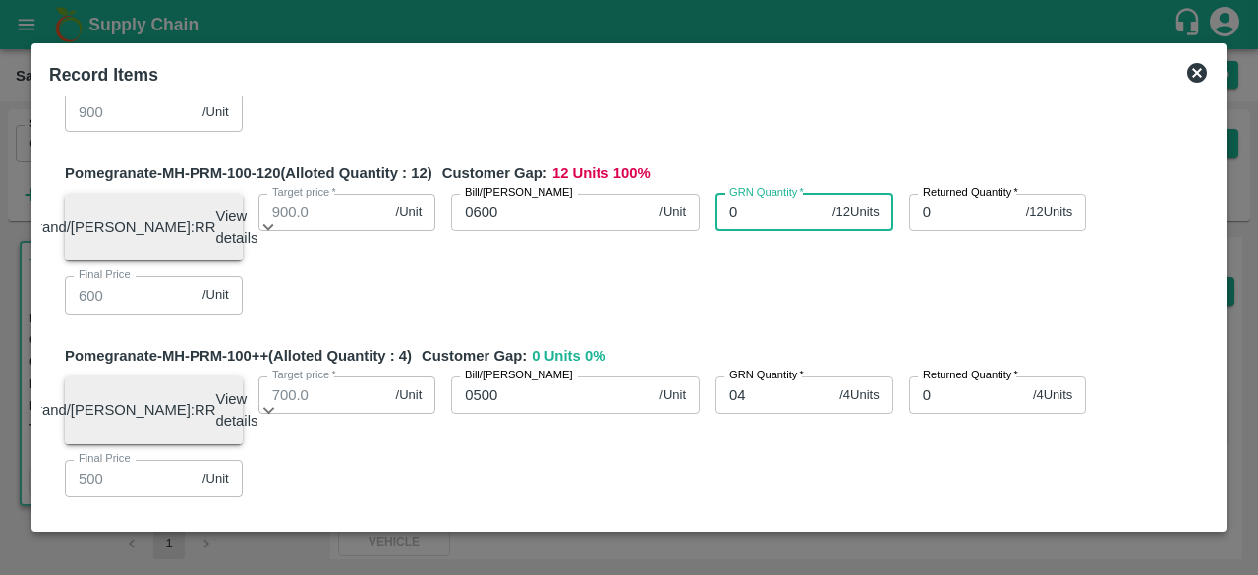
click at [739, 231] on input "0" at bounding box center [769, 212] width 109 height 37
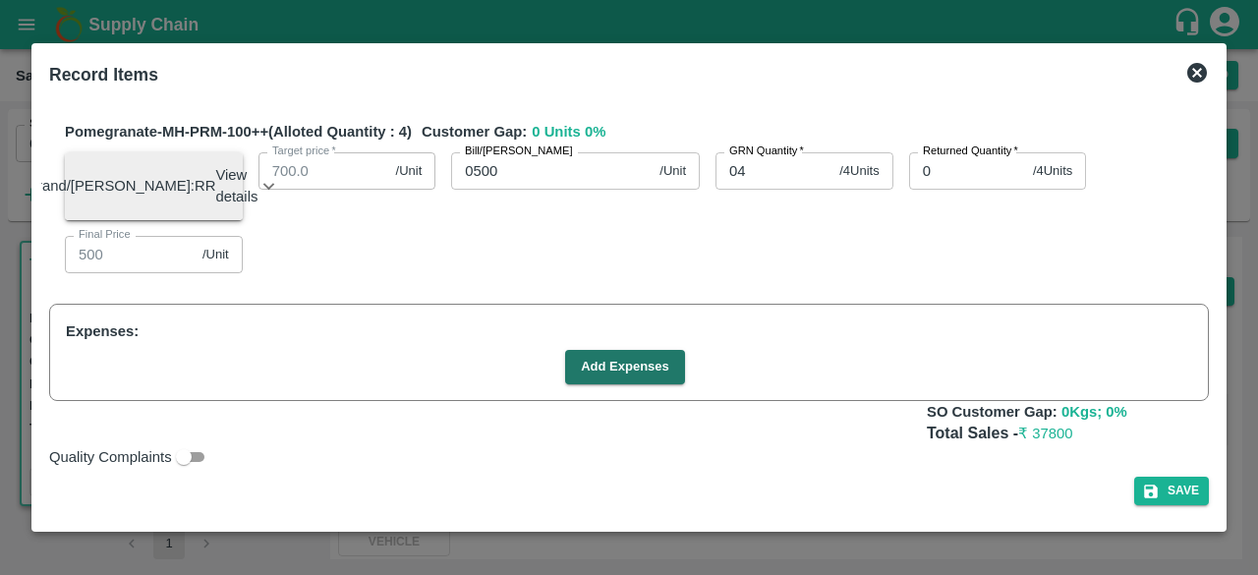
scroll to position [1009, 0]
click at [641, 371] on button "Add Expenses" at bounding box center [625, 367] width 120 height 34
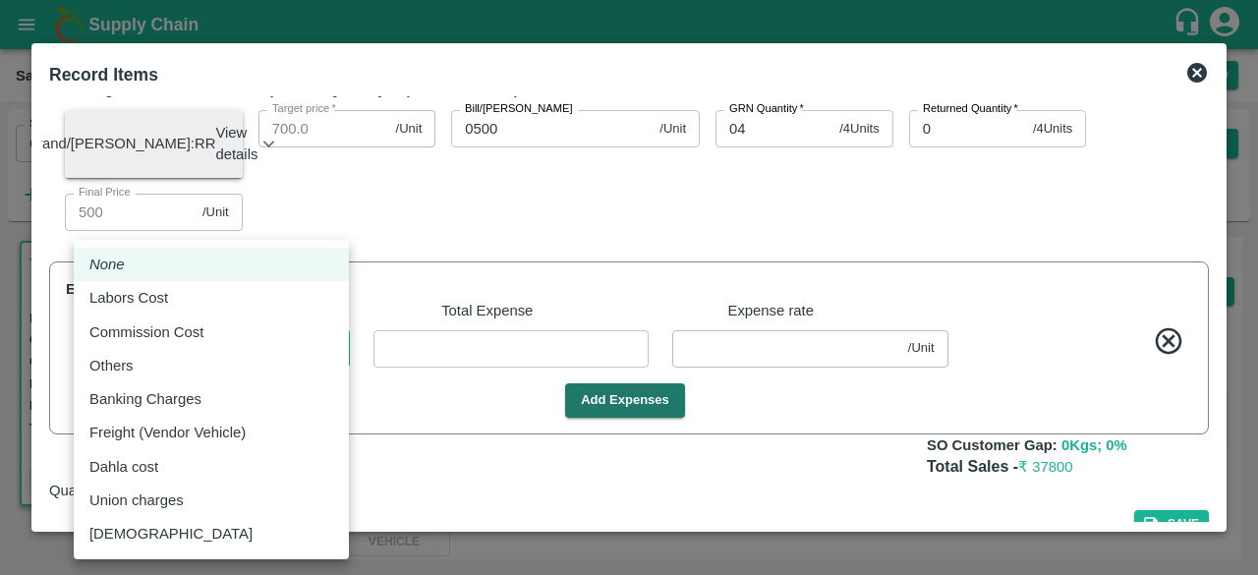
click at [300, 384] on body "Supply Chain Sales Orders Direct Customer Add SO ID 602358 SO ID Start Date Sta…" at bounding box center [629, 287] width 1258 height 575
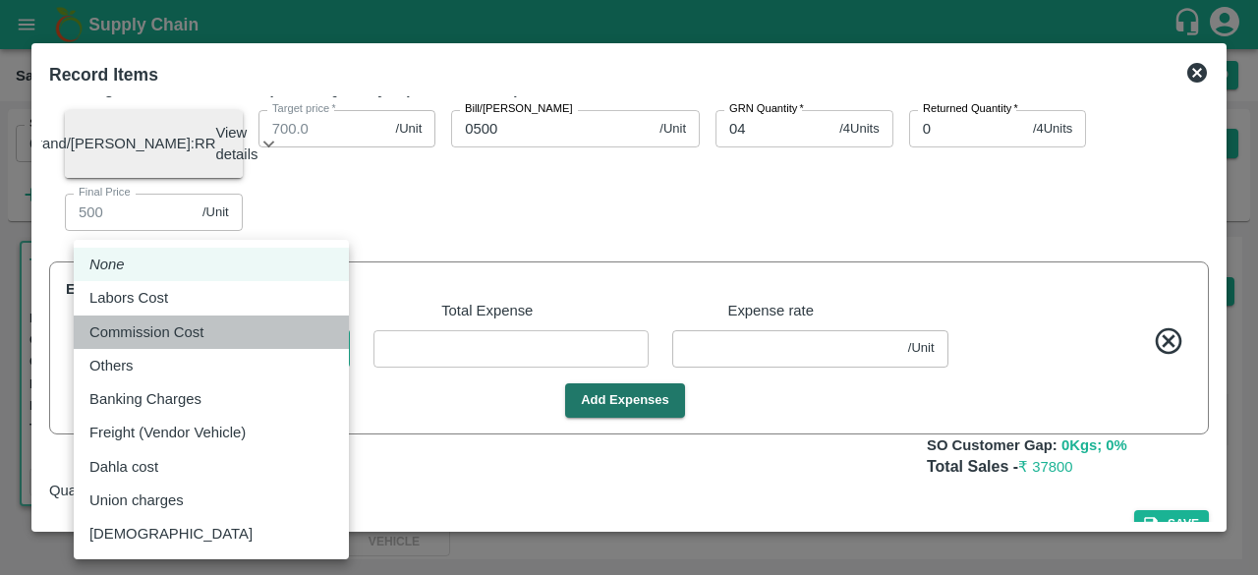
click at [244, 328] on div "Commission Cost" at bounding box center [211, 332] width 244 height 22
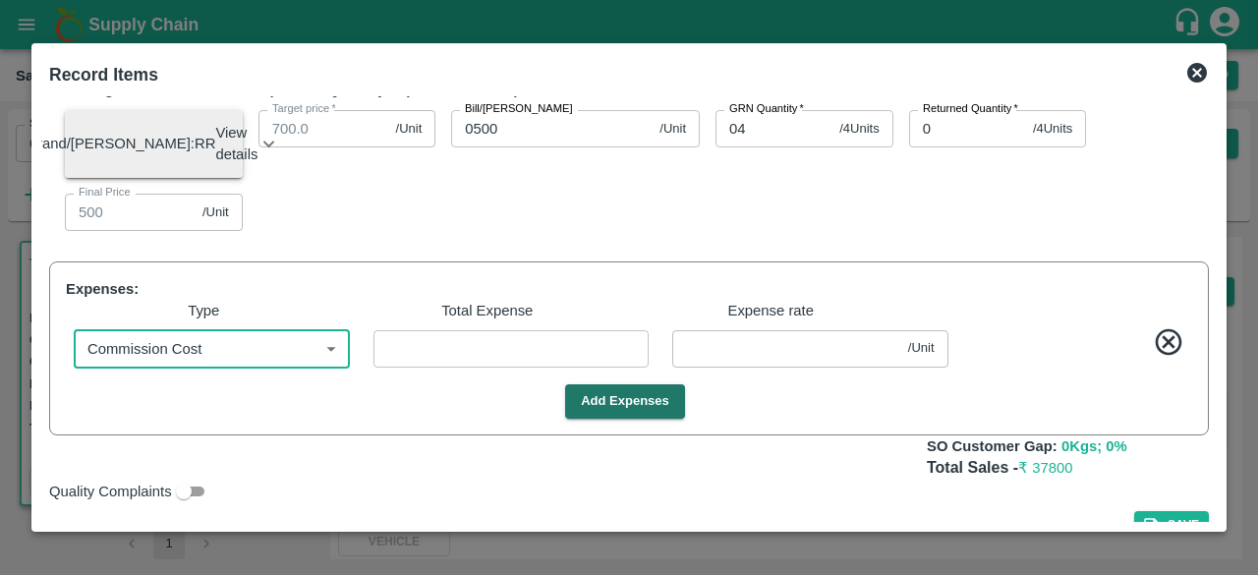
click at [437, 368] on input "number" at bounding box center [511, 348] width 276 height 37
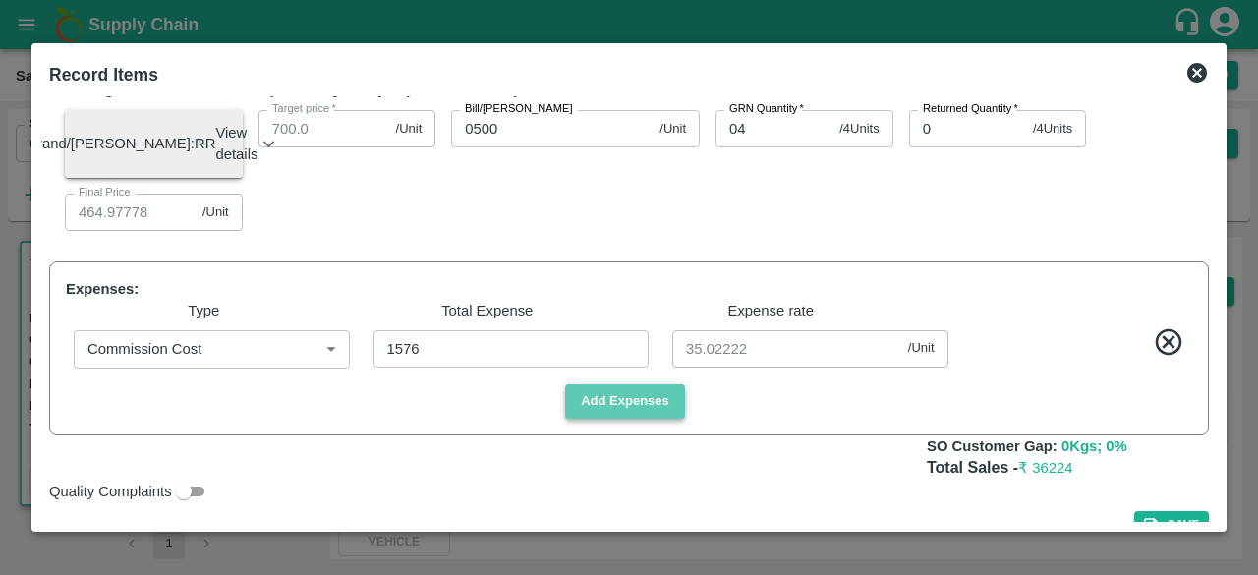
click at [639, 419] on button "Add Expenses" at bounding box center [625, 401] width 120 height 34
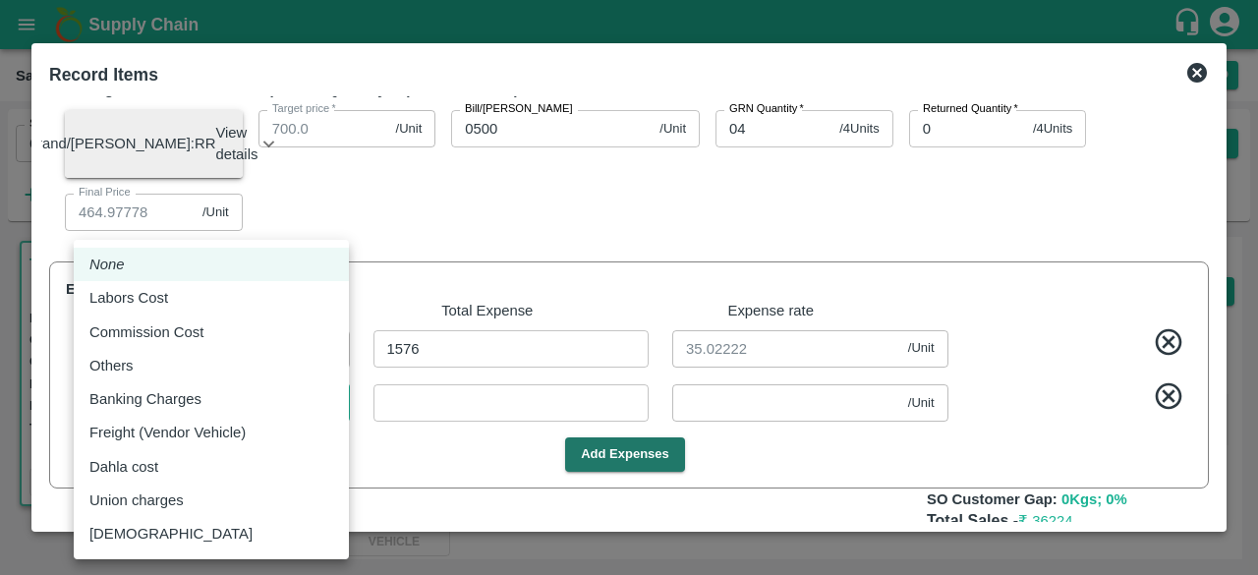
click at [213, 453] on body "Supply Chain Sales Orders Direct Customer Add SO ID 602358 SO ID Start Date Sta…" at bounding box center [629, 287] width 1258 height 575
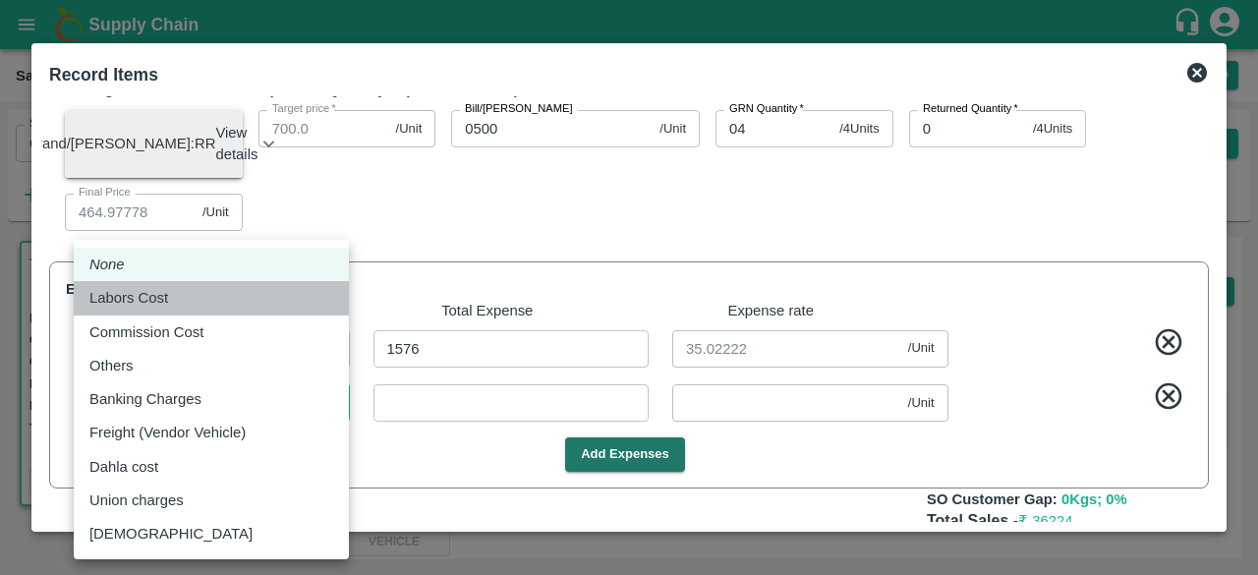
click at [169, 290] on div "Labors Cost" at bounding box center [133, 298] width 88 height 22
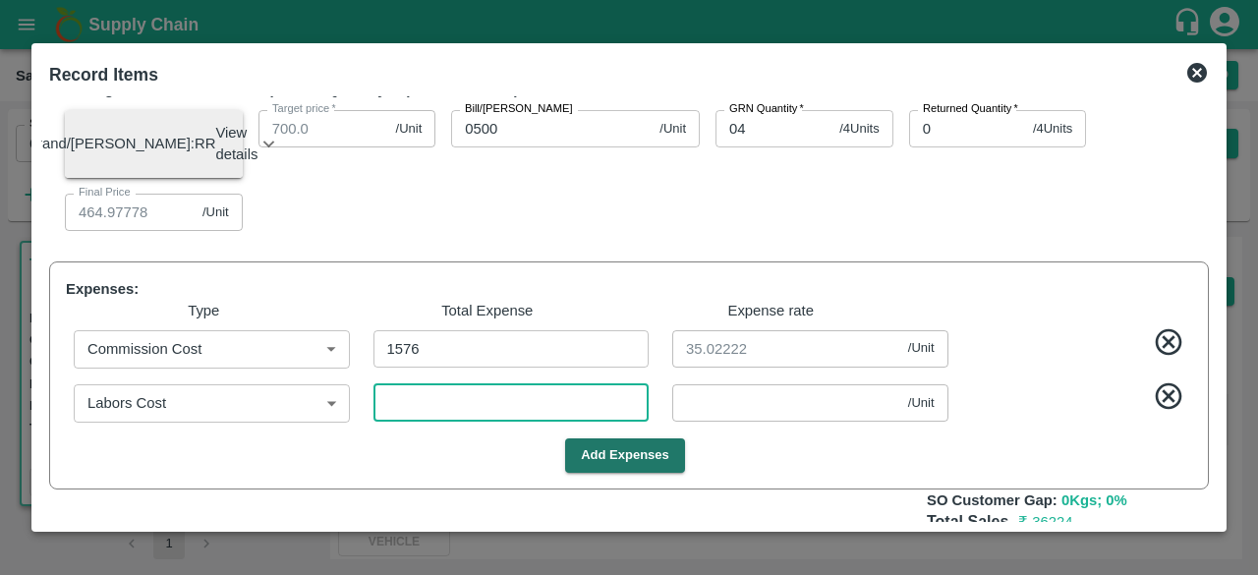
click at [411, 422] on input "number" at bounding box center [511, 402] width 276 height 37
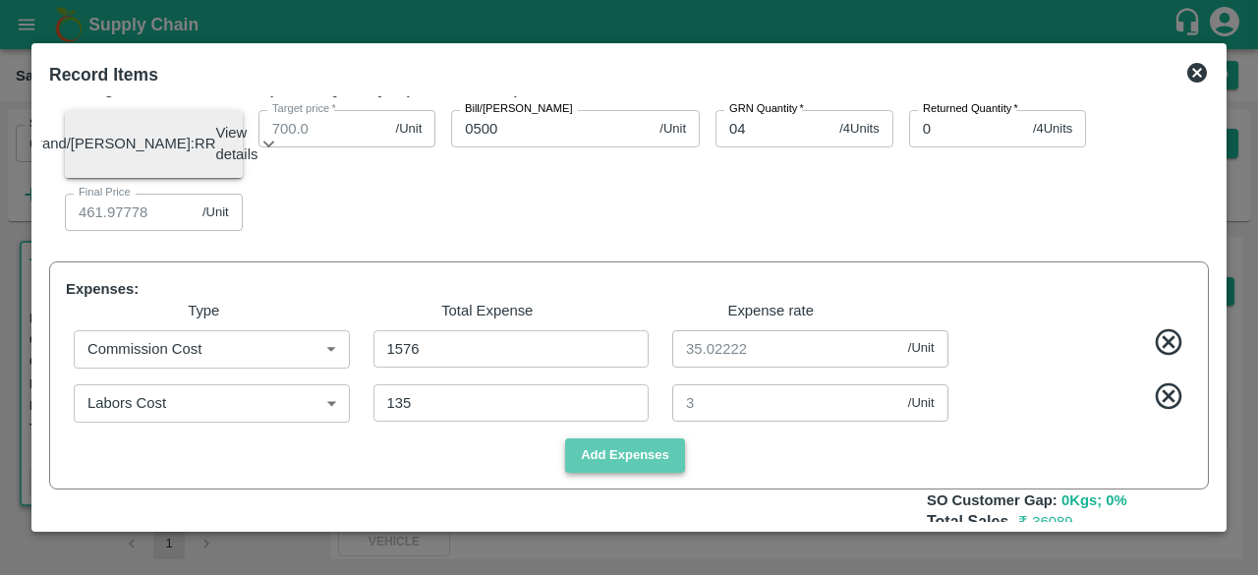
click at [617, 473] on button "Add Expenses" at bounding box center [625, 455] width 120 height 34
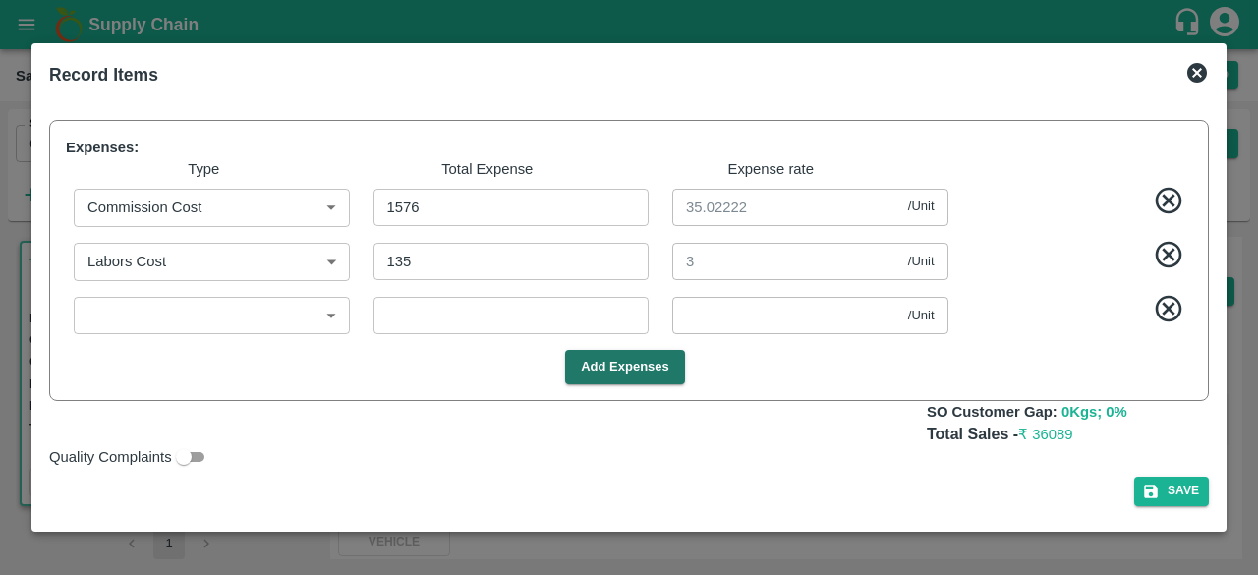
scroll to position [1193, 0]
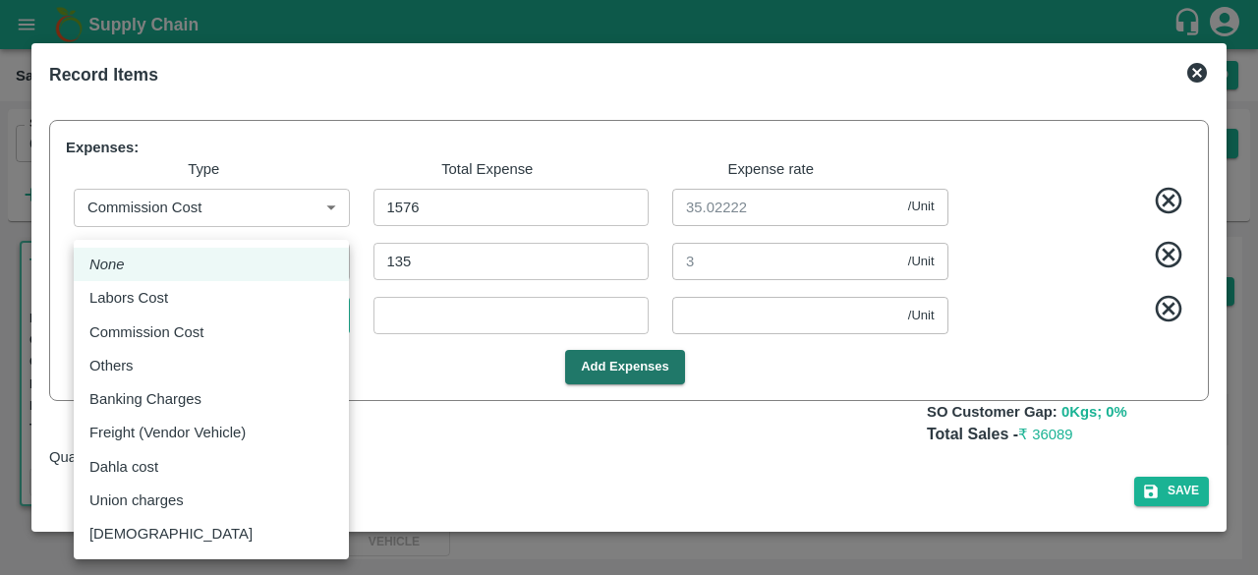
click at [213, 328] on body "Supply Chain Sales Orders Direct Customer Add SO ID 602358 SO ID Start Date Sta…" at bounding box center [629, 287] width 1258 height 575
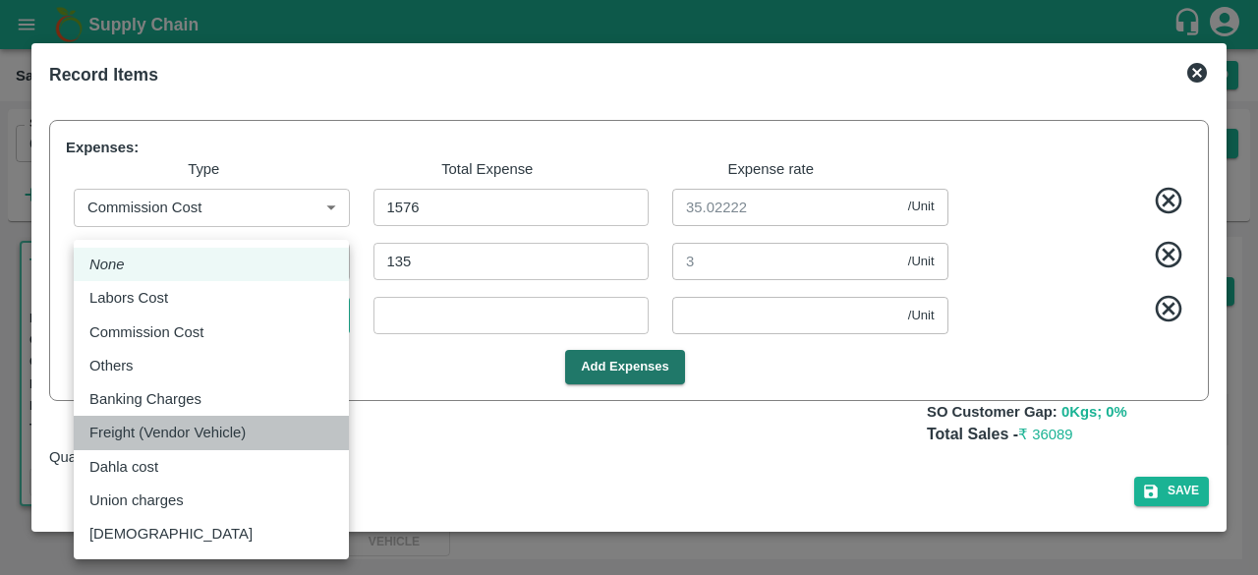
click at [179, 435] on p "Freight (Vendor Vehicle)" at bounding box center [167, 433] width 156 height 22
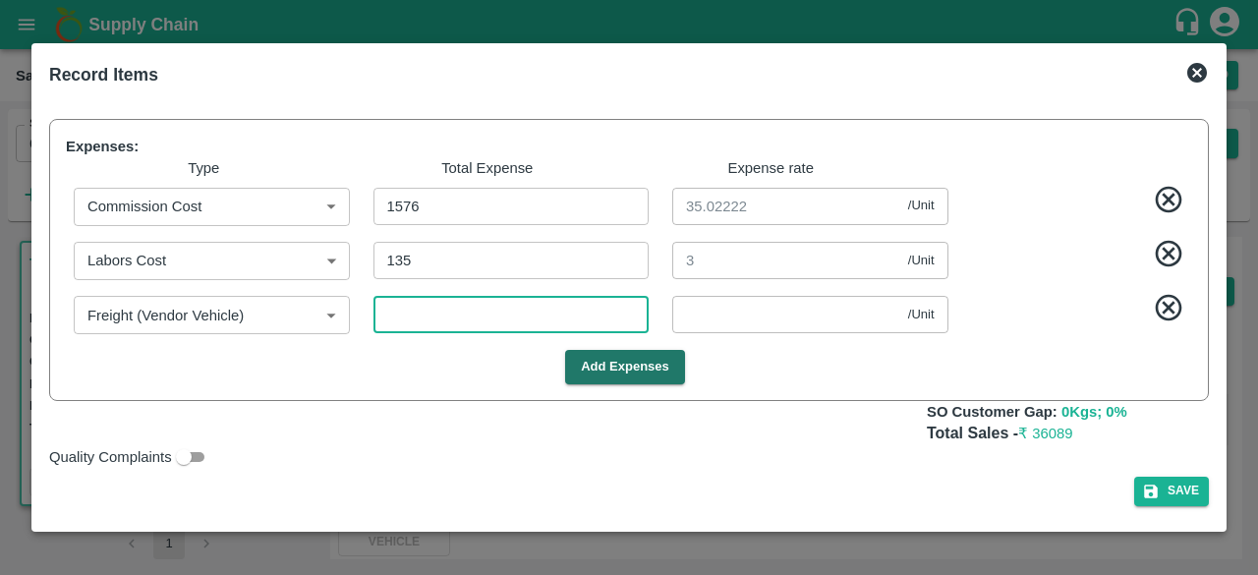
click at [482, 320] on input "number" at bounding box center [511, 314] width 276 height 37
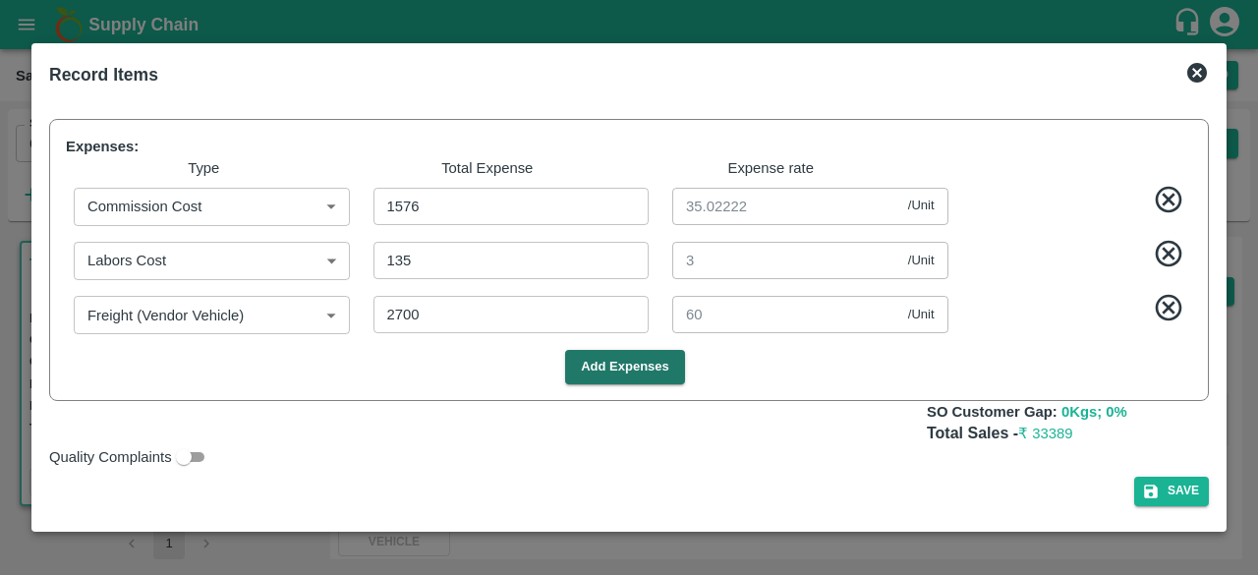
click at [993, 326] on span at bounding box center [1074, 311] width 237 height 38
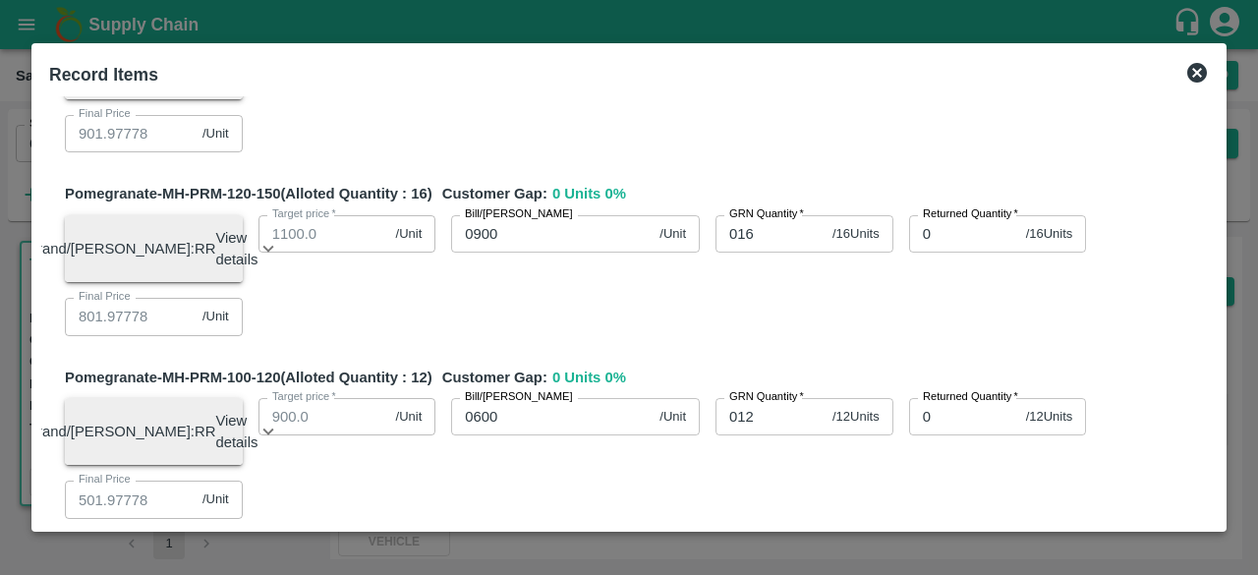
scroll to position [542, 0]
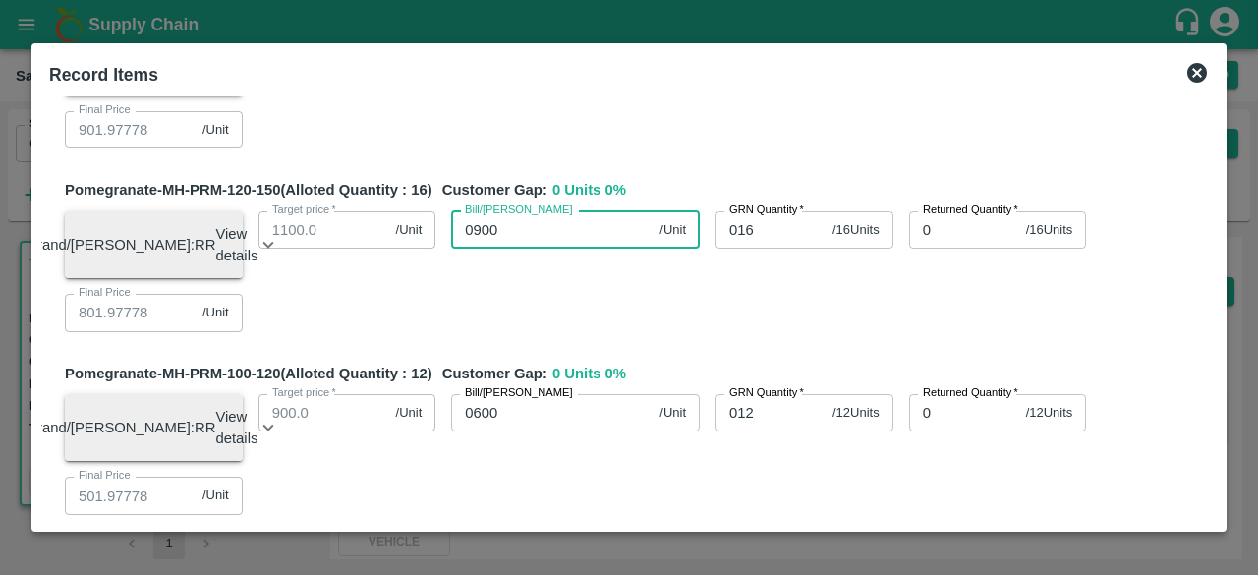
click at [481, 249] on input "0900" at bounding box center [551, 229] width 200 height 37
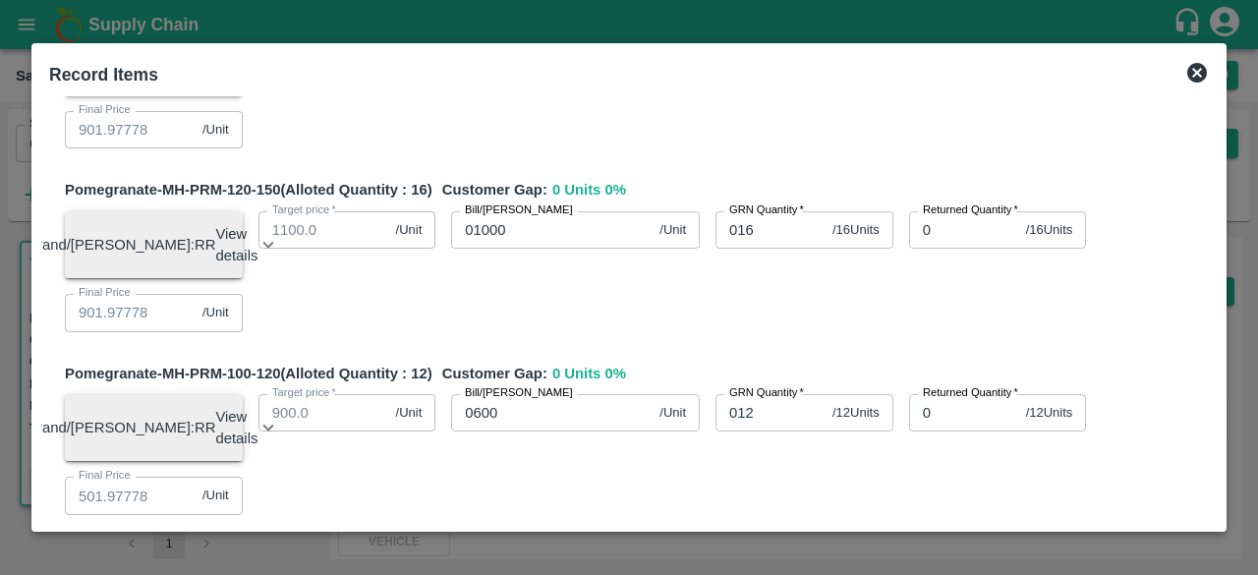
click at [677, 315] on div "Brand/[PERSON_NAME]: RR View details Lot ID: 4510868 Age in days: 6 Average wei…" at bounding box center [629, 264] width 1160 height 137
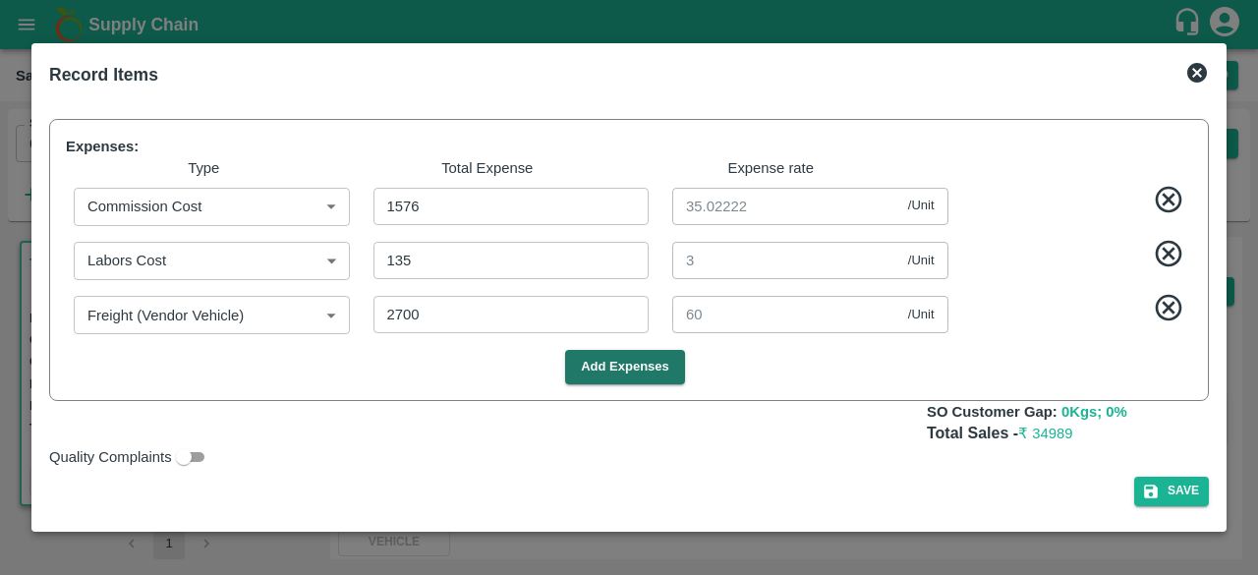
scroll to position [1194, 0]
click at [957, 459] on div "Quality Complaints" at bounding box center [624, 452] width 1167 height 31
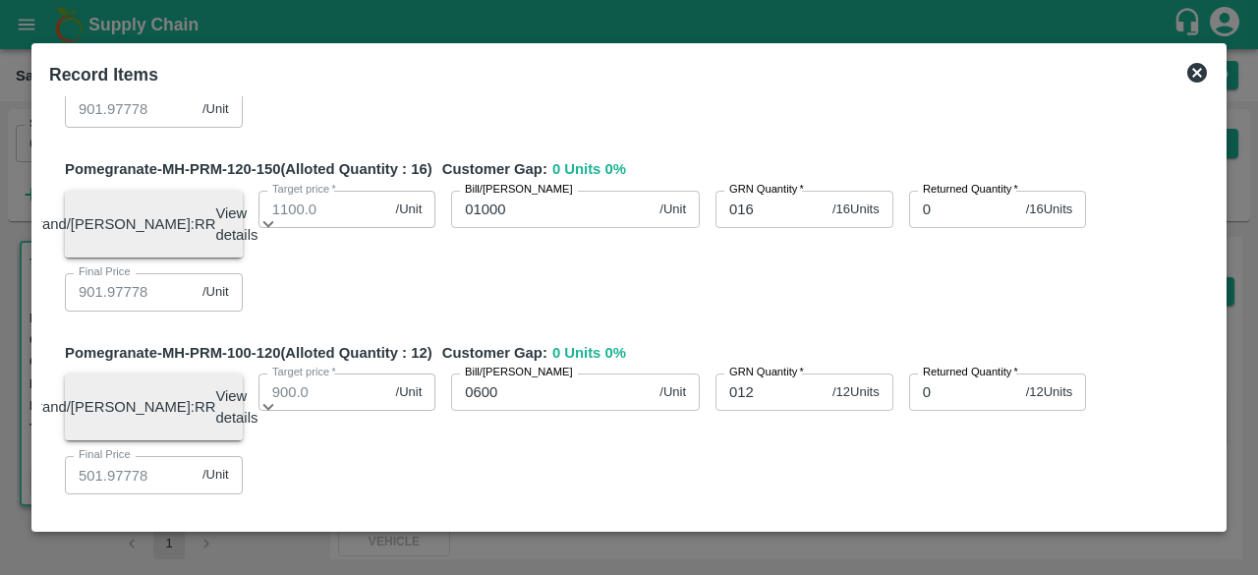
scroll to position [550, 0]
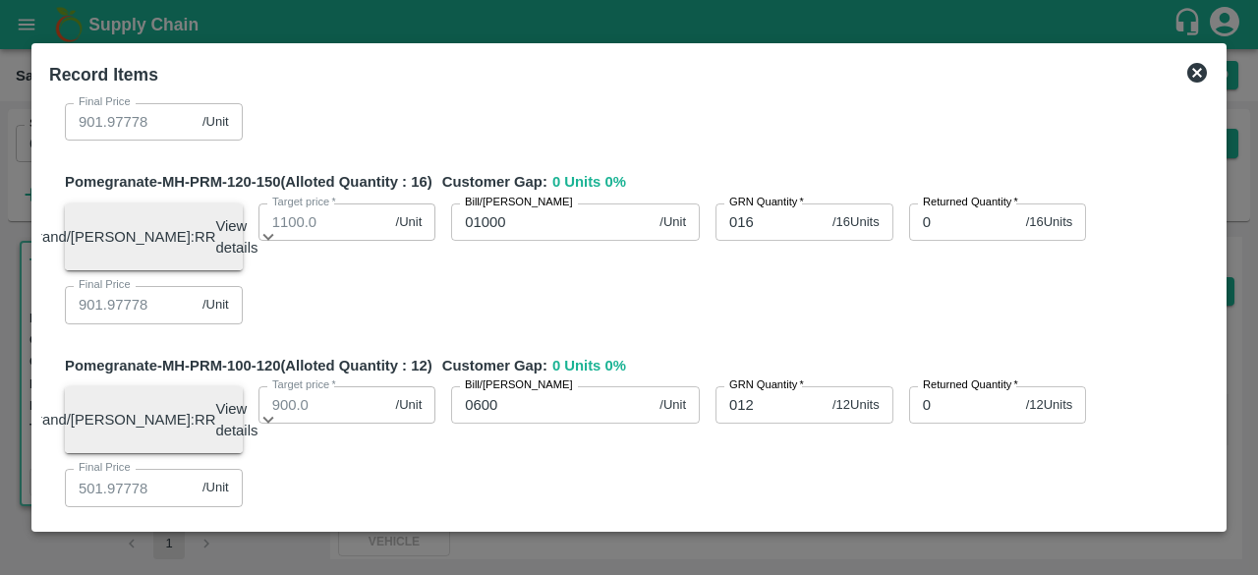
click at [1197, 67] on icon at bounding box center [1197, 73] width 20 height 20
